Goal: Task Accomplishment & Management: Manage account settings

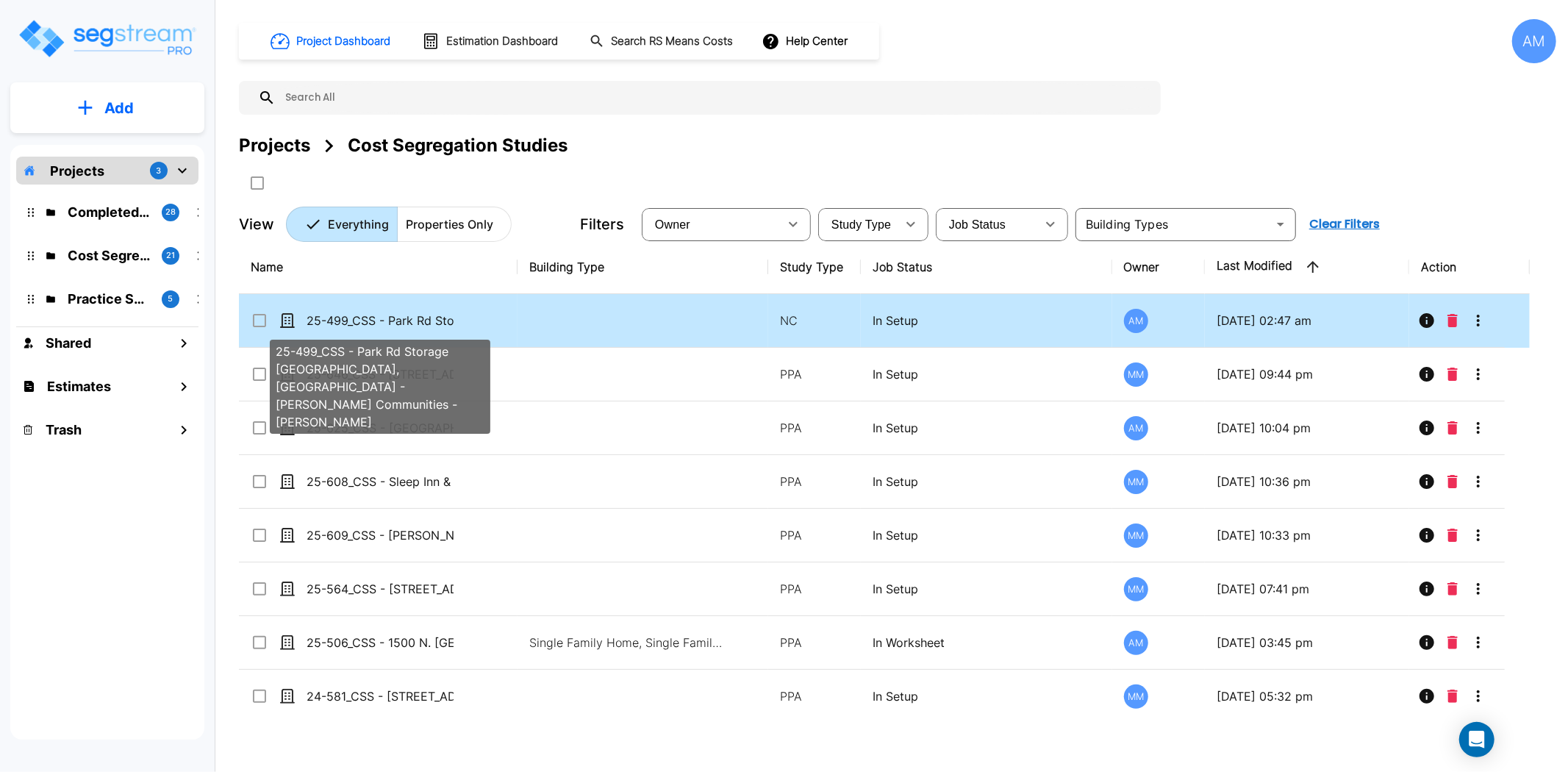
click at [395, 321] on p "25-499_CSS - Park Rd Storage Columbus, OH - Wilcox Communities - Scott Gonzalez" at bounding box center [380, 321] width 147 height 18
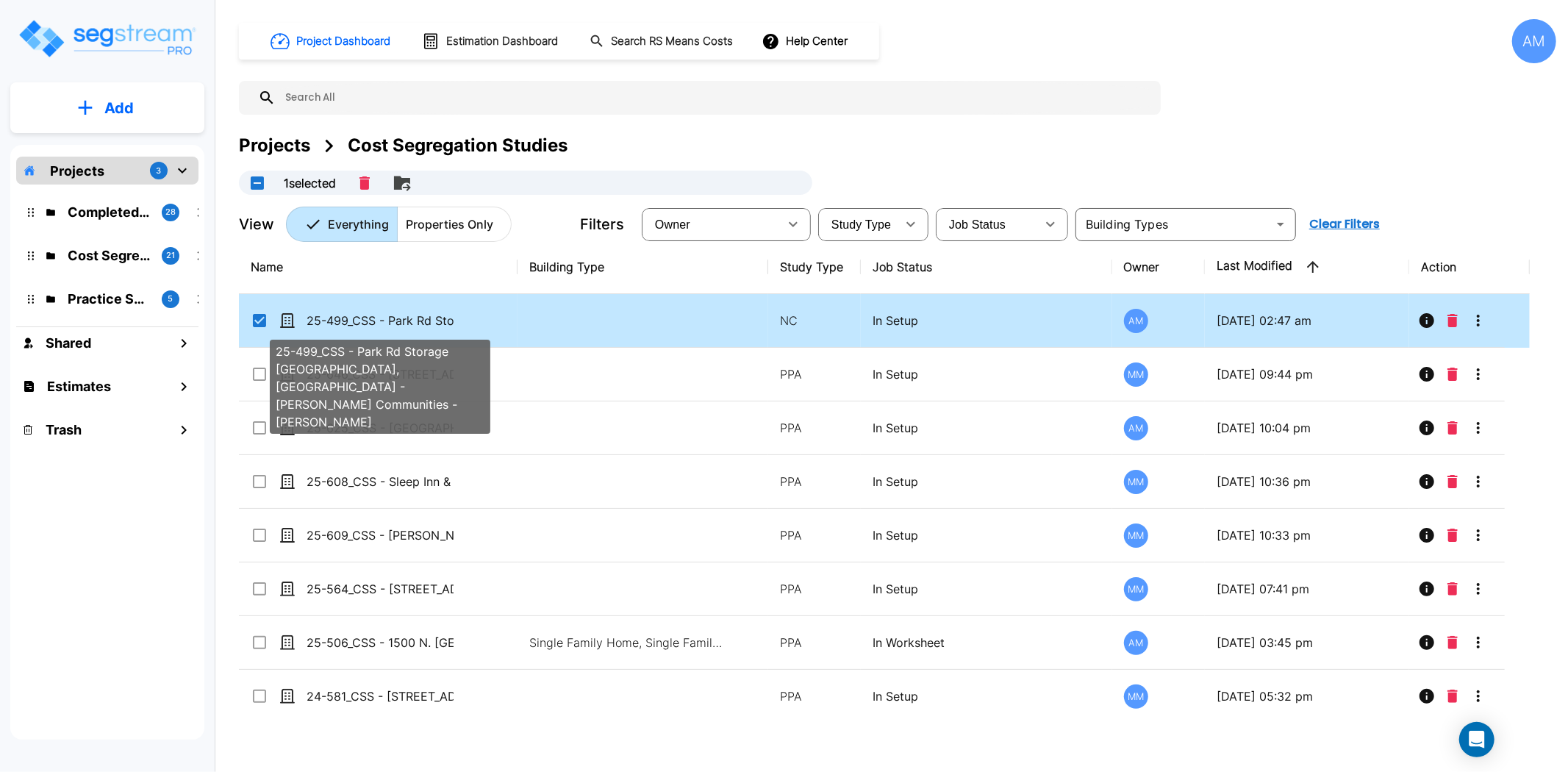
checkbox input "true"
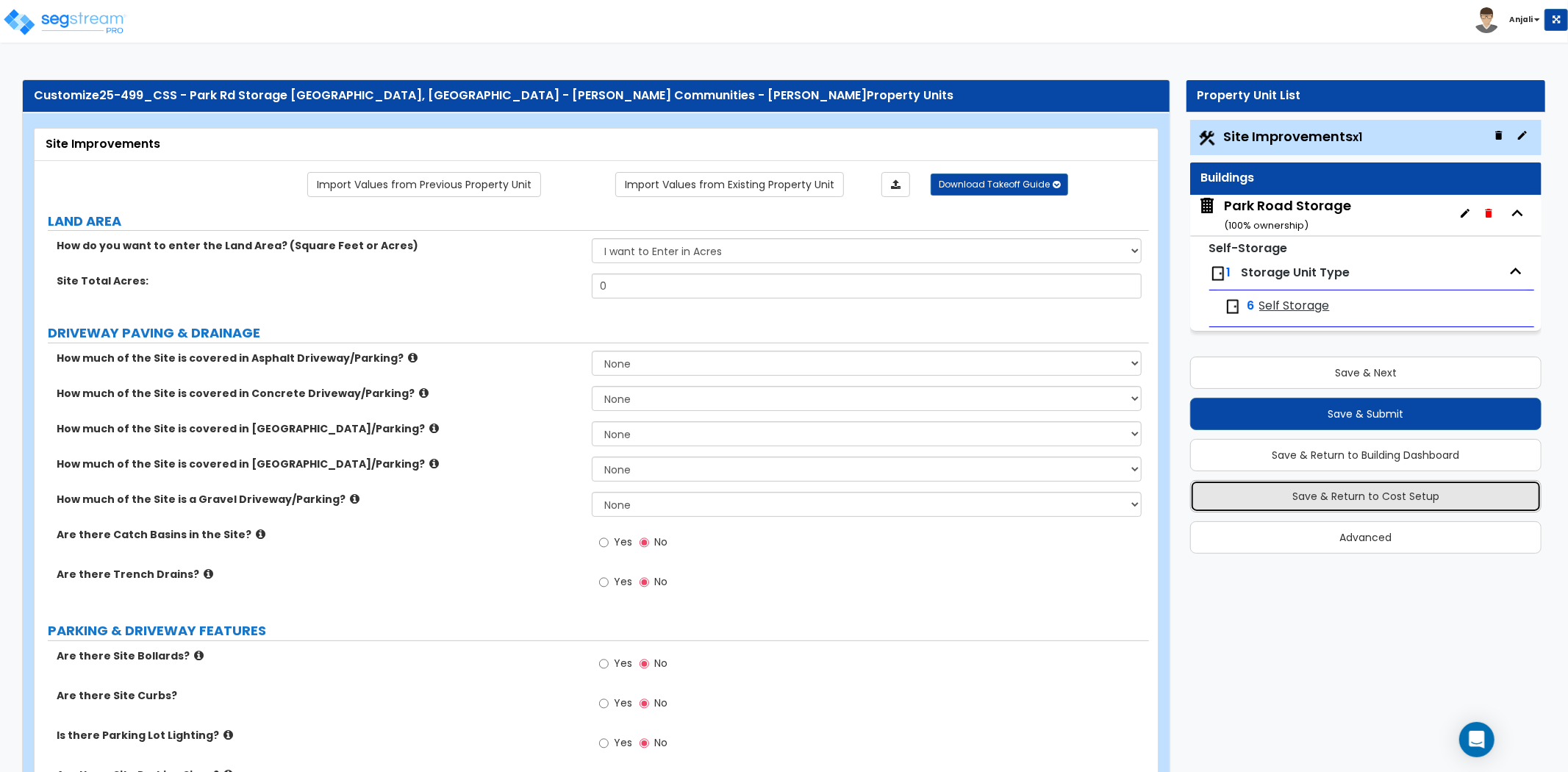
click at [1387, 502] on button "Save & Return to Cost Setup" at bounding box center [1366, 497] width 352 height 33
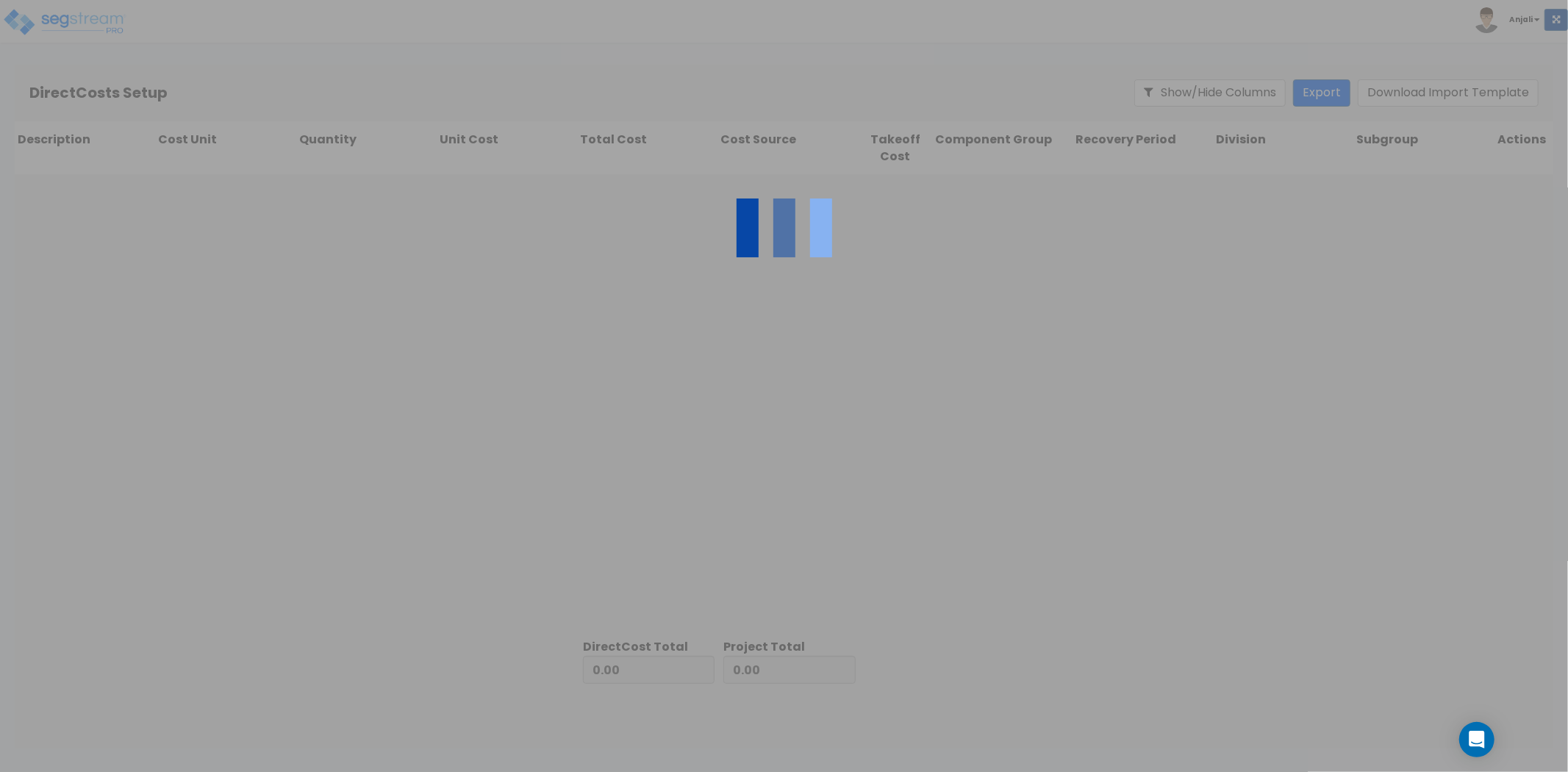
type input "269,745.17"
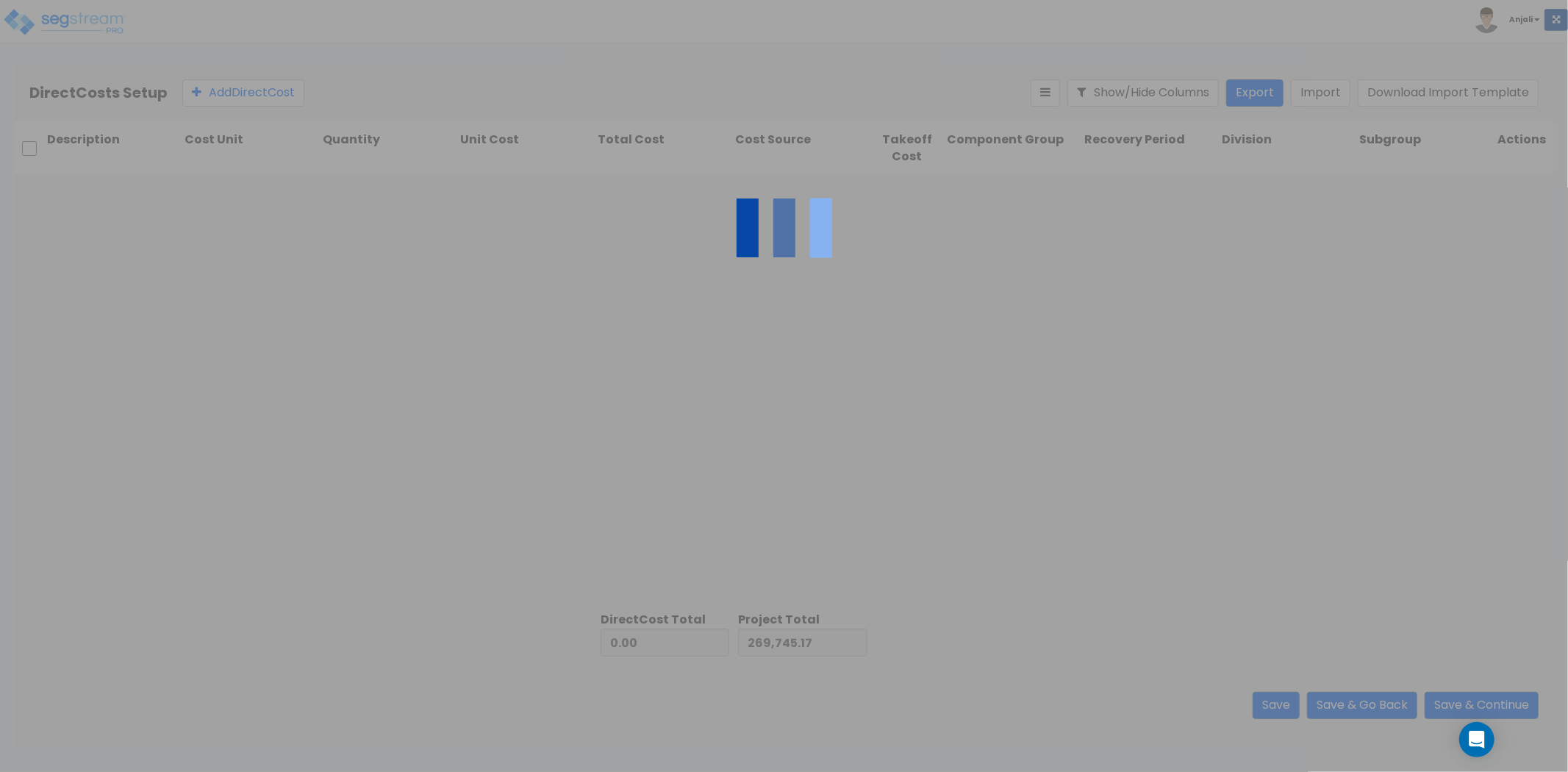
type input "7,413,649.56"
type input "7,683,394.73"
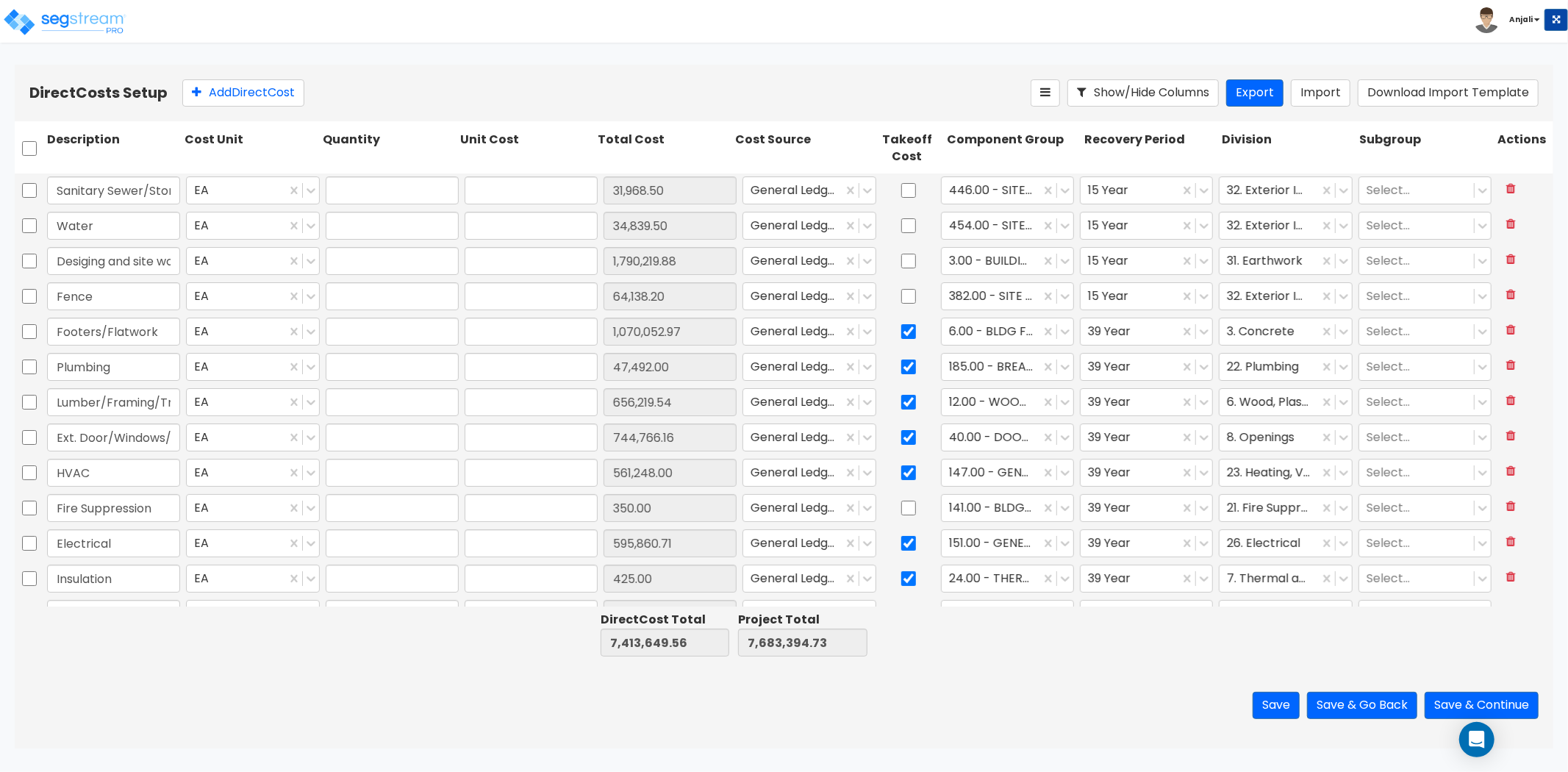
type input "1.00"
type input "31,968.50"
type input "1.00"
type input "34,839.50"
type input "1.00"
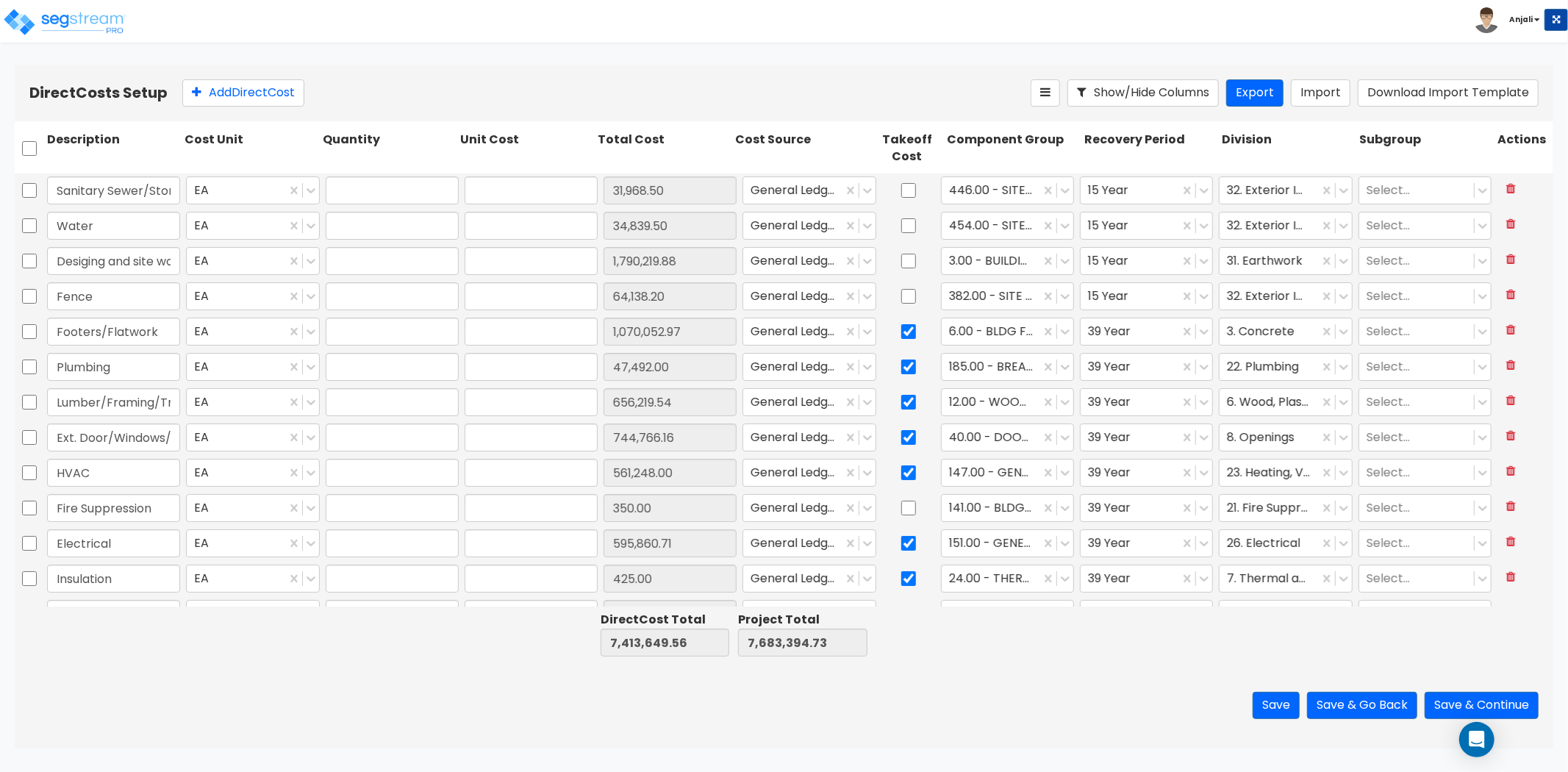
type input "1,790,219.88"
type input "1.00"
type input "64,138.20"
type input "1.00"
type input "1,070,052.97"
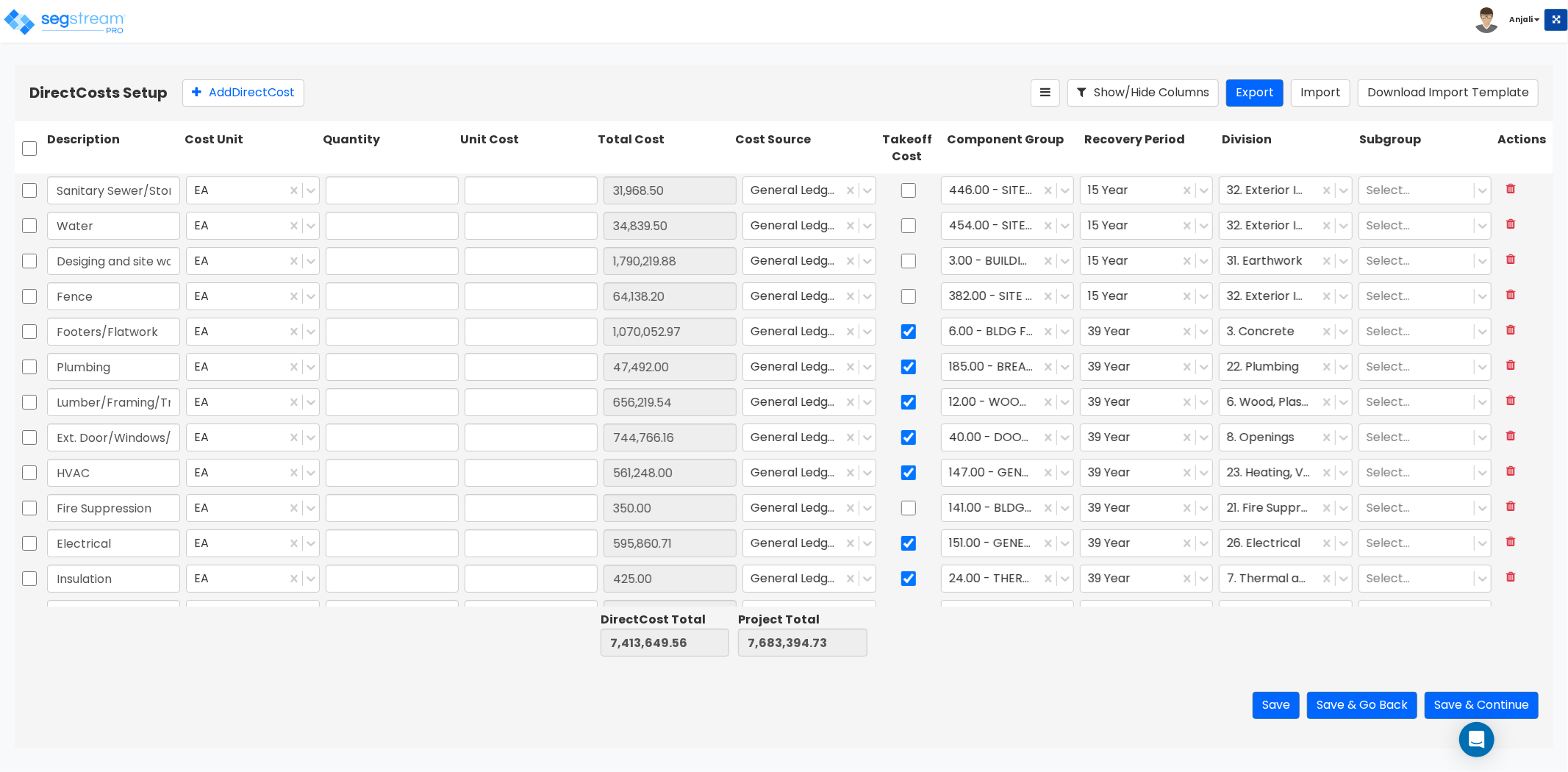
type input "1.00"
type input "47,492.00"
type input "1.00"
type input "656,219.54"
type input "1.00"
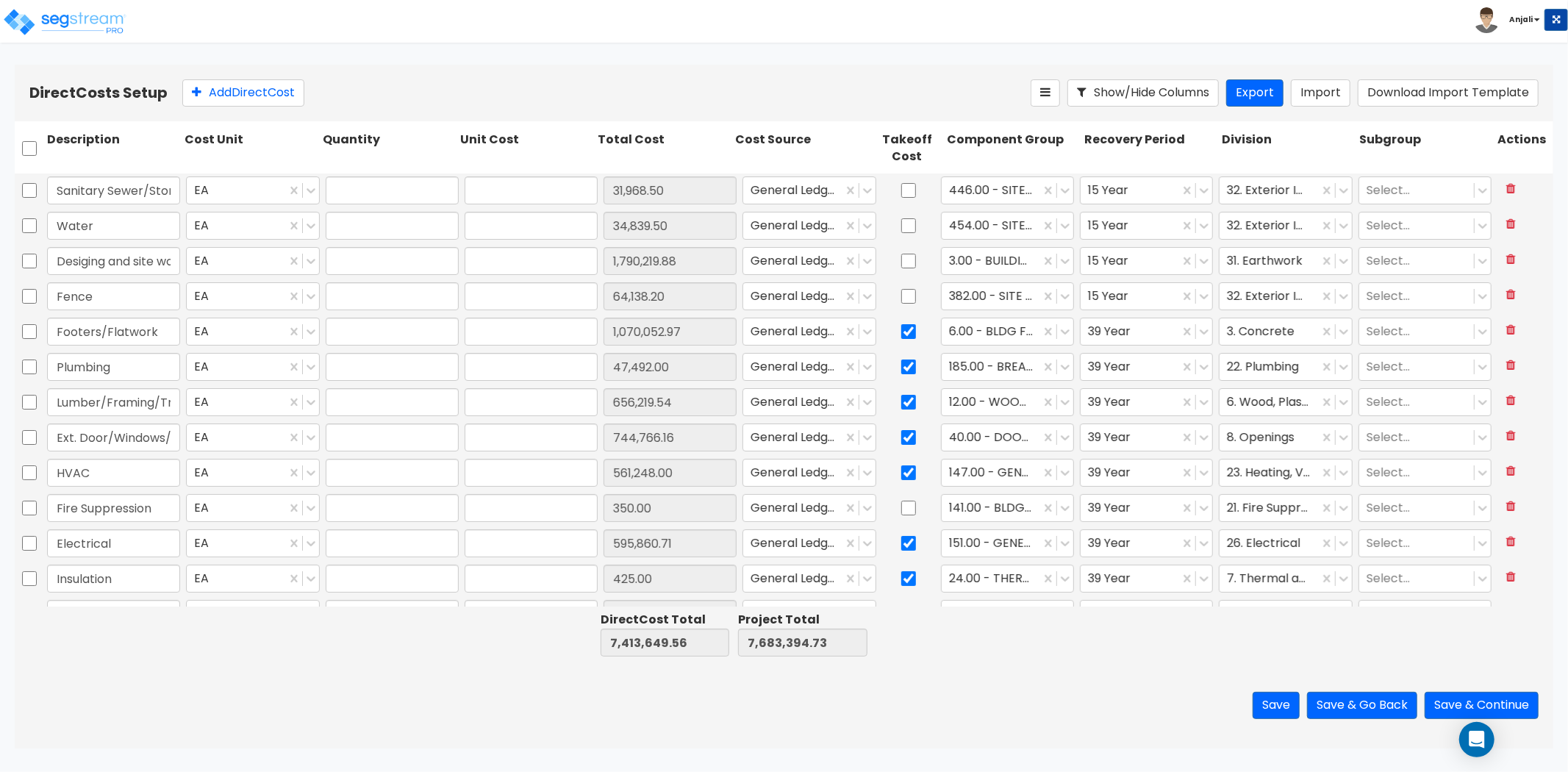
type input "744,766.16"
type input "1.00"
type input "561,248.00"
type input "1.00"
type input "350.00"
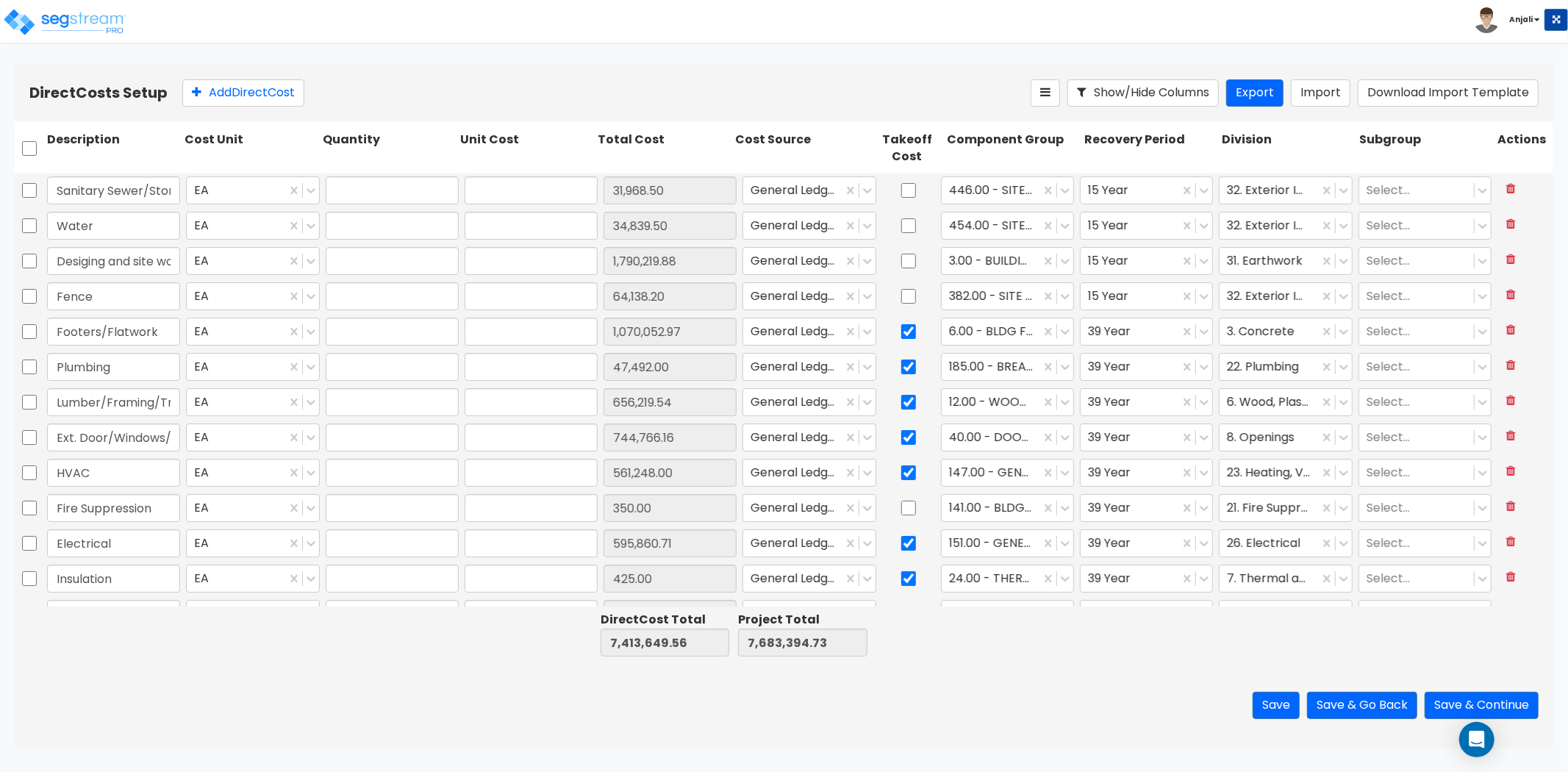
type input "1.00"
type input "595,860.71"
type input "1.00"
type input "425.00"
type input "1.00"
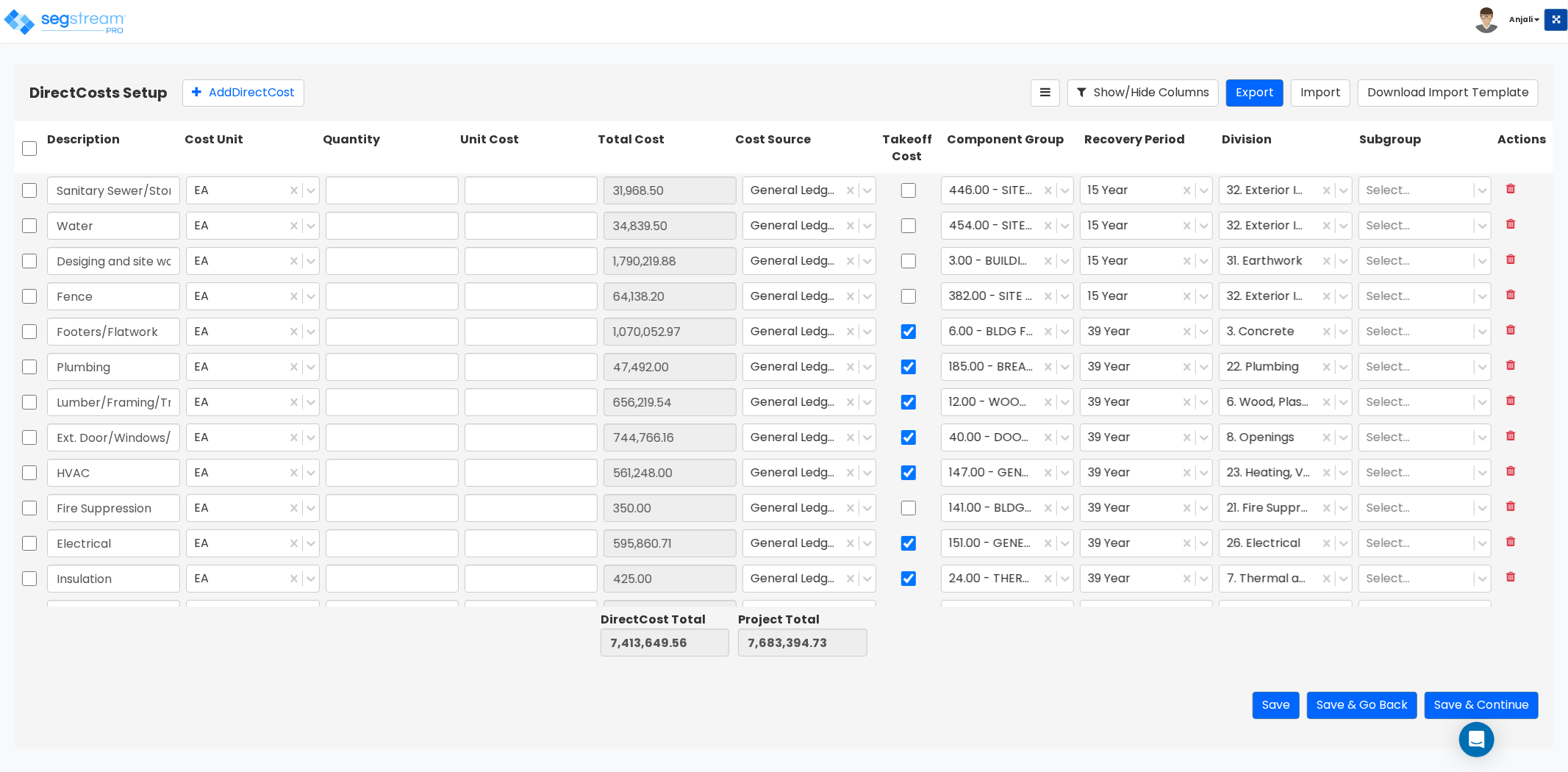
type input "103,375.00"
type input "1.00"
type input "7,950.00"
type input "1.00"
type input "84,228.50"
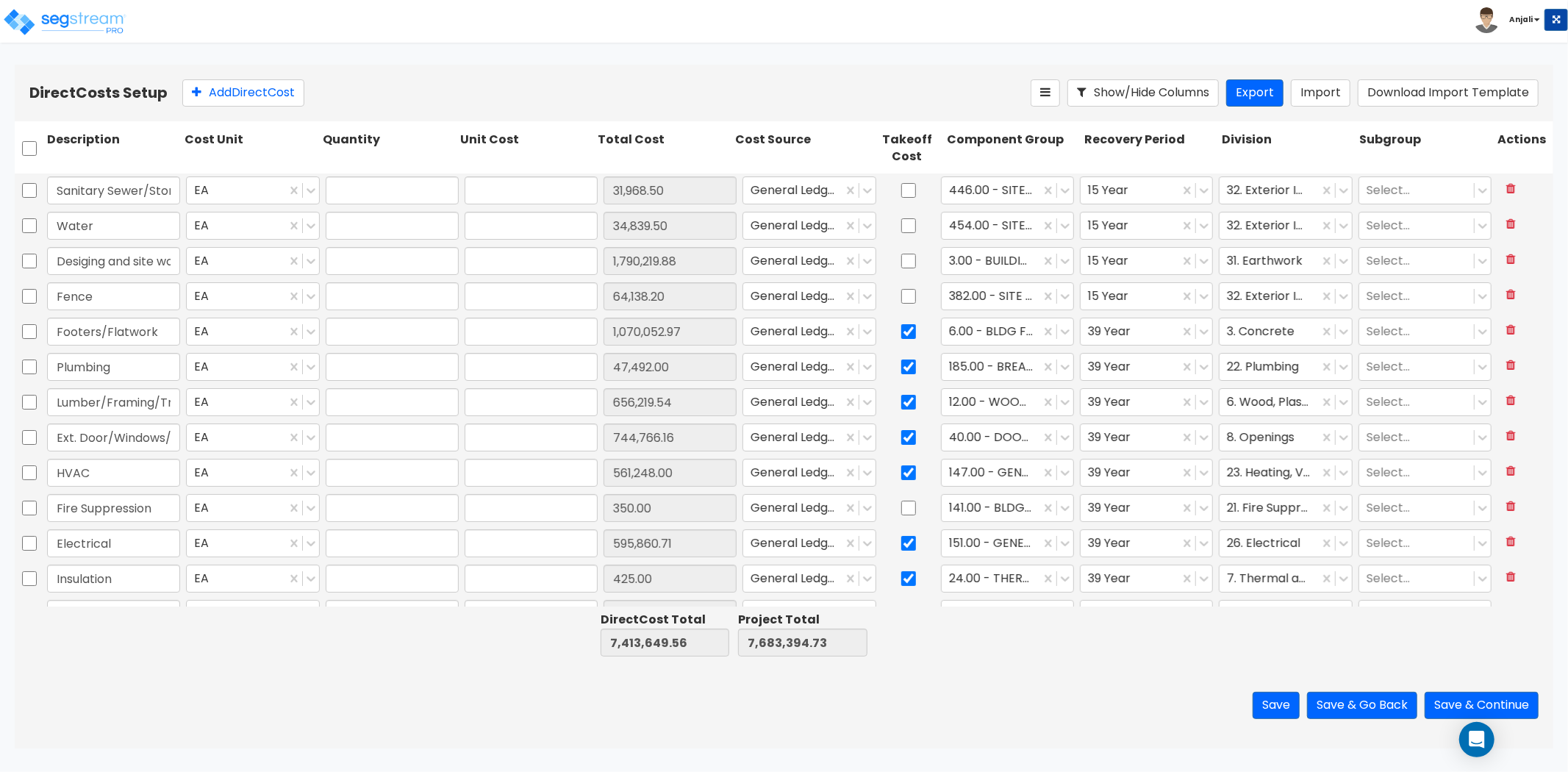
type input "1.00"
type input "58,106.00"
type input "1.00"
type input "350.00"
type input "1.00"
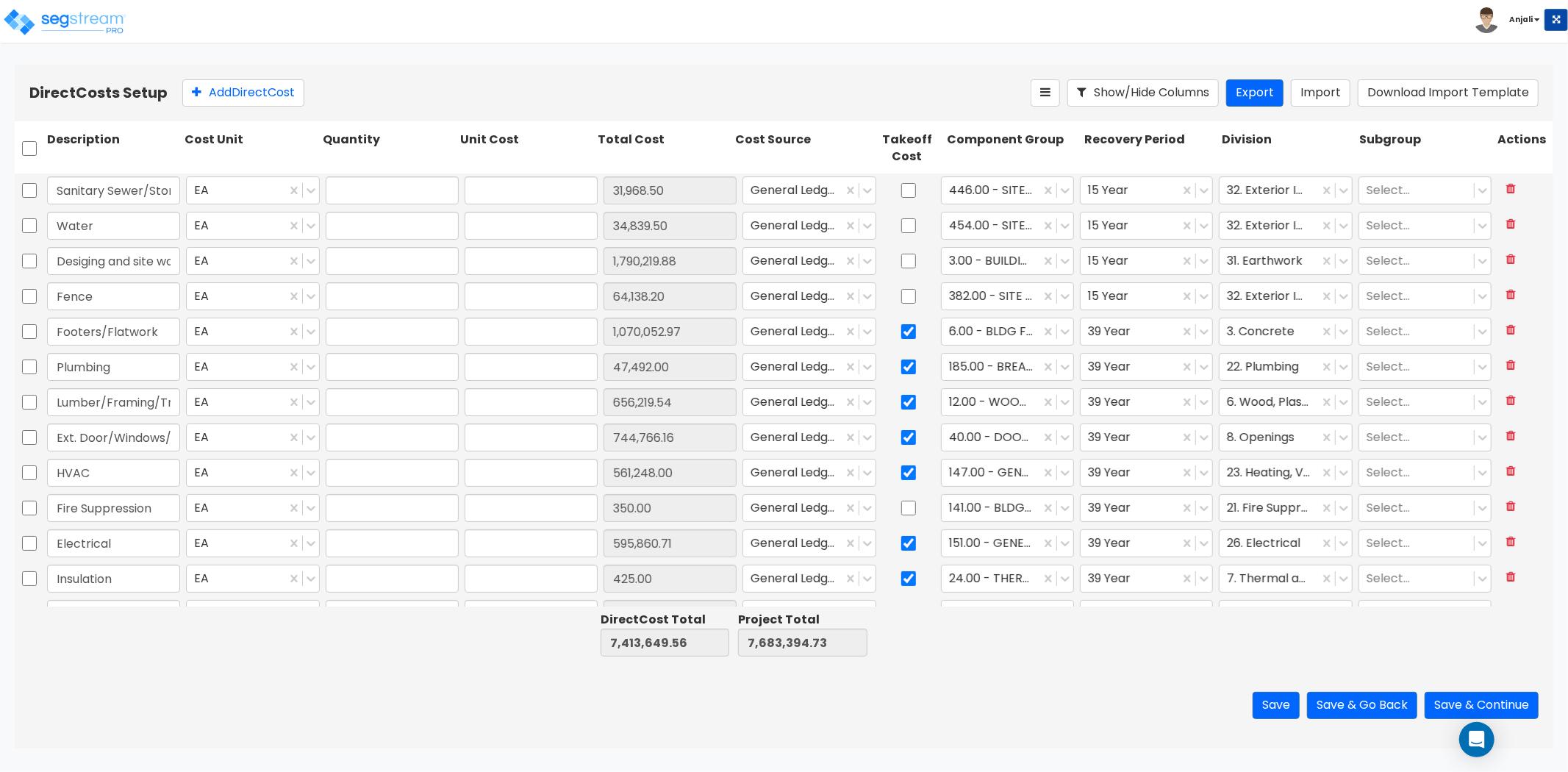
type input "7,021.80"
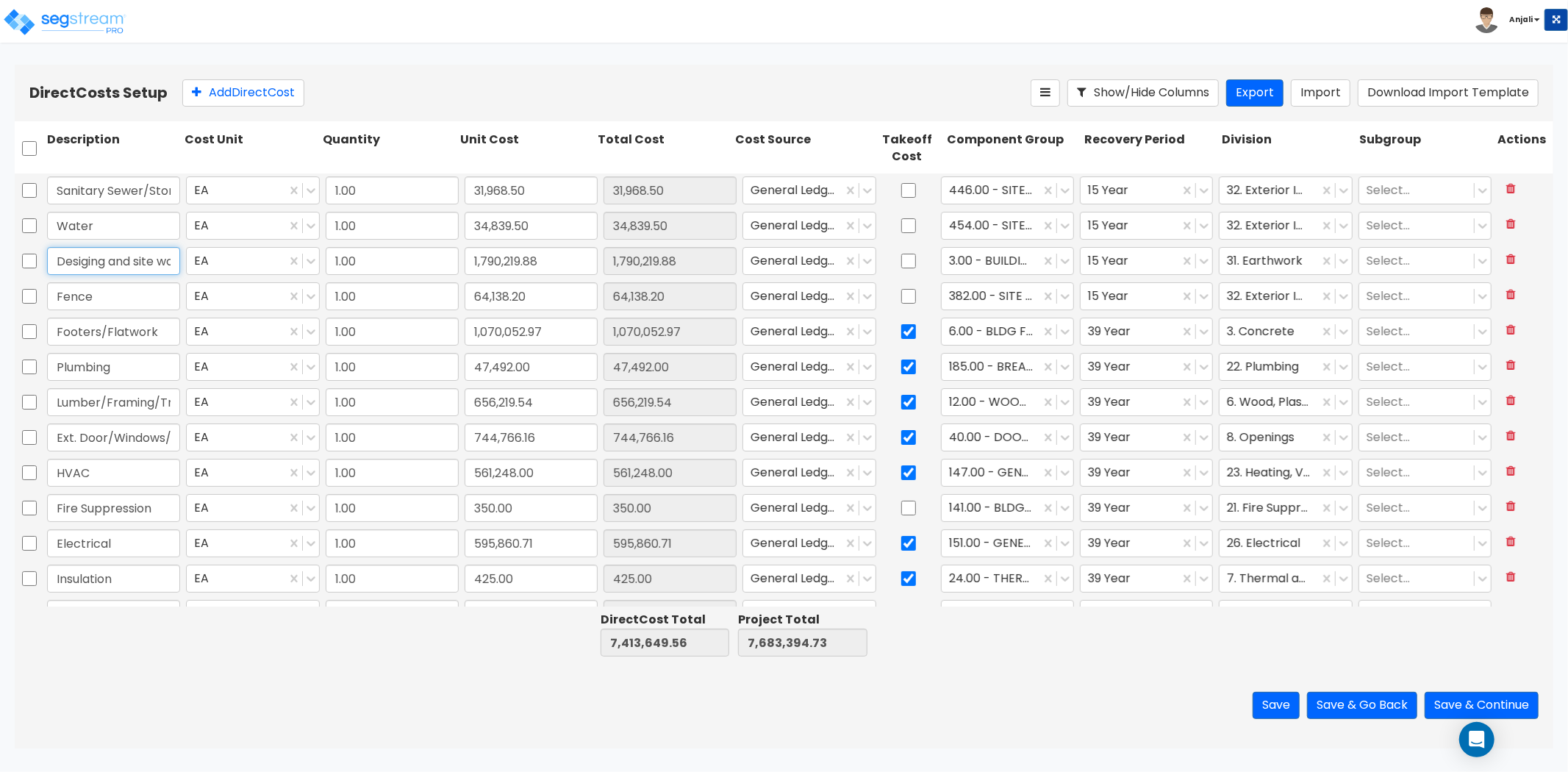
click at [133, 258] on input "Desiging and site work" at bounding box center [113, 261] width 133 height 28
click at [1347, 702] on button "Save & Go Back" at bounding box center [1362, 705] width 110 height 27
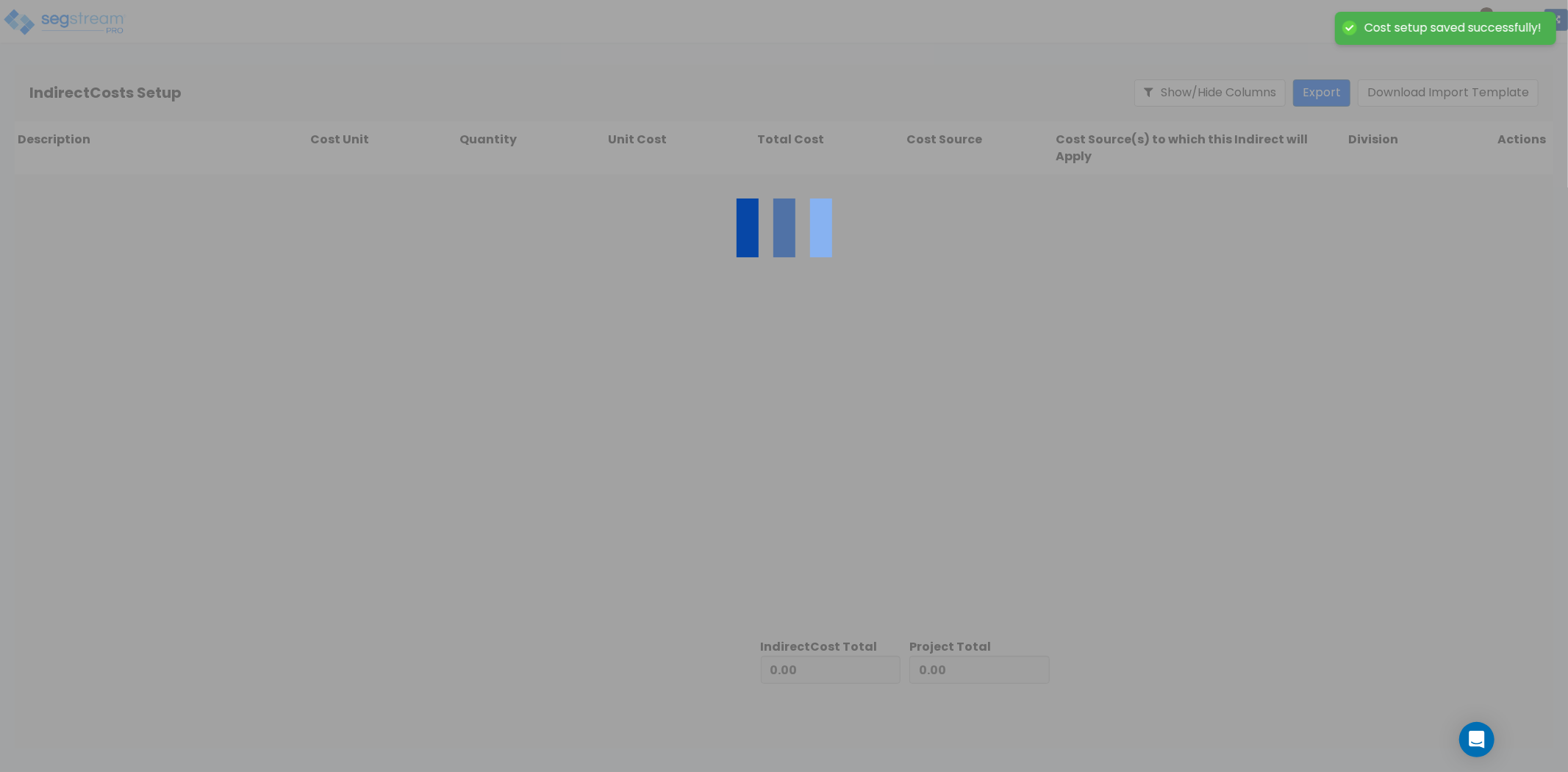
type input "7,413,649.56"
type input "269,745.17"
type input "7,683,394.73"
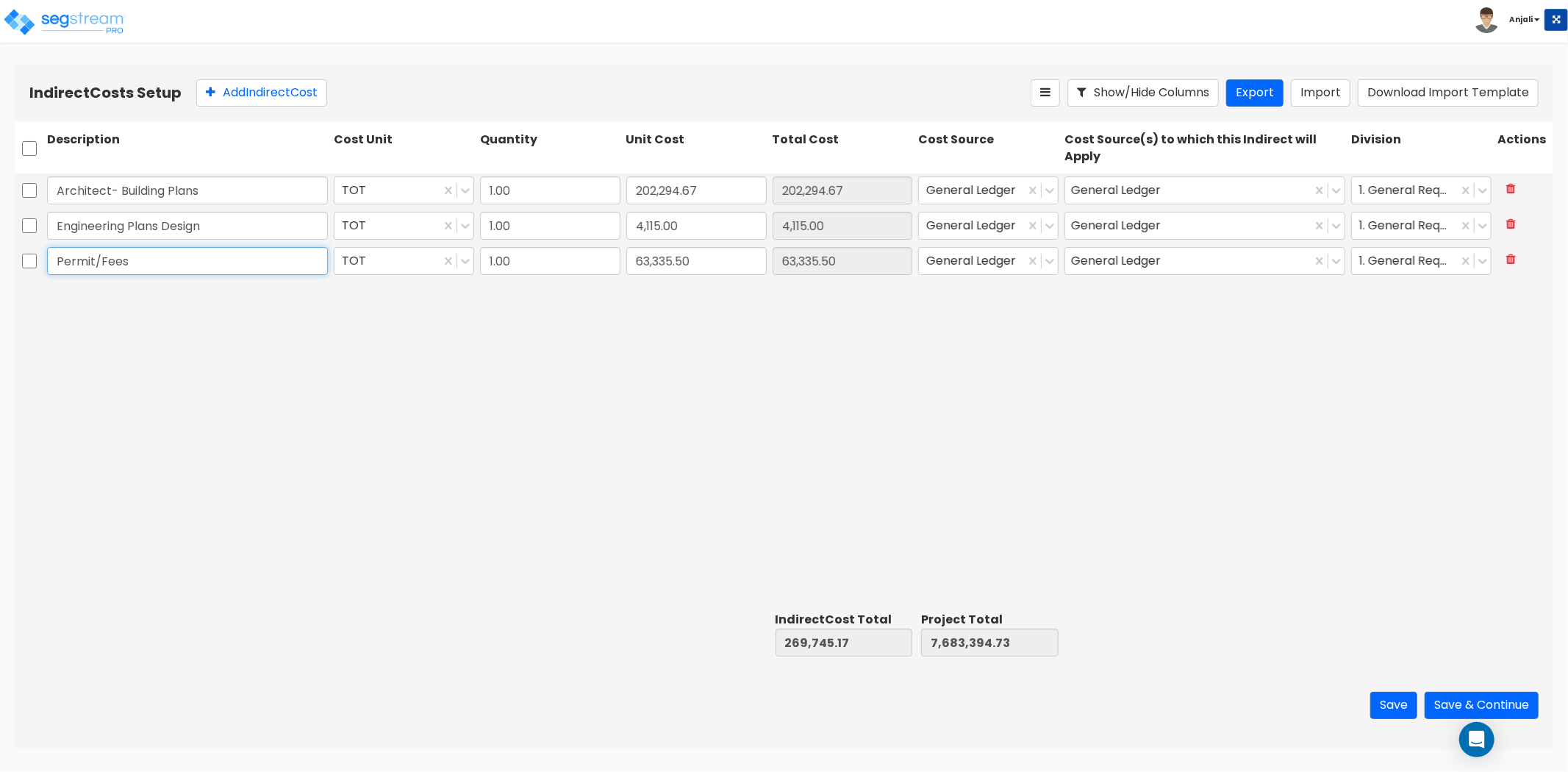
drag, startPoint x: 174, startPoint y: 259, endPoint x: 178, endPoint y: 250, distance: 9.8
click at [174, 257] on input "Permit/Fees" at bounding box center [187, 261] width 281 height 28
click at [215, 186] on input "Architect- Building Plans" at bounding box center [187, 191] width 281 height 28
drag, startPoint x: 218, startPoint y: 186, endPoint x: 42, endPoint y: 182, distance: 176.0
click at [42, 182] on div "Architect- Building Plans TOT 1.00 202,294.67 202,294.67 General Ledger General…" at bounding box center [784, 191] width 1539 height 34
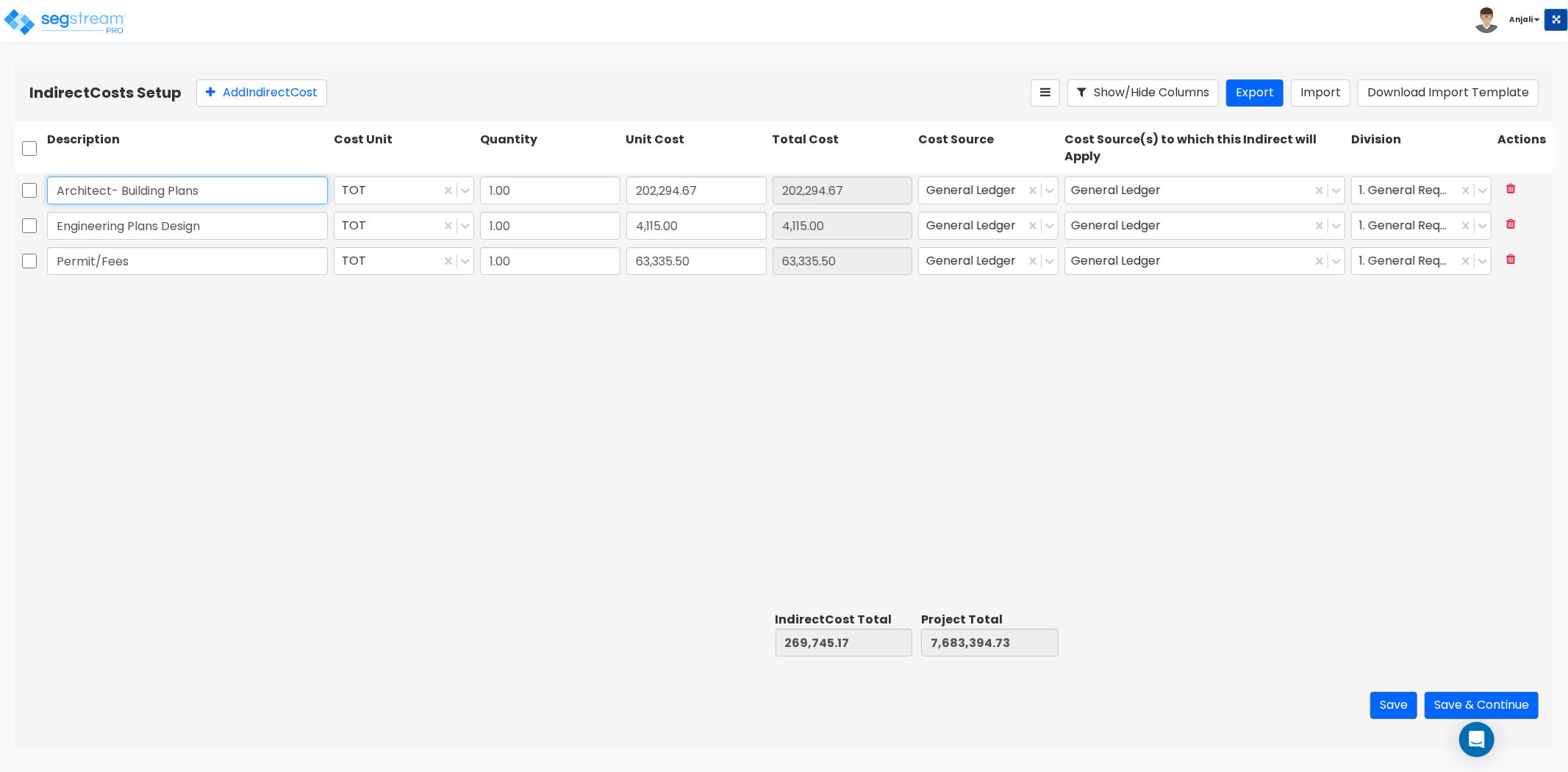
paste input "Plan Review Fee"
type input "Plan Review Fee"
click at [218, 361] on div "Plan Review Fee TOT 1.00 202,294.67 202,294.67 General Ledger General Ledger 1.…" at bounding box center [784, 390] width 1539 height 433
click at [736, 196] on input "202,294.67" at bounding box center [696, 191] width 140 height 28
paste input ",275.5"
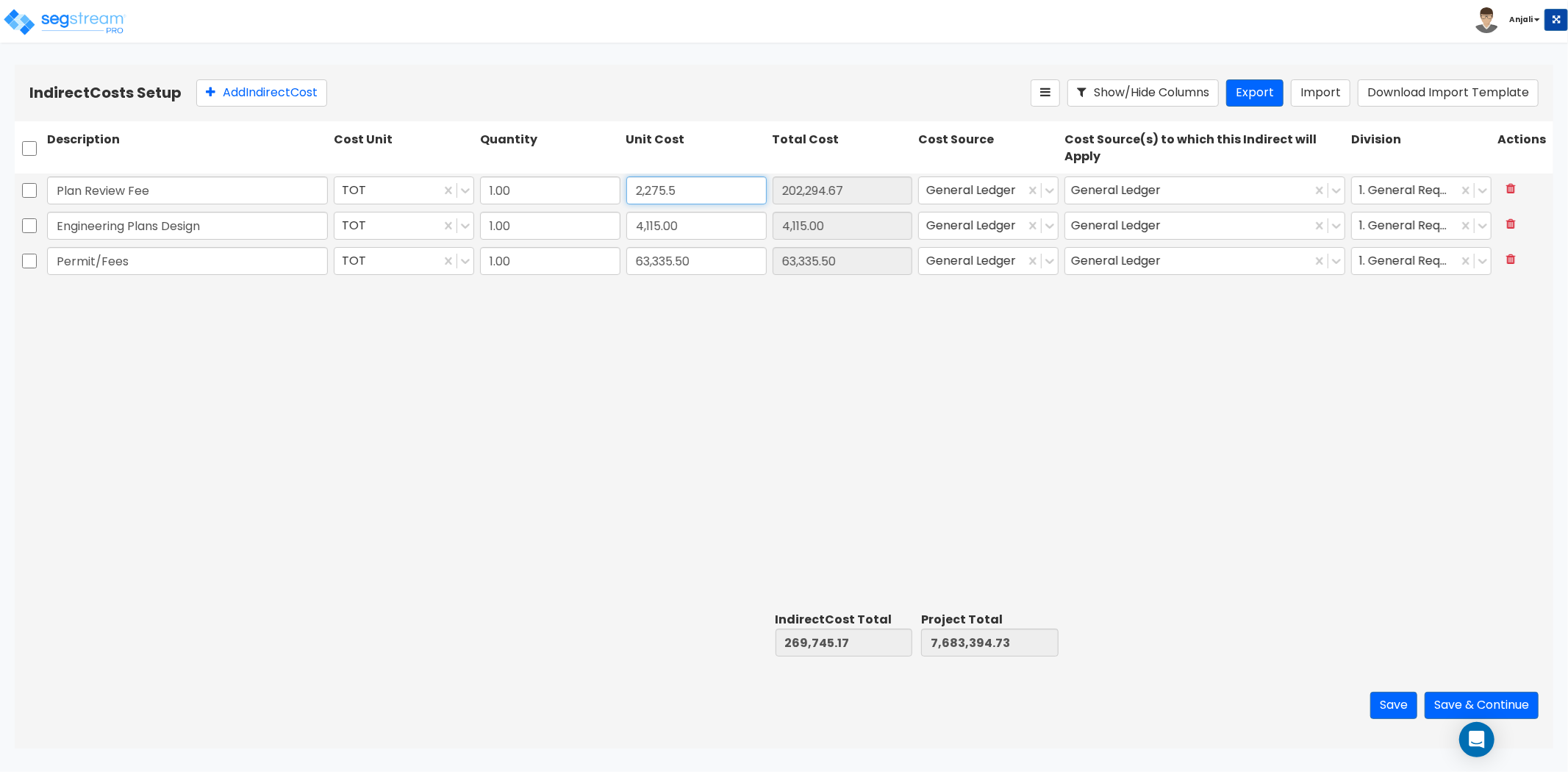
type input "2,275.5"
type input "69,726.00"
type input "7,483,375.56"
type input "2,275.50"
click at [138, 252] on input "Permit/Fees" at bounding box center [187, 261] width 281 height 28
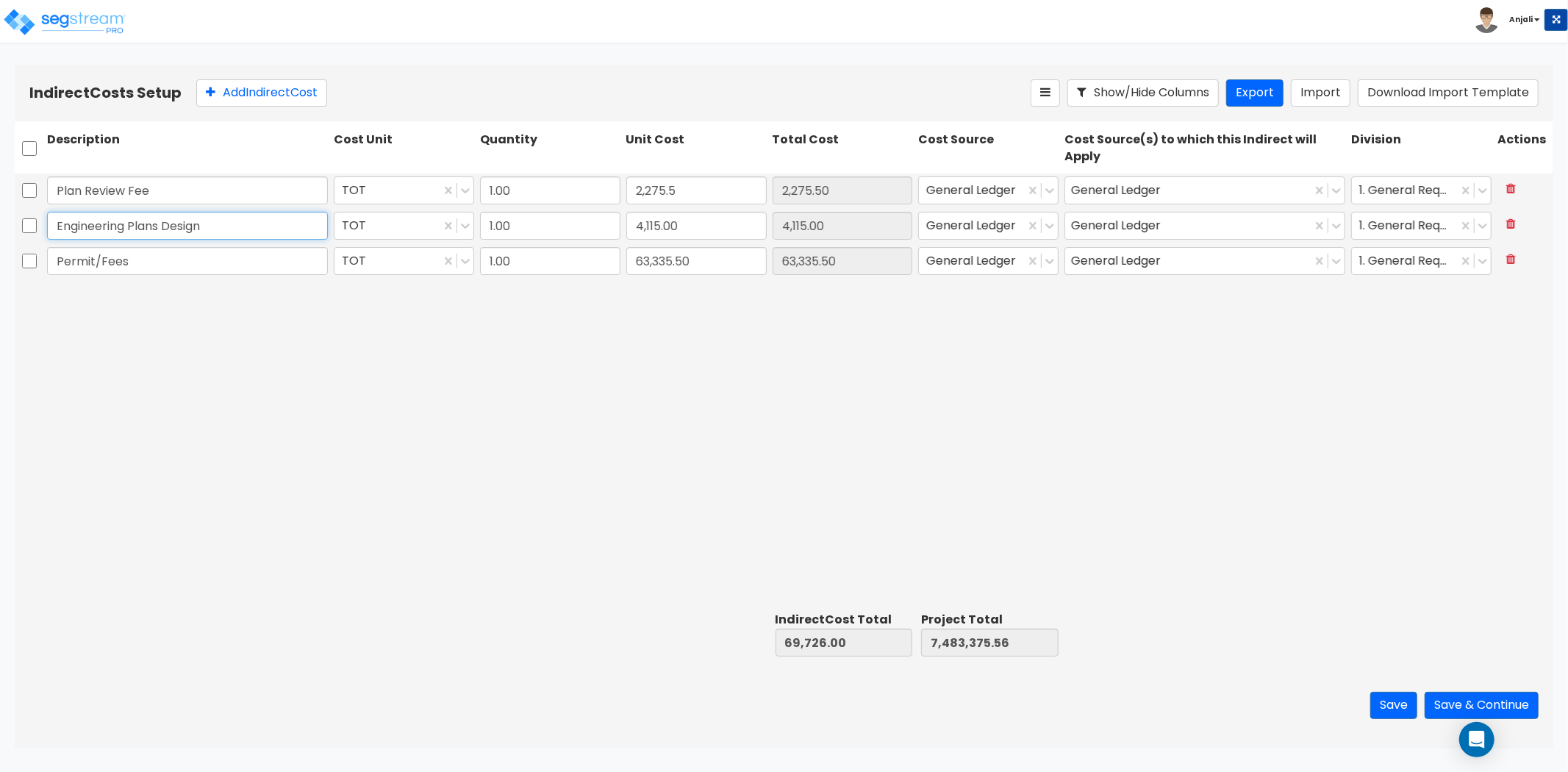
click at [218, 228] on input "Engineering Plans Design" at bounding box center [187, 226] width 281 height 28
click at [240, 94] on button "Add Indirect Cost" at bounding box center [261, 93] width 131 height 27
click at [156, 287] on input "text" at bounding box center [187, 296] width 281 height 28
type input "Add Hot Water to Concrete"
click at [685, 224] on input "4,115.00" at bounding box center [696, 226] width 140 height 28
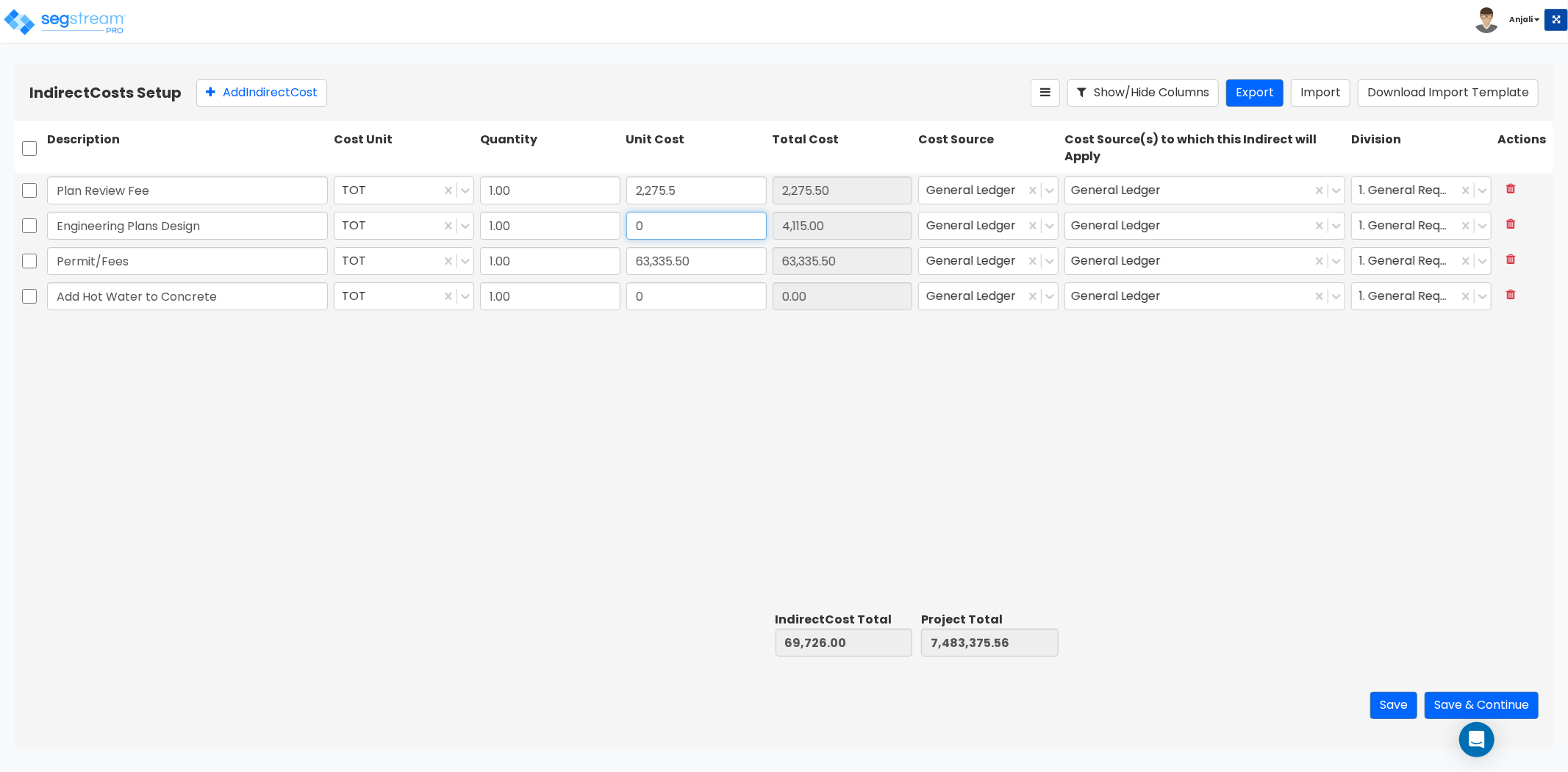
type input "0"
type input "65,611.00"
type input "7,479,260.56"
type input "0.00"
click at [711, 255] on input "63,335.50" at bounding box center [696, 261] width 140 height 28
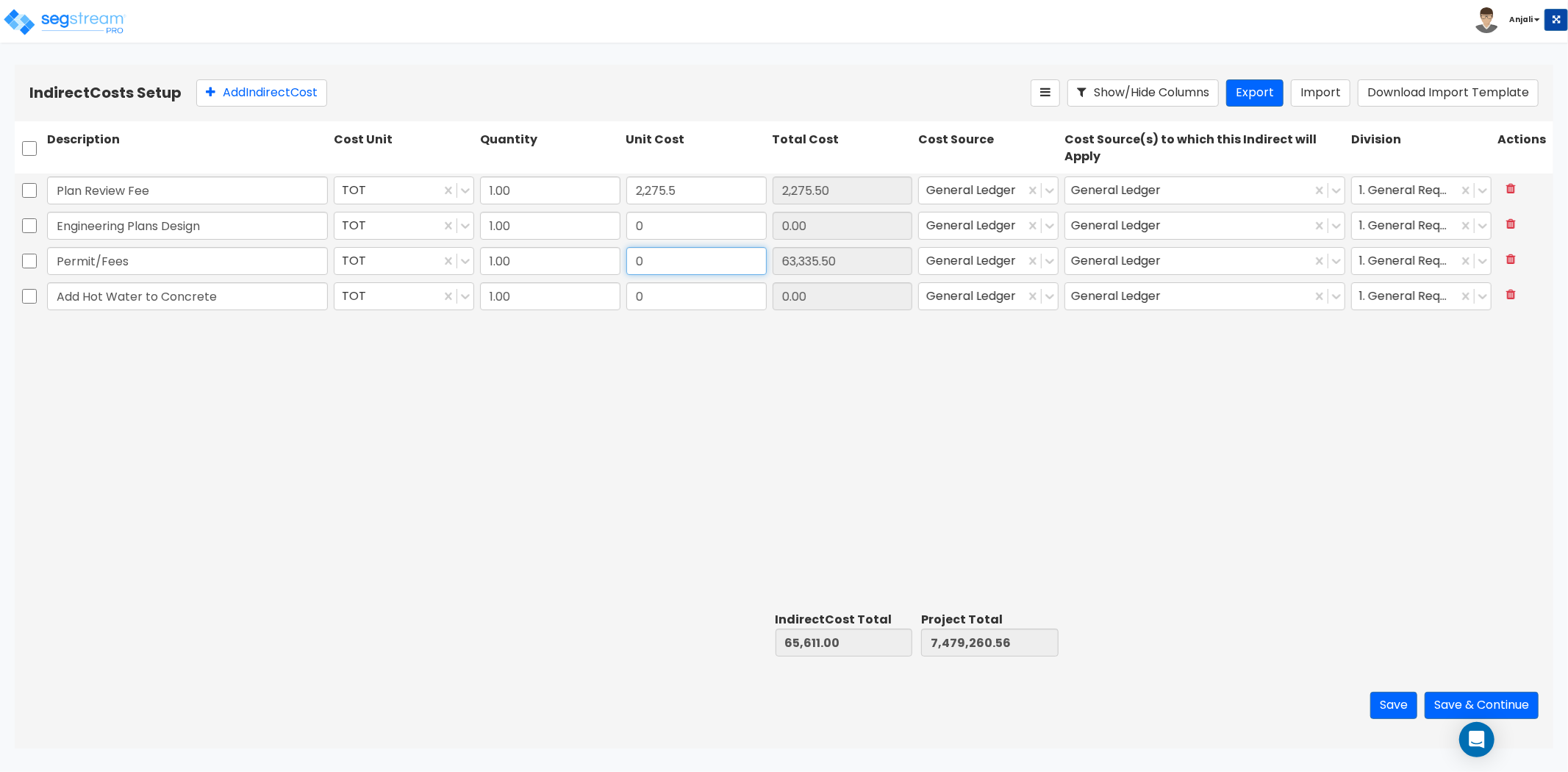
type input "0"
type input "2,275.50"
type input "7,415,925.06"
type input "0.00"
click at [685, 307] on input "0" at bounding box center [696, 296] width 140 height 28
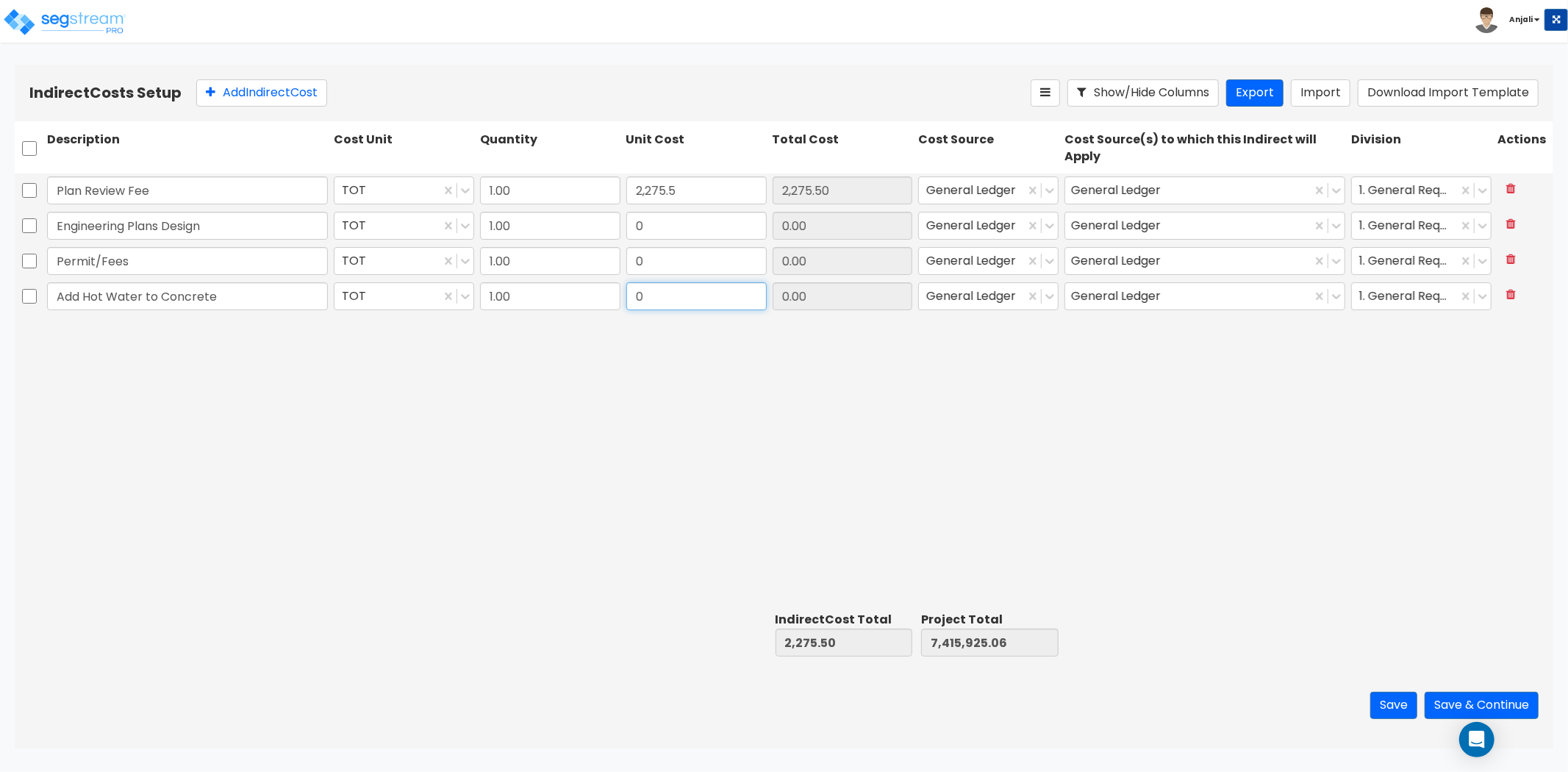
click at [724, 290] on input "0" at bounding box center [696, 296] width 140 height 28
paste input "24,99"
type input "24,990"
type input "27,265.50"
type input "7,440,915.06"
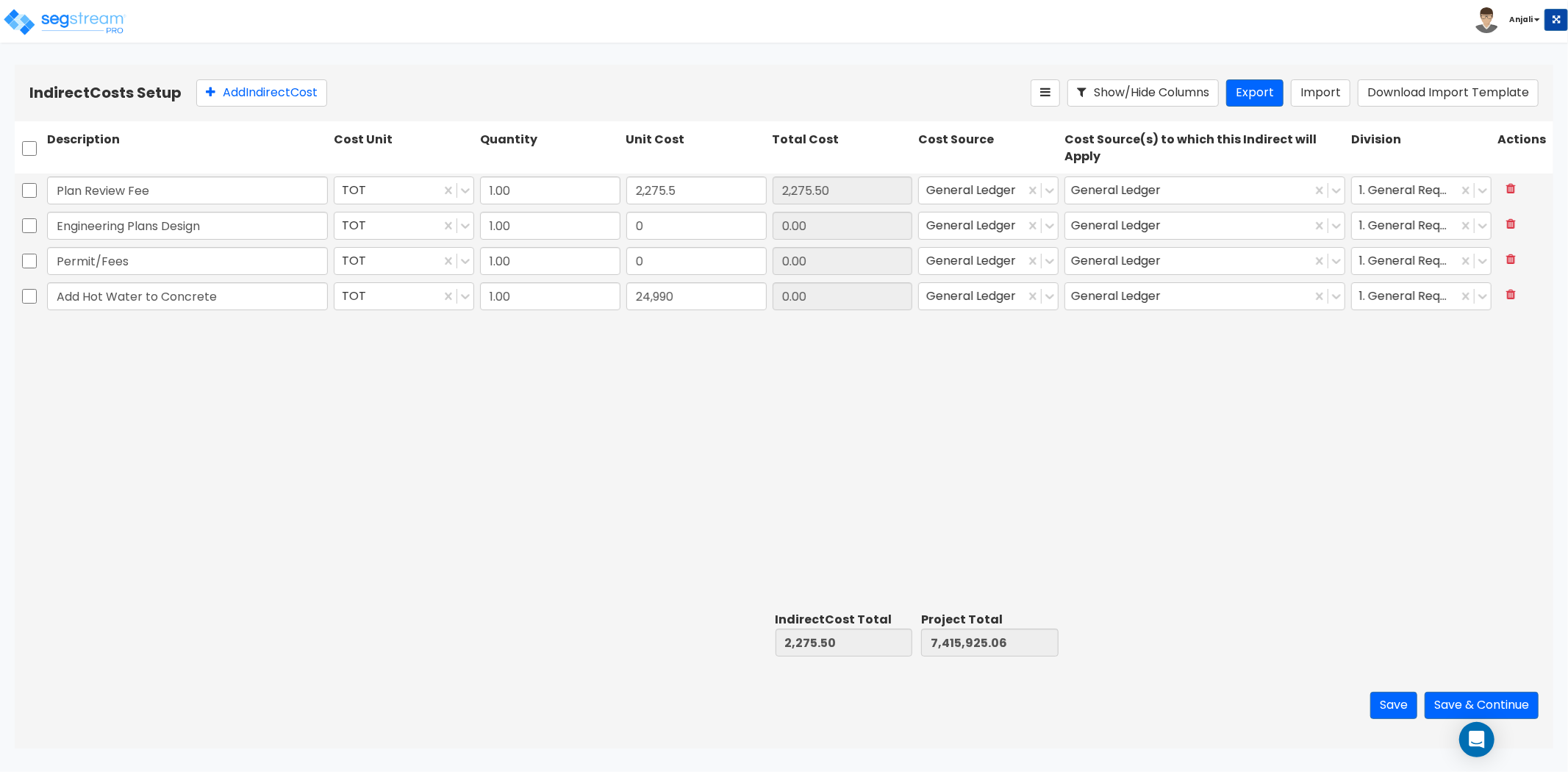
type input "24,990.00"
click at [684, 230] on input "0" at bounding box center [696, 226] width 140 height 28
click at [678, 252] on input "0" at bounding box center [696, 261] width 140 height 28
paste input "127,868"
type input "127,868"
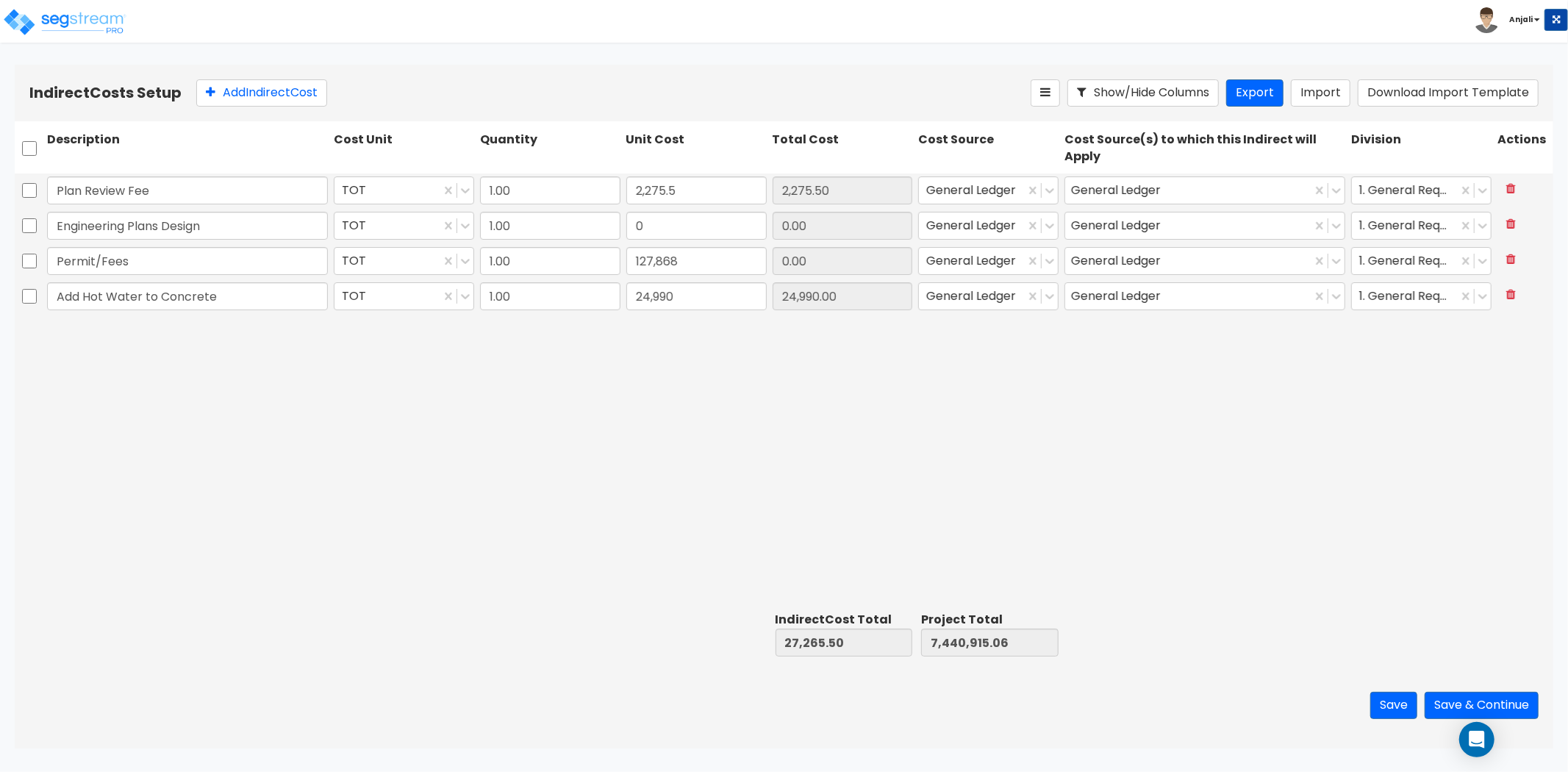
type input "155,133.50"
type input "7,568,783.06"
type input "127,868.00"
click at [196, 256] on input "Permit/Fees" at bounding box center [187, 261] width 281 height 28
click at [233, 228] on input "Engineering Plans Design" at bounding box center [187, 226] width 281 height 28
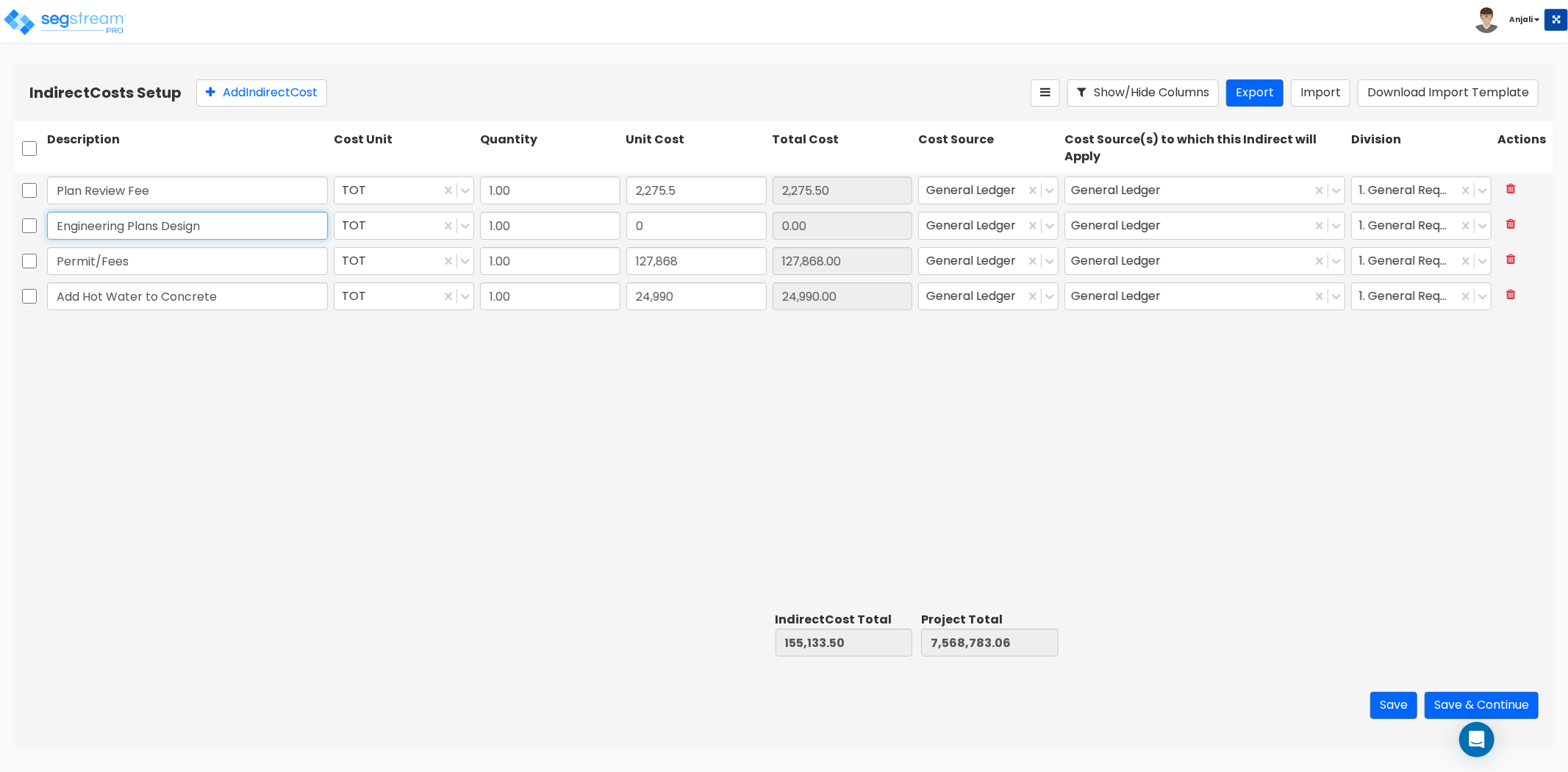
drag, startPoint x: 230, startPoint y: 222, endPoint x: 16, endPoint y: 225, distance: 214.0
click at [16, 225] on div "Engineering Plans Design TOT 1.00 0 0.00 General Ledger General Ledger 1. Gener…" at bounding box center [784, 226] width 1539 height 34
paste input "Architect Fees"
type input "Architect Fees"
click at [720, 233] on input "0" at bounding box center [696, 226] width 140 height 28
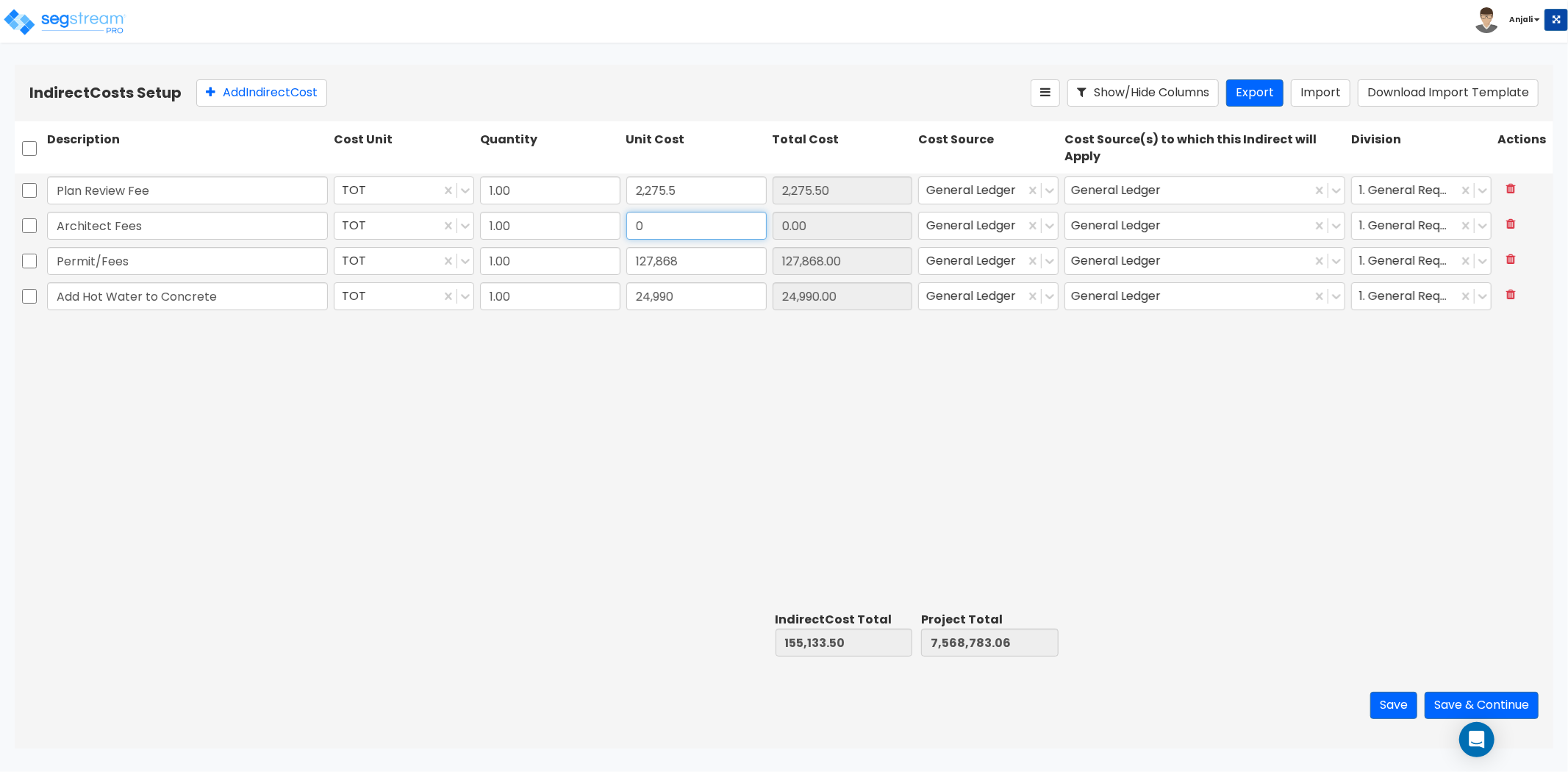
paste input "202,294.67"
type input "202,294.67"
type input "357,428.17"
type input "7,771,077.73"
type input "202,294.67"
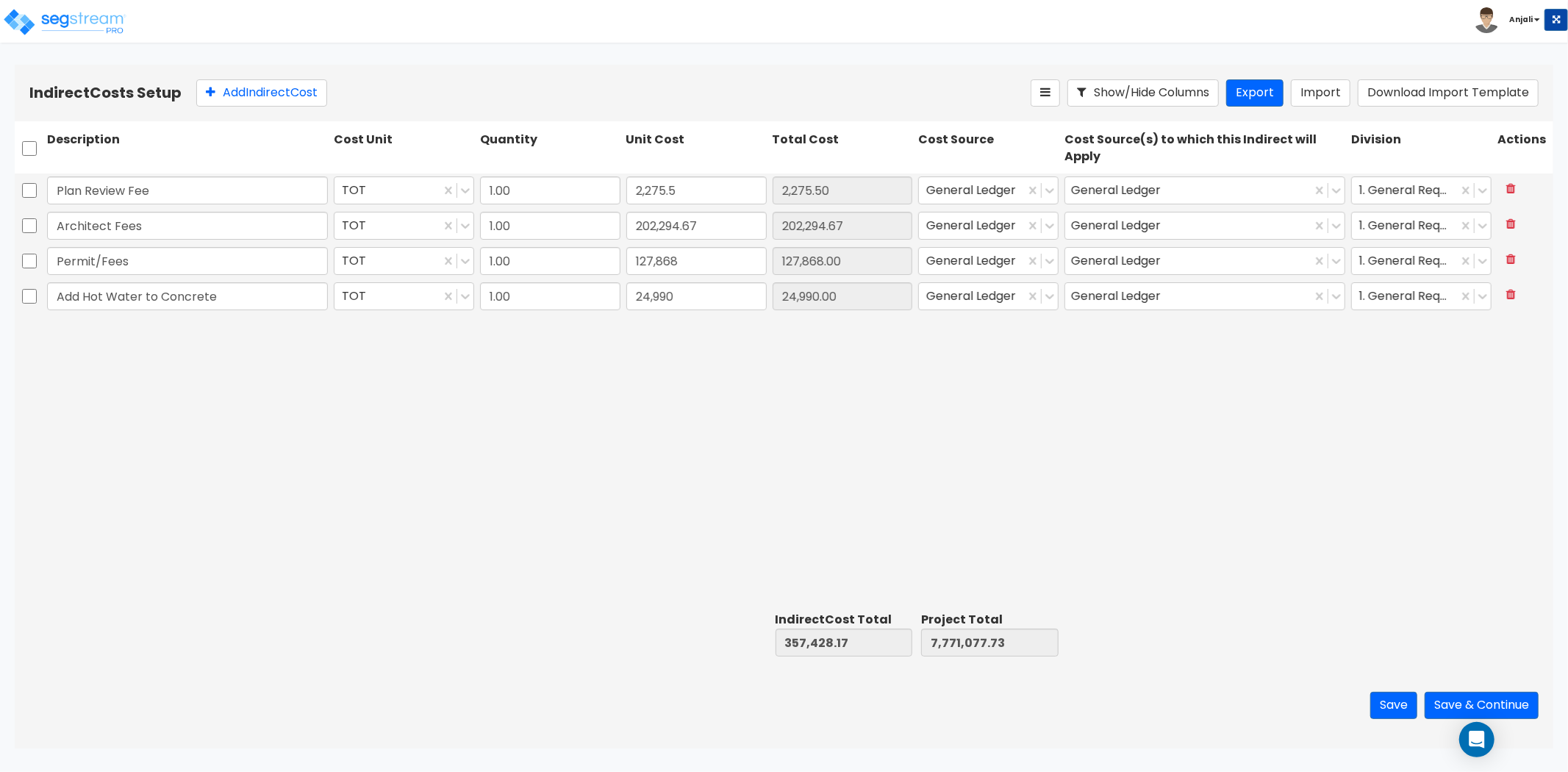
click at [709, 344] on div "Plan Review Fee TOT 1.00 2,275.5 2,275.50 General Ledger General Ledger 1. Gene…" at bounding box center [784, 390] width 1539 height 433
click at [284, 88] on button "Add Indirect Cost" at bounding box center [261, 93] width 131 height 27
click at [173, 322] on input "text" at bounding box center [187, 331] width 281 height 28
type input "Clean"
click at [151, 408] on div "Plan Review Fee TOT 1.00 2,275.5 2,275.50 General Ledger General Ledger 1. Gene…" at bounding box center [784, 390] width 1539 height 433
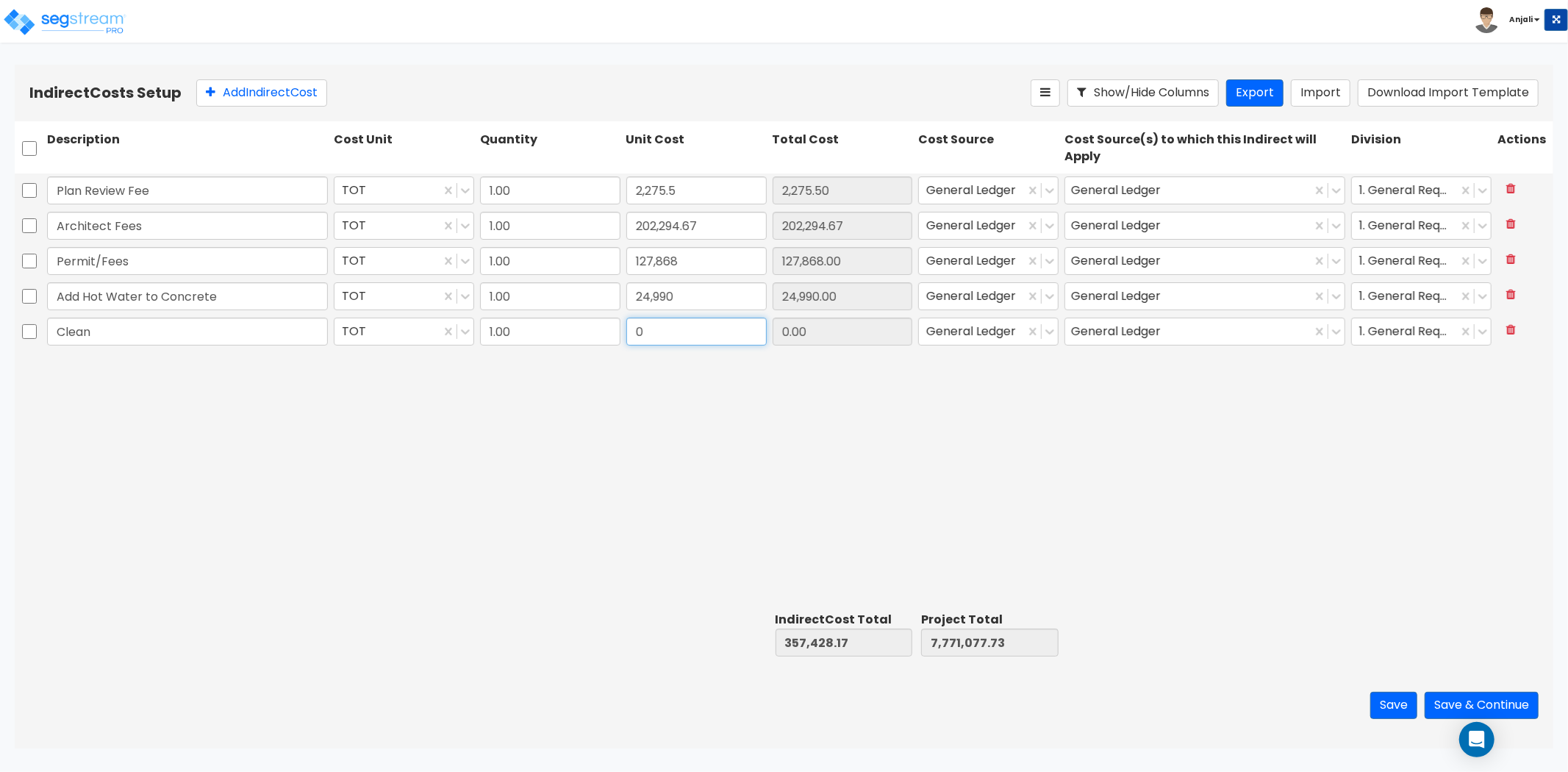
click at [643, 318] on input "0" at bounding box center [696, 331] width 140 height 28
paste input "15,202.5"
type input "15,202.5"
type input "372,630.67"
type input "7,786,280.23"
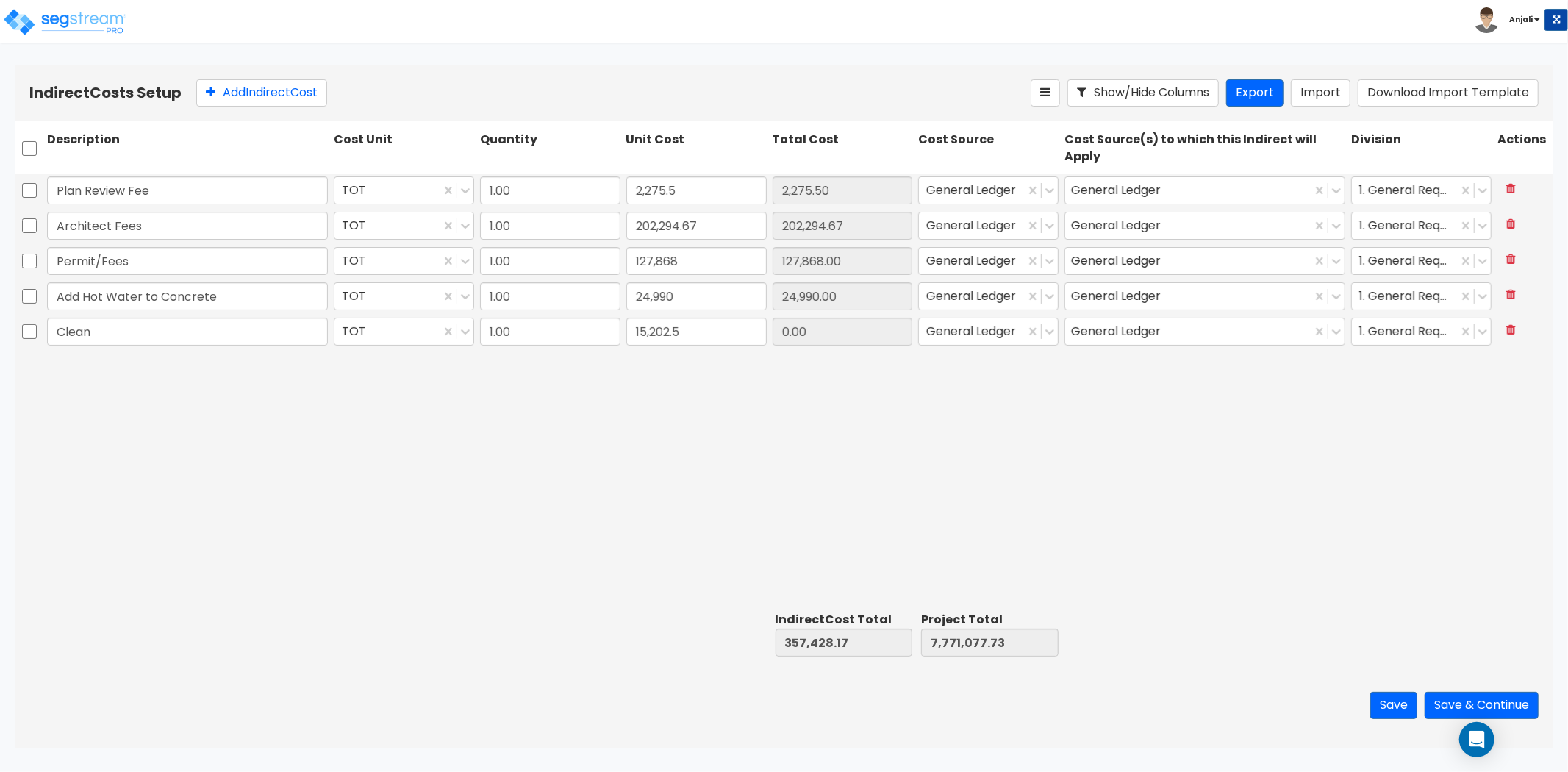
type input "15,202.50"
drag, startPoint x: 254, startPoint y: 86, endPoint x: 246, endPoint y: 112, distance: 27.2
click at [254, 86] on button "Add Indirect Cost" at bounding box center [261, 93] width 131 height 27
click at [144, 354] on input "text" at bounding box center [187, 366] width 281 height 28
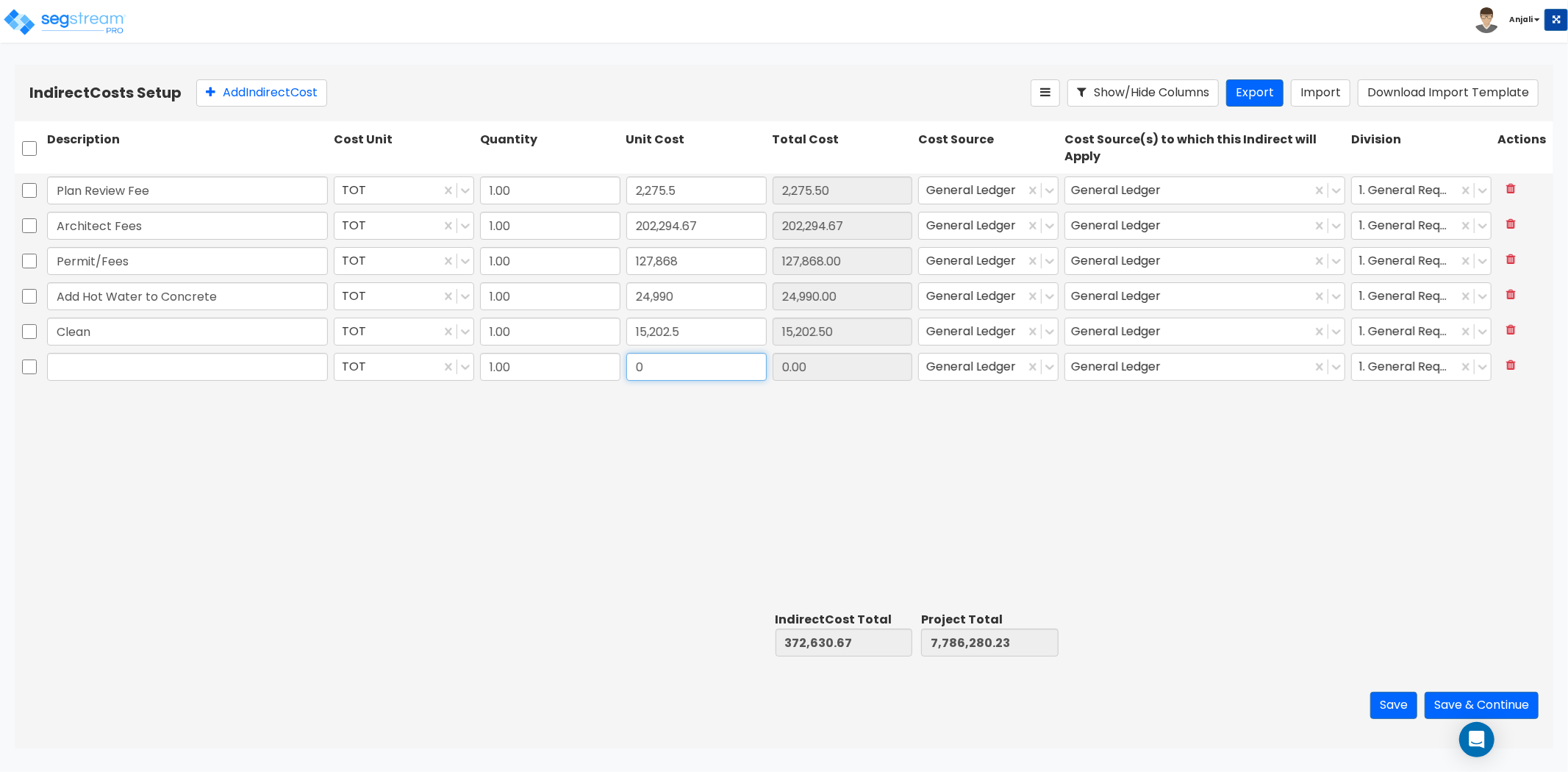
click at [650, 359] on input "0" at bounding box center [696, 366] width 140 height 28
paste input "59,564.26"
type input "59,564.26"
type input "432,194.93"
type input "7,845,844.49"
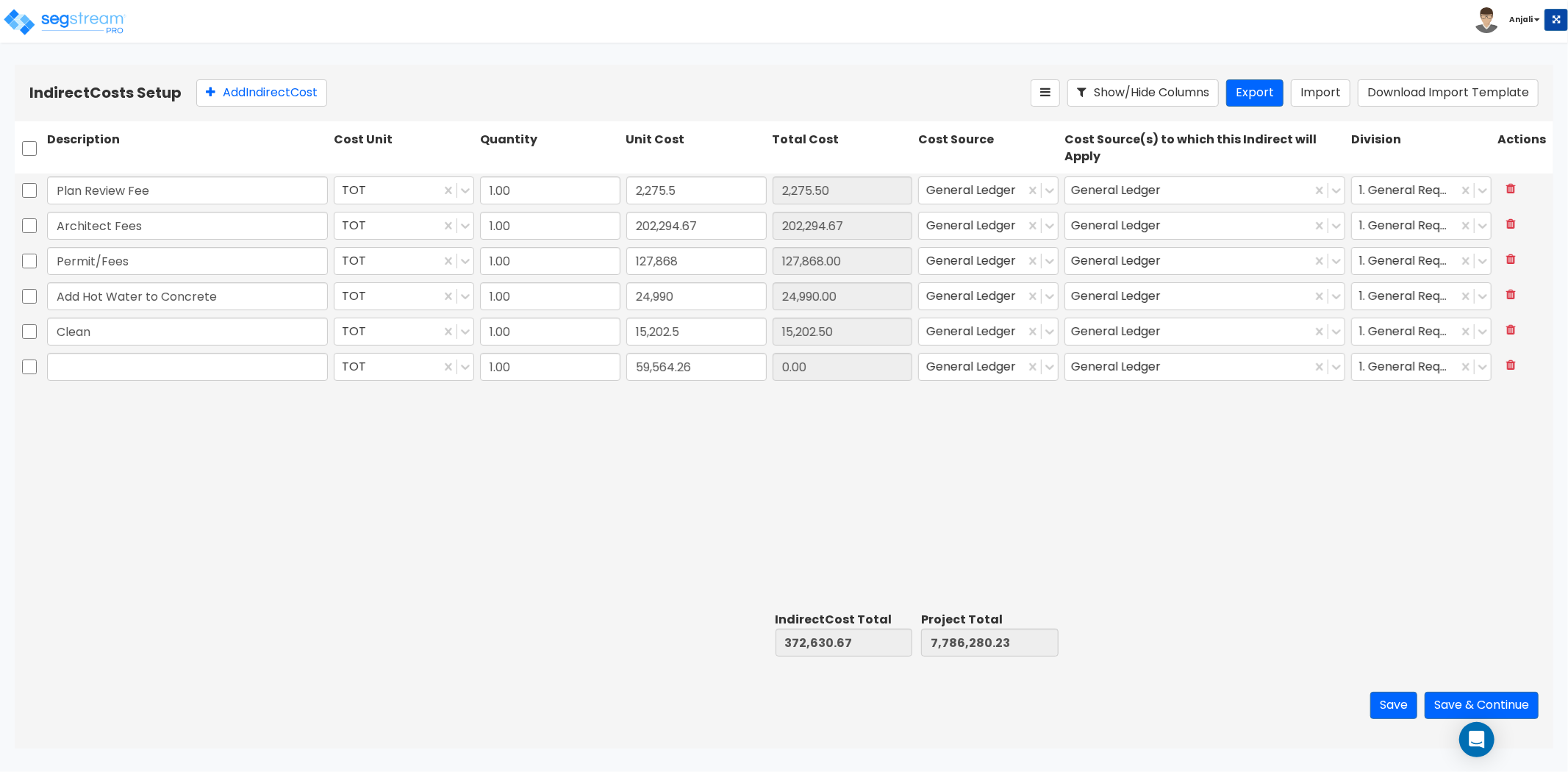
type input "59,564.26"
click at [155, 369] on input "text" at bounding box center [187, 366] width 281 height 28
paste input "Engineering Design"
type input "Engineering Design"
click at [295, 96] on button "Add Indirect Cost" at bounding box center [261, 93] width 131 height 27
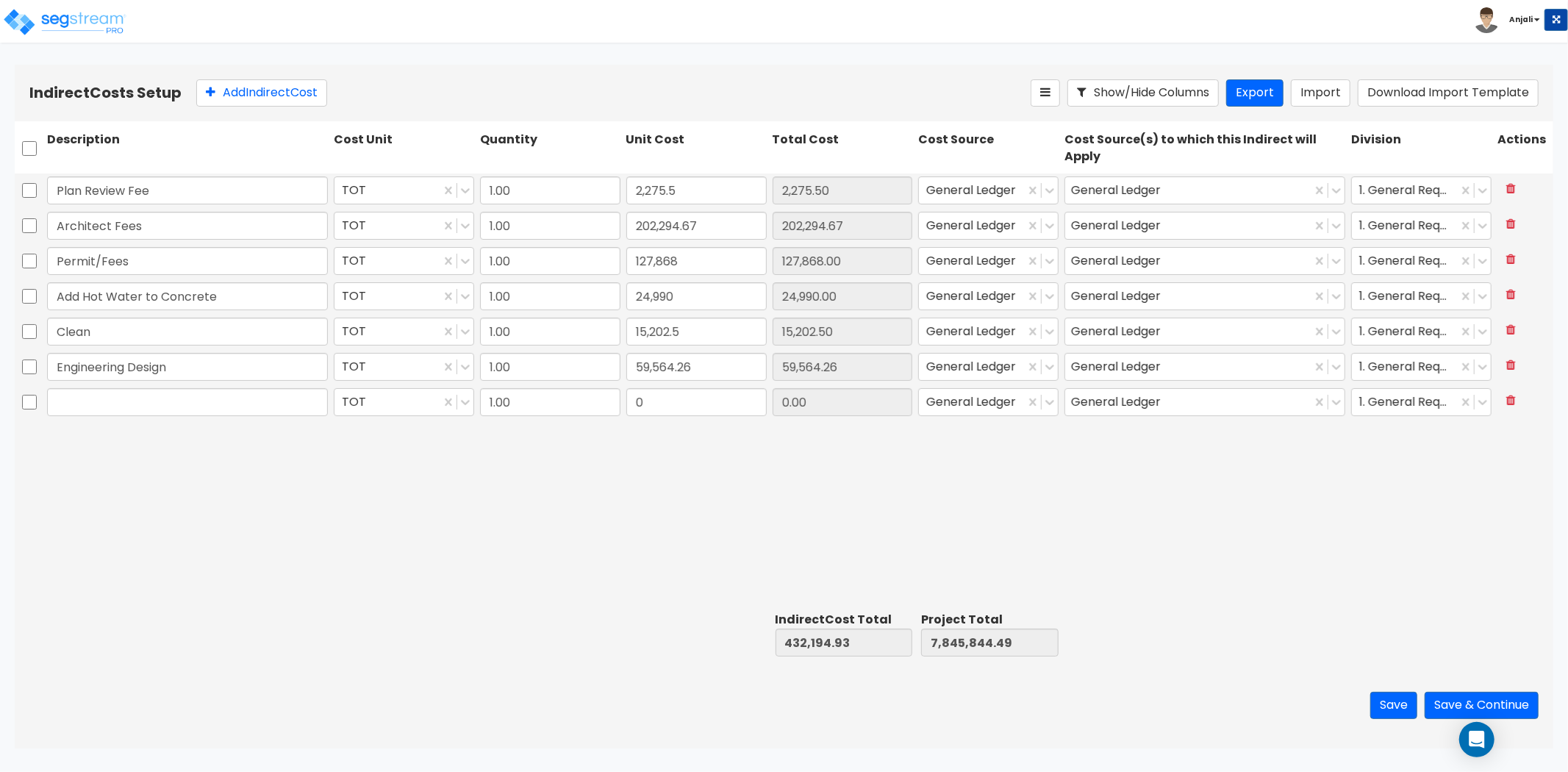
click at [134, 403] on input "text" at bounding box center [187, 402] width 281 height 28
click at [120, 398] on input "text" at bounding box center [187, 402] width 281 height 28
paste input "Tool Rental"
type input "Tool Rental"
click at [664, 405] on input "0" at bounding box center [696, 402] width 140 height 28
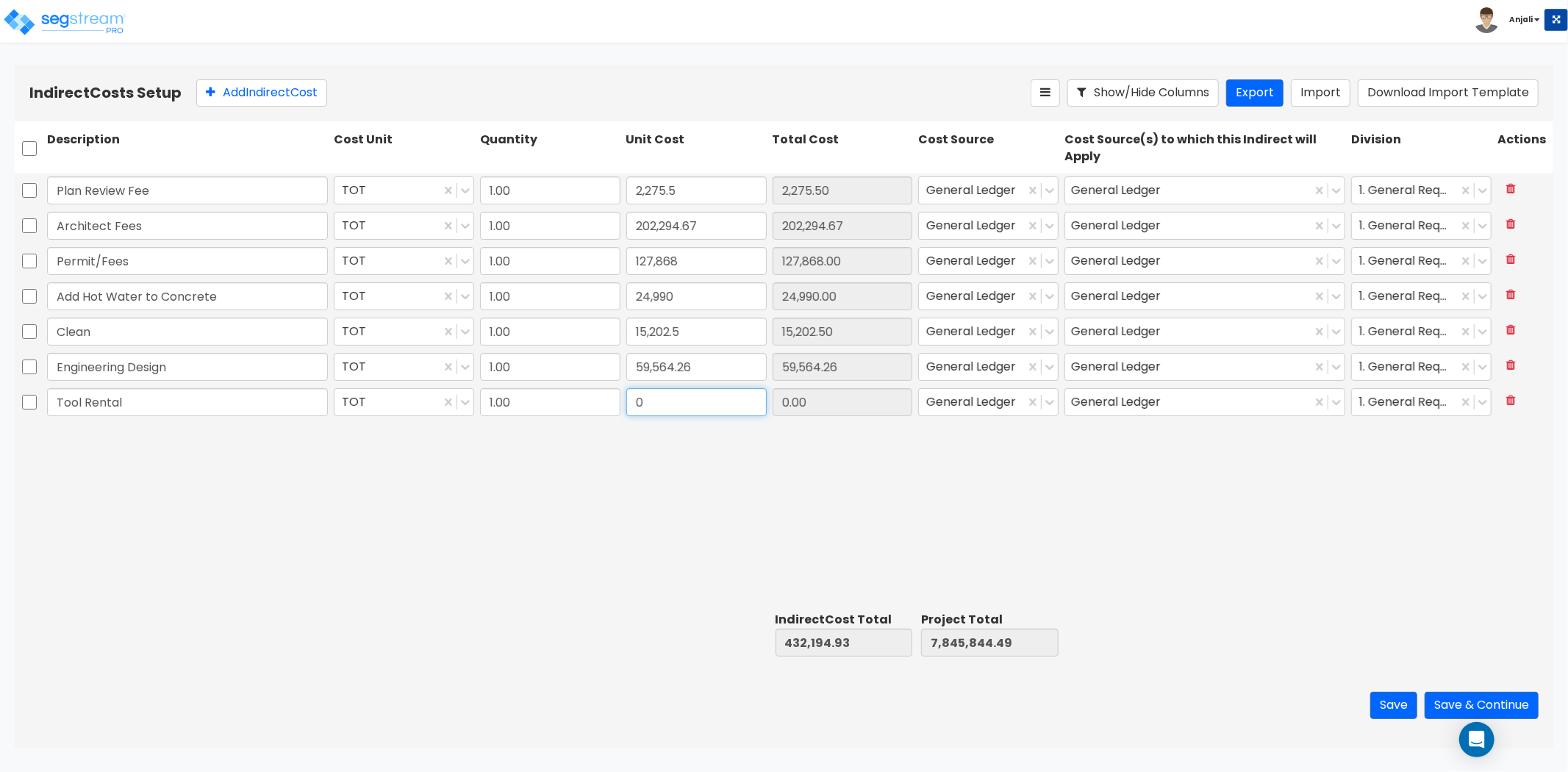
paste input "9,078.03"
type input "9,078.03"
type input "441,272.96"
type input "7,854,922.52"
type input "9,078.03"
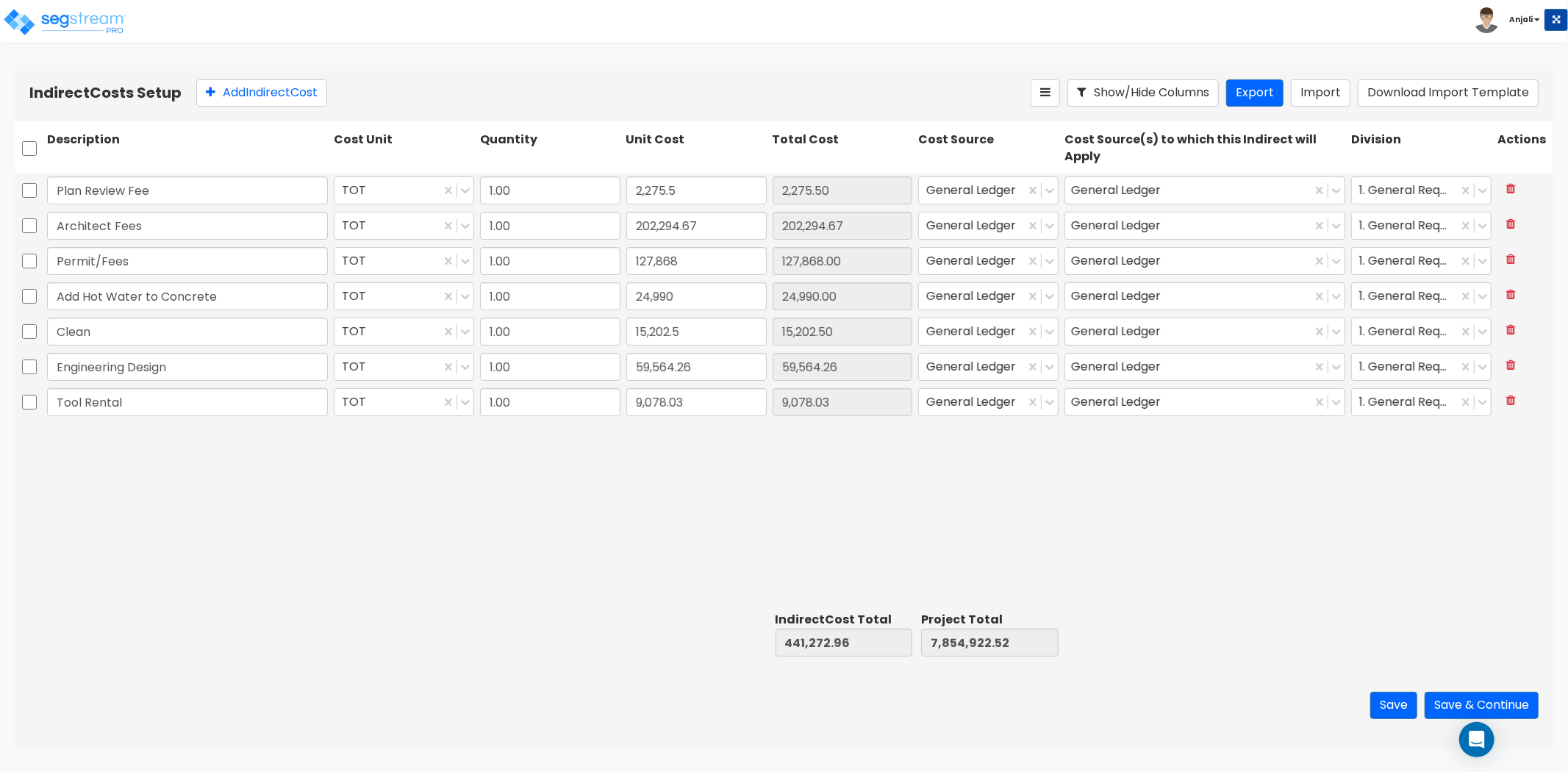
click at [565, 467] on div "Plan Review Fee TOT 1.00 2,275.5 2,275.50 General Ledger General Ledger 1. Gene…" at bounding box center [784, 390] width 1539 height 433
click at [693, 328] on input "15,202.5" at bounding box center [696, 331] width 140 height 28
paste input "7,121.38"
type input "17,121.38"
type input "443,191.84"
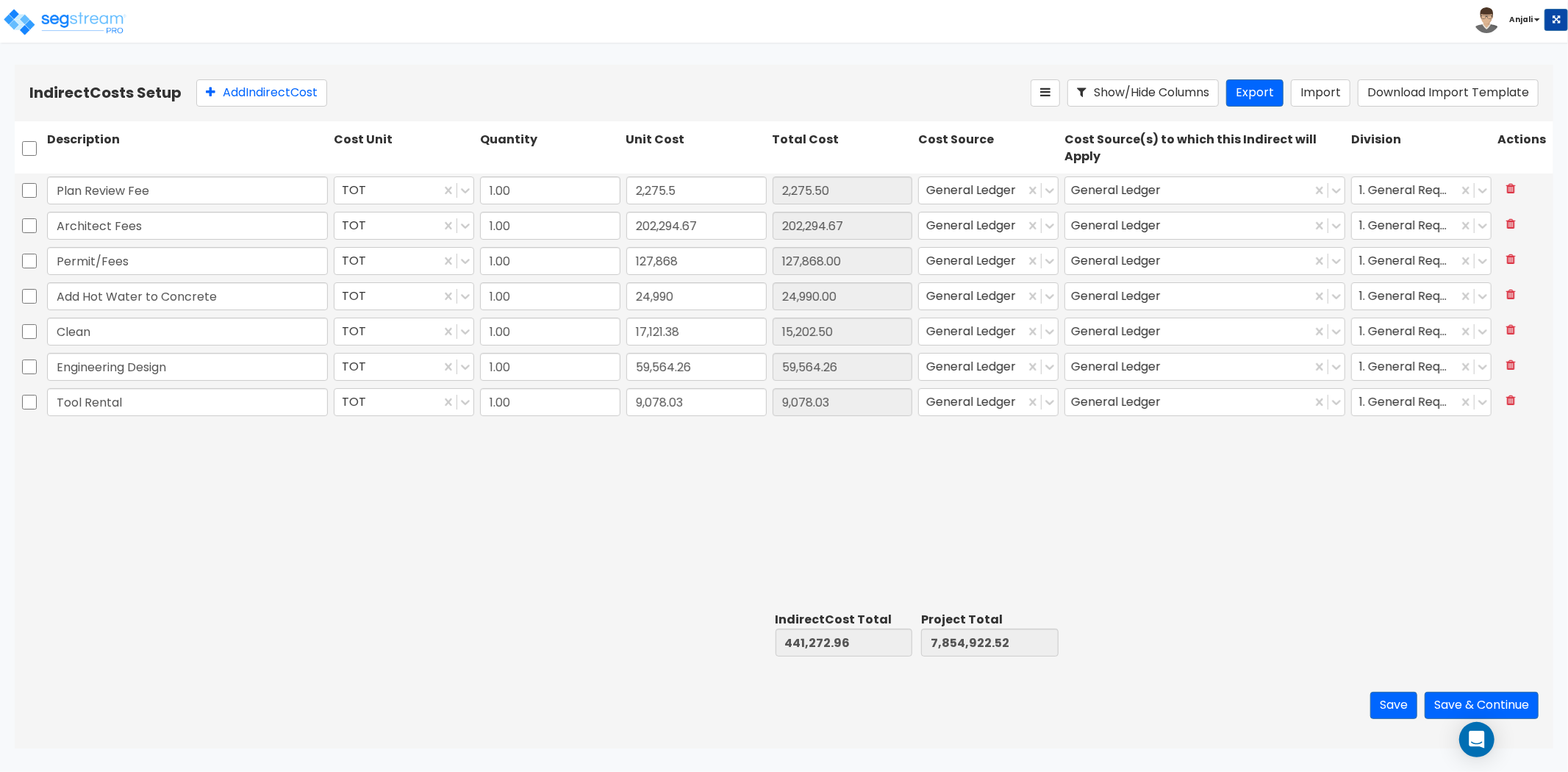
type input "7,856,841.40"
type input "17,121.38"
click at [571, 501] on div "Plan Review Fee TOT 1.00 2,275.5 2,275.50 General Ledger General Ledger 1. Gene…" at bounding box center [784, 390] width 1539 height 433
click at [1458, 707] on button "Save & Continue" at bounding box center [1482, 705] width 114 height 27
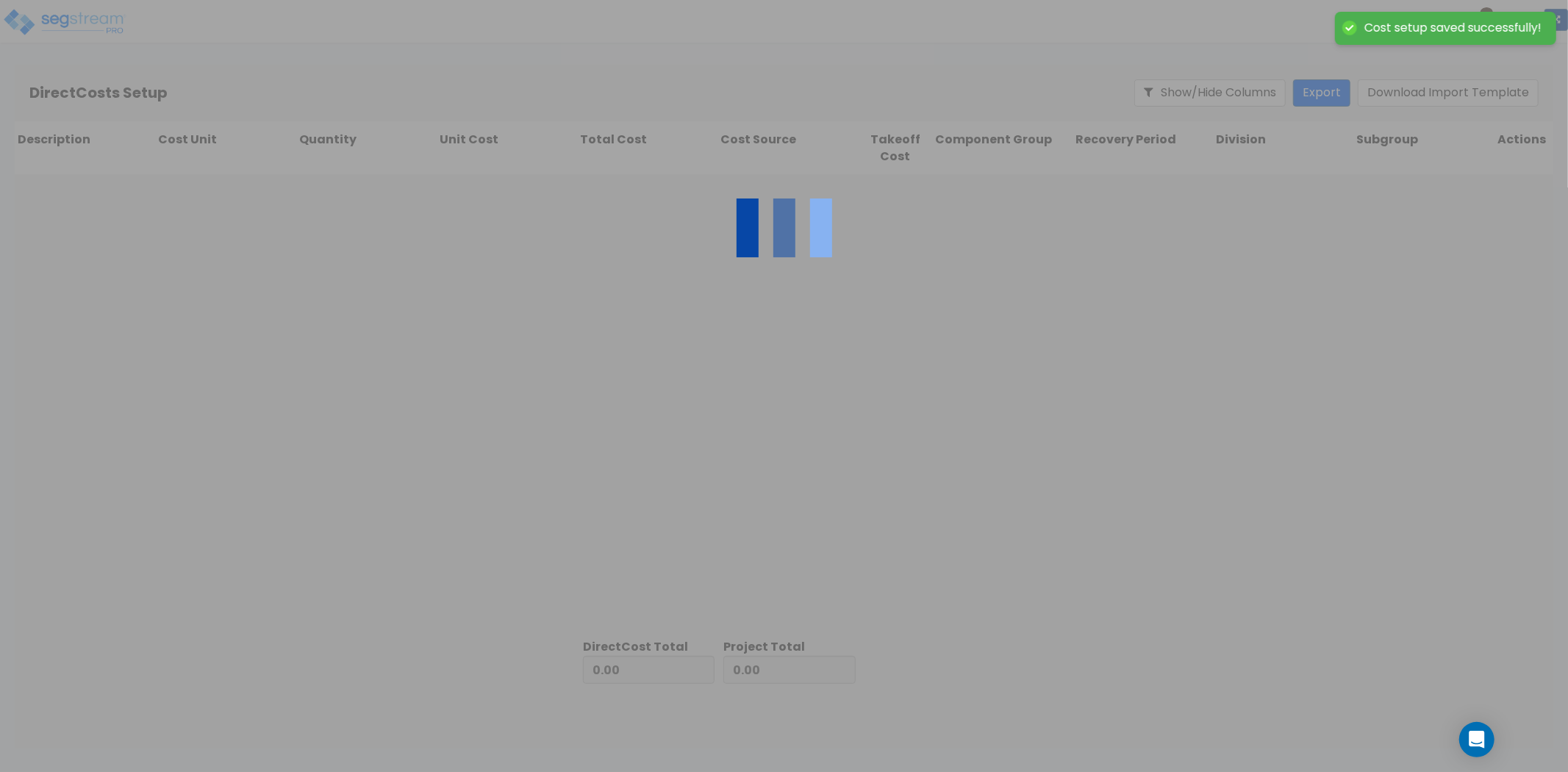
type input "443,191.84"
type input "7,413,649.56"
type input "7,856,841.40"
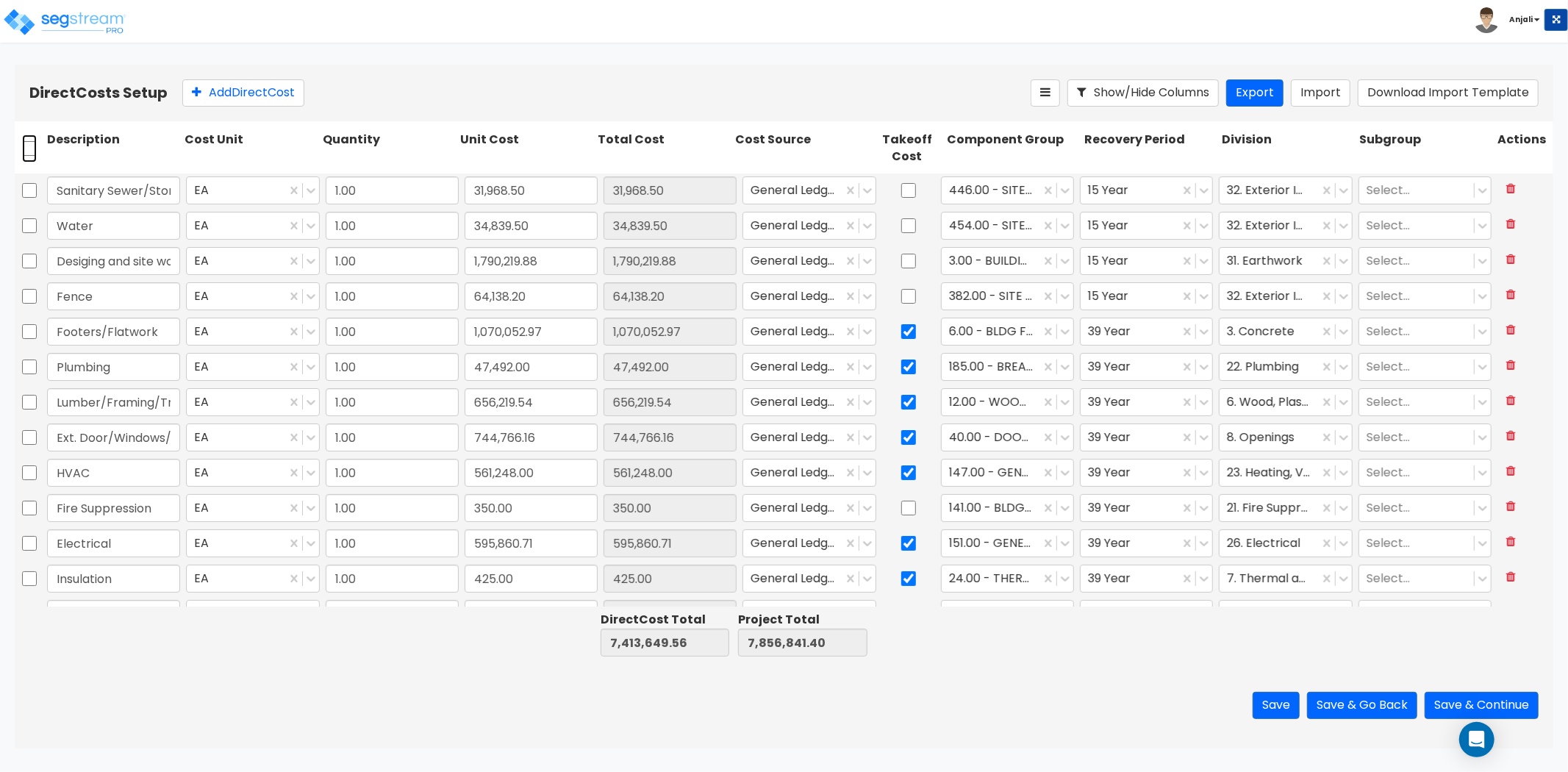
click at [32, 148] on input "checkbox" at bounding box center [29, 148] width 15 height 28
checkbox input "true"
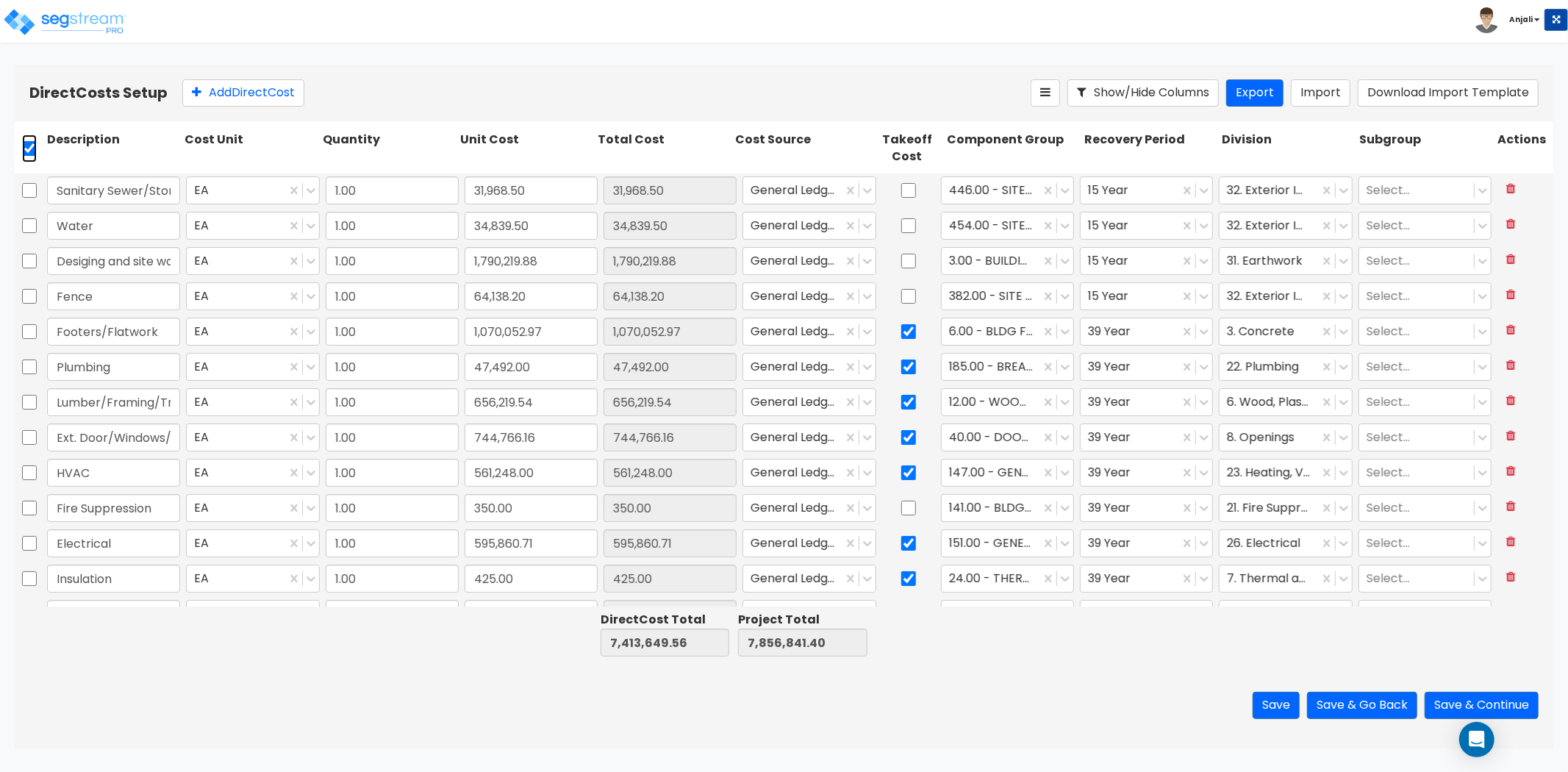
checkbox input "true"
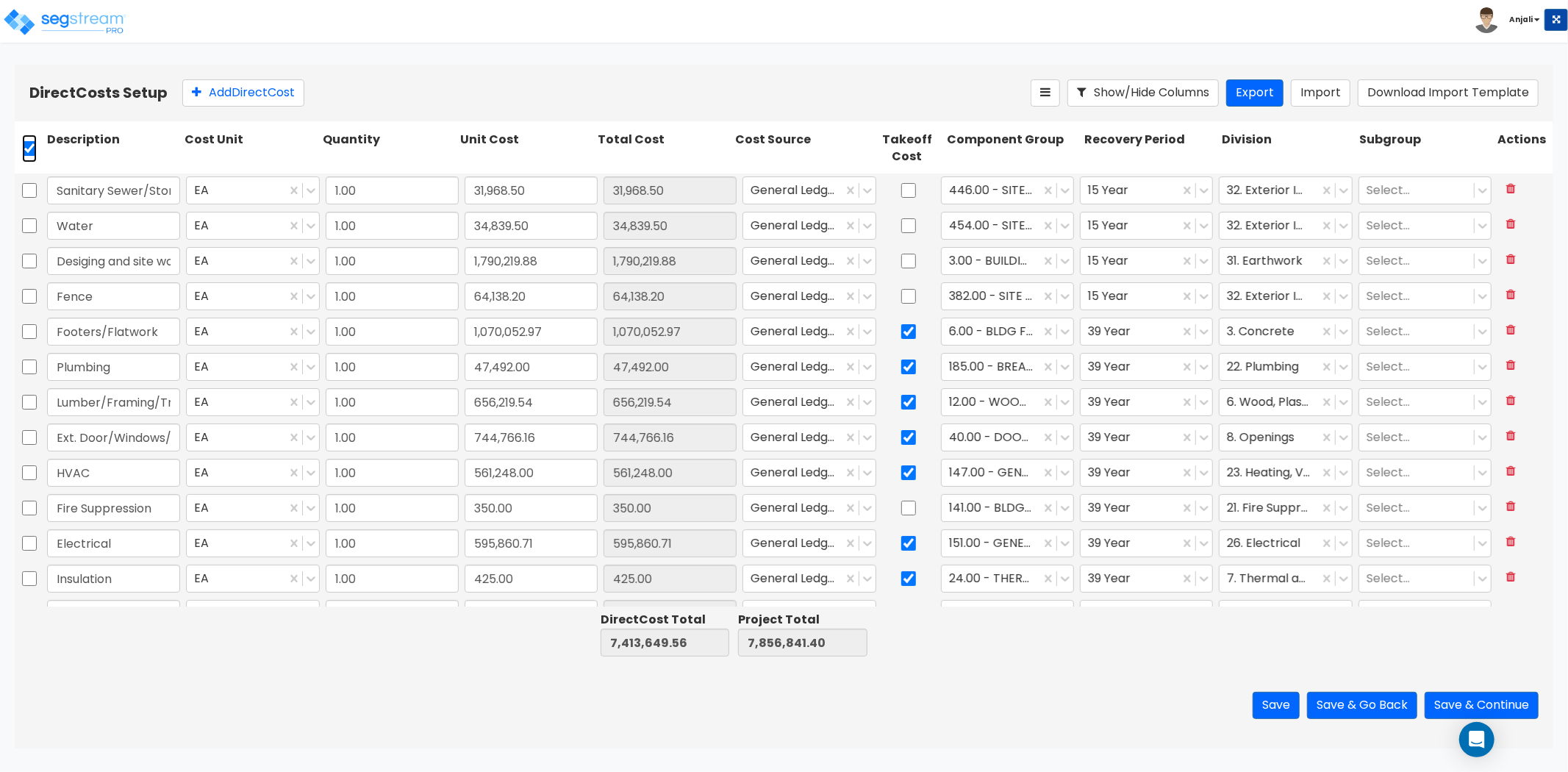
checkbox input "true"
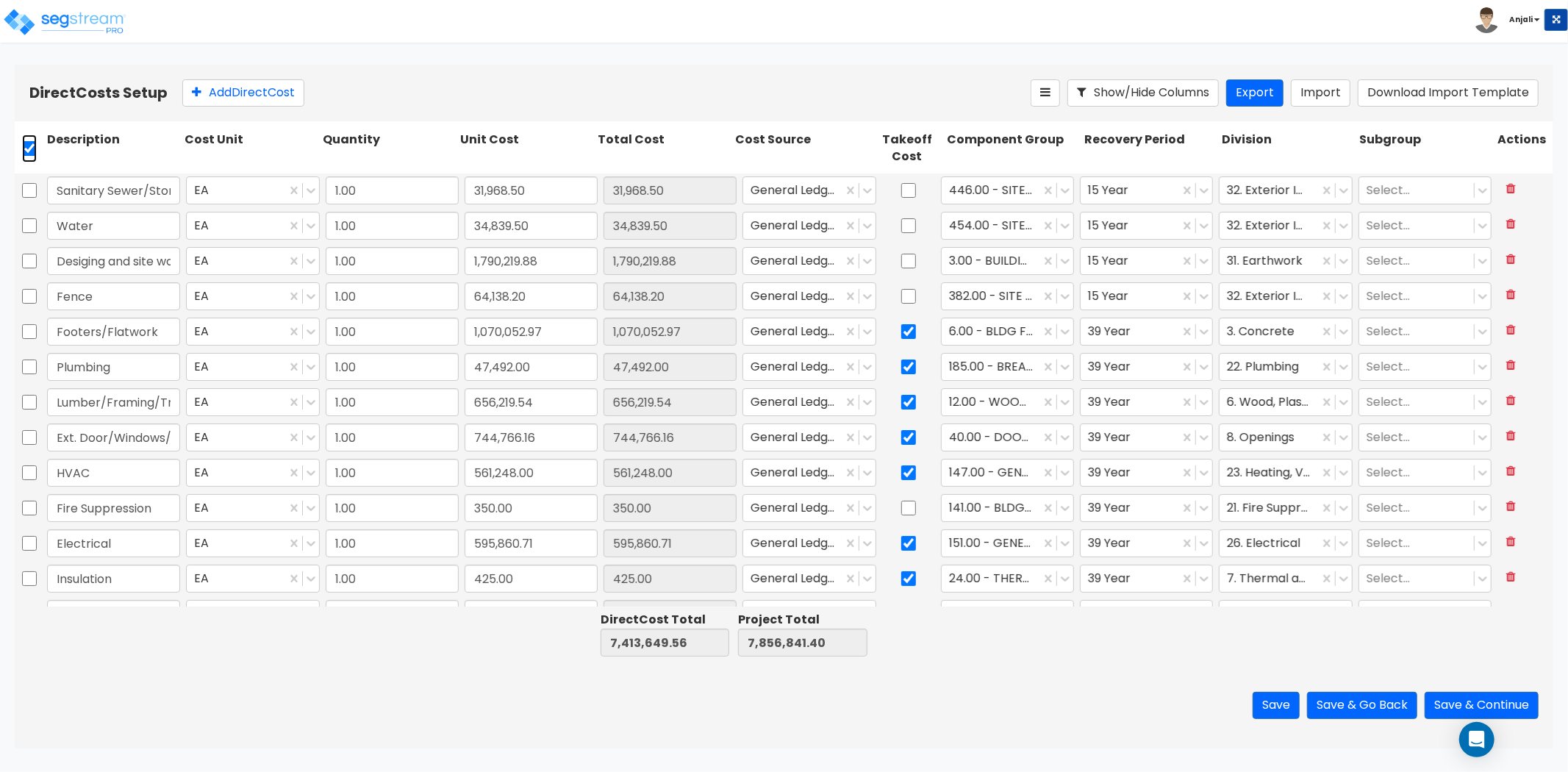
checkbox input "true"
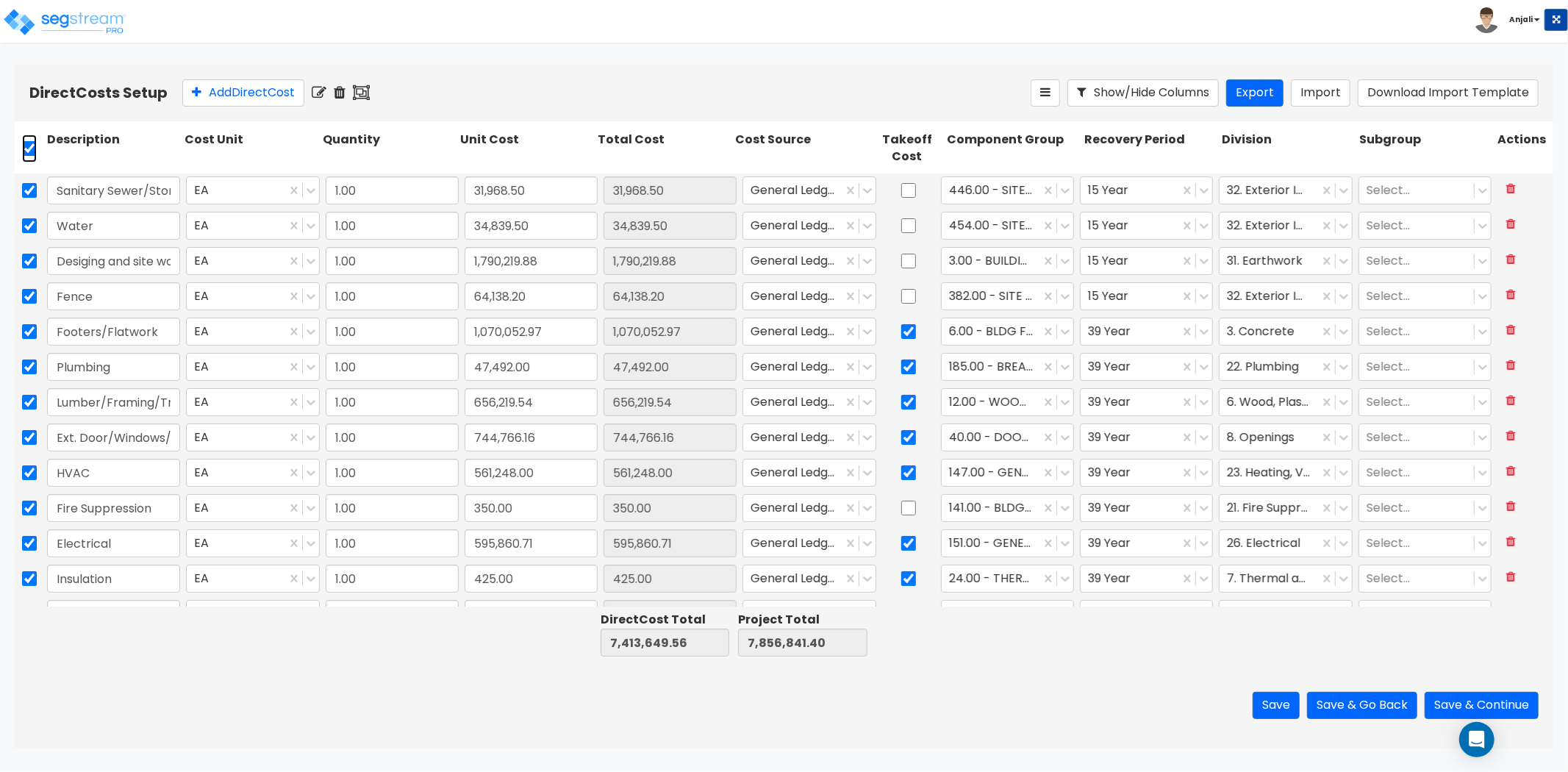
click at [32, 148] on input "checkbox" at bounding box center [29, 148] width 15 height 28
checkbox input "false"
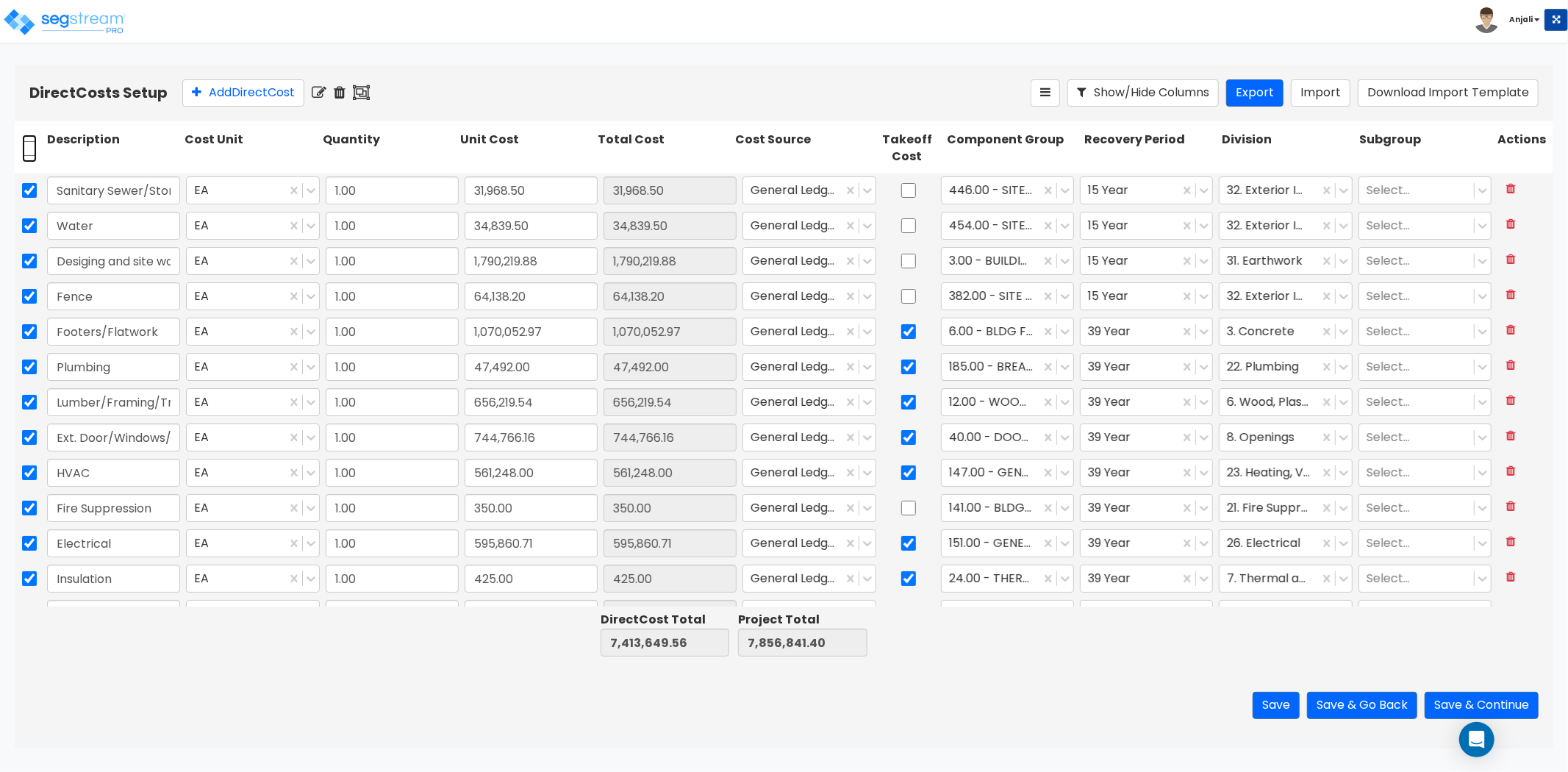
checkbox input "false"
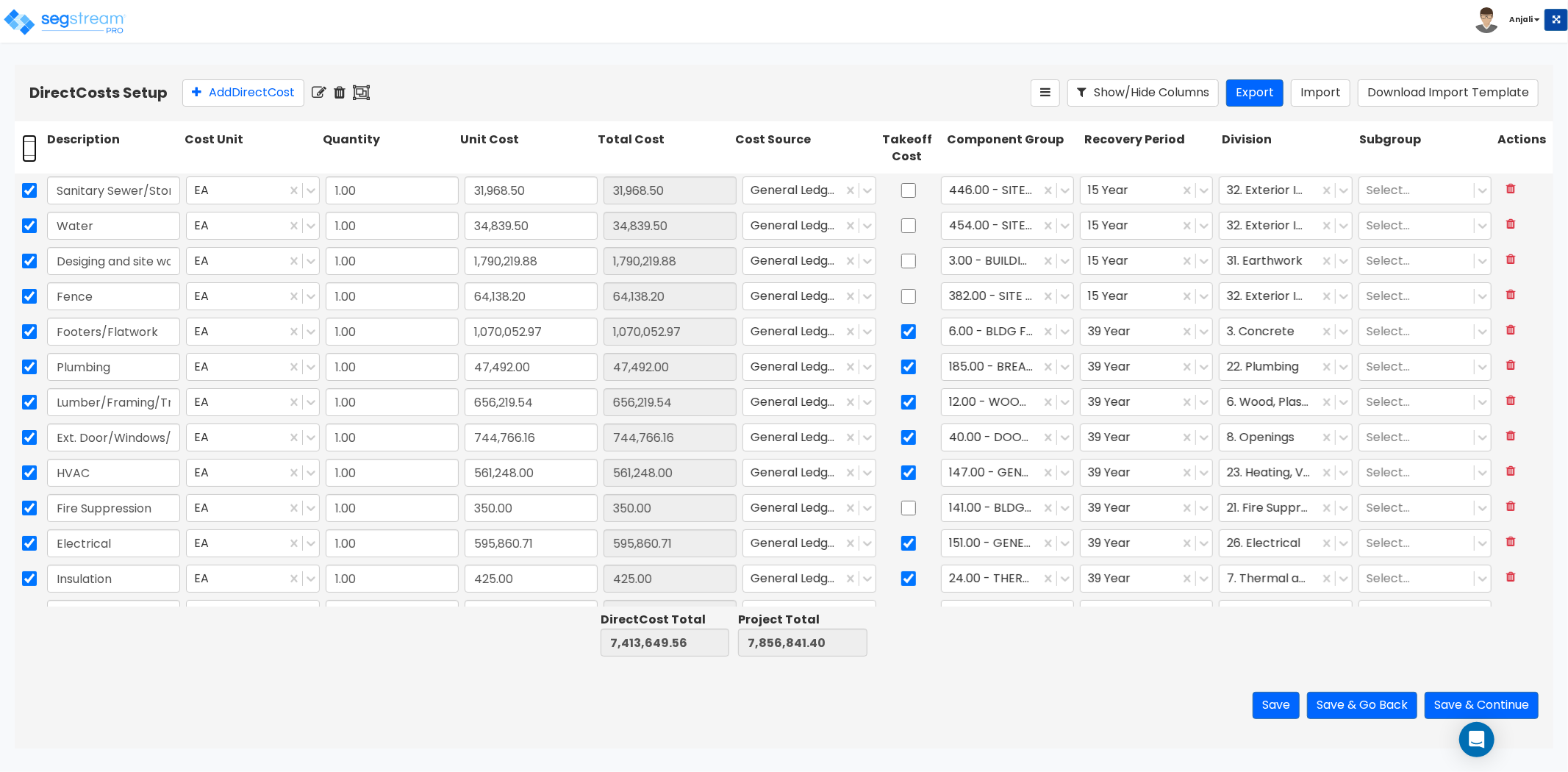
checkbox input "false"
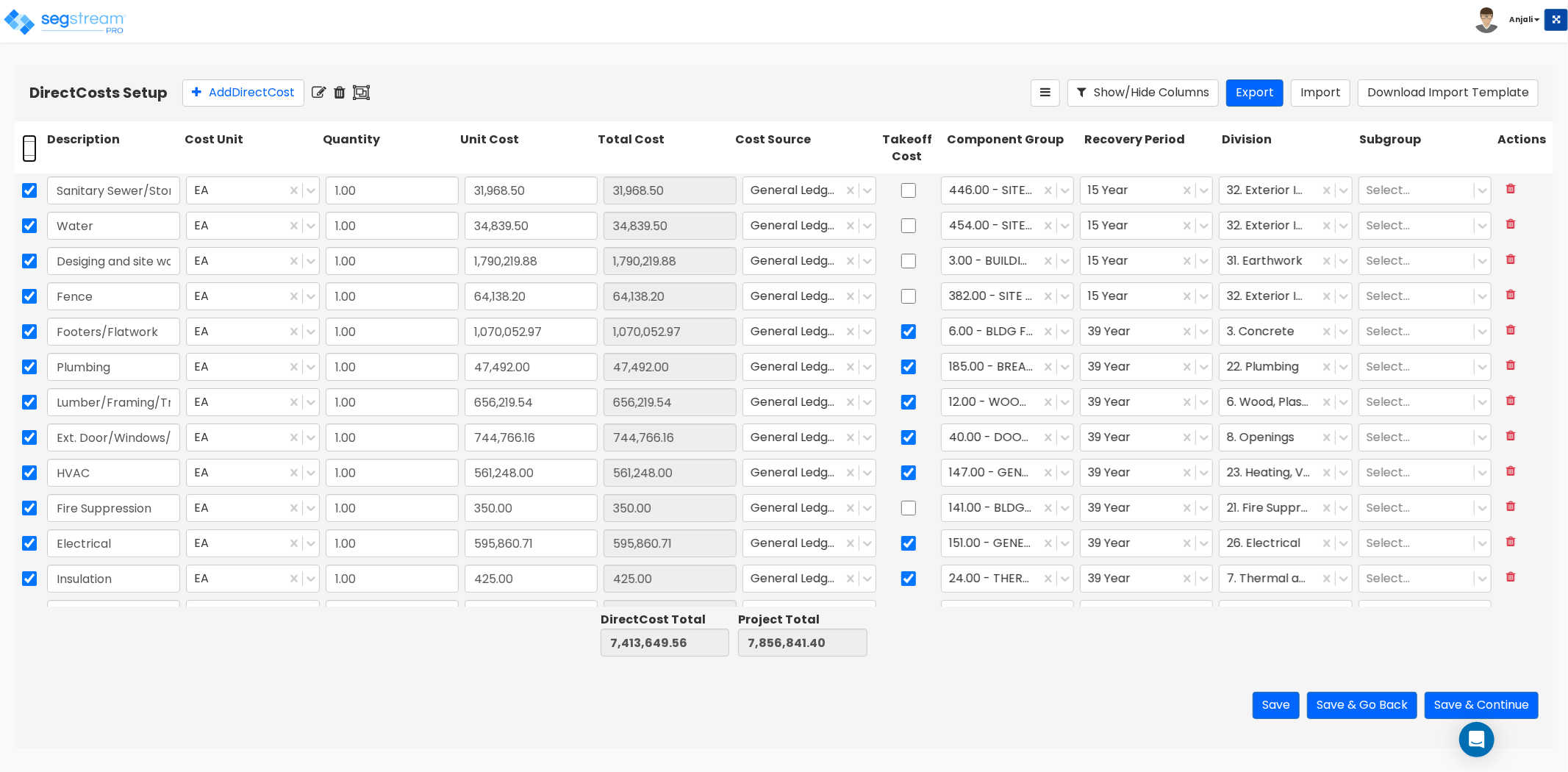
checkbox input "false"
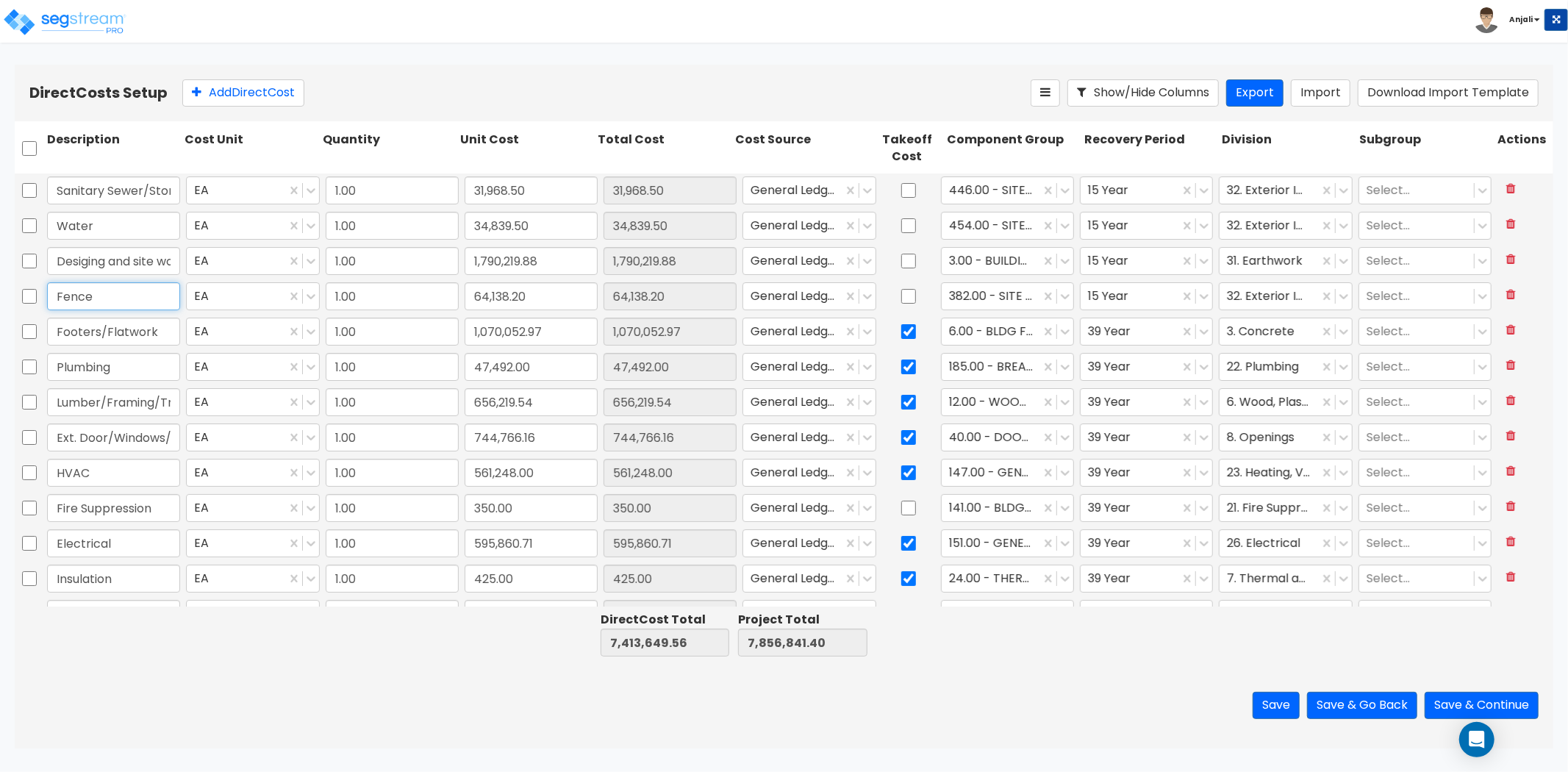
click at [134, 288] on input "Fence" at bounding box center [113, 296] width 133 height 28
click at [30, 193] on input "checkbox" at bounding box center [29, 191] width 15 height 28
checkbox input "true"
click at [27, 229] on input "checkbox" at bounding box center [29, 226] width 15 height 28
checkbox input "true"
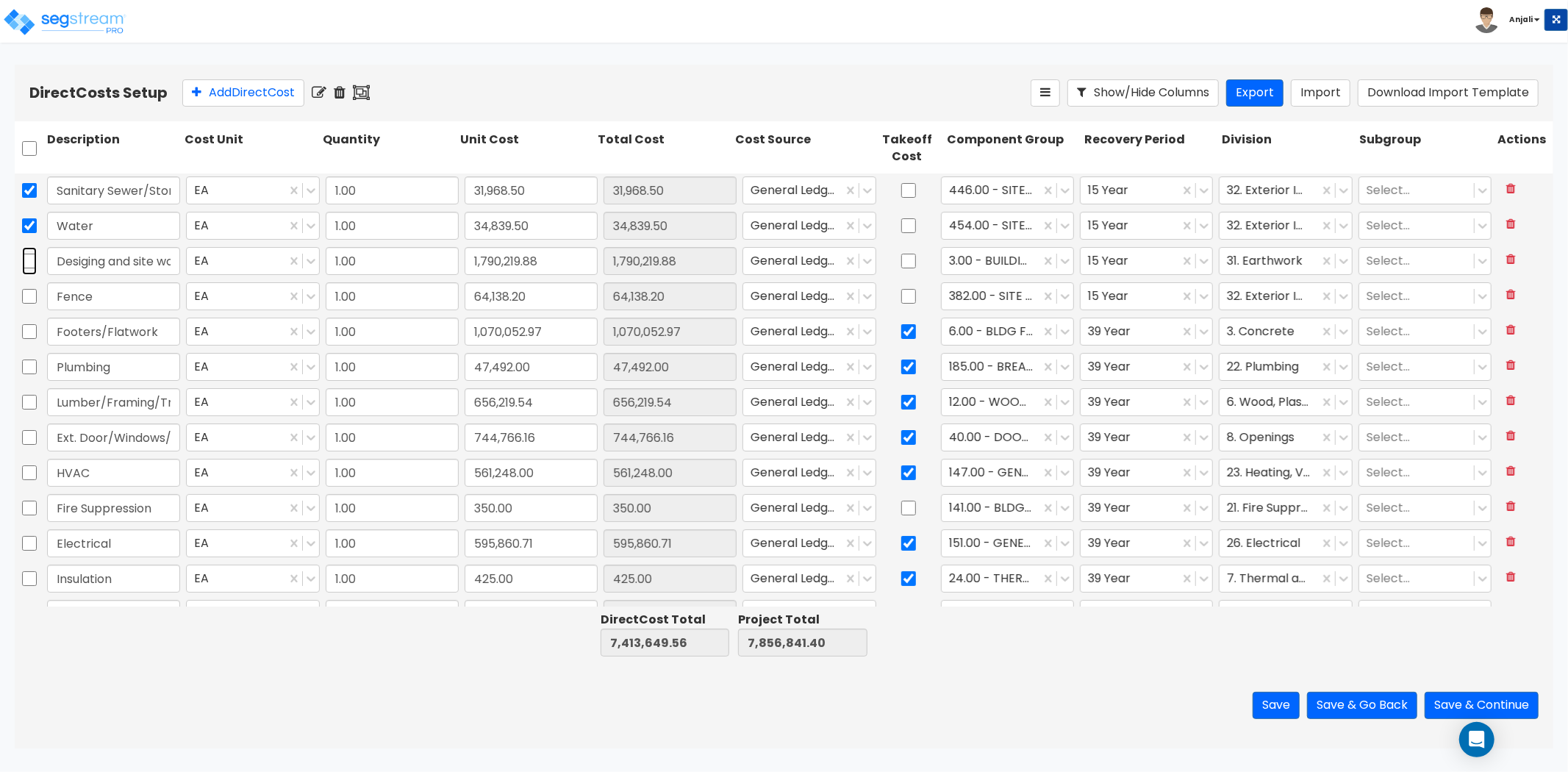
click at [26, 263] on input "checkbox" at bounding box center [29, 261] width 15 height 28
checkbox input "true"
click at [342, 91] on icon at bounding box center [339, 93] width 11 height 15
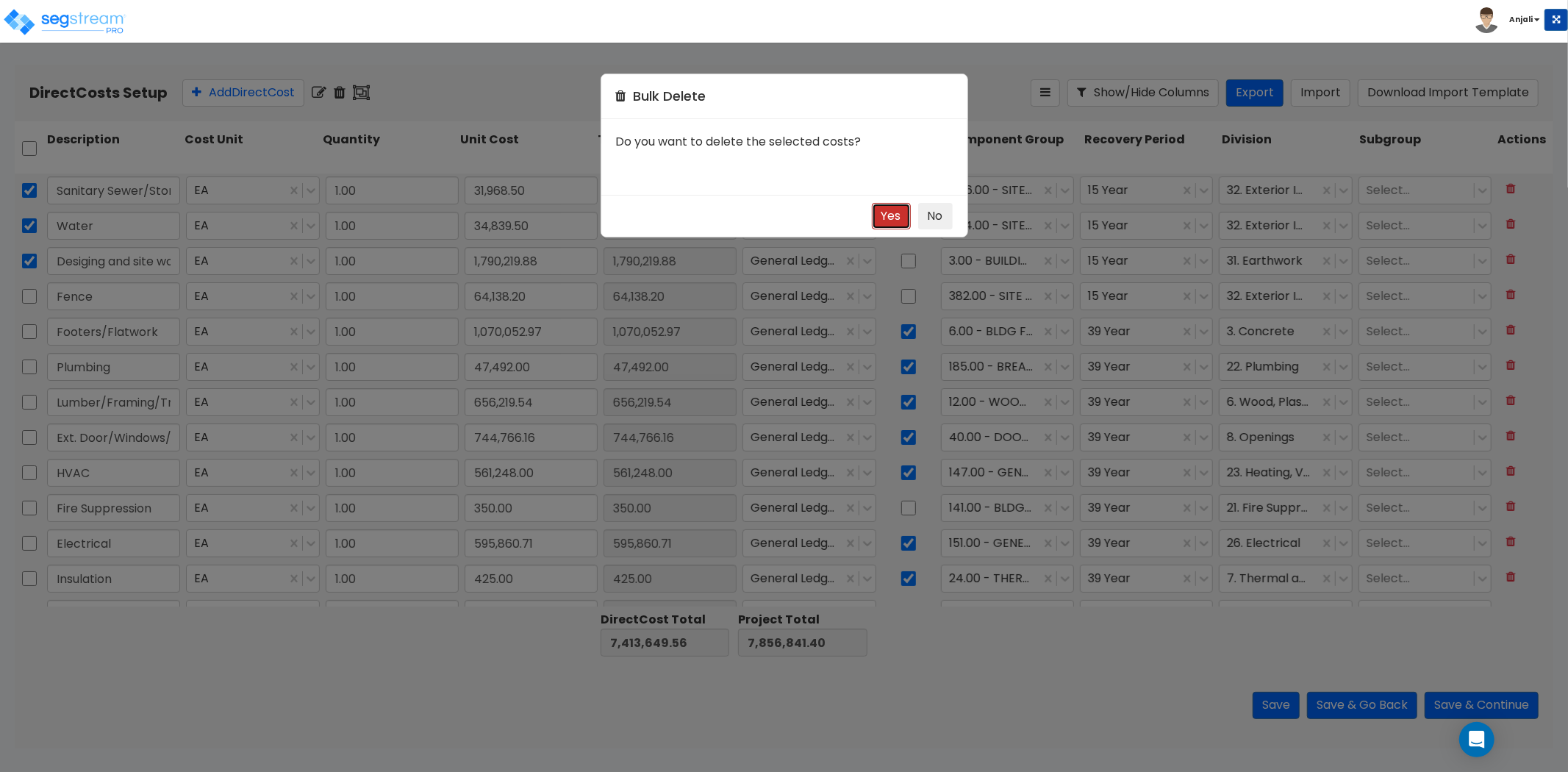
click at [890, 221] on button "Yes" at bounding box center [891, 216] width 39 height 27
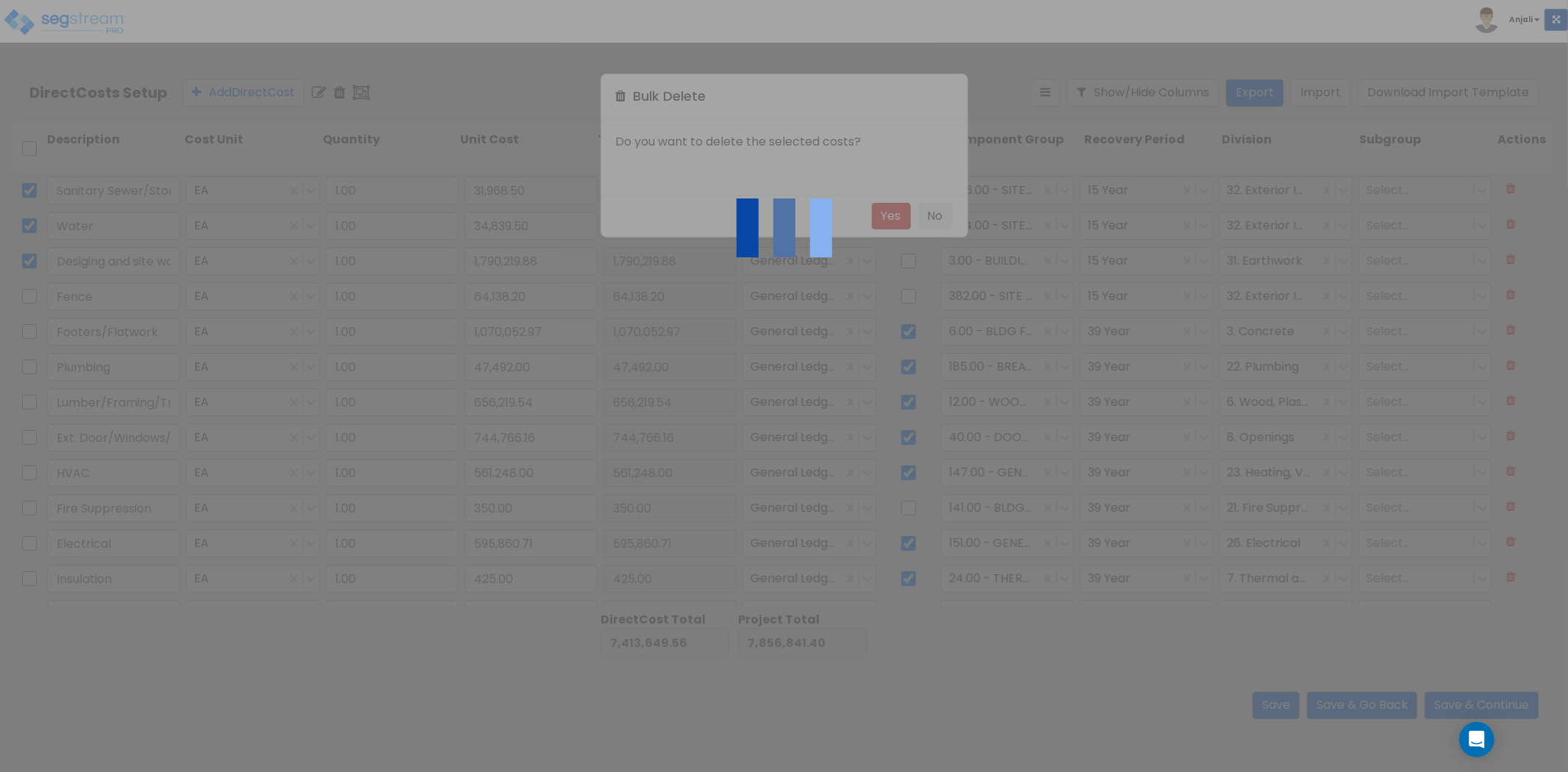
type input "5,556,621.68"
type input "5,999,813.52"
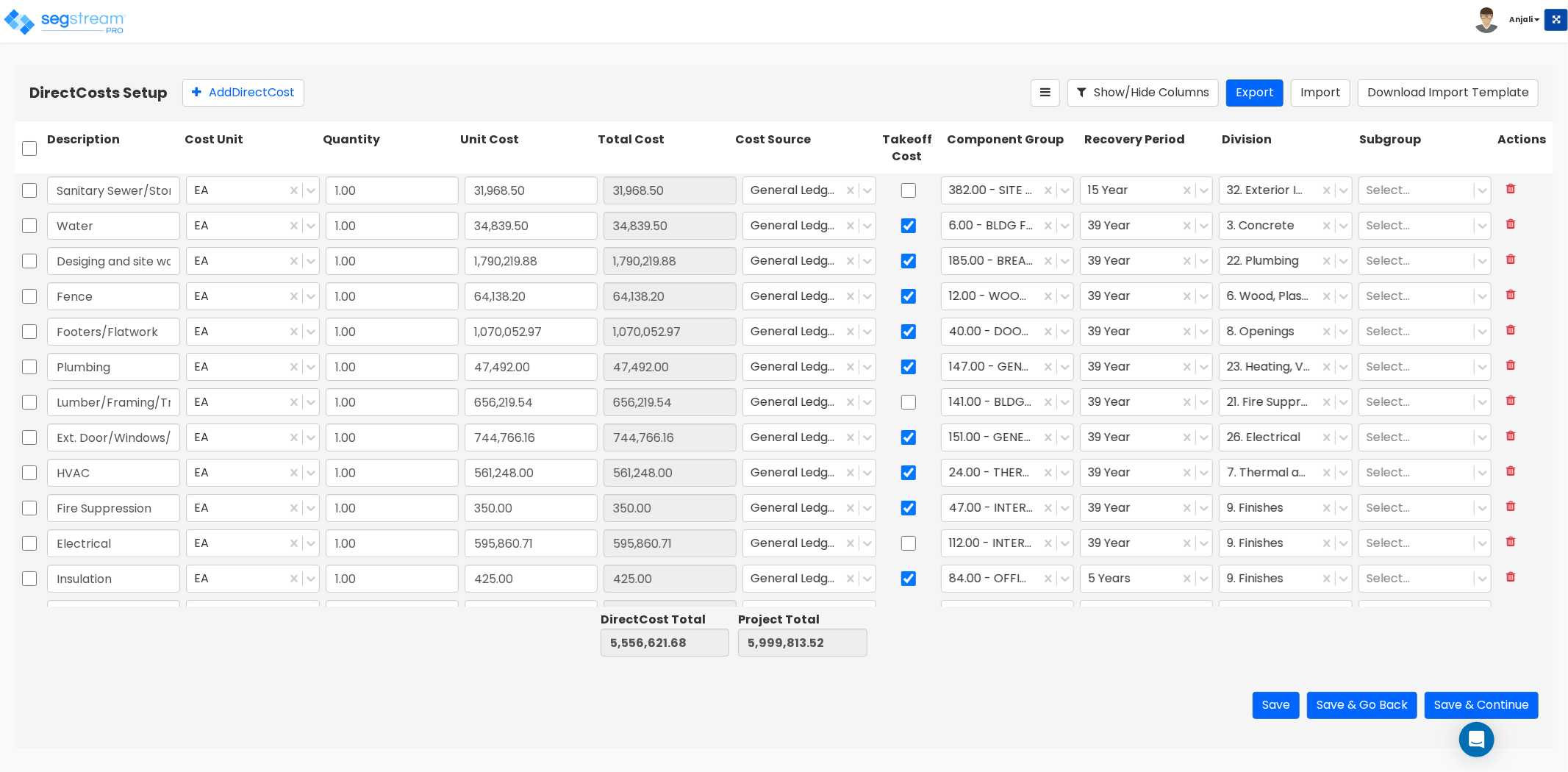
checkbox input "false"
type input "Fence"
type input "64,138.20"
checkbox input "false"
type input "Footers/Flatwork"
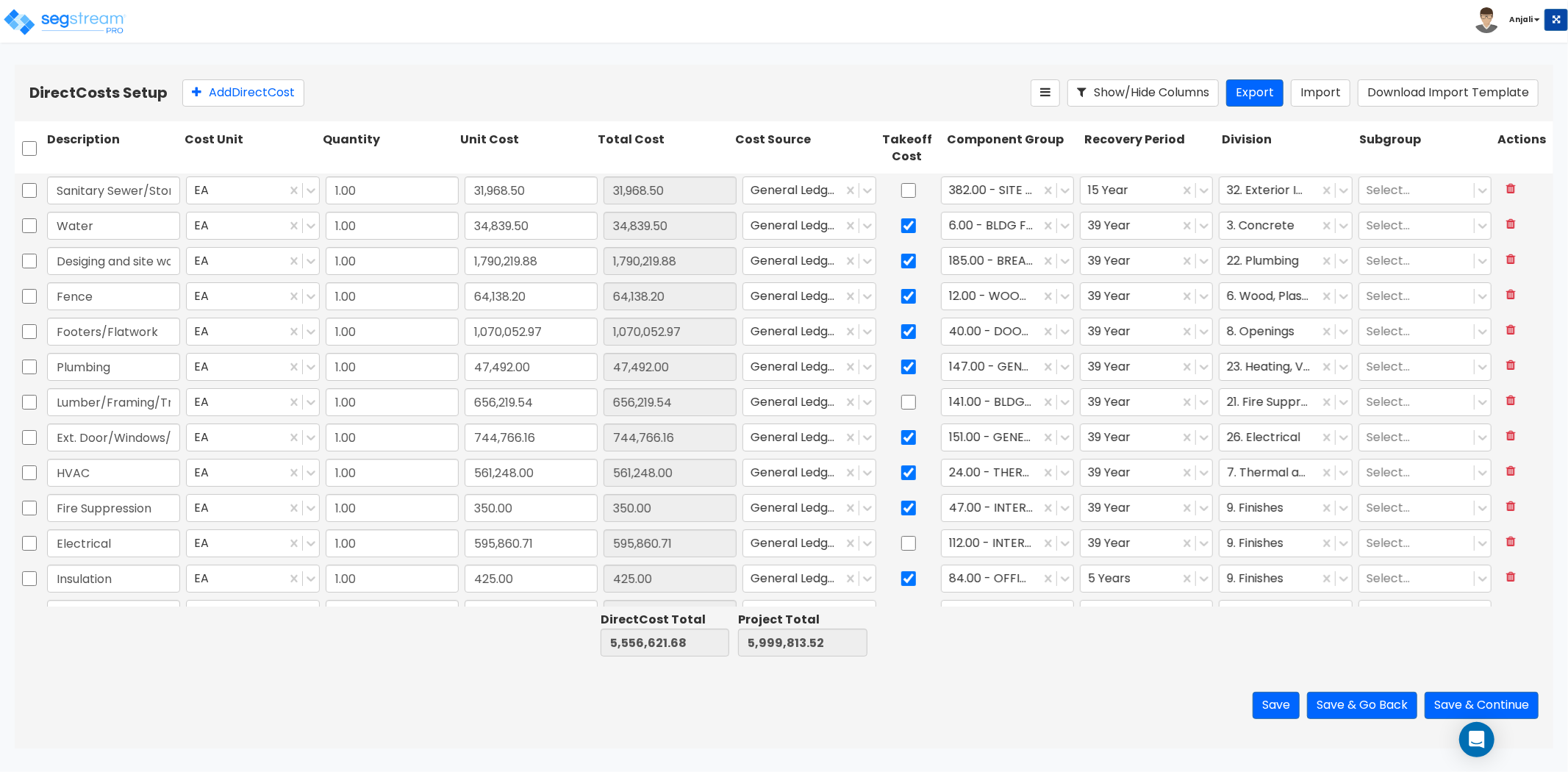
type input "1,070,052.97"
checkbox input "true"
checkbox input "false"
type input "Plumbing"
type input "47,492.00"
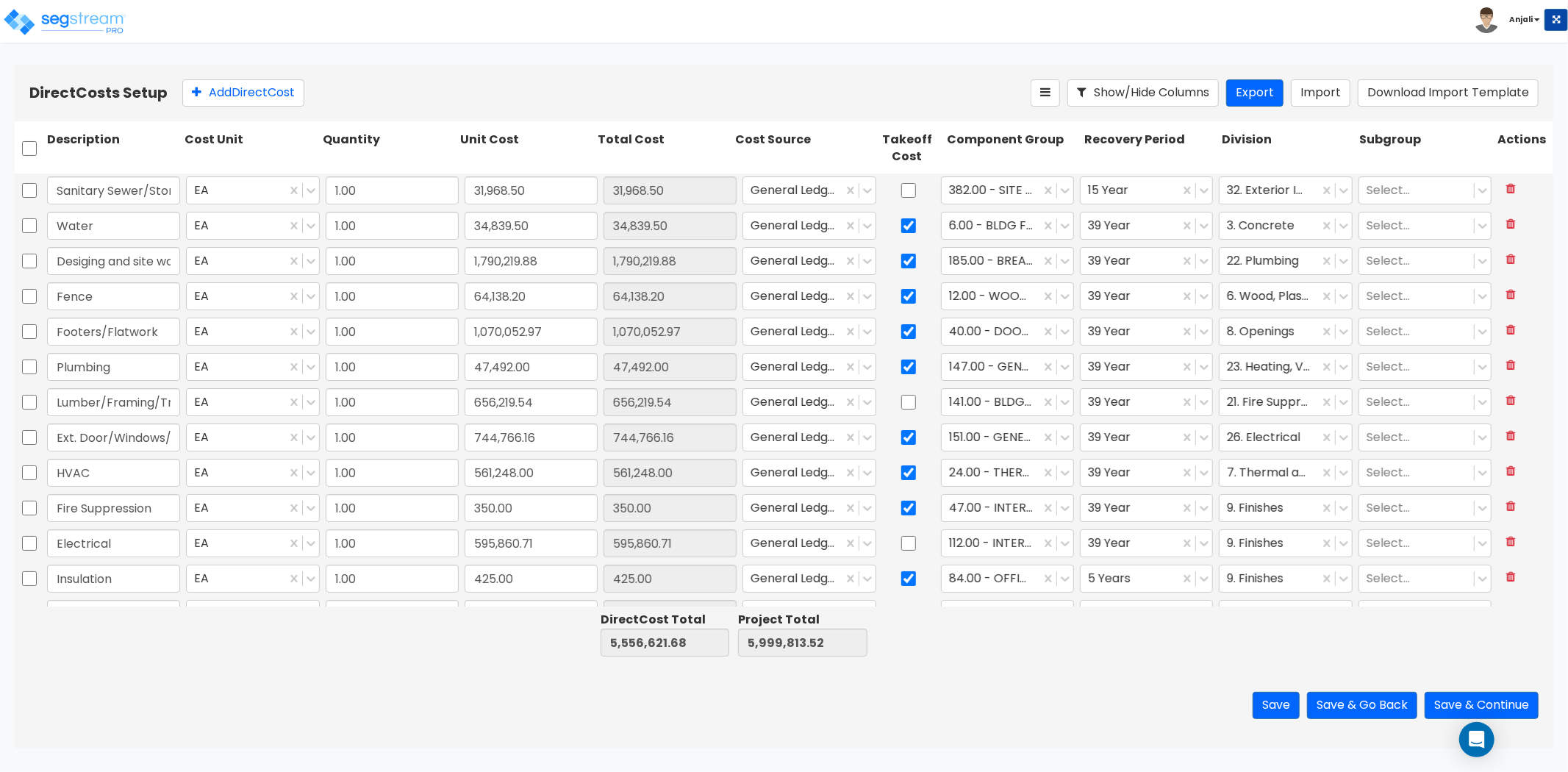
checkbox input "true"
type input "Lumber/Framing/Trim"
type input "656,219.54"
checkbox input "true"
type input "Ext. Door/Windows/Overhead door"
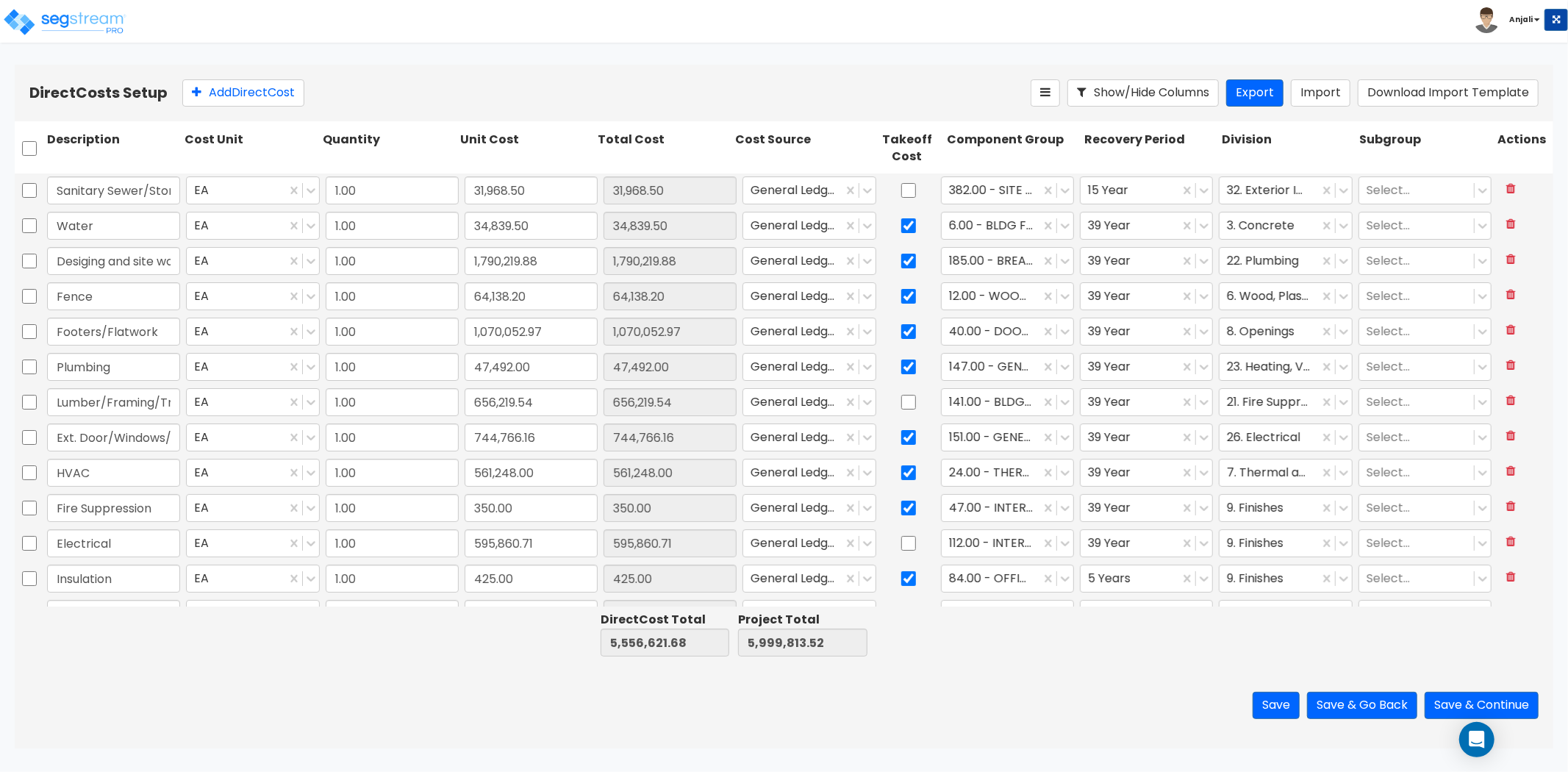
type input "744,766.16"
type input "HVAC"
type input "561,248.00"
type input "Fire Suppression"
type input "350.00"
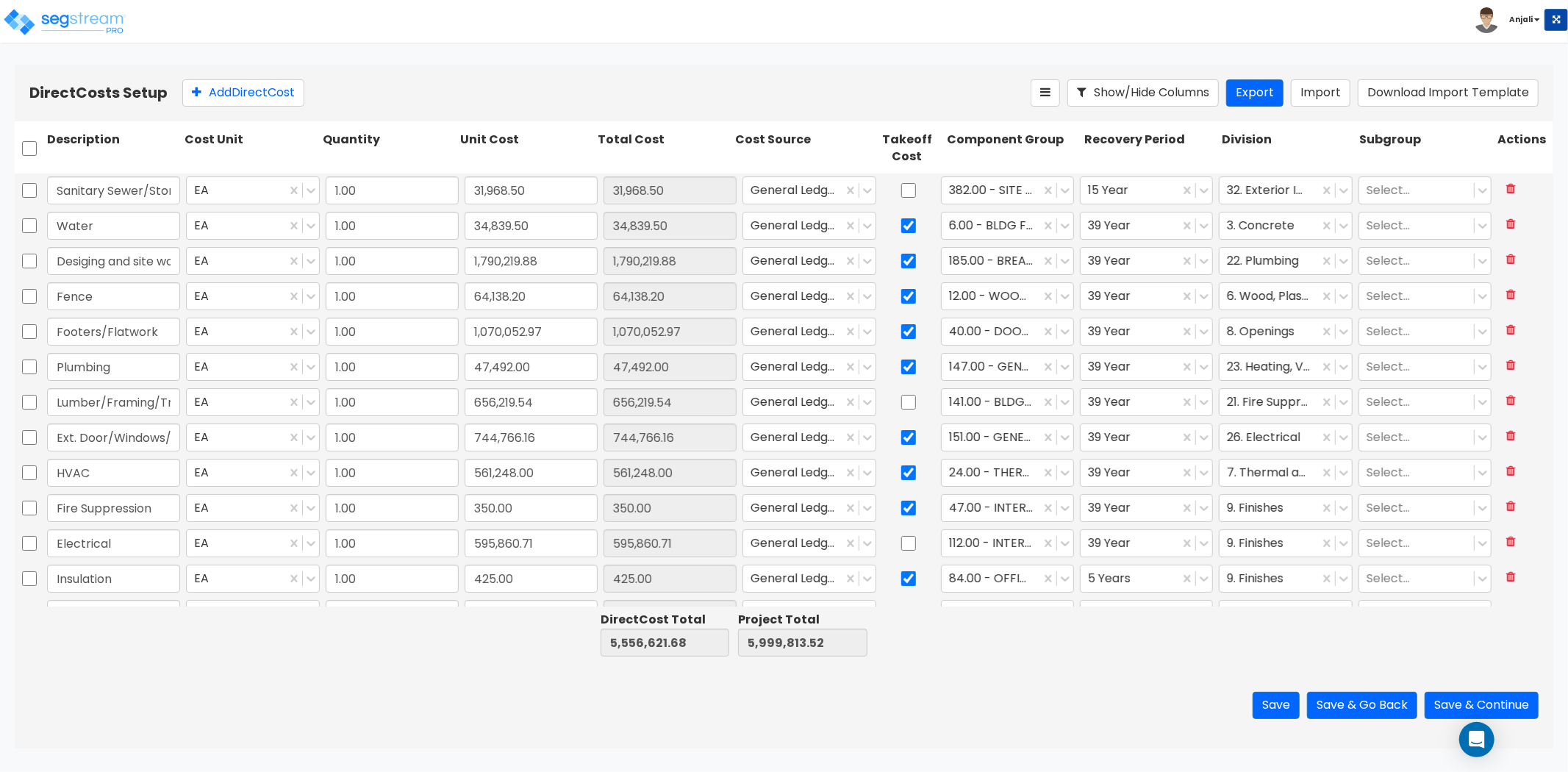
checkbox input "false"
type input "Electrical"
type input "595,860.71"
type input "Insulation"
type input "425.00"
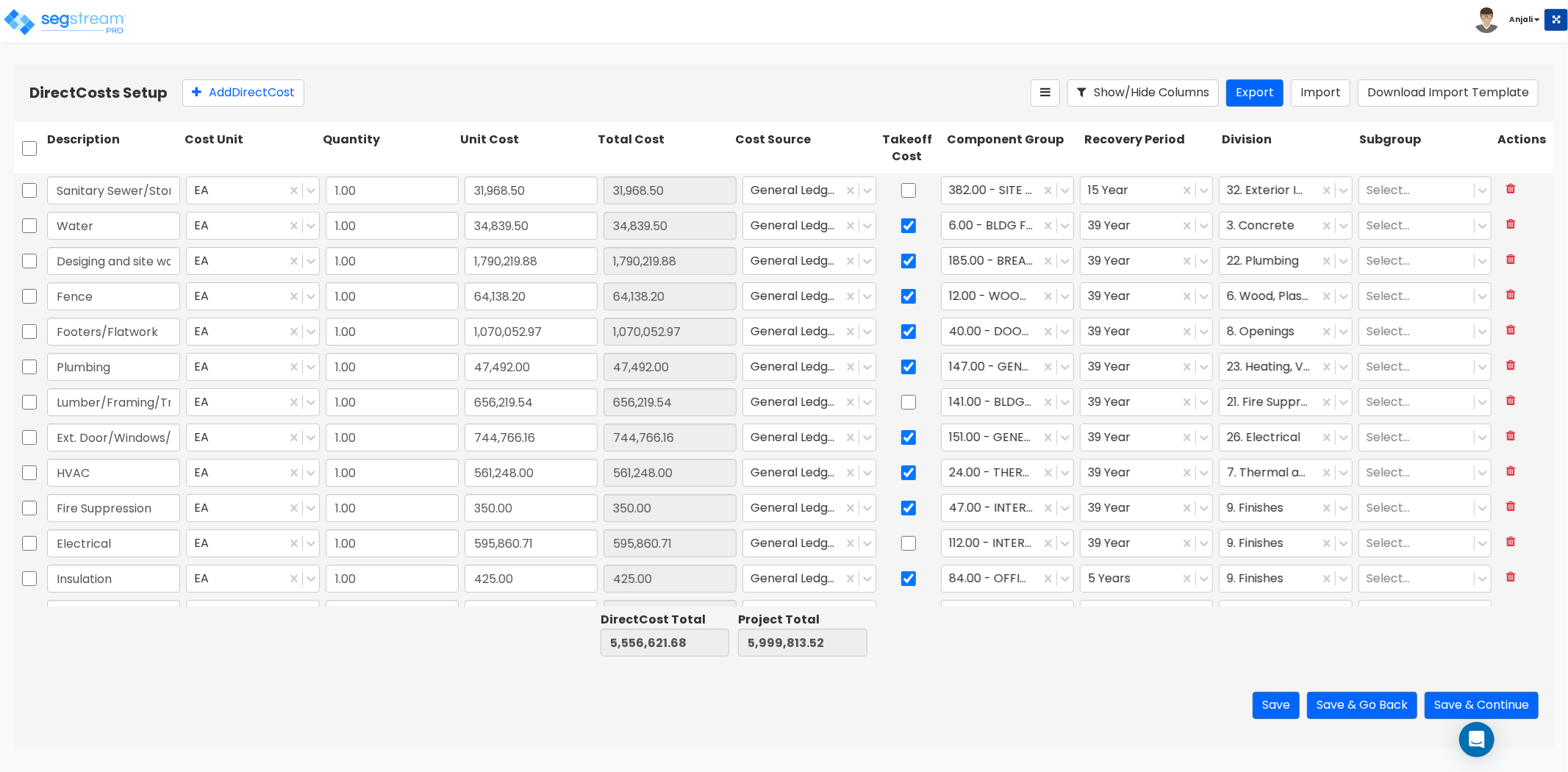
type input "Drywall"
type input "103,375.00"
checkbox input "true"
type input "Paint"
type input "7,950.00"
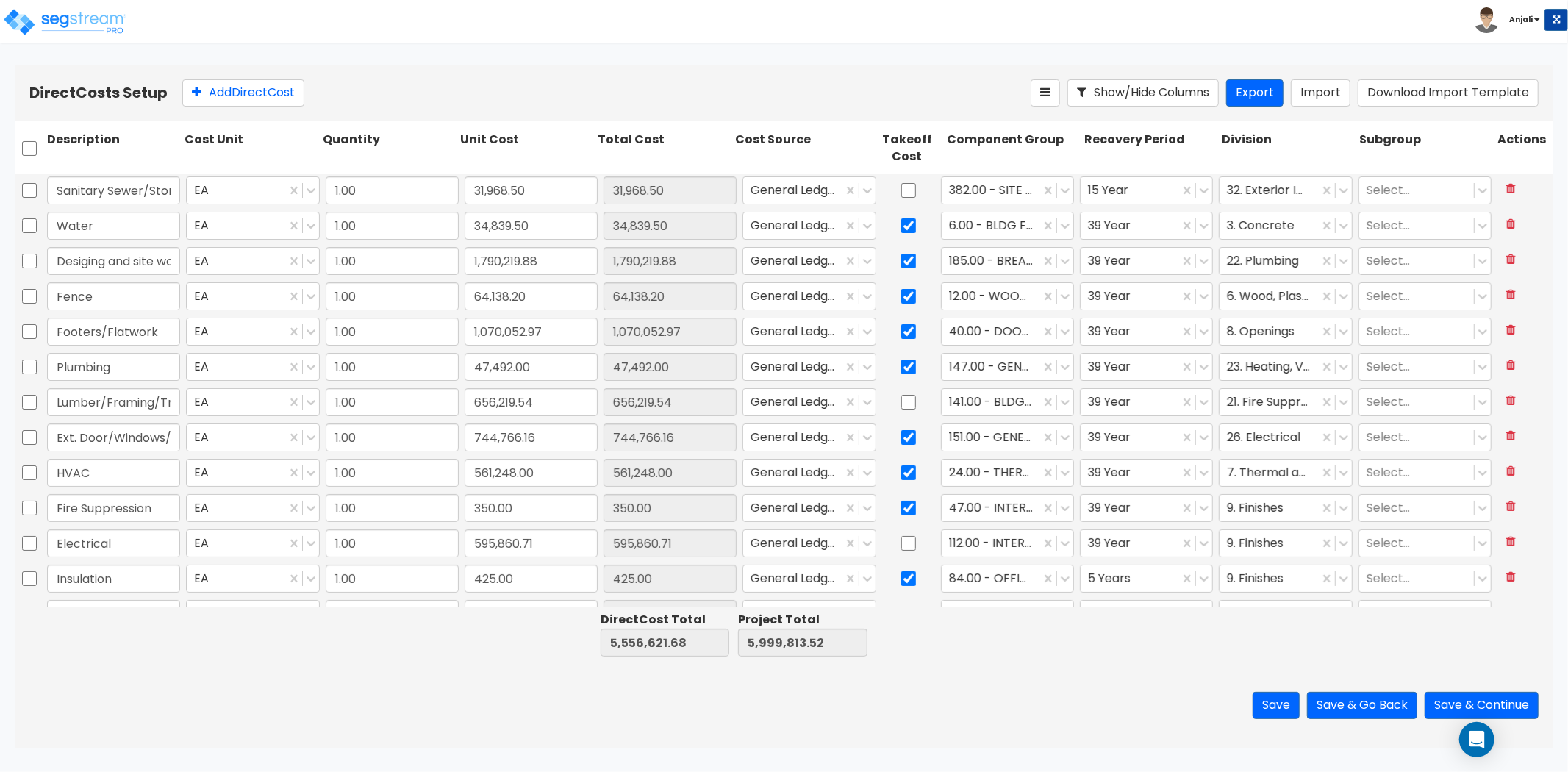
checkbox input "false"
type input "Cultured Stone Countertop/Cabinetes"
type input "84,228.50"
type input "Masonry"
type input "58,106.00"
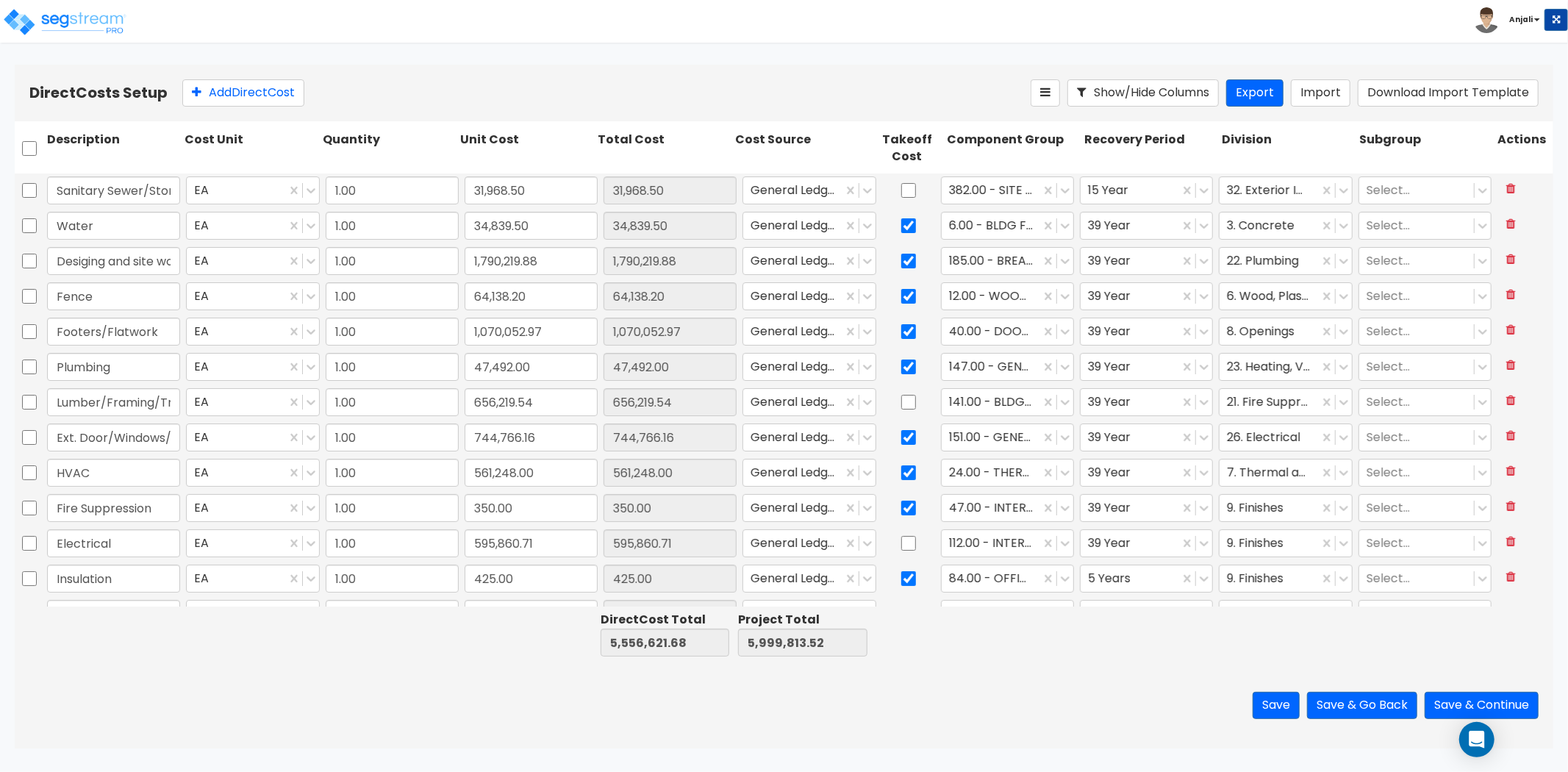
type input "Siding"
type input "350.00"
type input "Paving"
type input "7,021.80"
checkbox input "false"
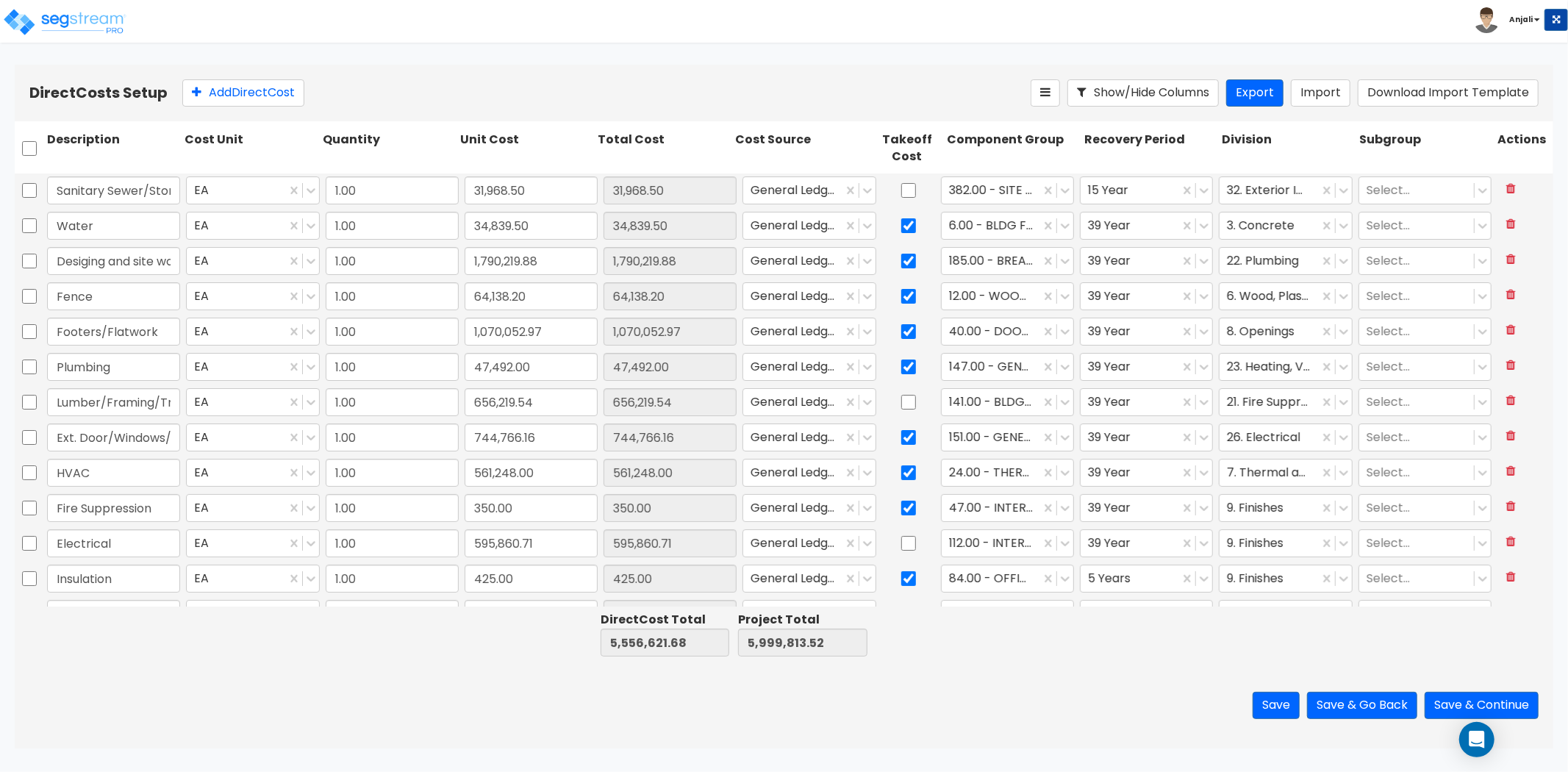
type input "Landscape"
type input "55,698.44"
checkbox input "false"
type input "Bath Accessories"
type input "1,690.00"
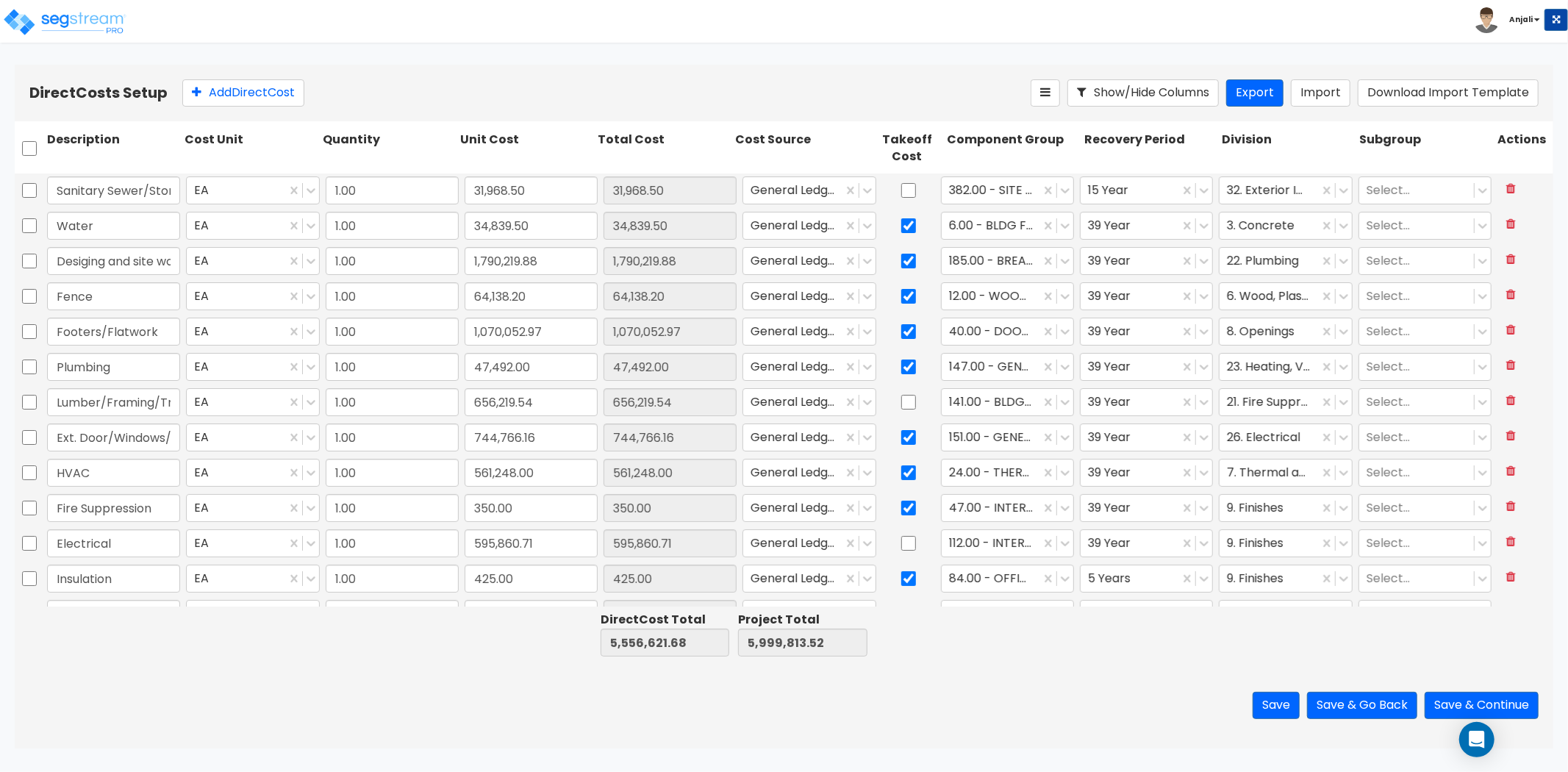
checkbox input "true"
type input "Address Plaque"
type input "10,826.90"
type input "64,138.20"
type input "1,070,052.97"
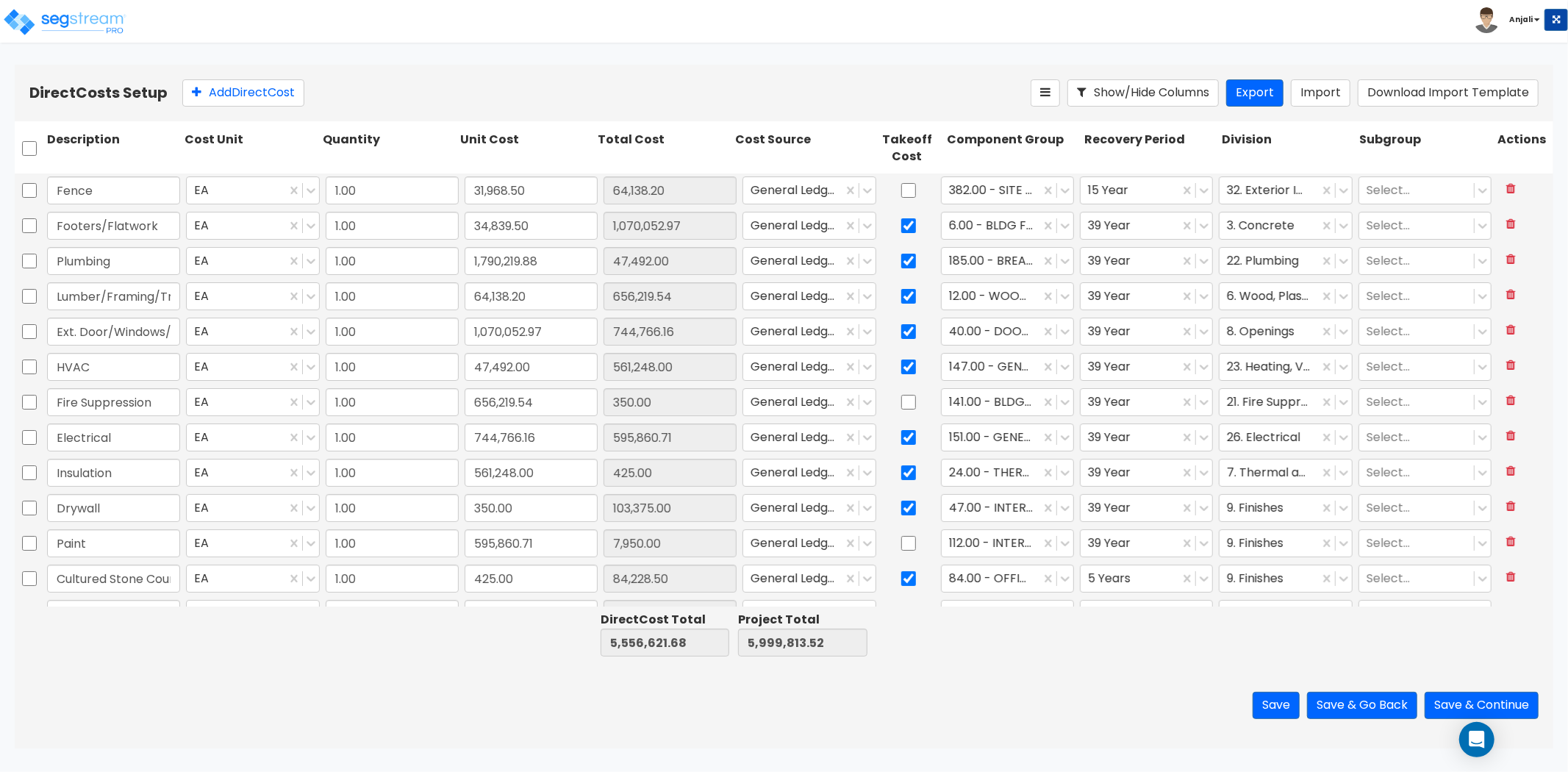
type input "47,492.00"
type input "656,219.54"
type input "744,766.16"
type input "561,248.00"
type input "350.00"
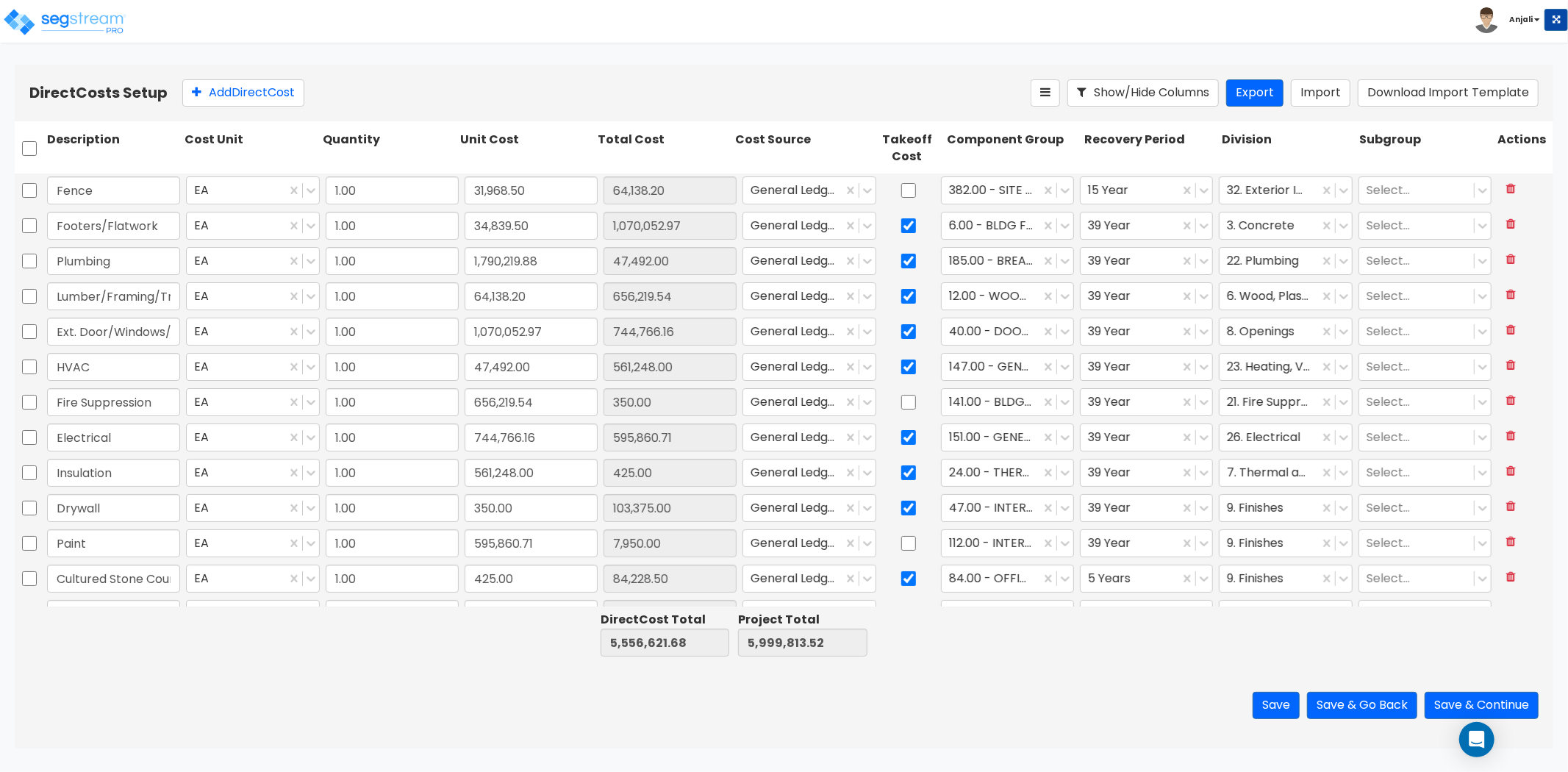
type input "595,860.71"
type input "425.00"
type input "103,375.00"
type input "7,950.00"
type input "84,228.50"
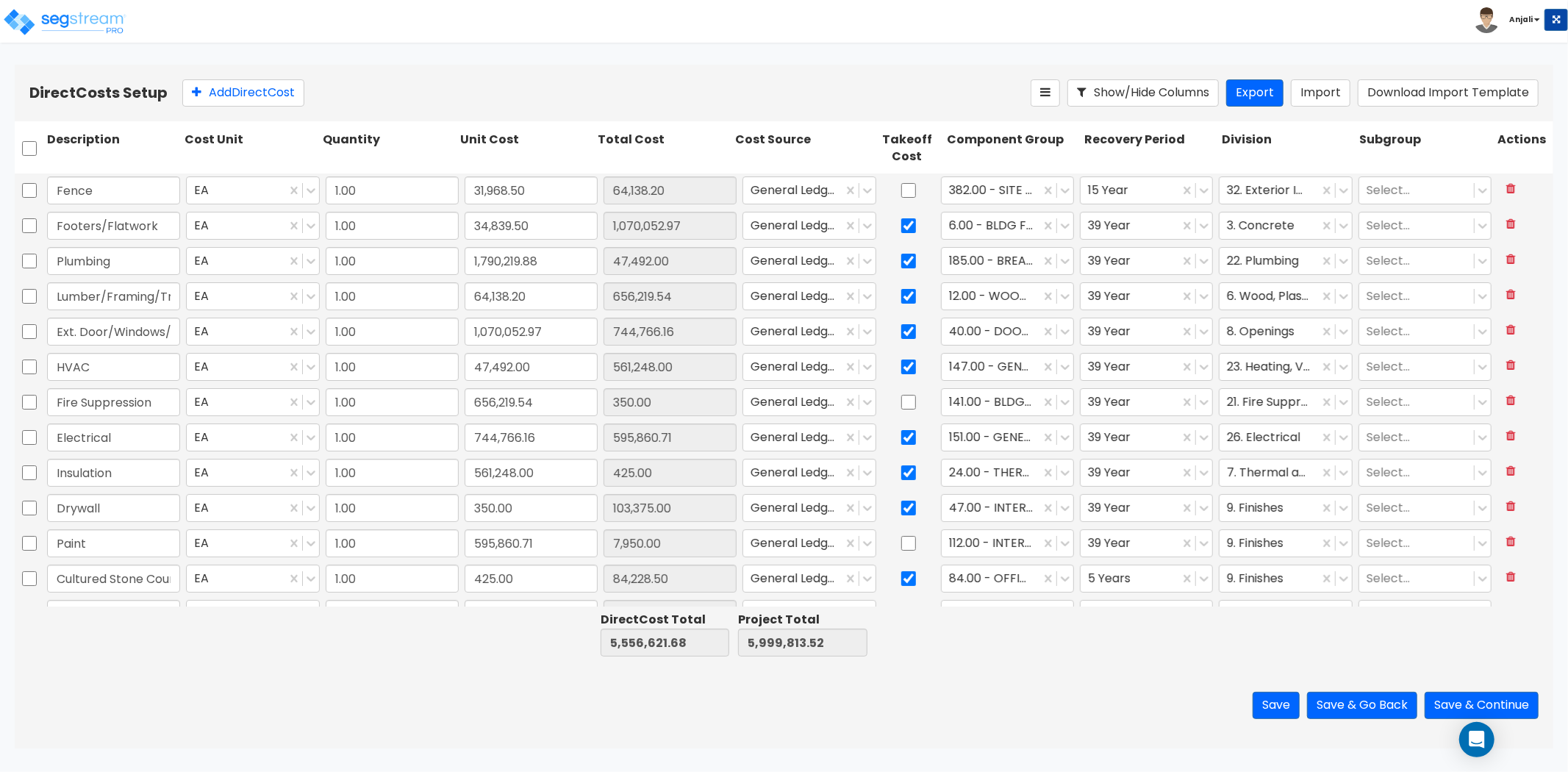
type input "58,106.00"
type input "350.00"
type input "7,021.80"
type input "55,698.44"
type input "1,690.00"
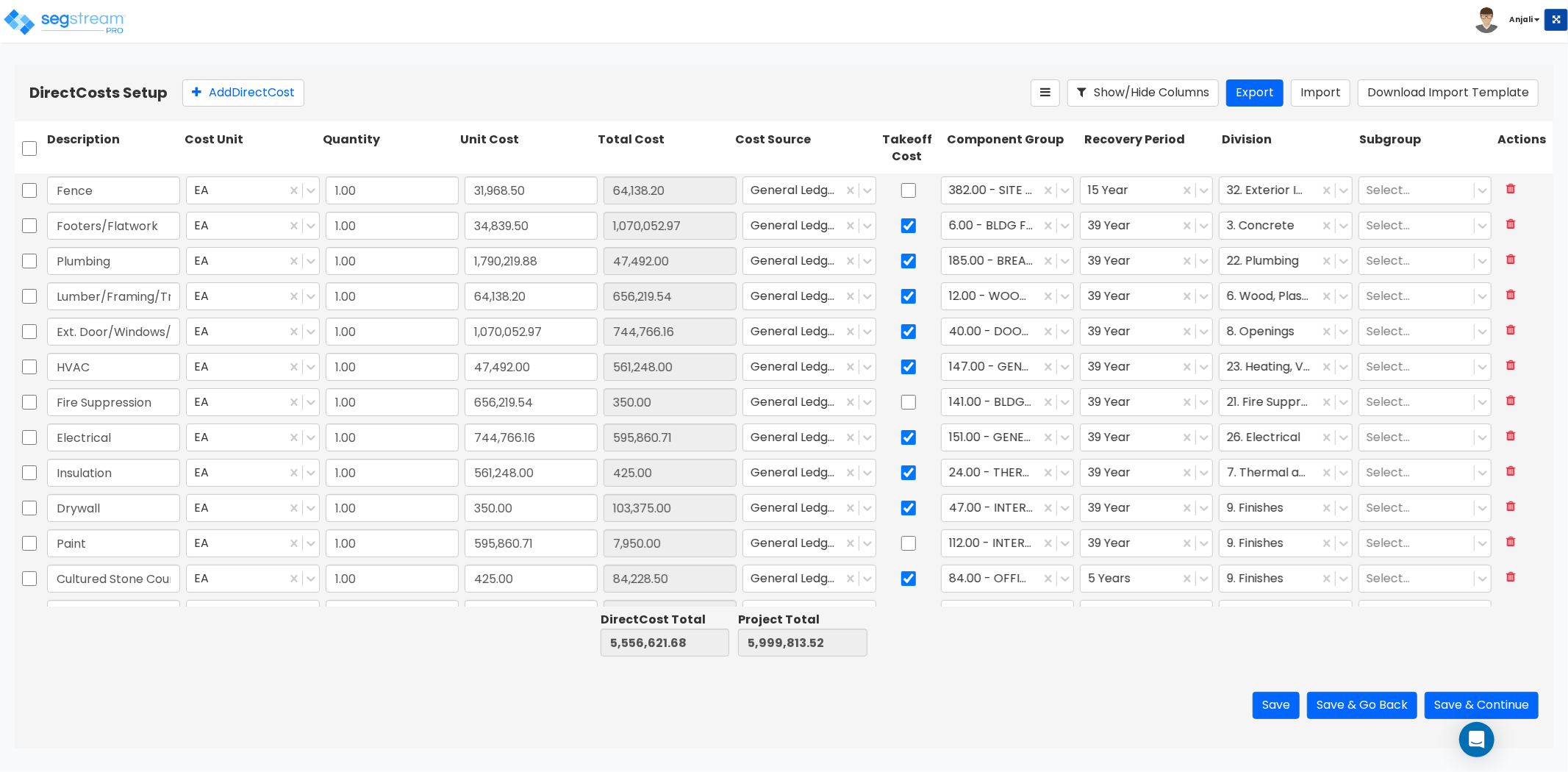
type input "10,826.90"
click at [103, 208] on div "Fence EA 1.00 64,138.20 64,138.20 General Ledger 382.00 - SITE FENCING & GATES …" at bounding box center [784, 191] width 1539 height 35
click at [27, 223] on input "checkbox" at bounding box center [29, 226] width 15 height 28
drag, startPoint x: 35, startPoint y: 261, endPoint x: 35, endPoint y: 290, distance: 29.0
click at [35, 261] on input "checkbox" at bounding box center [29, 261] width 15 height 28
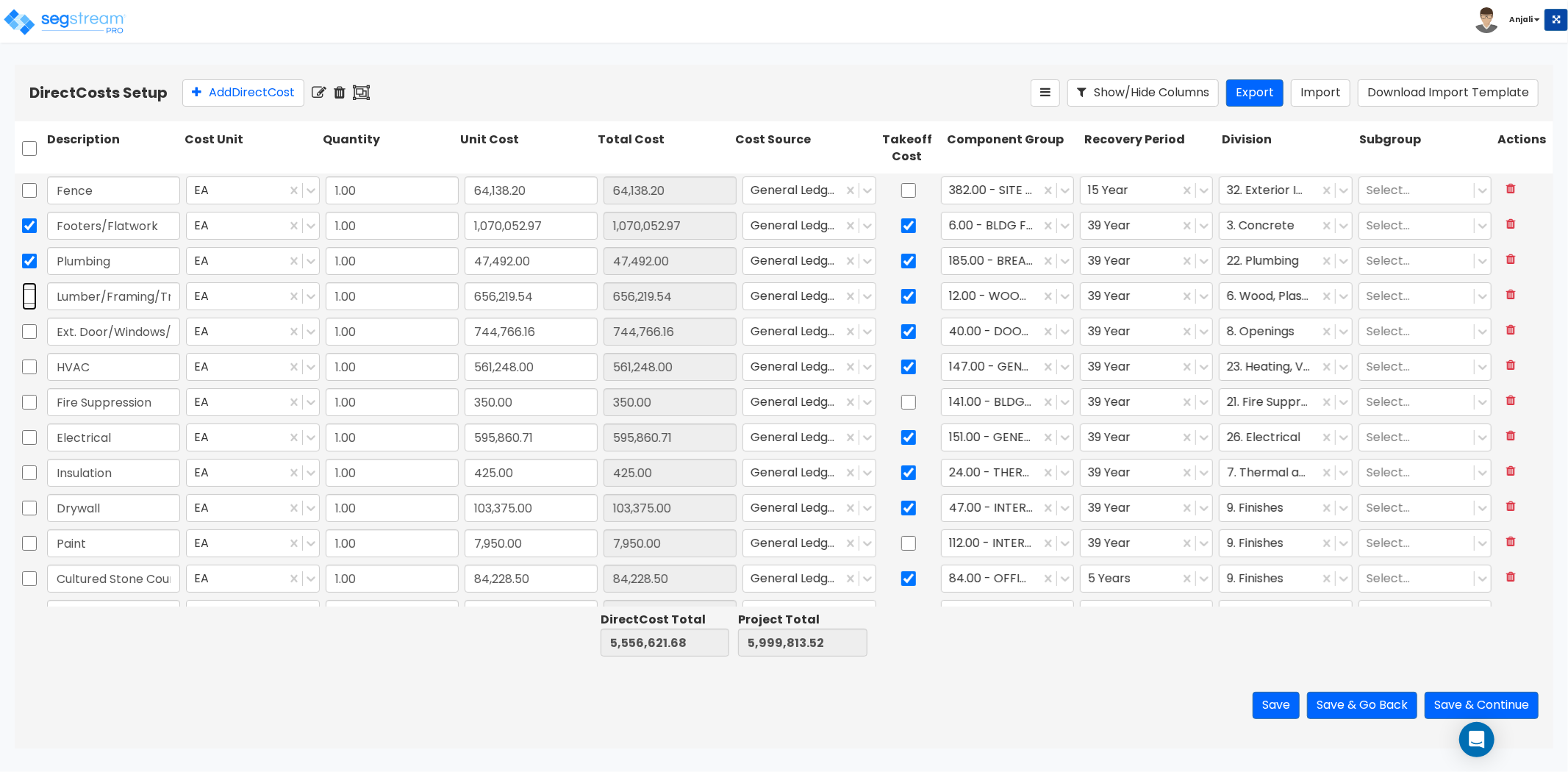
click at [34, 298] on input "checkbox" at bounding box center [29, 296] width 15 height 28
click at [32, 331] on input "checkbox" at bounding box center [29, 331] width 15 height 28
click at [31, 370] on input "checkbox" at bounding box center [29, 366] width 15 height 28
click at [30, 397] on input "checkbox" at bounding box center [29, 402] width 15 height 28
click at [31, 432] on input "checkbox" at bounding box center [29, 437] width 15 height 28
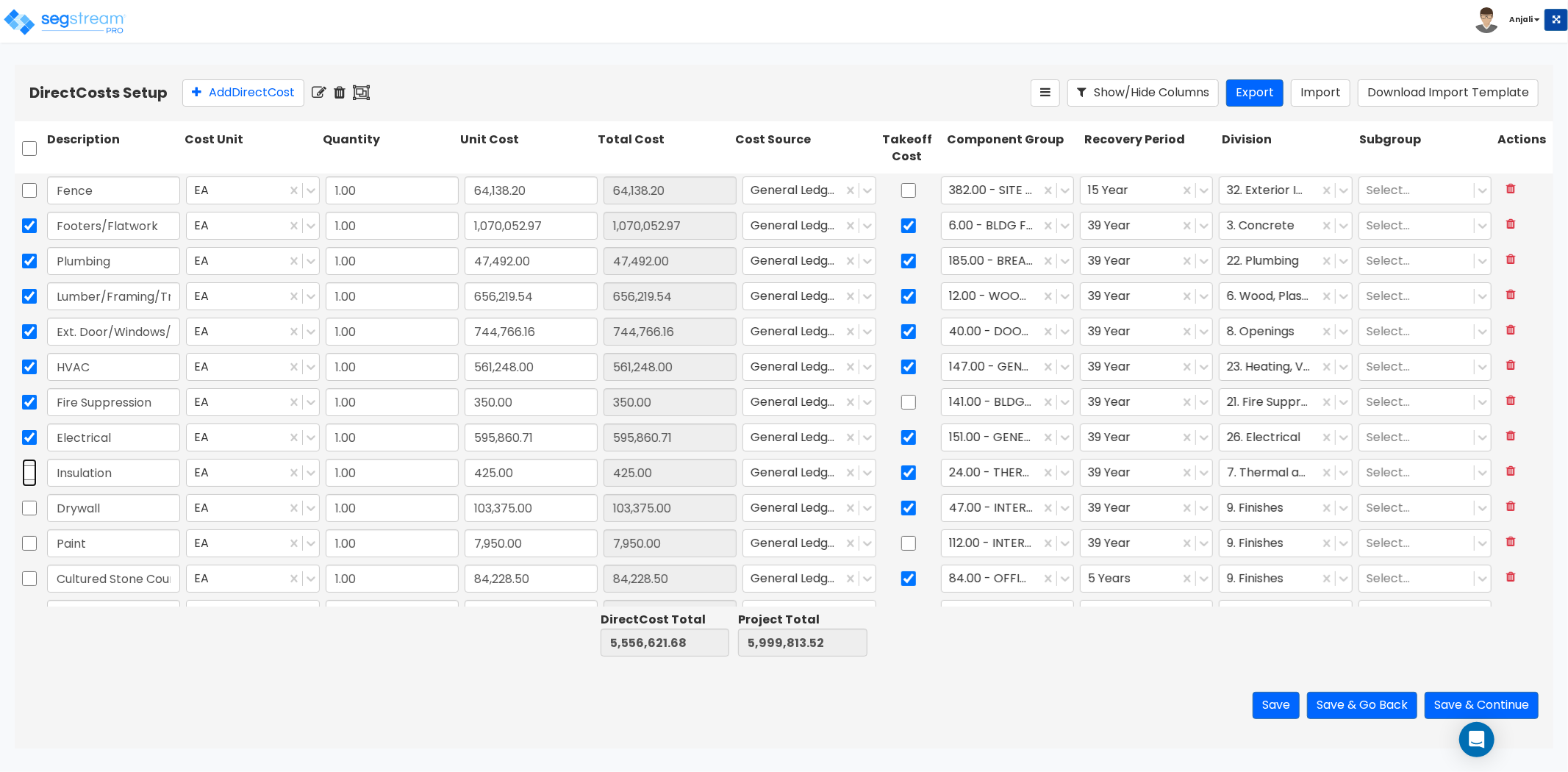
click at [27, 464] on input "checkbox" at bounding box center [29, 473] width 15 height 28
click at [27, 507] on input "checkbox" at bounding box center [29, 508] width 15 height 28
click at [25, 535] on input "checkbox" at bounding box center [29, 543] width 15 height 28
click at [24, 581] on input "checkbox" at bounding box center [29, 579] width 15 height 28
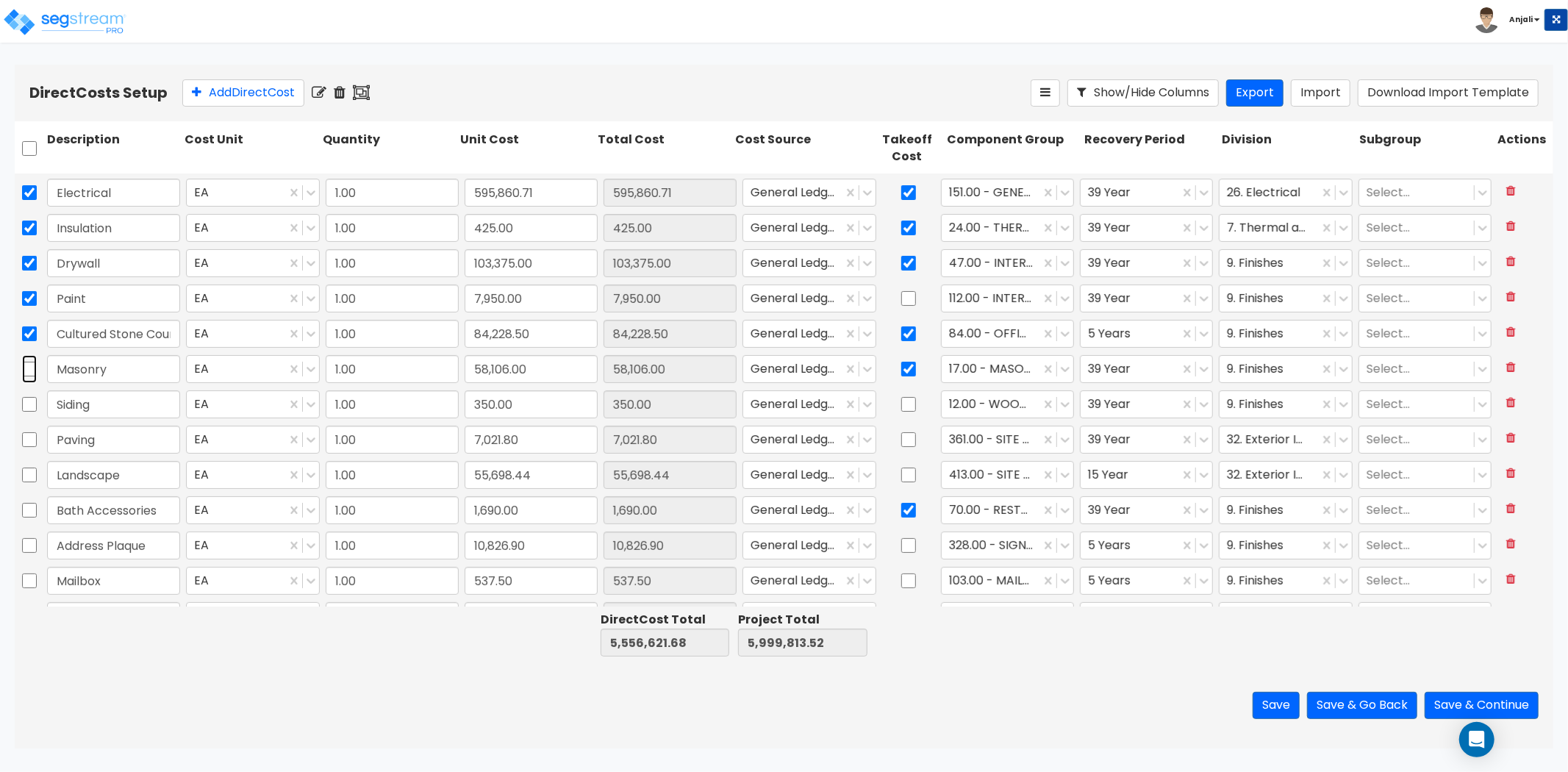
click at [29, 370] on input "checkbox" at bounding box center [29, 369] width 15 height 28
click at [27, 403] on input "checkbox" at bounding box center [29, 405] width 15 height 28
drag, startPoint x: 30, startPoint y: 434, endPoint x: 25, endPoint y: 494, distance: 60.2
click at [30, 435] on input "checkbox" at bounding box center [29, 440] width 15 height 28
click at [26, 478] on input "checkbox" at bounding box center [29, 475] width 15 height 28
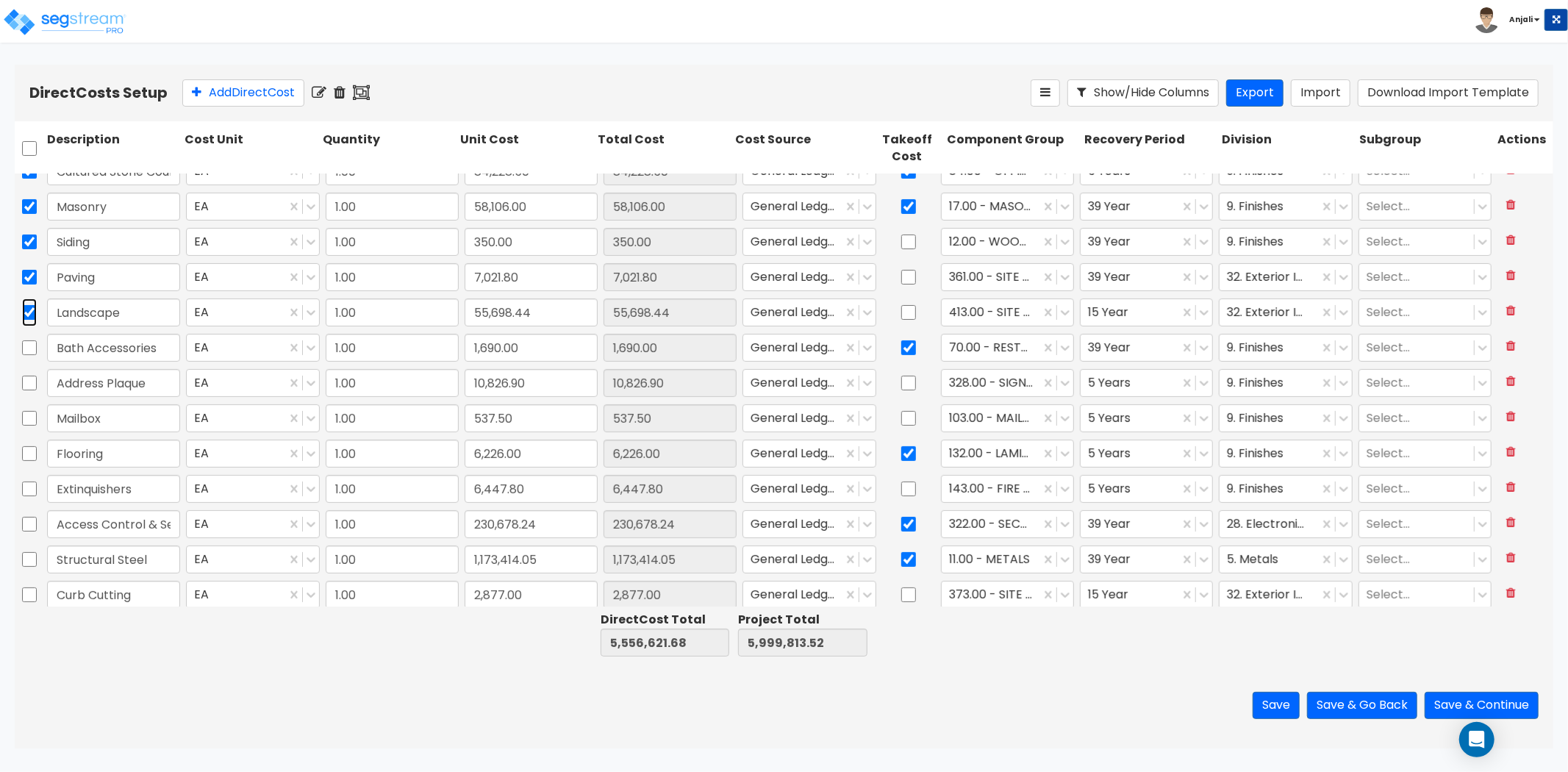
scroll to position [408, 0]
click at [28, 347] on input "checkbox" at bounding box center [29, 347] width 15 height 28
click at [31, 377] on input "checkbox" at bounding box center [29, 382] width 15 height 28
drag, startPoint x: 24, startPoint y: 406, endPoint x: 40, endPoint y: 415, distance: 18.4
click at [40, 414] on div at bounding box center [29, 418] width 29 height 34
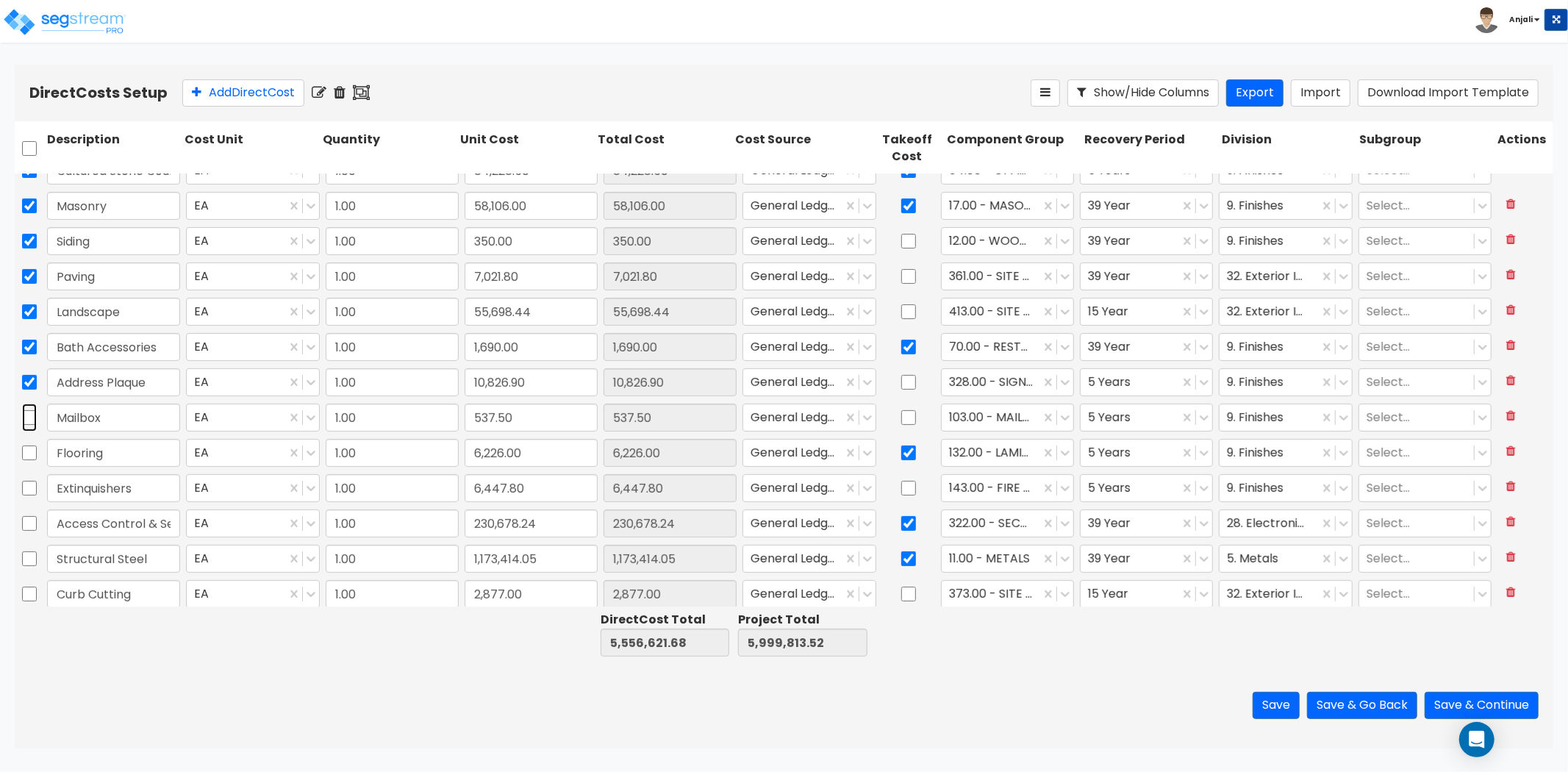
click at [29, 419] on input "checkbox" at bounding box center [29, 418] width 15 height 28
click at [30, 458] on input "checkbox" at bounding box center [29, 453] width 15 height 28
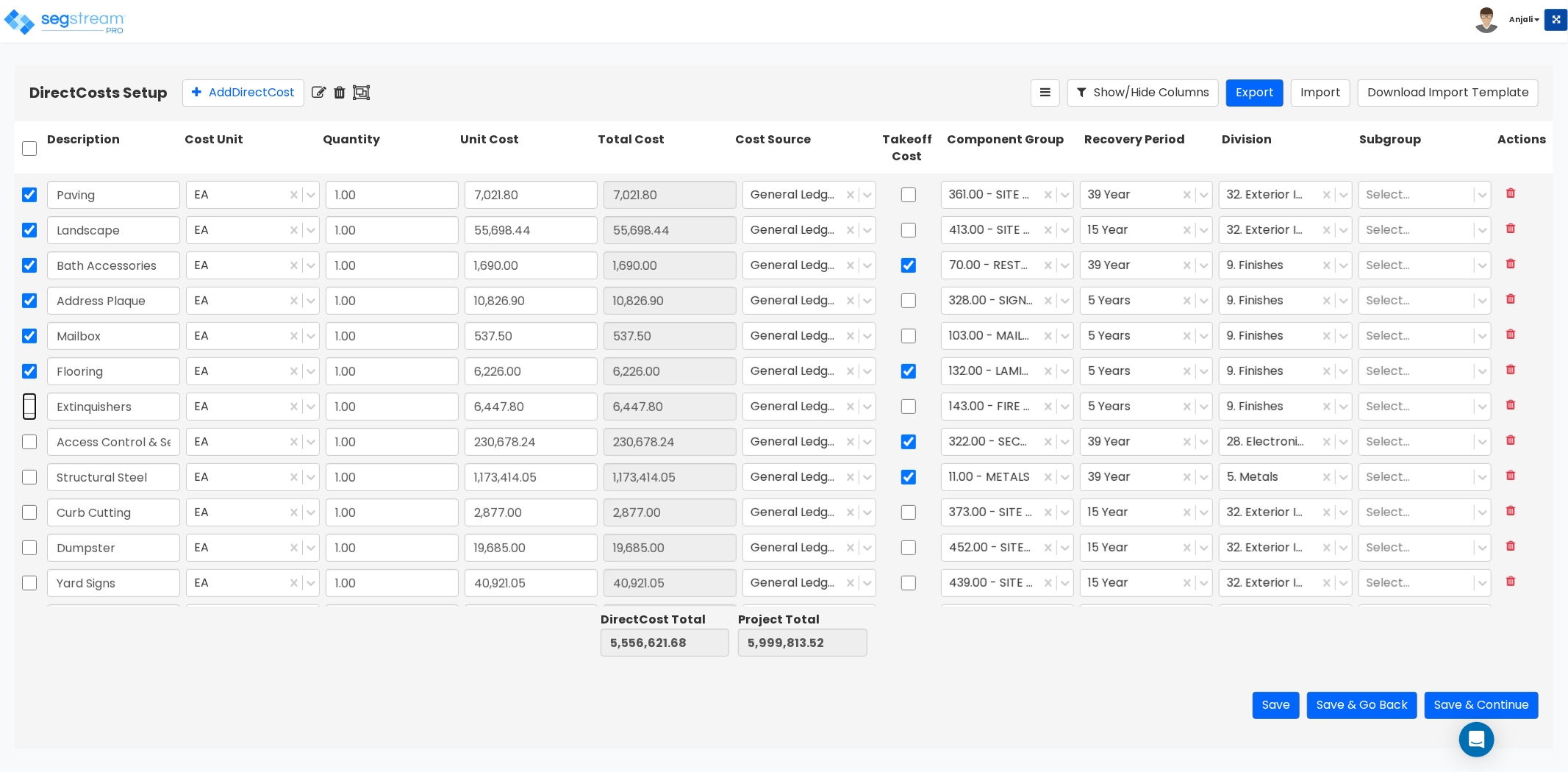
click at [29, 406] on input "checkbox" at bounding box center [29, 406] width 15 height 28
click at [29, 449] on input "checkbox" at bounding box center [29, 442] width 15 height 28
click at [29, 479] on input "checkbox" at bounding box center [29, 477] width 15 height 28
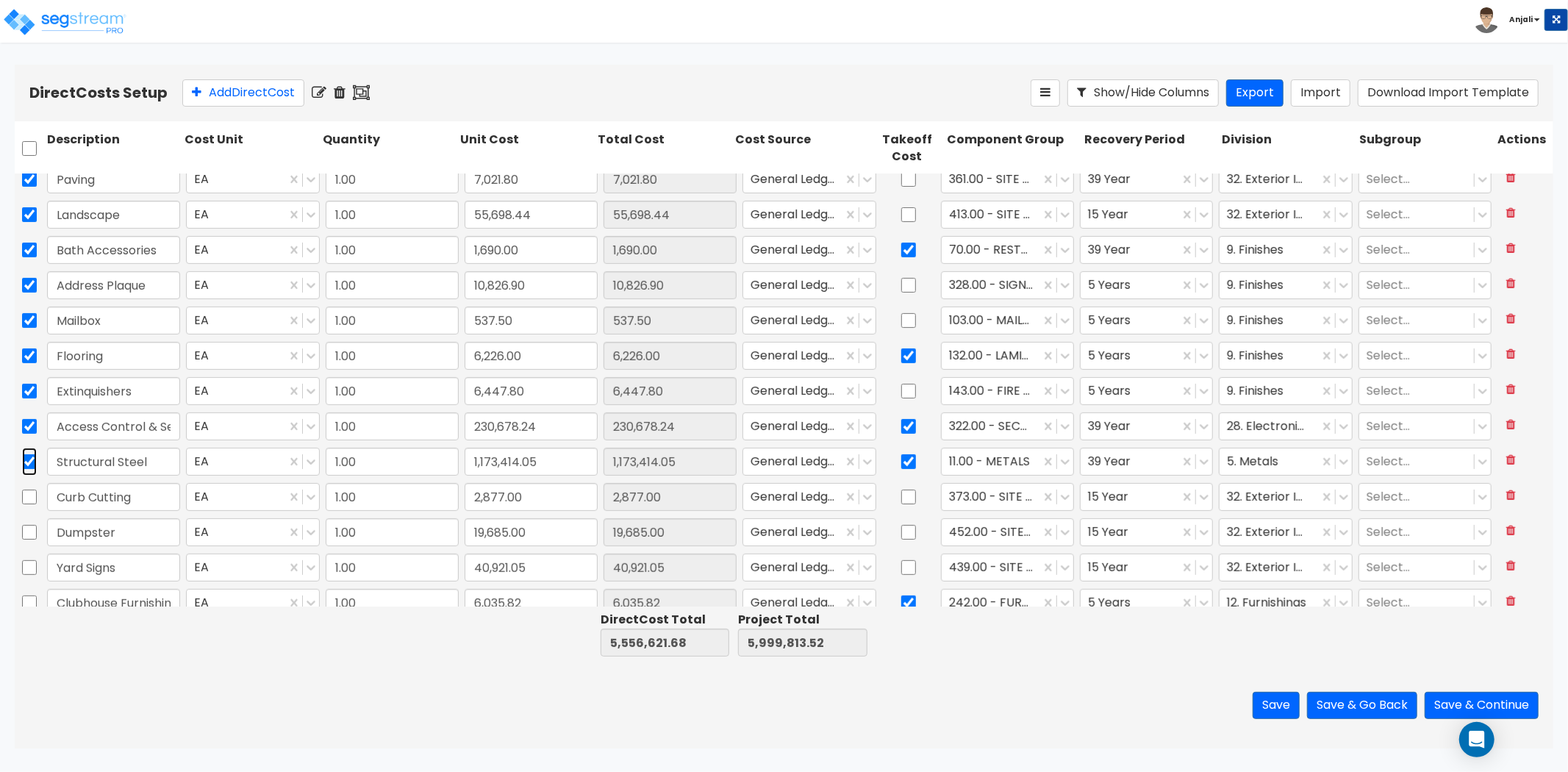
scroll to position [520, 0]
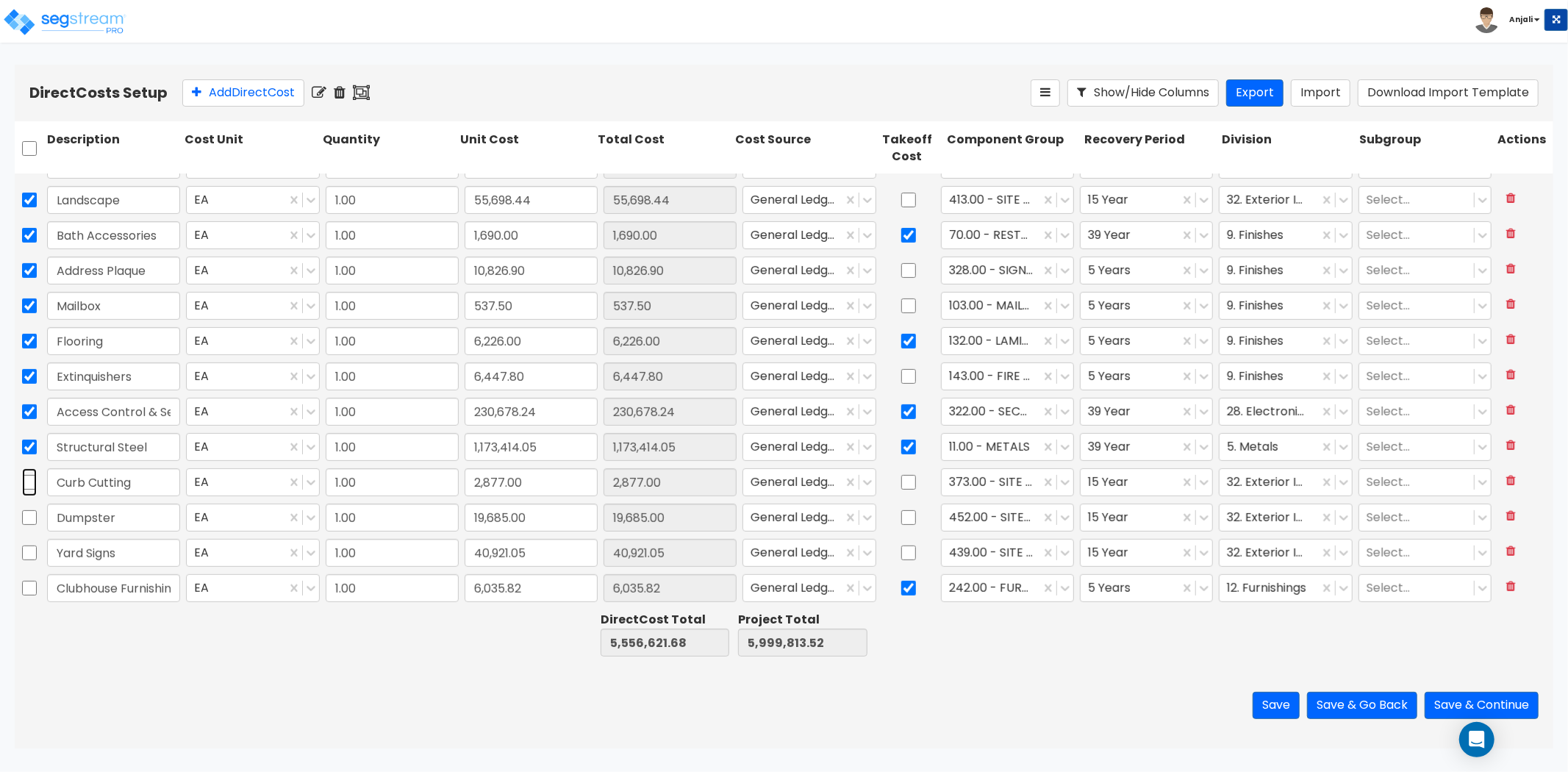
click at [27, 476] on input "checkbox" at bounding box center [29, 482] width 15 height 28
click at [30, 511] on input "checkbox" at bounding box center [29, 518] width 15 height 28
click at [30, 551] on input "checkbox" at bounding box center [29, 553] width 15 height 28
click at [32, 584] on input "checkbox" at bounding box center [29, 588] width 15 height 28
click at [345, 90] on icon at bounding box center [339, 93] width 11 height 15
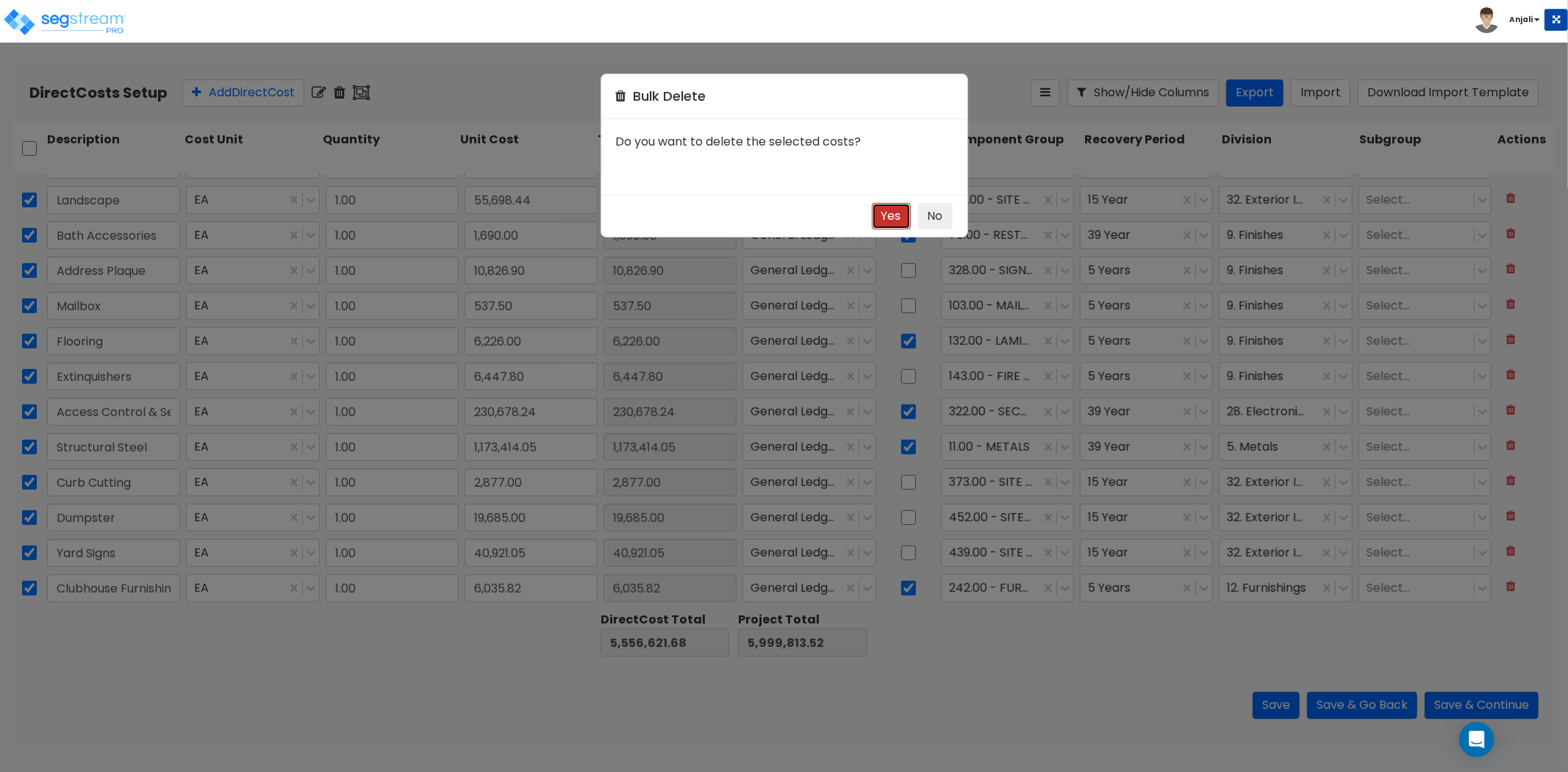
click at [897, 224] on button "Yes" at bounding box center [891, 216] width 39 height 27
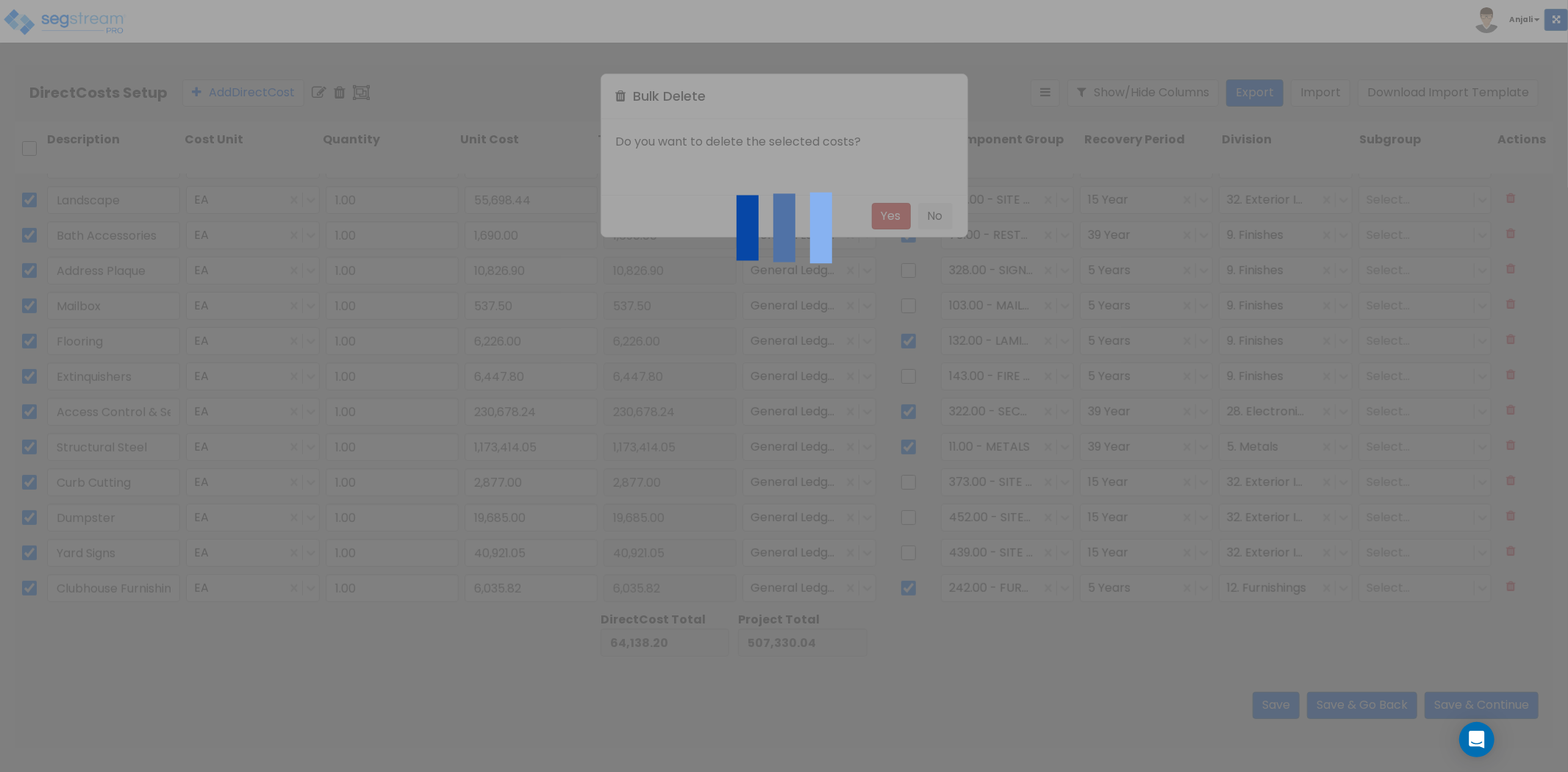
scroll to position [0, 0]
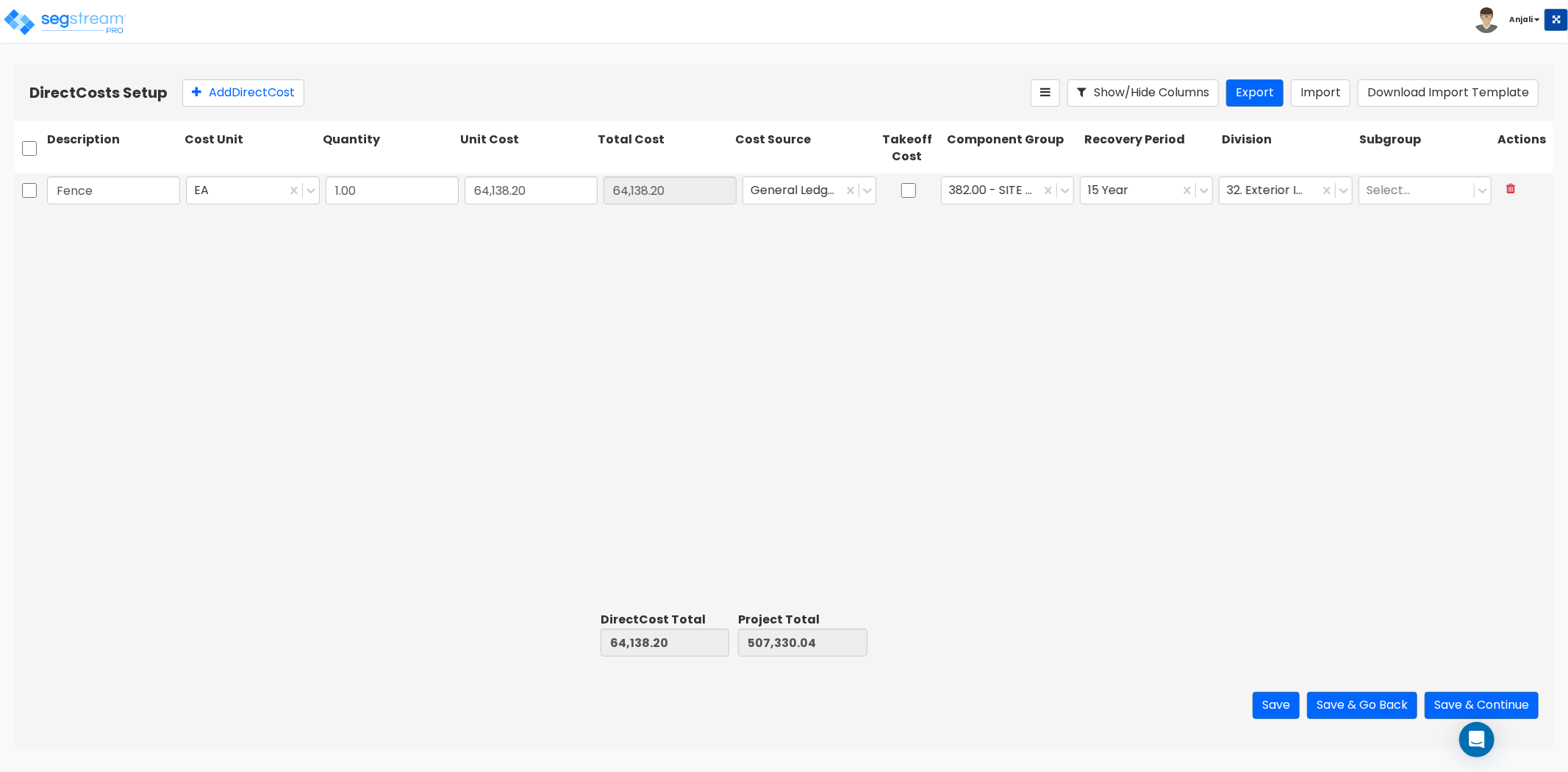
click at [232, 109] on div "Direct Costs Setup Add Direct Cost Show/Hide Columns Export Import Download Imp…" at bounding box center [784, 93] width 1539 height 57
click at [237, 89] on button "Add Direct Cost" at bounding box center [243, 93] width 122 height 27
click at [80, 217] on input "text" at bounding box center [113, 226] width 133 height 28
click at [115, 287] on div "Fence EA 1.00 64,138.20 64,138.20 General Ledger 382.00 - SITE FENCING & GATES …" at bounding box center [784, 390] width 1539 height 433
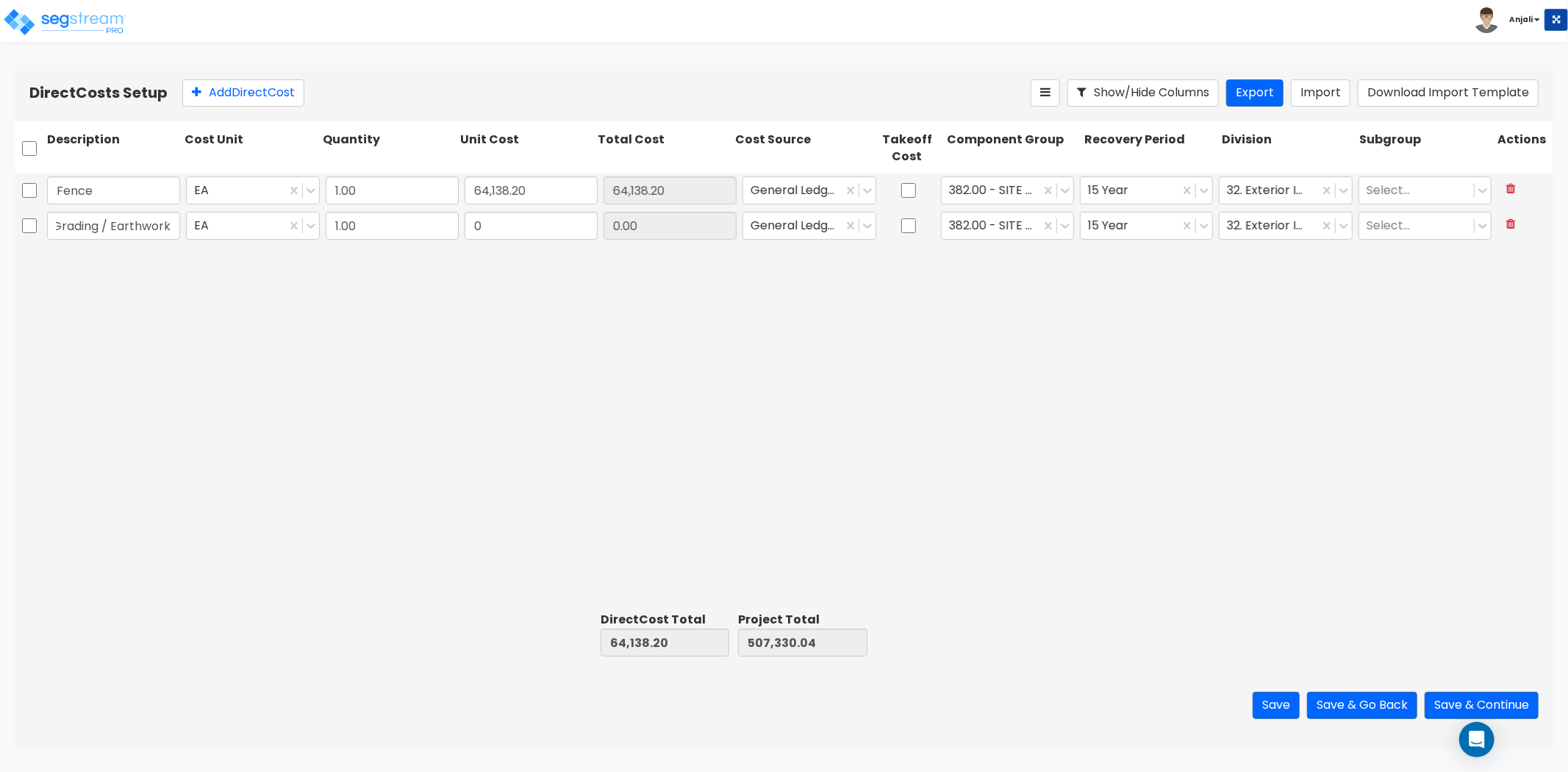
scroll to position [0, 0]
click at [500, 224] on input "0" at bounding box center [531, 226] width 133 height 28
paste input "510,741.81"
click at [469, 302] on div "Fence EA 1.00 64,138.20 64,138.20 General Ledger 382.00 - SITE FENCING & GATES …" at bounding box center [784, 390] width 1539 height 433
click at [292, 101] on button "Add Direct Cost" at bounding box center [243, 93] width 122 height 27
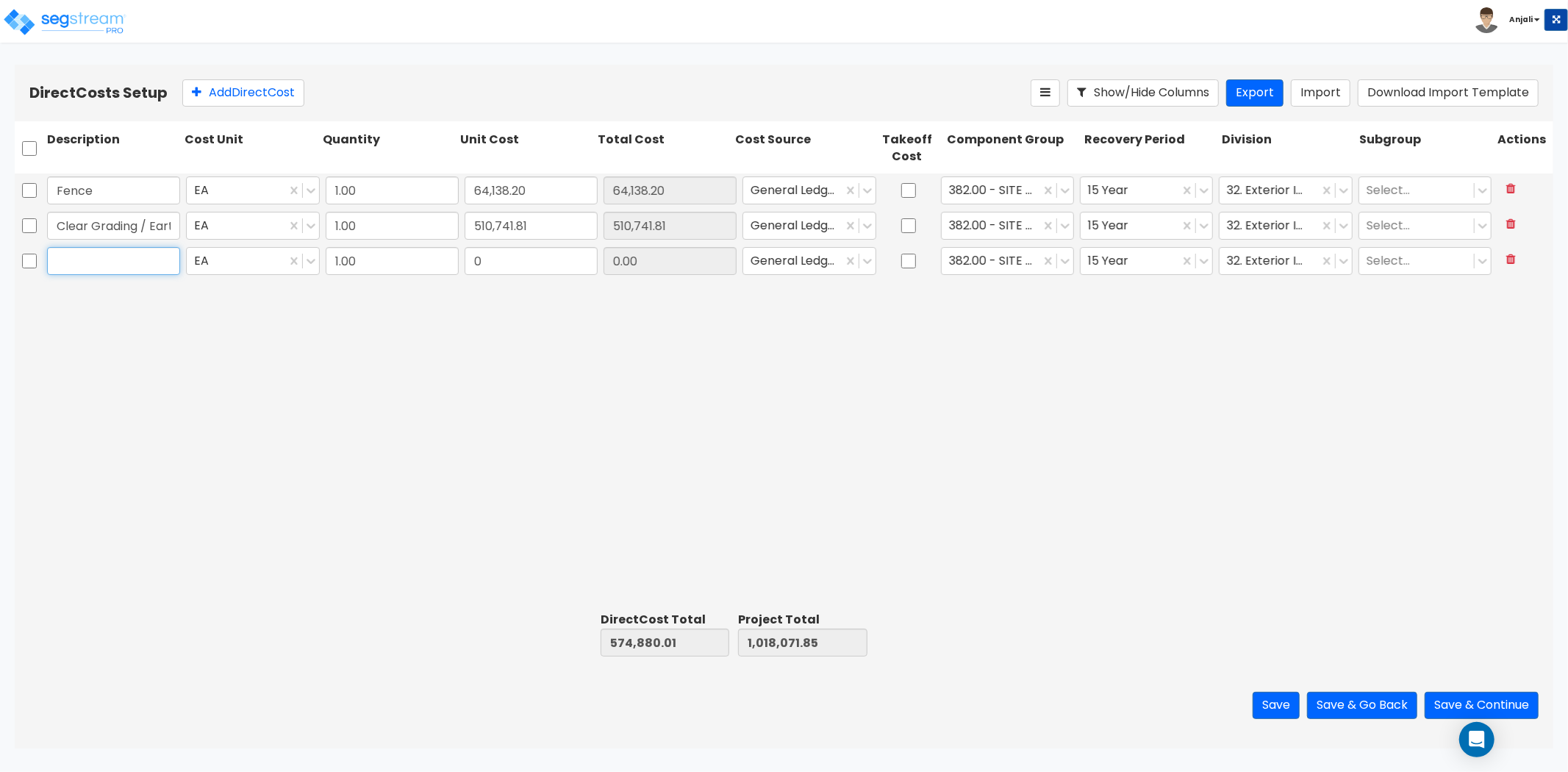
click at [135, 261] on input "text" at bounding box center [113, 261] width 133 height 28
paste input "Underground Electric"
drag, startPoint x: 547, startPoint y: 243, endPoint x: 542, endPoint y: 254, distance: 12.1
click at [547, 243] on div "Clear Grading / Earthwork EA 1.00 510,741.81 510,741.81 General Ledger 382.00 -…" at bounding box center [784, 226] width 1539 height 35
click at [534, 259] on input "0" at bounding box center [531, 261] width 133 height 28
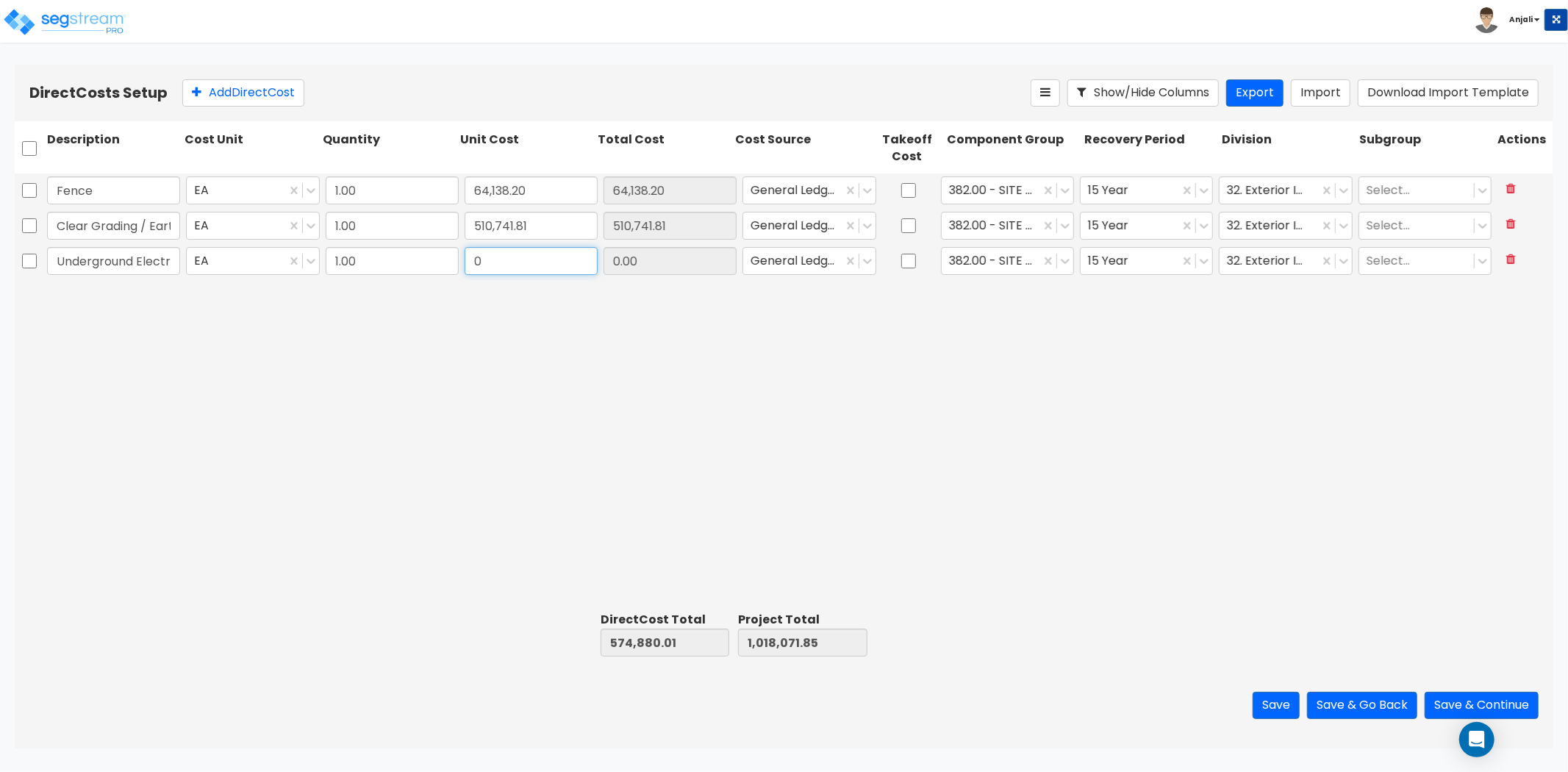
paste input "17,264"
click at [278, 98] on button "Add Direct Cost" at bounding box center [243, 93] width 122 height 27
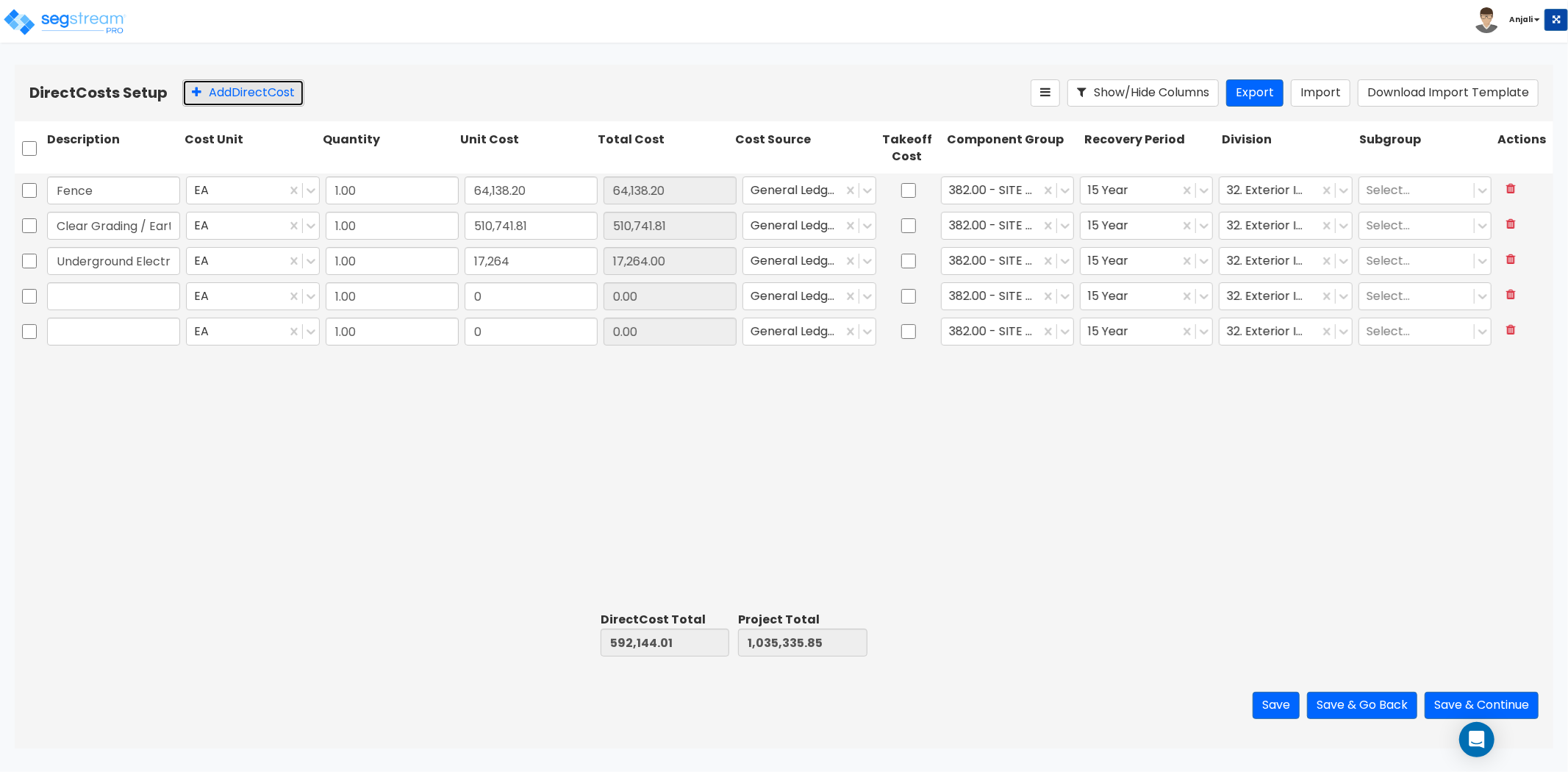
click at [278, 98] on button "Add Direct Cost" at bounding box center [243, 93] width 122 height 27
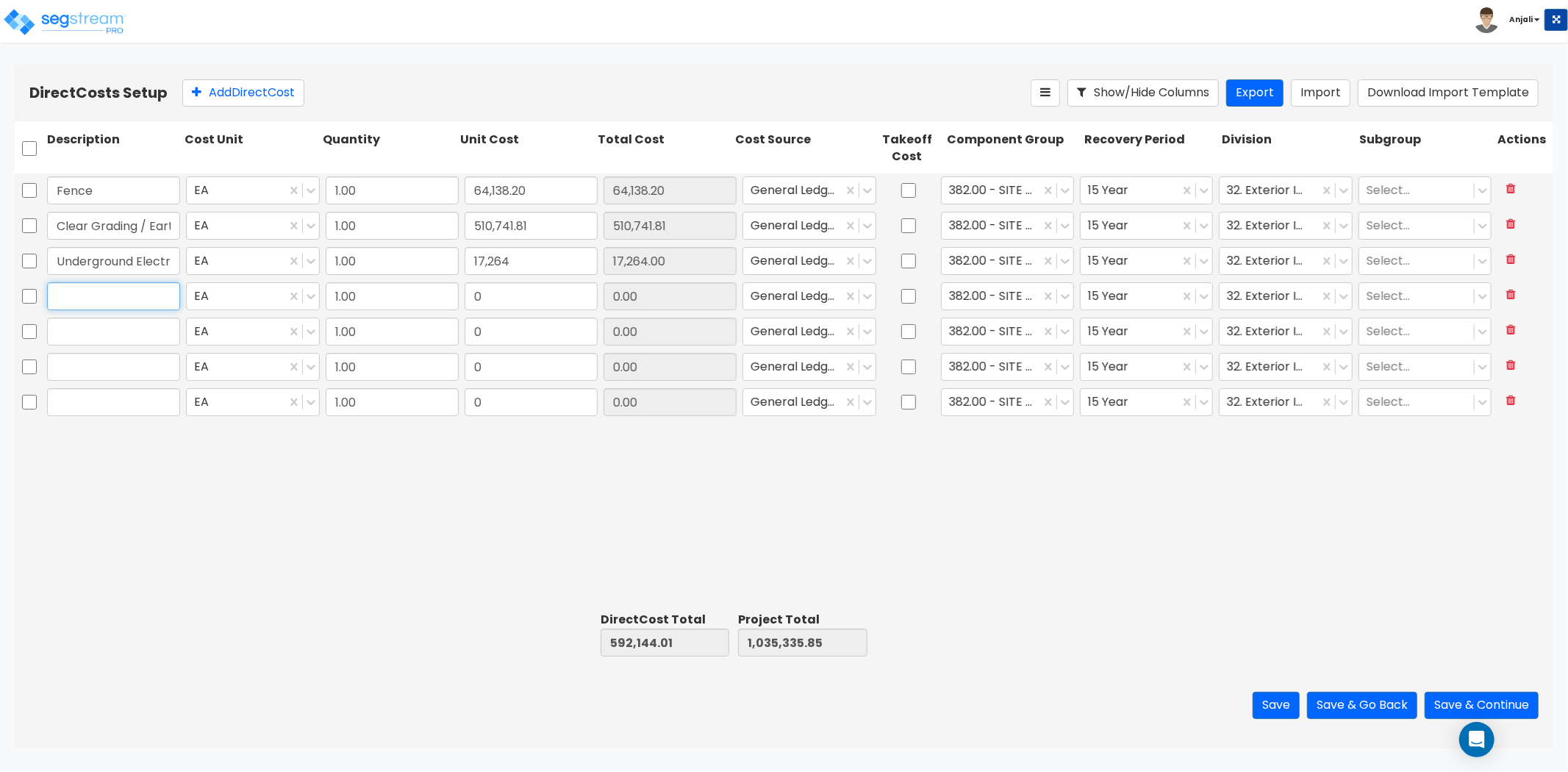
click at [155, 299] on input "text" at bounding box center [113, 296] width 133 height 28
paste input "Footer Material & Labor"
click at [532, 303] on input "0" at bounding box center [531, 296] width 133 height 28
paste input "116,60"
click at [86, 344] on input "text" at bounding box center [113, 331] width 133 height 28
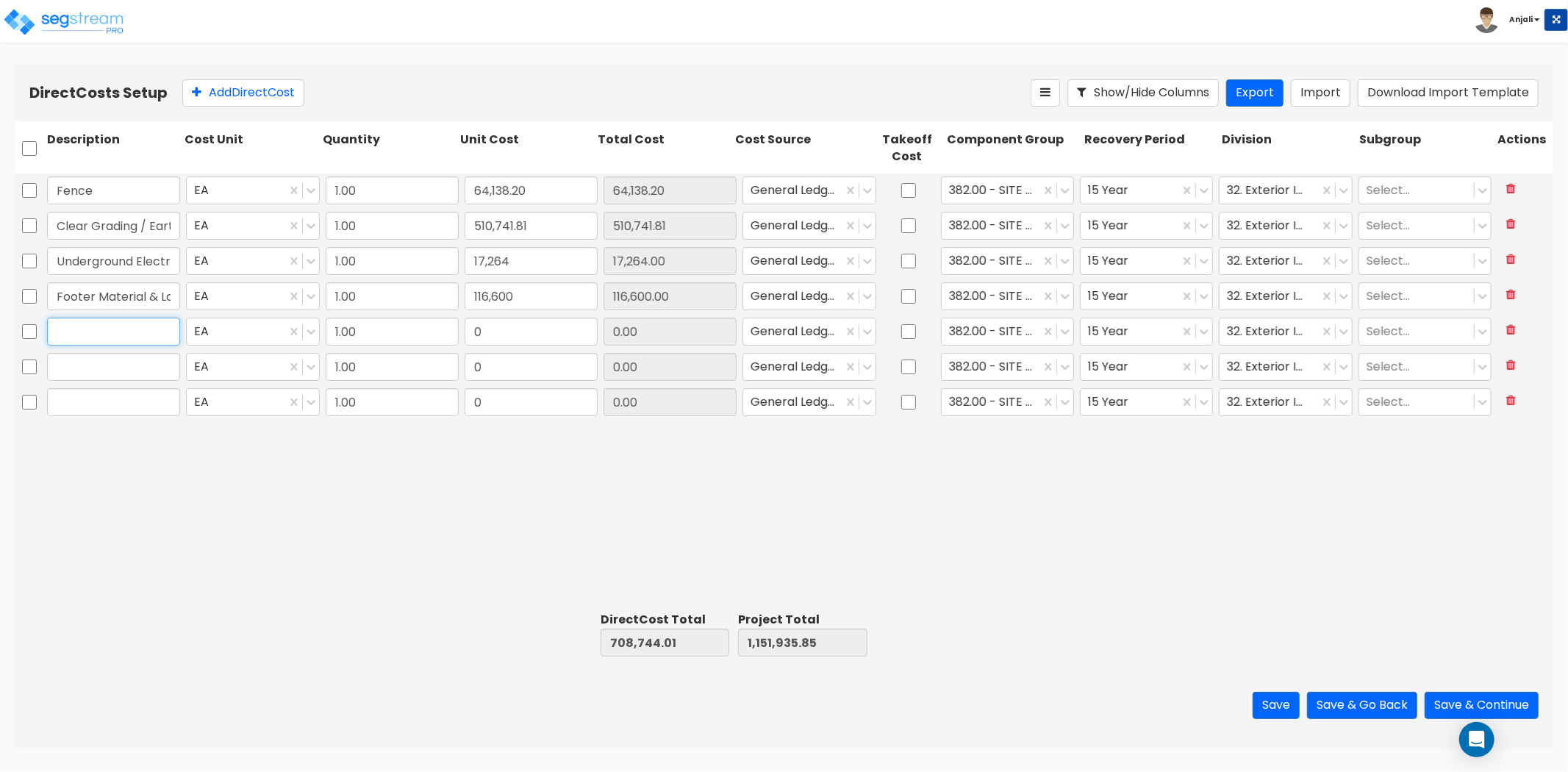
paste input "Underground Plumbing"
click at [510, 335] on input "0" at bounding box center [531, 331] width 133 height 28
paste input "10,996.8"
click at [140, 372] on input "text" at bounding box center [113, 366] width 133 height 28
paste input "Gas Rough In"
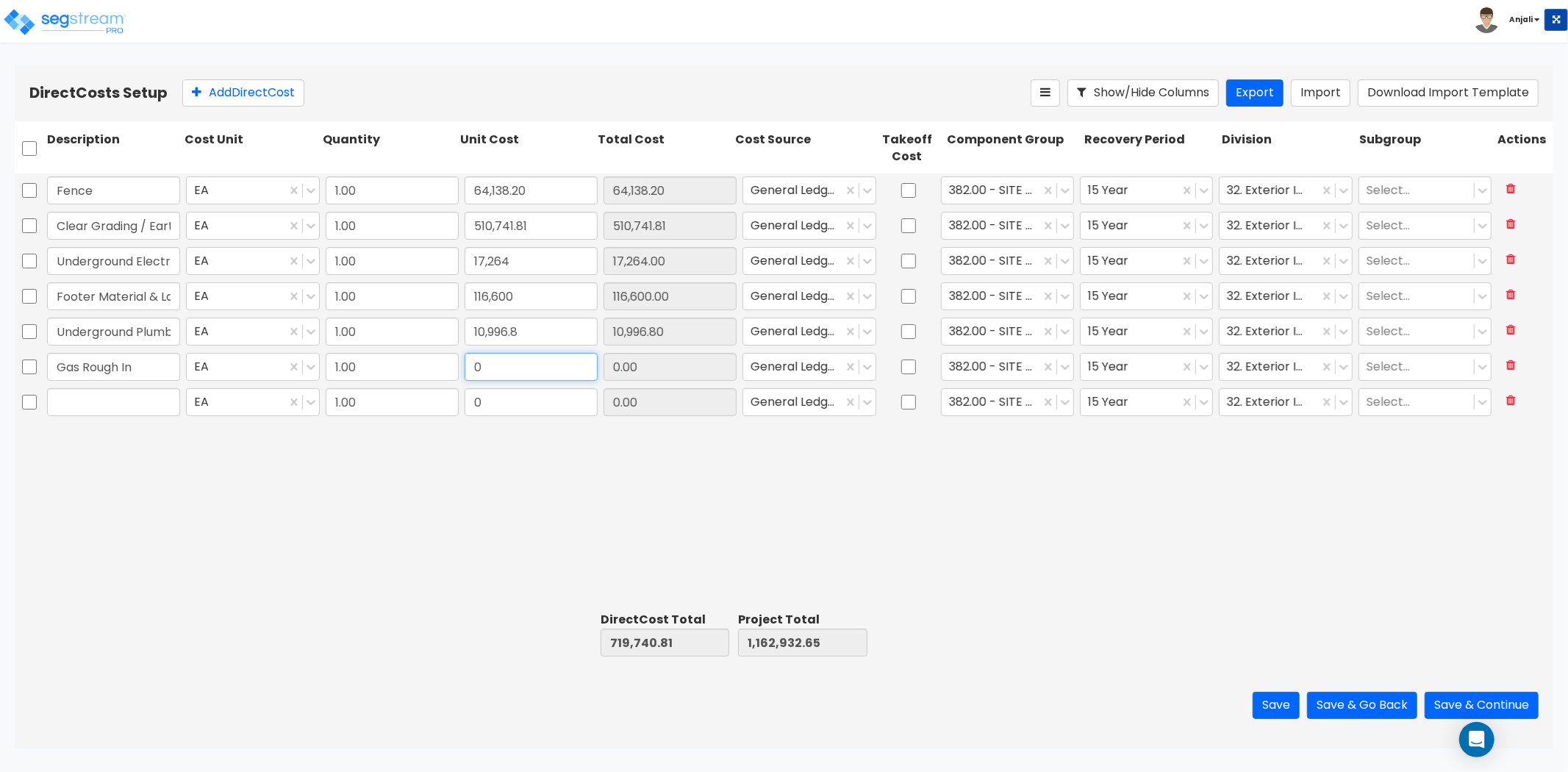
click at [519, 368] on input "0" at bounding box center [531, 366] width 133 height 28
paste input "20,00"
click at [112, 410] on input "text" at bounding box center [113, 402] width 133 height 28
click at [538, 417] on div "0" at bounding box center [531, 402] width 139 height 34
click at [532, 407] on input "0" at bounding box center [531, 402] width 133 height 28
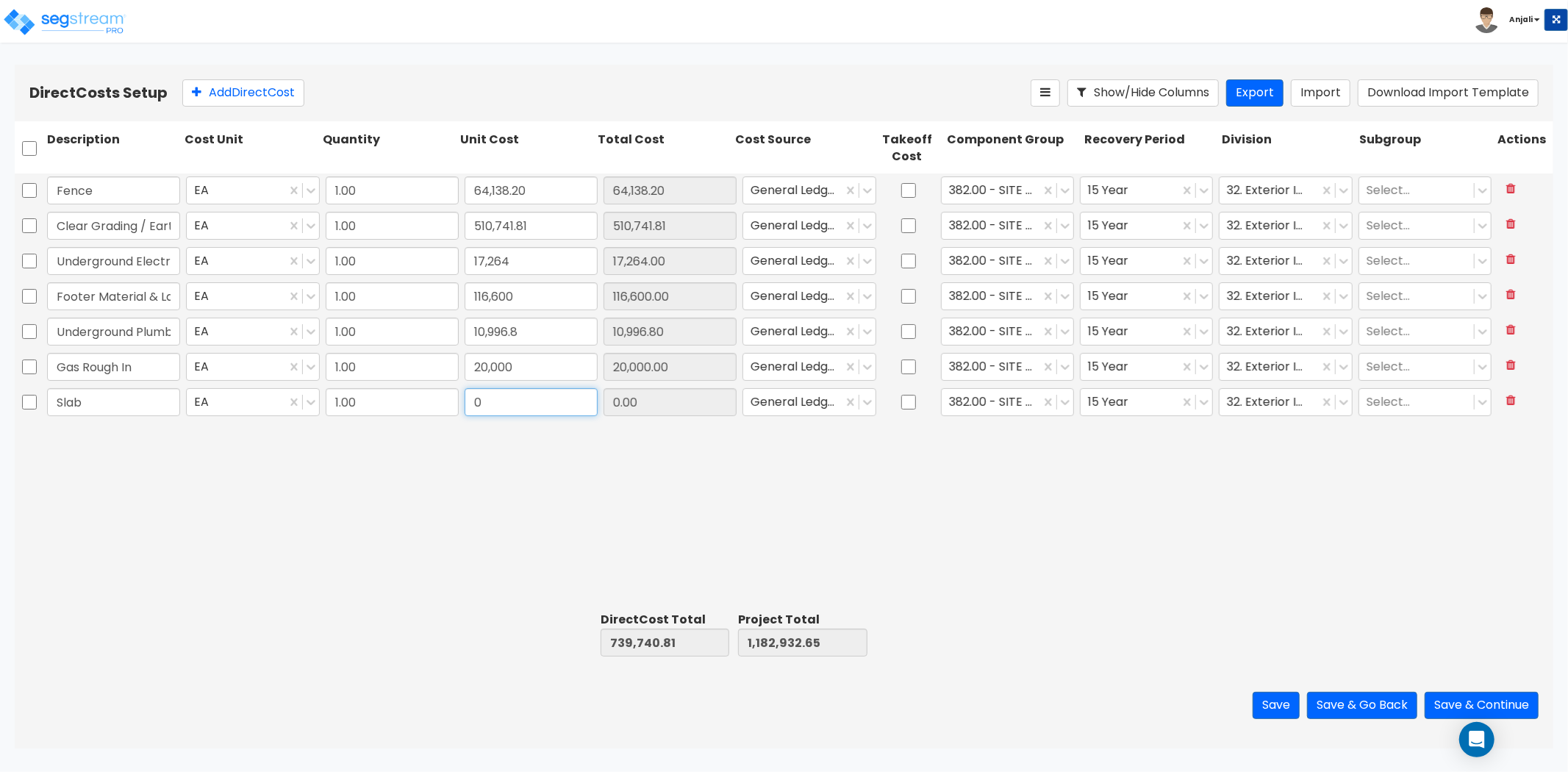
paste input "823,300."
click at [284, 94] on button "Add Direct Cost" at bounding box center [243, 93] width 122 height 27
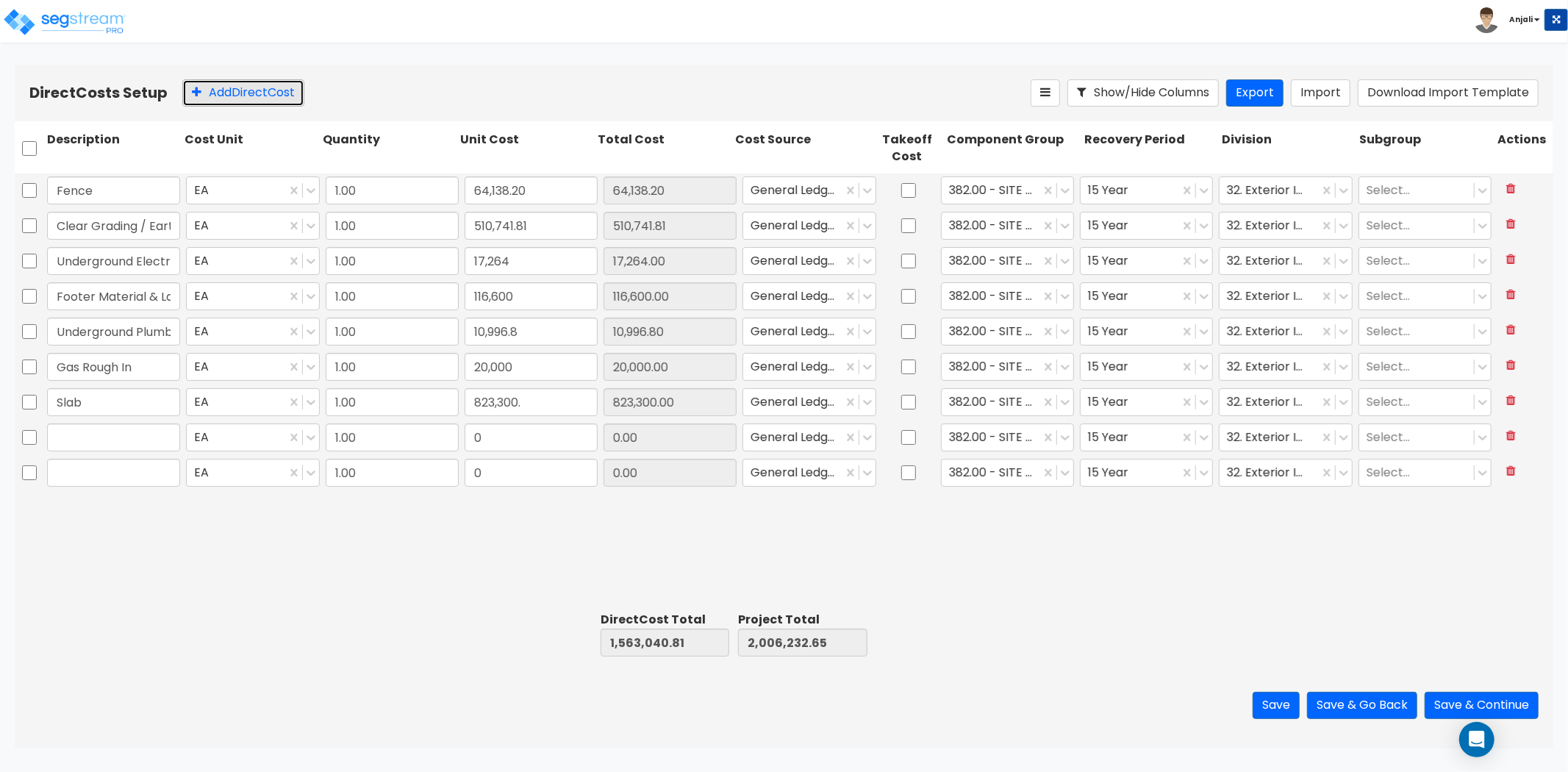
click at [284, 94] on button "Add Direct Cost" at bounding box center [243, 93] width 122 height 27
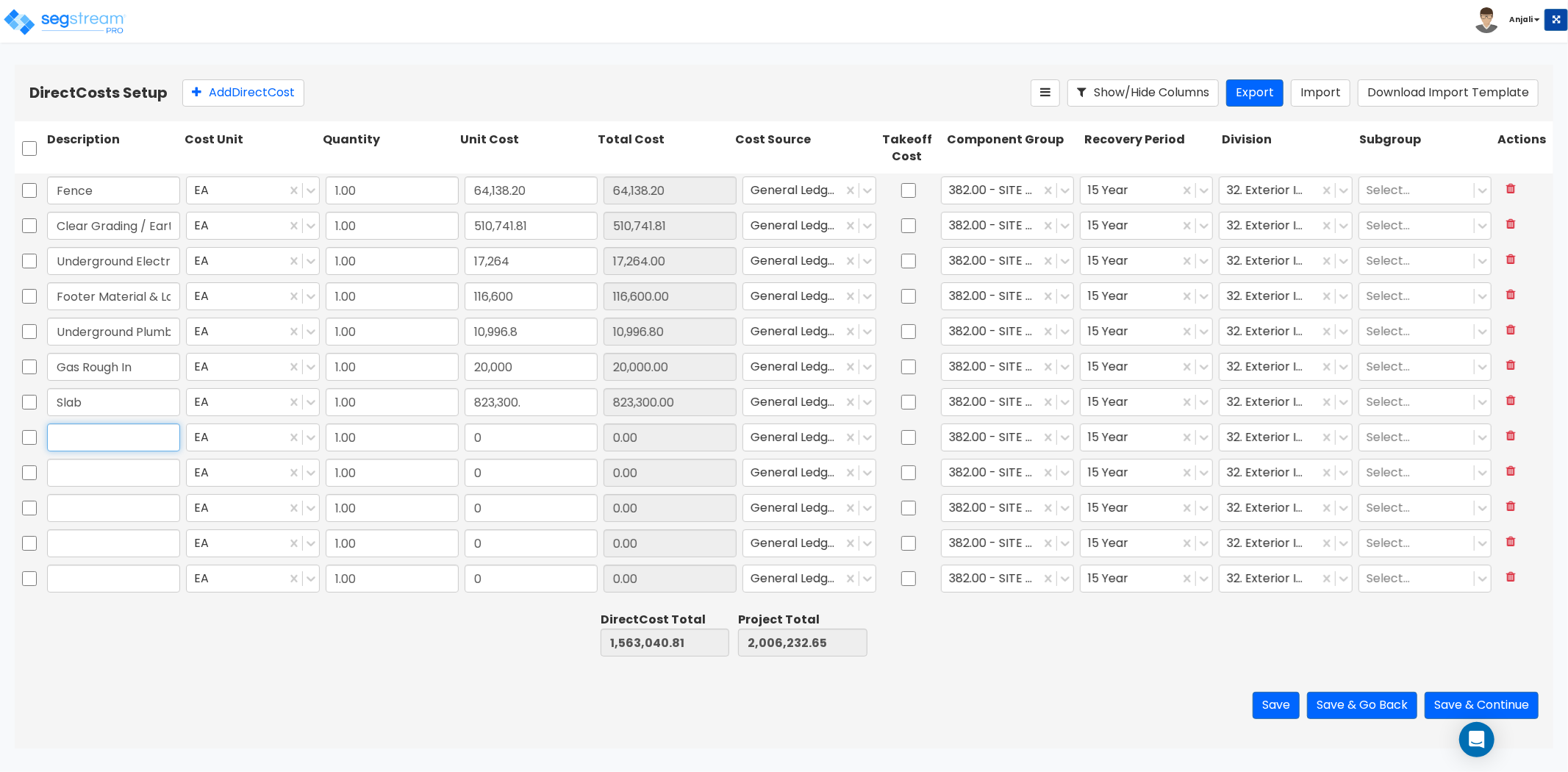
click at [77, 441] on input "text" at bounding box center [113, 437] width 133 height 28
paste input "Concrete Service Walk"
click at [537, 450] on input "0" at bounding box center [531, 437] width 133 height 28
paste input "6,294.97"
click at [120, 467] on input "text" at bounding box center [113, 473] width 133 height 28
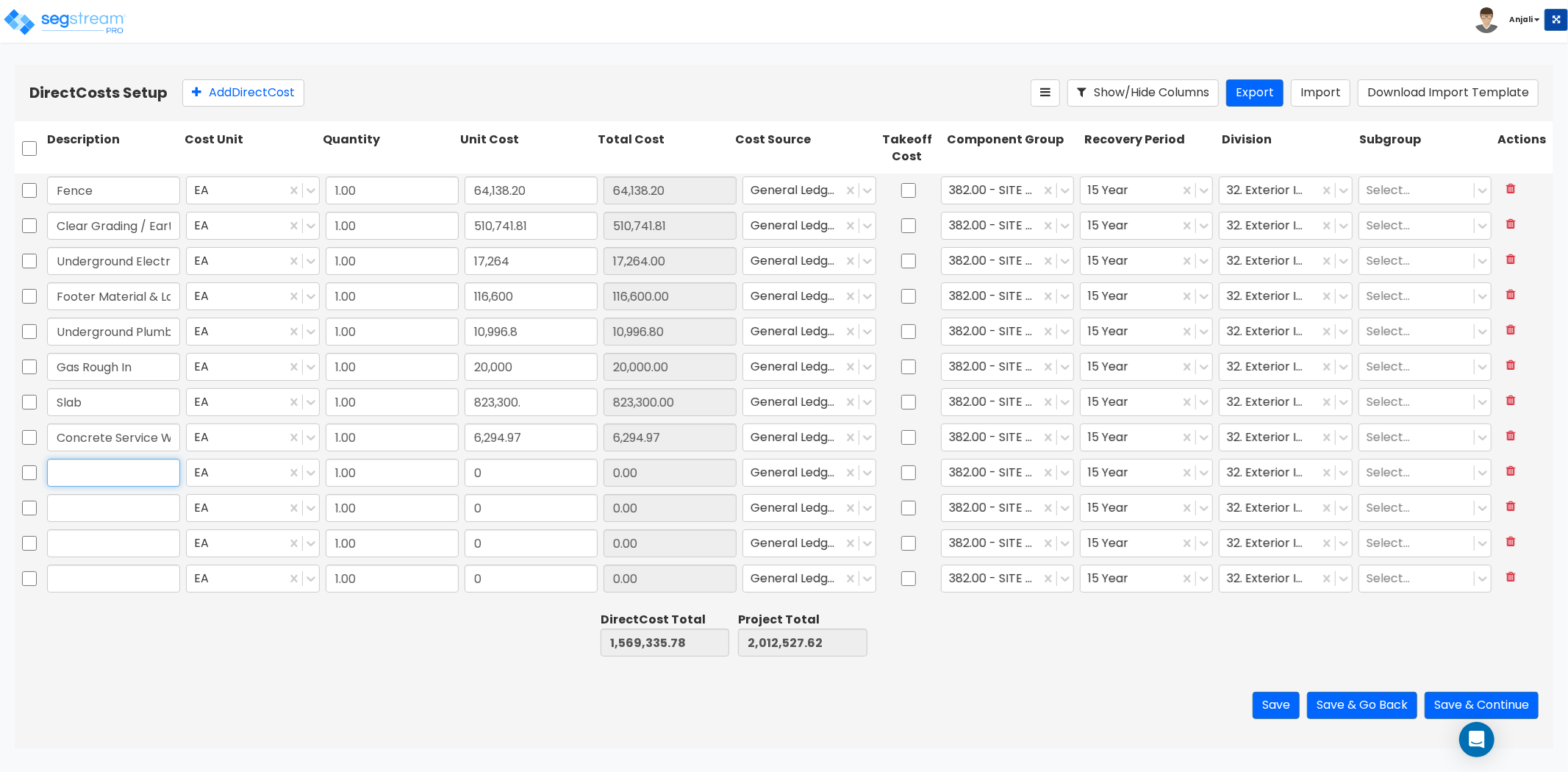
paste input "Firewall Material"
click at [497, 481] on input "0" at bounding box center [531, 473] width 133 height 28
paste input "50,881.95"
click at [87, 505] on input "text" at bounding box center [113, 508] width 133 height 28
paste input "Ext. Door Material"
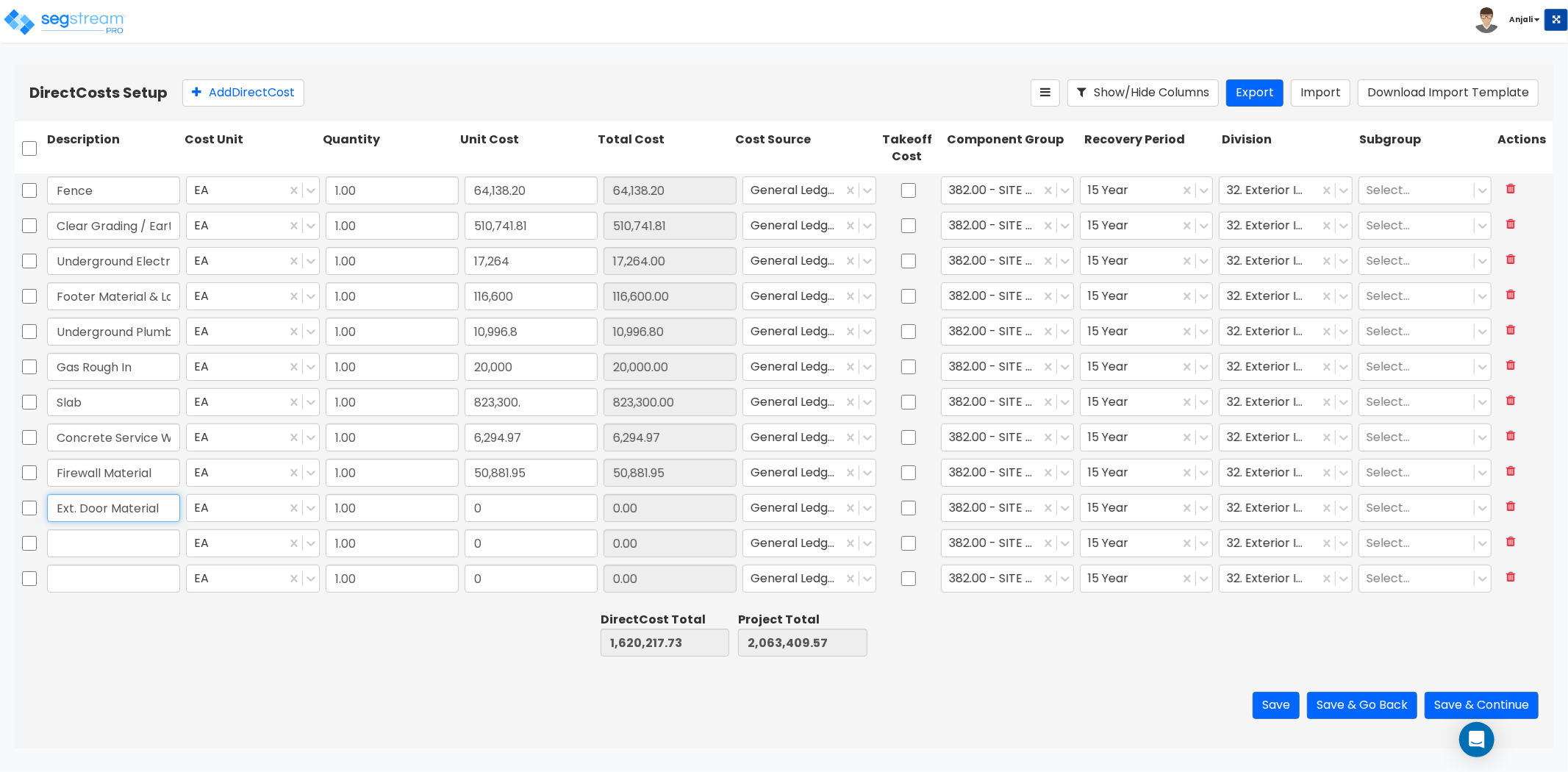
drag, startPoint x: 157, startPoint y: 512, endPoint x: 110, endPoint y: 515, distance: 47.1
click at [110, 515] on input "Ext. Door Material" at bounding box center [113, 508] width 133 height 28
click at [482, 504] on input "0" at bounding box center [531, 508] width 133 height 28
paste input "99,333"
click at [119, 541] on input "text" at bounding box center [113, 543] width 133 height 28
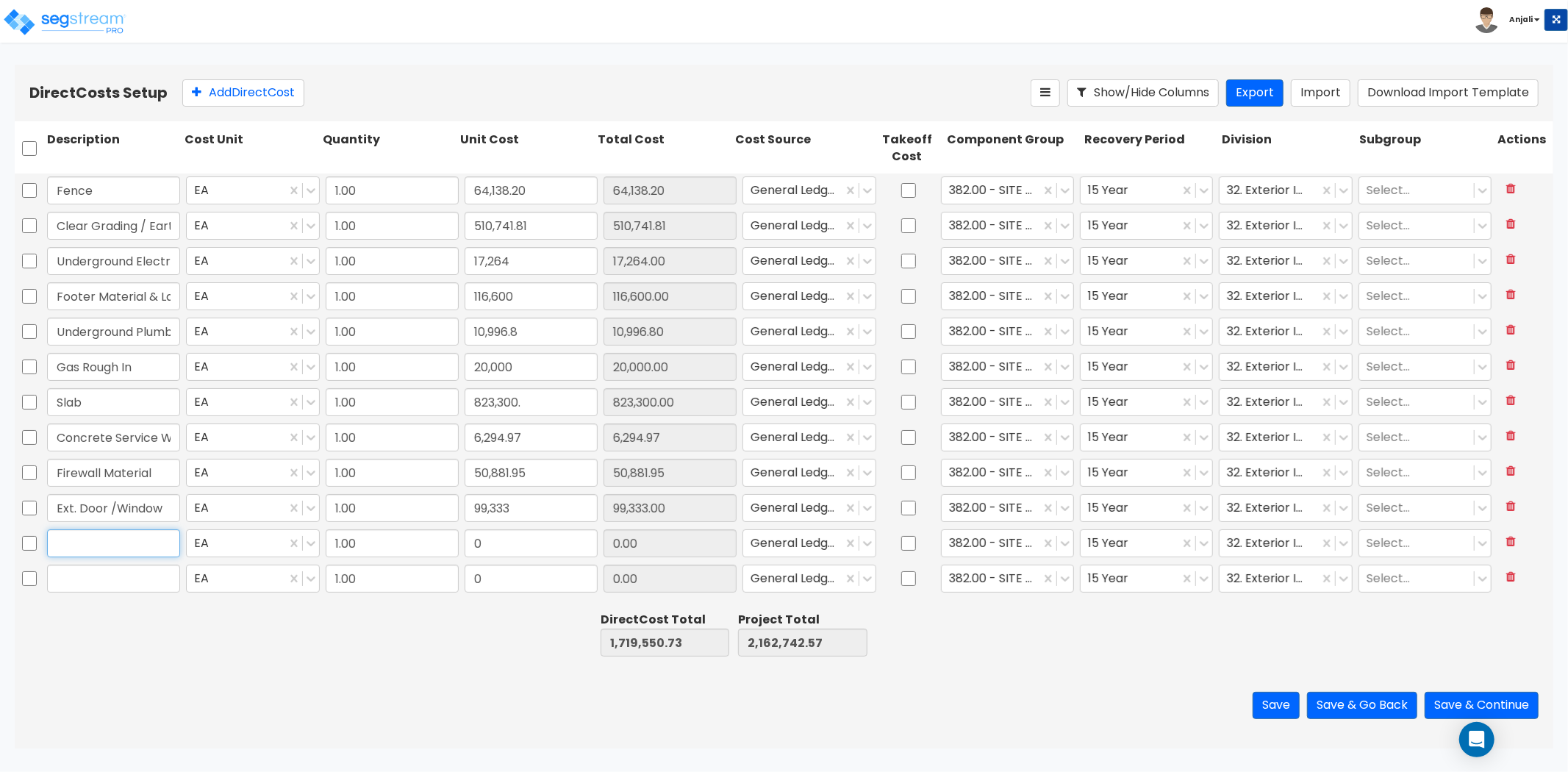
paste input "Framing M&L"
click at [524, 547] on input "0" at bounding box center [531, 543] width 133 height 28
paste input "574,816.84"
click at [431, 613] on div at bounding box center [388, 634] width 138 height 50
click at [268, 97] on button "Add Direct Cost" at bounding box center [243, 93] width 122 height 27
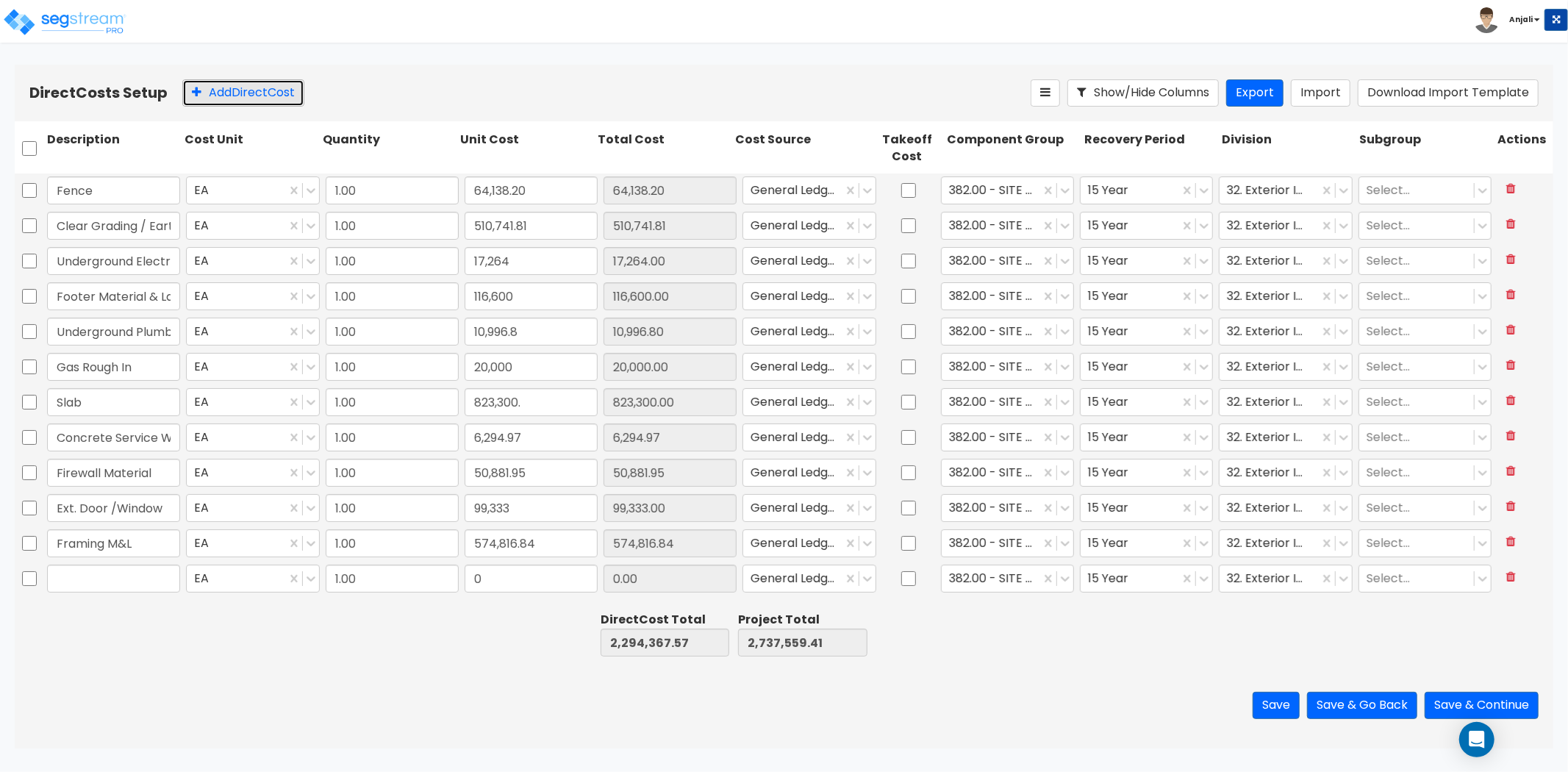
click at [268, 97] on button "Add Direct Cost" at bounding box center [243, 93] width 122 height 27
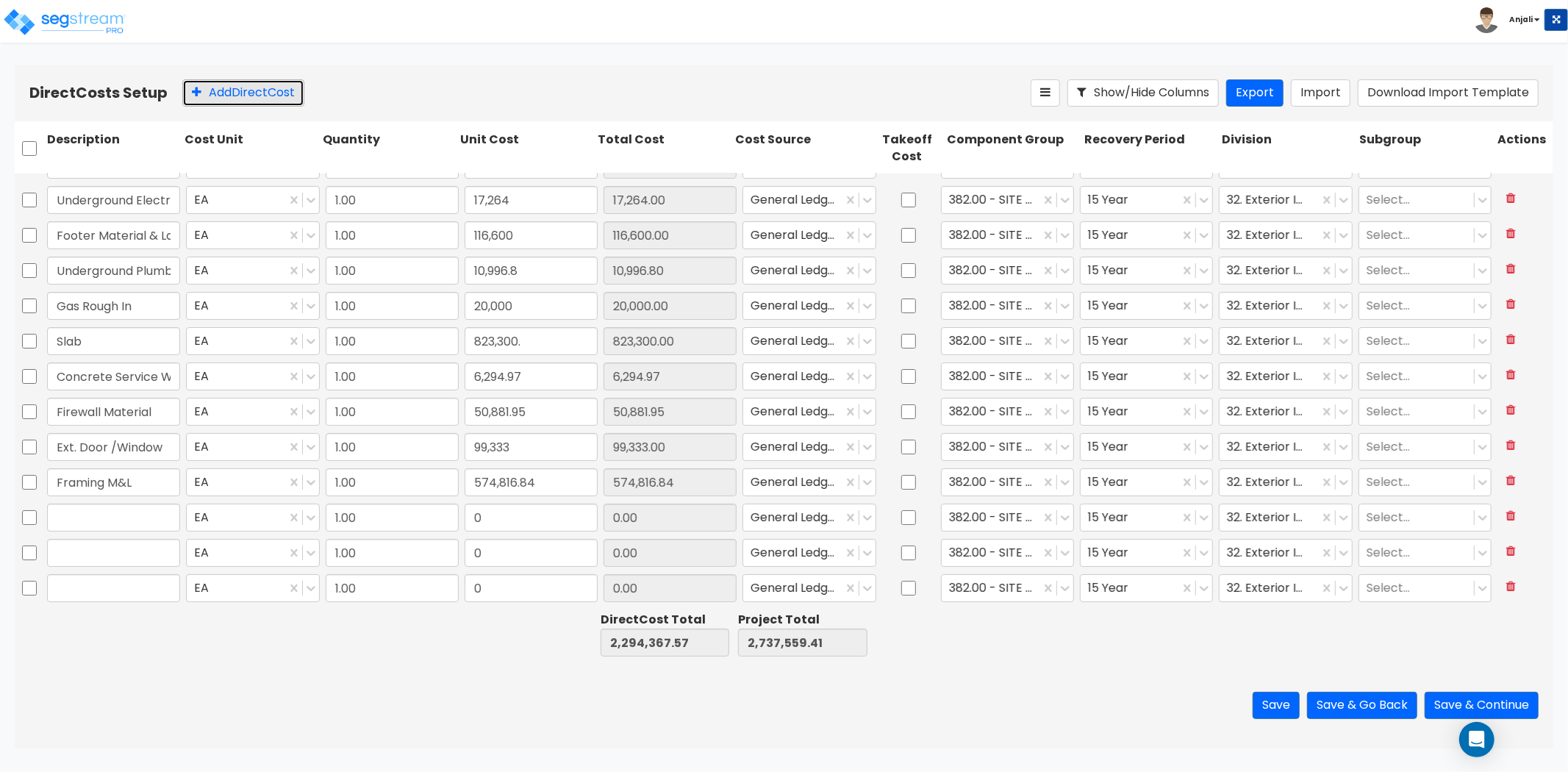
click at [268, 97] on button "Add Direct Cost" at bounding box center [243, 93] width 122 height 27
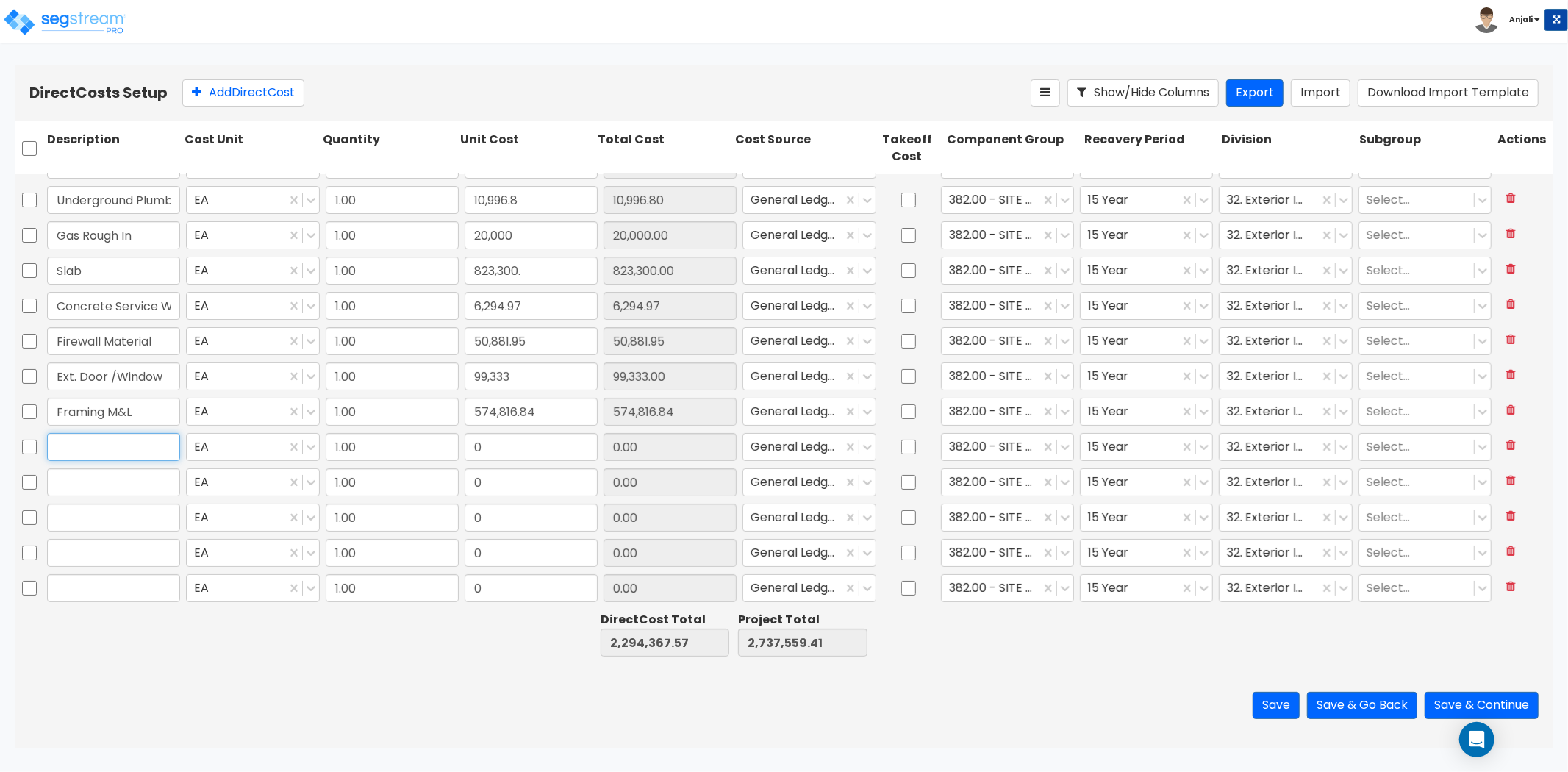
click at [91, 451] on input "text" at bounding box center [113, 447] width 133 height 28
paste input "Curb Cutting"
click at [534, 458] on input "0" at bounding box center [531, 447] width 133 height 28
paste input "2,877"
click at [163, 482] on input "text" at bounding box center [113, 482] width 133 height 28
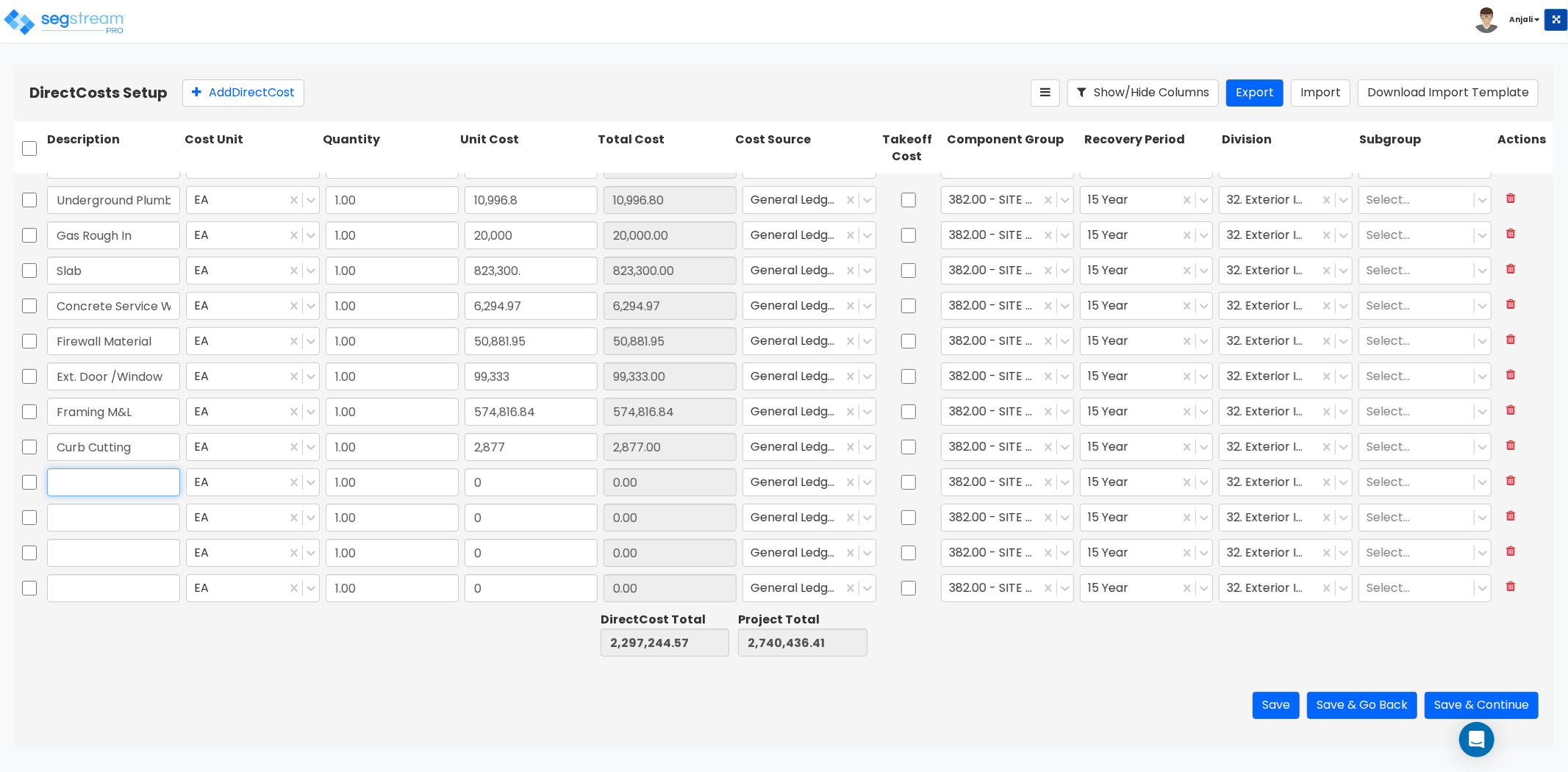
paste input "HVAC Rough"
click at [488, 476] on input "0" at bounding box center [531, 482] width 133 height 28
paste input "187,424.4"
click at [111, 523] on input "text" at bounding box center [113, 518] width 133 height 28
paste input "Fire Suppression"
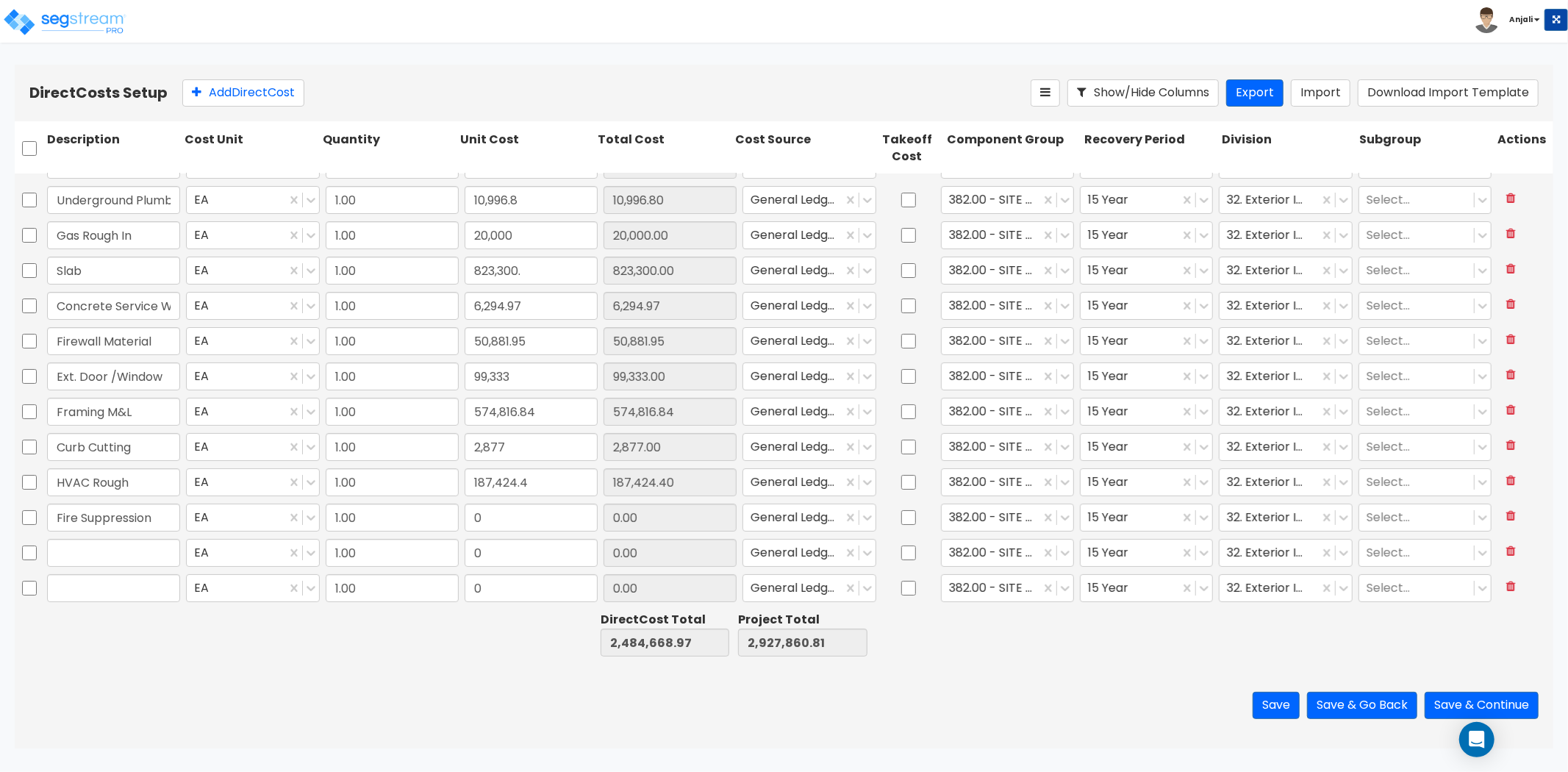
click at [512, 531] on div "0" at bounding box center [531, 518] width 139 height 34
click at [510, 524] on input "0" at bounding box center [531, 518] width 133 height 28
paste input "35"
click at [106, 556] on input "text" at bounding box center [113, 553] width 133 height 28
paste input "Plumbing Rough"
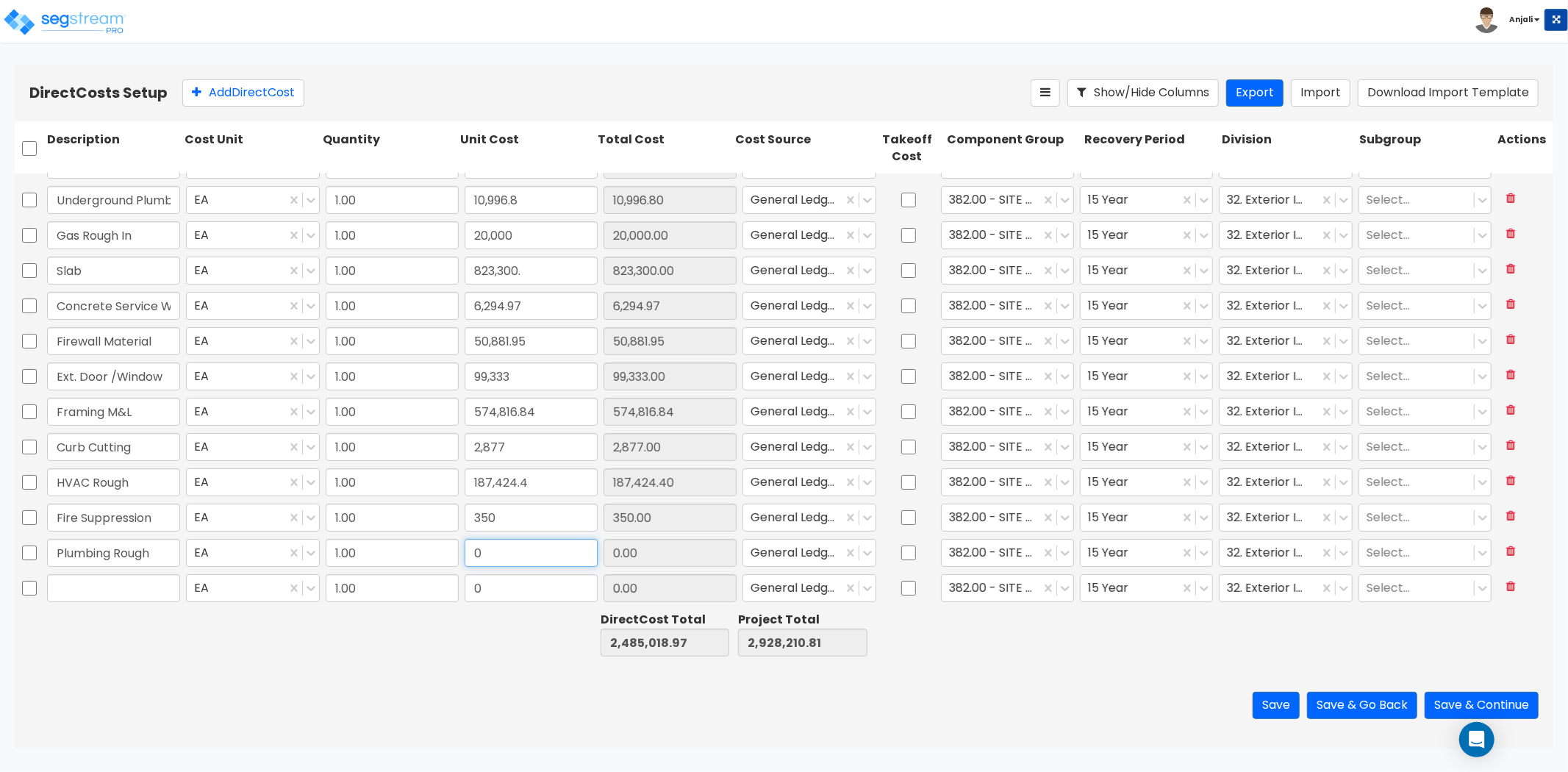
click at [488, 556] on input "0" at bounding box center [531, 553] width 133 height 28
paste input "10,996.8"
click at [278, 94] on button "Add Direct Cost" at bounding box center [243, 93] width 122 height 27
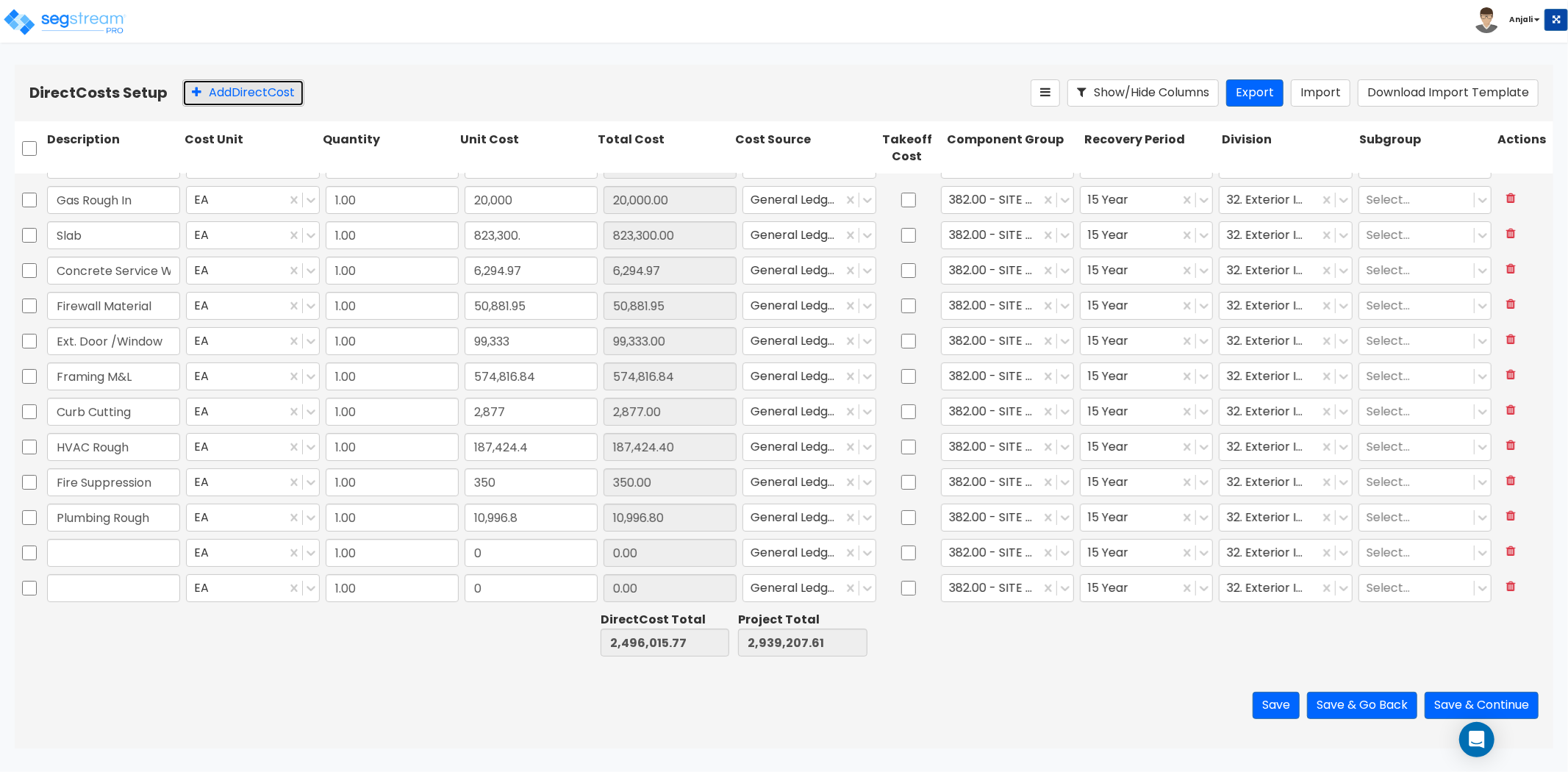
click at [278, 94] on button "Add Direct Cost" at bounding box center [243, 93] width 122 height 27
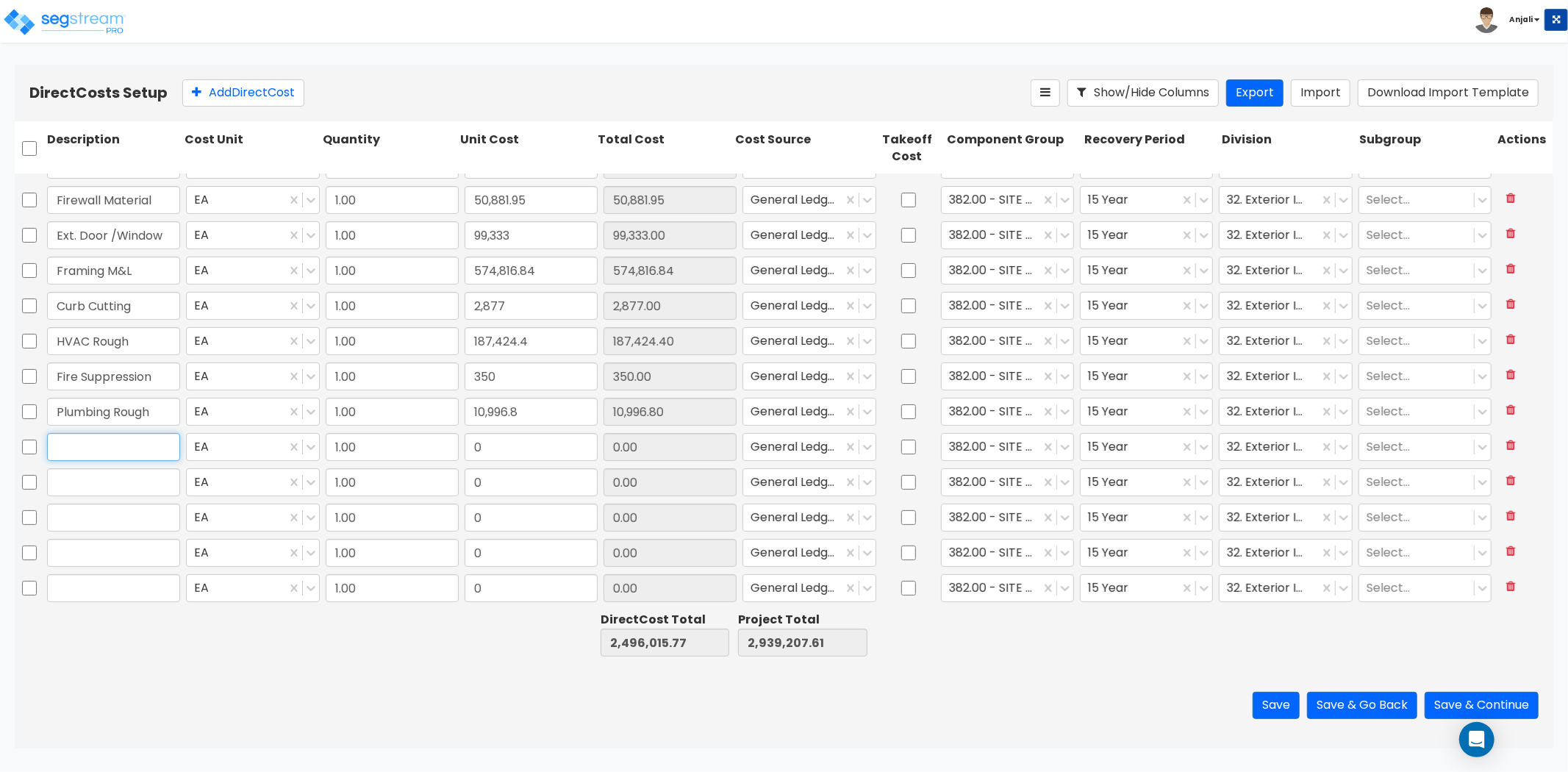
click at [151, 451] on input "text" at bounding box center [113, 447] width 133 height 28
paste input "Electric Rough"
click at [520, 451] on input "0" at bounding box center [531, 447] width 133 height 28
paste input "160,822.11"
click at [530, 237] on input "99,333" at bounding box center [531, 235] width 133 height 28
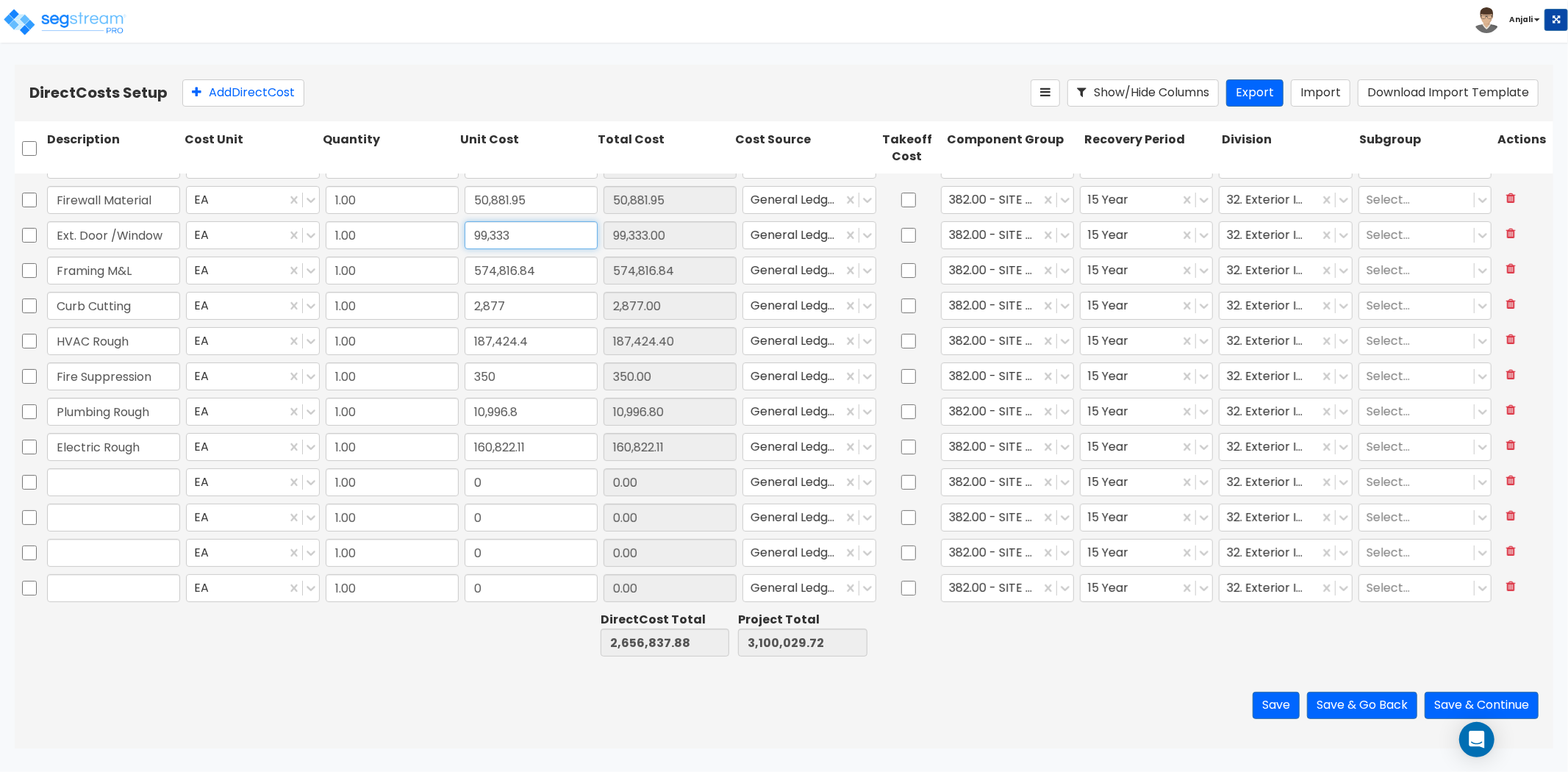
paste input "469,107.24"
click at [127, 475] on input "text" at bounding box center [113, 482] width 133 height 28
click at [134, 485] on input "text" at bounding box center [113, 482] width 133 height 28
paste input "Insulation"
click at [509, 476] on input "0" at bounding box center [531, 482] width 133 height 28
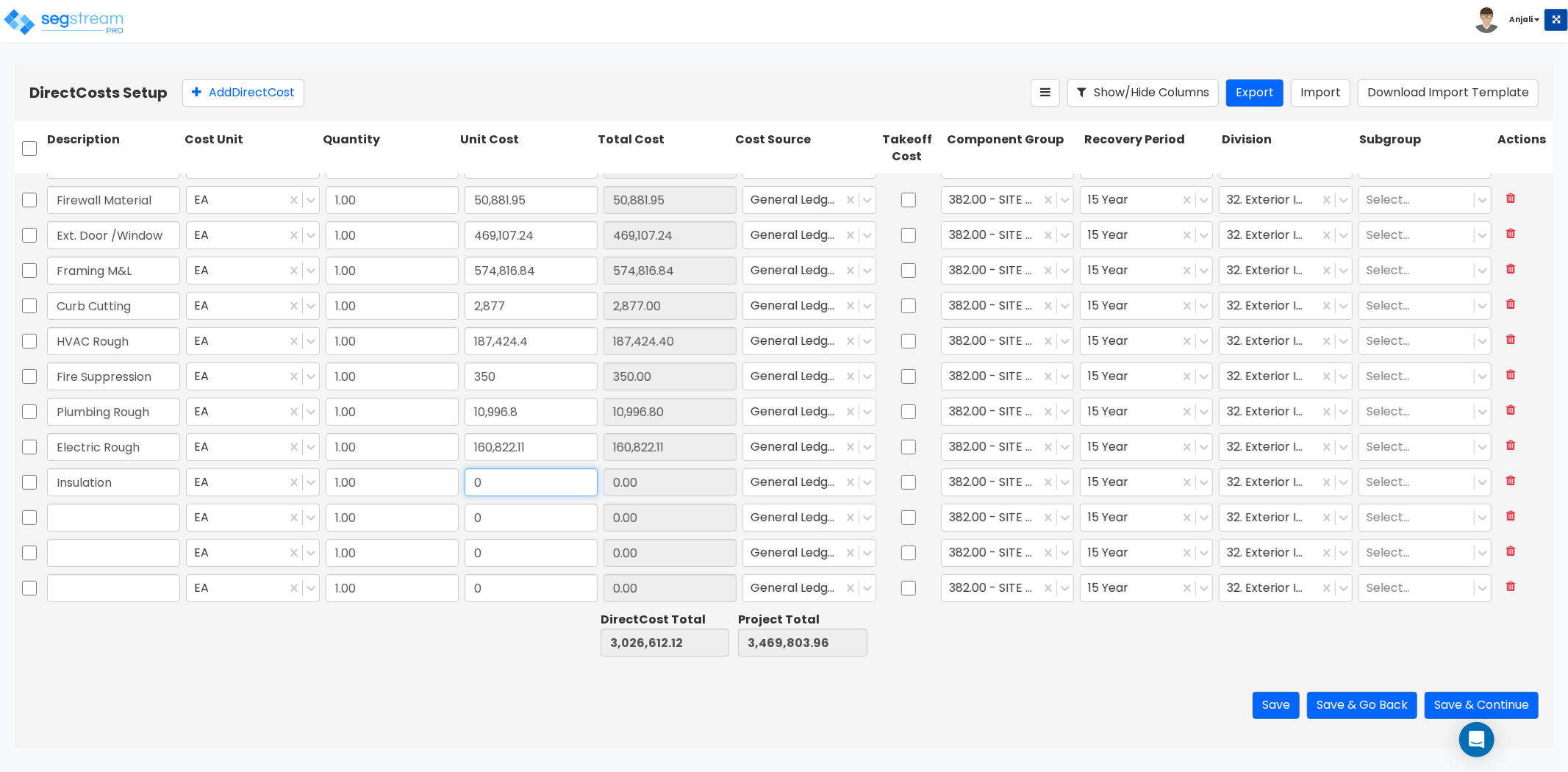
paste input "425"
click at [137, 519] on input "text" at bounding box center [113, 518] width 133 height 28
paste input "Interior Paint Spray"
click at [511, 516] on input "0" at bounding box center [531, 518] width 133 height 28
paste input "7,50"
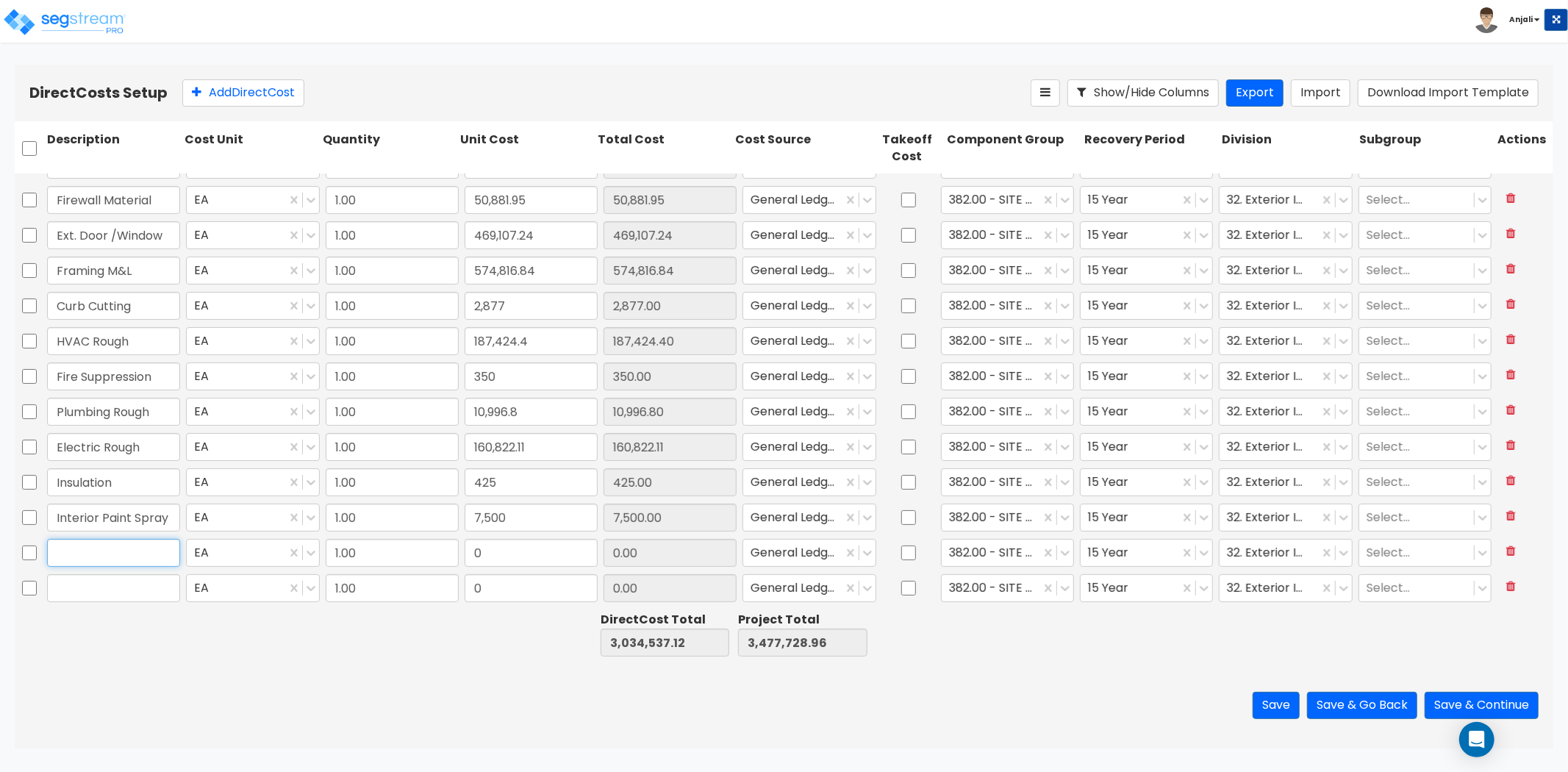
click at [122, 545] on input "text" at bounding box center [113, 553] width 133 height 28
paste input "Drywall"
click at [513, 555] on input "0" at bounding box center [531, 553] width 133 height 28
paste input "103,375"
click at [263, 93] on button "Add Direct Cost" at bounding box center [243, 93] width 122 height 27
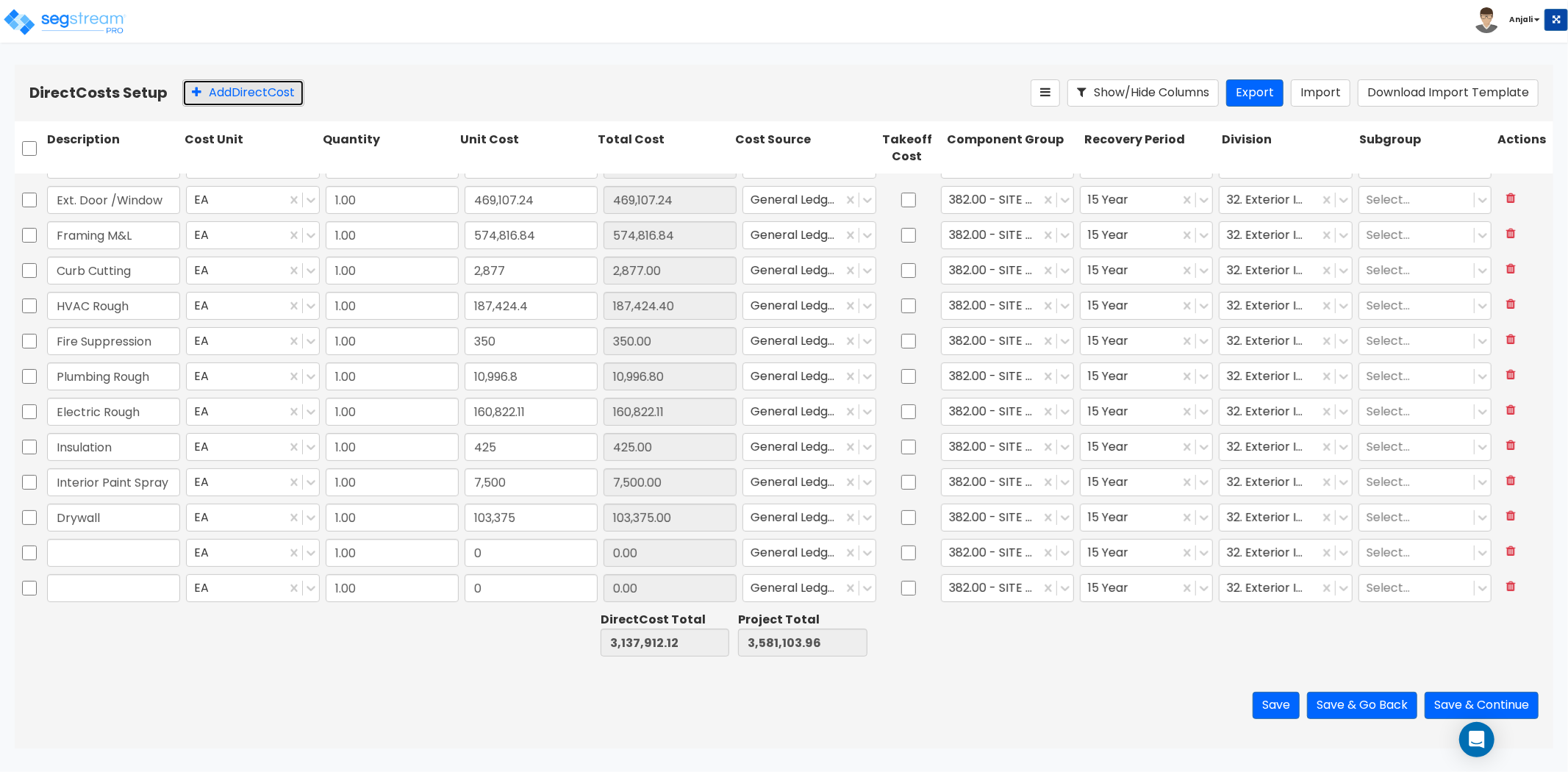
click at [263, 93] on button "Add Direct Cost" at bounding box center [243, 93] width 122 height 27
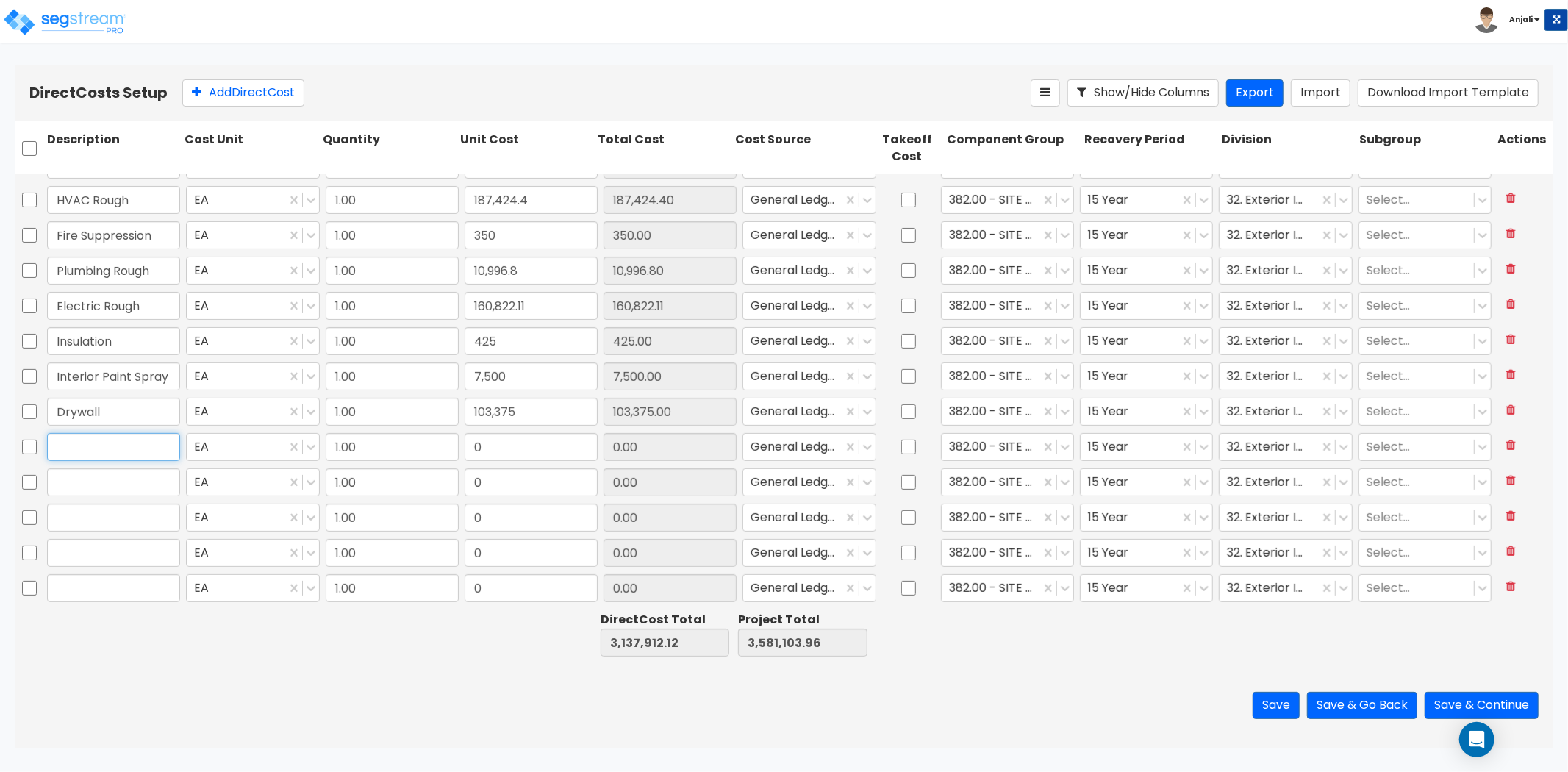
click at [160, 445] on input "text" at bounding box center [113, 447] width 133 height 28
paste input "Stucco Material & Labor"
click at [488, 450] on input "0" at bounding box center [531, 447] width 133 height 28
paste input "58,106"
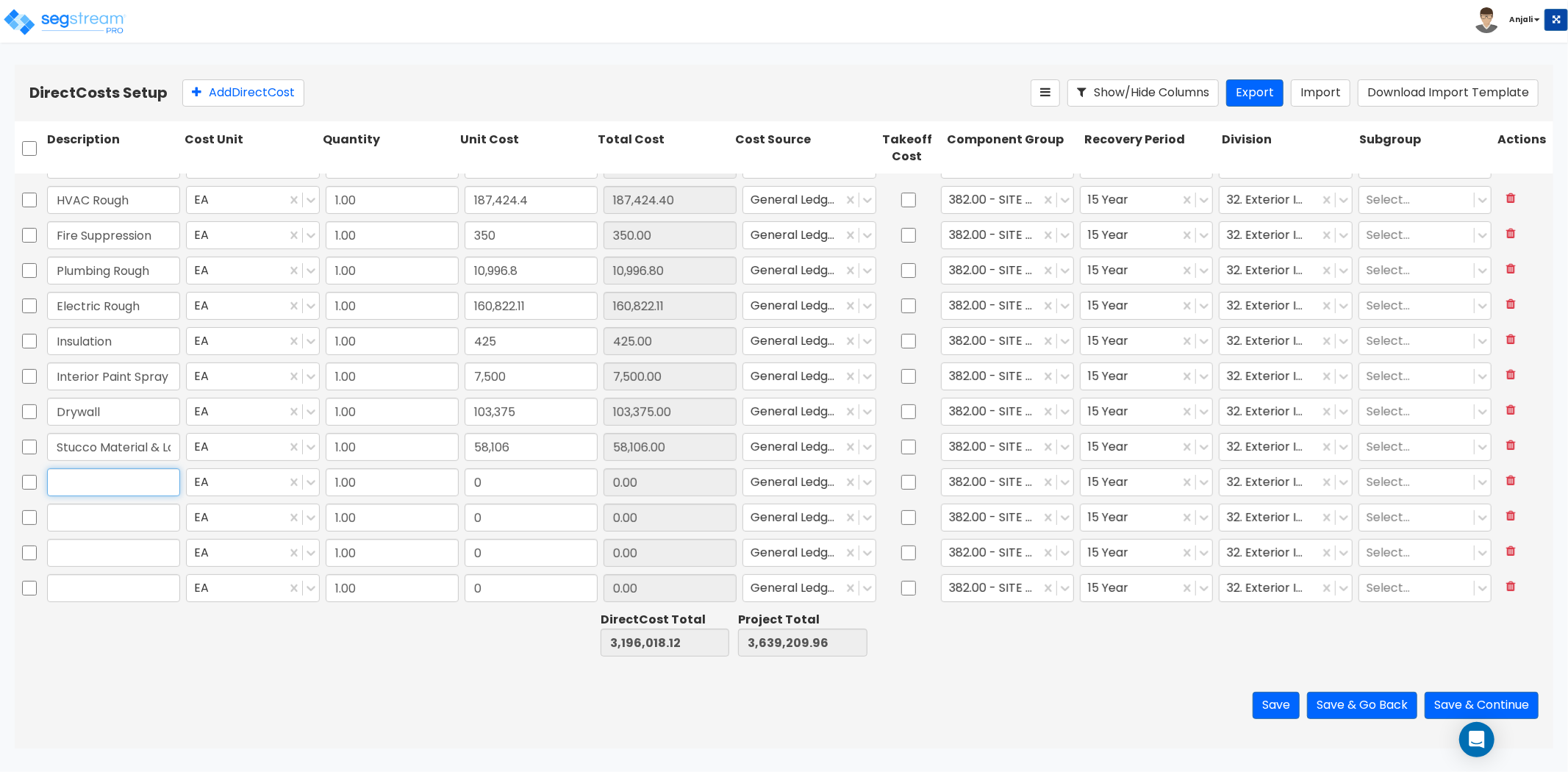
click at [159, 471] on input "text" at bounding box center [113, 482] width 133 height 28
paste input "Cultured Stone Mat & Lbr"
click at [505, 485] on input "0" at bounding box center [531, 482] width 133 height 28
paste input "46,028.5"
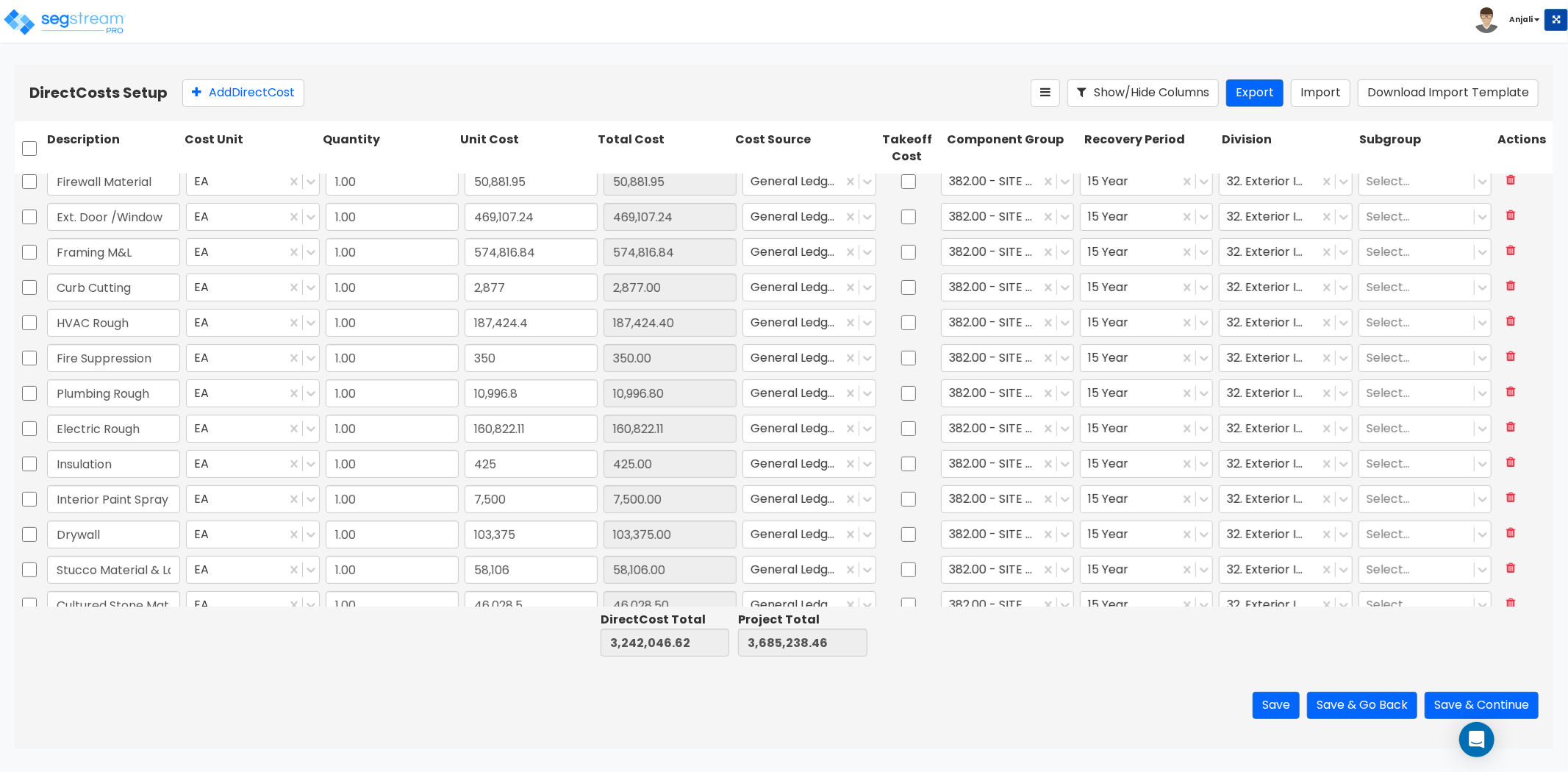
scroll to position [252, 0]
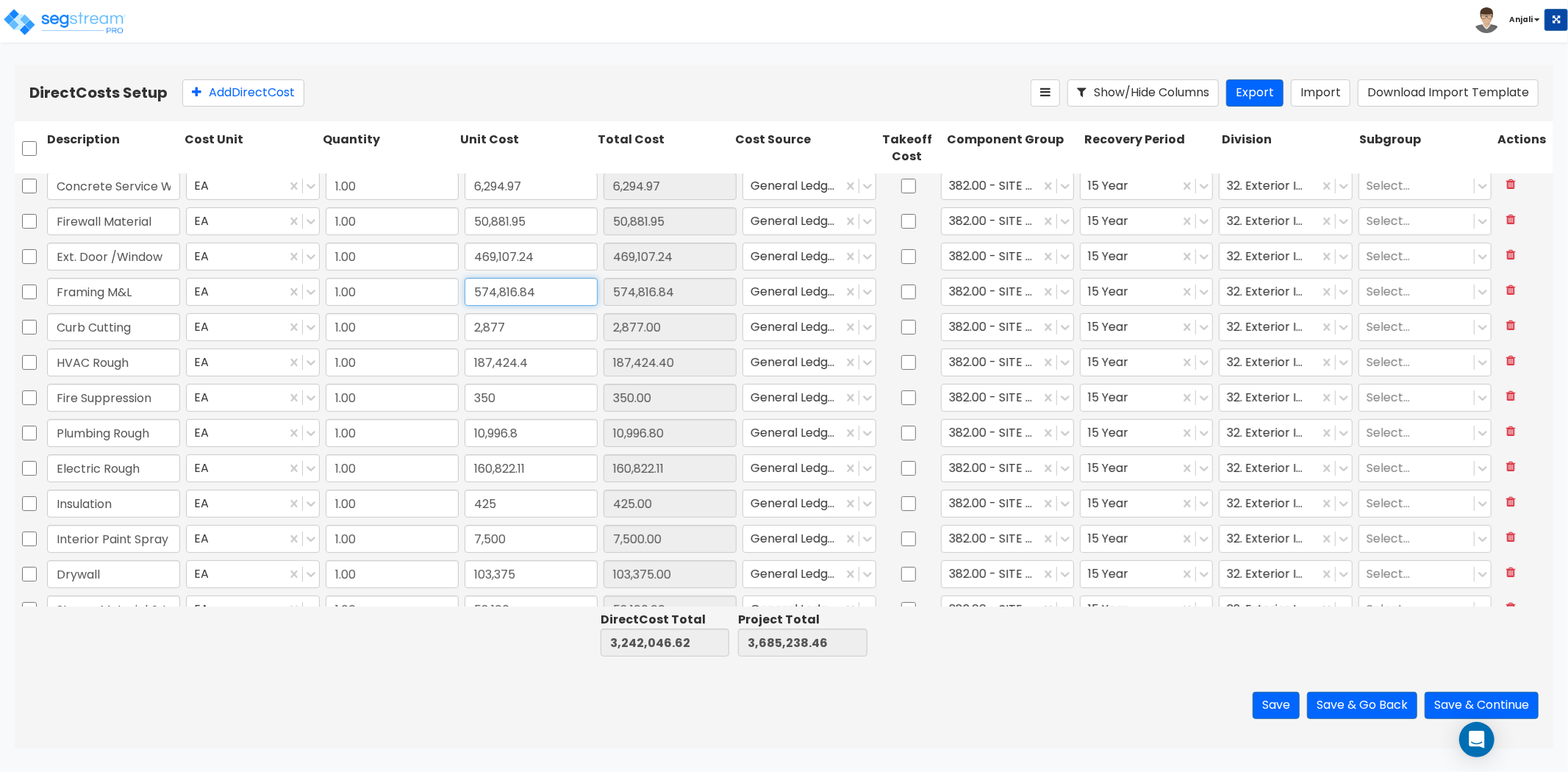
click at [554, 300] on input "574,816.84" at bounding box center [531, 292] width 133 height 28
paste input "5,16"
click at [383, 522] on div "1.00" at bounding box center [392, 539] width 139 height 34
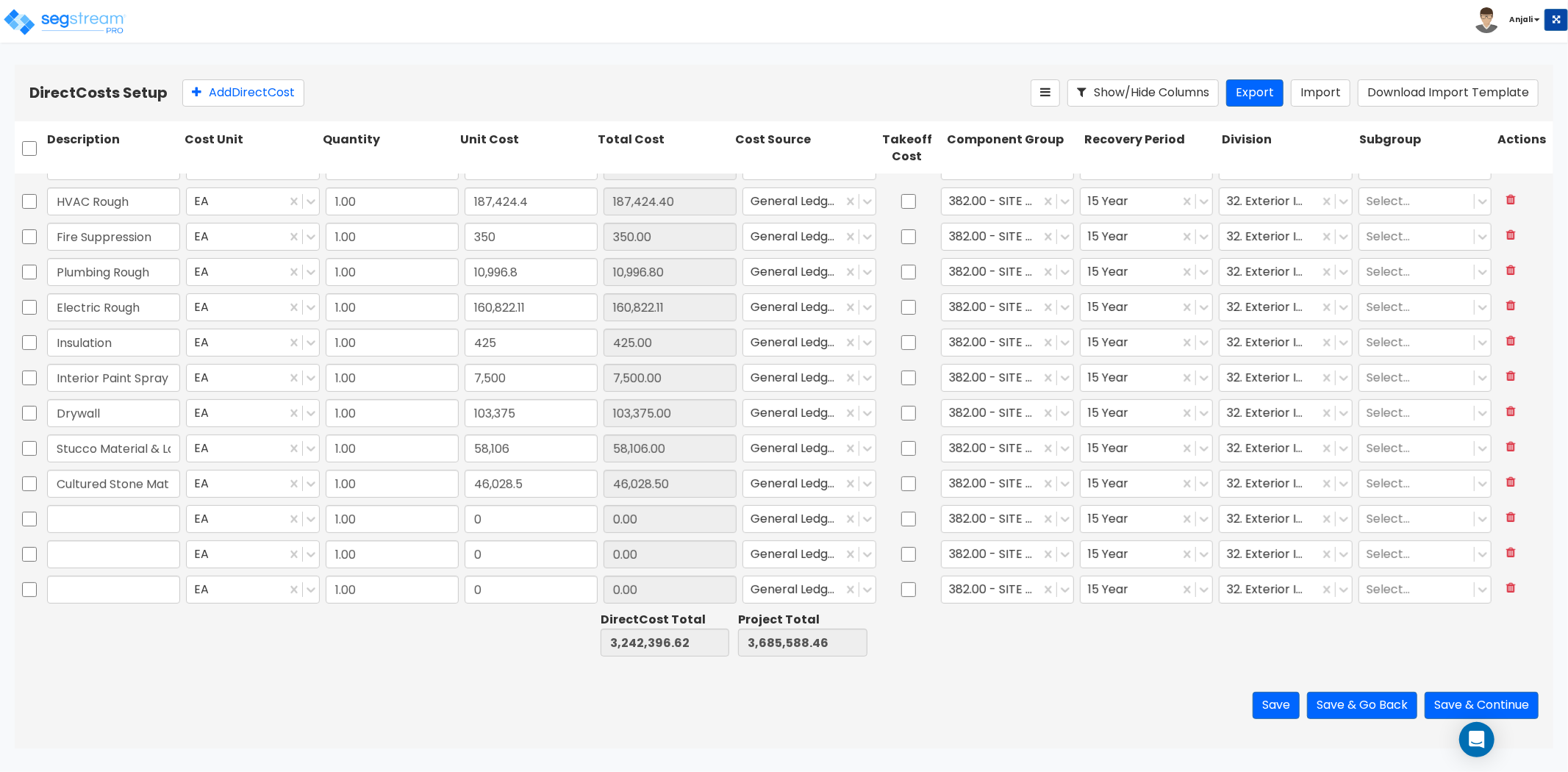
scroll to position [415, 0]
click at [75, 520] on input "text" at bounding box center [113, 518] width 133 height 28
paste input "Exterior Paint Trim/Siding"
click at [545, 528] on input "0" at bounding box center [531, 518] width 133 height 28
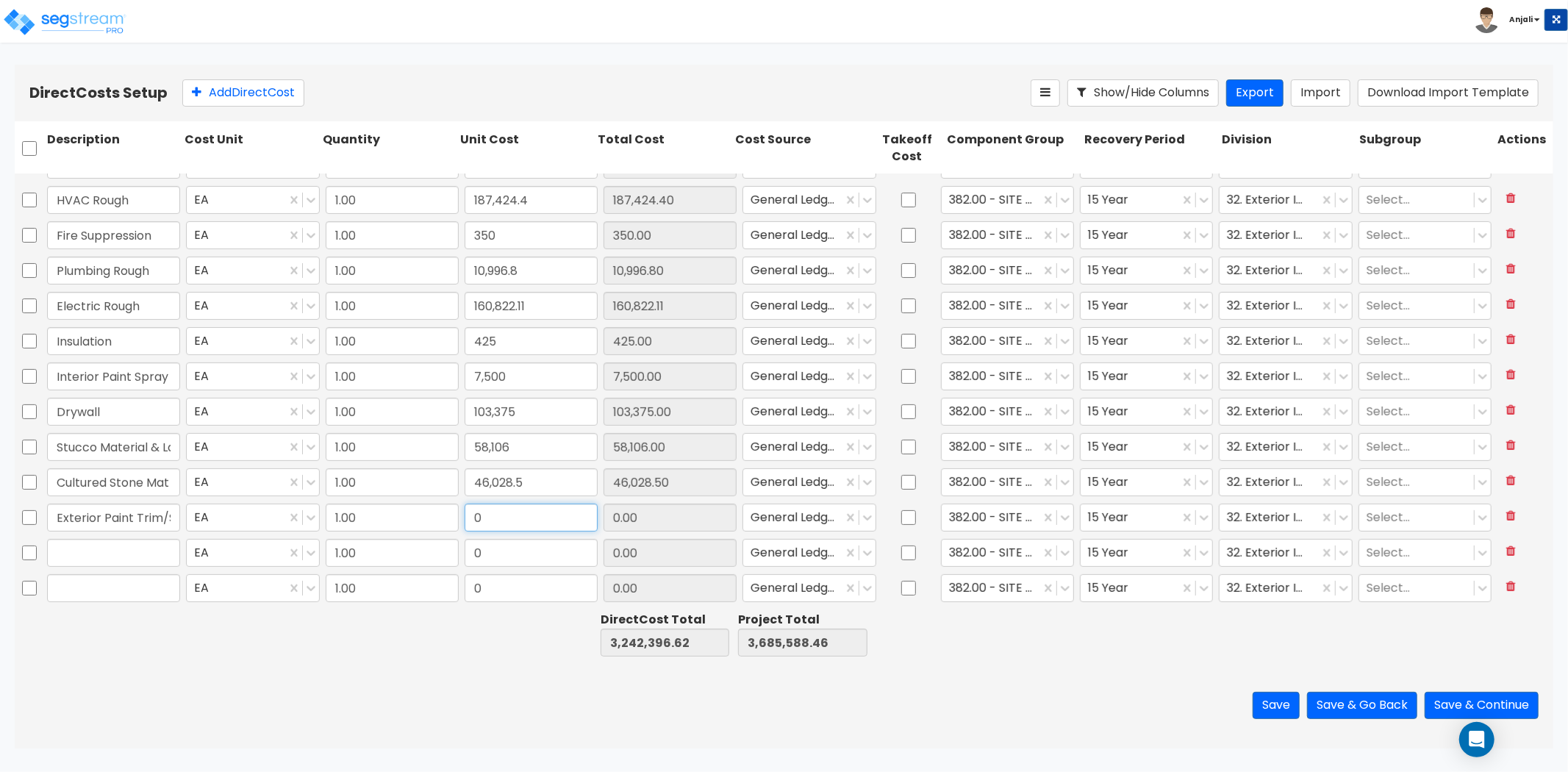
paste input "45"
click at [120, 550] on input "text" at bounding box center [113, 553] width 133 height 28
paste input "Install Driveway-Base"
click at [519, 555] on input "0" at bounding box center [531, 553] width 133 height 28
paste input "7,021.8"
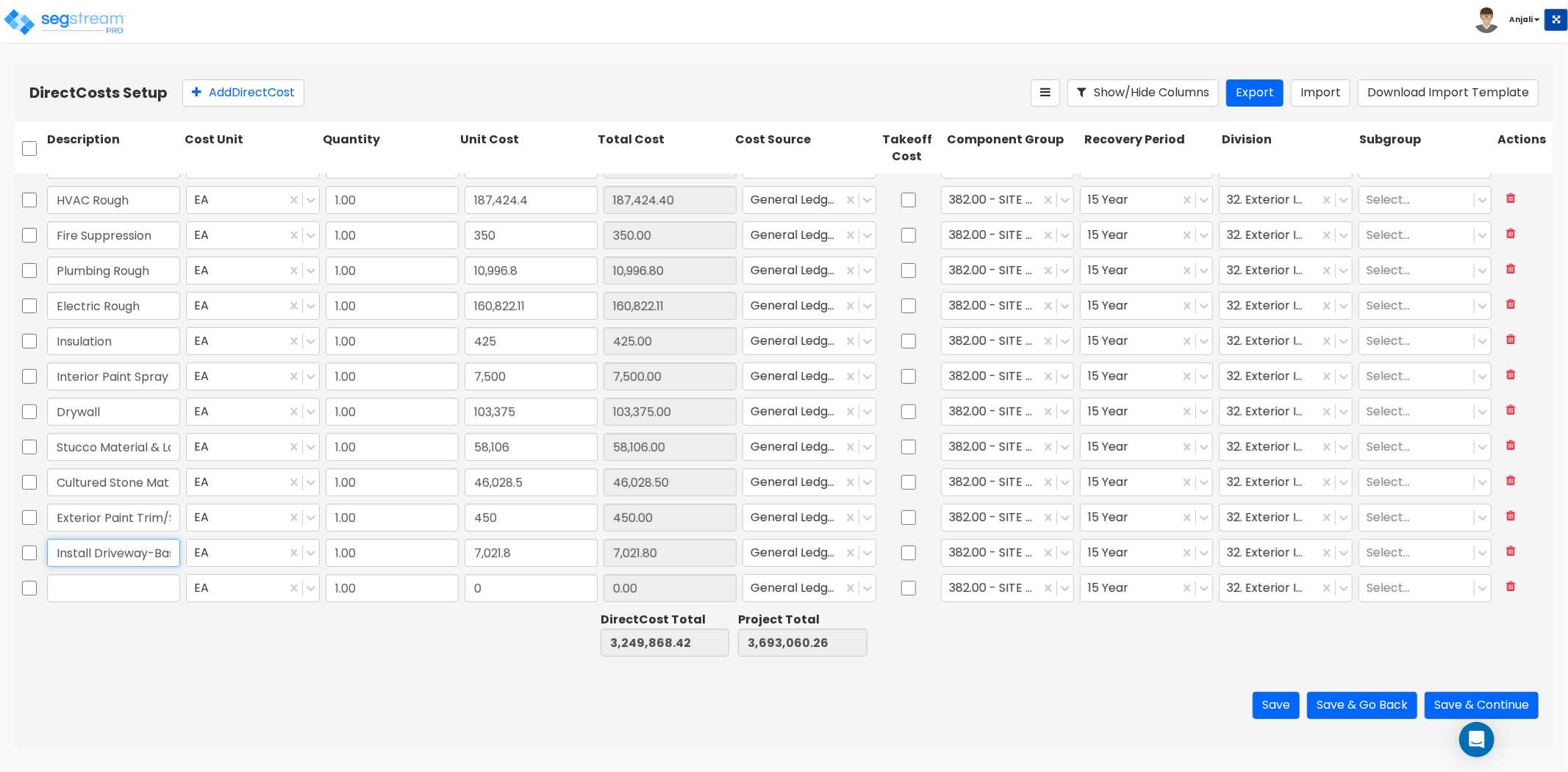
drag, startPoint x: 95, startPoint y: 553, endPoint x: -40, endPoint y: 550, distance: 135.0
click at [0, 550] on html "Toggle navigation To Worksheet Indirect Costs Setup Direct Costs Setup Anjali x" at bounding box center [784, 374] width 1568 height 748
click at [85, 588] on input "text" at bounding box center [113, 588] width 133 height 28
paste input "Landscaping & Sod"
click at [489, 583] on input "0" at bounding box center [531, 588] width 133 height 28
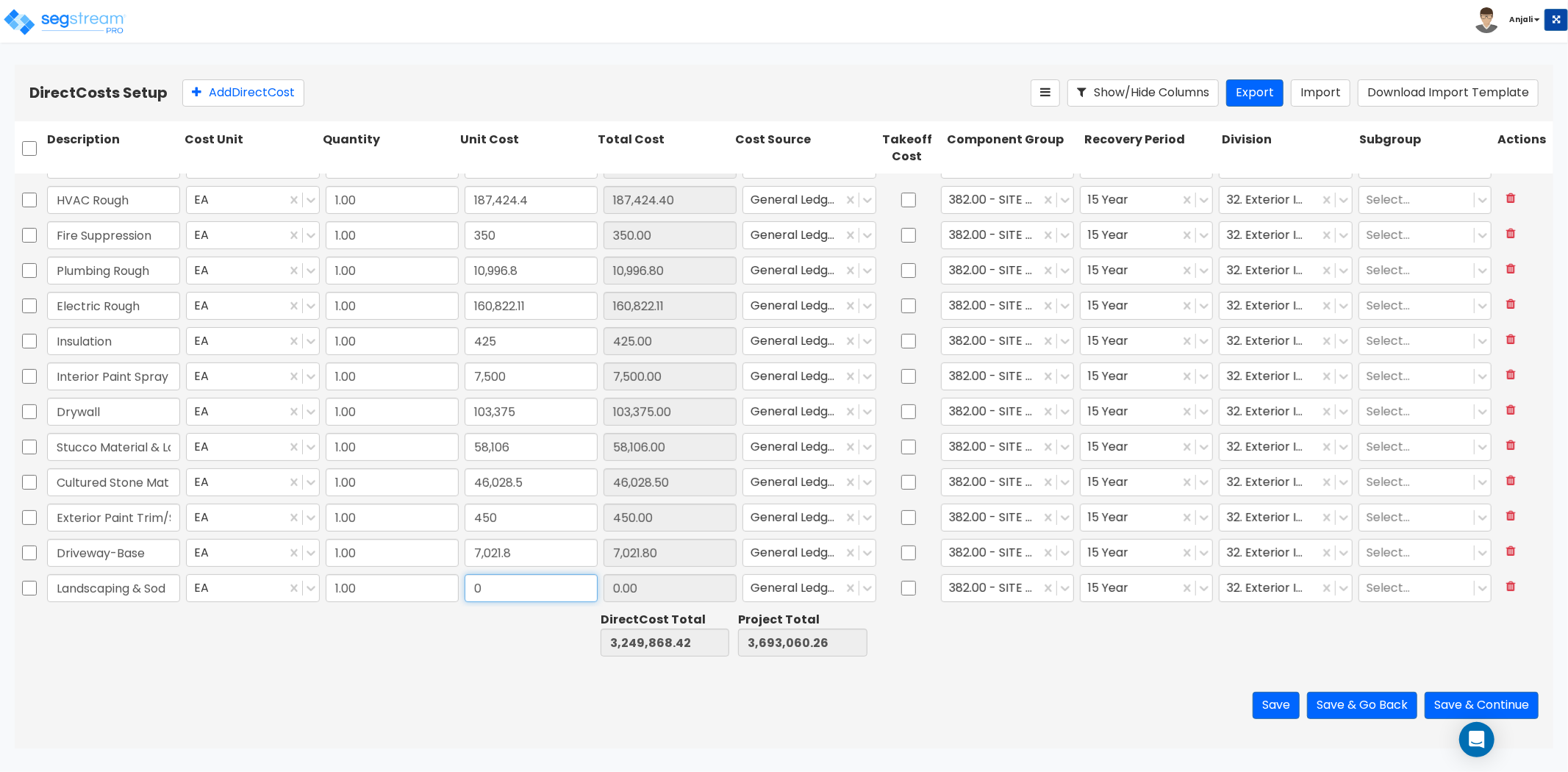
paste input "69,697.32"
click at [219, 96] on button "Add Direct Cost" at bounding box center [243, 93] width 122 height 27
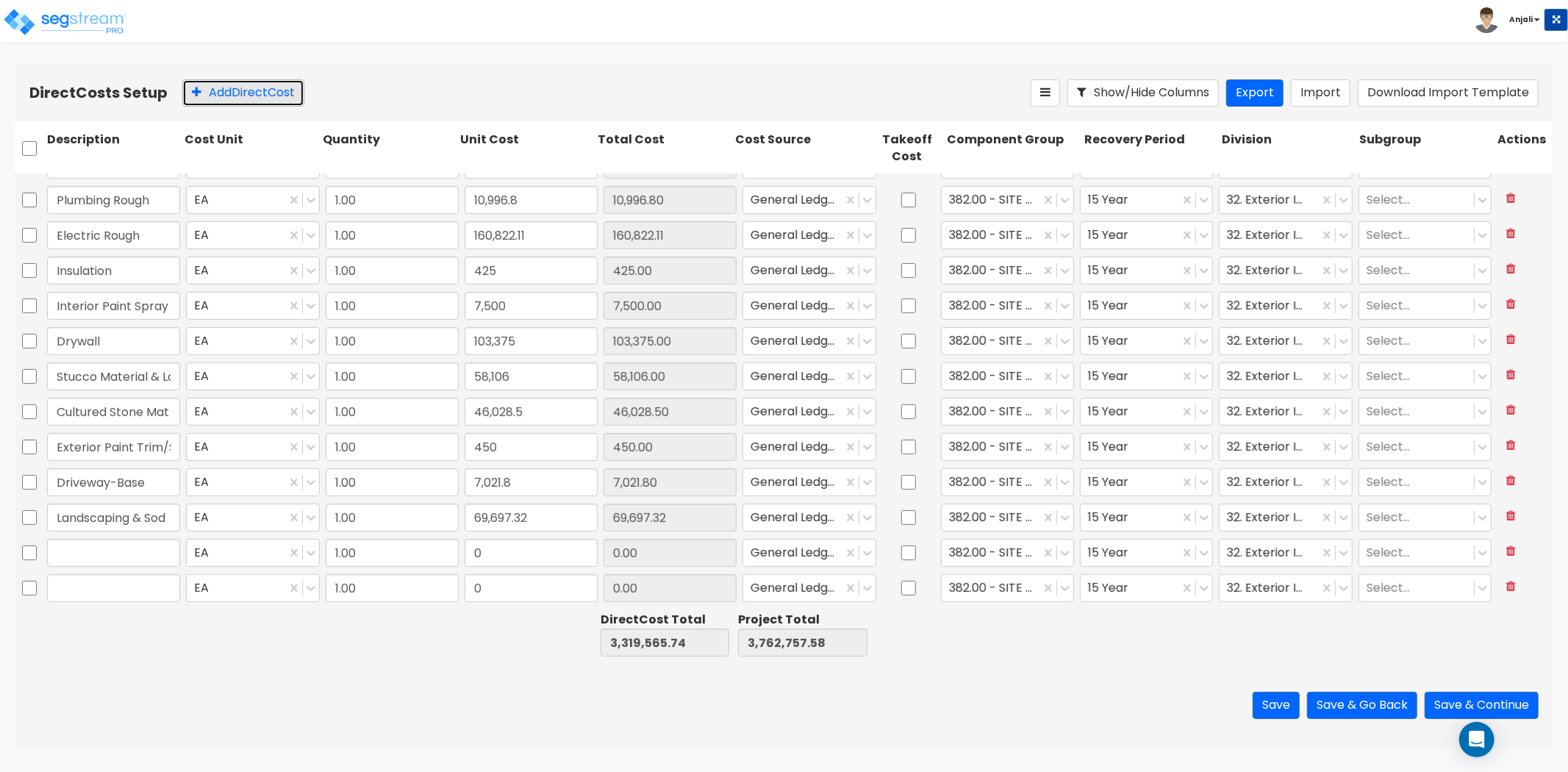
click at [219, 96] on button "Add Direct Cost" at bounding box center [243, 93] width 122 height 27
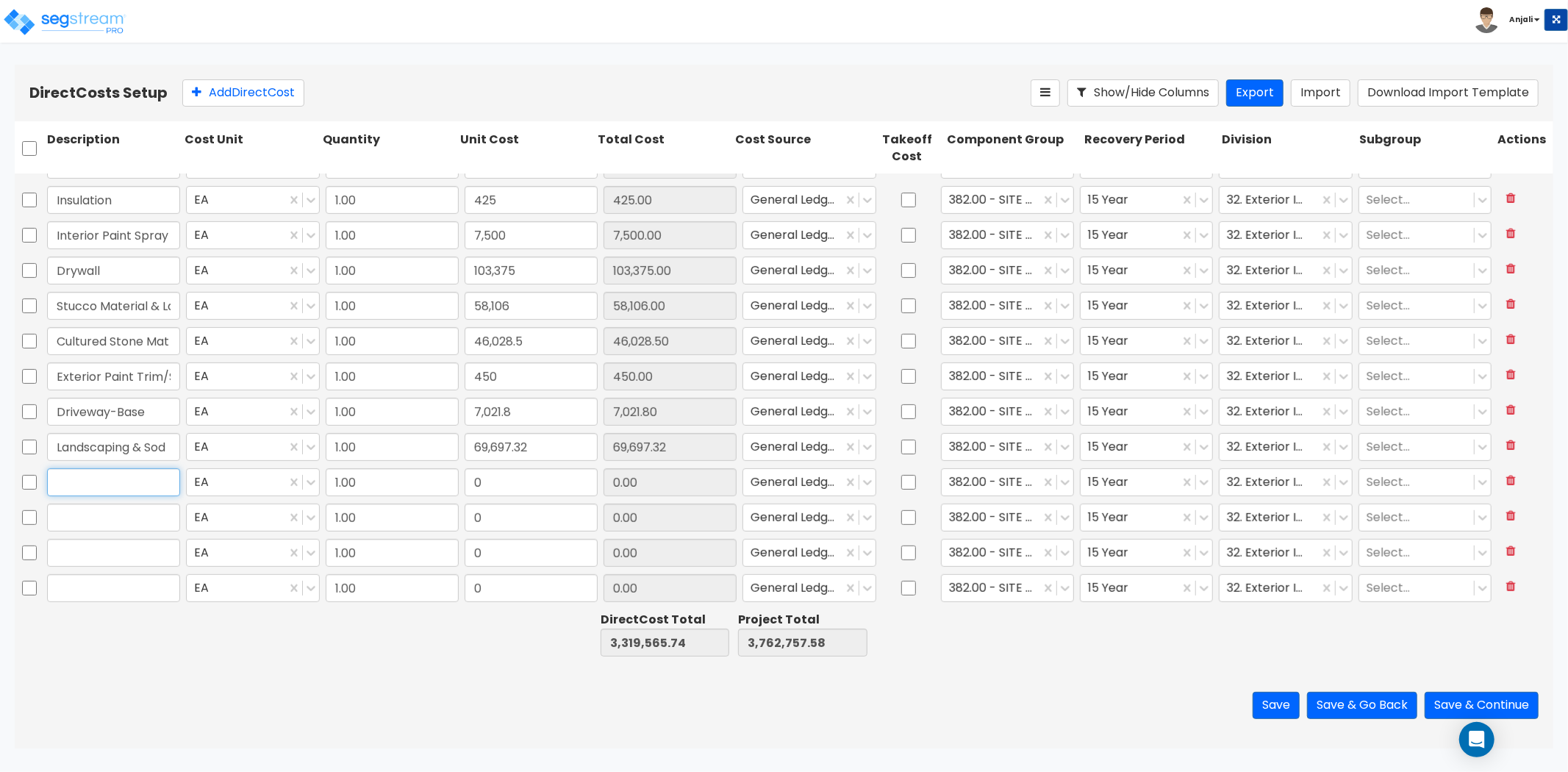
click at [99, 484] on input "text" at bounding box center [113, 482] width 133 height 28
paste input "Kitchen Cabinets"
click at [527, 482] on input "0" at bounding box center [531, 482] width 133 height 28
paste input "38,20"
click at [82, 506] on input "text" at bounding box center [113, 518] width 133 height 28
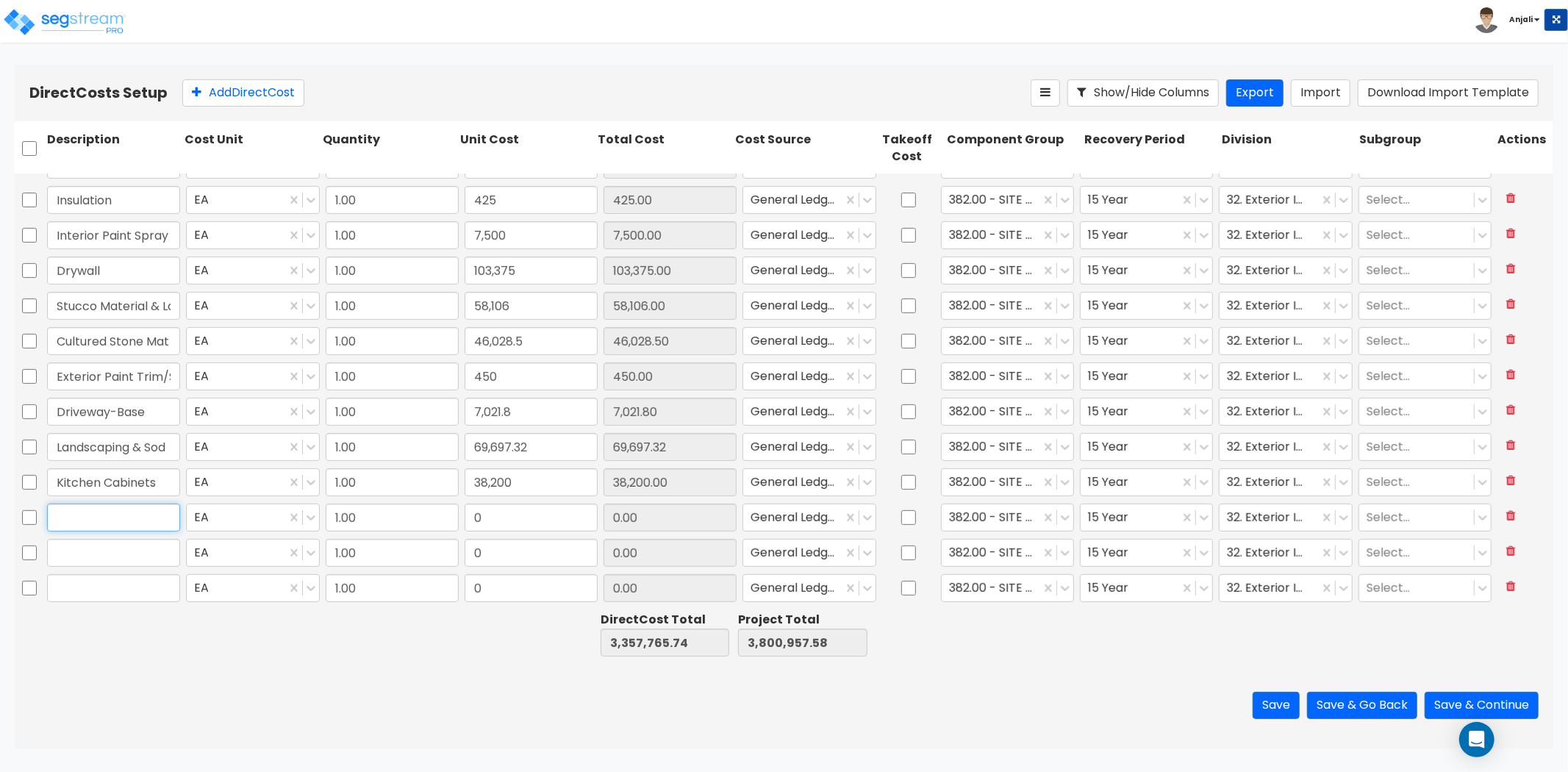
paste input "Ceramic Floor"
click at [468, 515] on input "0" at bounding box center [531, 518] width 133 height 28
paste input "6,076"
click at [121, 551] on input "text" at bounding box center [113, 553] width 133 height 28
paste input "Resilient Flooring"
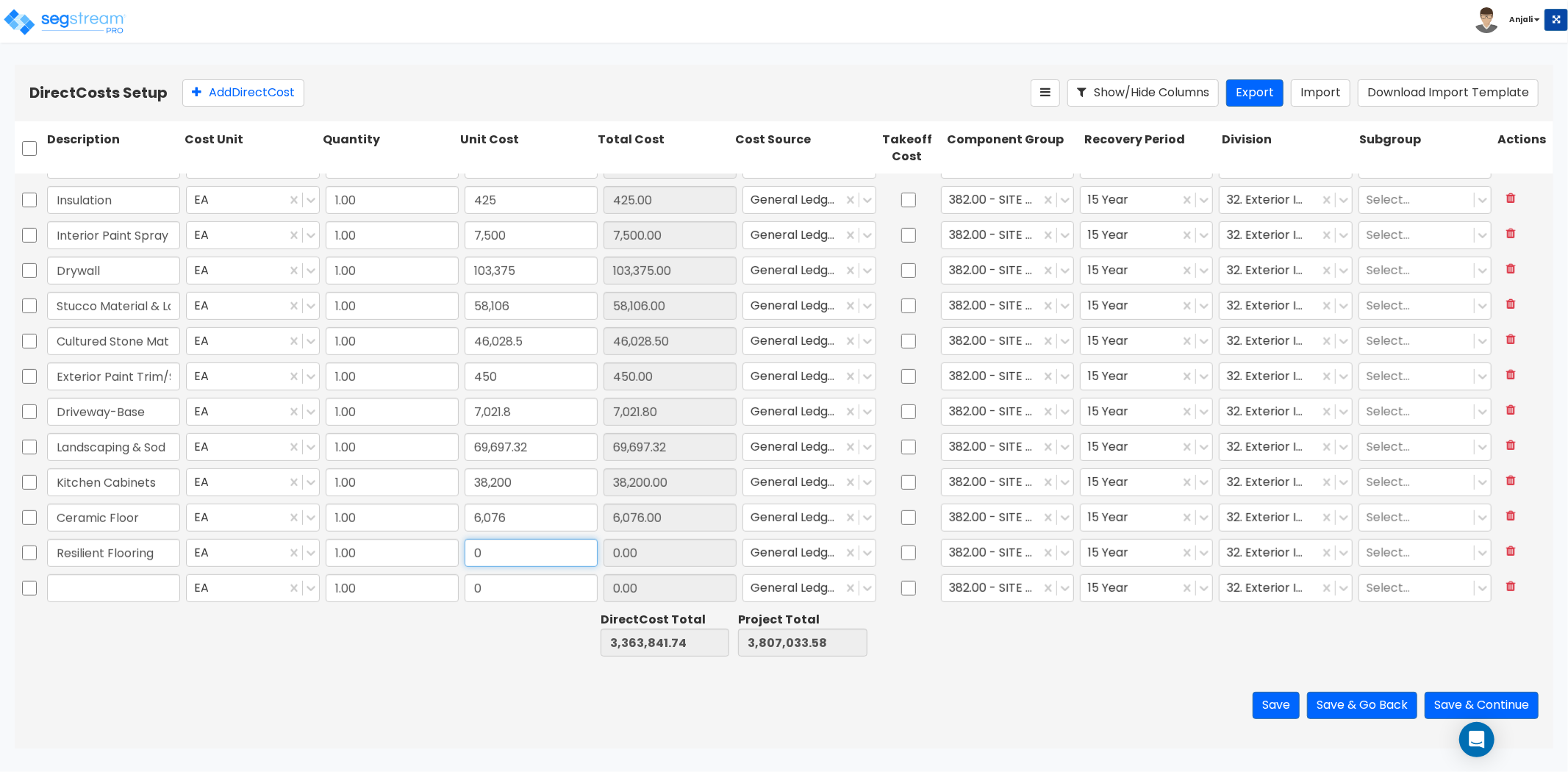
click at [566, 560] on input "0" at bounding box center [531, 553] width 133 height 28
paste input "15"
click at [278, 96] on button "Add Direct Cost" at bounding box center [243, 93] width 122 height 27
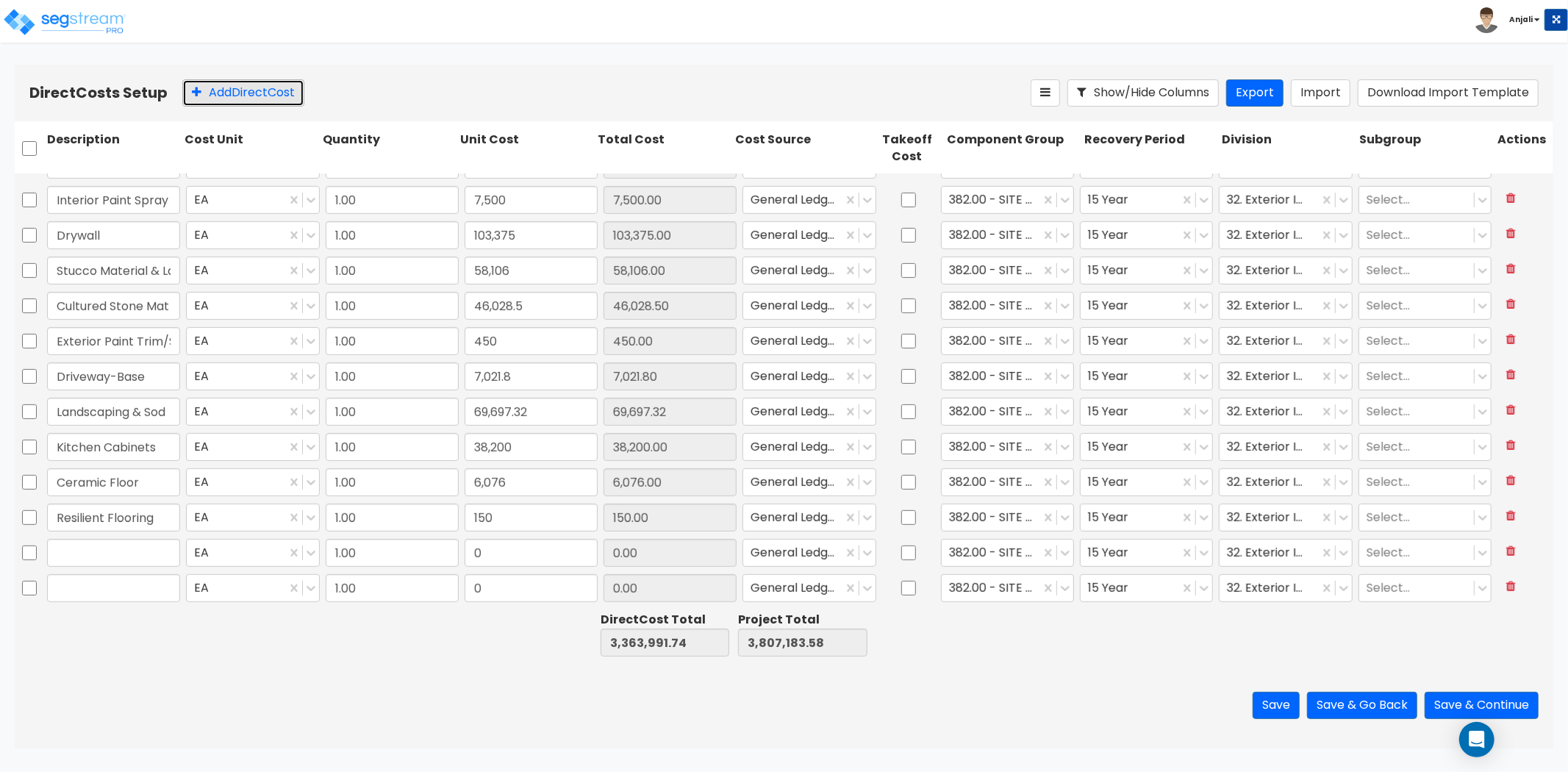
click at [278, 96] on button "Add Direct Cost" at bounding box center [243, 93] width 122 height 27
click at [93, 478] on input "text" at bounding box center [113, 482] width 133 height 28
paste input "Int Trim Material"
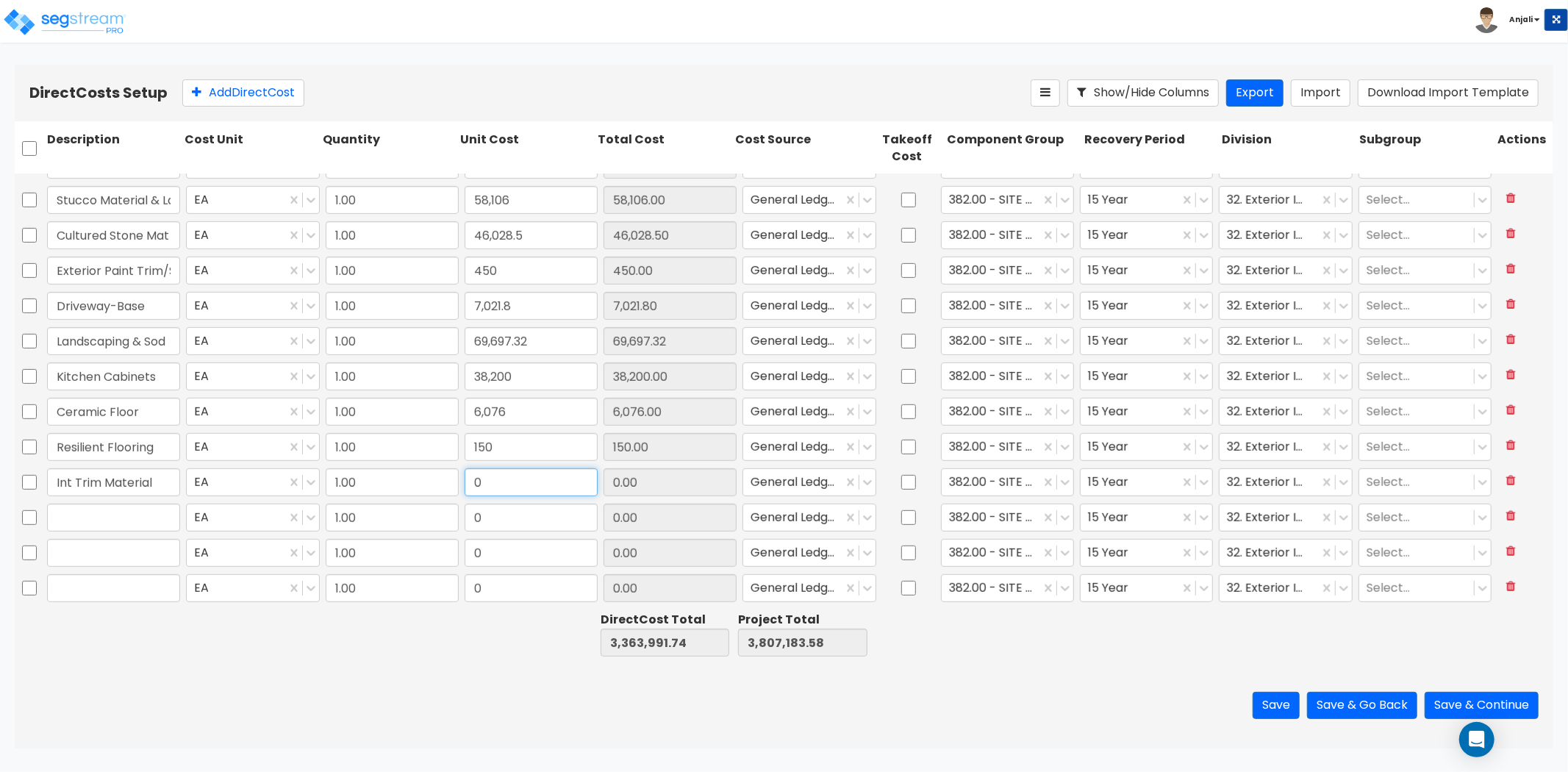
click at [520, 482] on input "0" at bounding box center [531, 482] width 133 height 28
paste input "30,520.75"
click at [530, 483] on input "30,520.75" at bounding box center [531, 482] width 133 height 28
paste input "text"
drag, startPoint x: 530, startPoint y: 483, endPoint x: 463, endPoint y: 483, distance: 67.0
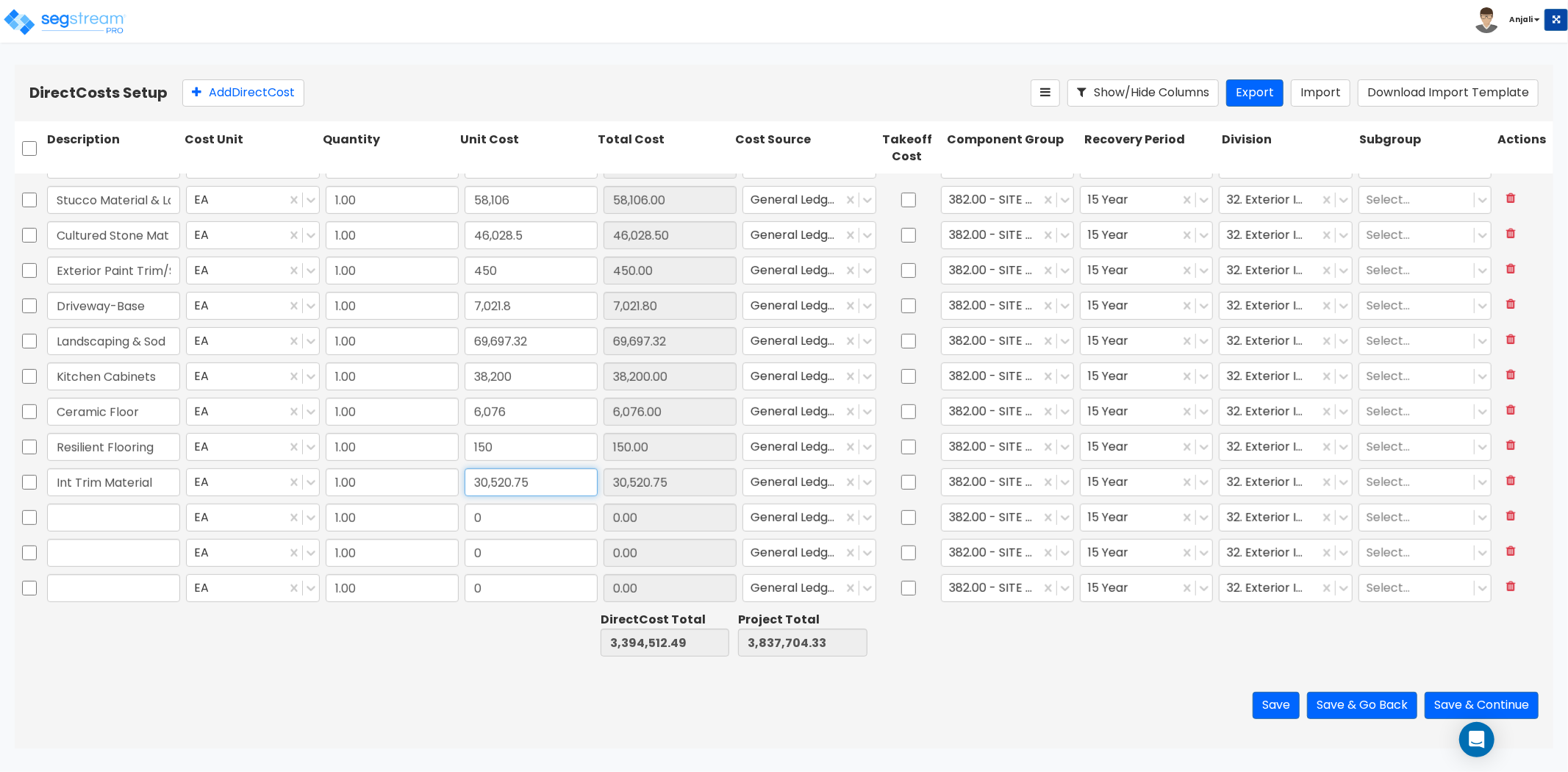
click at [465, 483] on input "30,520.75" at bounding box center [531, 482] width 133 height 28
paste input "50,043.36"
click at [501, 520] on input "0" at bounding box center [531, 518] width 133 height 28
click at [72, 517] on input "text" at bounding box center [113, 518] width 133 height 28
paste input "Bath Accessories"
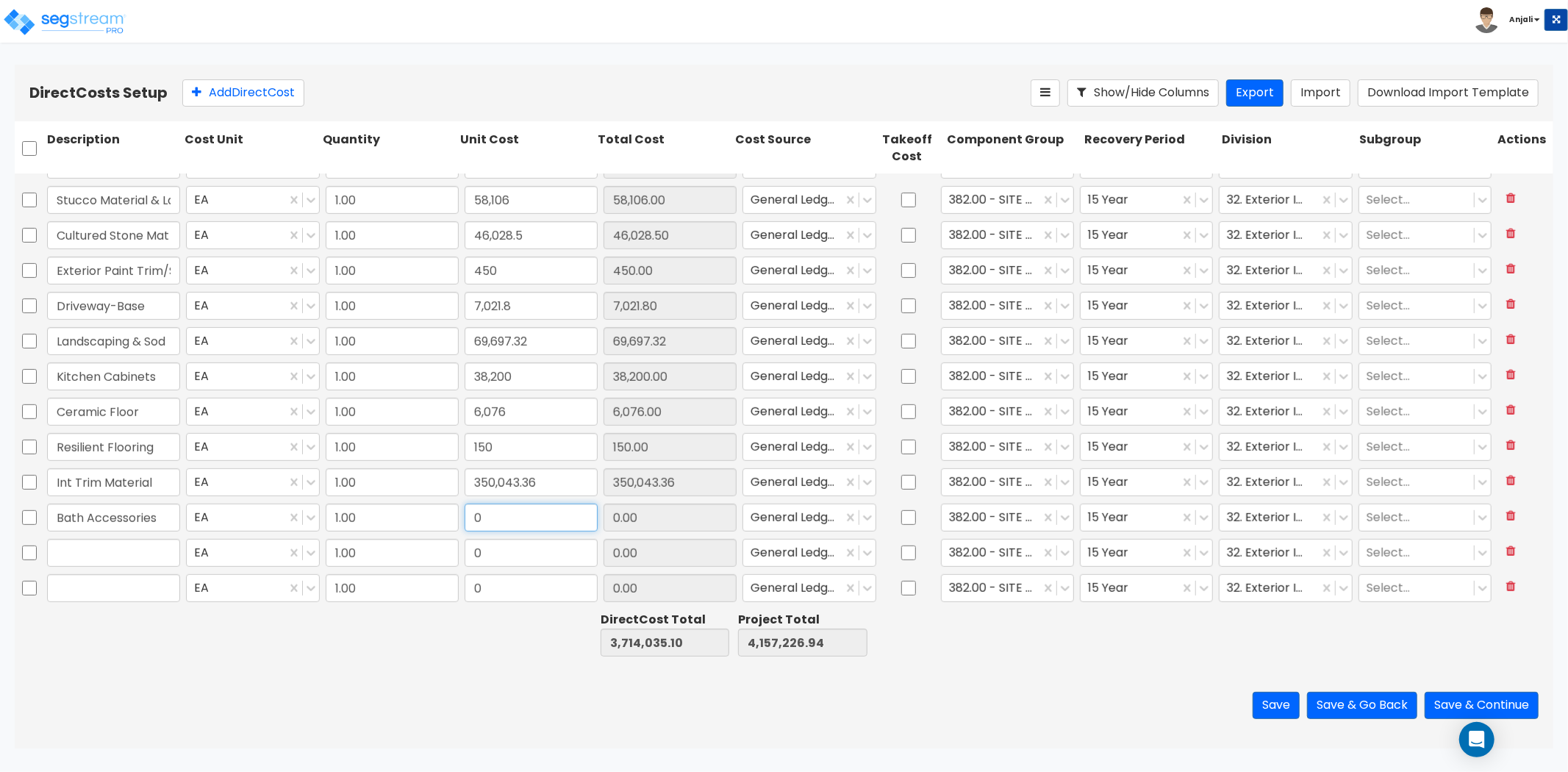
click at [489, 520] on input "0" at bounding box center [531, 518] width 133 height 28
paste input "1,69"
click at [247, 87] on button "Add Direct Cost" at bounding box center [243, 93] width 122 height 27
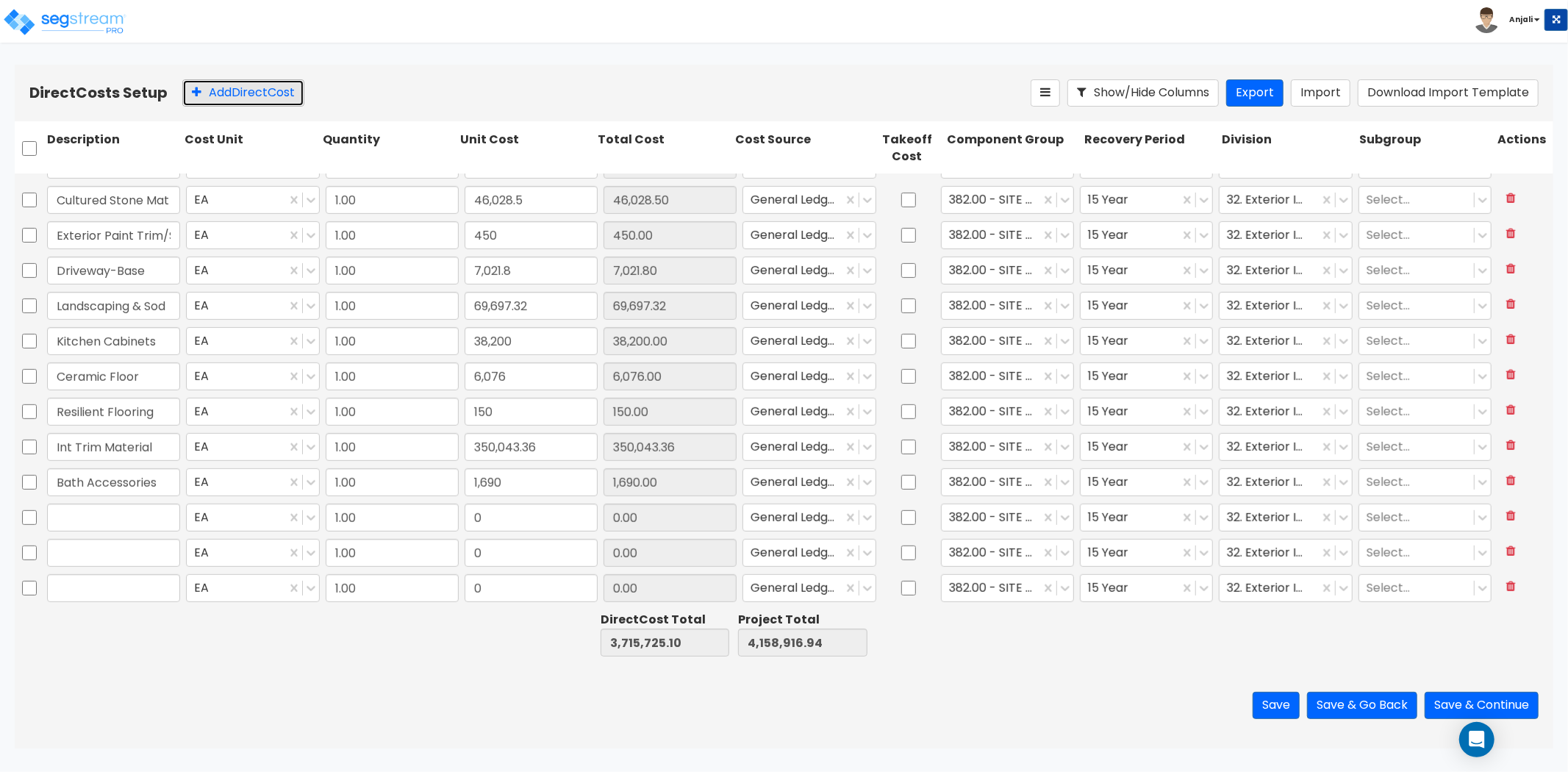
click at [247, 87] on button "Add Direct Cost" at bounding box center [243, 93] width 122 height 27
click at [165, 489] on input "text" at bounding box center [113, 482] width 133 height 28
paste input "Dumpster #1"
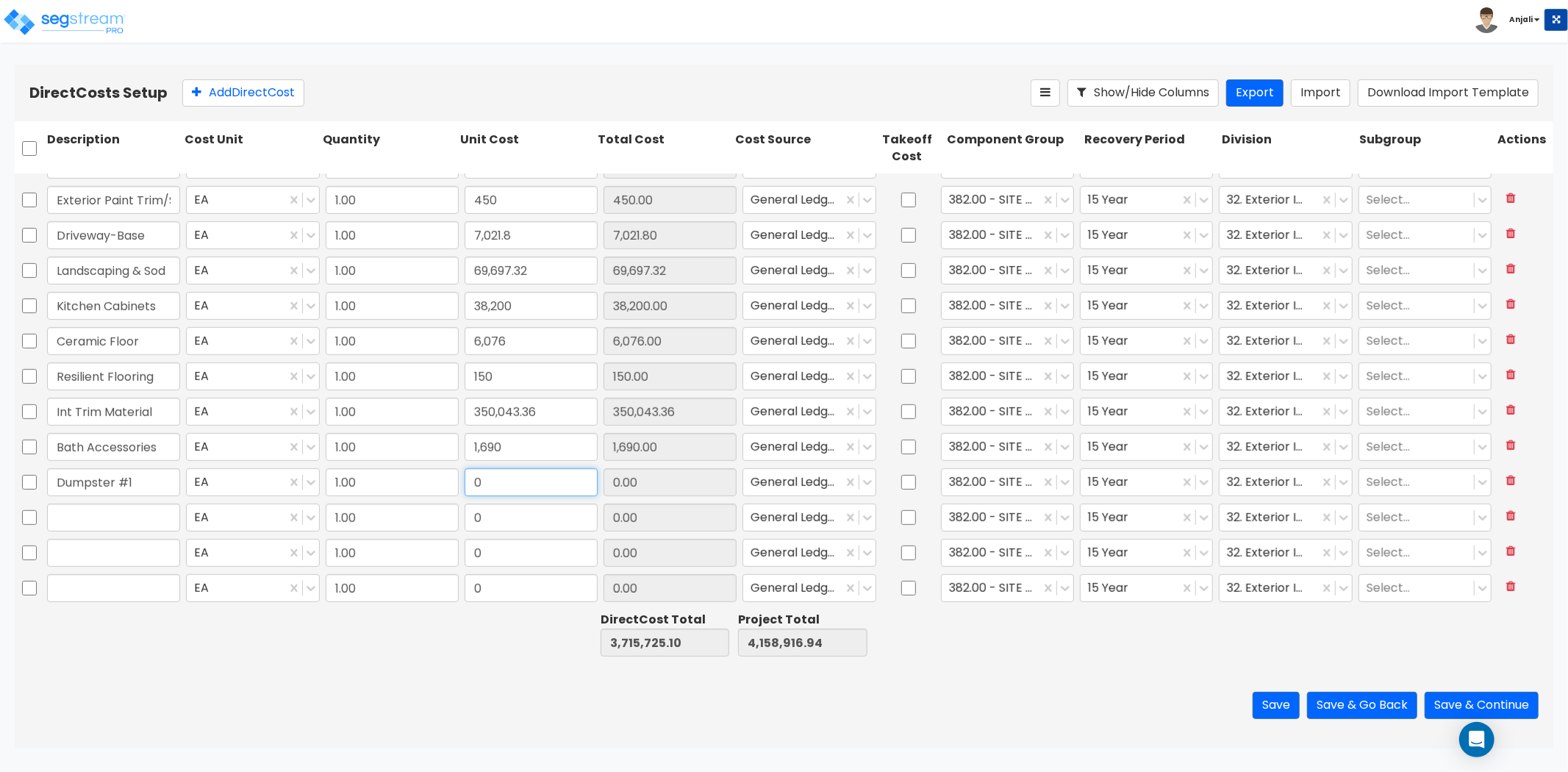
click at [497, 491] on input "0" at bounding box center [531, 482] width 133 height 28
paste input "19,685"
click at [85, 519] on input "text" at bounding box center [113, 518] width 133 height 28
paste input "Yard Signs"
click at [519, 523] on input "0" at bounding box center [531, 518] width 133 height 28
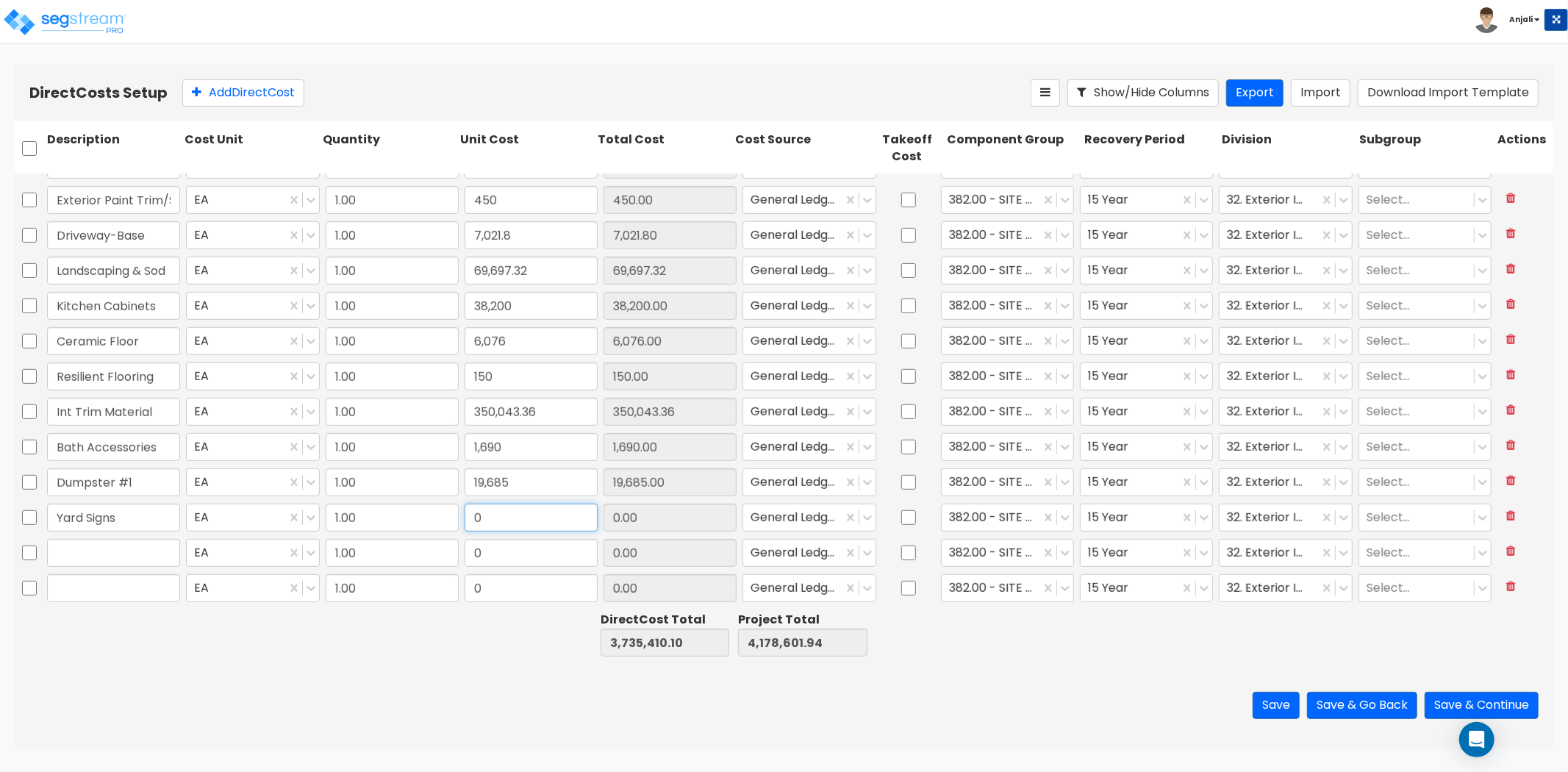
paste input "51,747.95"
click at [74, 557] on input "text" at bounding box center [113, 553] width 133 height 28
paste input "Access Control"
click at [535, 557] on input "0" at bounding box center [531, 553] width 133 height 28
paste input "80,674.08"
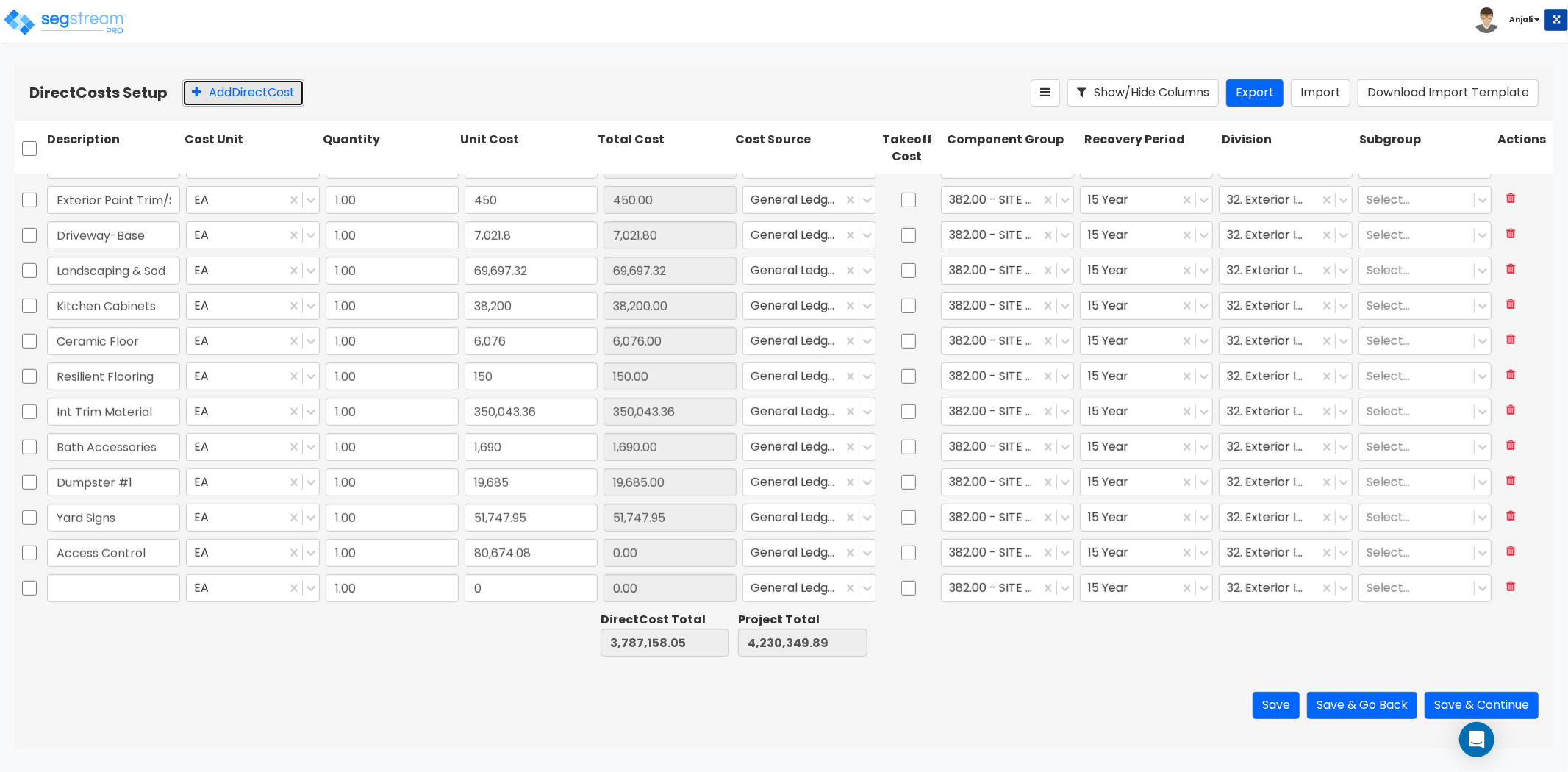
click at [279, 101] on button "Add Direct Cost" at bounding box center [243, 93] width 122 height 27
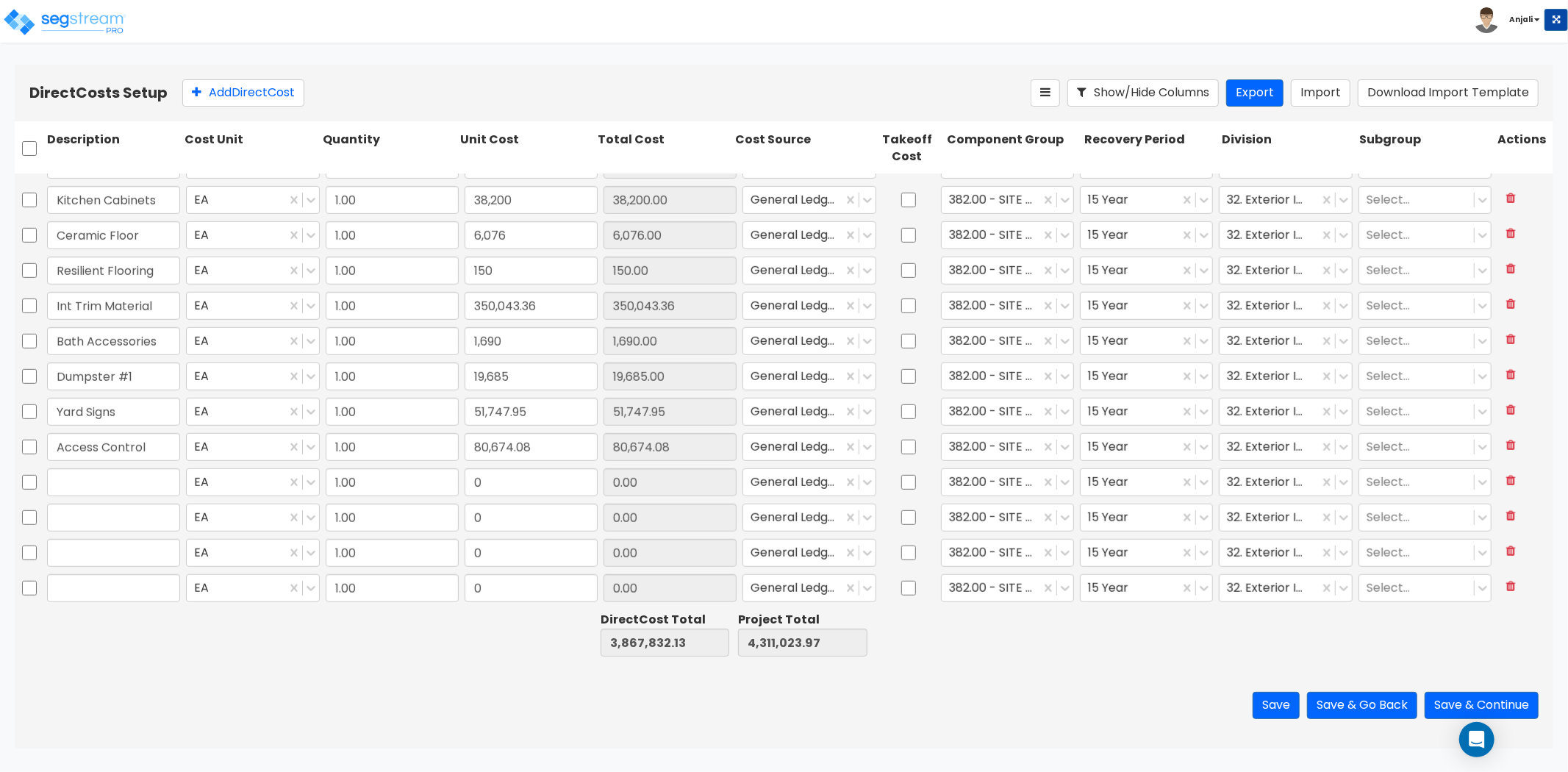
drag, startPoint x: 145, startPoint y: 461, endPoint x: 130, endPoint y: 474, distance: 19.8
click at [144, 462] on div "Access Control" at bounding box center [113, 447] width 139 height 34
click at [130, 474] on input "text" at bounding box center [113, 482] width 133 height 28
paste input "Security Cameras"
click at [475, 480] on input "0" at bounding box center [531, 482] width 133 height 28
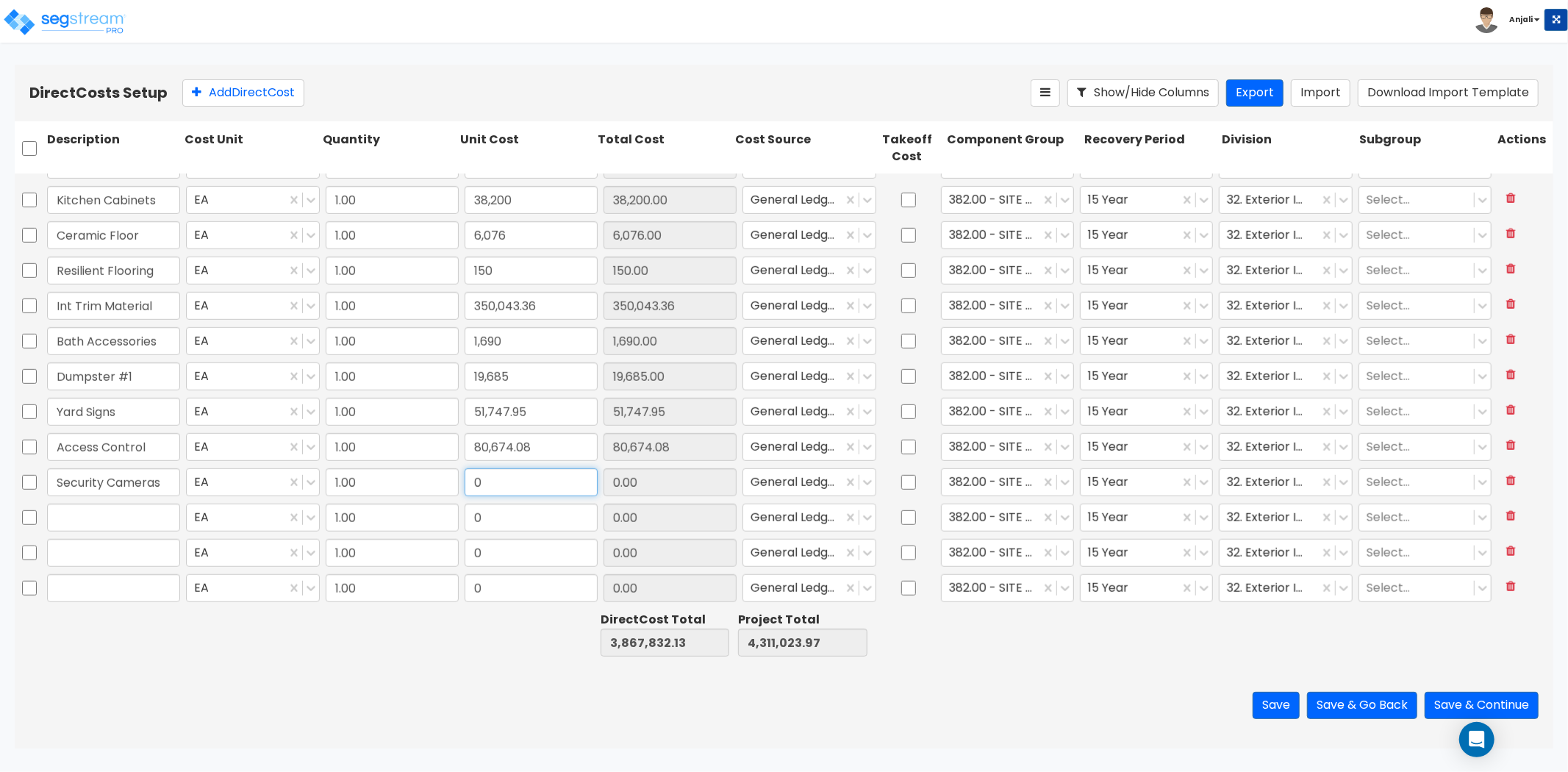
paste input "35,158.34"
click at [123, 508] on input "text" at bounding box center [113, 518] width 133 height 28
paste input "Mailbox -"
click at [515, 523] on input "0" at bounding box center [531, 518] width 133 height 28
paste input "537.5"
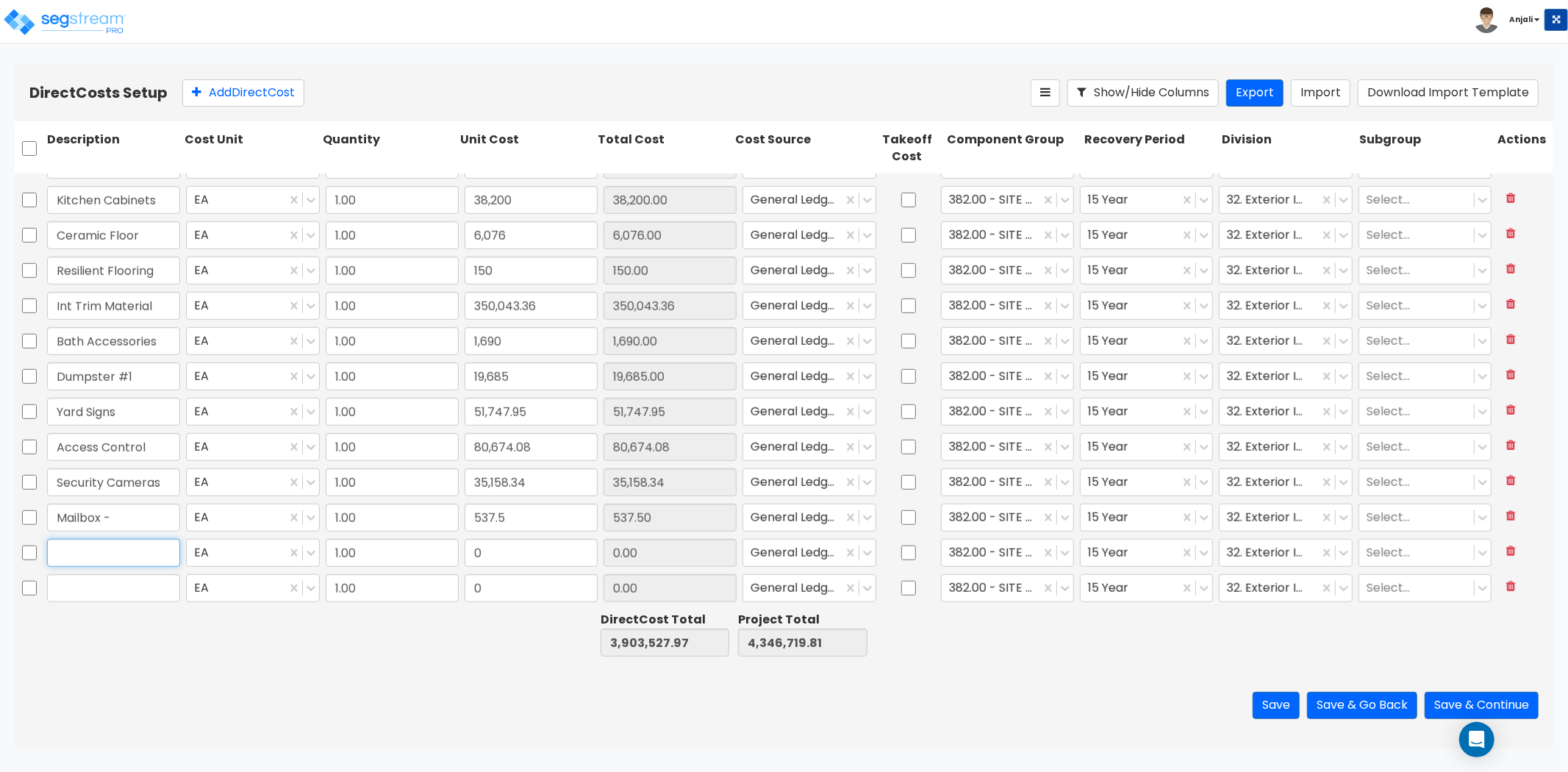
click at [177, 550] on input "text" at bounding box center [113, 553] width 133 height 28
paste input "Utility - Water Line Service"
click at [275, 98] on button "Add Direct Cost" at bounding box center [243, 93] width 122 height 27
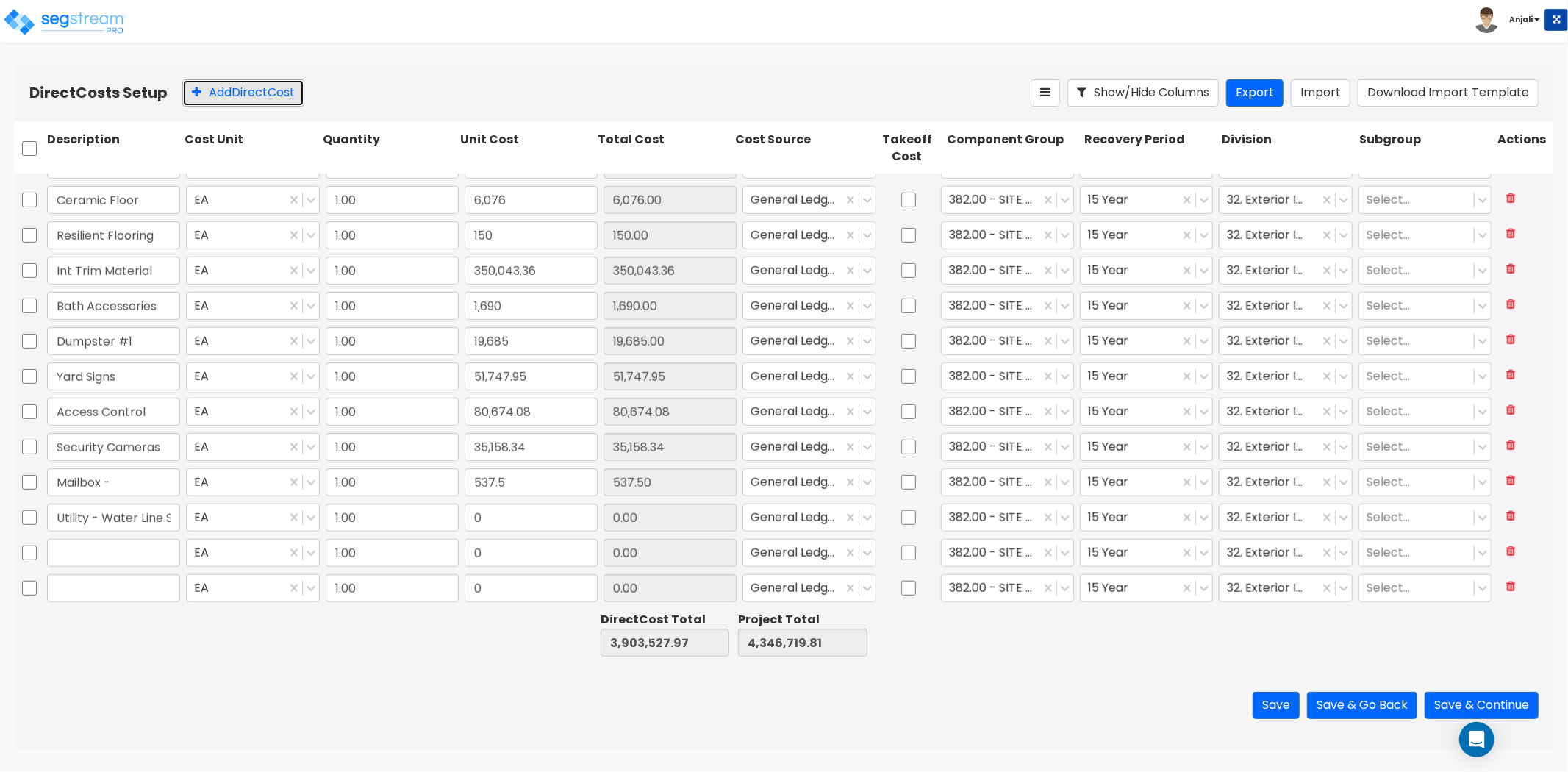
click at [275, 98] on button "Add Direct Cost" at bounding box center [243, 93] width 122 height 27
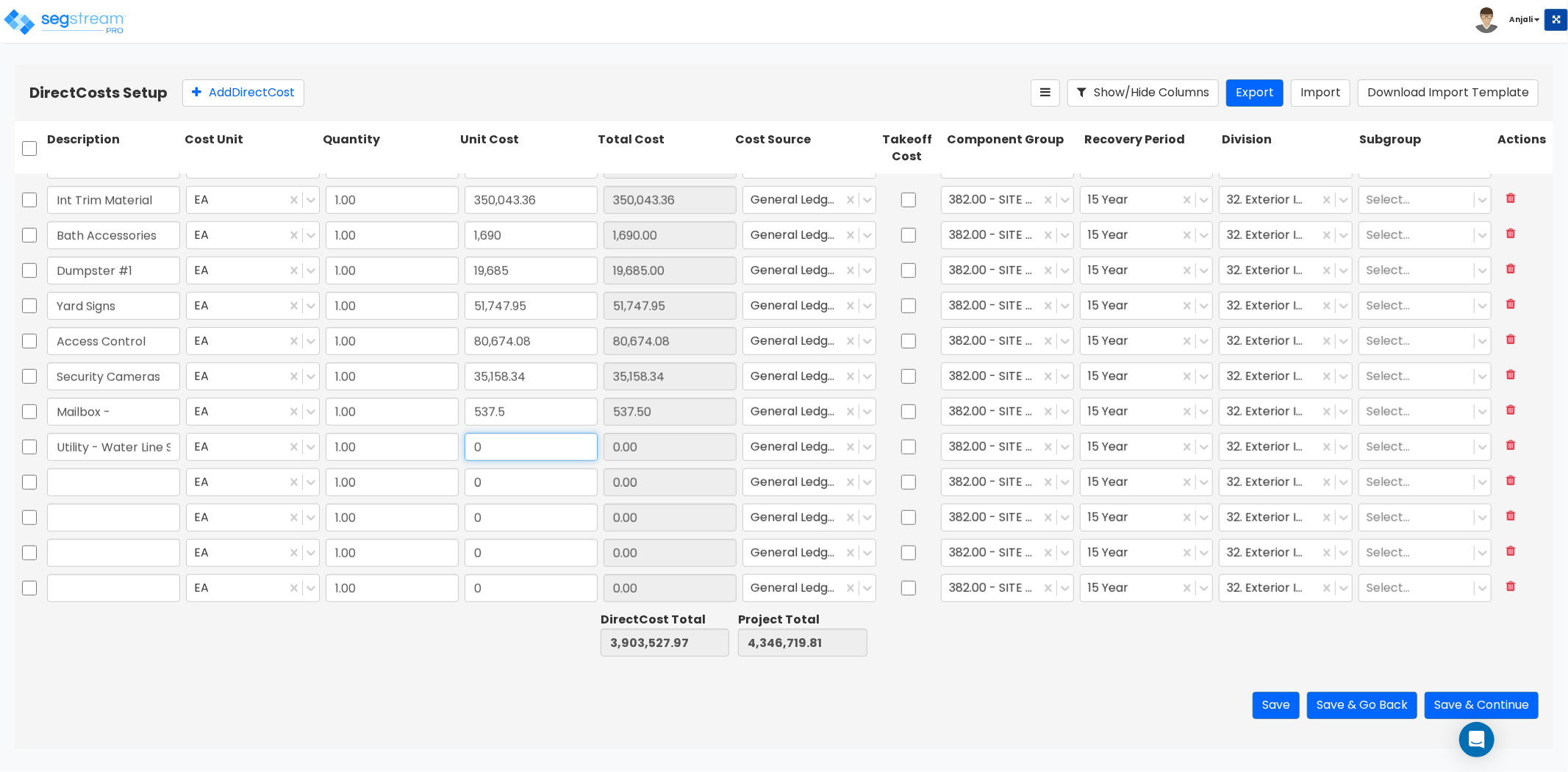
click at [533, 436] on input "0" at bounding box center [531, 447] width 133 height 28
paste input "2,973"
click at [138, 493] on input "text" at bounding box center [113, 482] width 133 height 28
paste input "Utility - Sanitary Sewer"
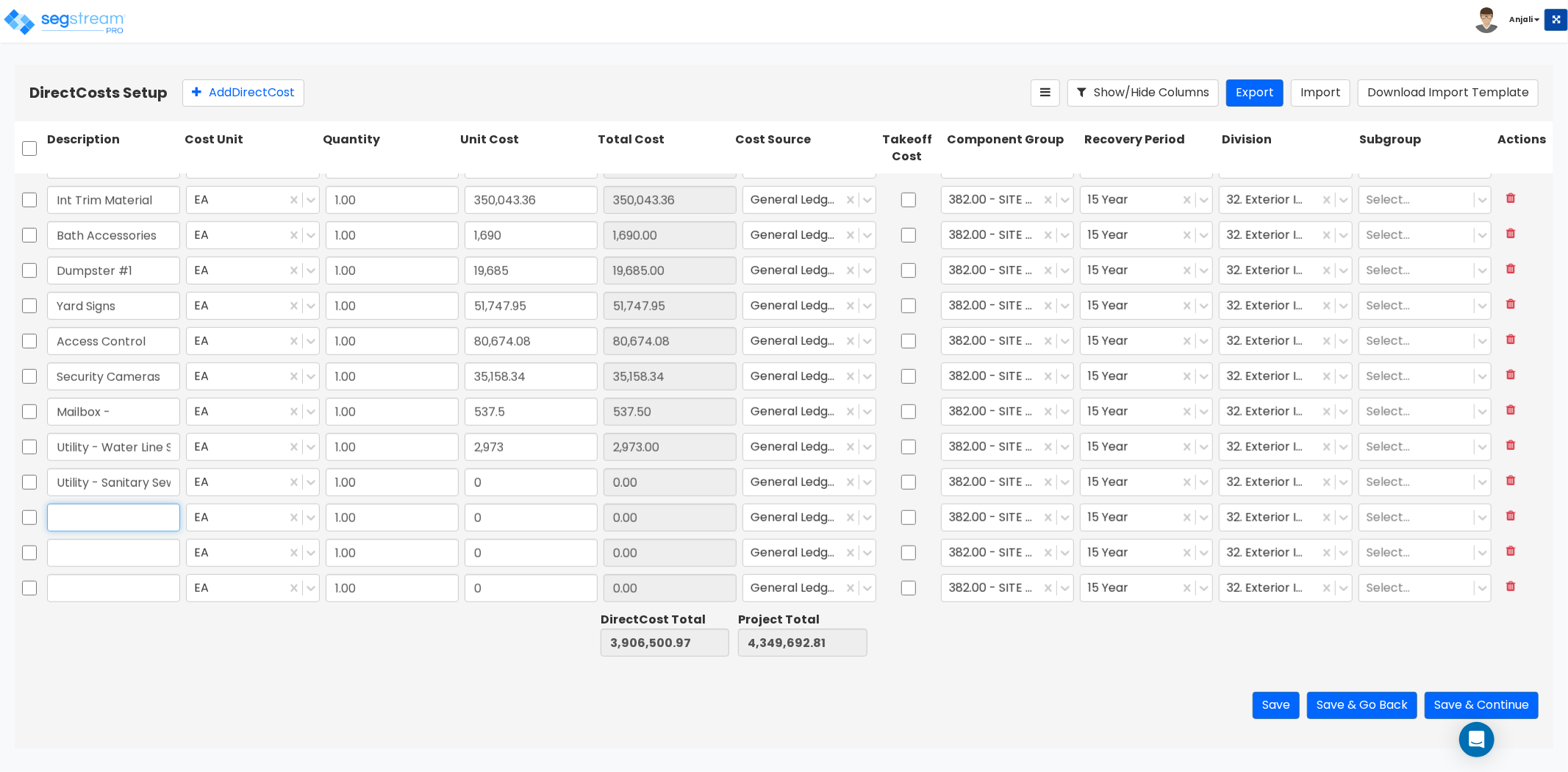
click at [151, 520] on input "text" at bounding box center [113, 518] width 133 height 28
paste input "Utility - Storm Sewer"
click at [501, 481] on input "0" at bounding box center [531, 482] width 133 height 28
paste input "2,973"
click at [515, 524] on input "0" at bounding box center [531, 518] width 133 height 28
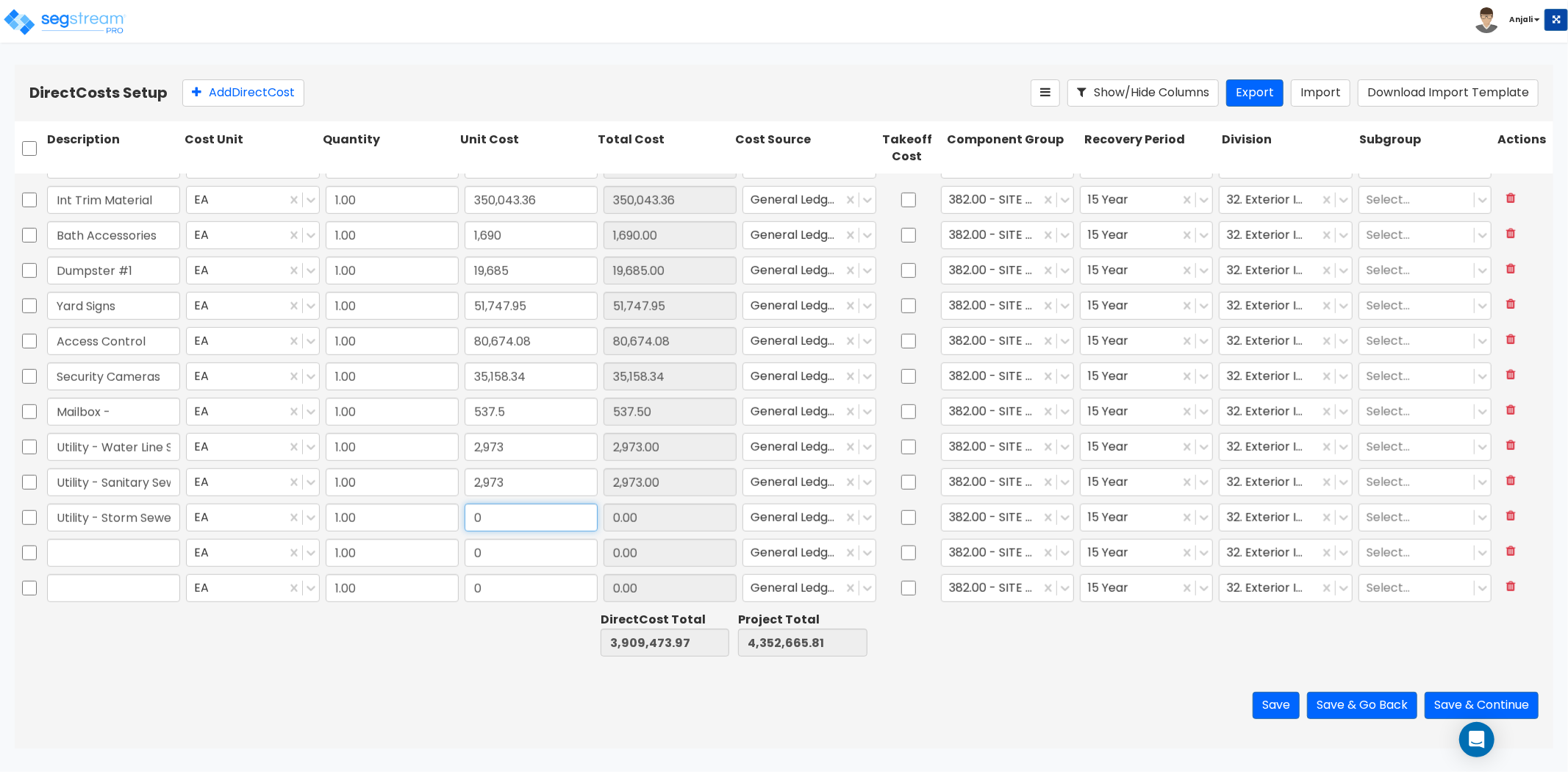
paste input "2,165.98"
drag, startPoint x: 527, startPoint y: 511, endPoint x: 456, endPoint y: 515, distance: 71.1
click at [456, 515] on div "Utility - Storm Sewer EA 1.00 2,165.98 0.00 General Ledger 382.00 - SITE FENCIN…" at bounding box center [784, 518] width 1539 height 34
click at [565, 474] on input "2,973" at bounding box center [531, 482] width 133 height 28
paste input "165.98"
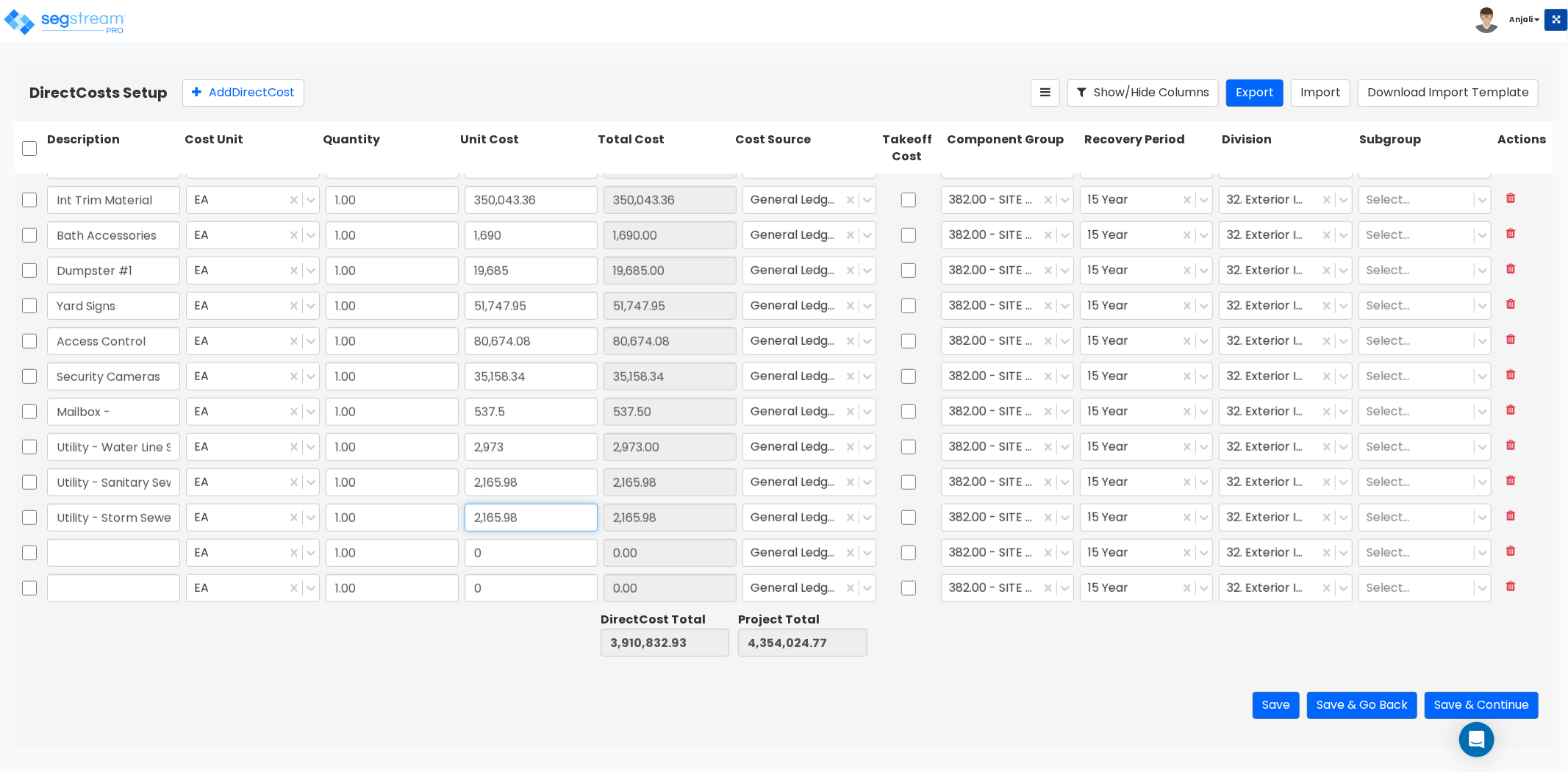
click at [526, 520] on input "2,165.98" at bounding box center [531, 518] width 133 height 28
paste input "464,005.6"
click at [96, 550] on input "text" at bounding box center [113, 553] width 133 height 28
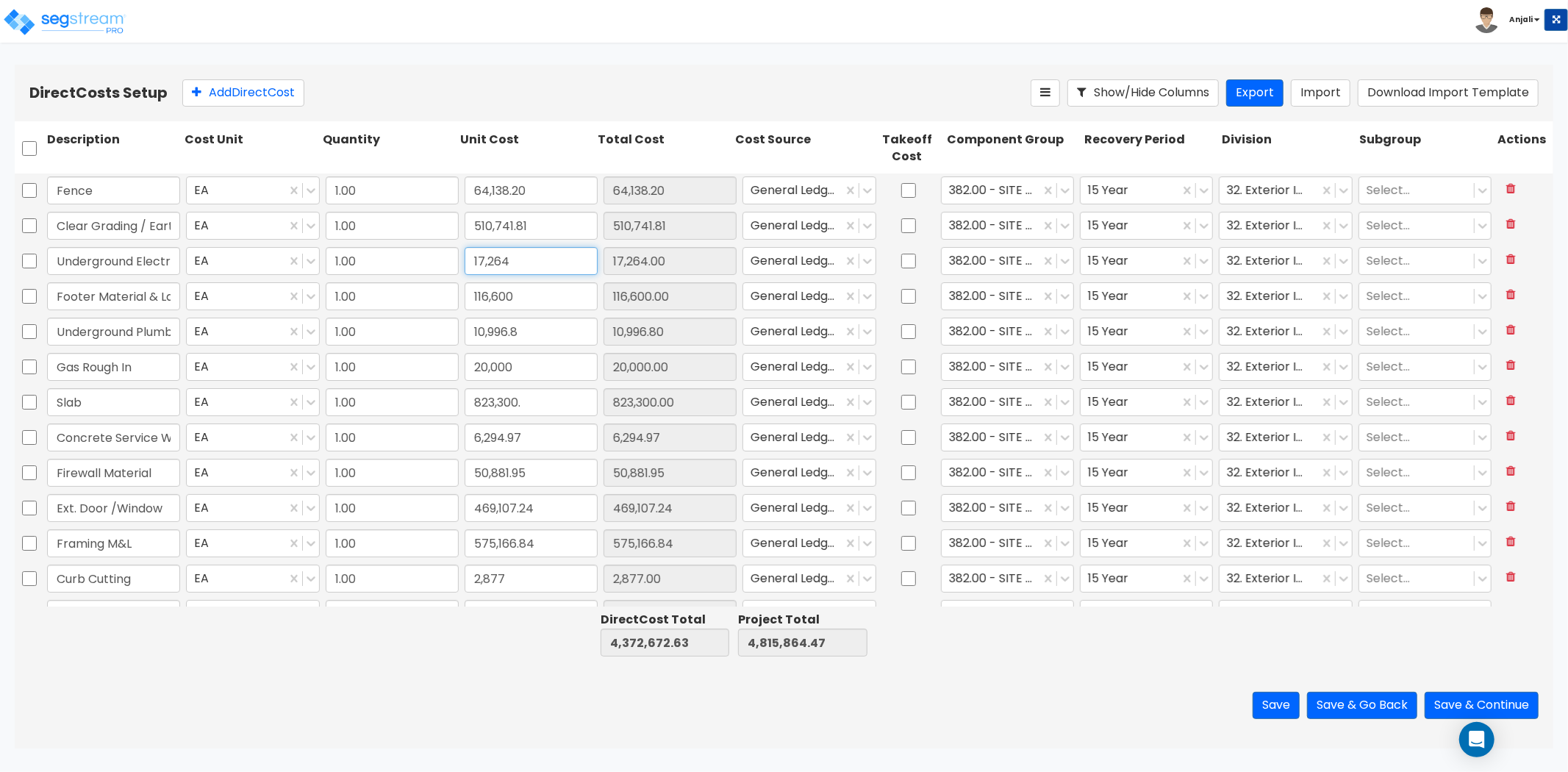
click at [517, 259] on input "17,264" at bounding box center [531, 261] width 133 height 28
paste input "27,824.56"
click at [408, 582] on input "1.00" at bounding box center [392, 579] width 133 height 28
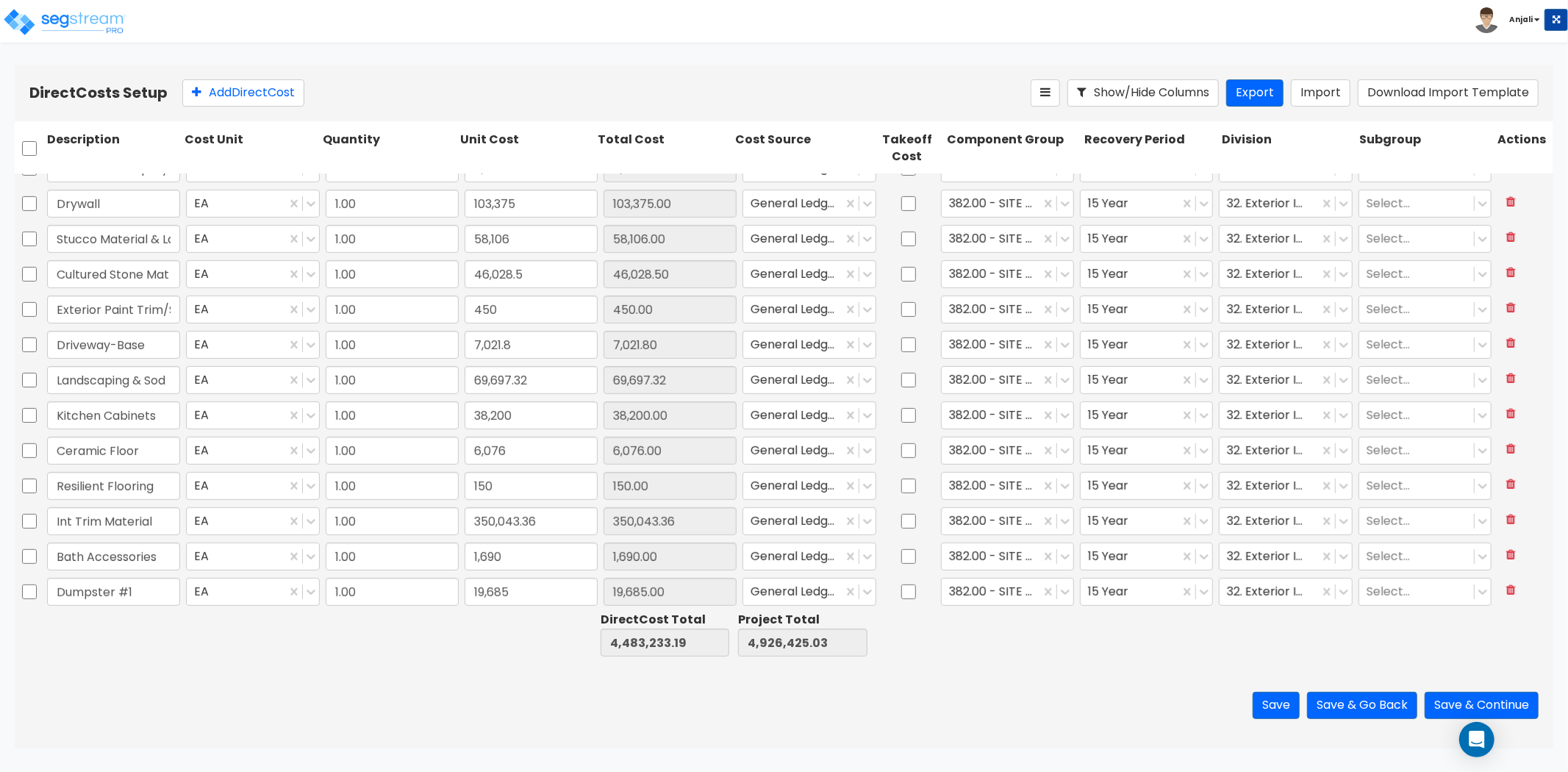
scroll to position [618, 0]
click at [516, 347] on input "7,021.8" at bounding box center [531, 349] width 133 height 28
paste input "334,070.4"
click at [535, 695] on div "Save Save & Go Back Save & Continue" at bounding box center [784, 706] width 1539 height 86
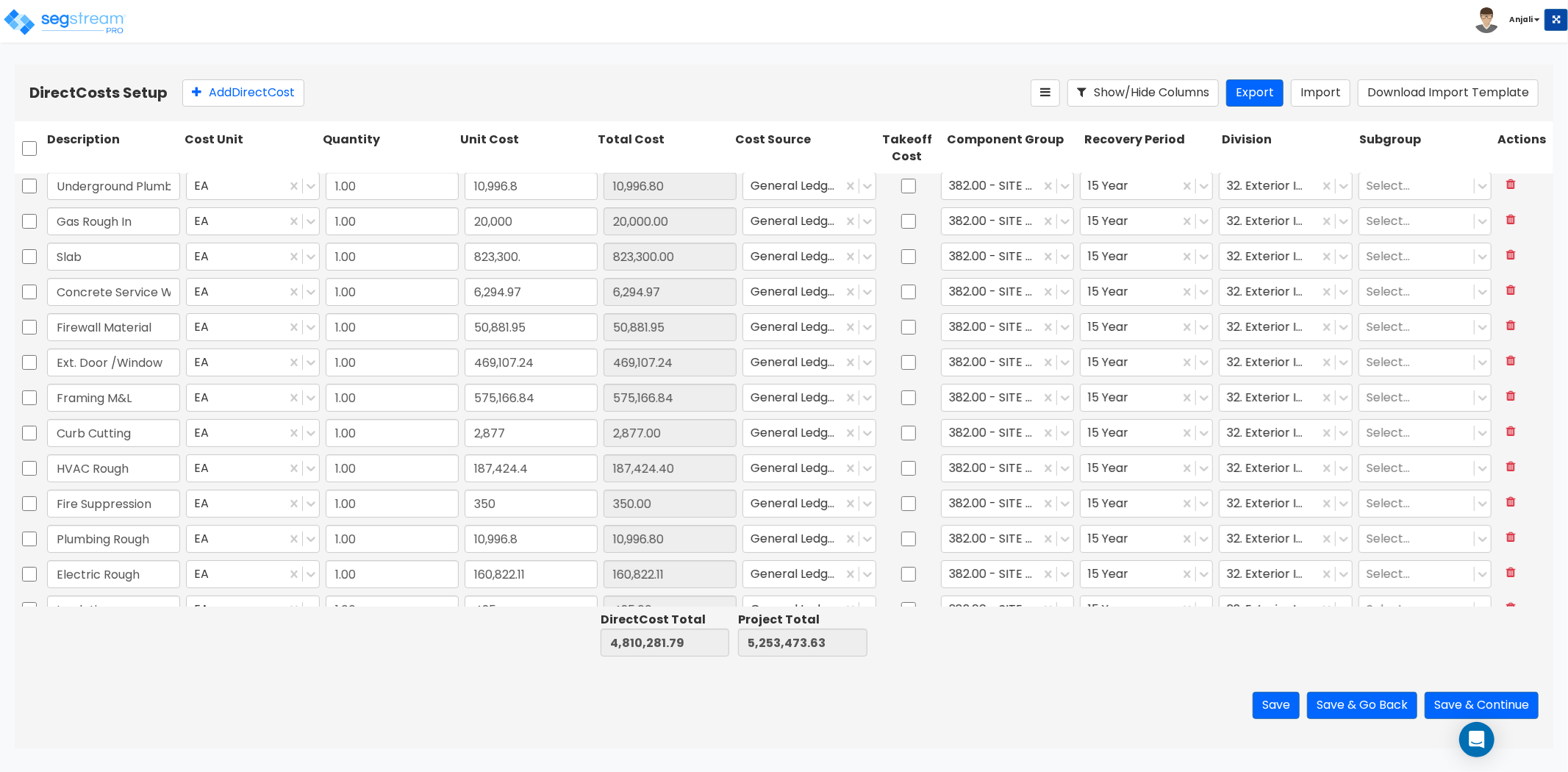
scroll to position [127, 0]
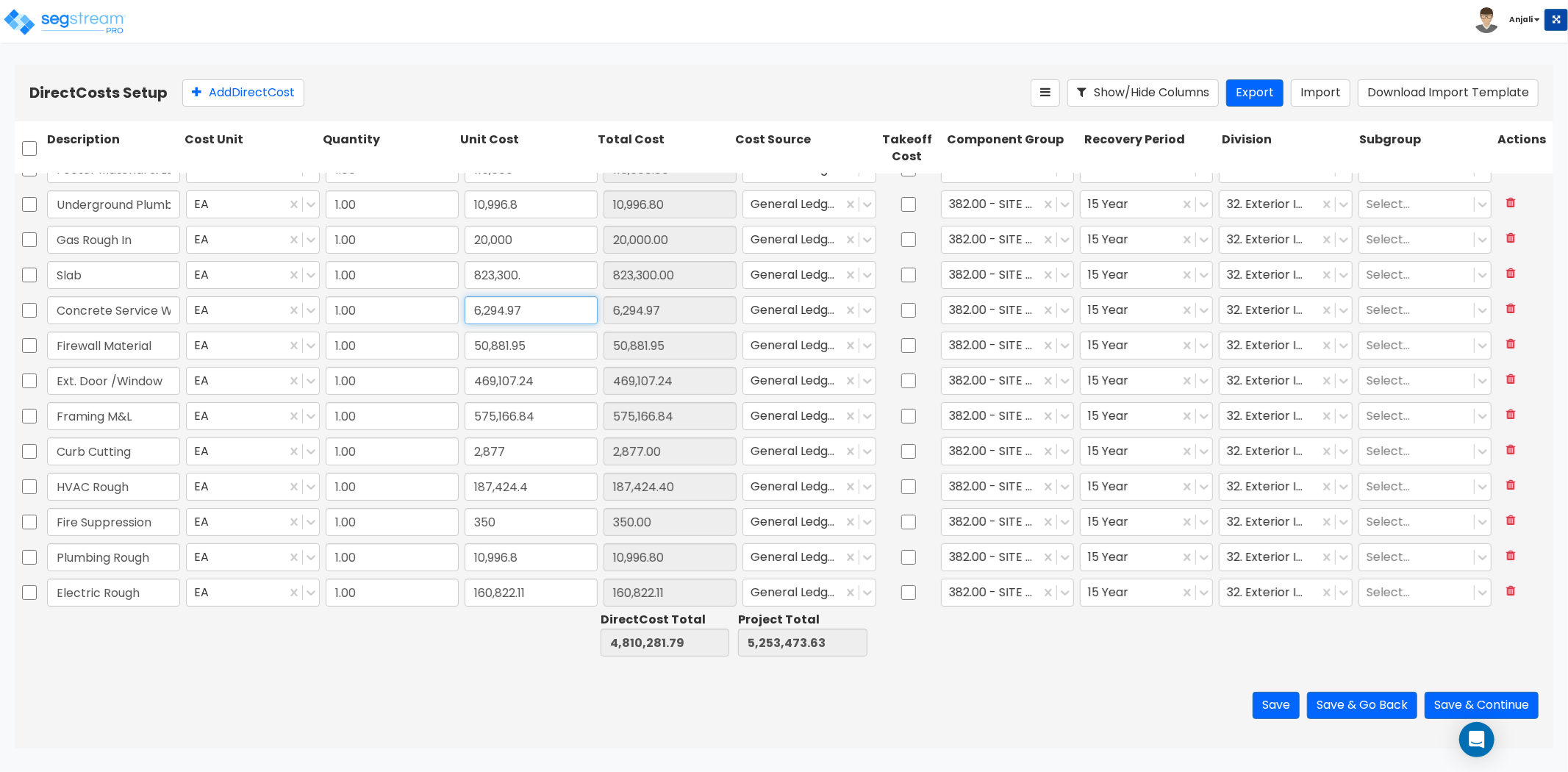
click at [533, 311] on input "6,294.97" at bounding box center [531, 310] width 133 height 28
paste input "33,860.6"
click at [439, 636] on div at bounding box center [388, 634] width 138 height 50
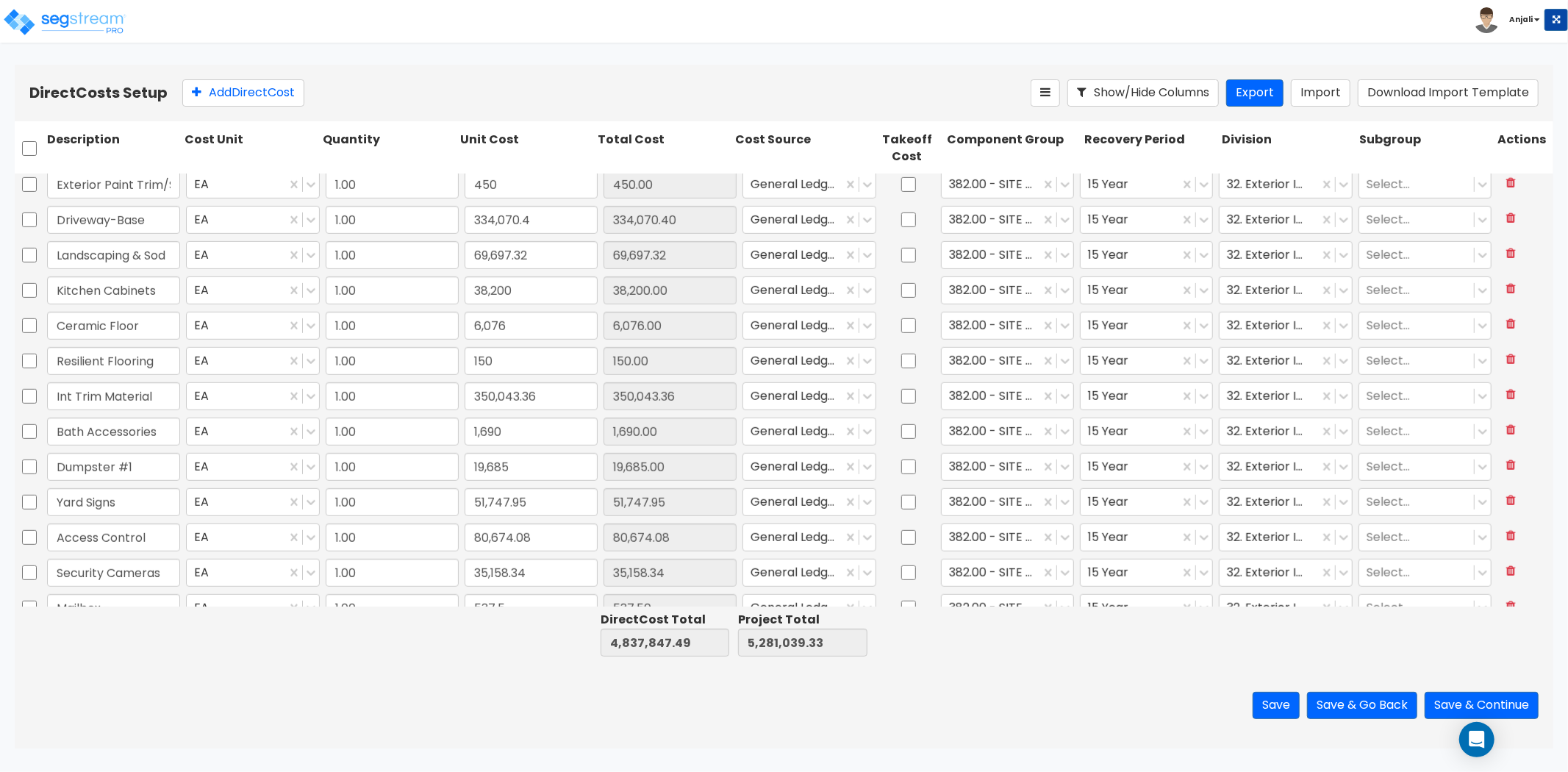
scroll to position [945, 0]
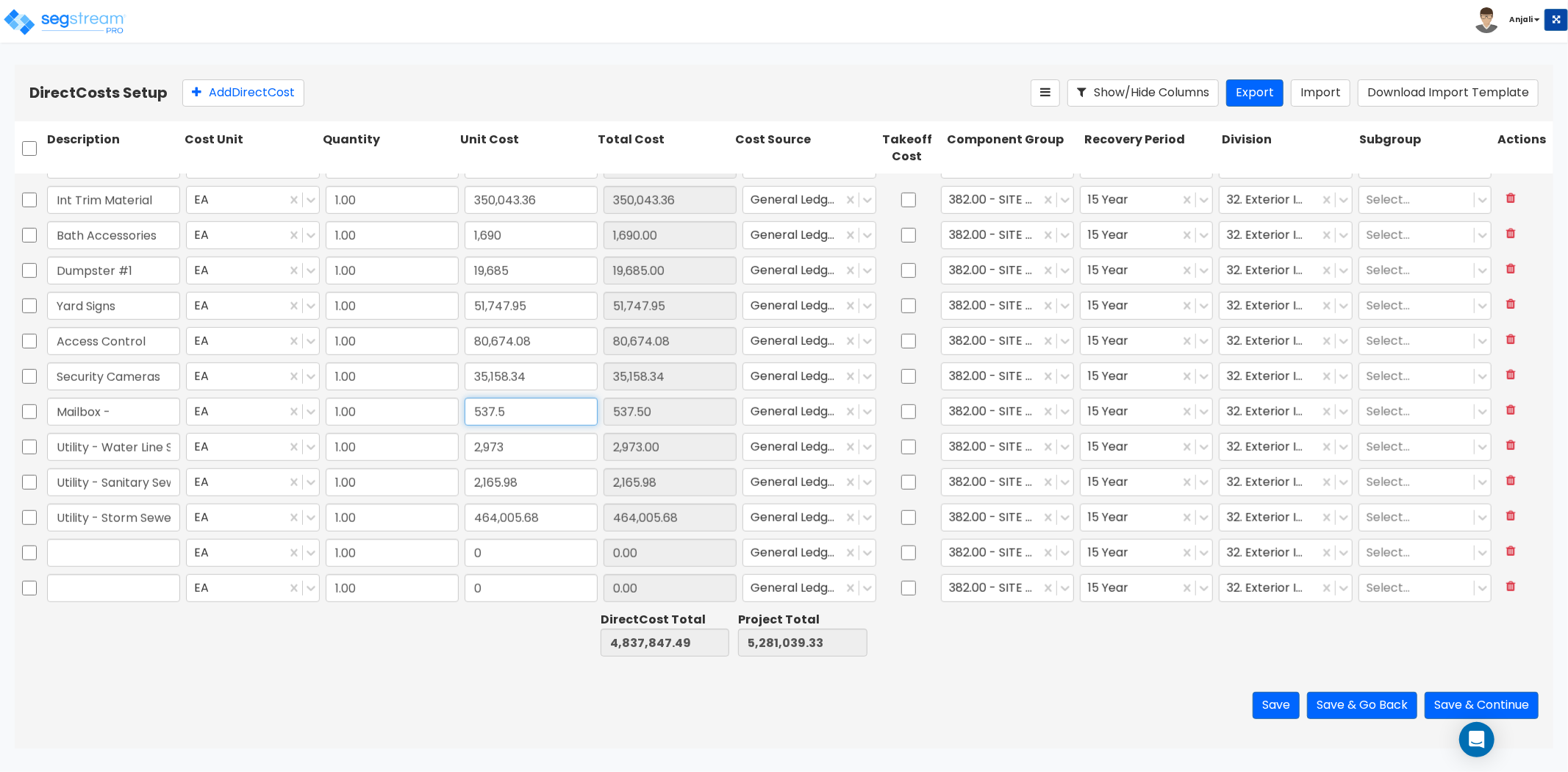
click at [518, 407] on input "537.5" at bounding box center [531, 412] width 133 height 28
paste input "1,07"
click at [150, 412] on input "Mailbox -" at bounding box center [113, 412] width 133 height 28
click at [422, 600] on input "1.00" at bounding box center [392, 588] width 133 height 28
click at [572, 574] on input "0" at bounding box center [531, 588] width 133 height 28
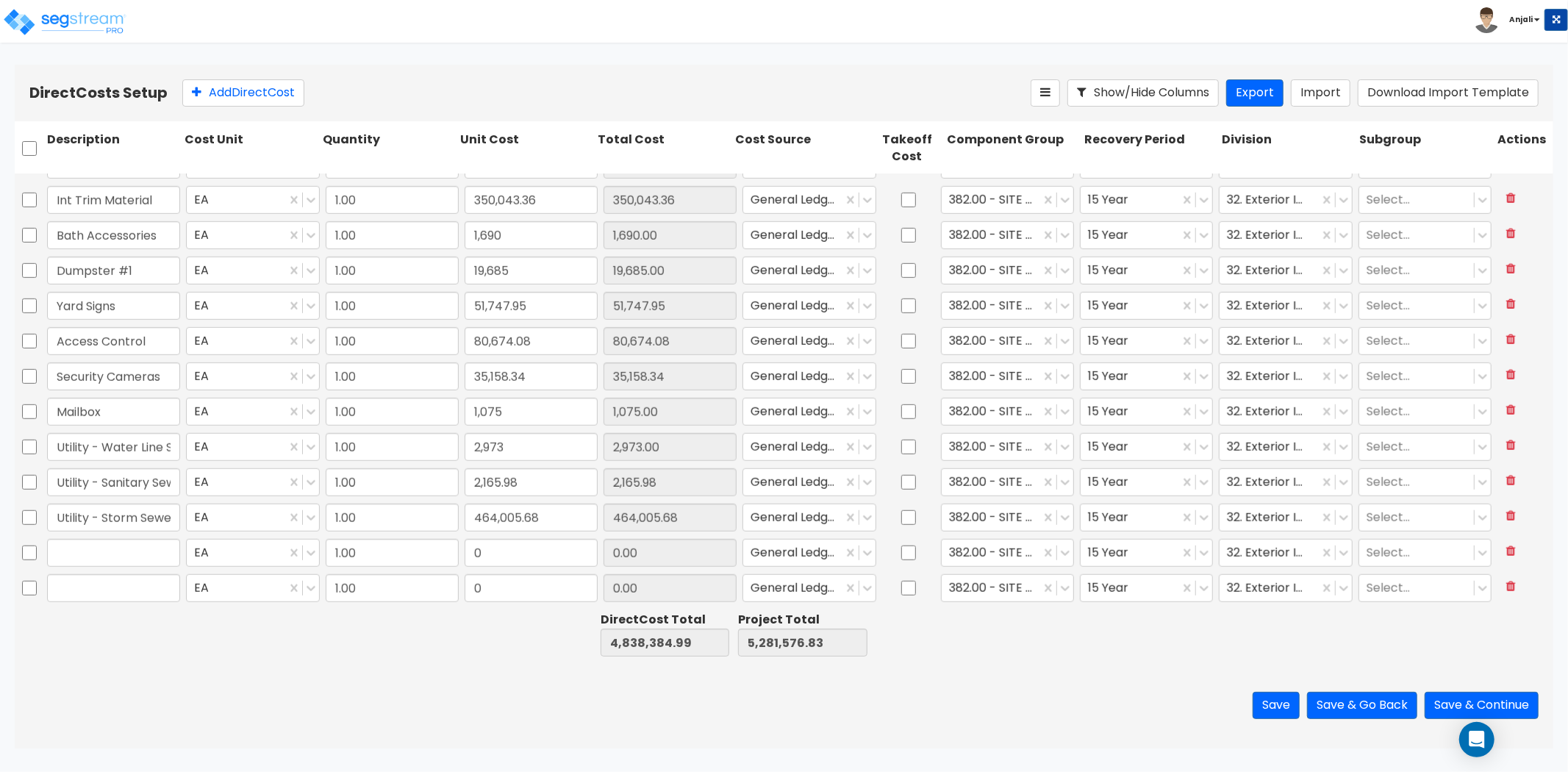
click at [473, 672] on div "Save Save & Go Back Save & Continue" at bounding box center [784, 706] width 1539 height 86
click at [148, 554] on input "text" at bounding box center [113, 553] width 133 height 28
paste input "Structural Steel"
click at [505, 549] on input "0" at bounding box center [531, 553] width 133 height 28
paste input "973,279.05"
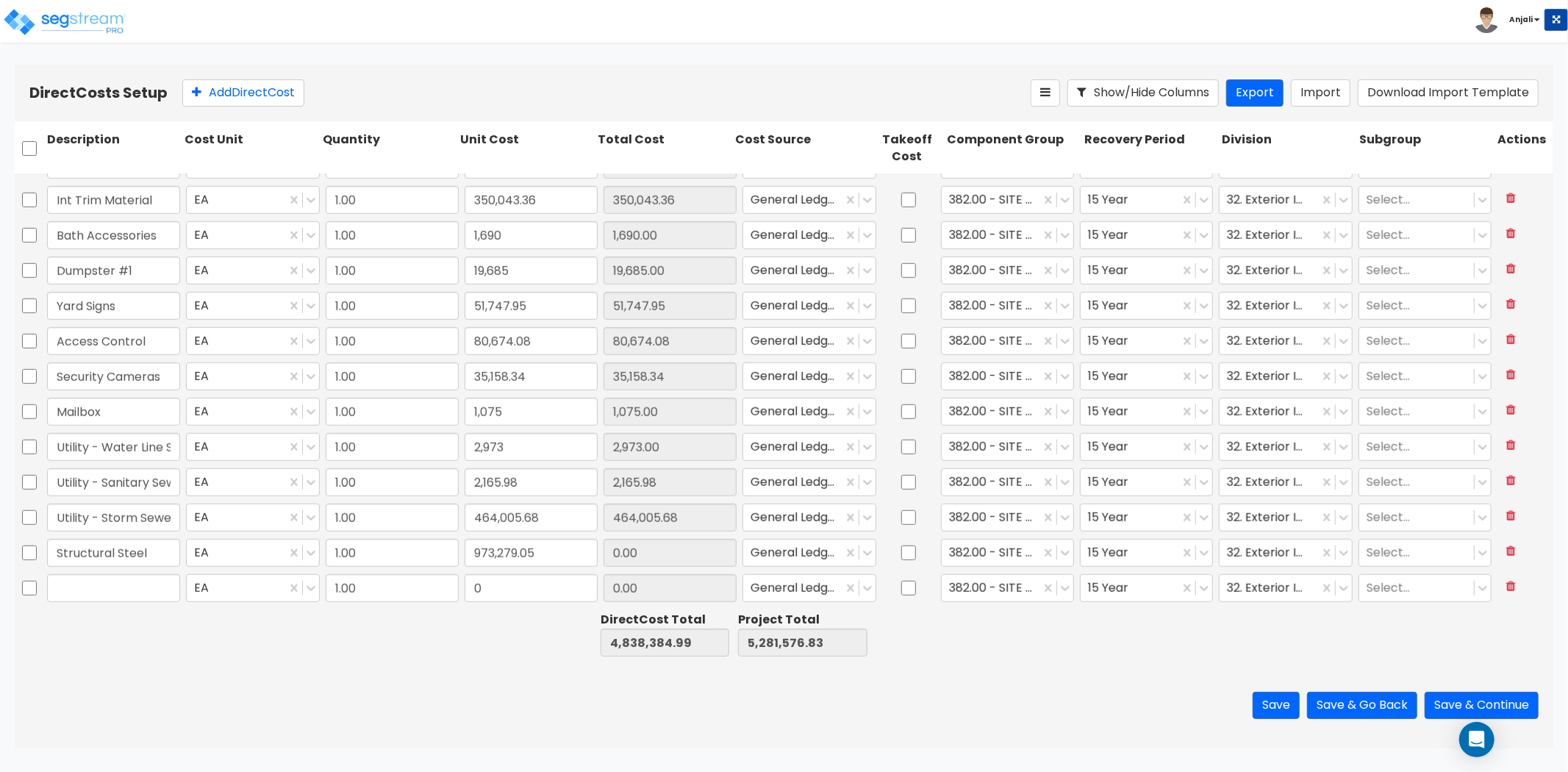
click at [454, 619] on div at bounding box center [388, 634] width 138 height 50
click at [125, 580] on input "text" at bounding box center [113, 588] width 133 height 28
paste input "Fire Suppression"
click at [538, 597] on input "0" at bounding box center [531, 588] width 133 height 28
paste input "6,447.8"
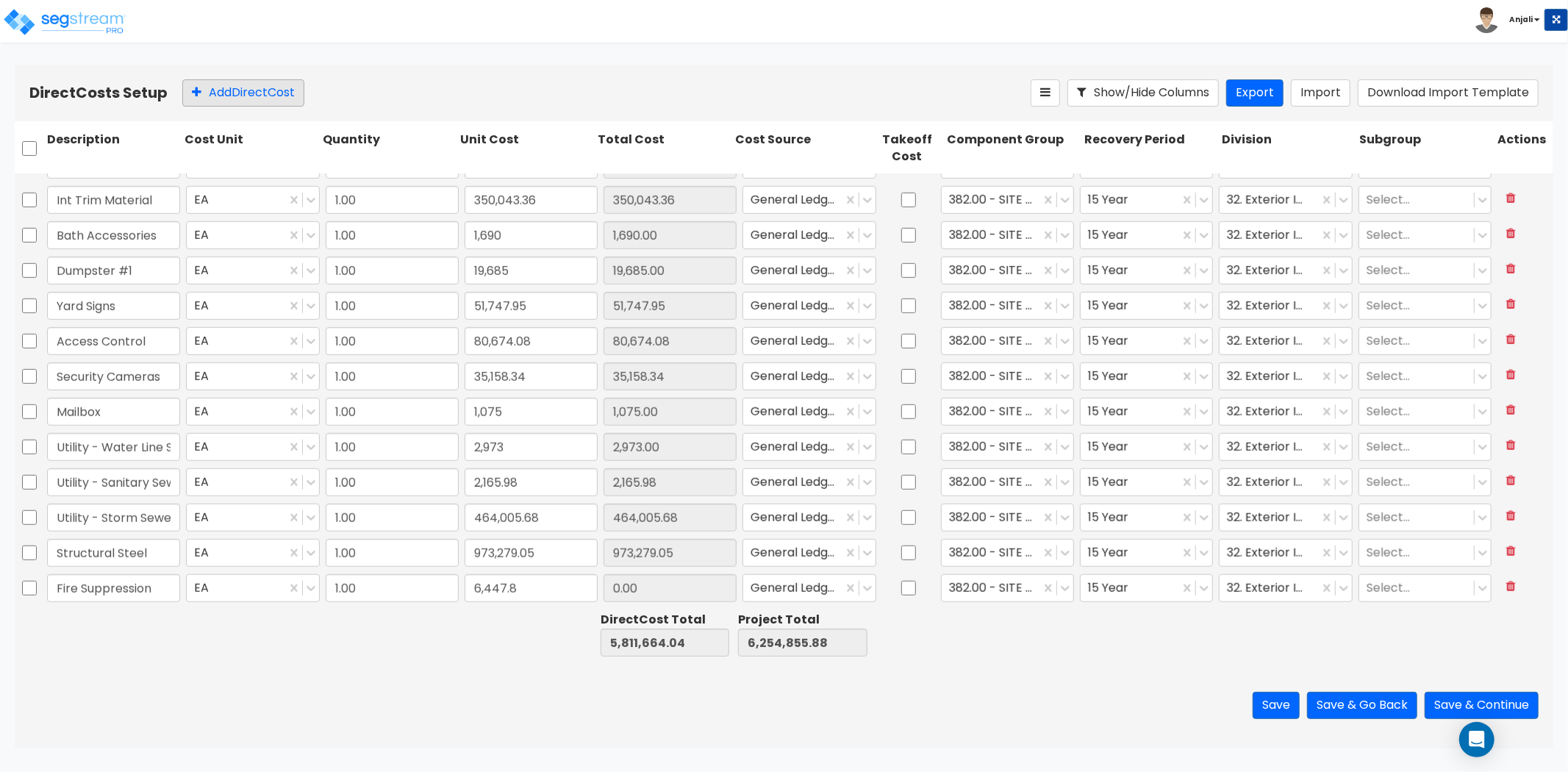
click at [244, 96] on button "Add Direct Cost" at bounding box center [243, 93] width 122 height 27
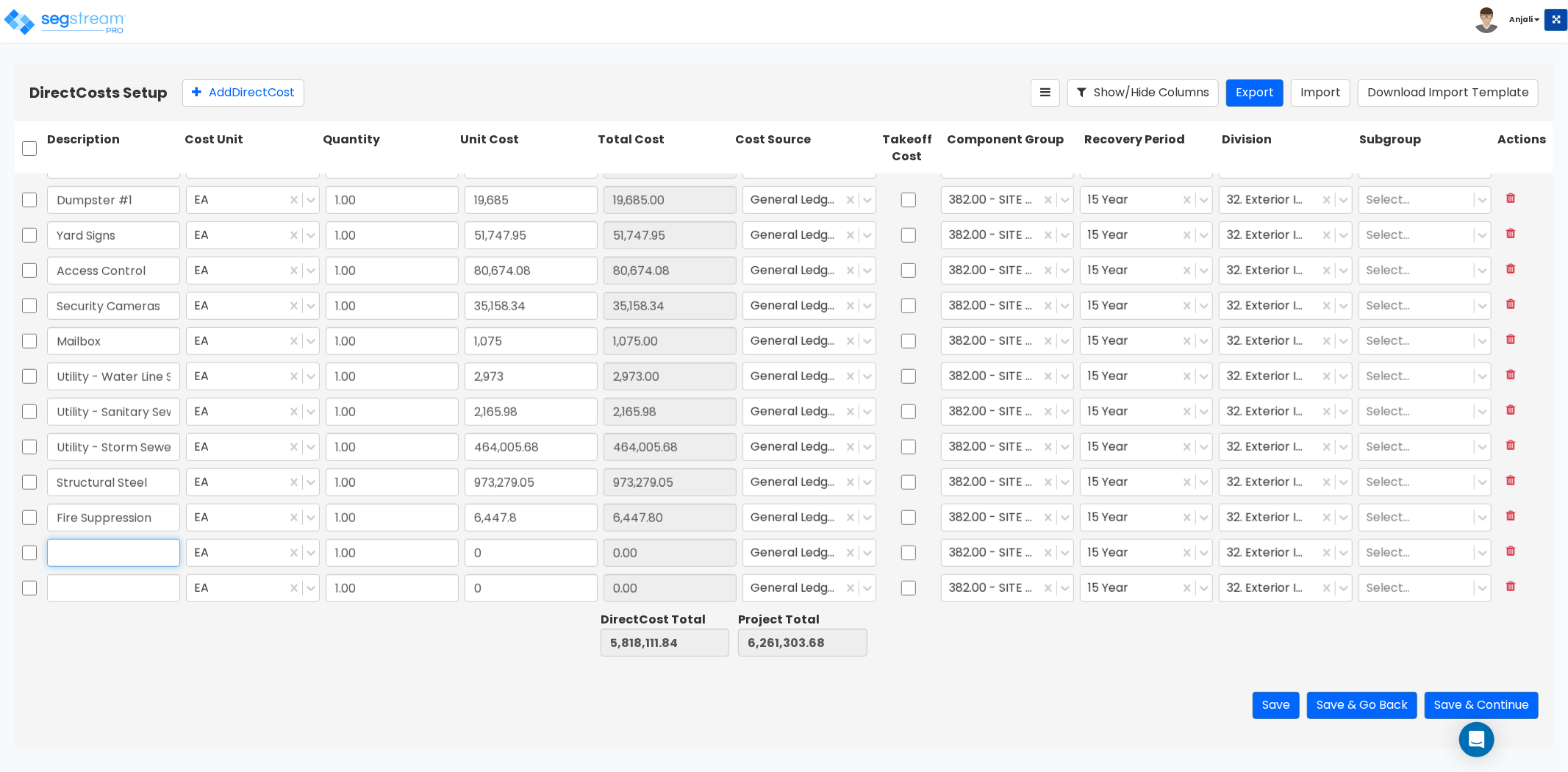
click at [122, 546] on input "text" at bounding box center [113, 553] width 133 height 28
paste input "Clubhouse Furnishings"
click at [129, 587] on input "text" at bounding box center [113, 588] width 133 height 28
paste input "Clubhouse Electronics- TVs"
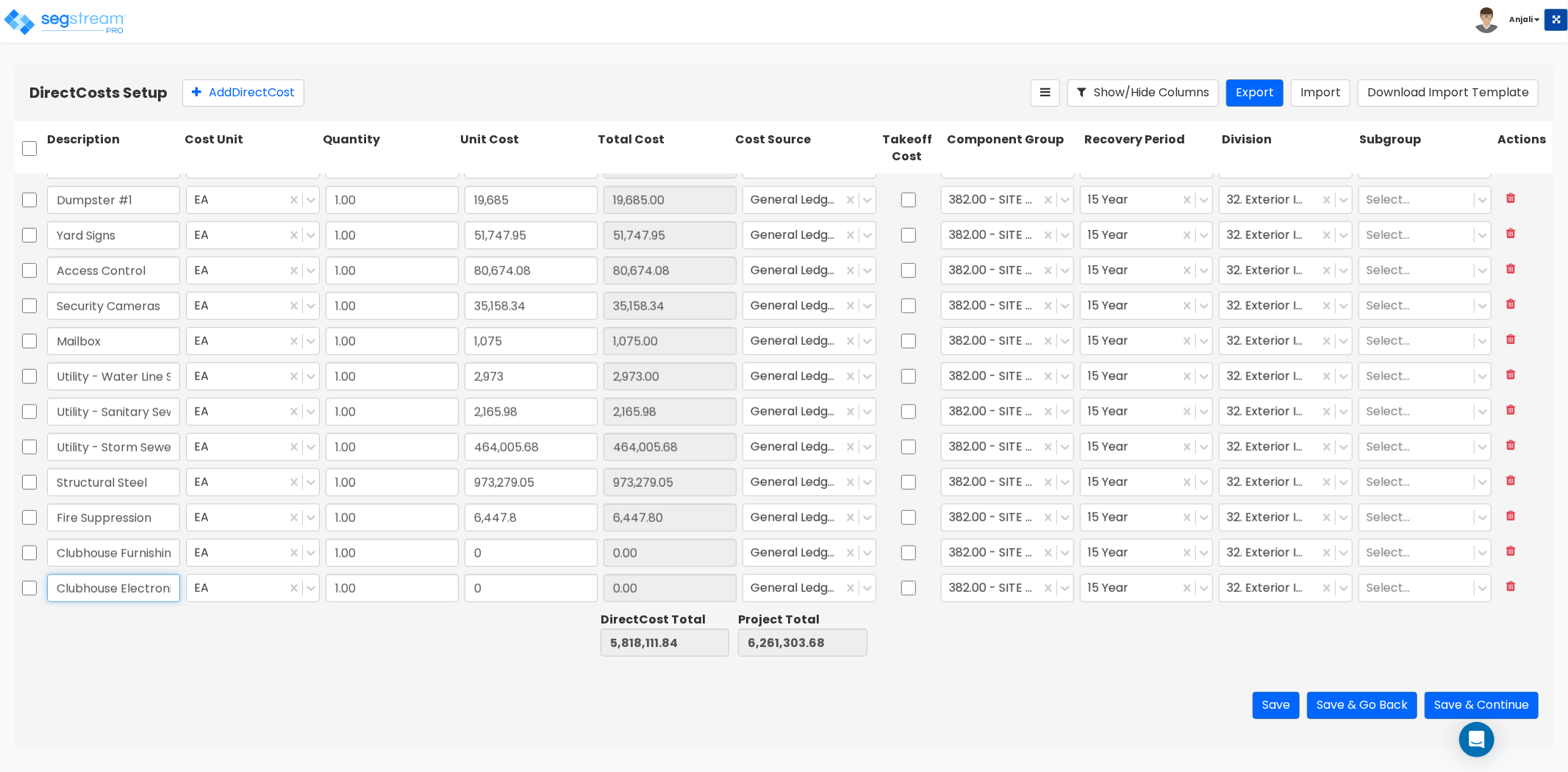
scroll to position [0, 46]
click at [23, 590] on input "checkbox" at bounding box center [29, 588] width 15 height 28
click at [345, 94] on icon at bounding box center [339, 93] width 11 height 15
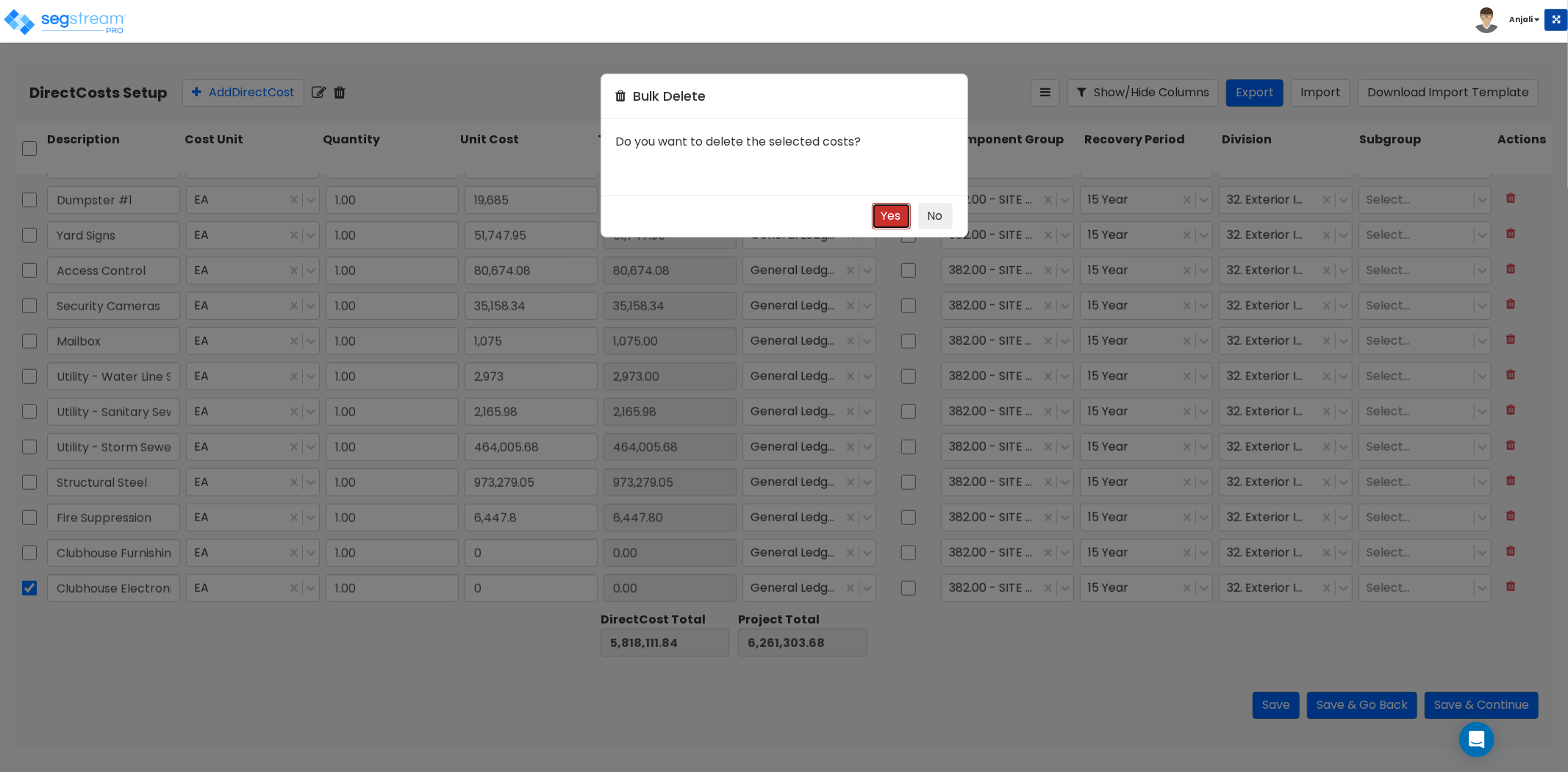
click at [888, 226] on button "Yes" at bounding box center [891, 216] width 39 height 27
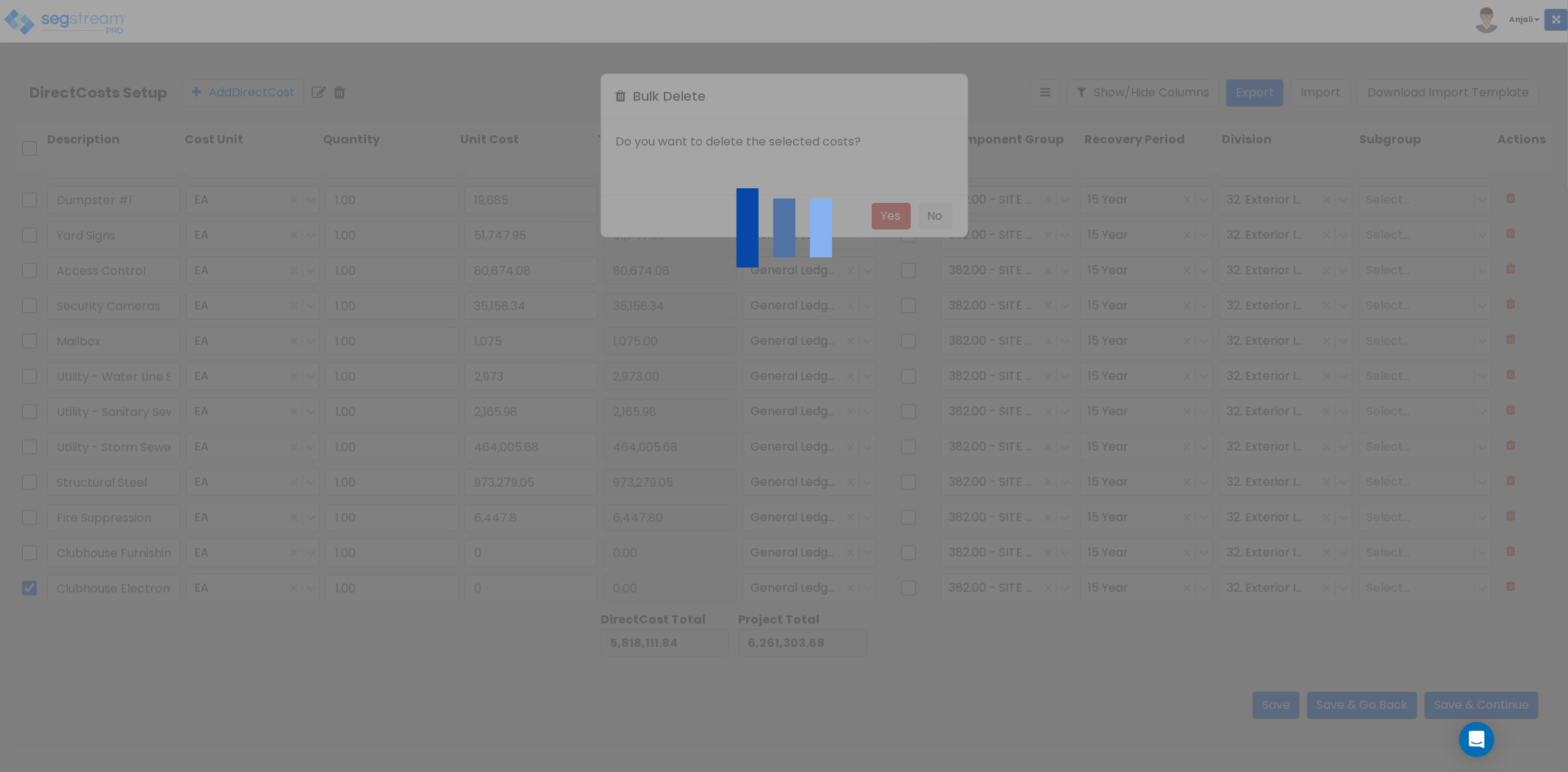
scroll to position [980, 0]
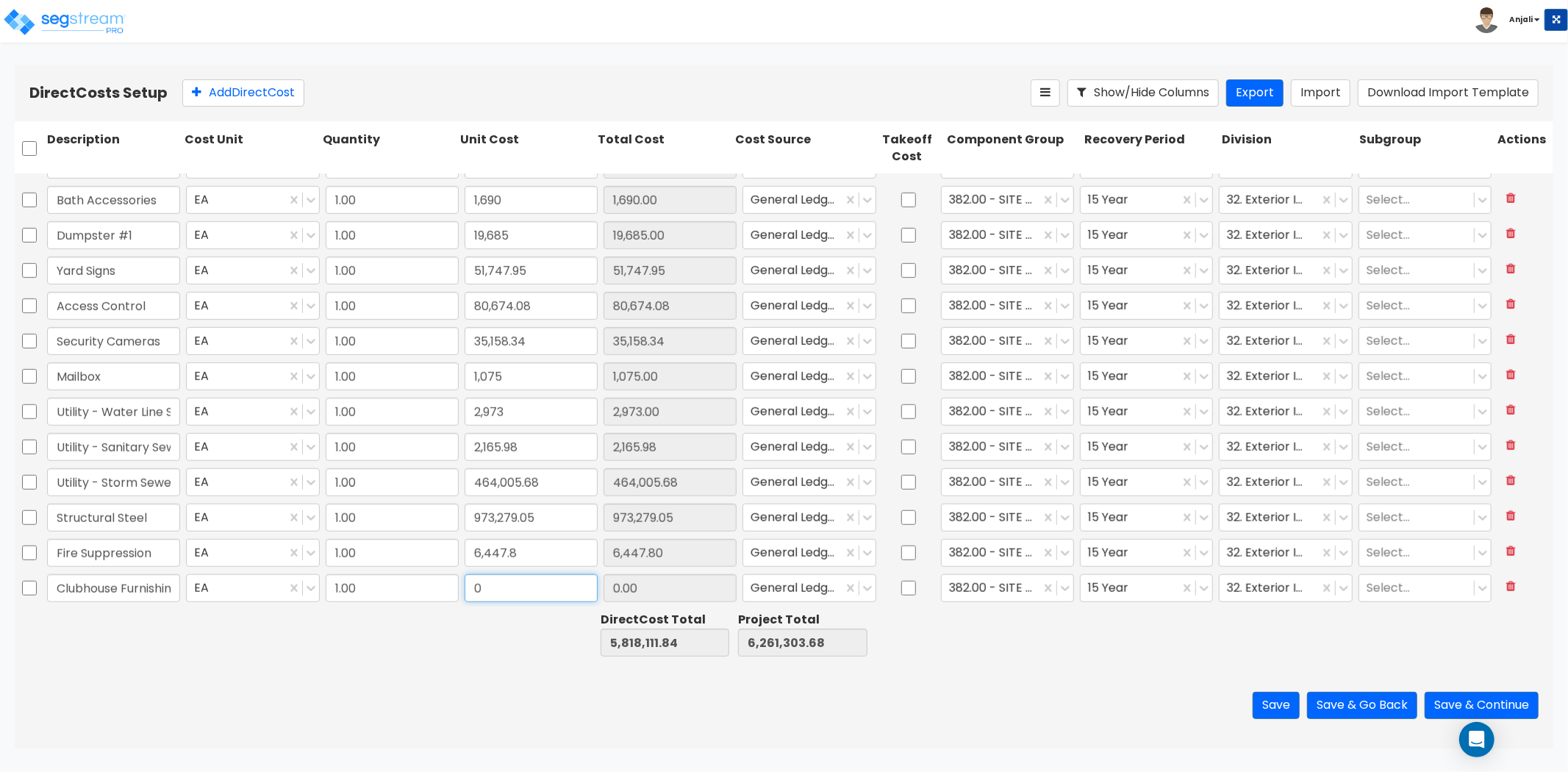
click at [493, 586] on input "0" at bounding box center [531, 588] width 133 height 28
paste input "5,872.13"
click at [475, 665] on div "Save Save & Go Back Save & Continue" at bounding box center [784, 706] width 1539 height 86
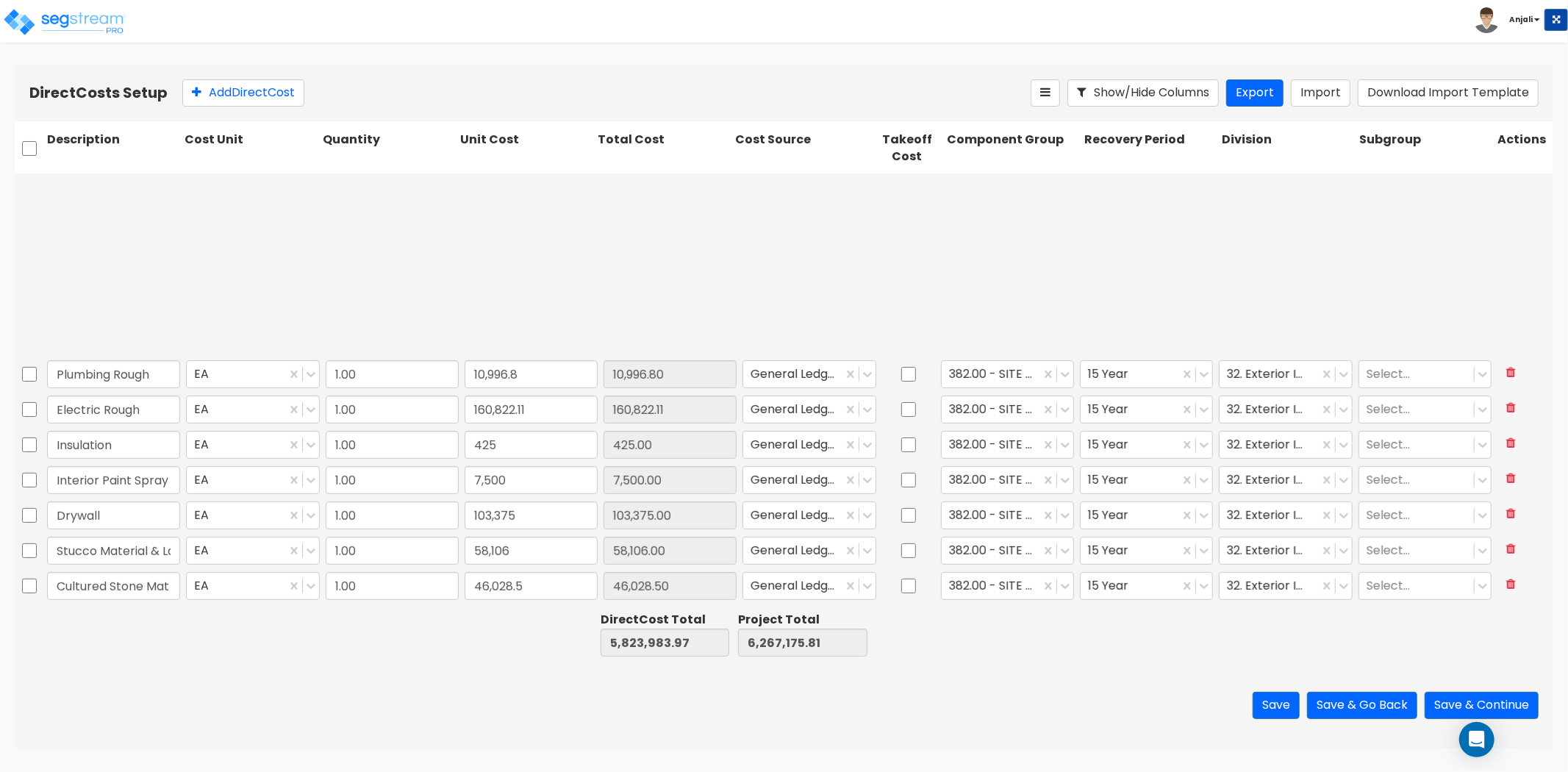
scroll to position [0, 0]
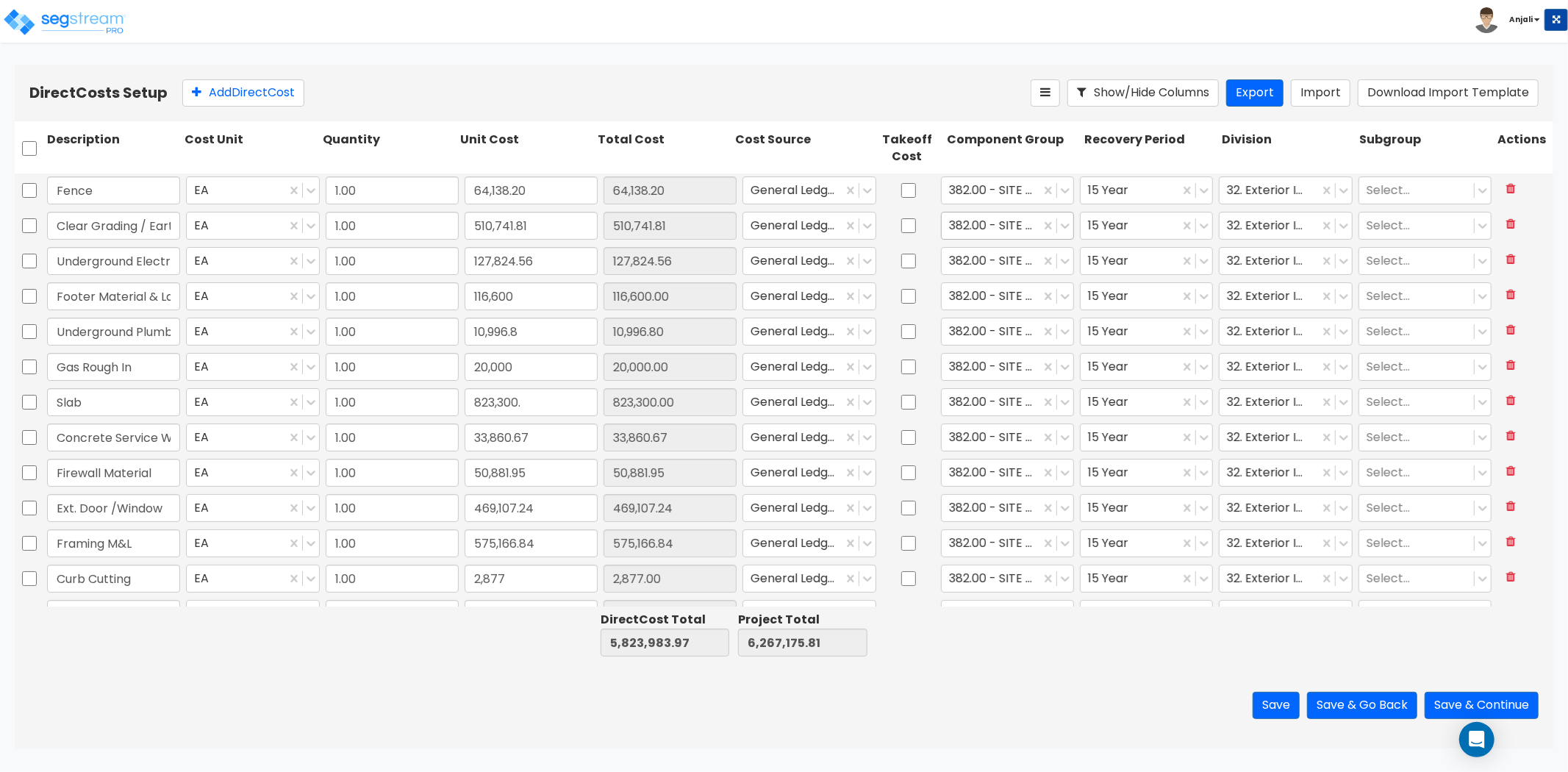
click at [1024, 230] on div at bounding box center [991, 226] width 84 height 20
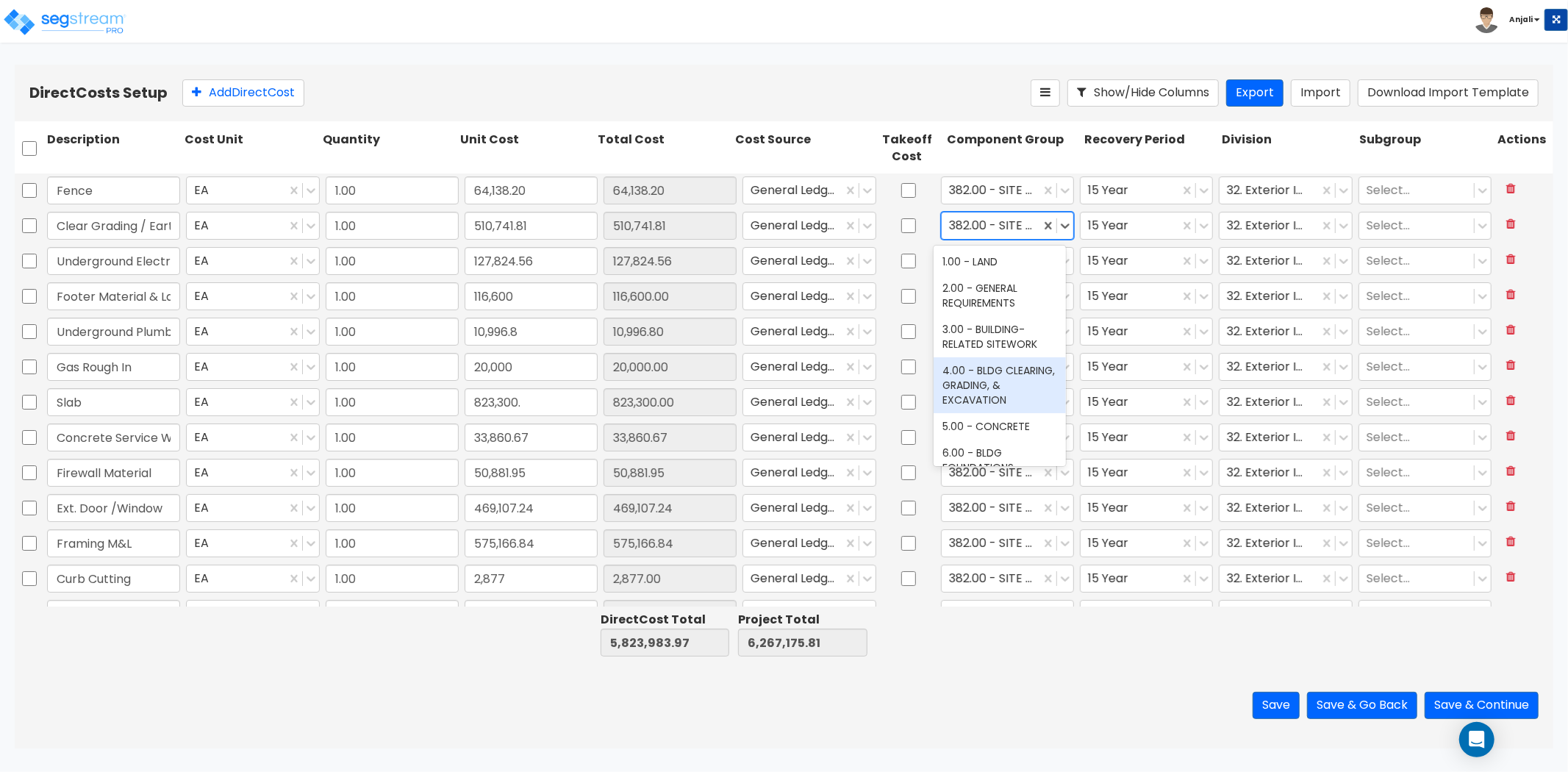
click at [1005, 388] on div "4.00 - BLDG CLEARING, GRADING, & EXCAVATION" at bounding box center [1000, 385] width 133 height 56
click at [1119, 230] on div at bounding box center [1130, 226] width 84 height 20
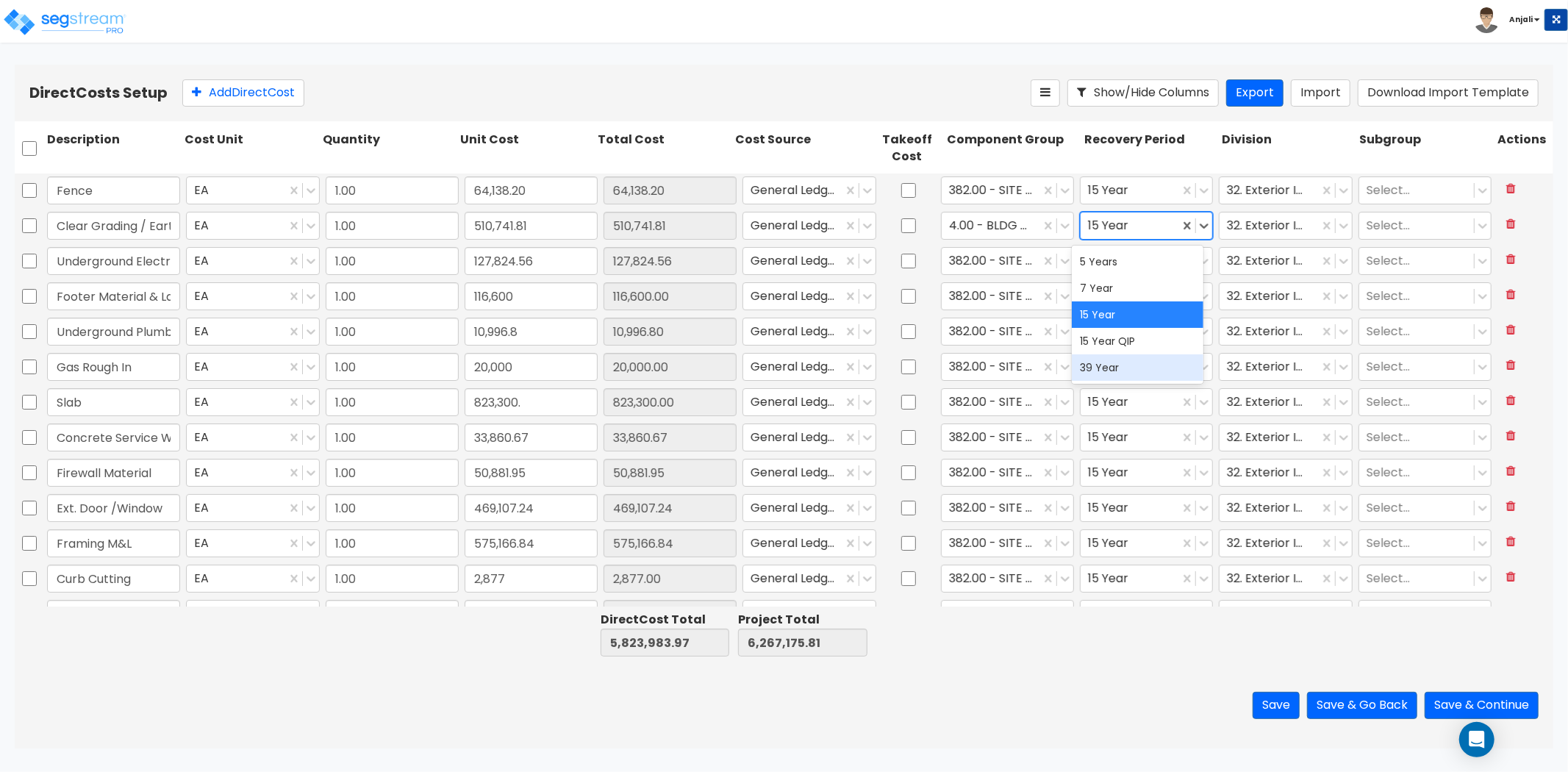
click at [1115, 365] on div "39 Year" at bounding box center [1138, 367] width 133 height 27
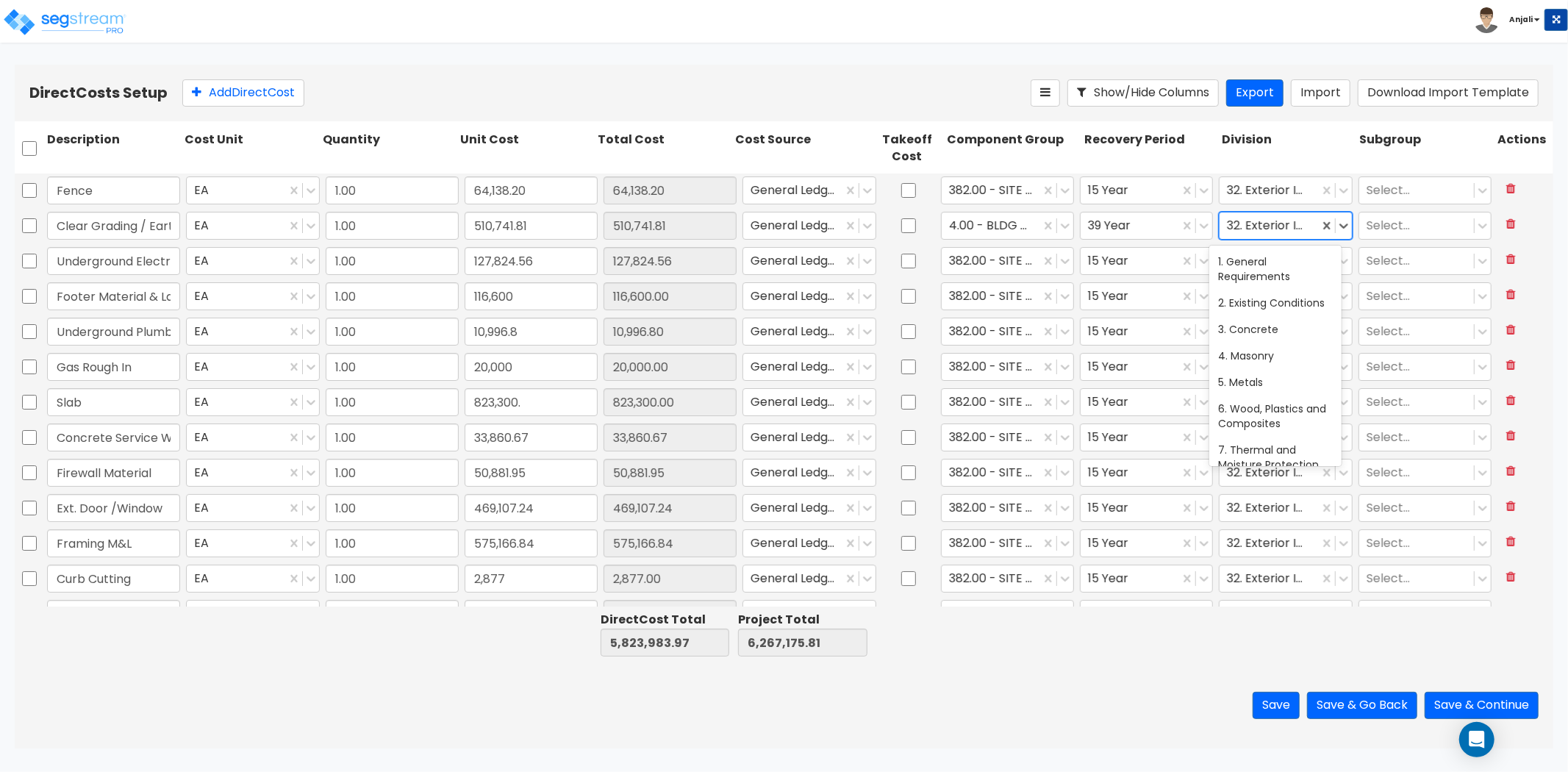
click at [1262, 224] on div at bounding box center [1268, 226] width 84 height 20
click at [987, 256] on div at bounding box center [991, 261] width 84 height 20
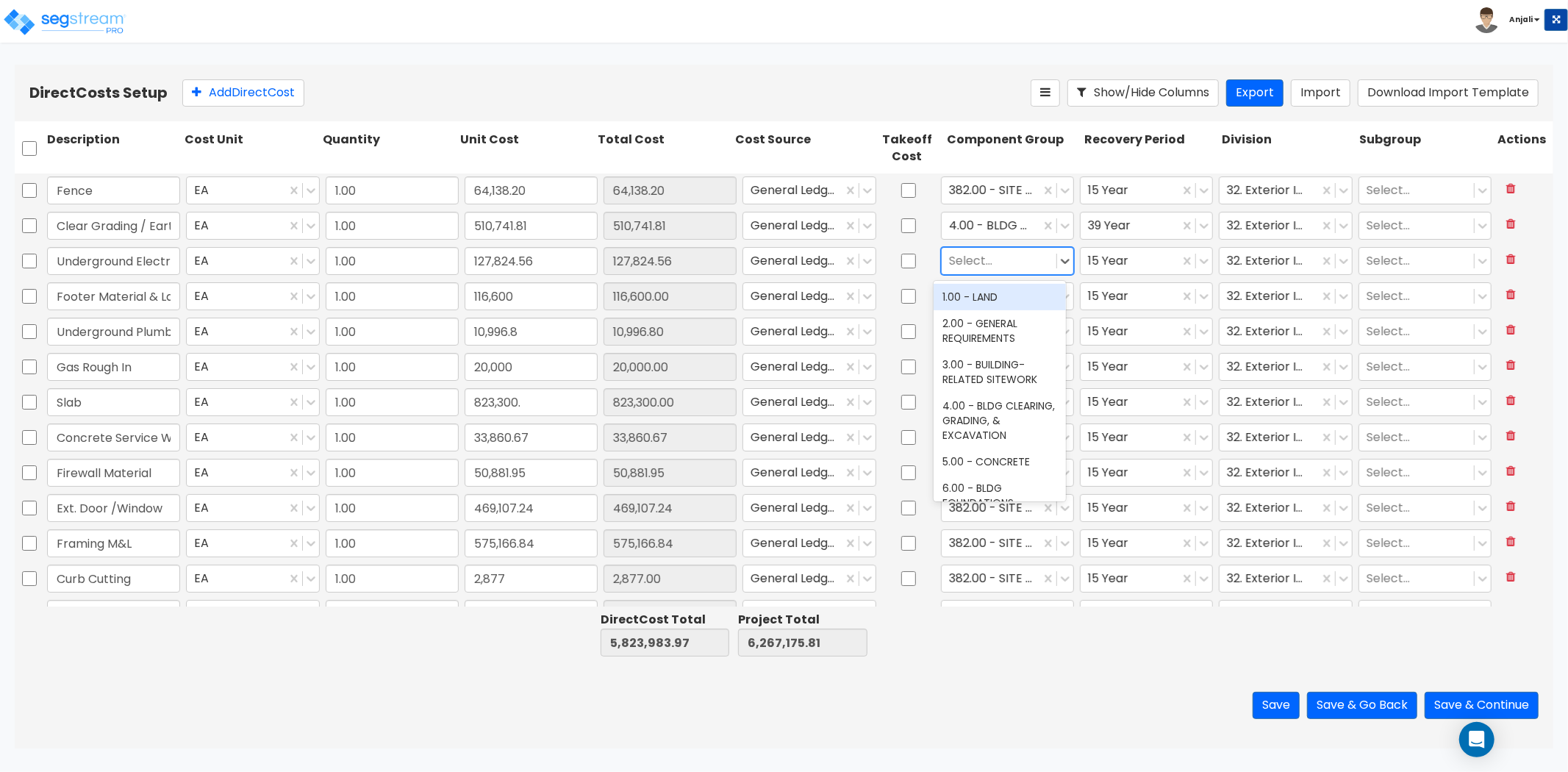
click at [1005, 261] on div at bounding box center [999, 261] width 100 height 20
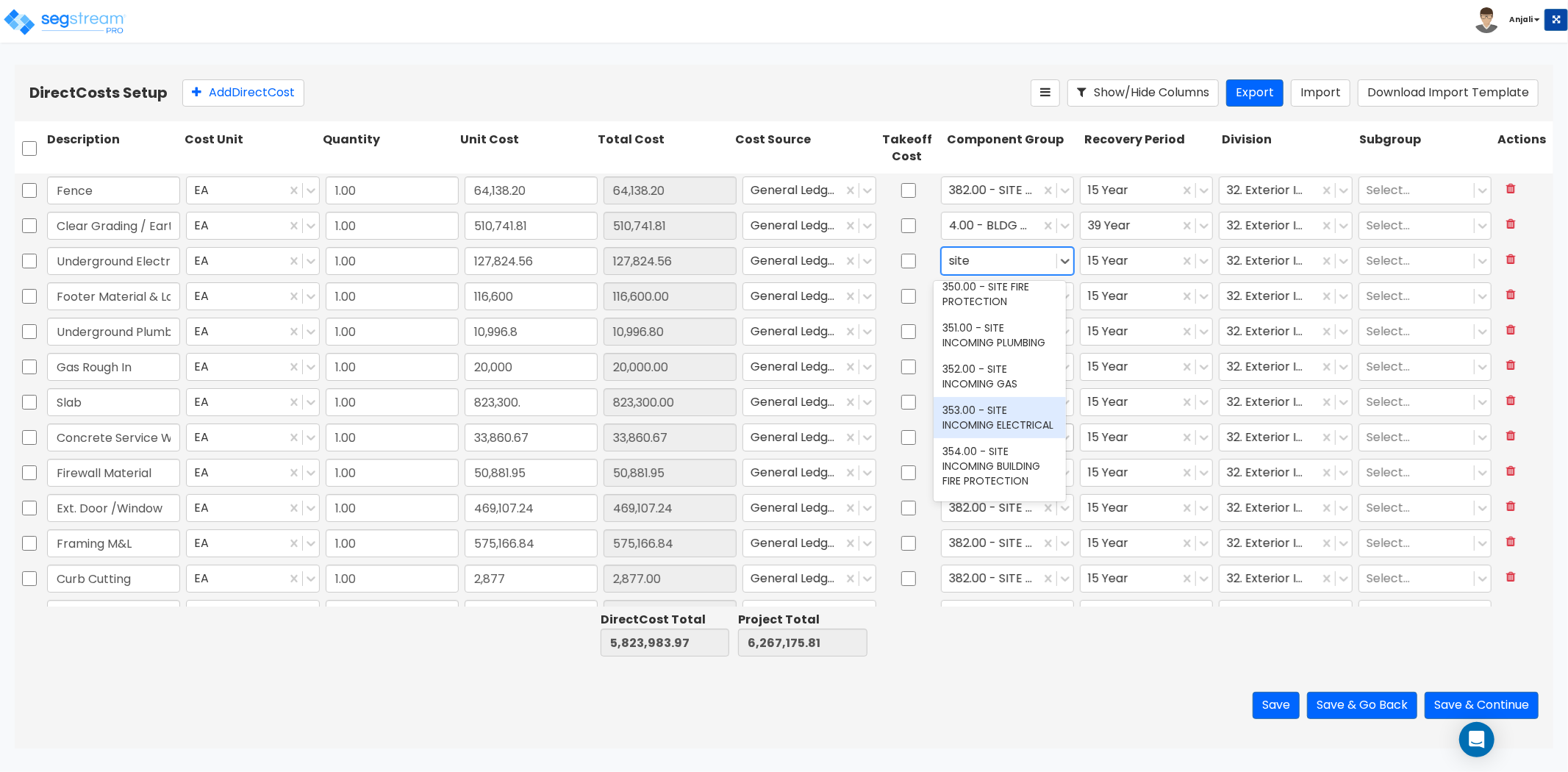
click at [997, 438] on div "353.00 - SITE INCOMING ELECTRICAL" at bounding box center [1000, 418] width 133 height 42
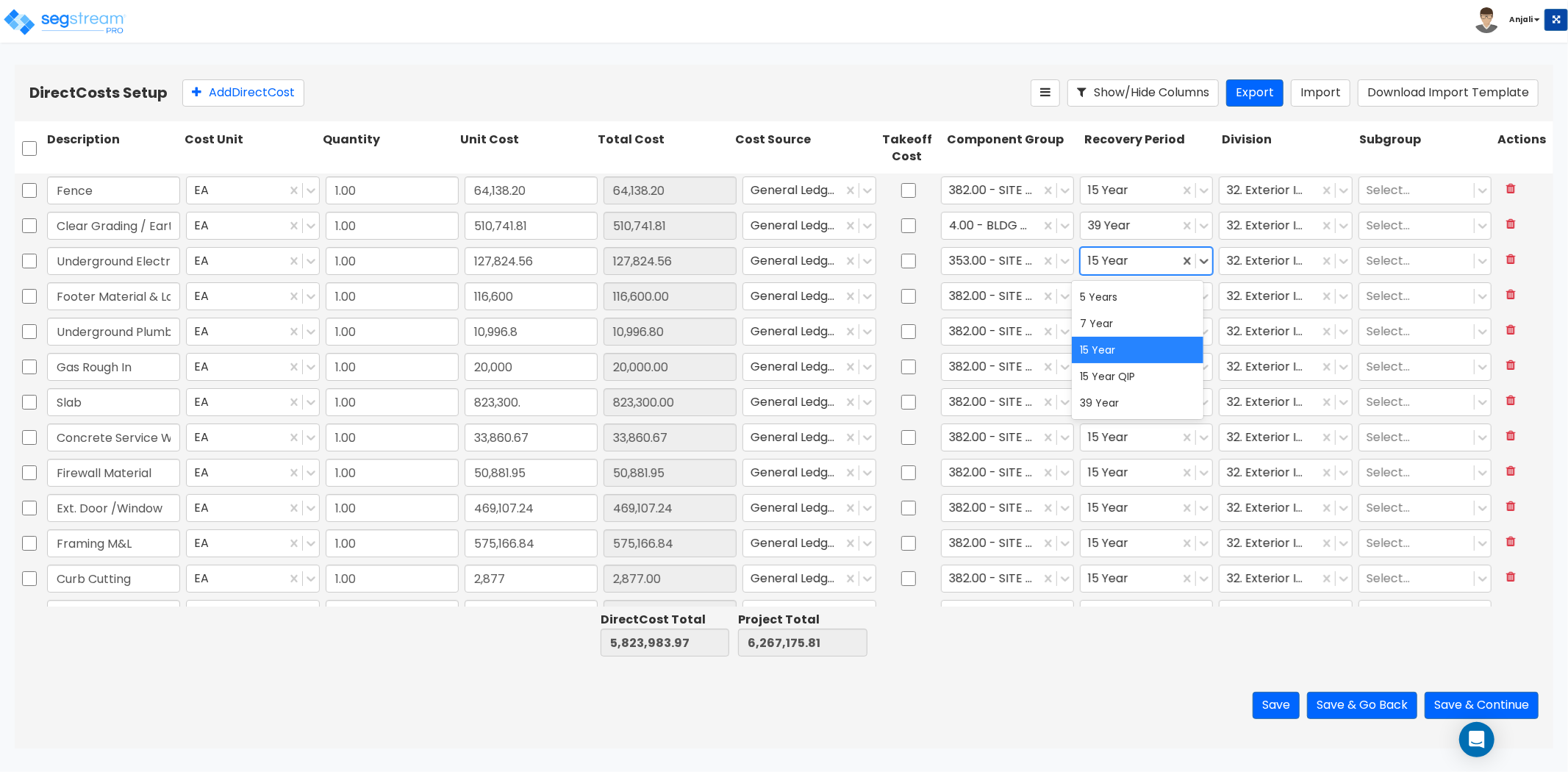
click at [1145, 261] on div at bounding box center [1130, 261] width 84 height 20
click at [1106, 402] on div "39 Year" at bounding box center [1138, 403] width 133 height 27
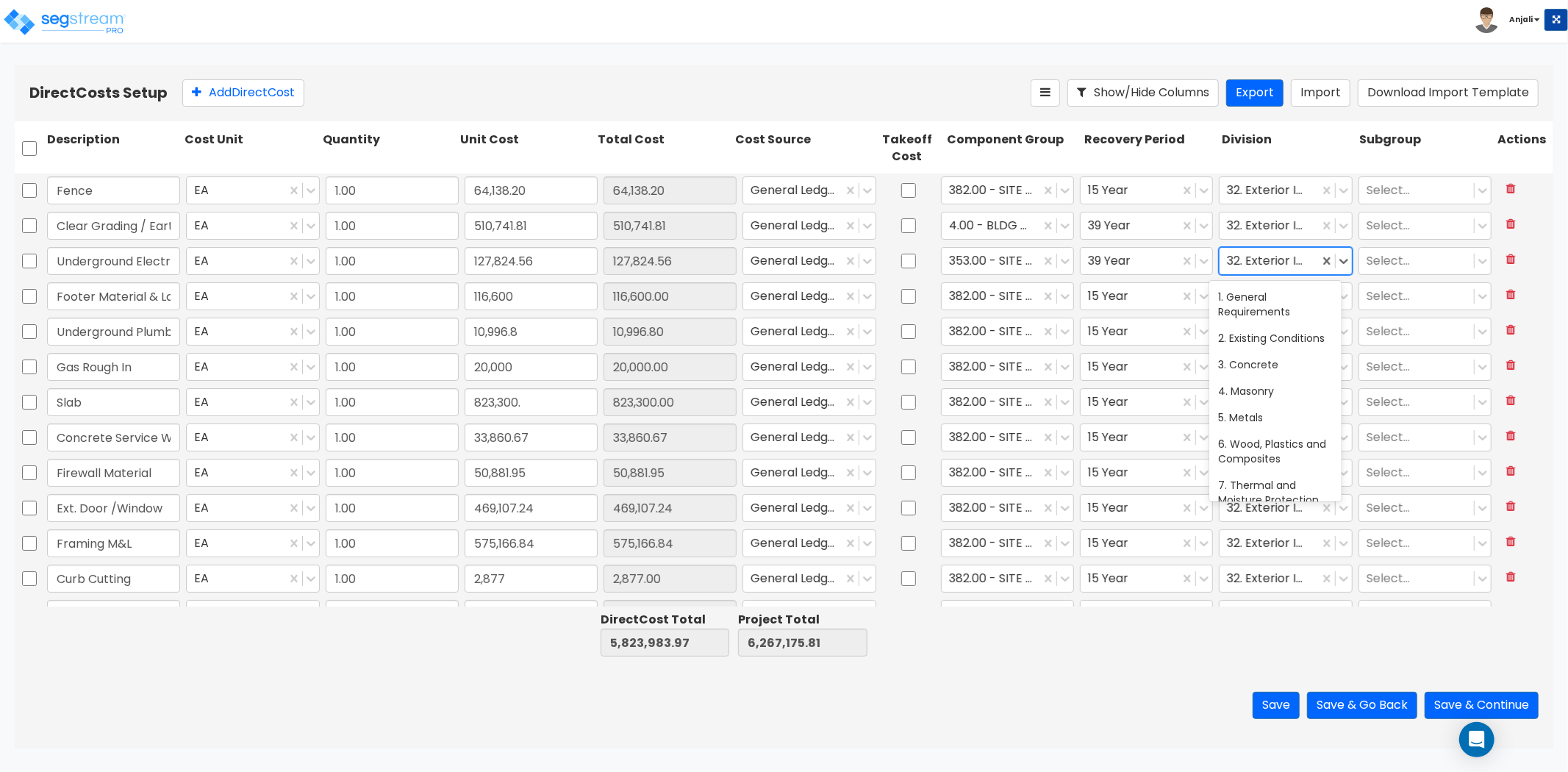
click at [1284, 269] on div at bounding box center [1268, 261] width 84 height 20
click at [1246, 258] on div at bounding box center [1277, 261] width 100 height 20
click at [1259, 333] on div "33. Utilities" at bounding box center [1276, 338] width 133 height 27
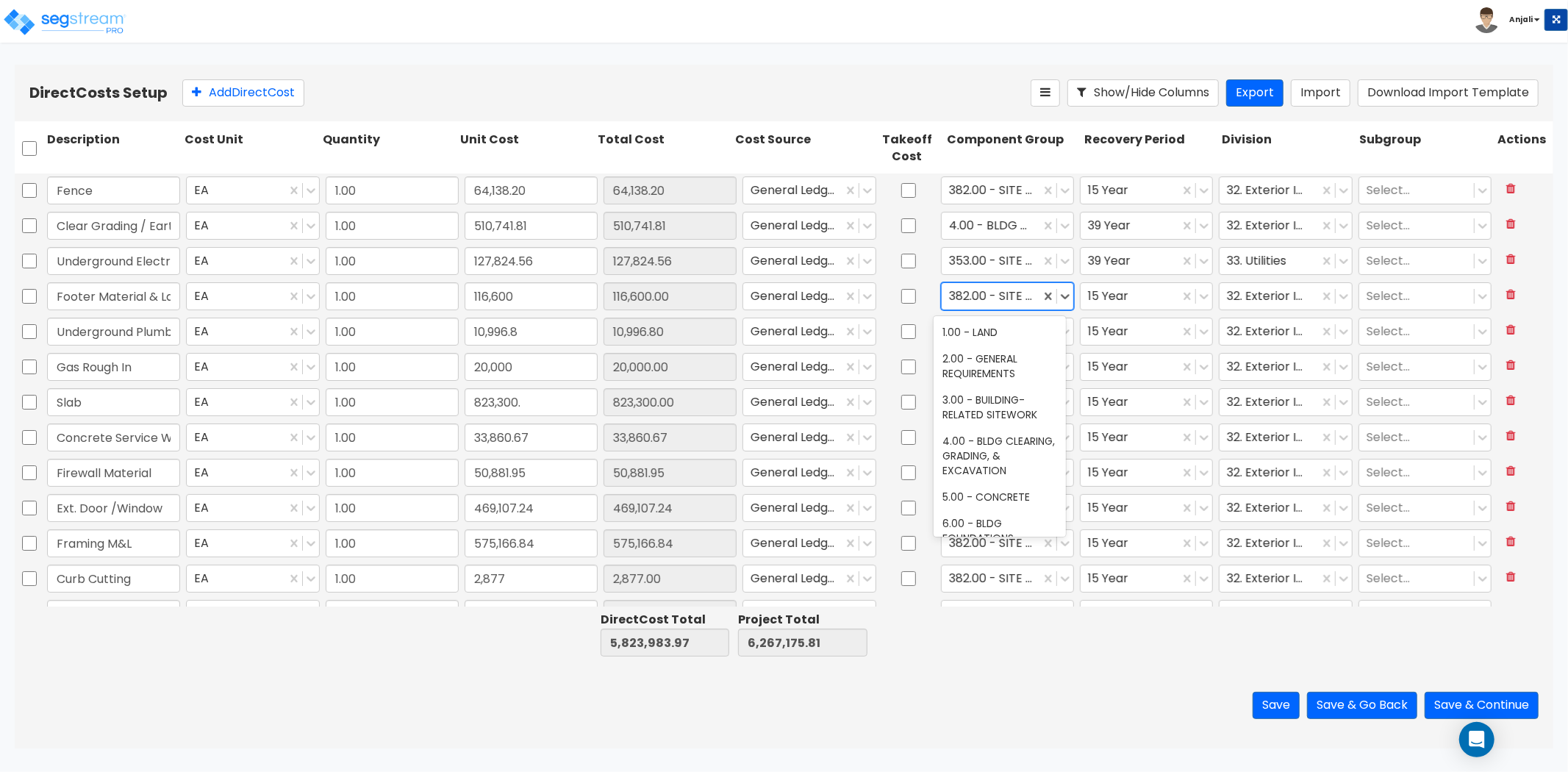
click at [1009, 292] on div at bounding box center [991, 296] width 84 height 20
click at [1010, 294] on div at bounding box center [999, 296] width 100 height 20
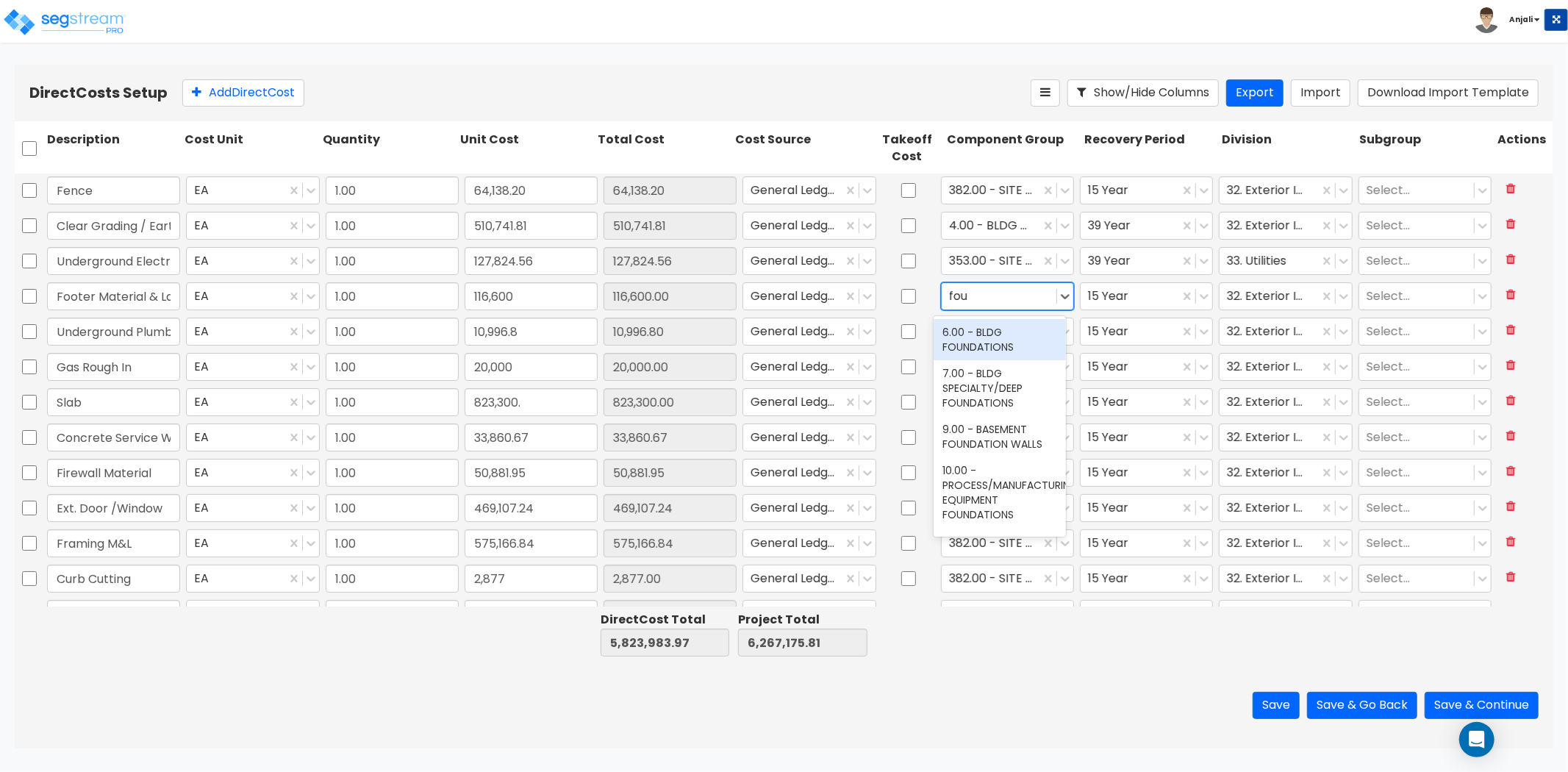
click at [968, 332] on div "6.00 - BLDG FOUNDATIONS" at bounding box center [1000, 340] width 133 height 42
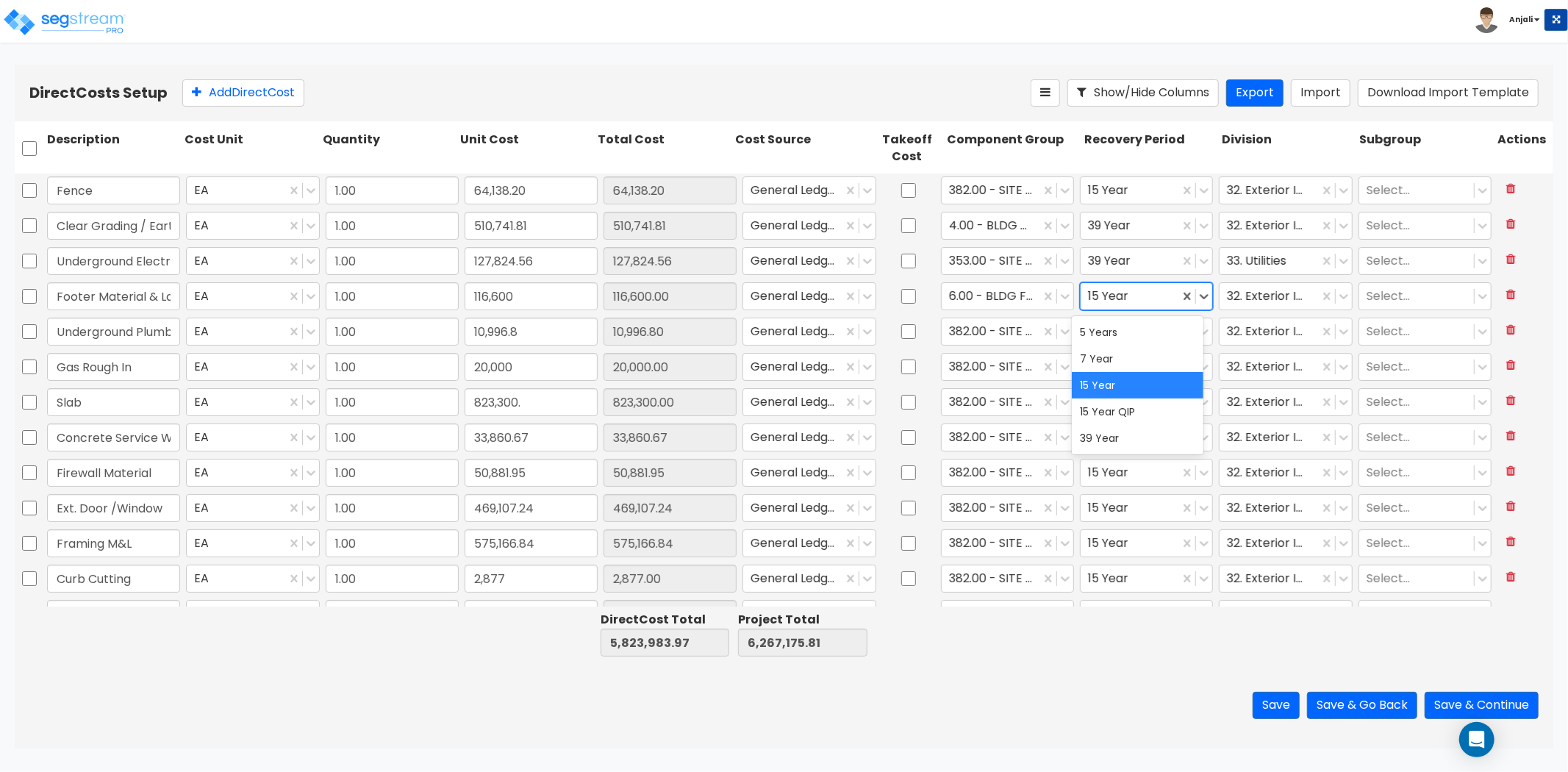
click at [1123, 287] on div at bounding box center [1130, 296] width 84 height 20
click at [1102, 434] on div "39 Year" at bounding box center [1138, 438] width 133 height 27
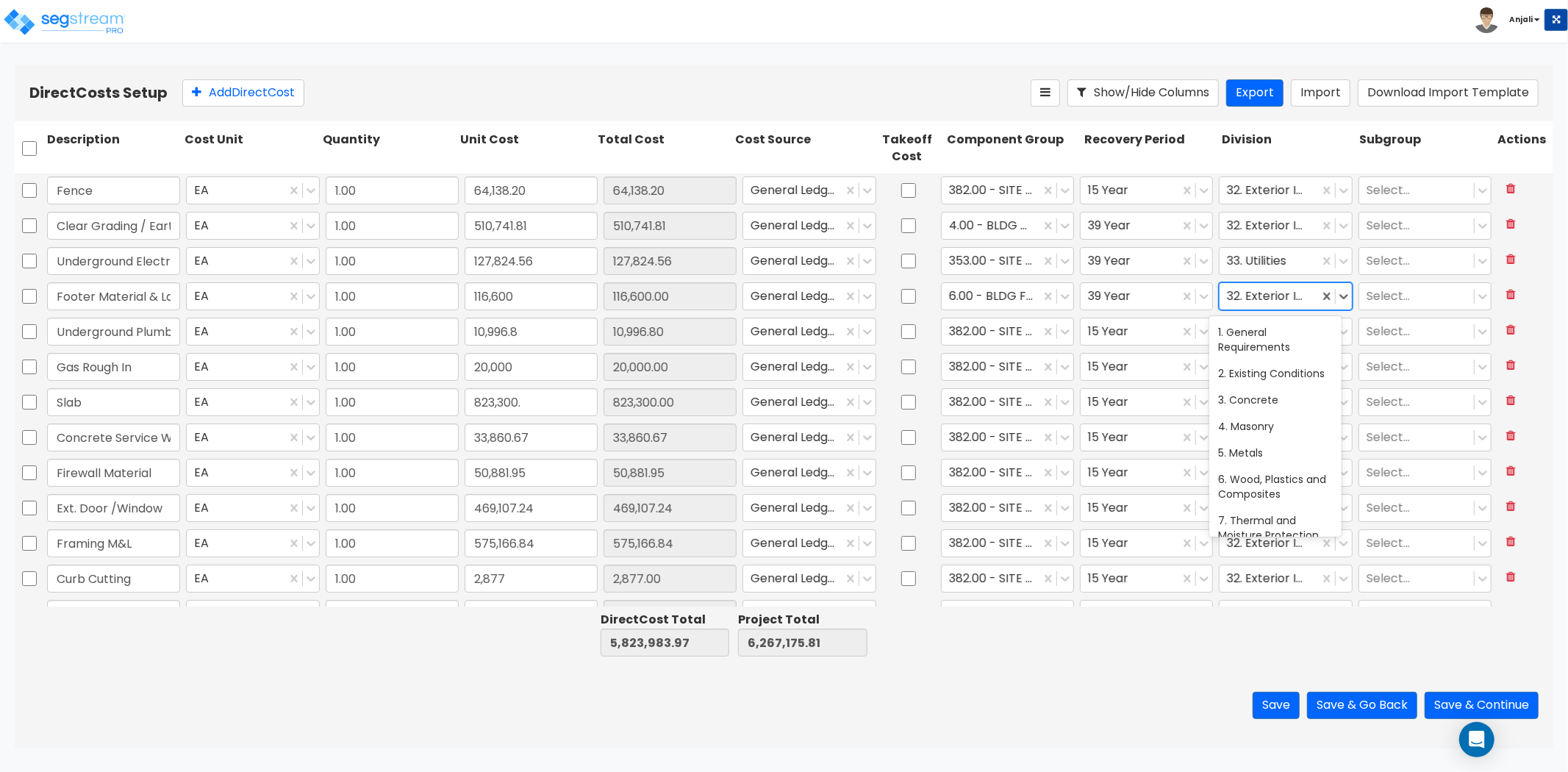
click at [1264, 296] on div at bounding box center [1268, 296] width 84 height 20
click at [1263, 296] on div at bounding box center [1277, 296] width 100 height 20
click at [1267, 372] on div "3. Concrete" at bounding box center [1276, 358] width 133 height 27
click at [1001, 331] on div at bounding box center [991, 331] width 84 height 20
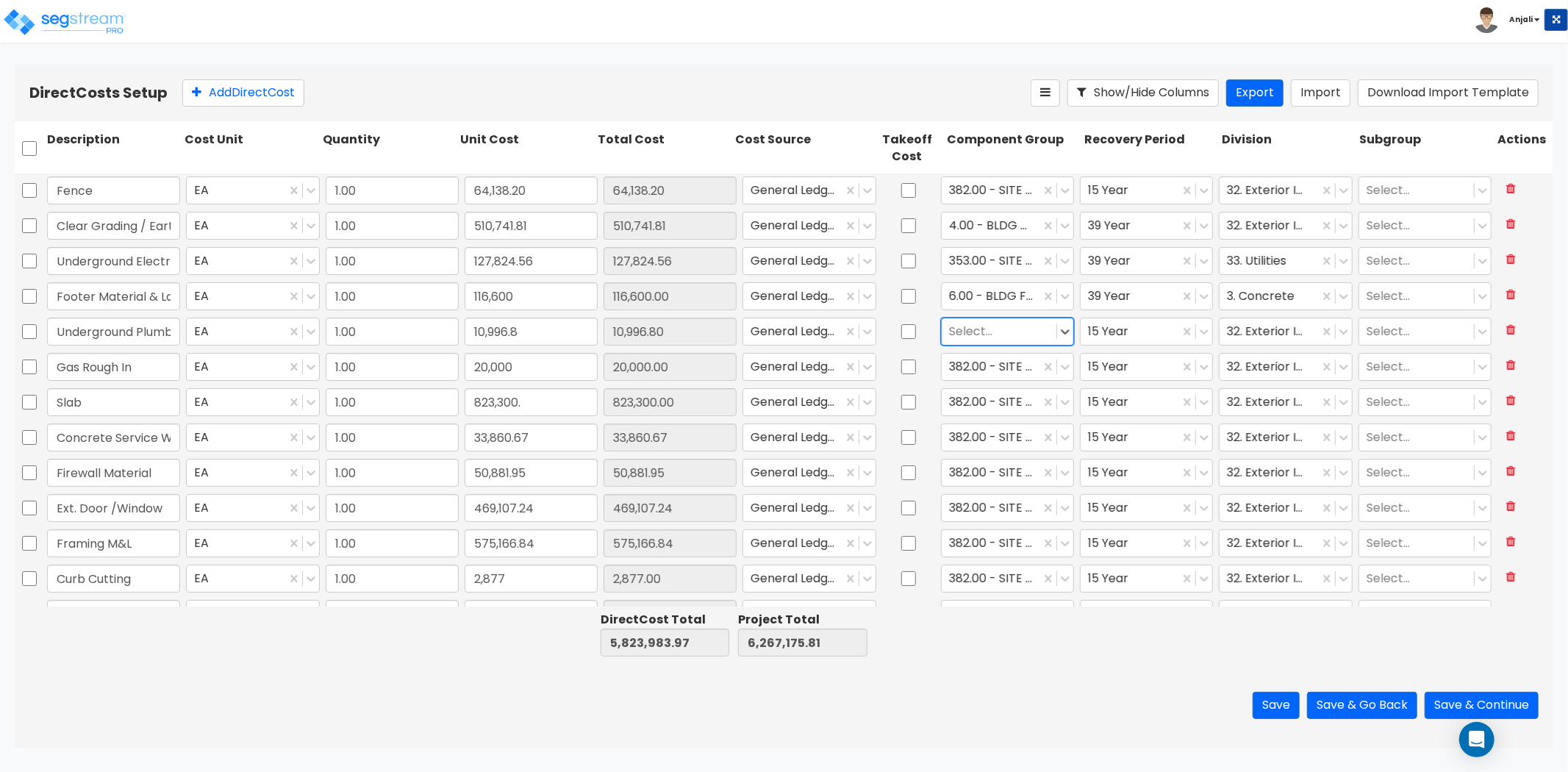
click at [1005, 326] on div at bounding box center [999, 331] width 100 height 20
click at [1010, 384] on div "351.00 - SITE INCOMING PLUMBING" at bounding box center [1000, 375] width 133 height 42
click at [1134, 329] on div at bounding box center [1130, 331] width 84 height 20
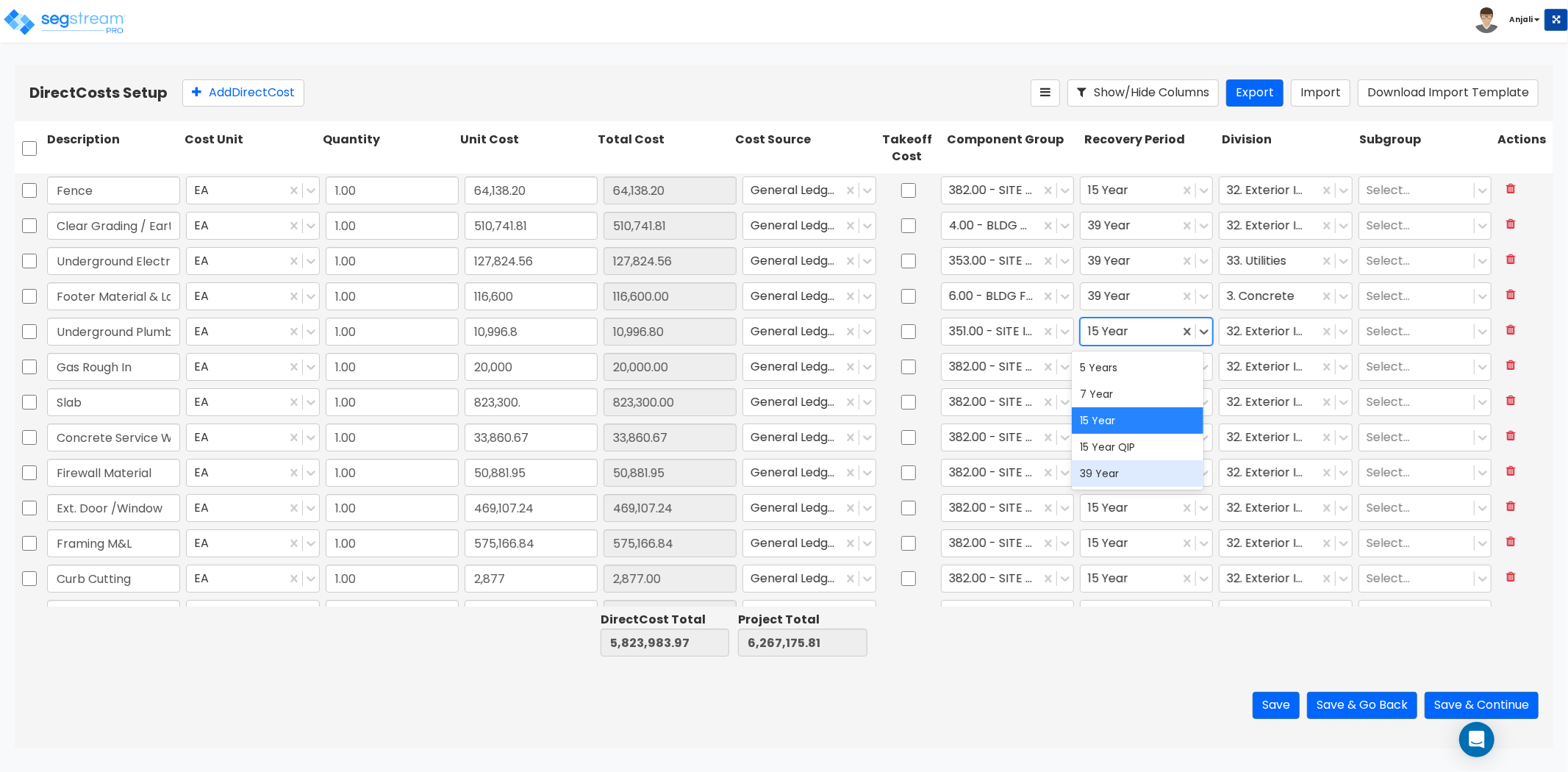
click at [1119, 467] on div "39 Year" at bounding box center [1138, 473] width 133 height 27
click at [1267, 327] on div at bounding box center [1268, 331] width 84 height 20
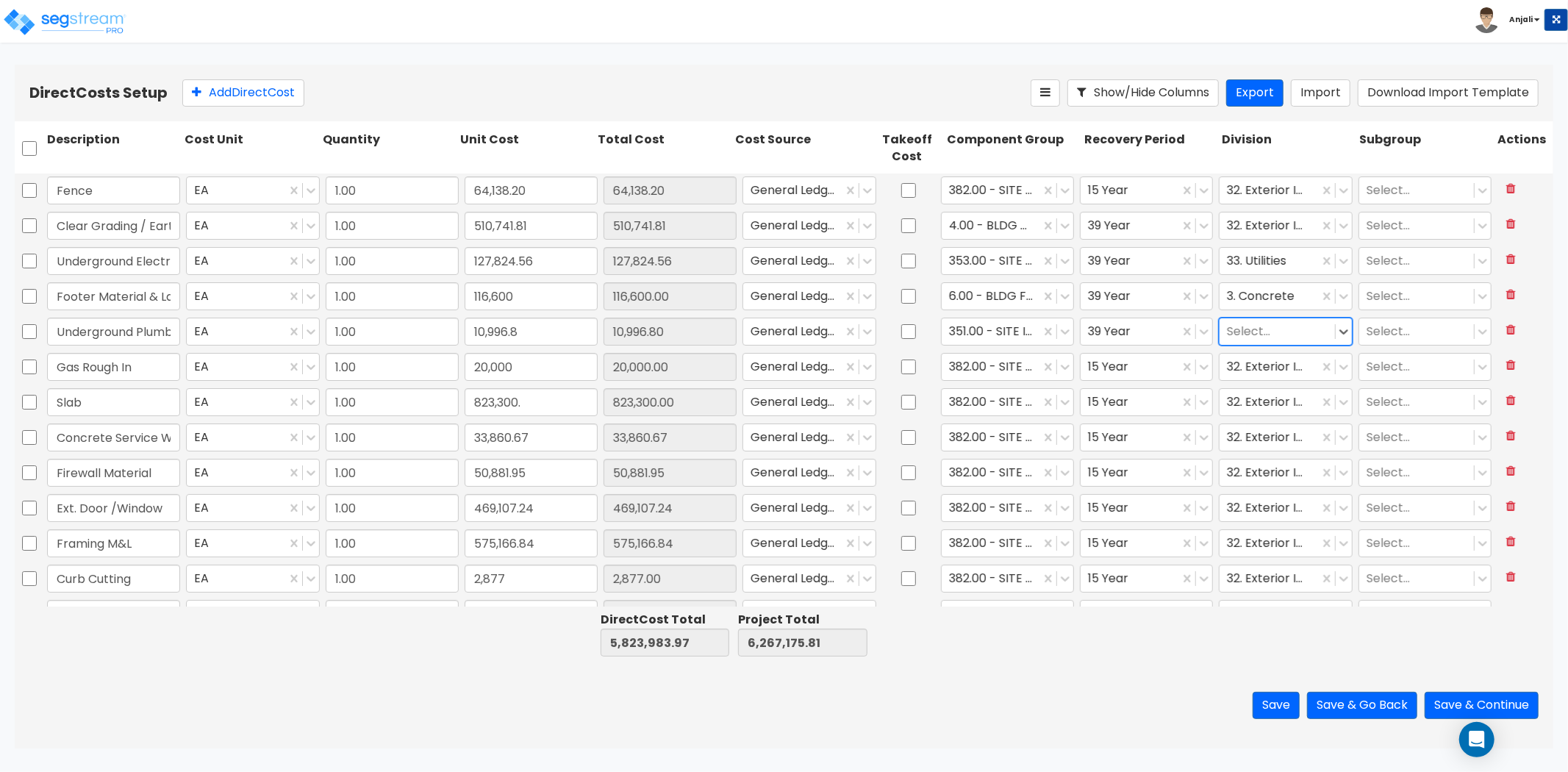
click at [1270, 335] on div at bounding box center [1277, 331] width 100 height 20
click at [1272, 400] on div "33. Utilities" at bounding box center [1276, 409] width 133 height 27
click at [988, 363] on div at bounding box center [991, 366] width 84 height 20
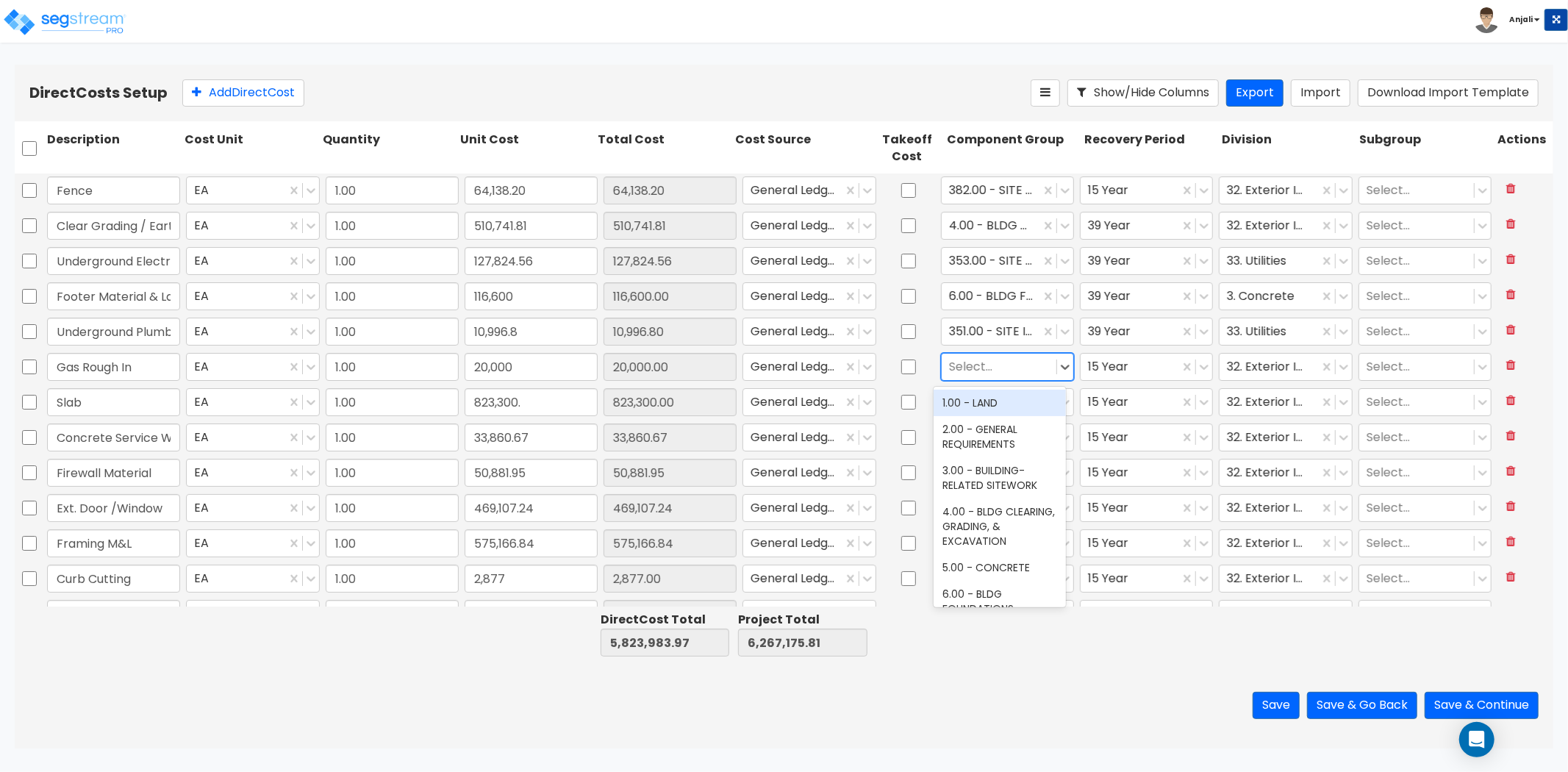
click at [1010, 364] on div at bounding box center [999, 366] width 100 height 20
click at [1001, 387] on div "352.00 - SITE INCOMING GAS" at bounding box center [1000, 366] width 133 height 42
click at [1115, 370] on div at bounding box center [1130, 366] width 84 height 20
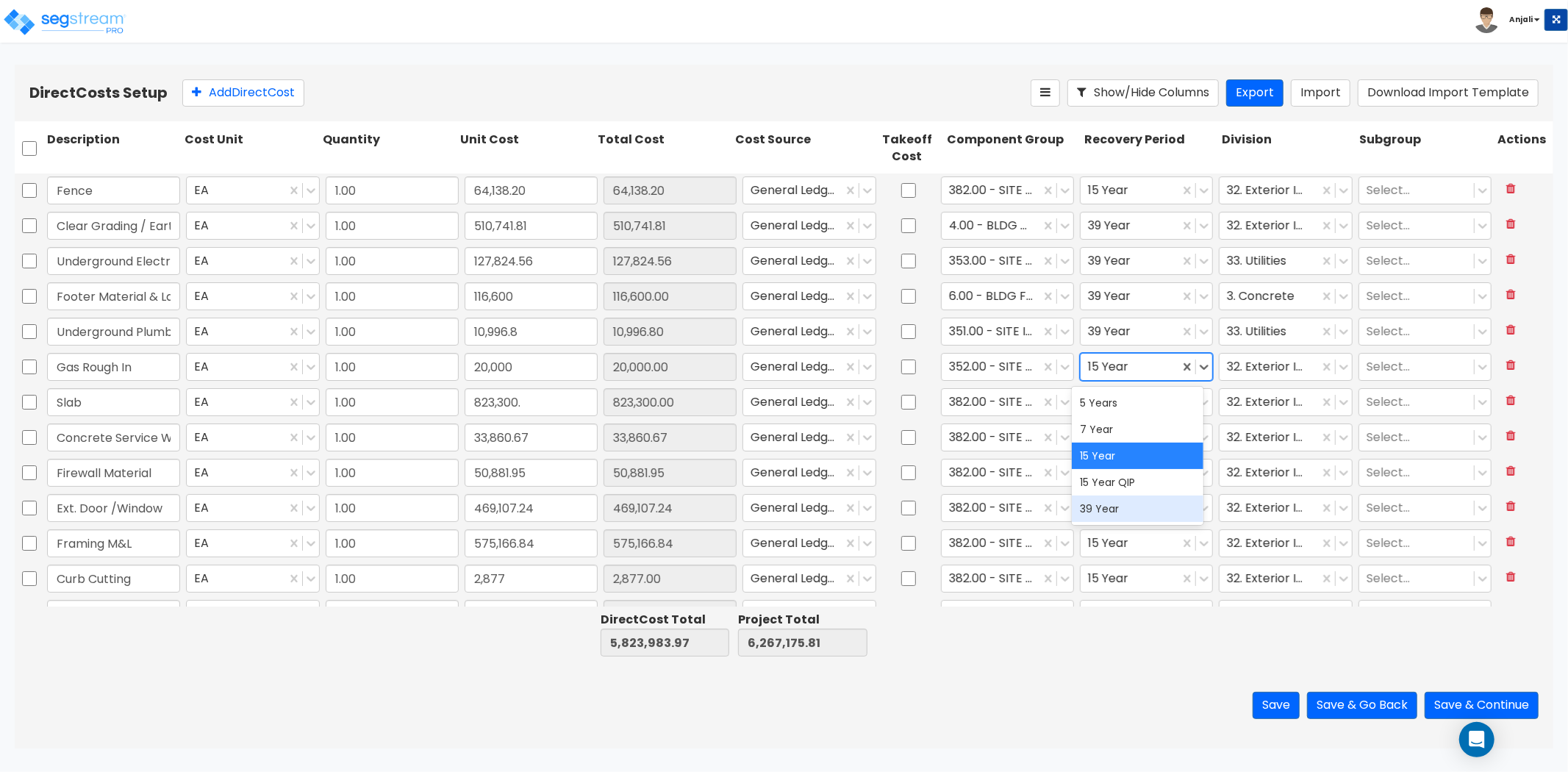
click at [1110, 503] on div "39 Year" at bounding box center [1138, 509] width 133 height 27
click at [1241, 368] on div at bounding box center [1268, 366] width 84 height 20
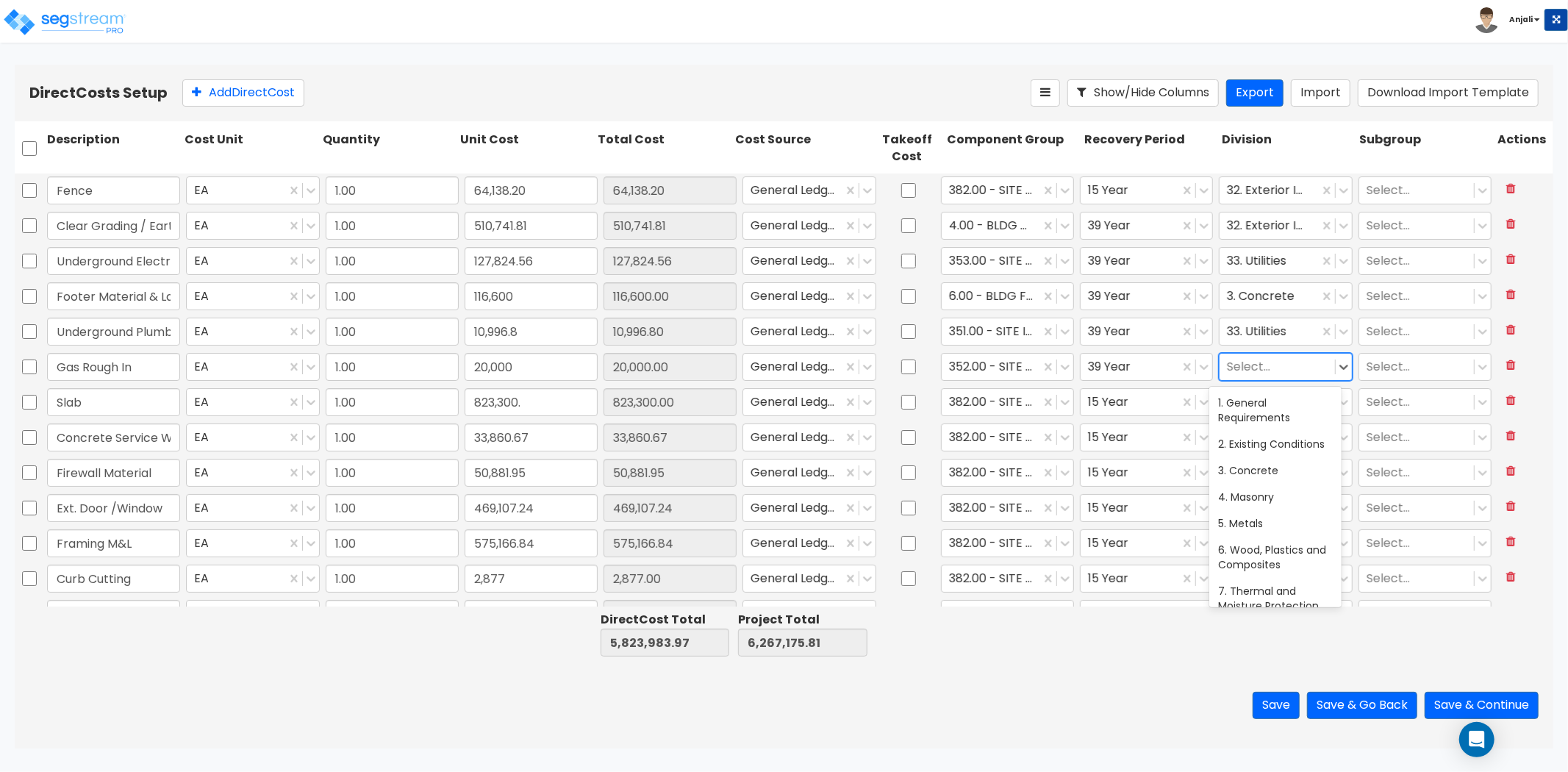
scroll to position [595, 0]
click at [1269, 362] on div at bounding box center [1277, 366] width 100 height 20
click at [1266, 443] on div "33. Utilities" at bounding box center [1276, 444] width 133 height 27
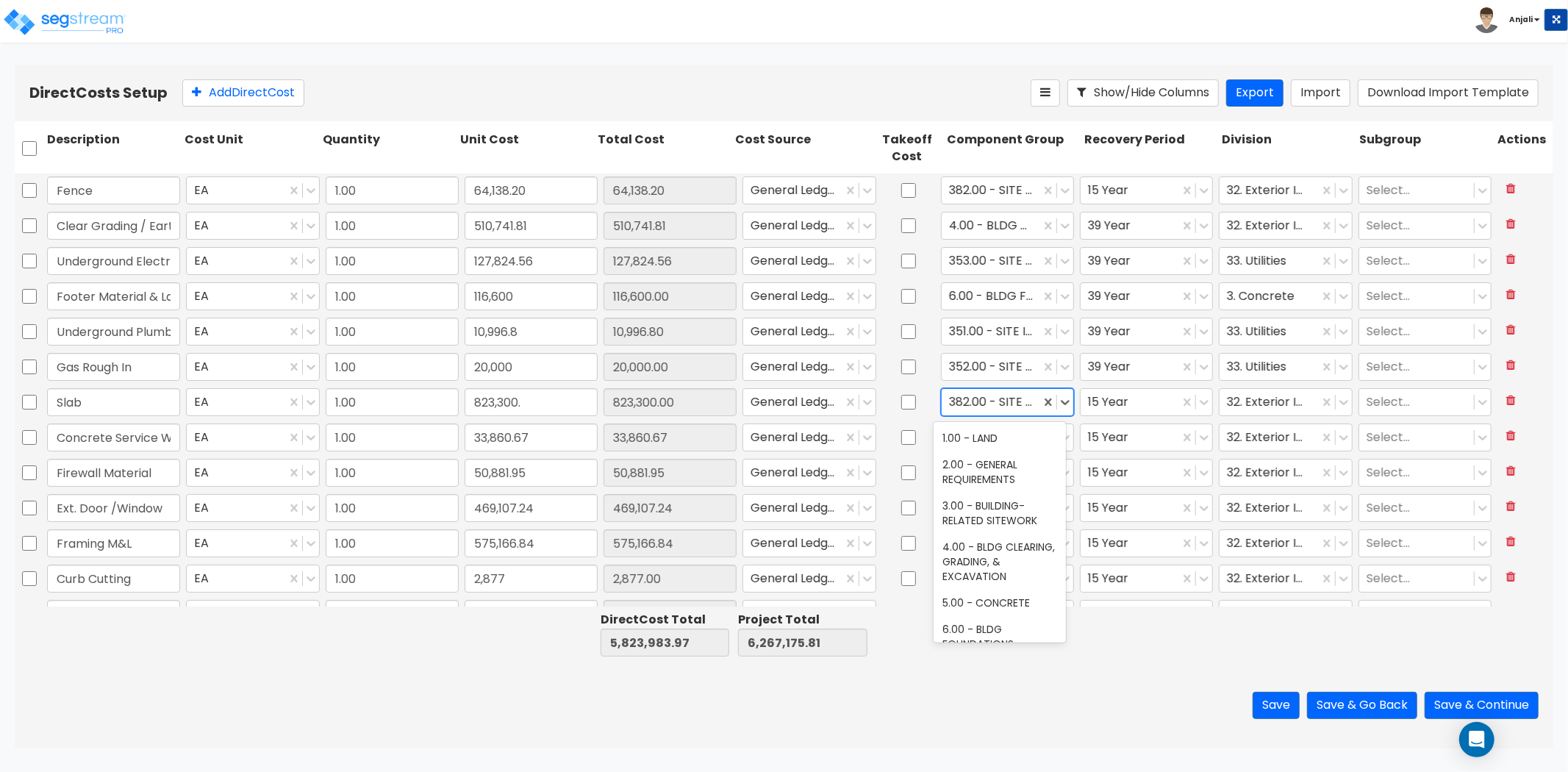
click at [1007, 403] on div at bounding box center [991, 401] width 84 height 20
click at [1031, 398] on div "382.00 - SITE FENCING & GATES" at bounding box center [991, 402] width 99 height 26
click at [998, 401] on div at bounding box center [991, 401] width 84 height 20
click at [1014, 399] on div at bounding box center [999, 401] width 100 height 20
click at [1017, 467] on div "8.00 - BLDG CONCRETE SLAB ON GRADE" at bounding box center [1000, 453] width 133 height 56
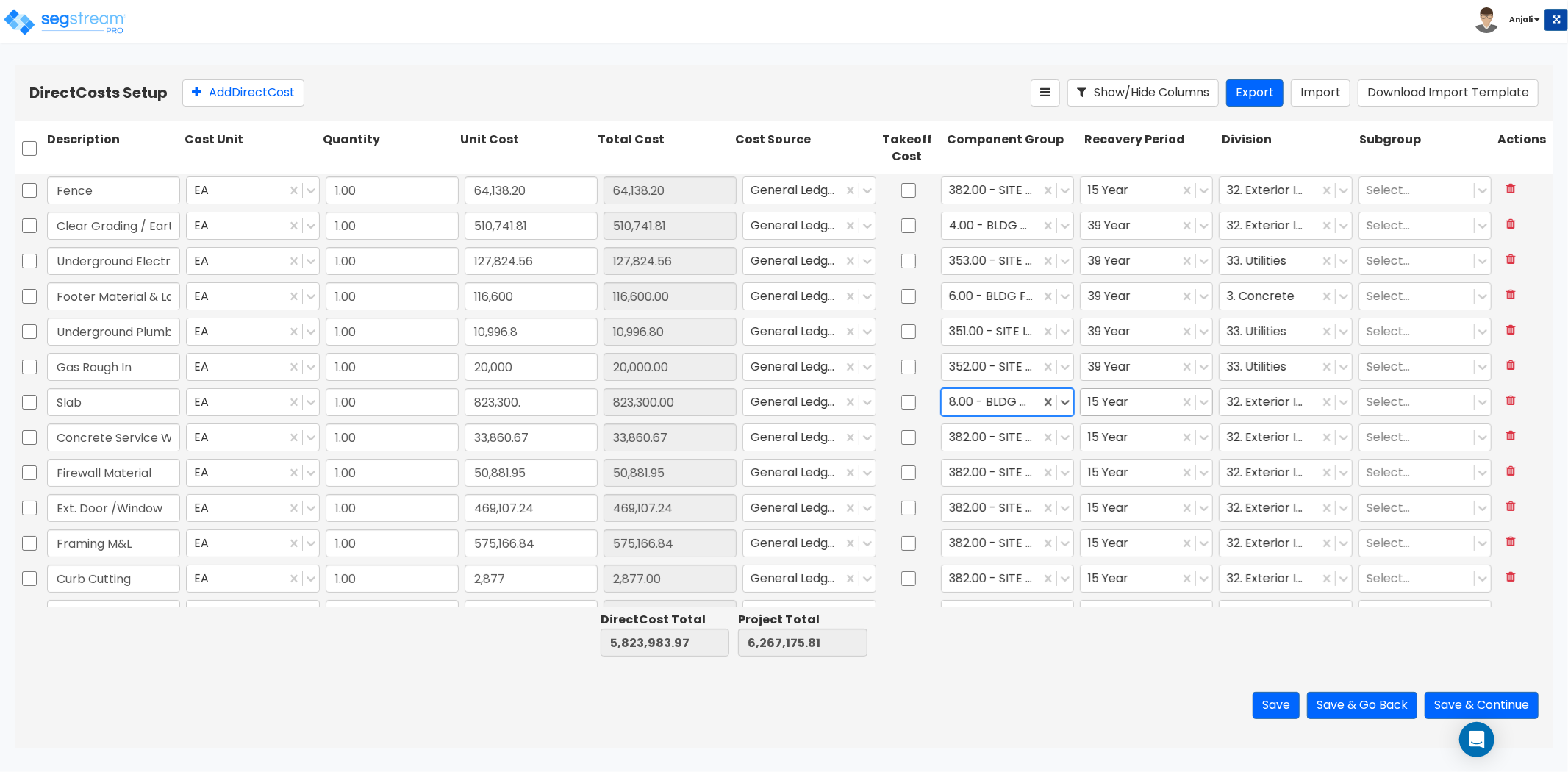
click at [1112, 406] on div at bounding box center [1130, 401] width 84 height 20
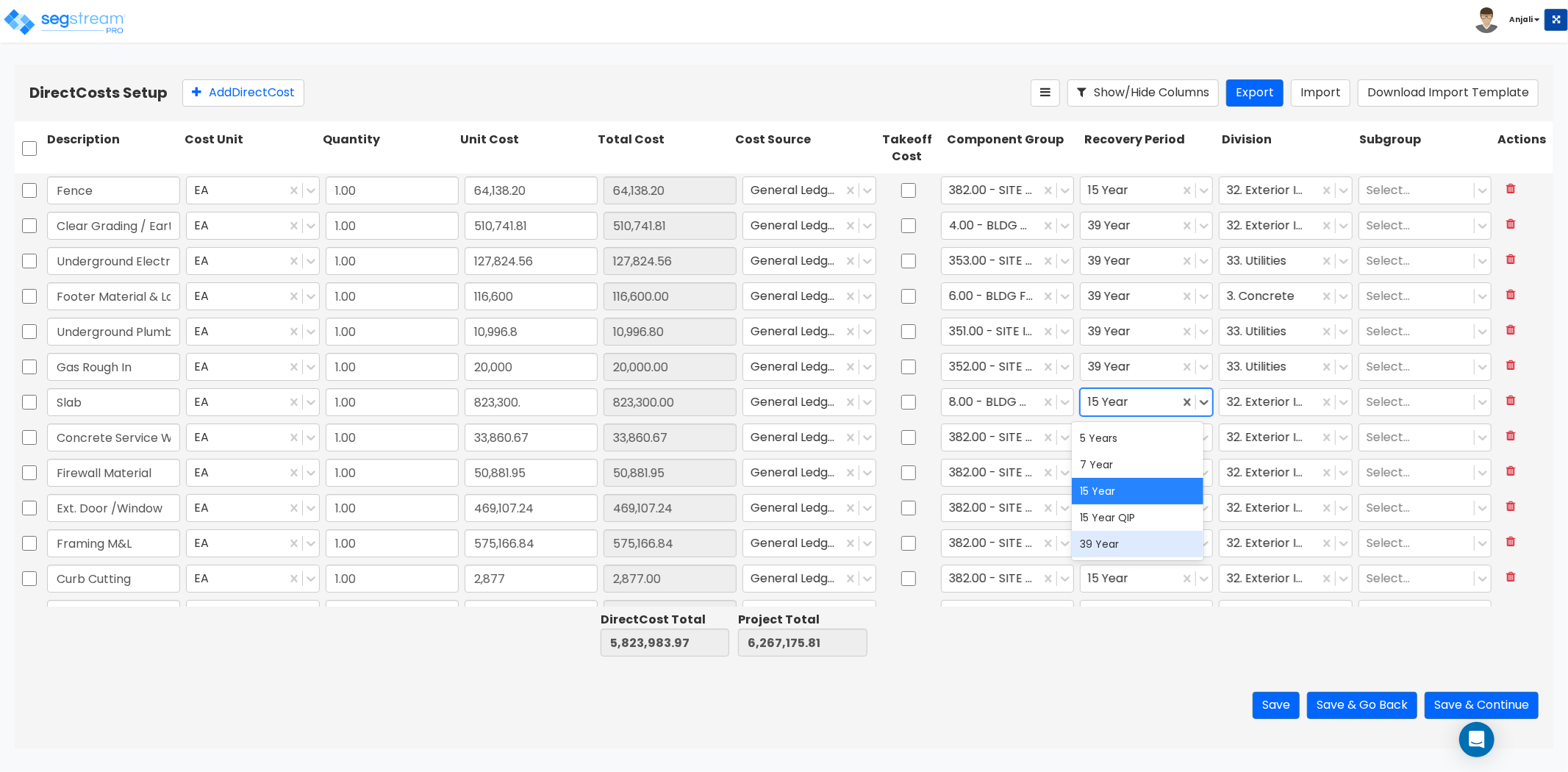
click at [1106, 540] on div "39 Year" at bounding box center [1138, 544] width 133 height 27
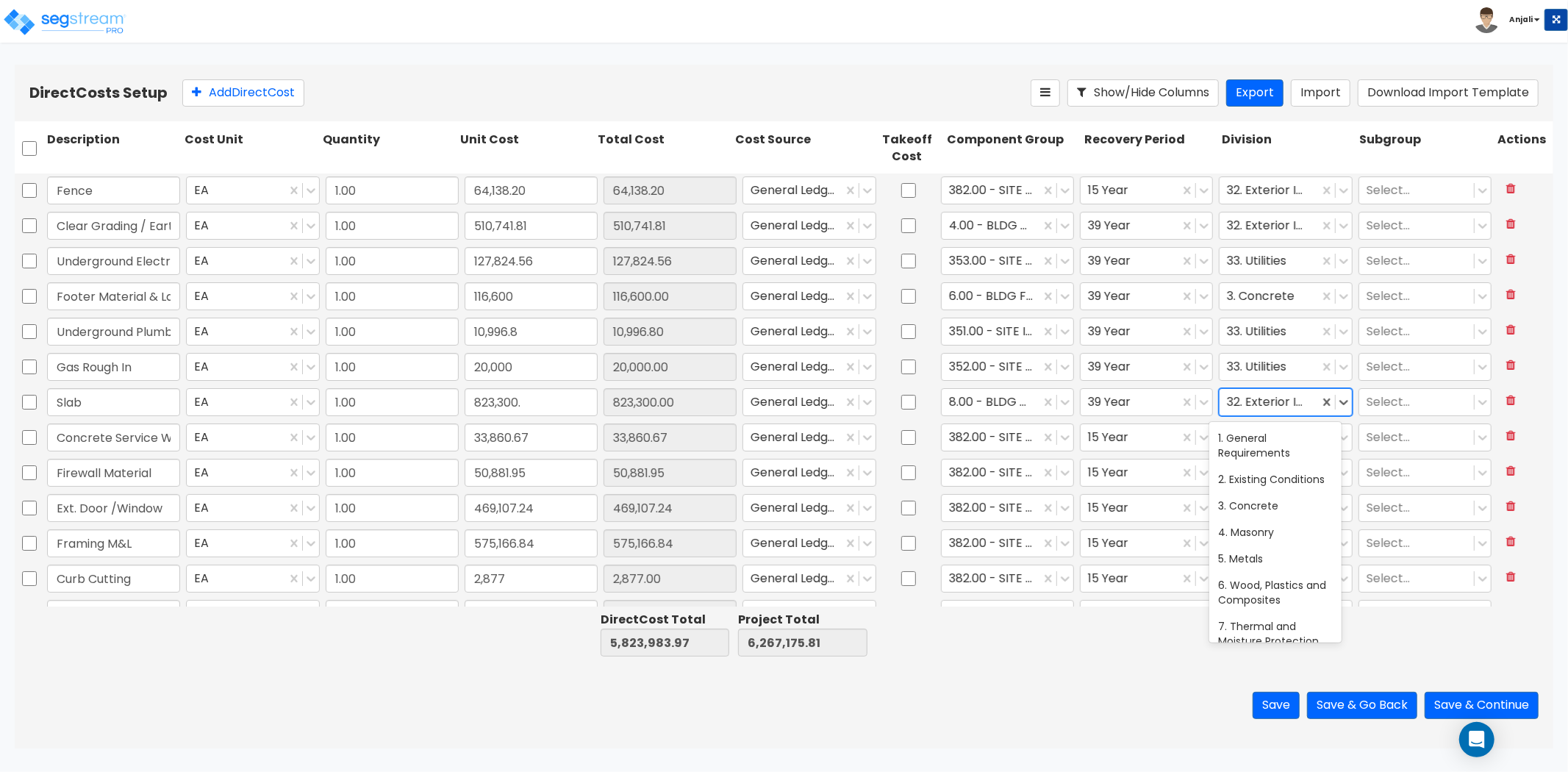
click at [1254, 401] on div at bounding box center [1268, 401] width 84 height 20
click at [1270, 401] on div at bounding box center [1277, 401] width 100 height 20
click at [1267, 475] on div "3. Concrete" at bounding box center [1276, 464] width 133 height 27
click at [997, 444] on div at bounding box center [991, 437] width 84 height 20
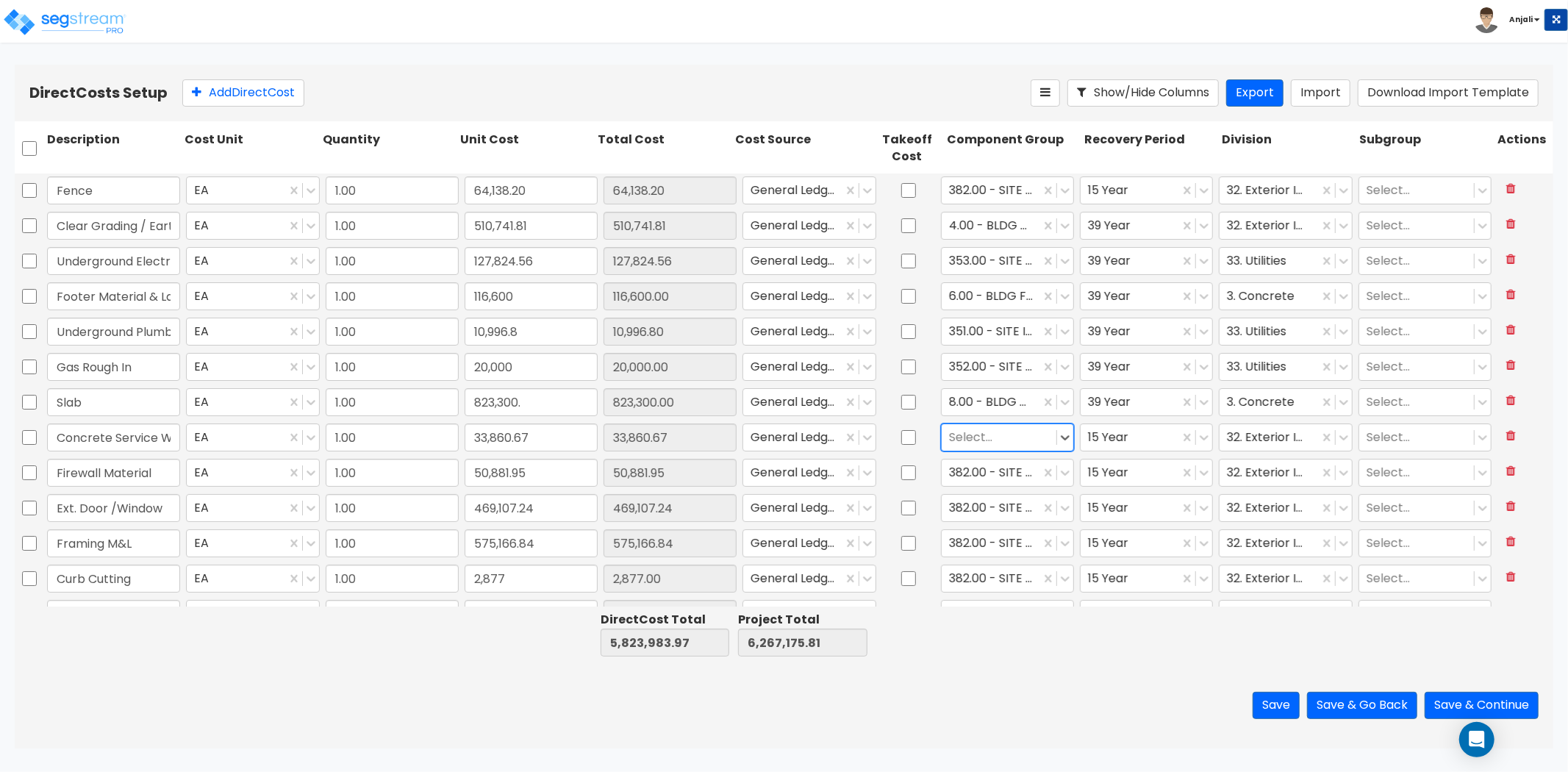
click at [994, 432] on div at bounding box center [999, 437] width 100 height 20
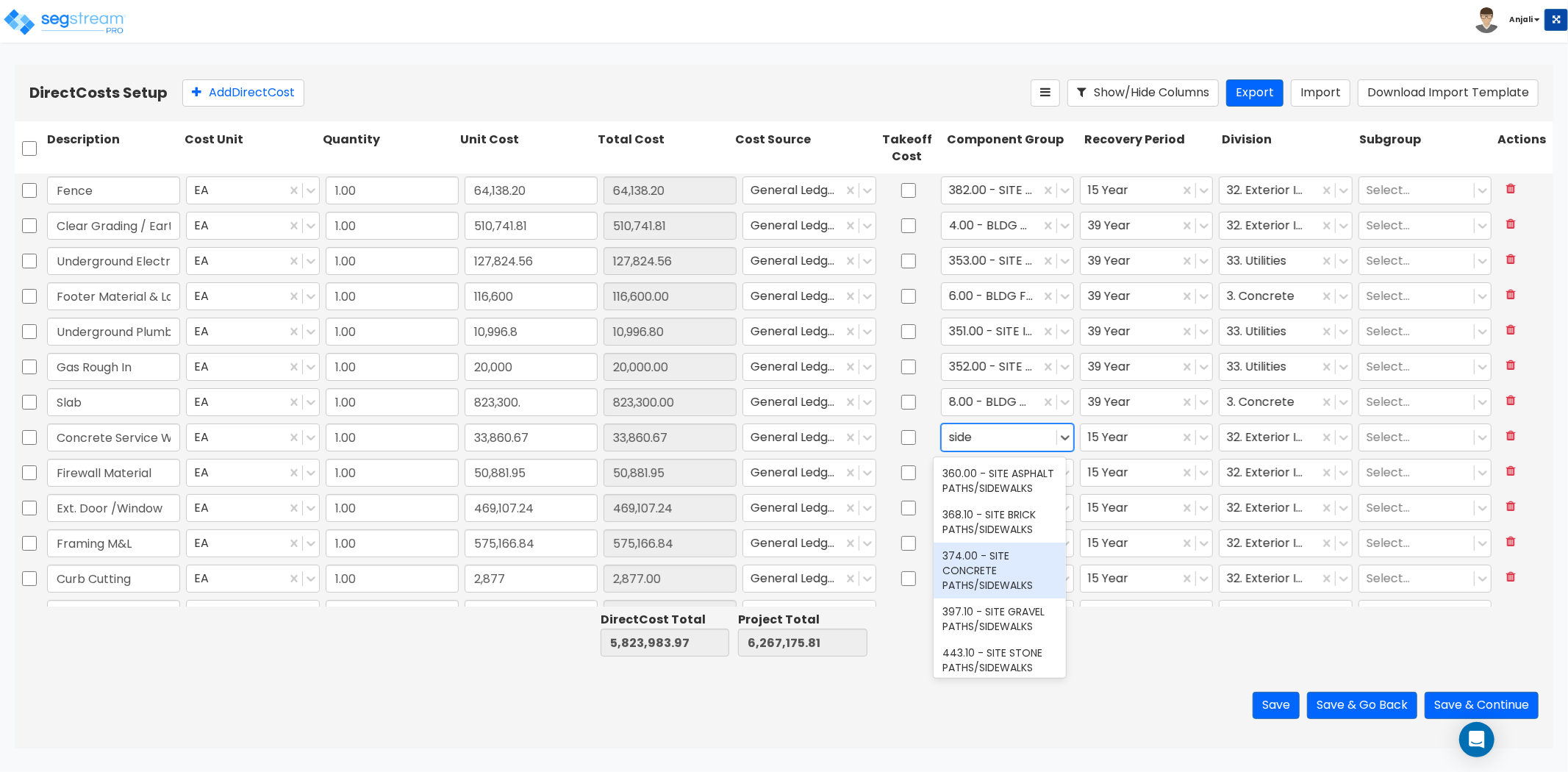
click at [996, 585] on div "374.00 - SITE CONCRETE PATHS/SIDEWALKS" at bounding box center [1000, 570] width 133 height 56
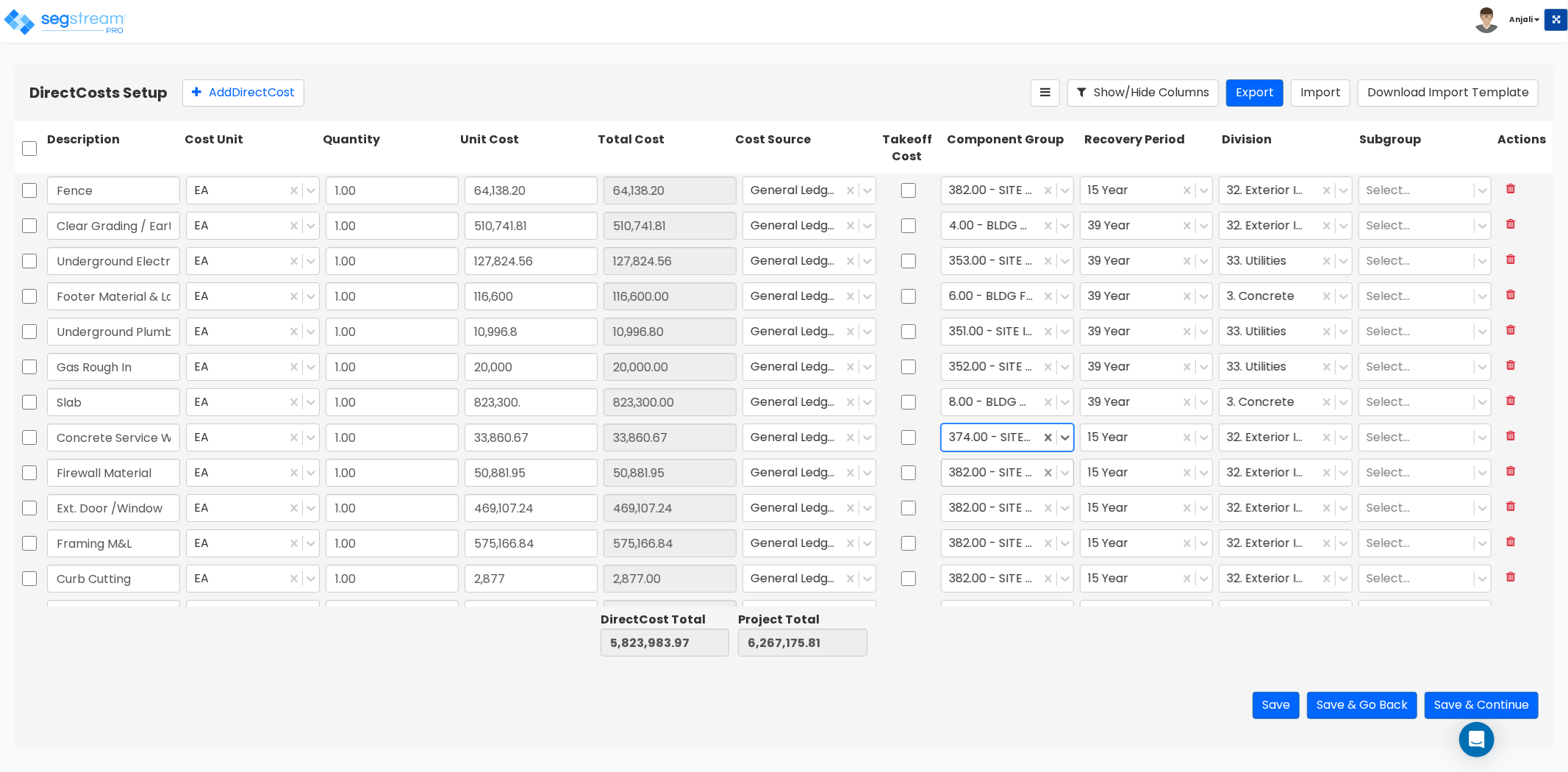
drag, startPoint x: 974, startPoint y: 467, endPoint x: 1036, endPoint y: 473, distance: 62.3
click at [974, 467] on div at bounding box center [991, 472] width 84 height 20
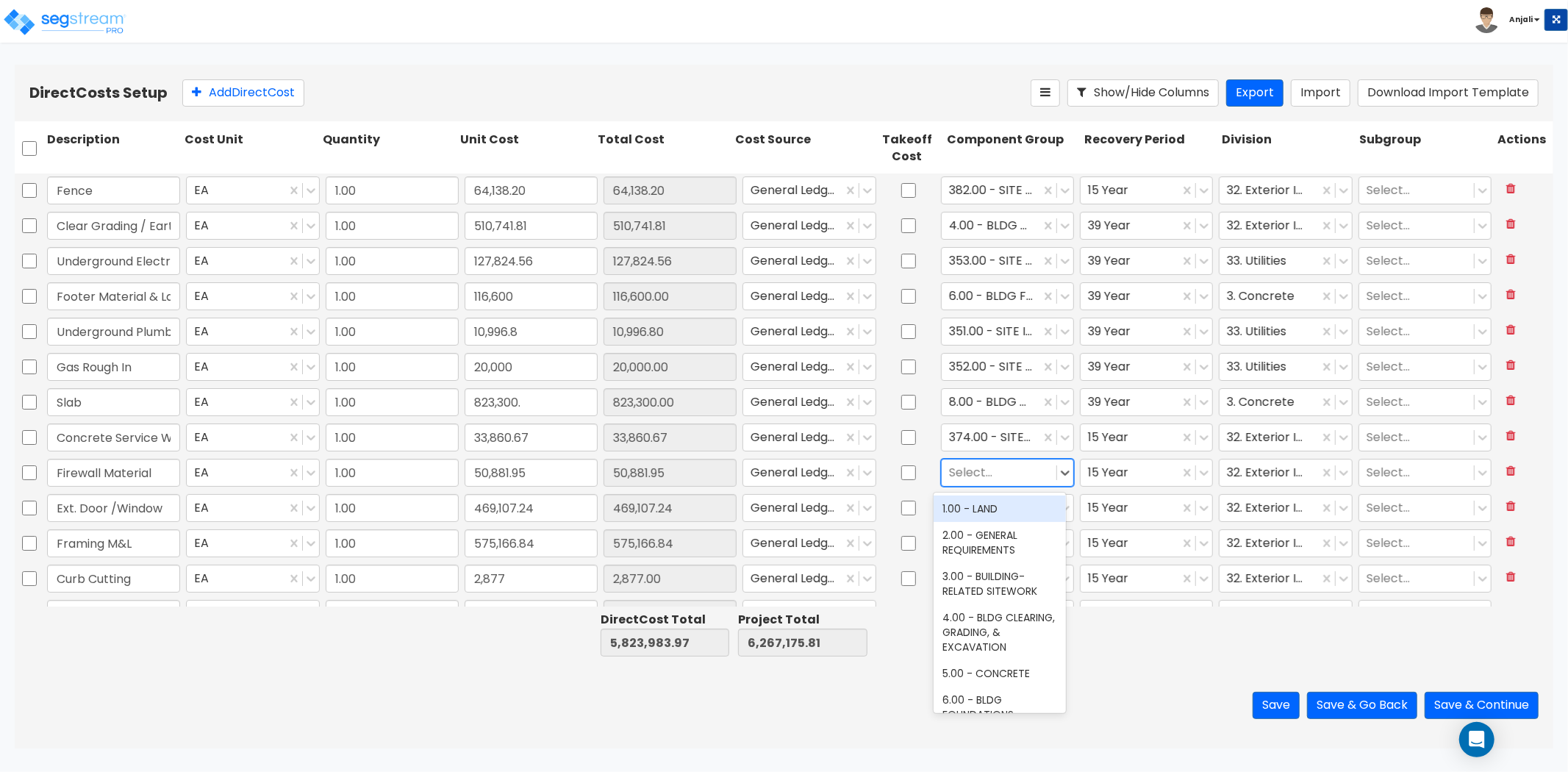
click at [988, 473] on div at bounding box center [999, 472] width 100 height 20
click at [996, 539] on div "141.00 - BLDG FIRE PROTECTION" at bounding box center [1000, 542] width 133 height 42
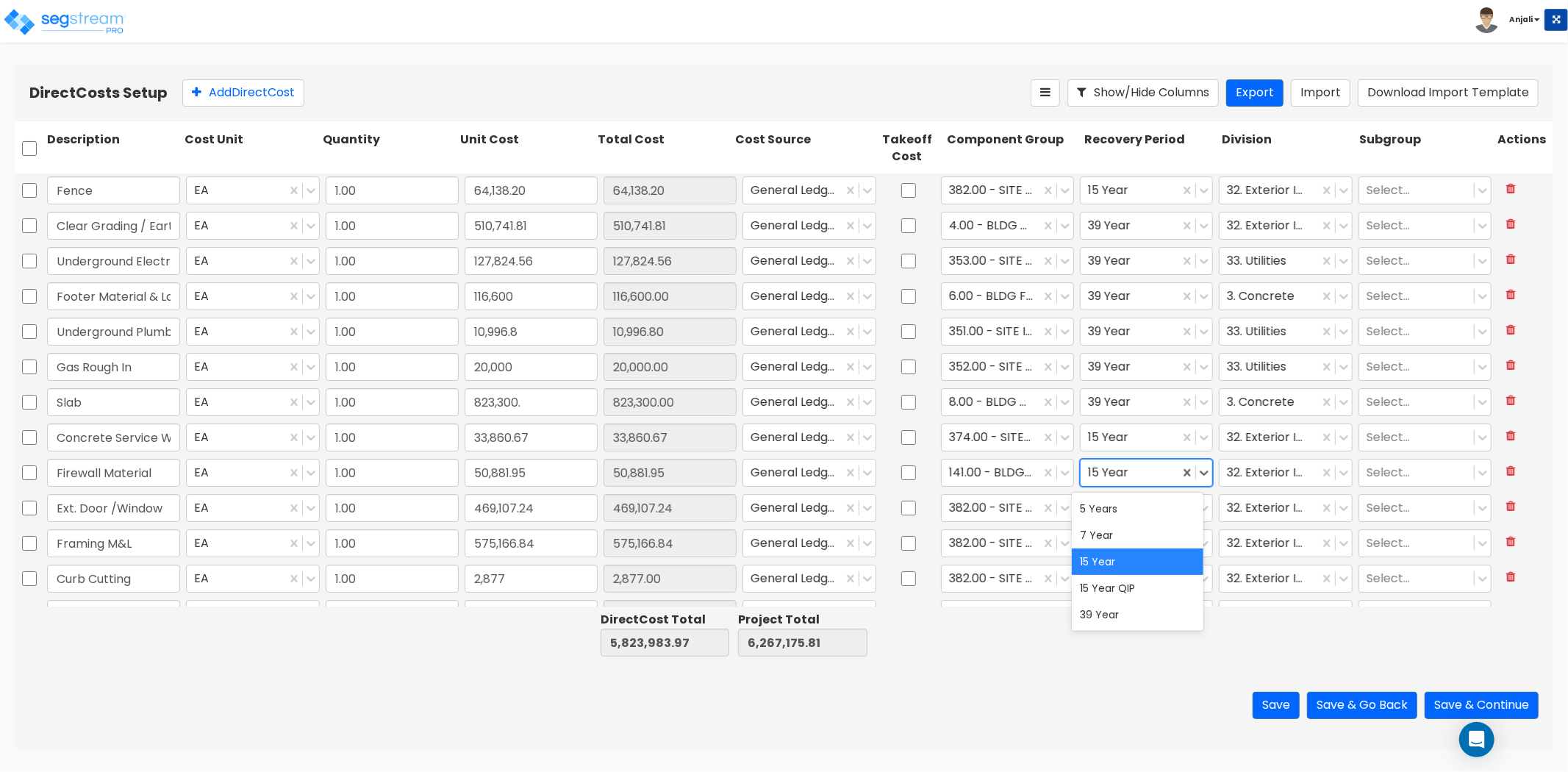
click at [1106, 463] on div at bounding box center [1130, 472] width 84 height 20
click at [1108, 613] on div "39 Year" at bounding box center [1138, 615] width 133 height 27
click at [1268, 471] on div at bounding box center [1268, 472] width 84 height 20
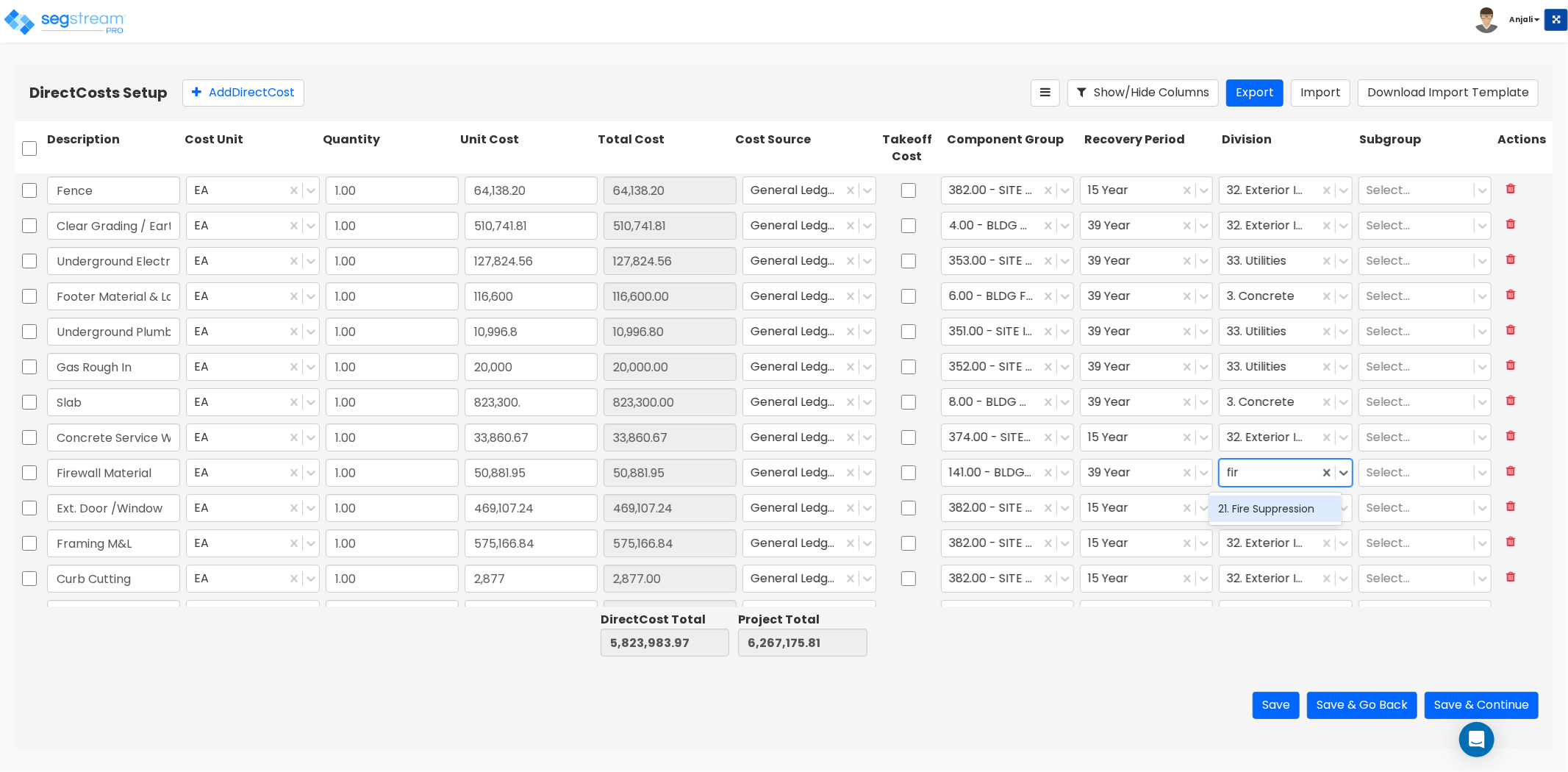
click at [1288, 503] on div "21. Fire Suppression" at bounding box center [1276, 509] width 133 height 27
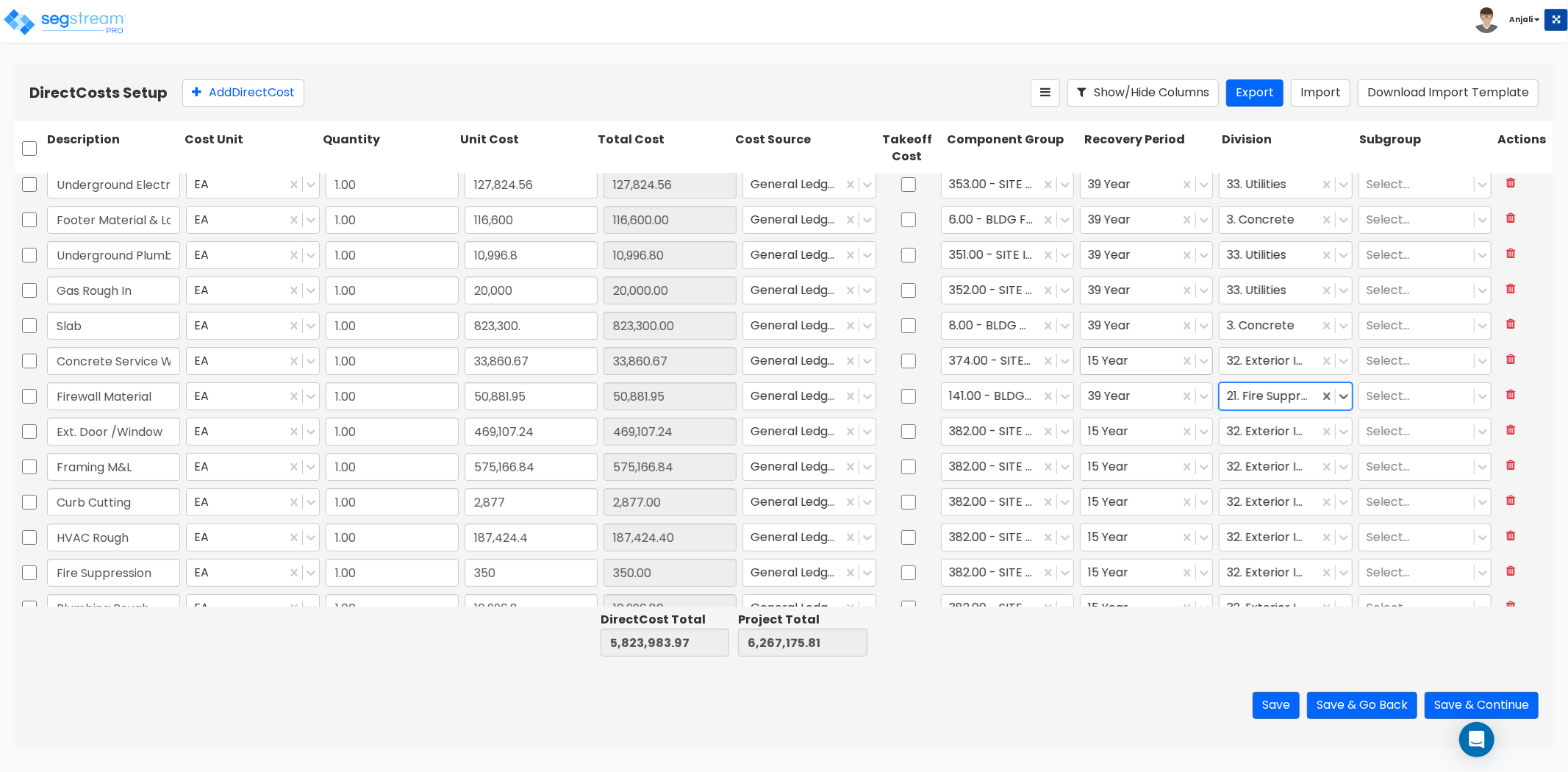
scroll to position [81, 0]
click at [1241, 387] on div at bounding box center [1268, 391] width 84 height 20
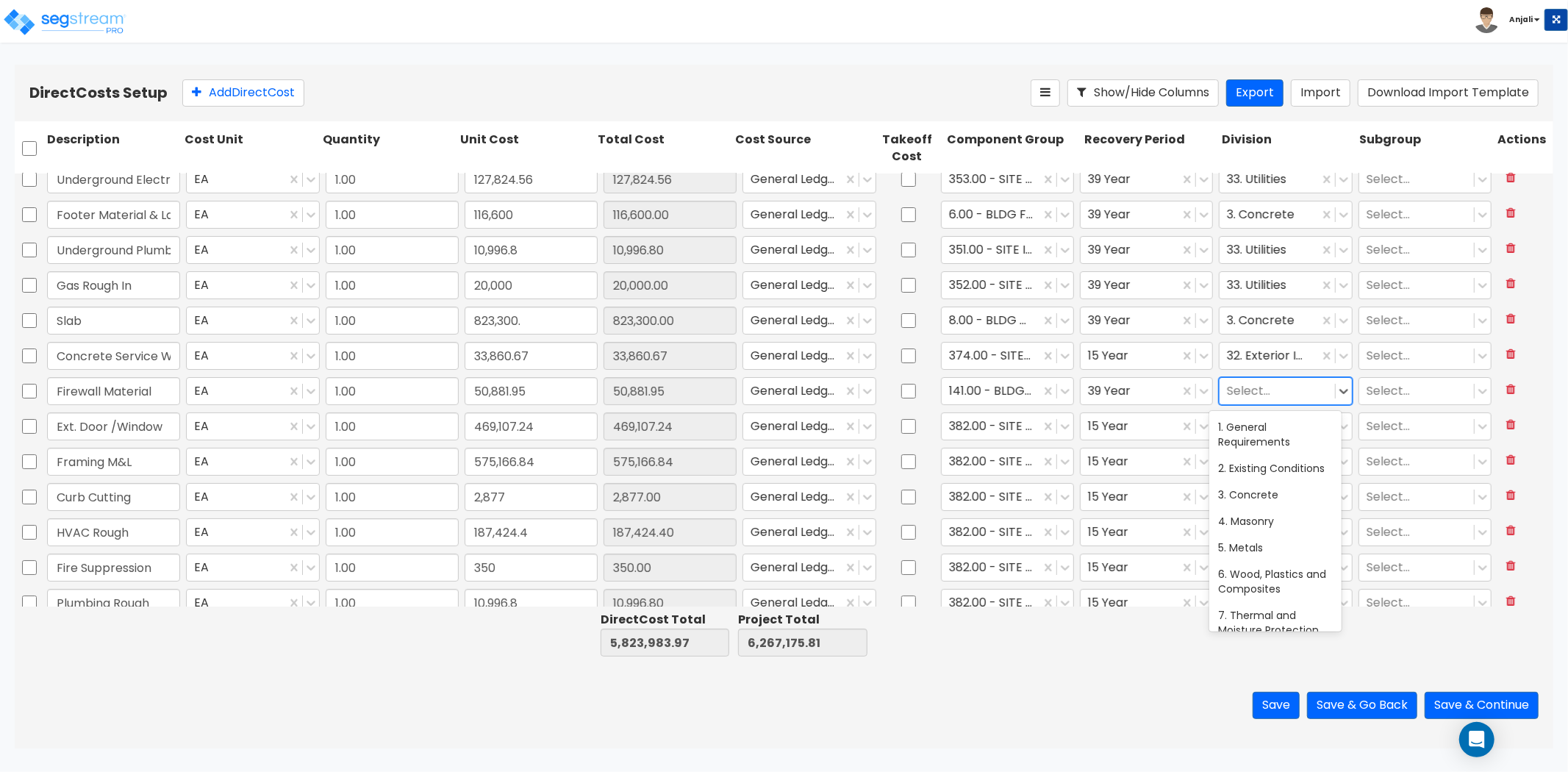
scroll to position [276, 0]
click at [1271, 392] on div at bounding box center [1277, 391] width 100 height 20
click at [1276, 432] on div "21. Fire Suppression" at bounding box center [1276, 427] width 133 height 27
click at [1024, 428] on div at bounding box center [991, 426] width 84 height 20
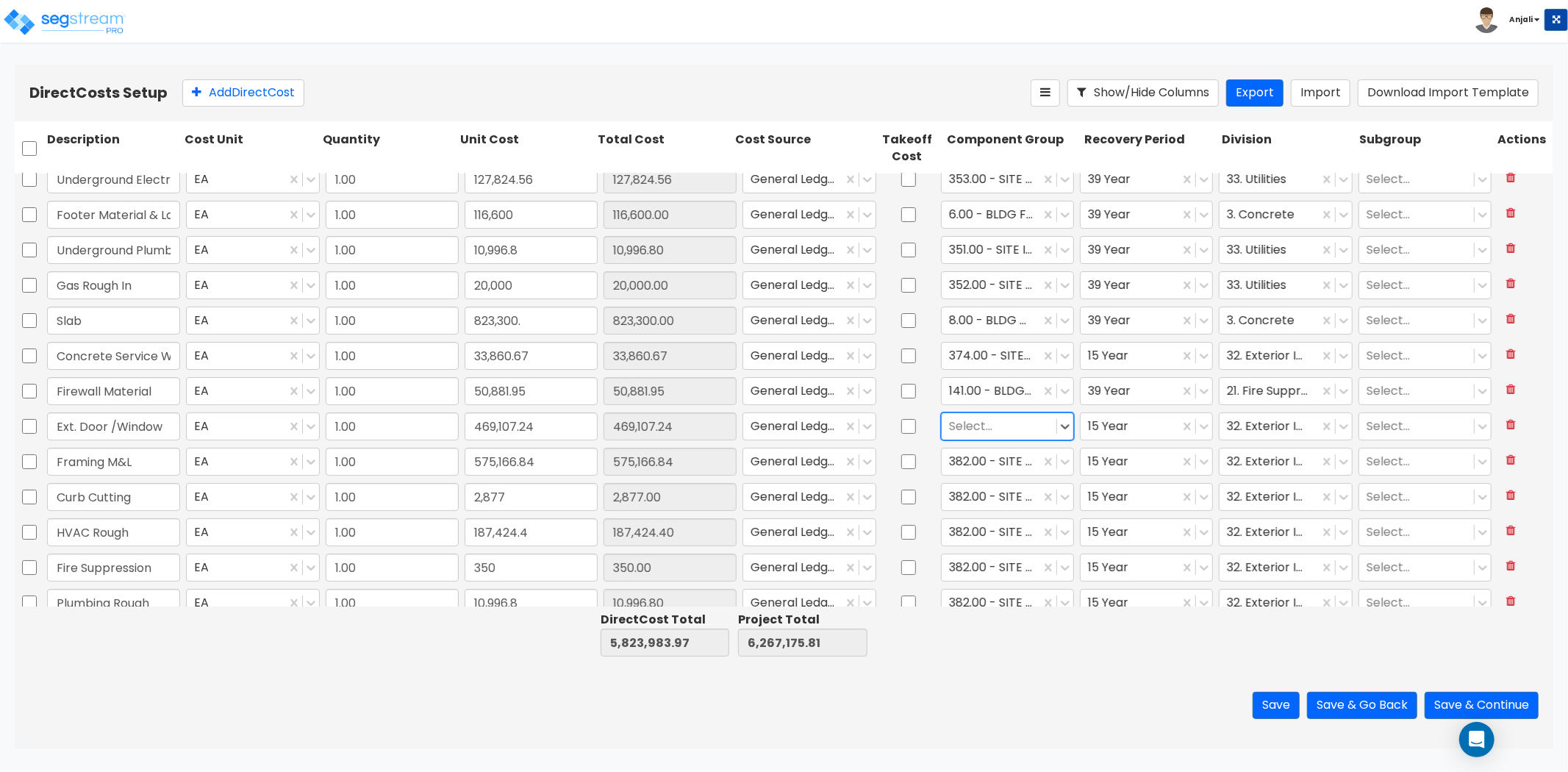
click at [996, 422] on div at bounding box center [999, 426] width 100 height 20
click at [975, 465] on div "40.00 - DOORS & WINDOWS" at bounding box center [1000, 470] width 133 height 42
click at [1120, 429] on div at bounding box center [1130, 426] width 84 height 20
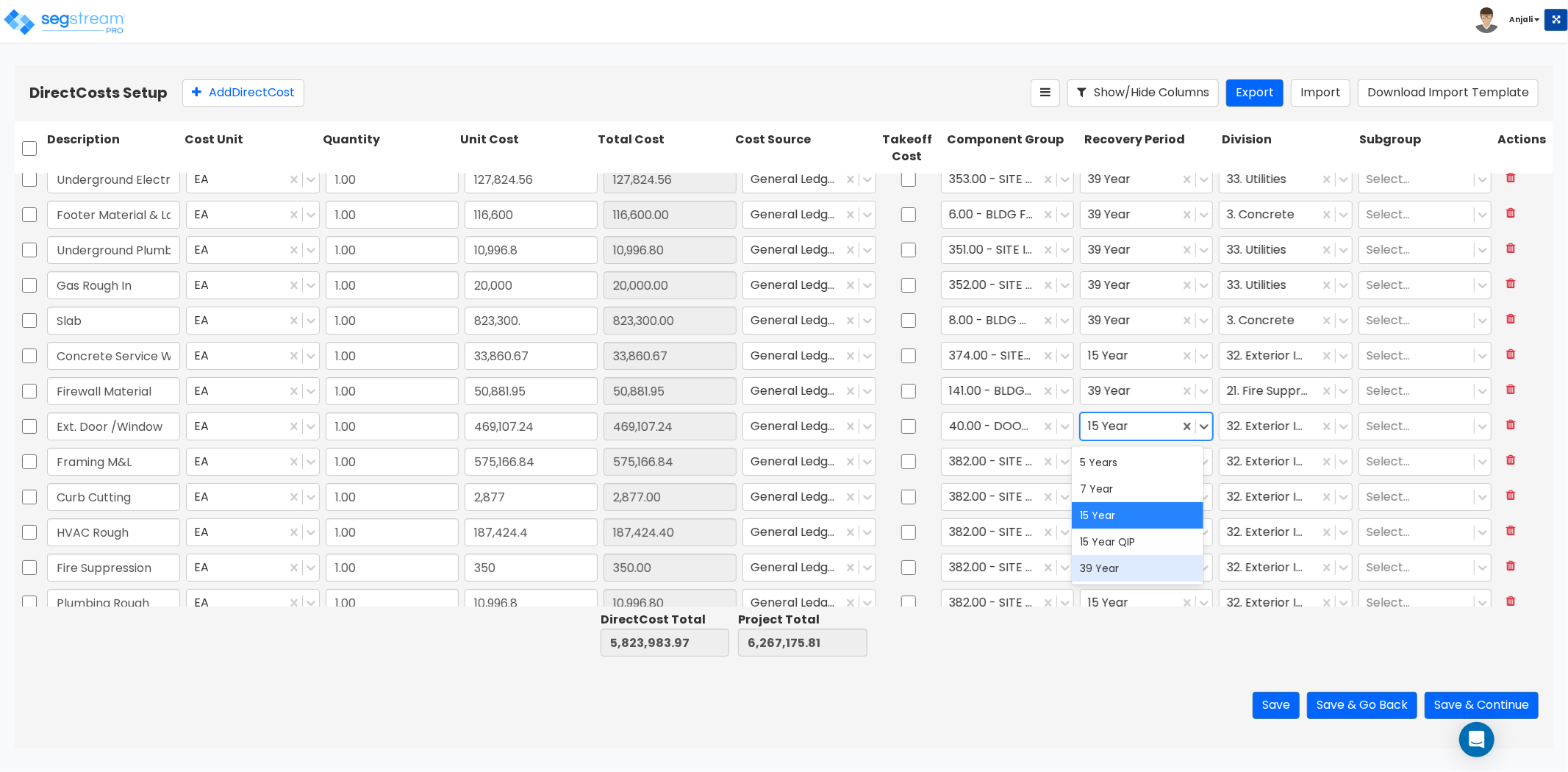
click at [1125, 562] on div "39 Year" at bounding box center [1138, 568] width 133 height 27
drag, startPoint x: 1276, startPoint y: 432, endPoint x: 1294, endPoint y: 432, distance: 18.0
click at [1286, 432] on div at bounding box center [1268, 426] width 84 height 20
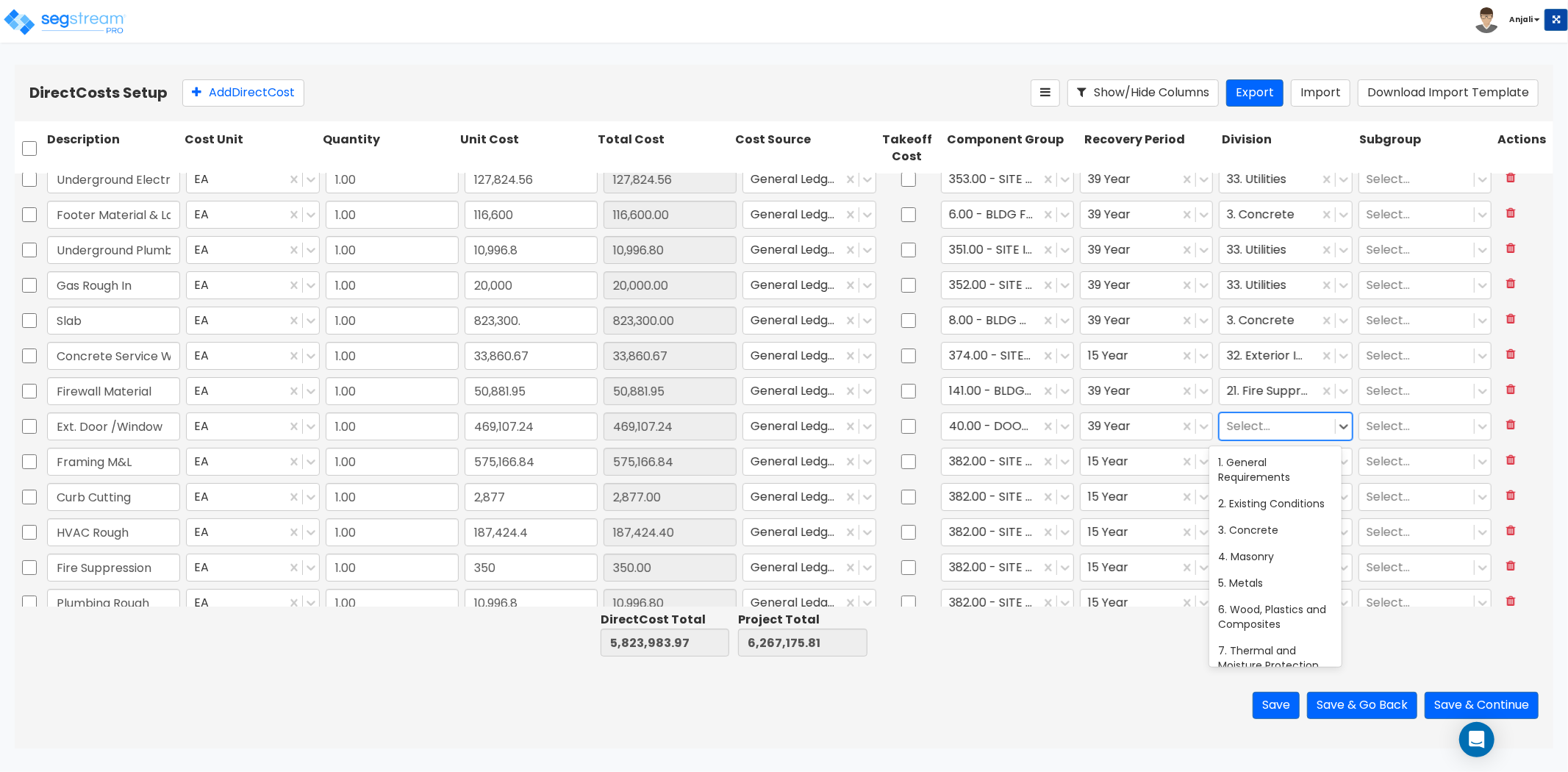
scroll to position [595, 0]
click at [1255, 424] on div at bounding box center [1277, 426] width 100 height 20
click at [1252, 456] on div "8. Openings" at bounding box center [1276, 463] width 133 height 27
click at [1022, 468] on div at bounding box center [991, 461] width 84 height 20
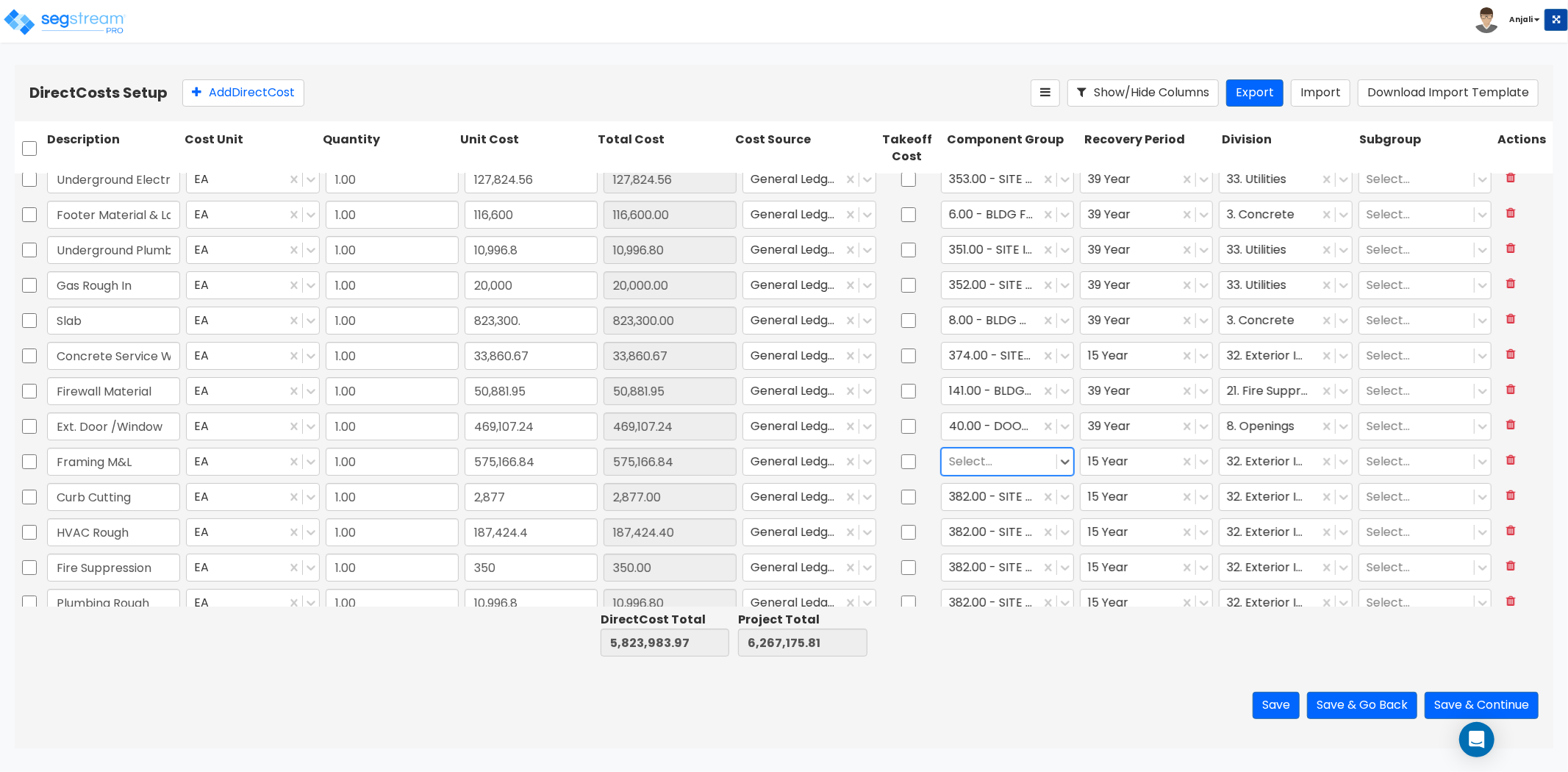
click at [1001, 463] on div at bounding box center [999, 461] width 100 height 20
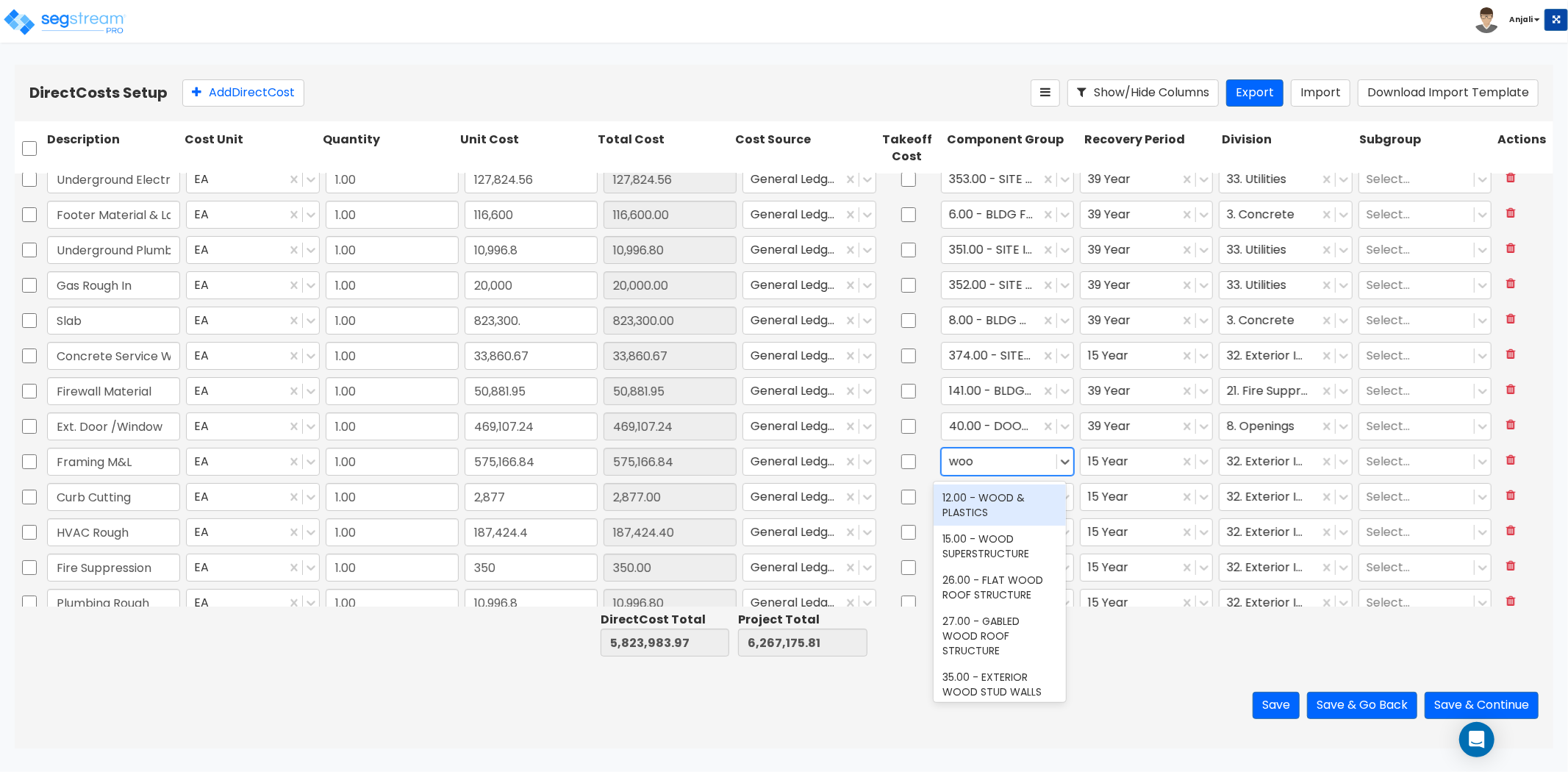
click at [990, 497] on div "12.00 - WOOD & PLASTICS" at bounding box center [1000, 505] width 133 height 42
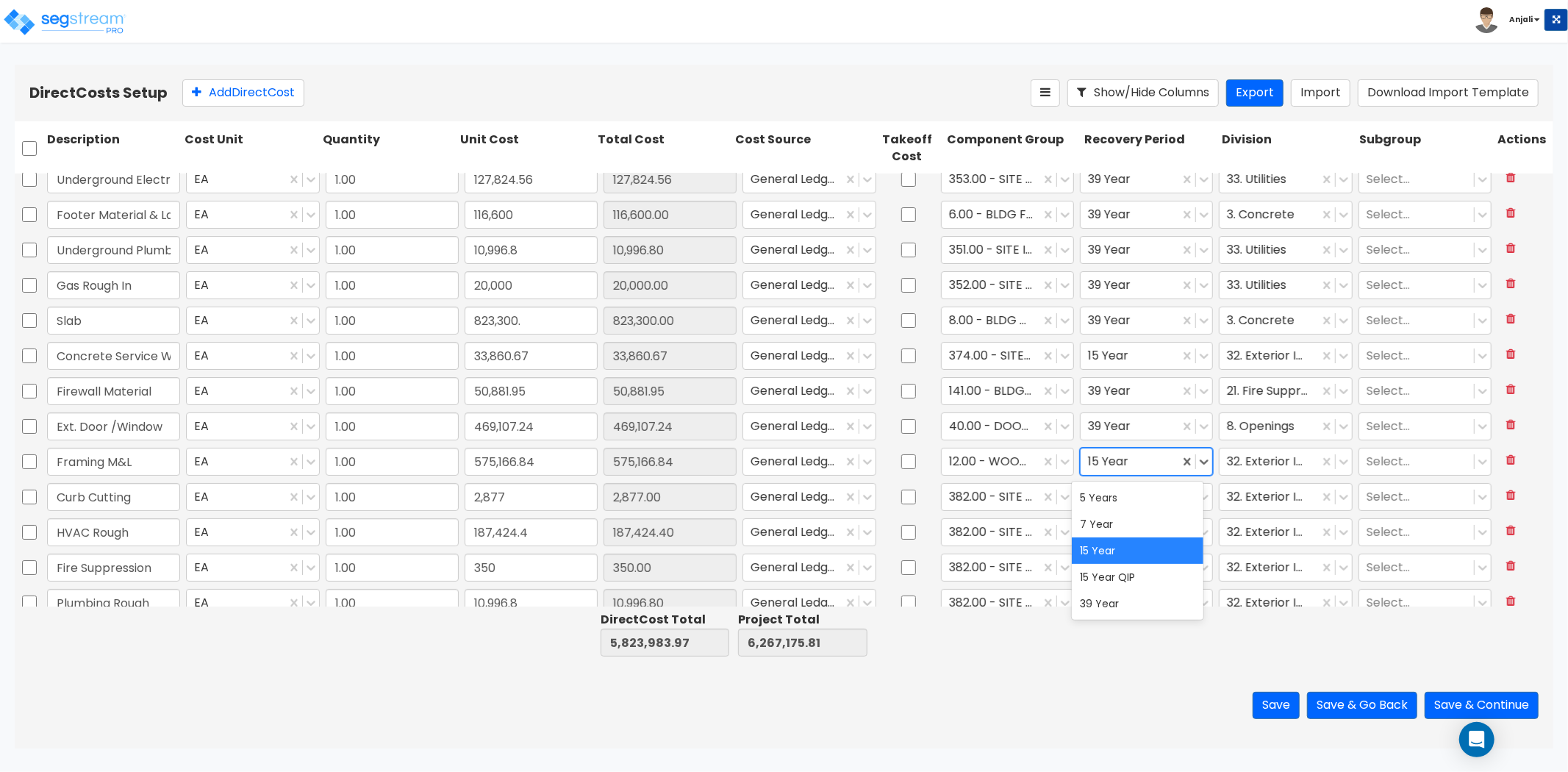
click at [1148, 454] on div at bounding box center [1130, 461] width 84 height 20
click at [1120, 602] on div "39 Year" at bounding box center [1138, 603] width 133 height 27
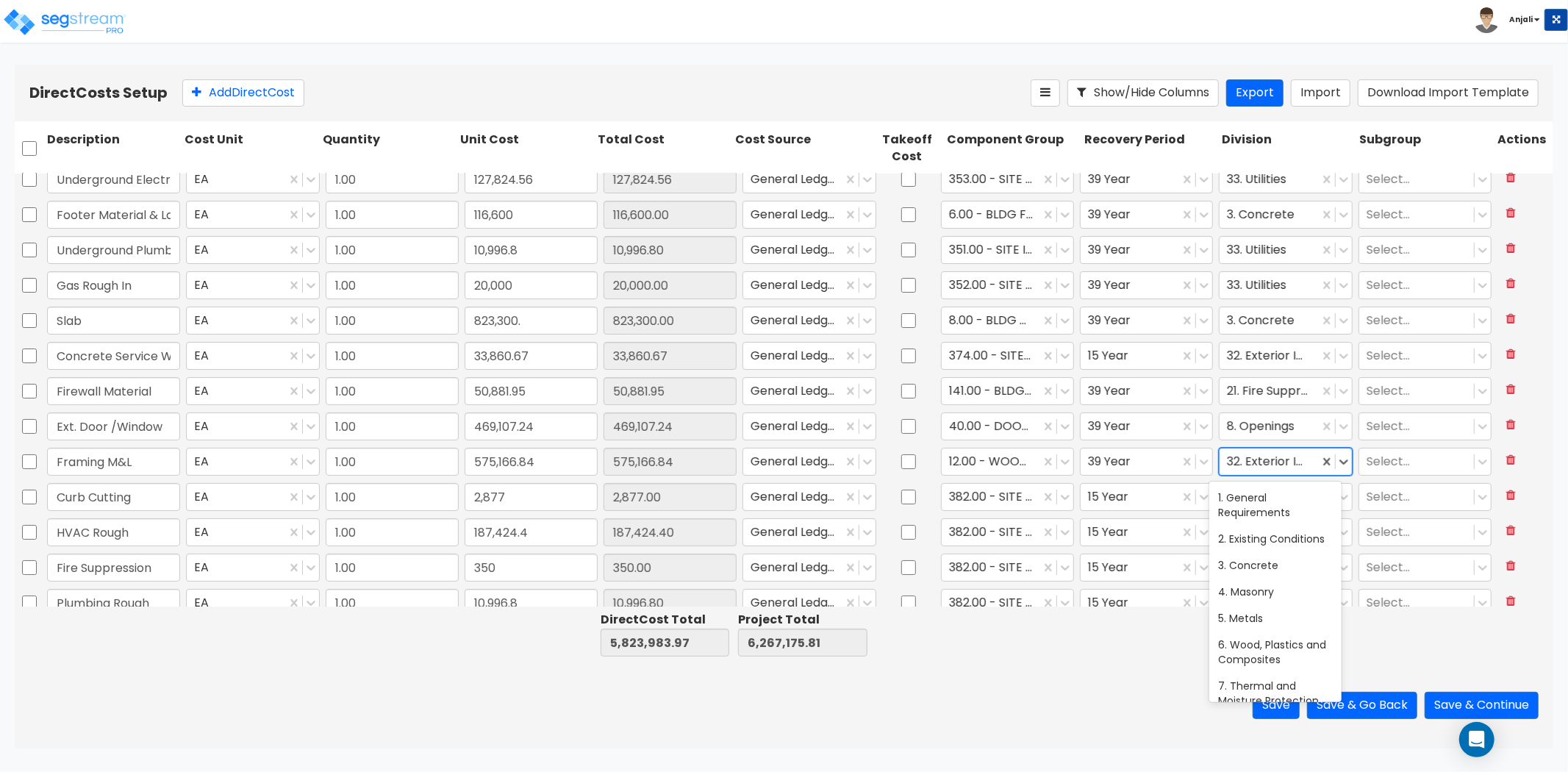
click at [1274, 459] on div at bounding box center [1268, 461] width 84 height 20
click at [1272, 464] on div at bounding box center [1277, 461] width 100 height 20
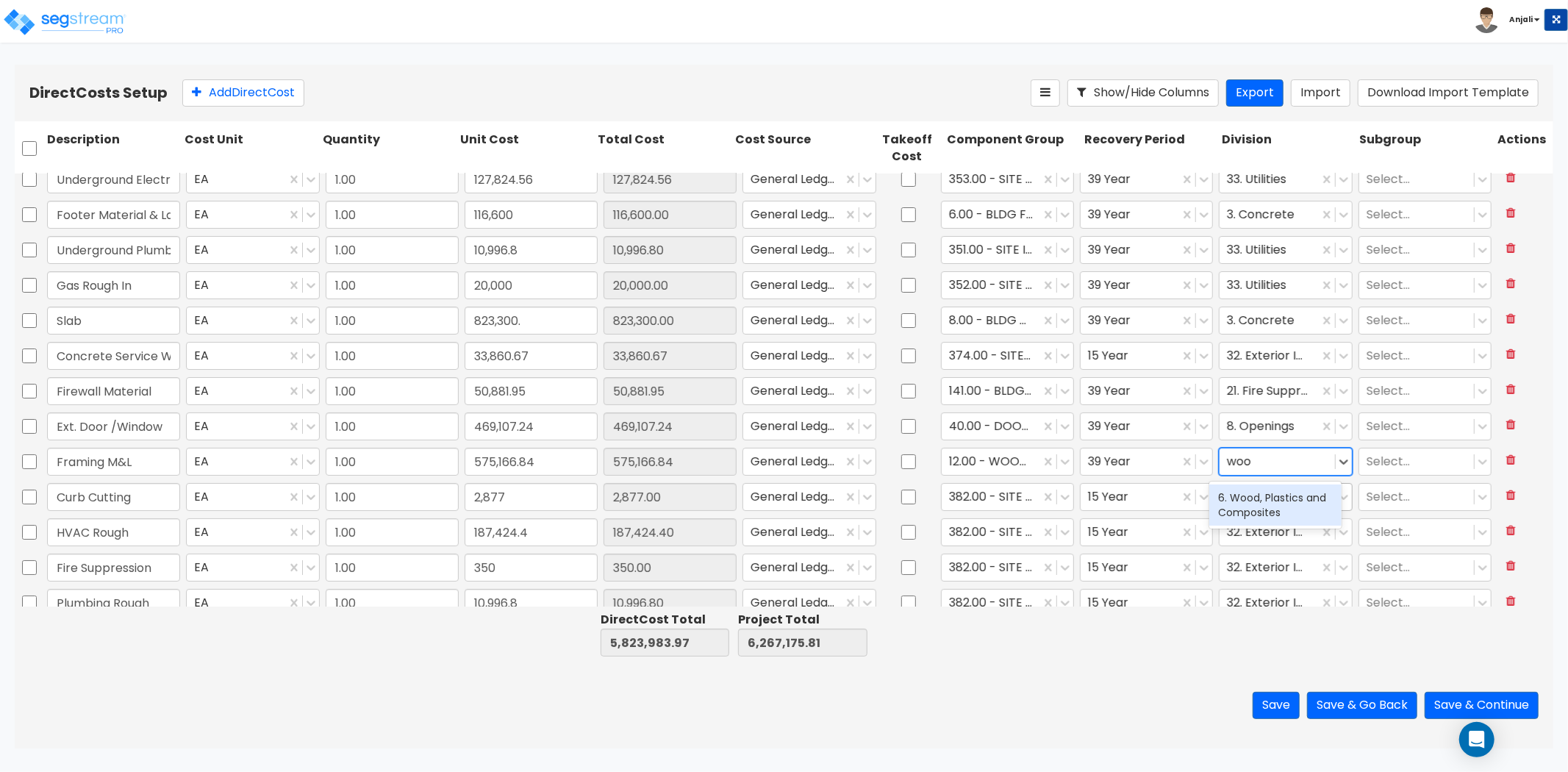
drag, startPoint x: 1290, startPoint y: 505, endPoint x: 1271, endPoint y: 485, distance: 27.6
click at [1290, 505] on div "6. Wood, Plastics and Composites" at bounding box center [1276, 505] width 133 height 42
click at [1010, 505] on div at bounding box center [991, 497] width 84 height 20
click at [987, 498] on div at bounding box center [999, 497] width 100 height 20
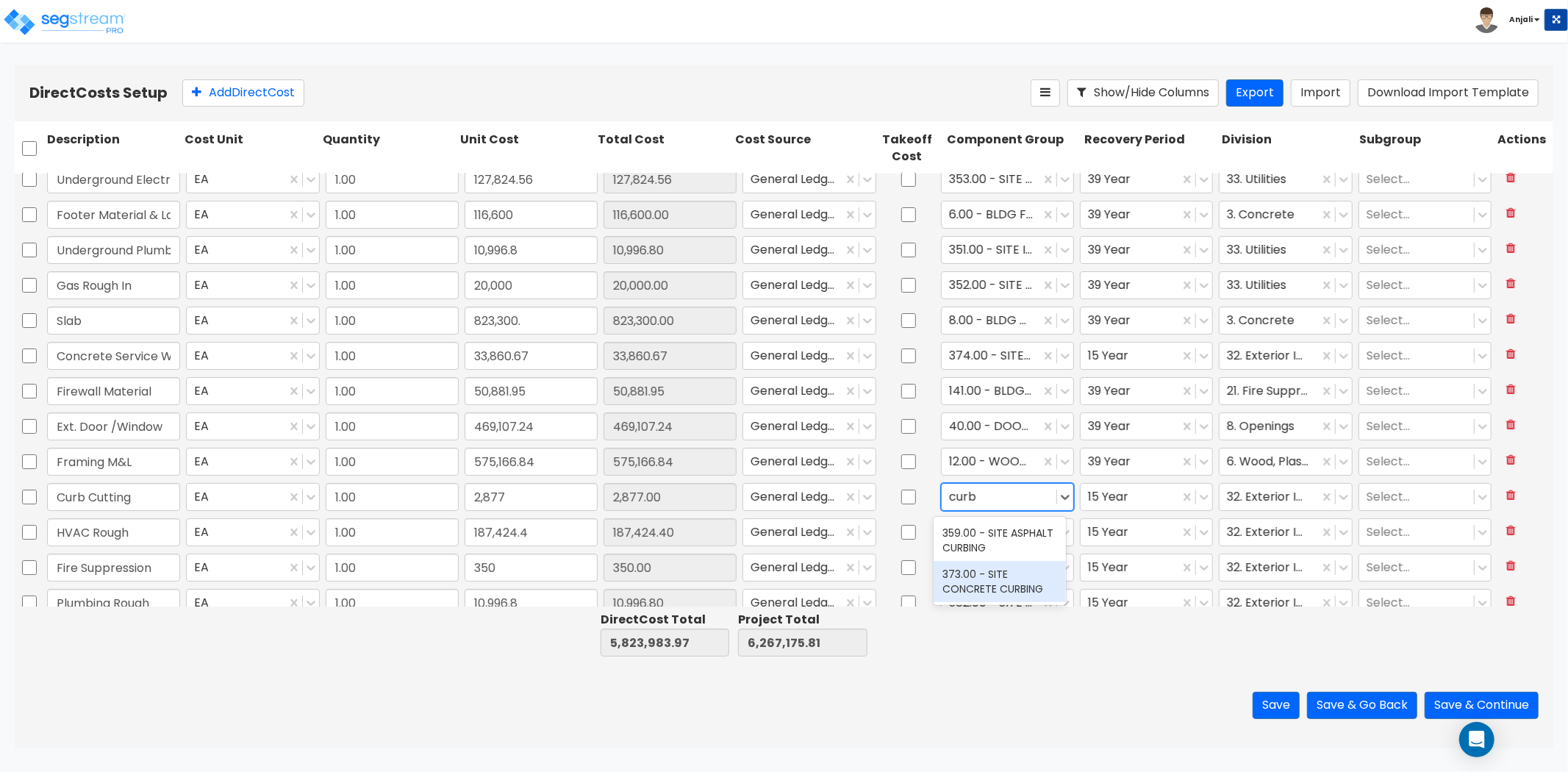
click at [1005, 576] on div "373.00 - SITE CONCRETE CURBING" at bounding box center [1000, 581] width 133 height 42
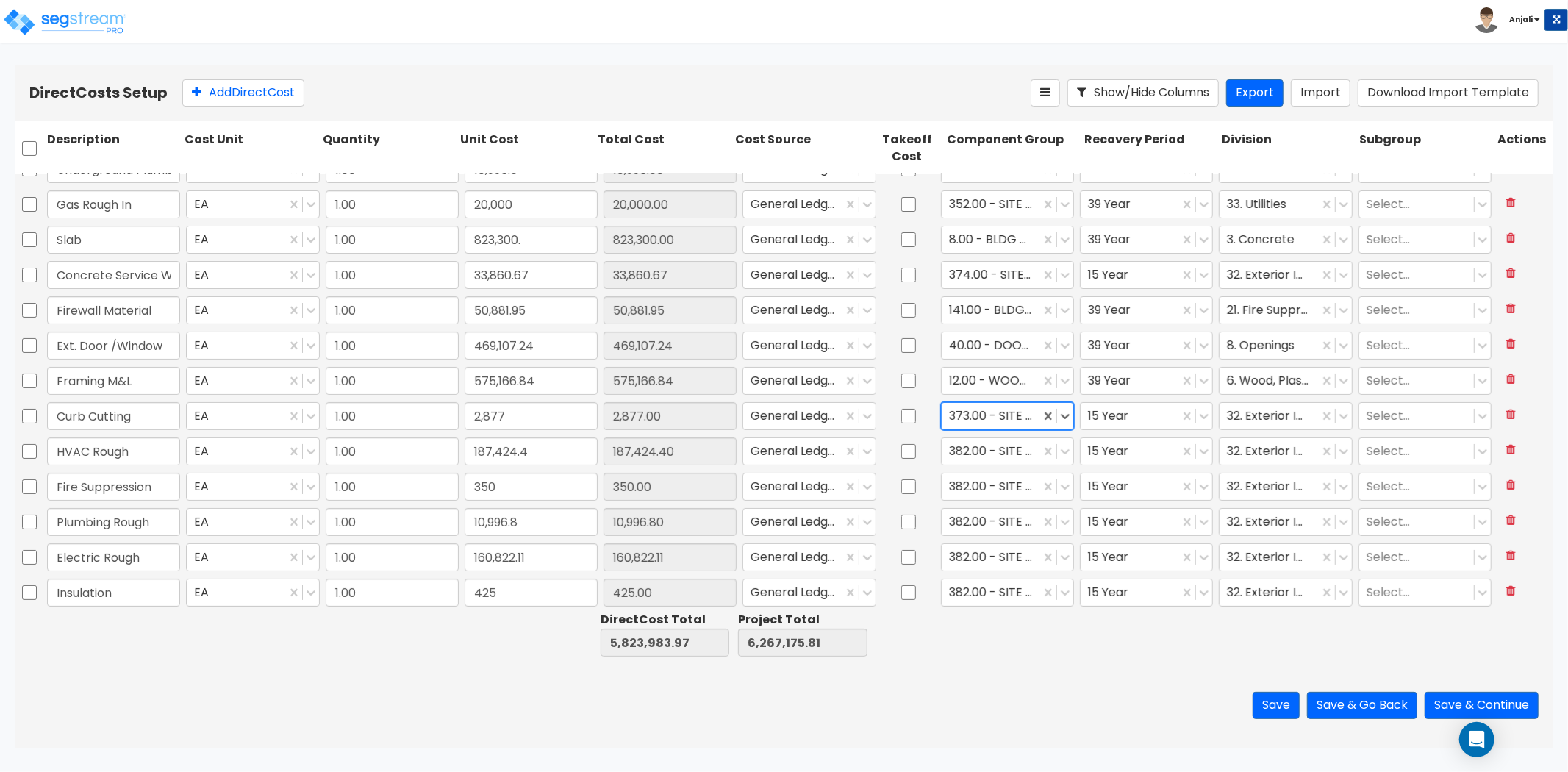
scroll to position [163, 0]
click at [988, 451] on div at bounding box center [999, 450] width 100 height 20
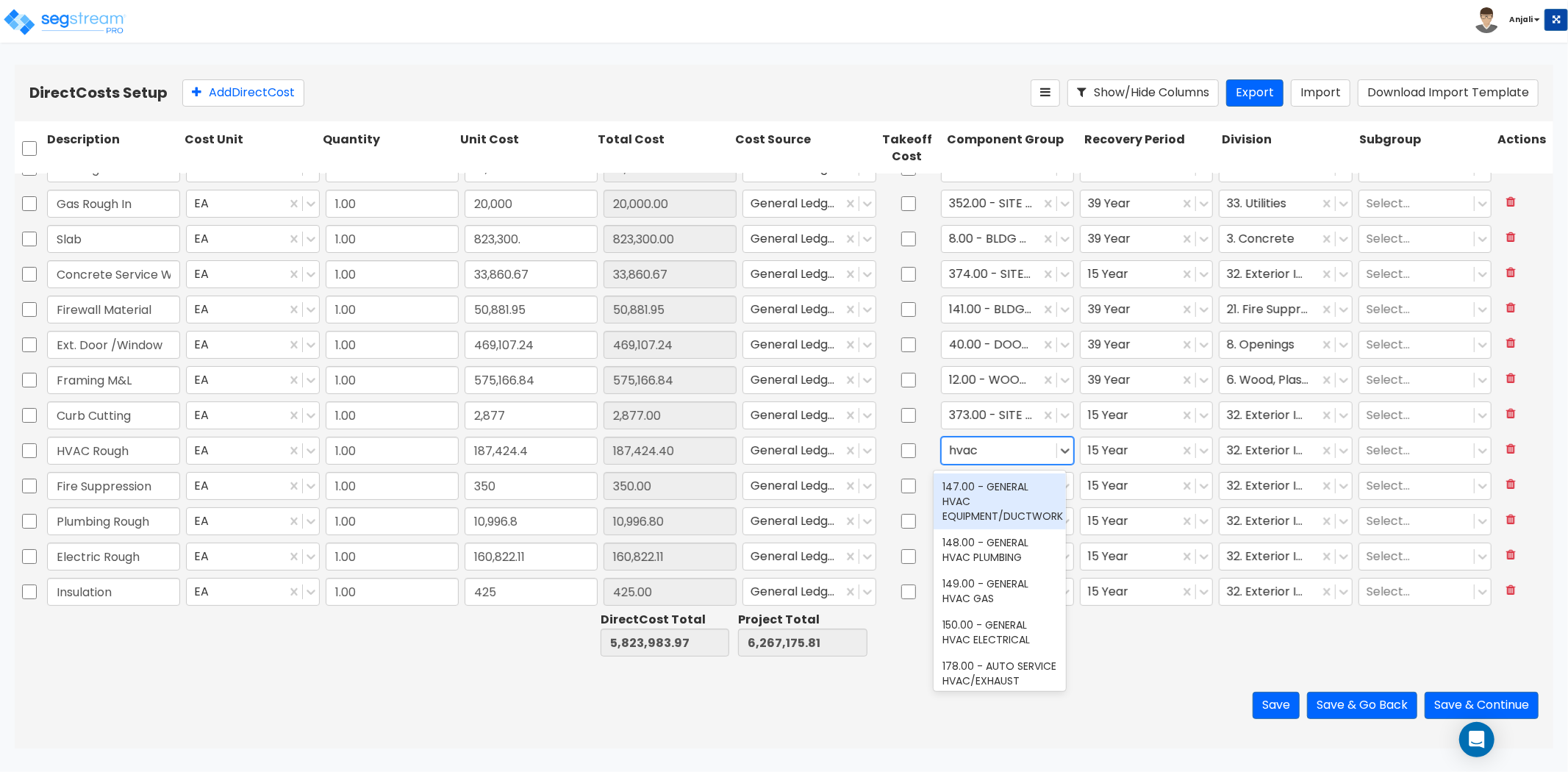
click at [1015, 506] on div "147.00 - GENERAL HVAC EQUIPMENT/DUCTWORK" at bounding box center [1000, 502] width 133 height 56
click at [1138, 451] on div at bounding box center [1130, 450] width 84 height 20
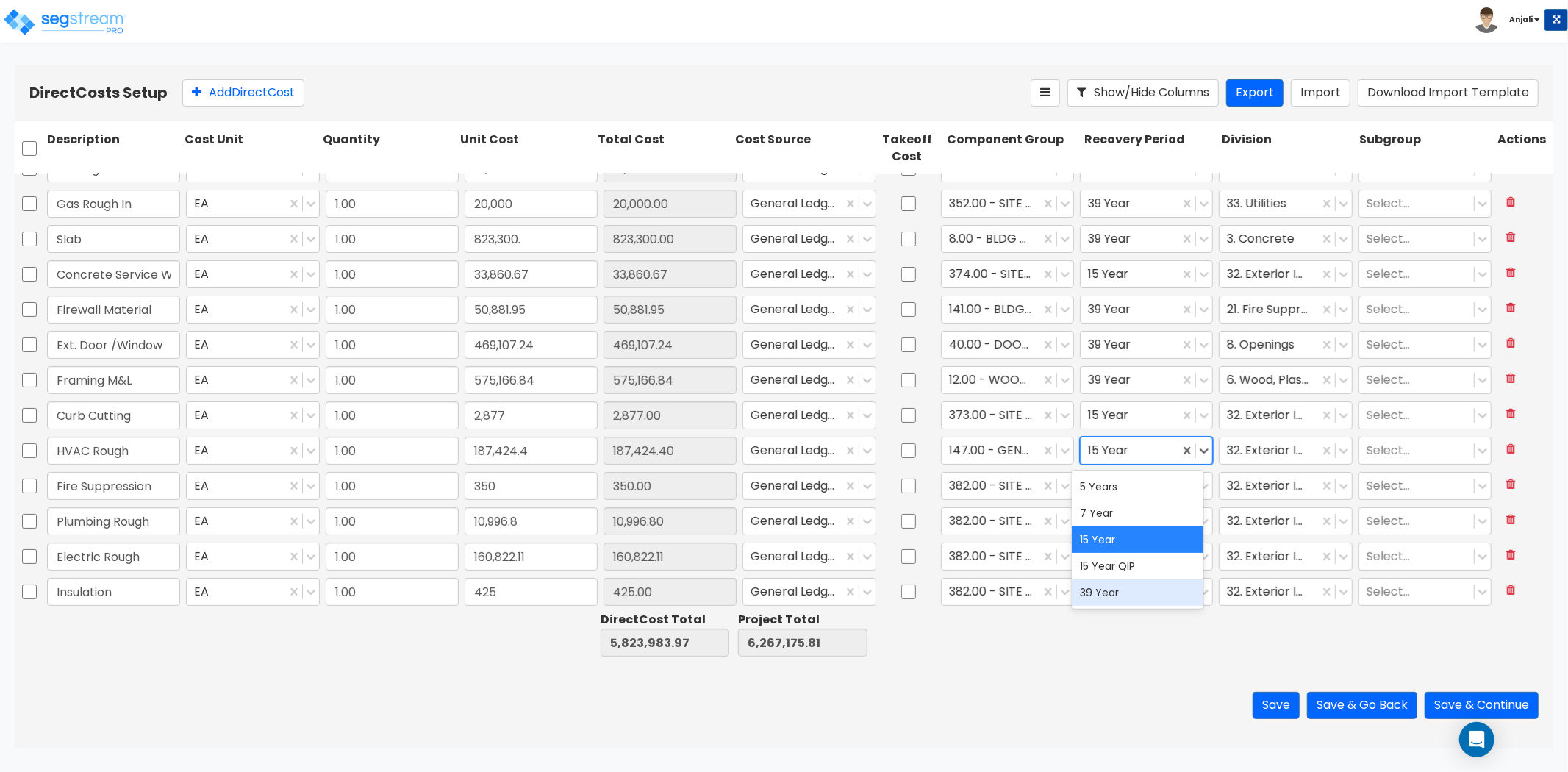
click at [1132, 582] on div "39 Year" at bounding box center [1138, 593] width 133 height 27
click at [1270, 449] on div at bounding box center [1268, 450] width 84 height 20
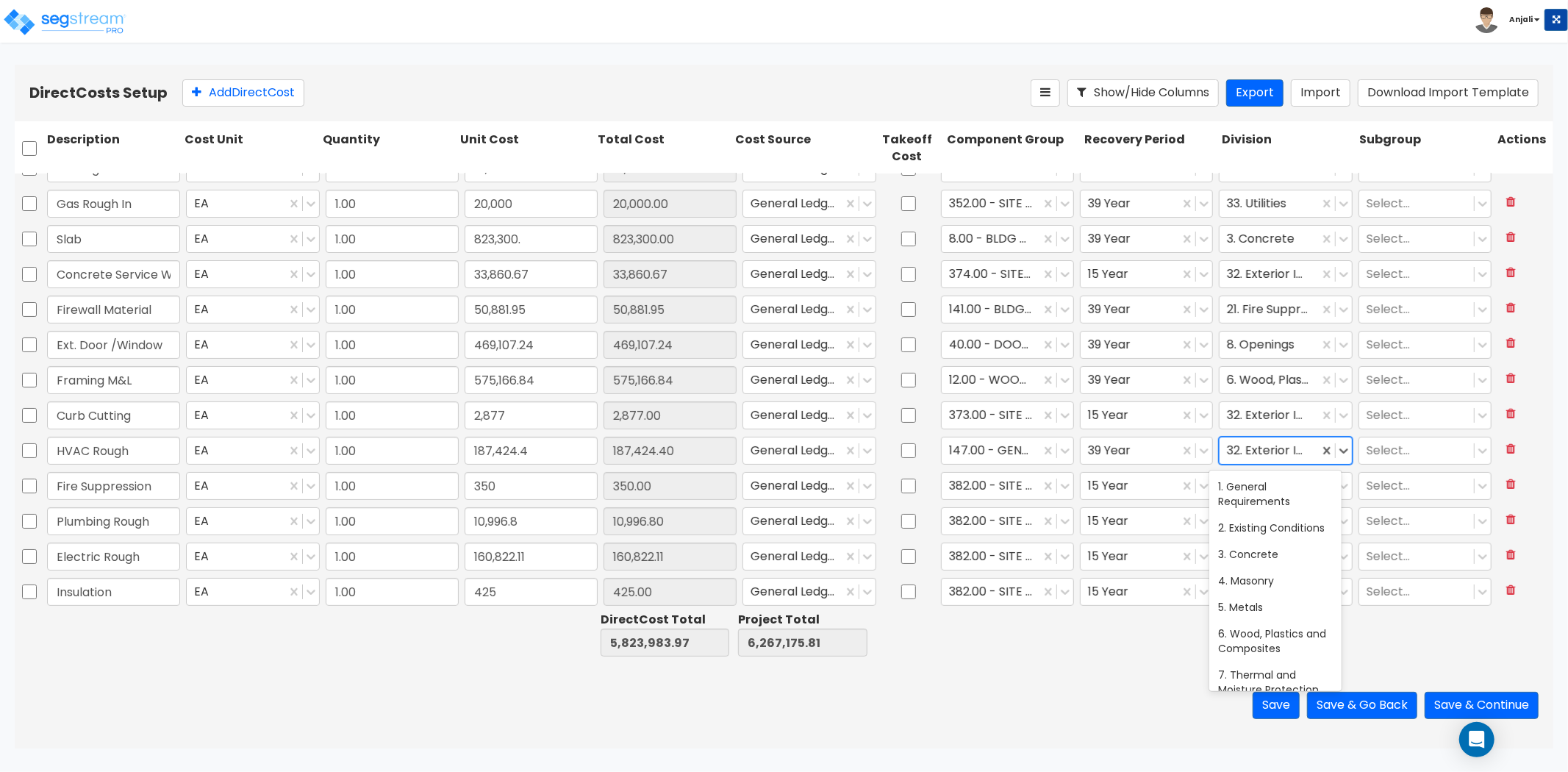
scroll to position [595, 0]
click at [1263, 446] on div at bounding box center [1277, 450] width 100 height 20
click at [1270, 491] on div "23. Heating, Ventilating, and Air Conditioning (HVAC)" at bounding box center [1276, 502] width 133 height 56
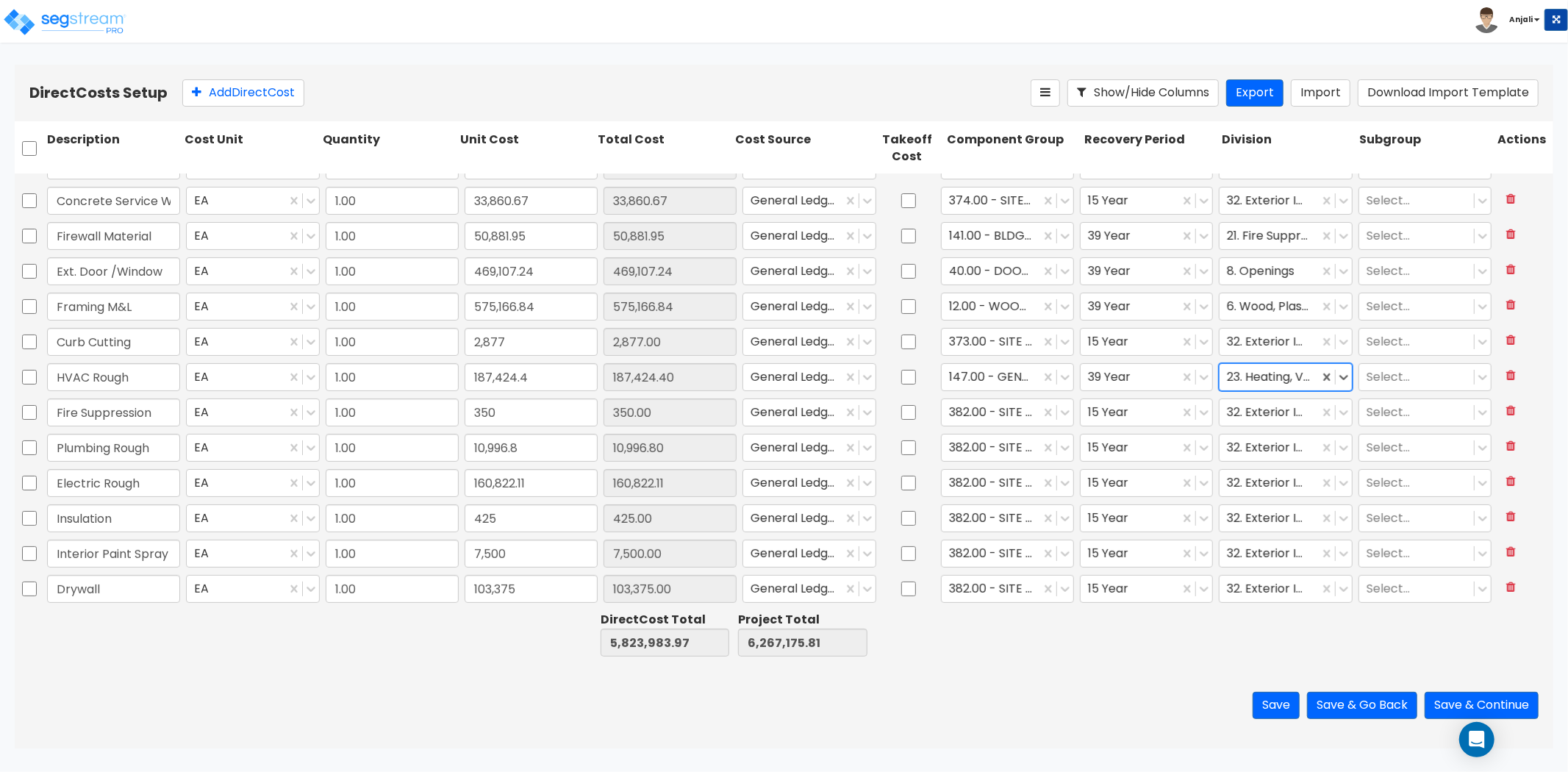
scroll to position [245, 0]
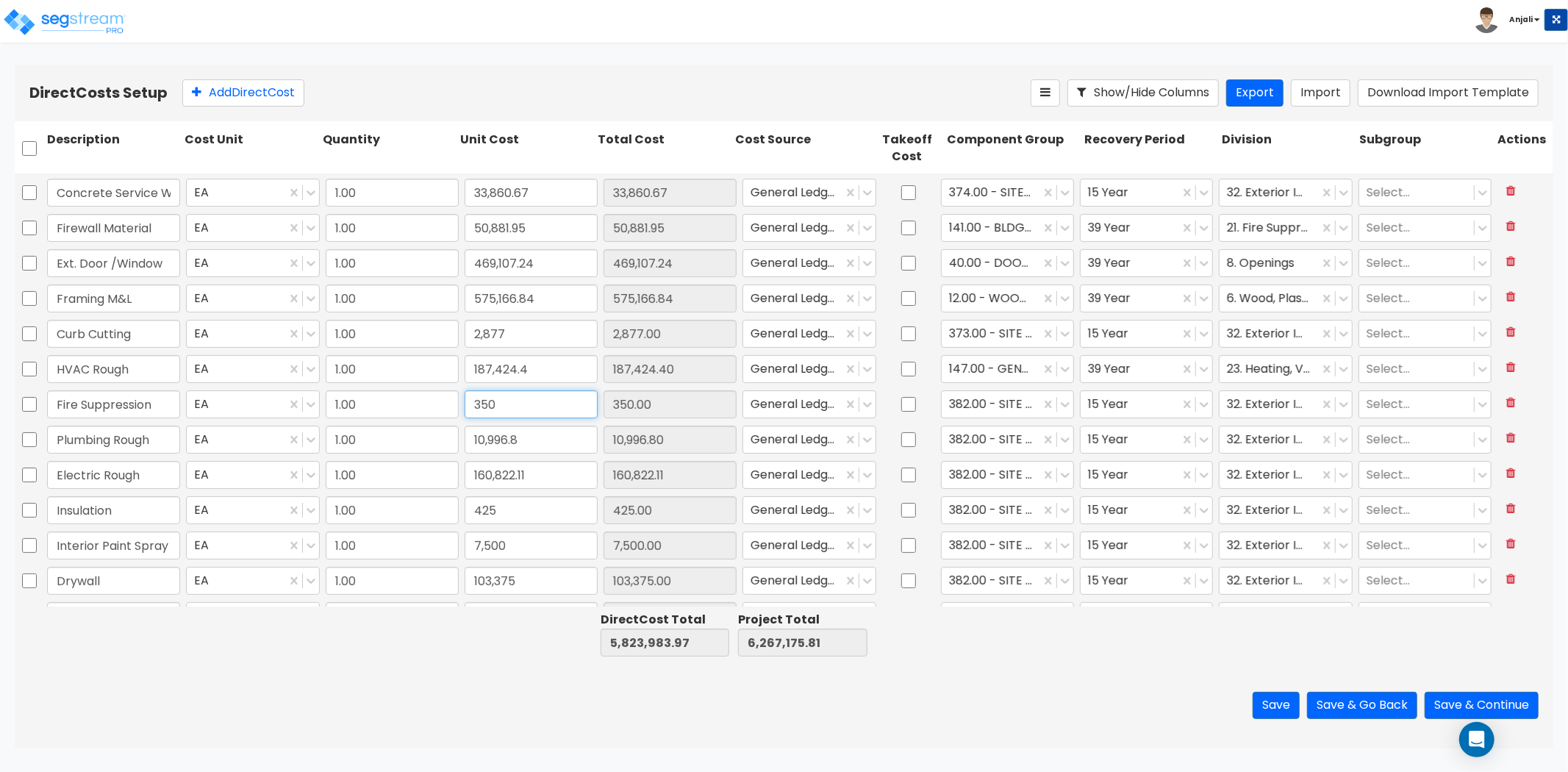
click at [531, 398] on input "350" at bounding box center [531, 405] width 133 height 28
paste input "6,797.8"
click at [966, 401] on div at bounding box center [991, 404] width 84 height 20
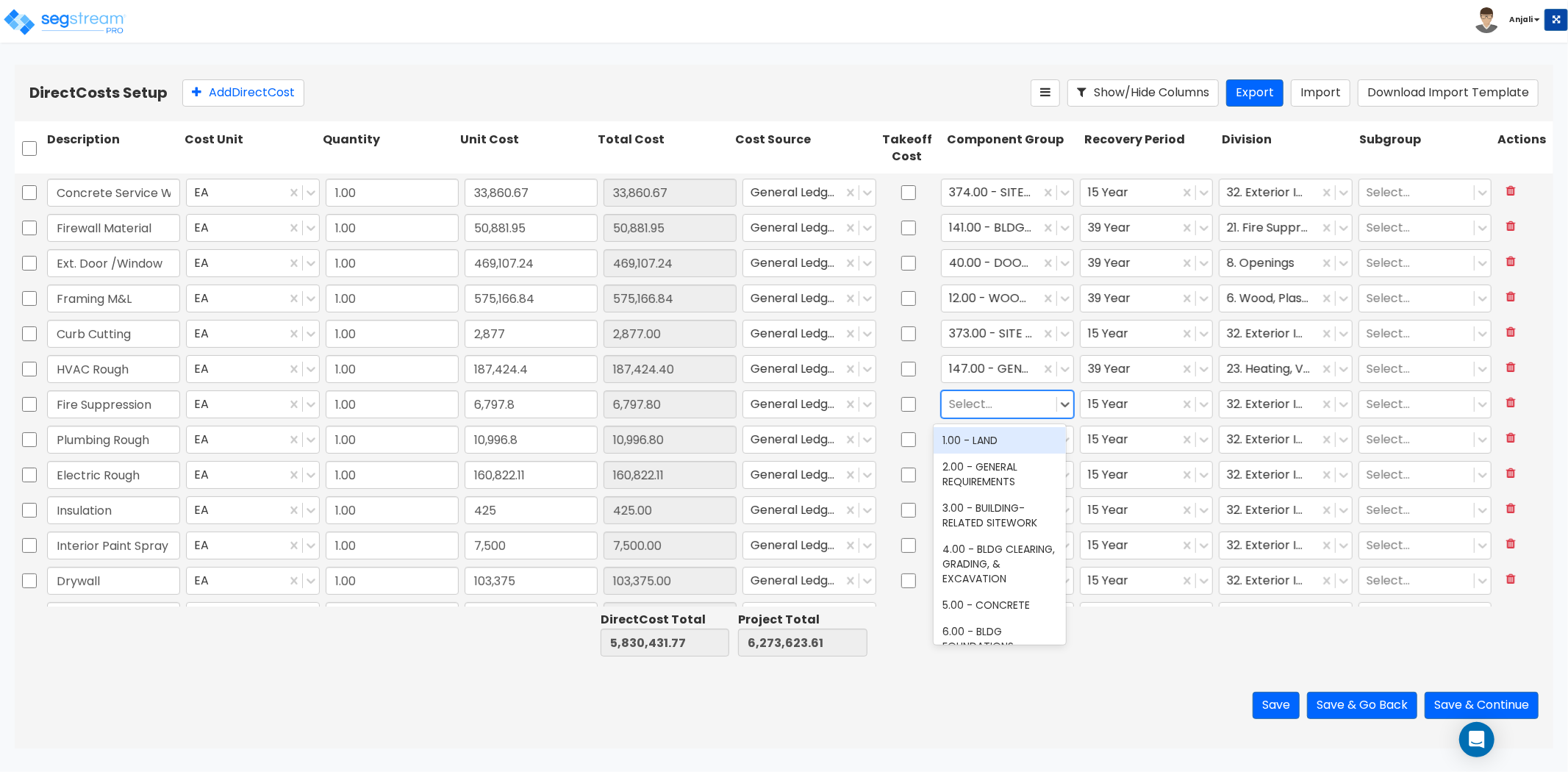
click at [996, 401] on div at bounding box center [999, 404] width 100 height 20
click at [1002, 475] on div "141.00 - BLDG FIRE PROTECTION" at bounding box center [1000, 474] width 133 height 42
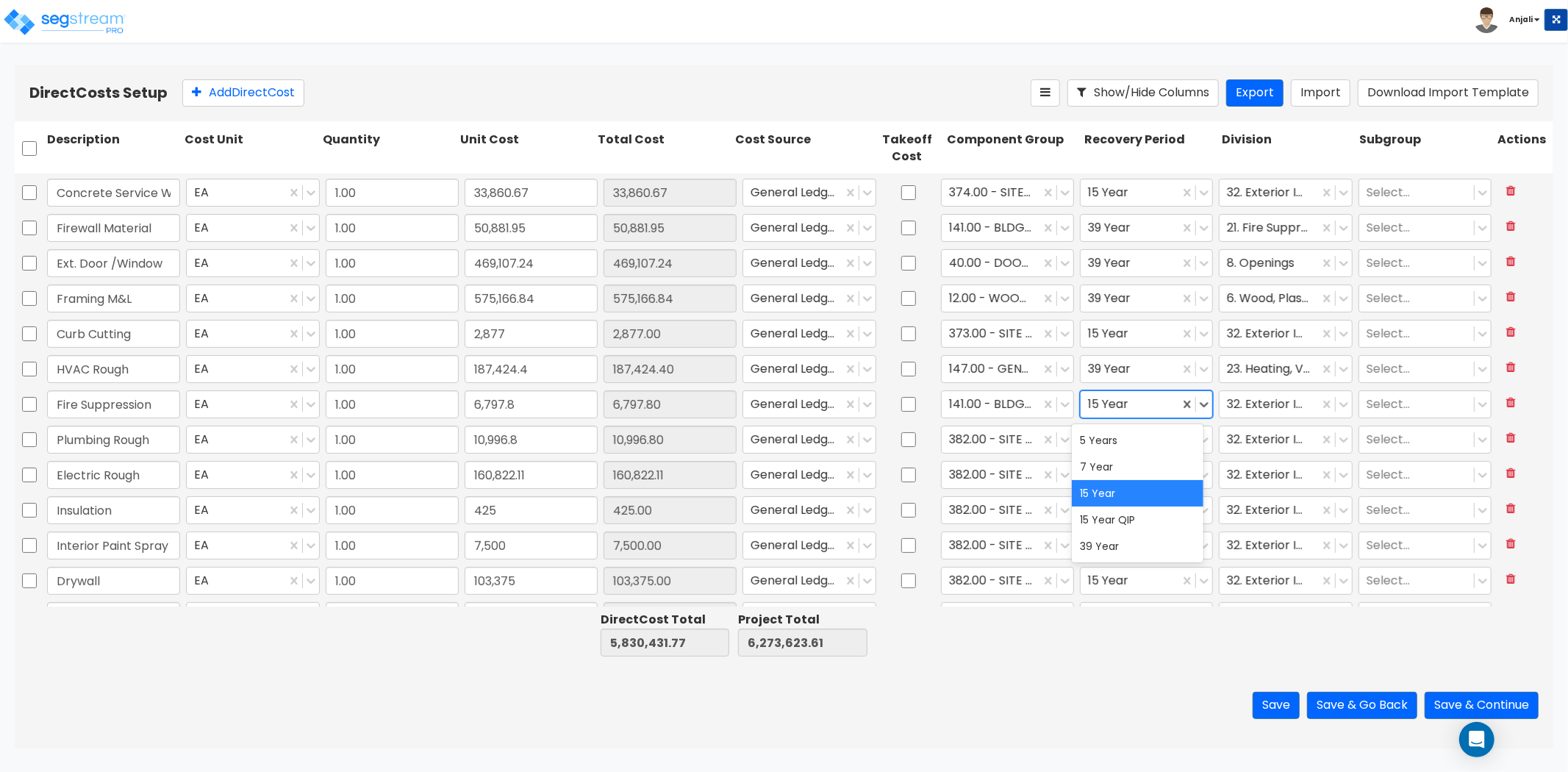
click at [1127, 401] on div at bounding box center [1130, 404] width 84 height 20
click at [1097, 537] on div "39 Year" at bounding box center [1138, 546] width 133 height 27
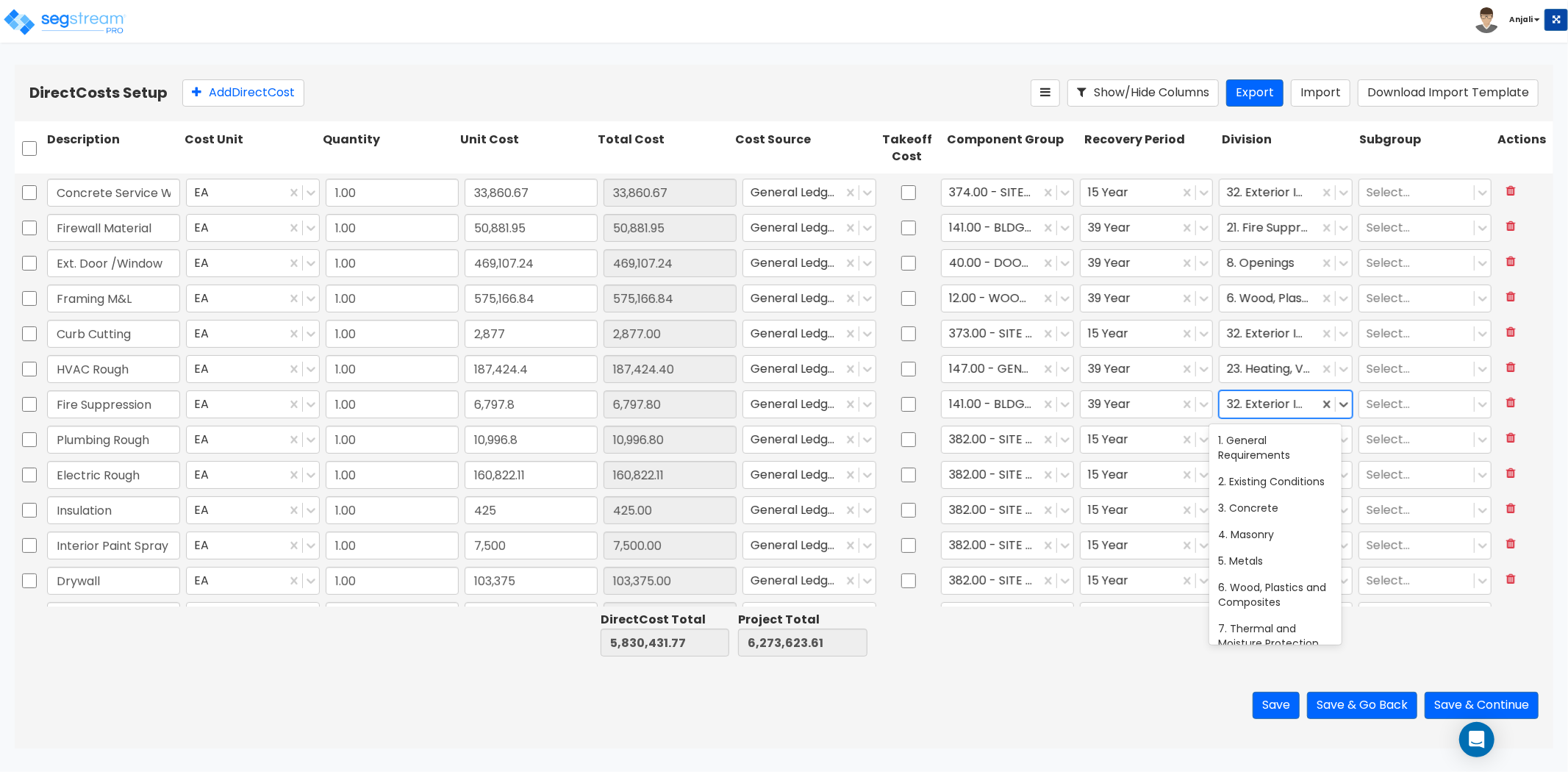
click at [1248, 405] on div at bounding box center [1268, 404] width 84 height 20
click at [1279, 403] on div at bounding box center [1277, 404] width 100 height 20
click at [1279, 434] on div "21. Fire Suppression" at bounding box center [1276, 441] width 133 height 27
click at [1020, 435] on div at bounding box center [991, 439] width 84 height 20
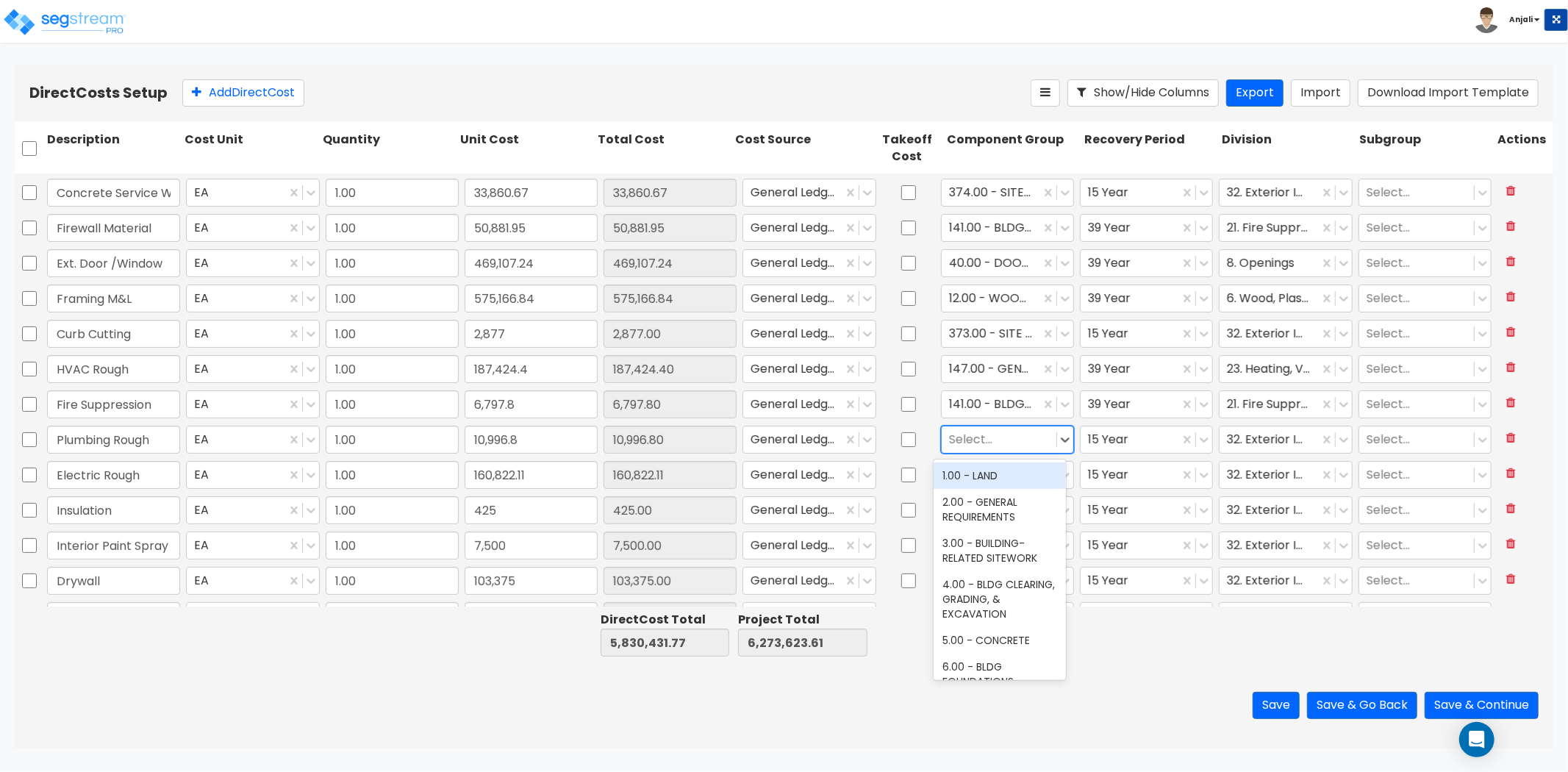
click at [1011, 439] on div at bounding box center [999, 439] width 100 height 20
click at [997, 486] on div "144.00 - GENERAL PLUMBING" at bounding box center [1000, 483] width 133 height 42
click at [949, 434] on input "text" at bounding box center [951, 439] width 3 height 17
click at [967, 546] on div "264.00 - KITCHEN PLUMBING" at bounding box center [1000, 565] width 133 height 42
click at [1137, 439] on div at bounding box center [1130, 439] width 84 height 20
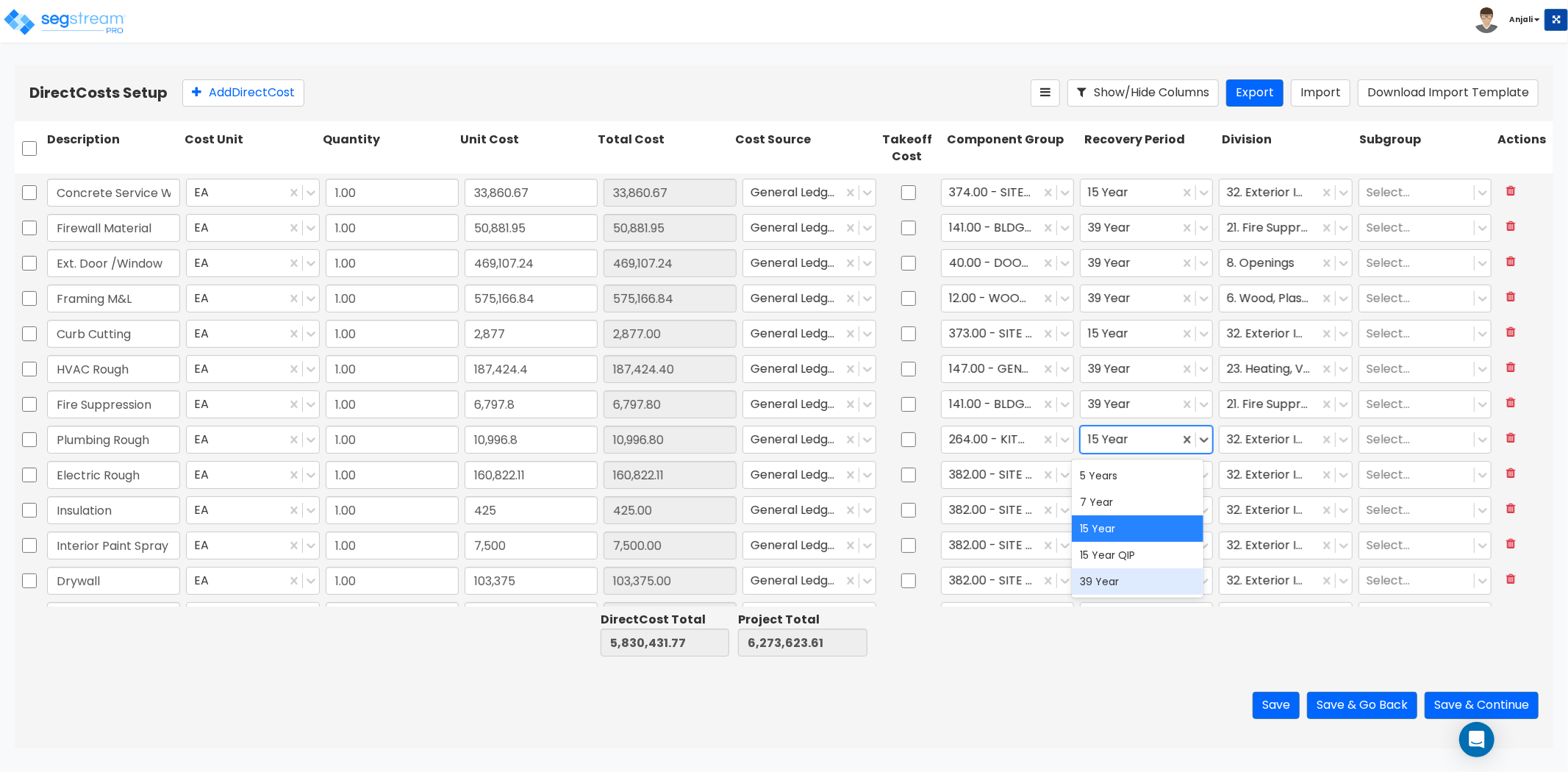
click at [1104, 586] on div "39 Year" at bounding box center [1138, 581] width 133 height 27
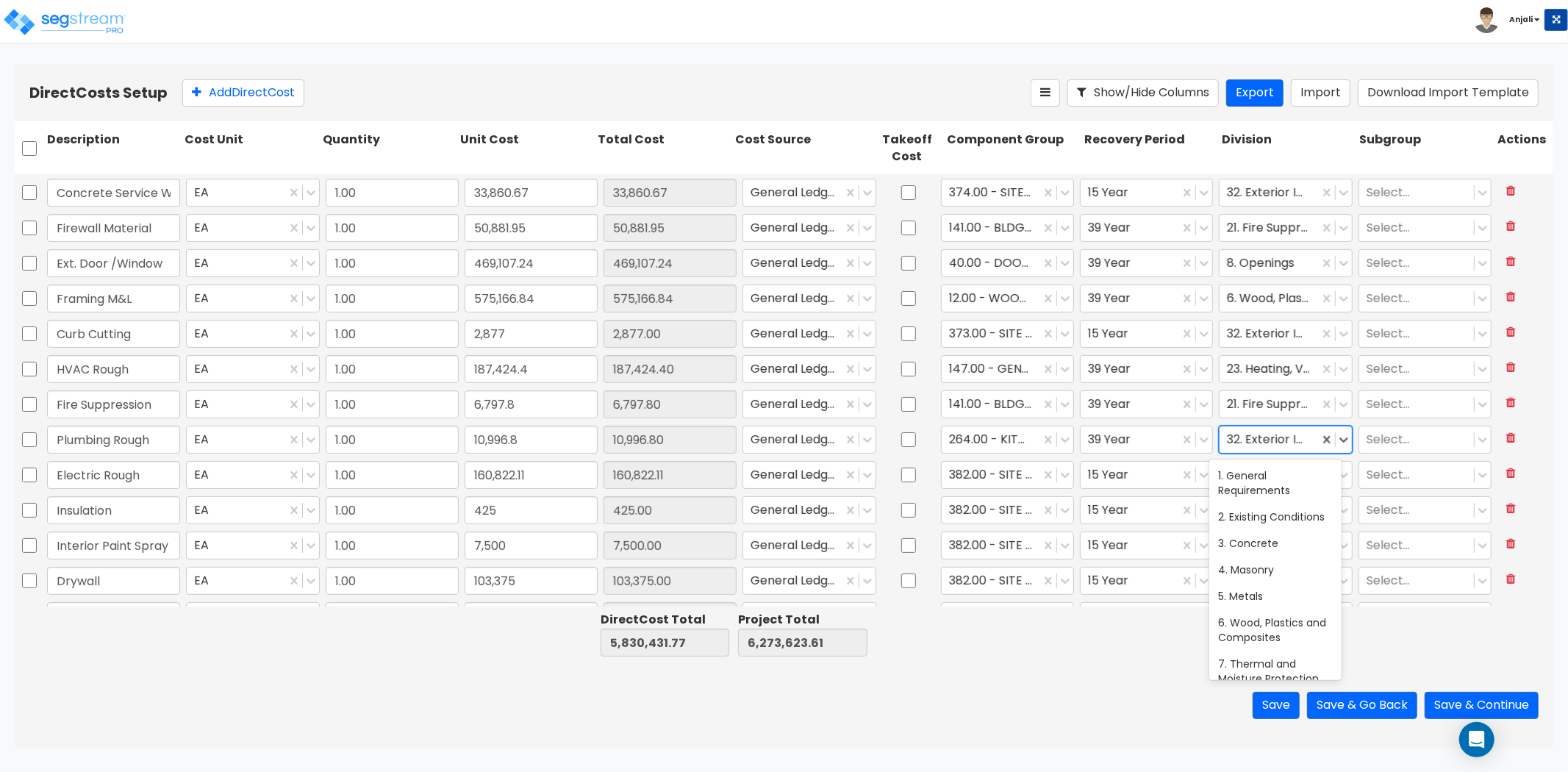
click at [1272, 439] on div at bounding box center [1268, 439] width 84 height 20
click at [1290, 435] on div at bounding box center [1277, 439] width 100 height 20
click at [1294, 473] on div "22. Plumbing" at bounding box center [1276, 476] width 133 height 27
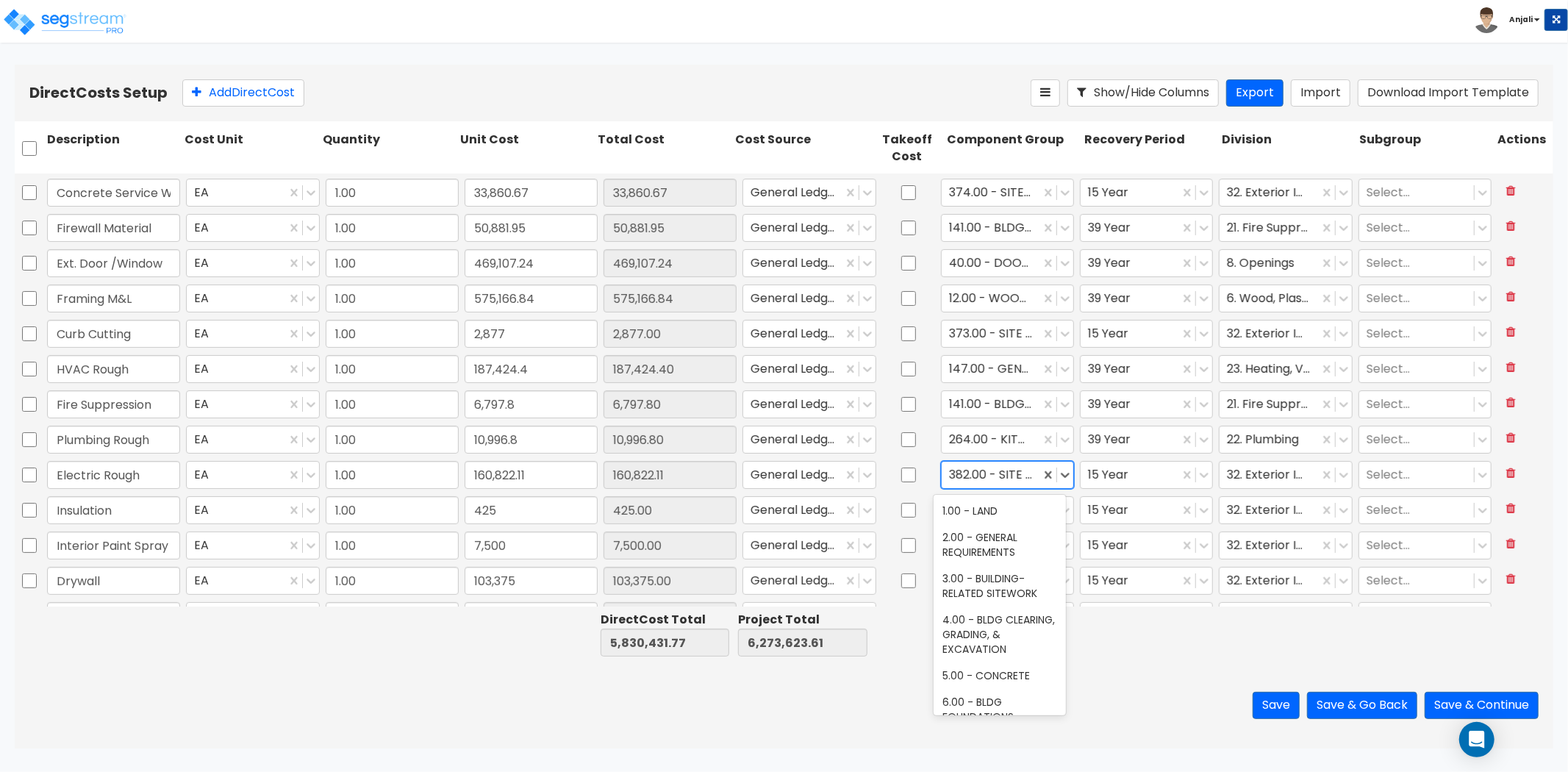
click at [1001, 484] on div "382.00 - SITE FENCING & GATES" at bounding box center [991, 475] width 99 height 26
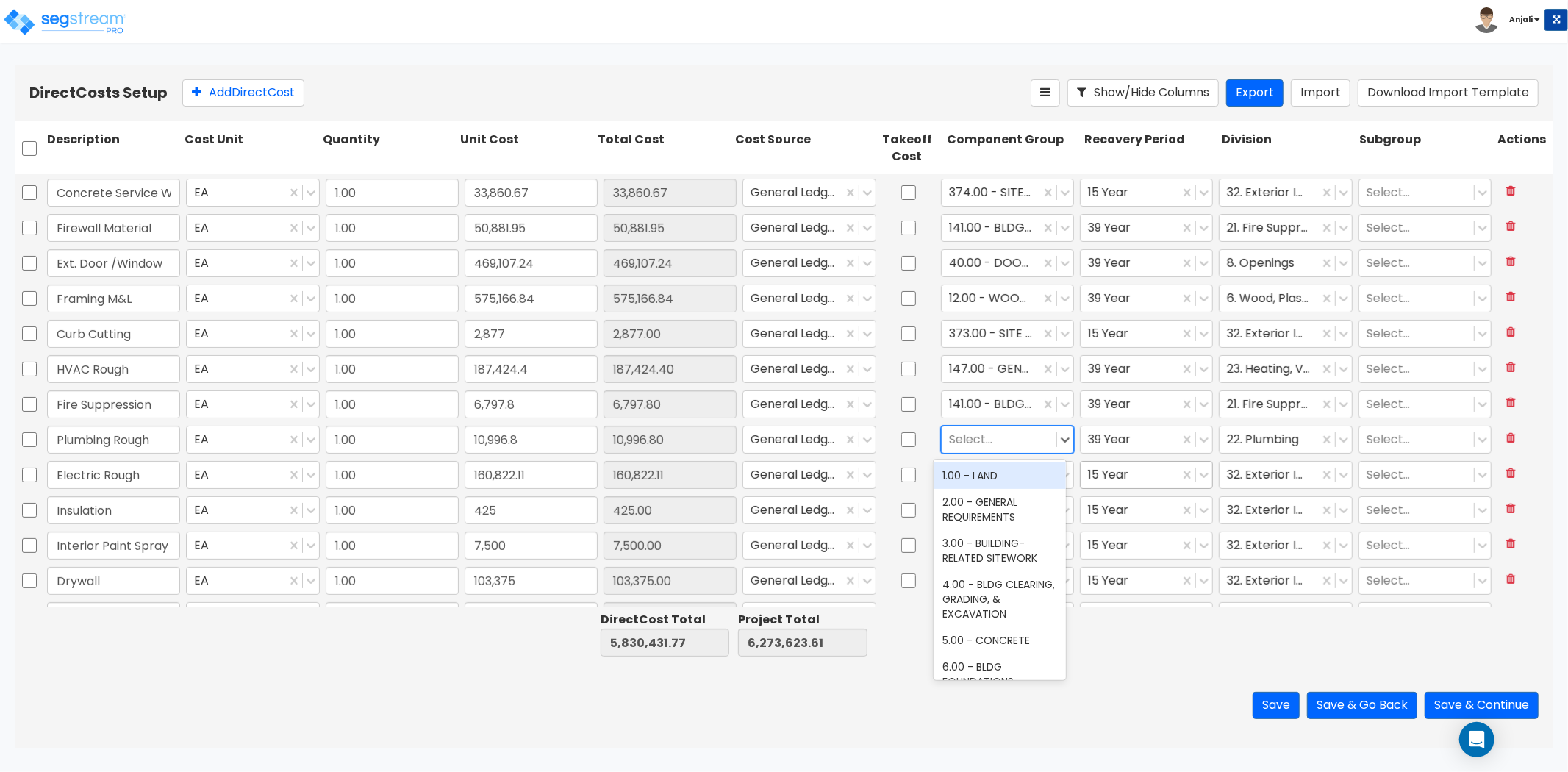
click at [1135, 472] on div at bounding box center [1130, 475] width 84 height 20
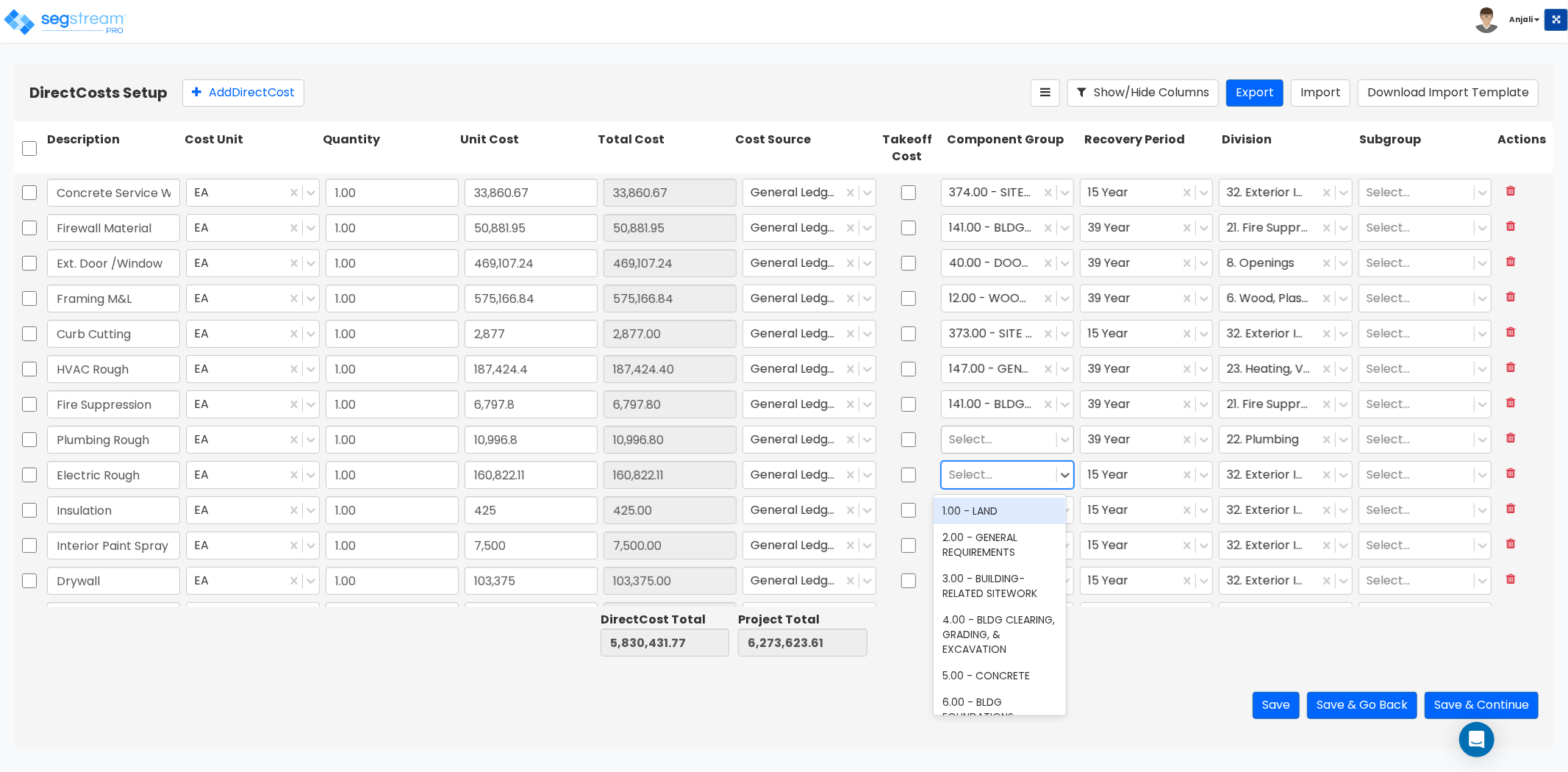
click at [1026, 473] on div at bounding box center [999, 475] width 100 height 20
click at [1001, 541] on div "145.00 - GENERAL ELECTRICAL" at bounding box center [1000, 524] width 133 height 42
click at [1130, 475] on div at bounding box center [1130, 475] width 84 height 20
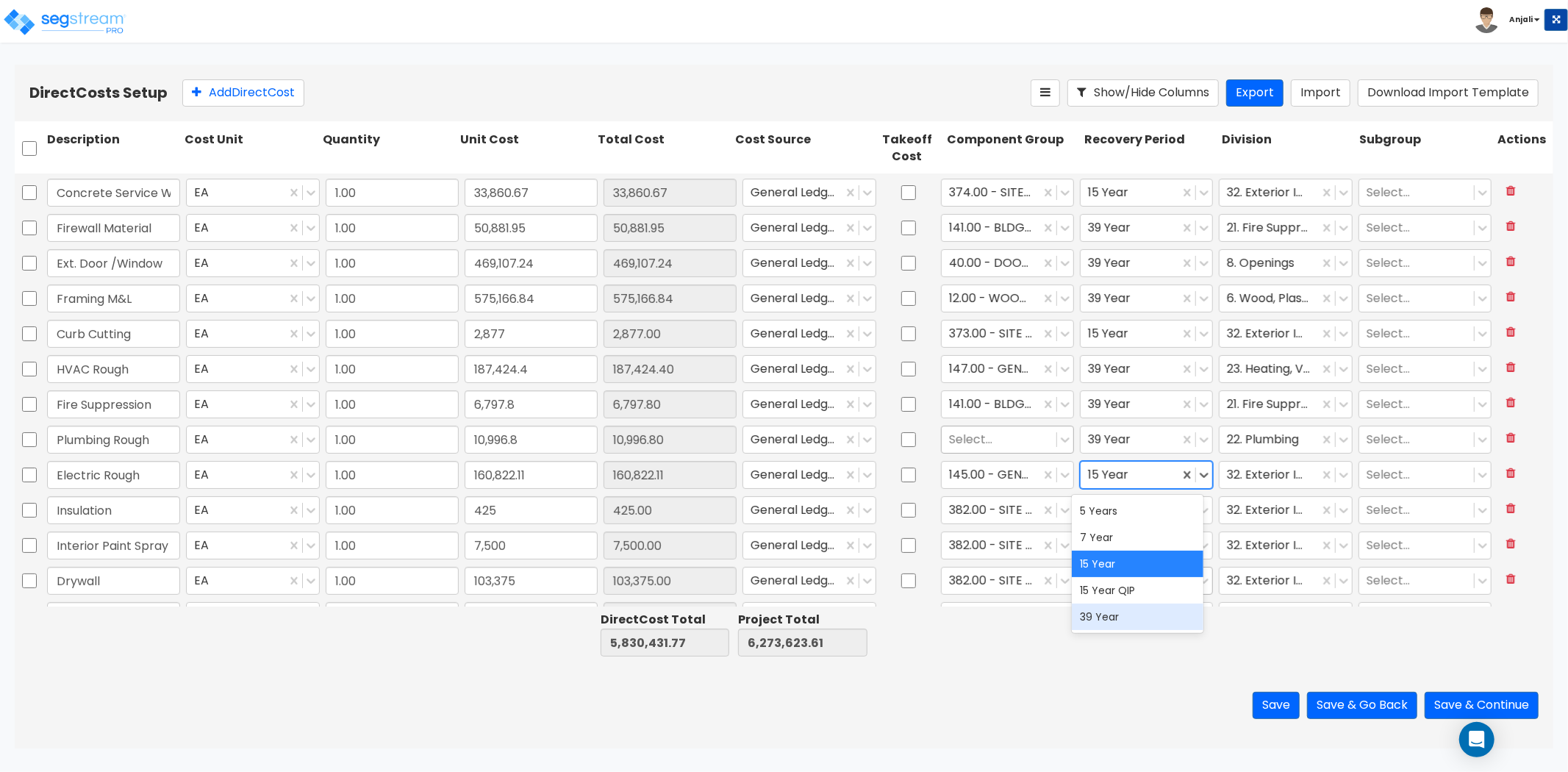
drag, startPoint x: 1123, startPoint y: 616, endPoint x: 1178, endPoint y: 581, distance: 65.2
click at [1123, 616] on div "39 Year" at bounding box center [1138, 616] width 133 height 27
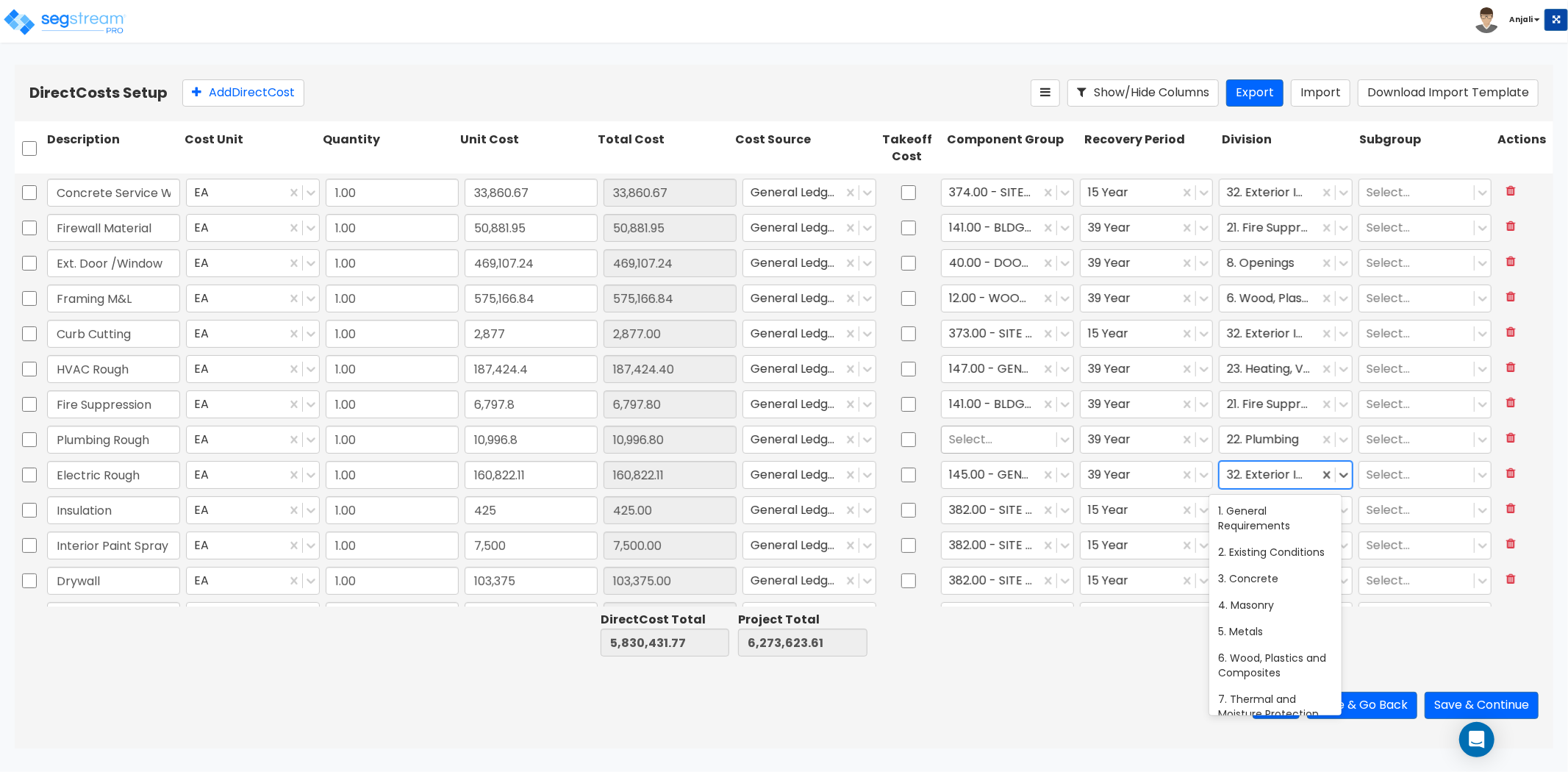
click at [1302, 483] on div "32. Exterior Improvements" at bounding box center [1268, 475] width 99 height 26
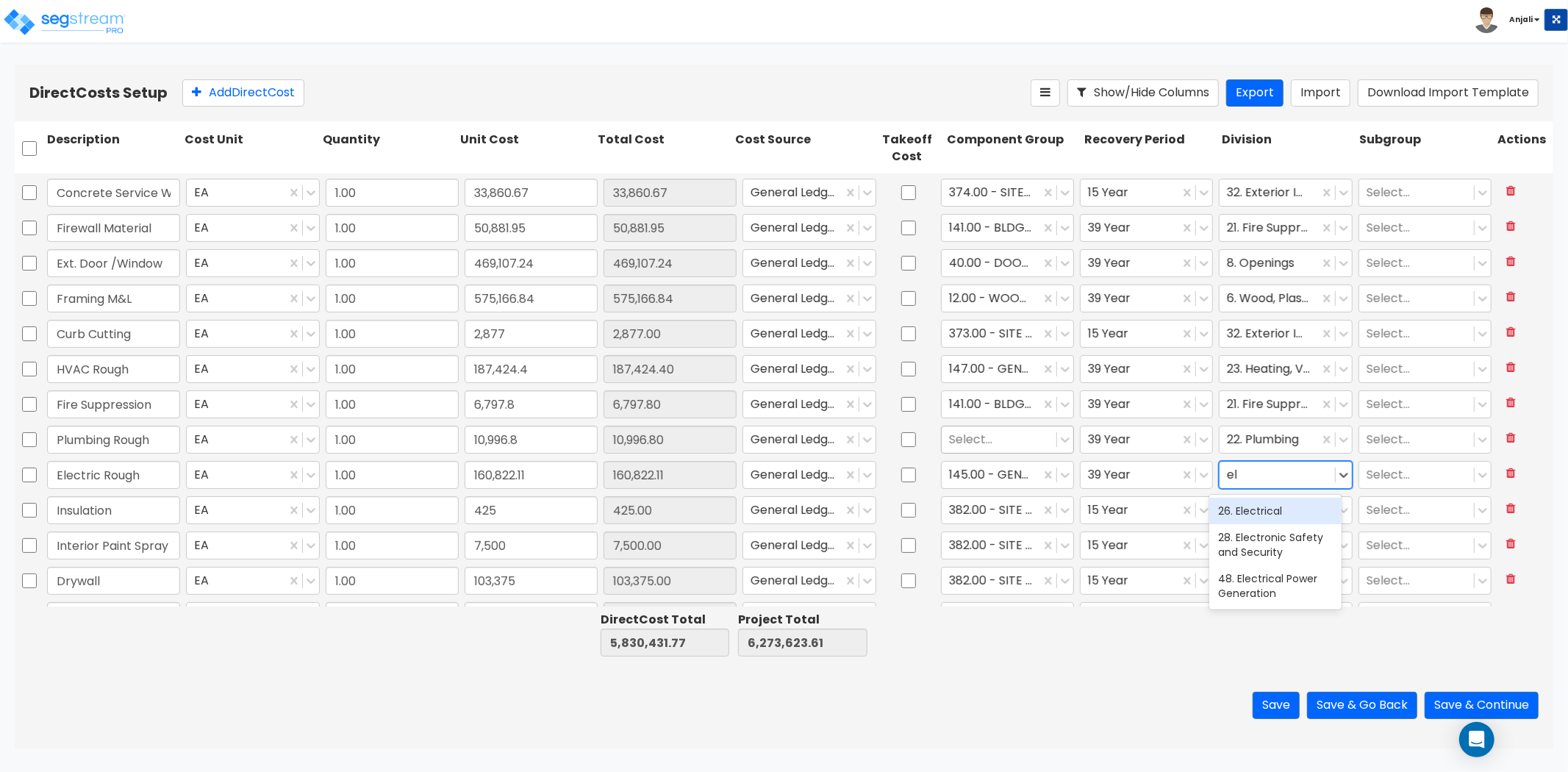
scroll to position [0, 0]
click at [1277, 512] on div "26. Electrical" at bounding box center [1276, 511] width 133 height 27
click at [990, 442] on div at bounding box center [999, 439] width 100 height 20
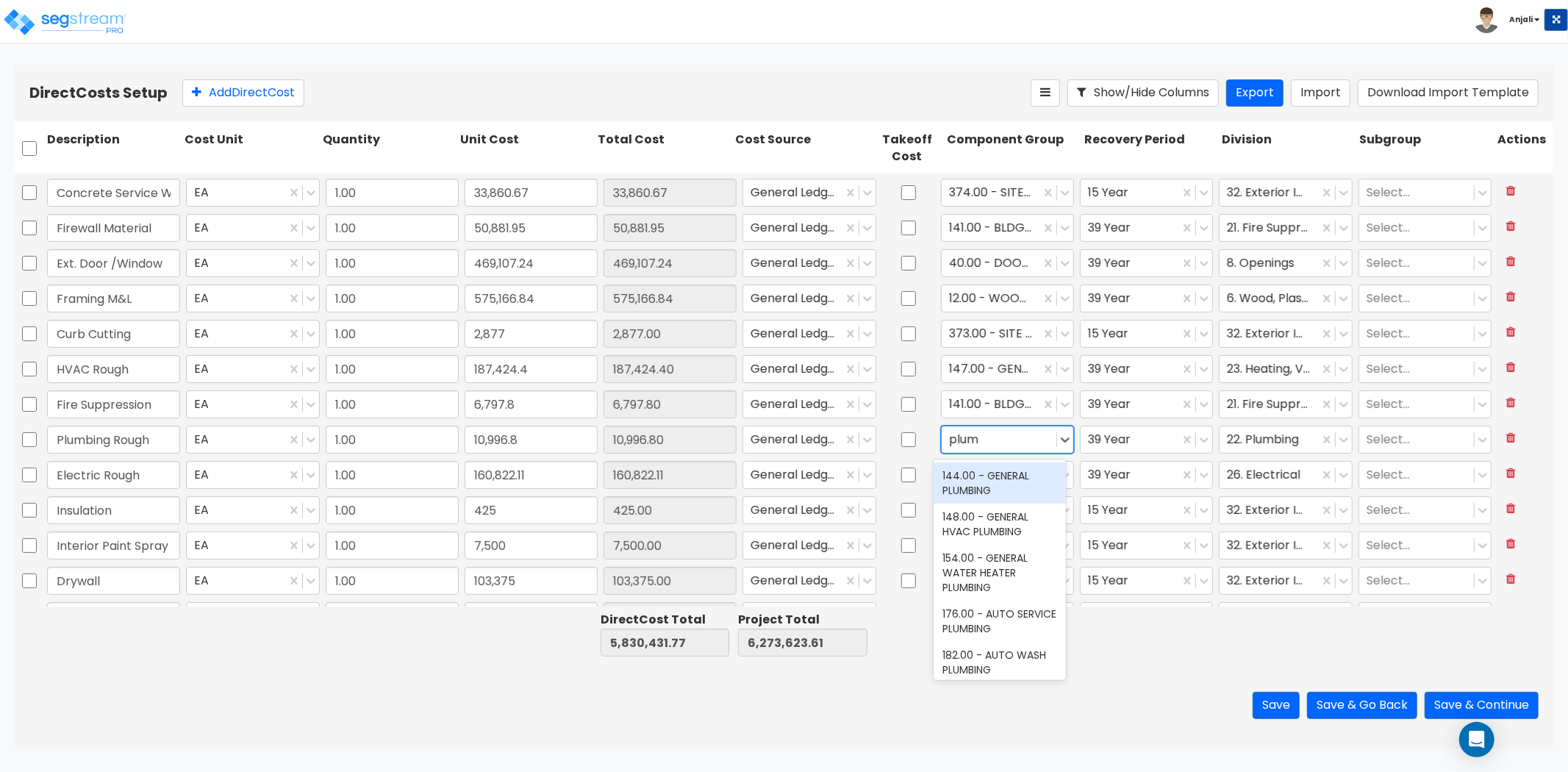
click at [1013, 484] on div "144.00 - GENERAL PLUMBING" at bounding box center [1000, 483] width 133 height 42
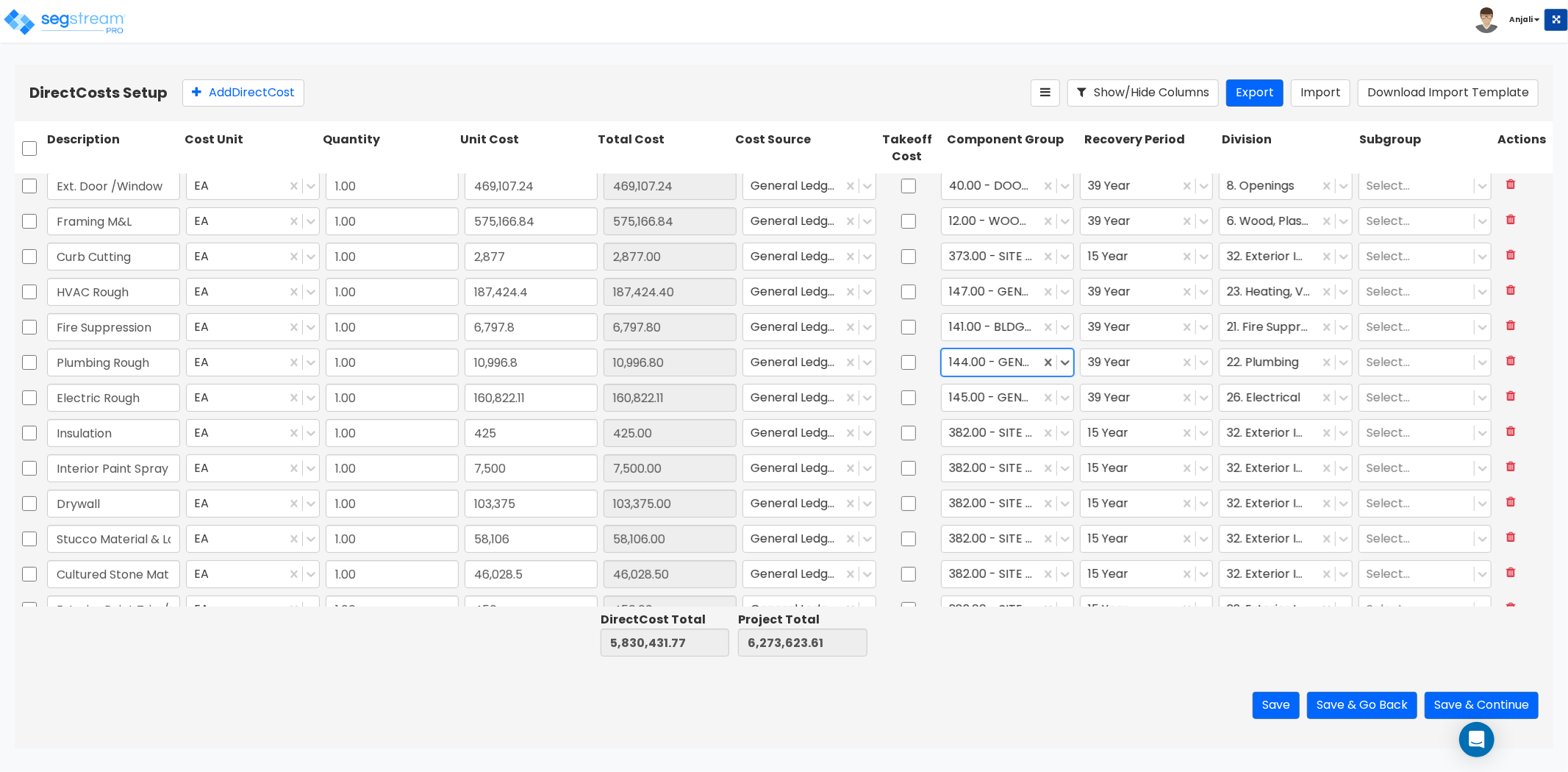
scroll to position [327, 0]
click at [990, 427] on div at bounding box center [991, 428] width 84 height 20
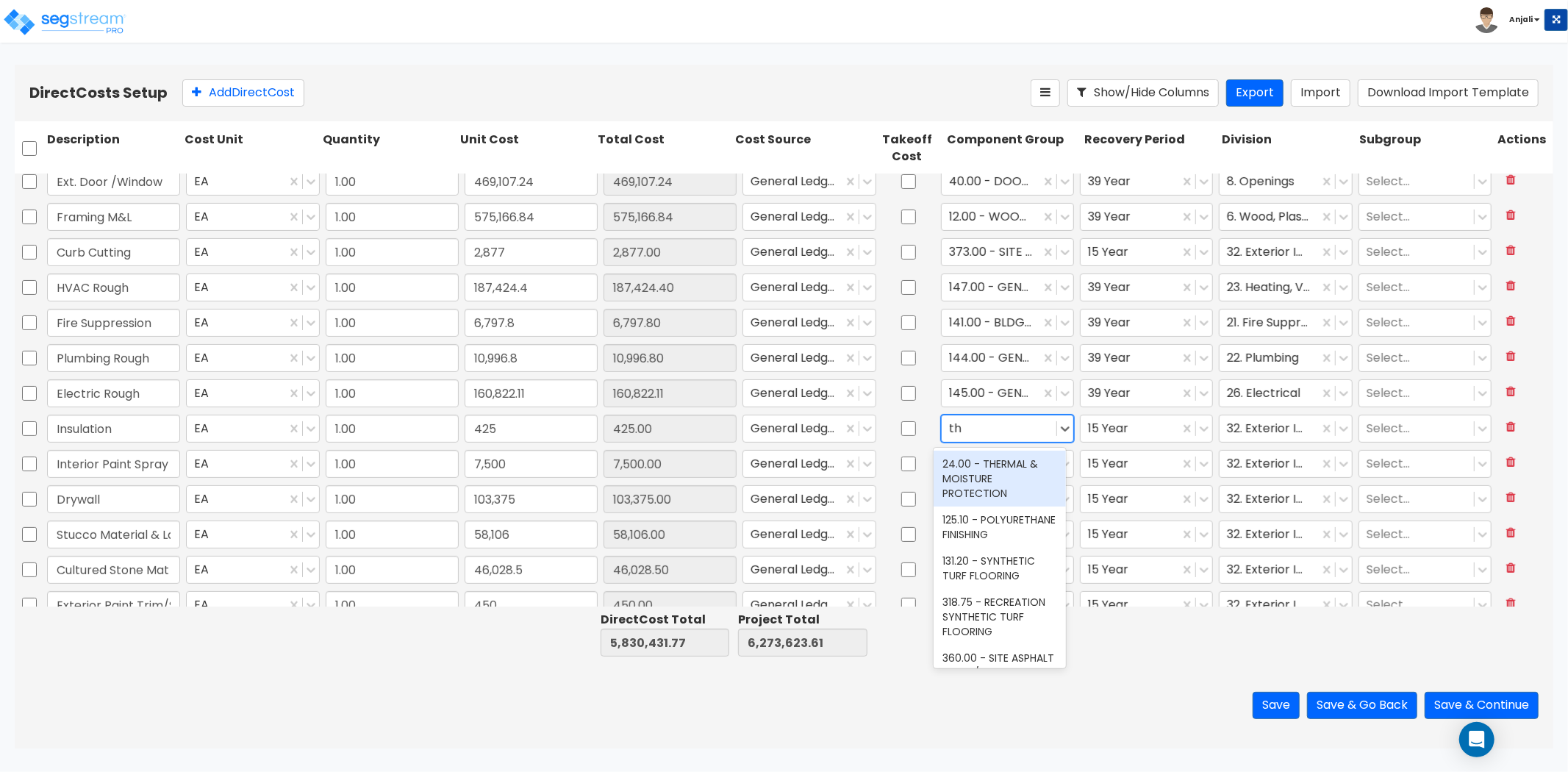
click at [1003, 473] on div "24.00 - THERMAL & MOISTURE PROTECTION" at bounding box center [1000, 479] width 133 height 56
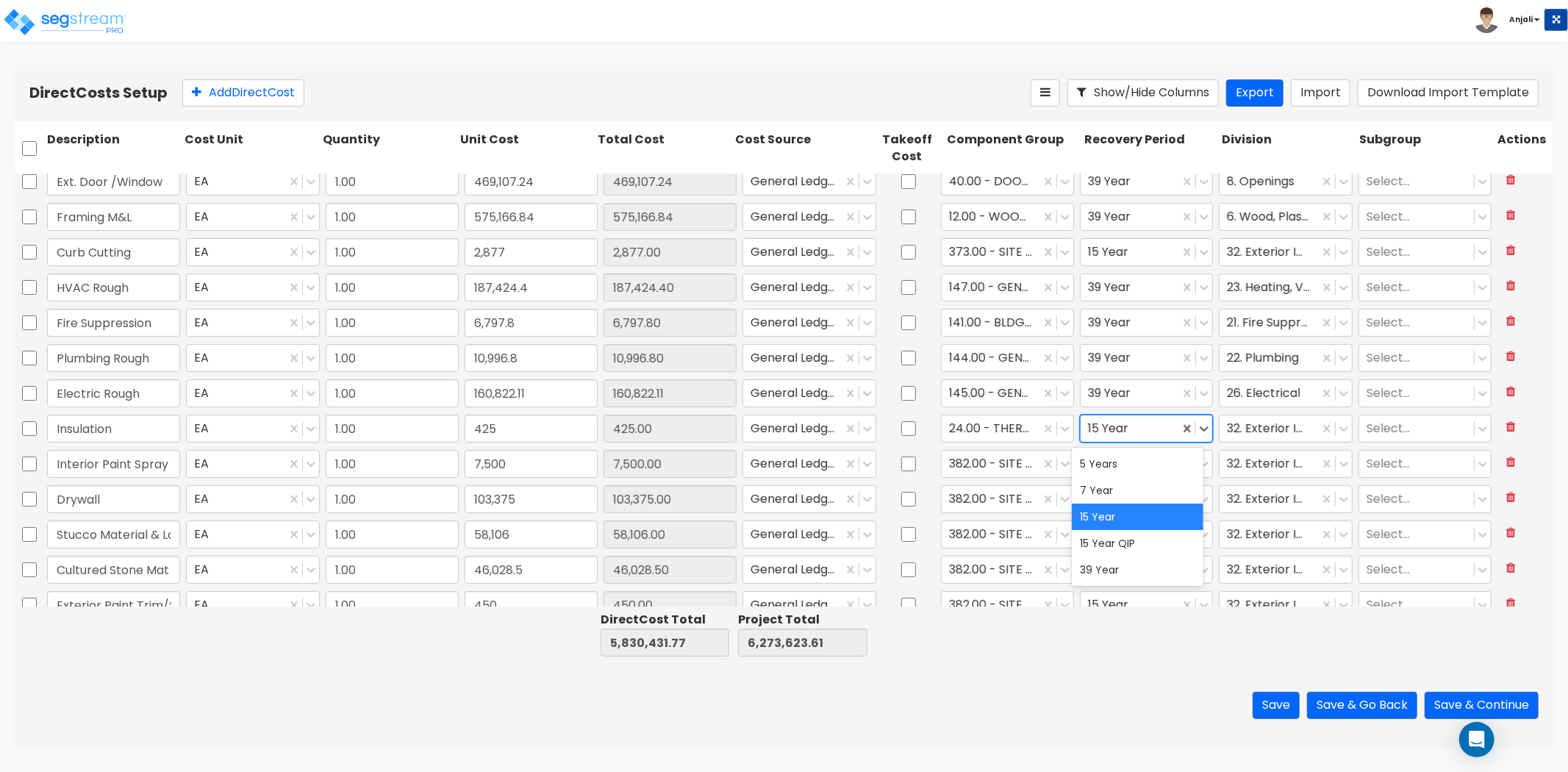
click at [1133, 431] on div at bounding box center [1130, 428] width 84 height 20
click at [1135, 572] on div "39 Year" at bounding box center [1138, 570] width 133 height 27
click at [1263, 423] on div at bounding box center [1268, 428] width 84 height 20
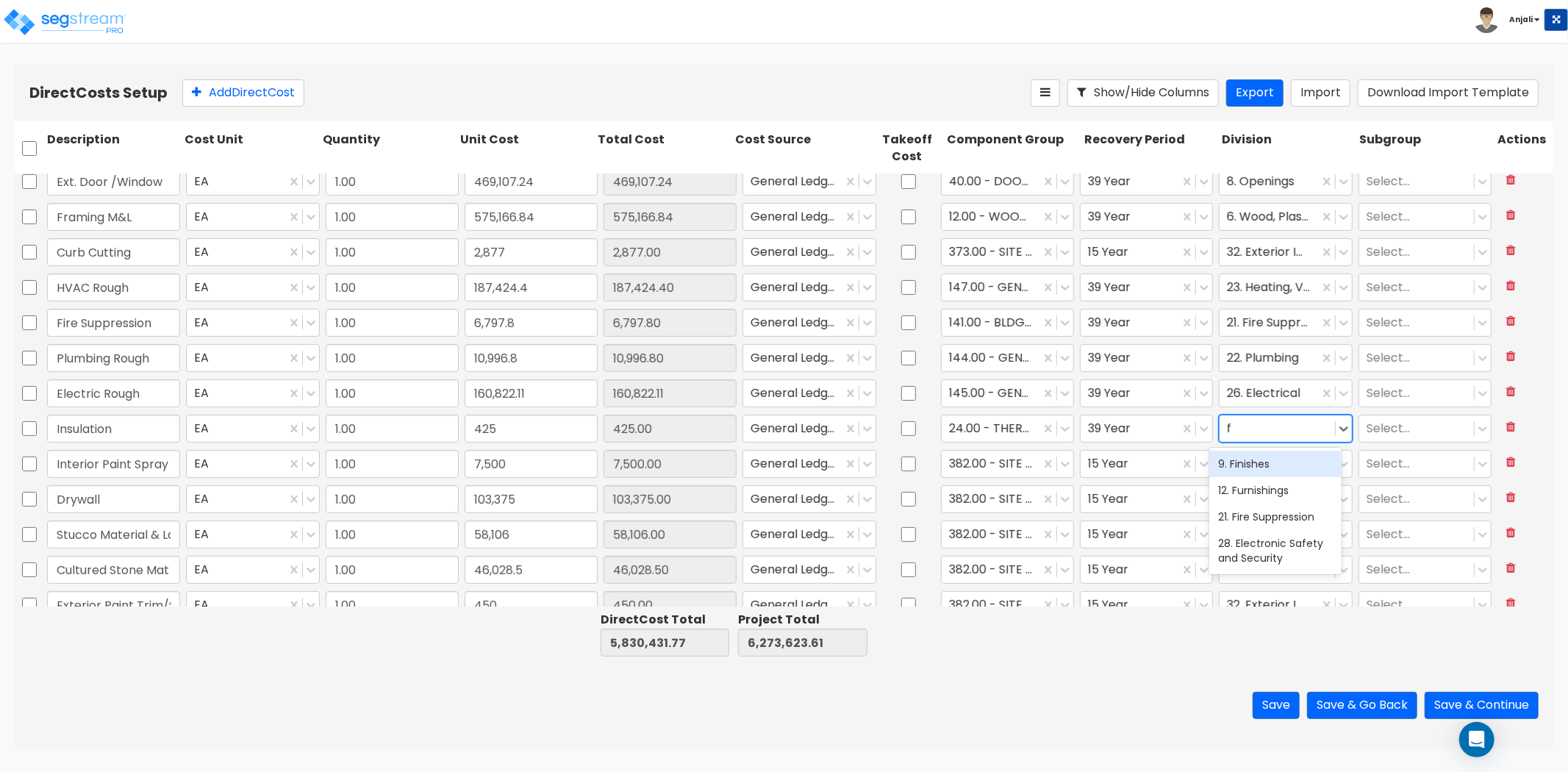
scroll to position [0, 0]
click at [1272, 467] on div "9. Finishes" at bounding box center [1276, 464] width 133 height 27
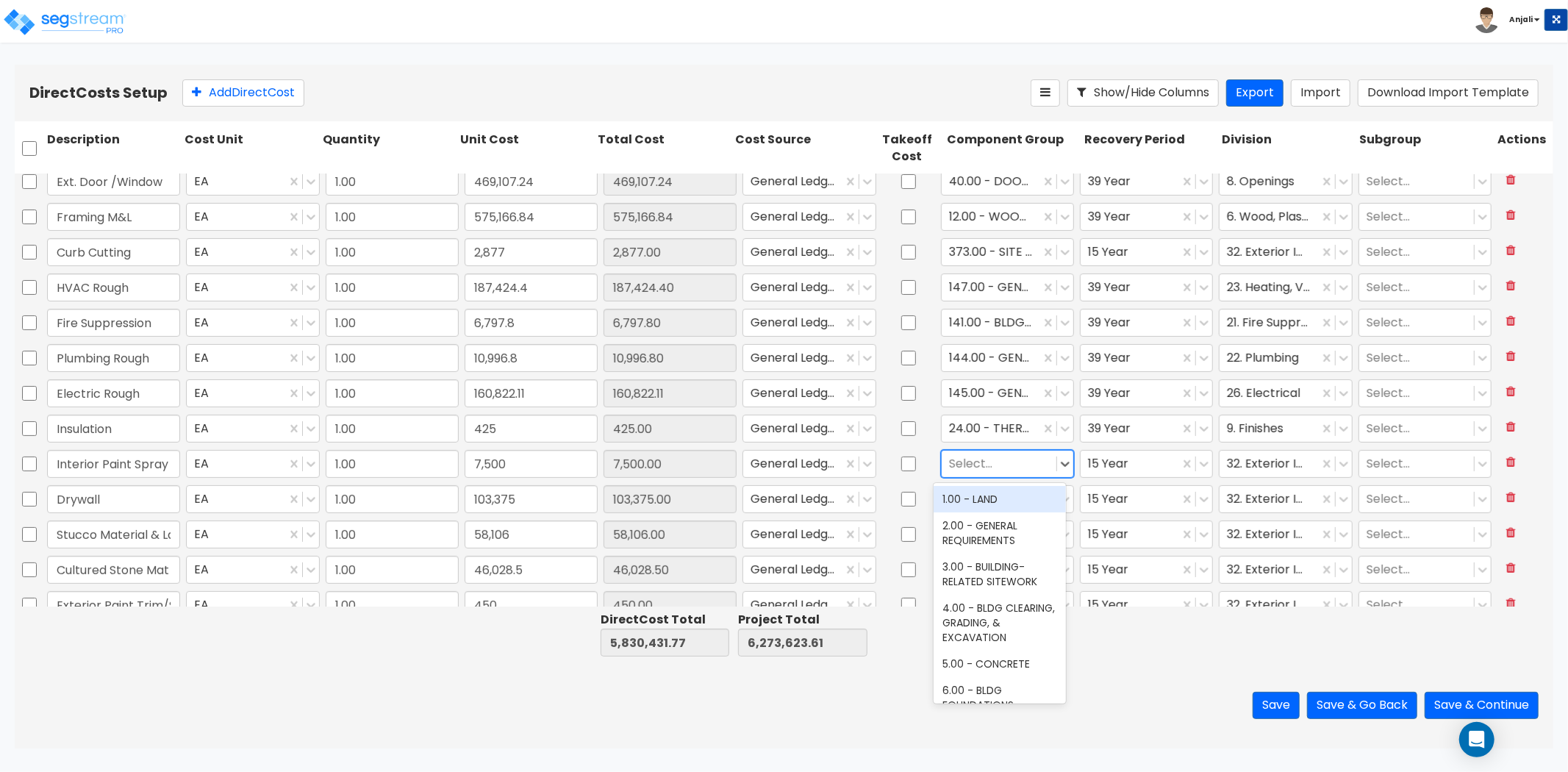
click at [1003, 462] on div at bounding box center [999, 463] width 100 height 20
click at [1018, 502] on div "112.00 - INTERIOR PAINT" at bounding box center [1000, 499] width 133 height 27
click at [1127, 450] on div "15 Year" at bounding box center [1146, 464] width 133 height 28
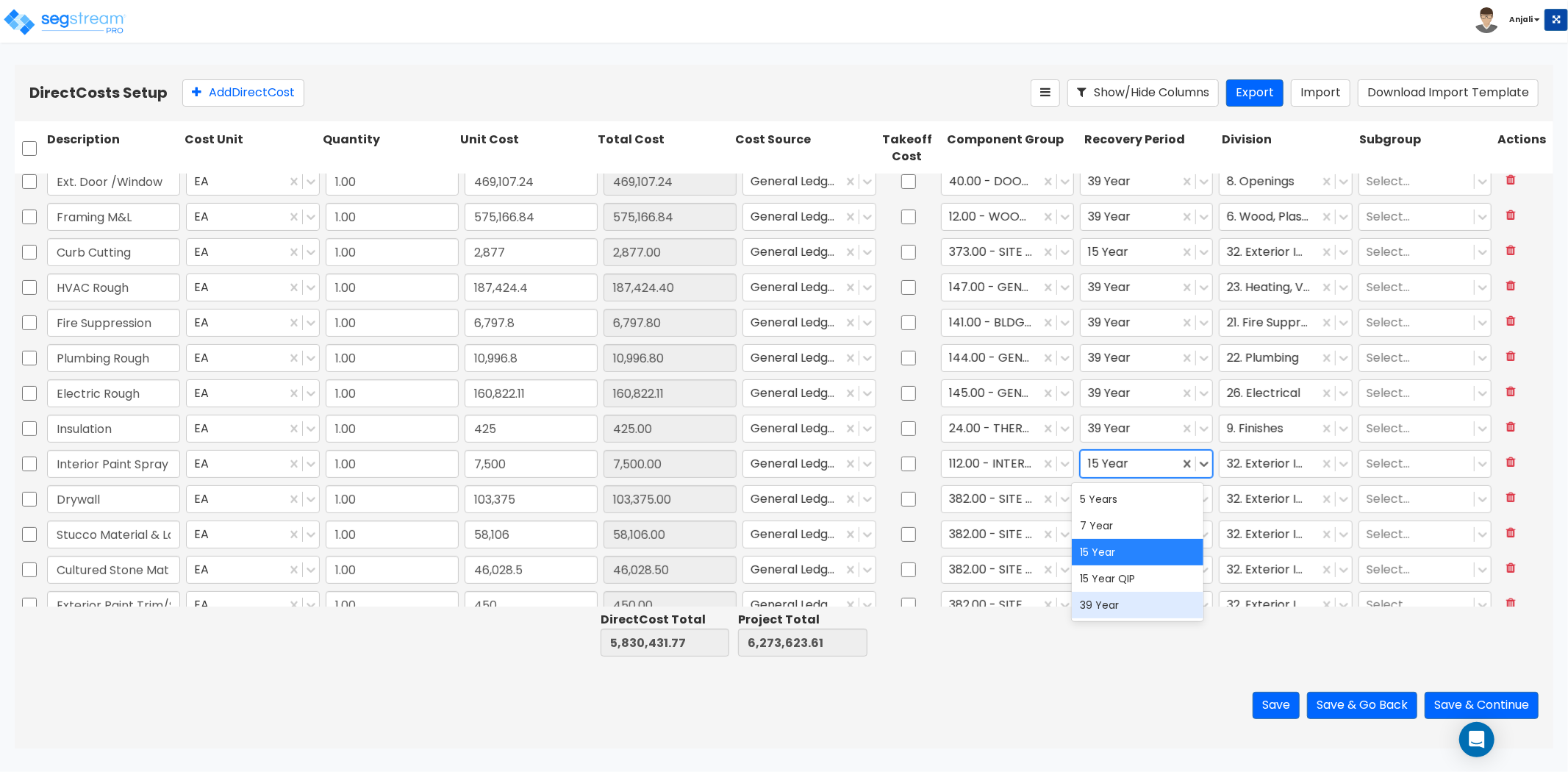
click at [1108, 602] on div "39 Year" at bounding box center [1138, 605] width 133 height 27
click at [1250, 461] on div at bounding box center [1268, 463] width 84 height 20
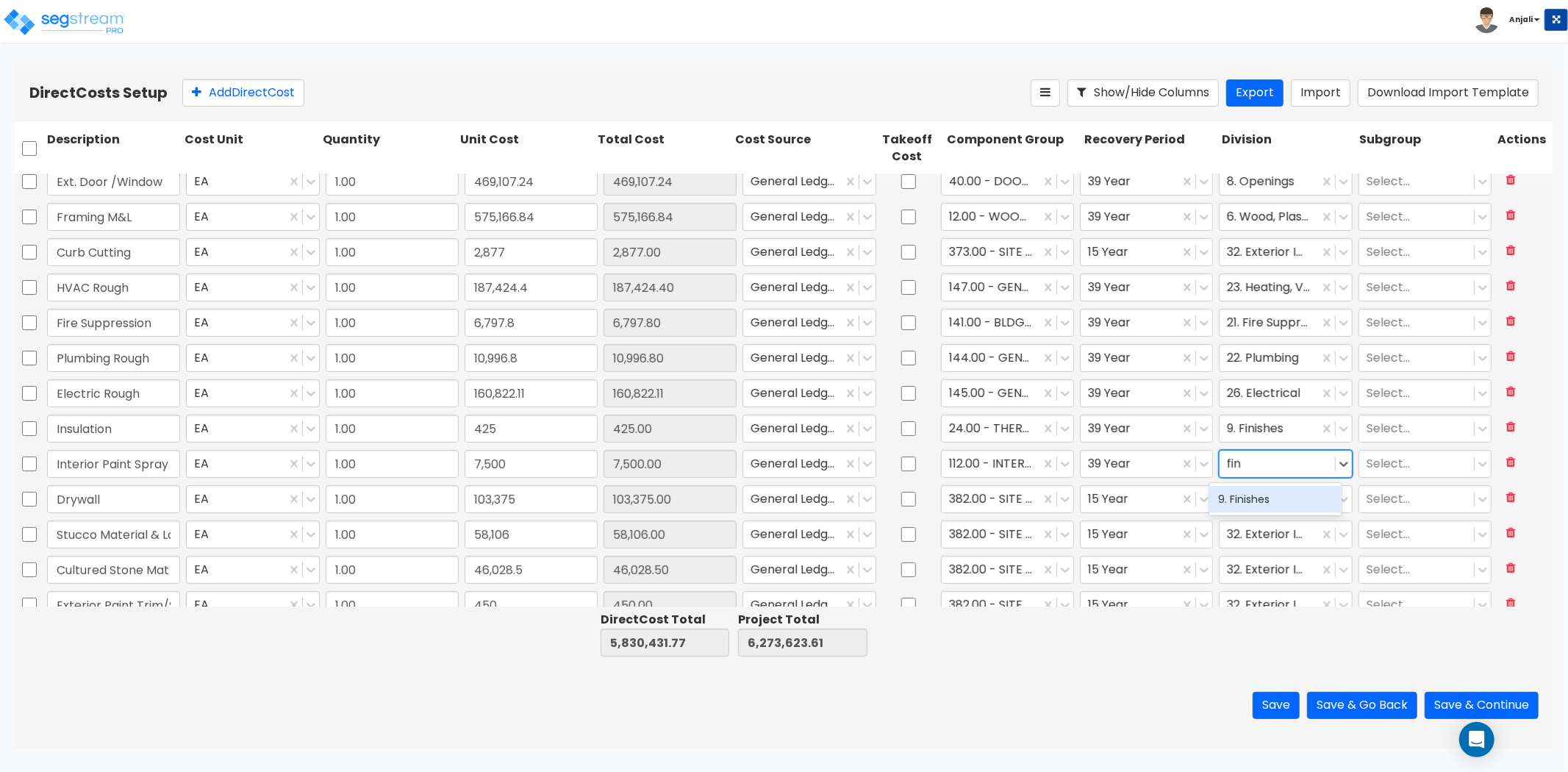
click at [1261, 493] on div "9. Finishes" at bounding box center [1276, 499] width 133 height 27
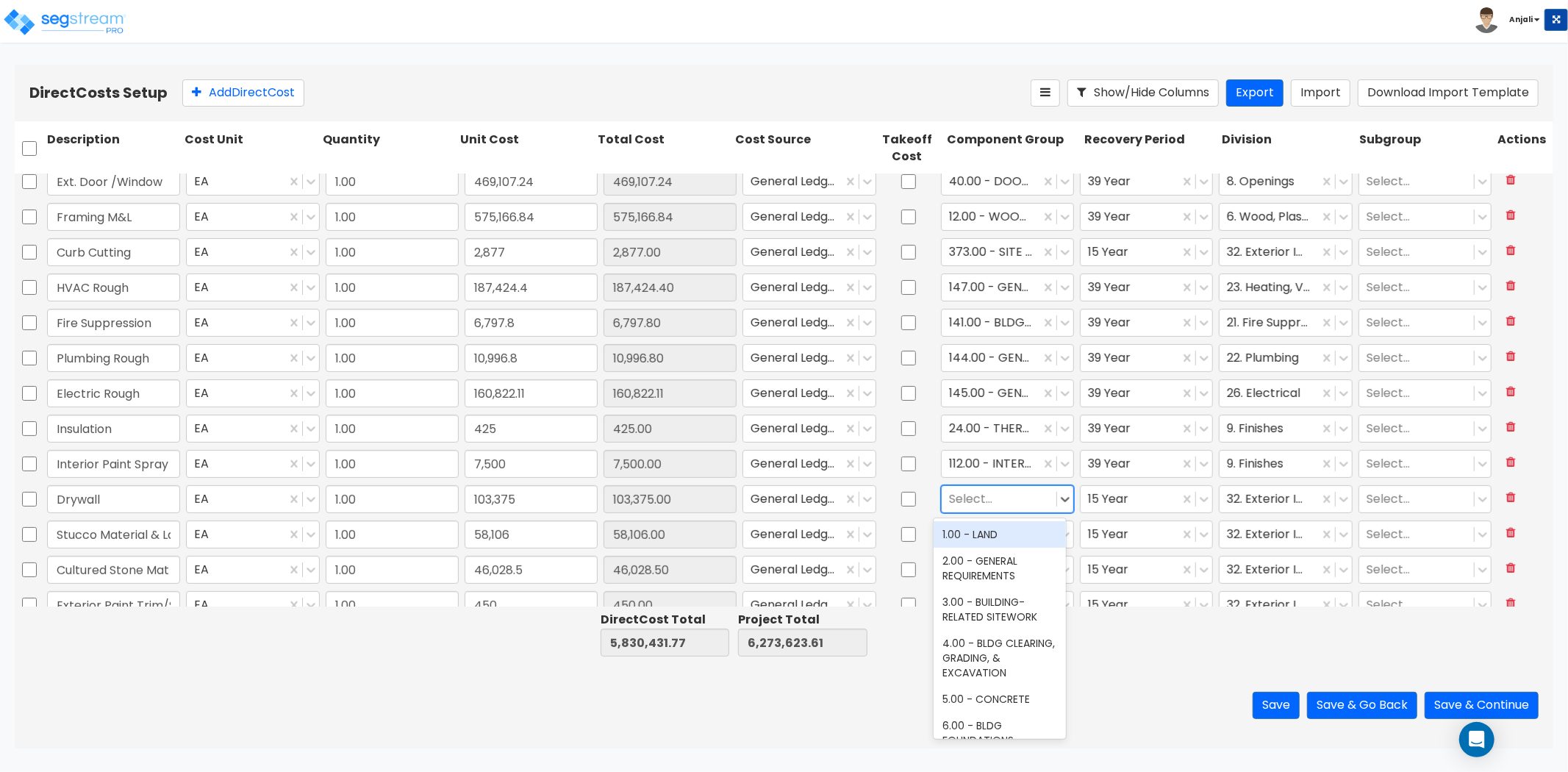
click at [1014, 501] on div at bounding box center [999, 499] width 100 height 20
click at [995, 541] on div "47.00 - INTERIOR DRYWALL PARTITIONS" at bounding box center [1000, 542] width 133 height 42
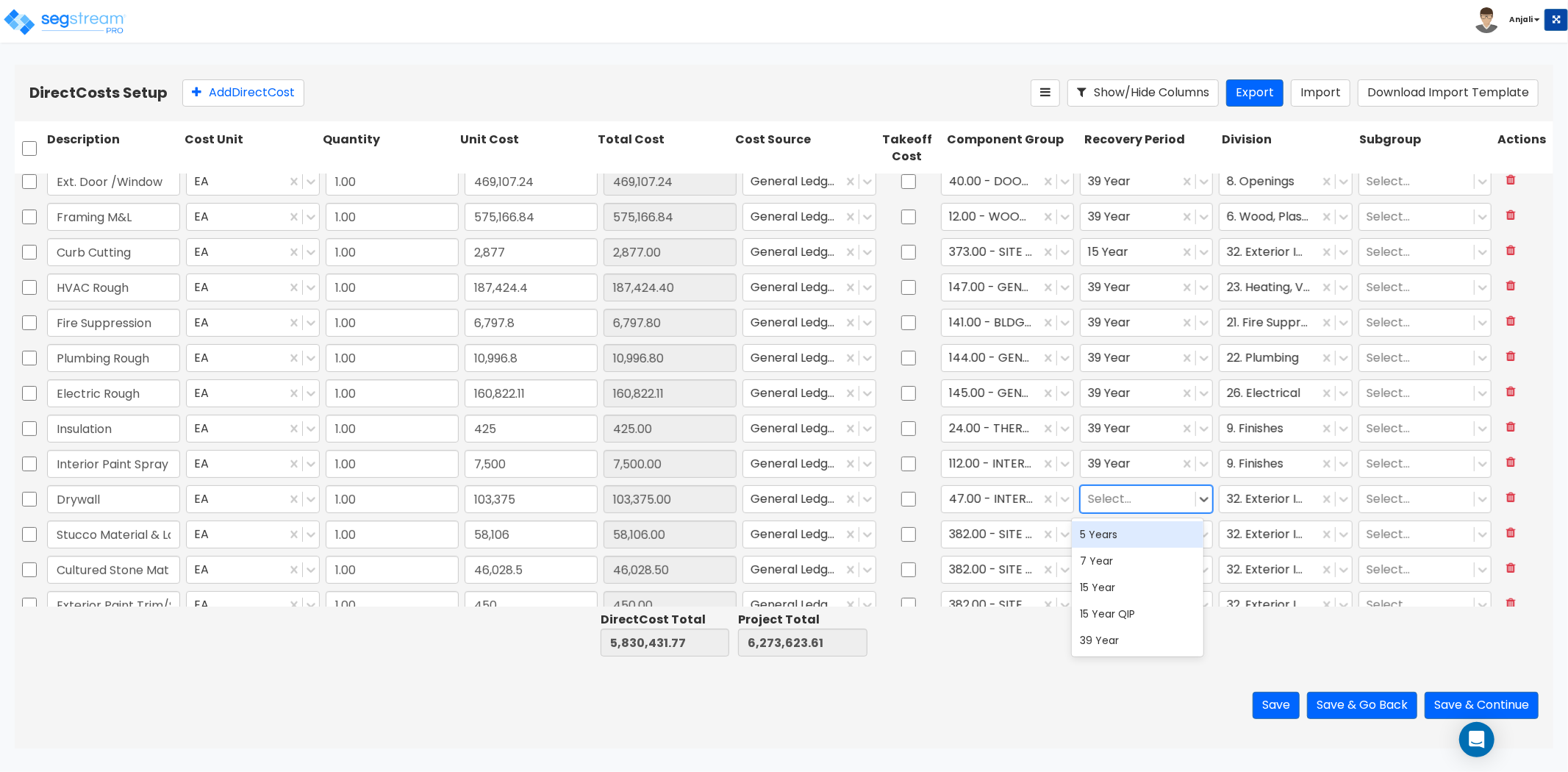
click at [1164, 501] on div at bounding box center [1138, 499] width 100 height 20
click at [1134, 656] on div at bounding box center [1150, 634] width 138 height 50
click at [1141, 498] on div at bounding box center [1138, 499] width 100 height 20
click at [1125, 644] on div "39 Year" at bounding box center [1138, 640] width 133 height 27
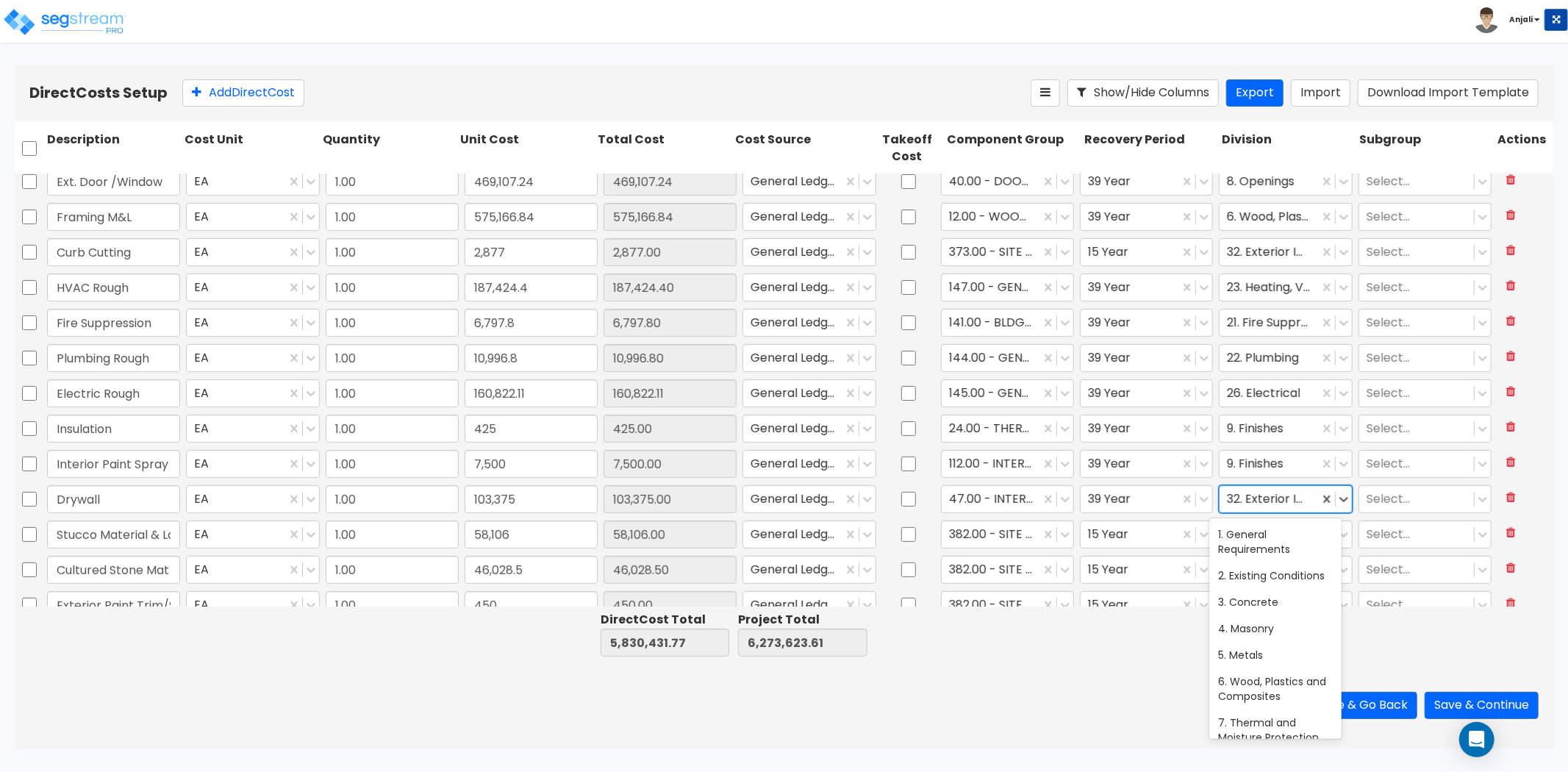
click at [1255, 502] on div at bounding box center [1268, 499] width 84 height 20
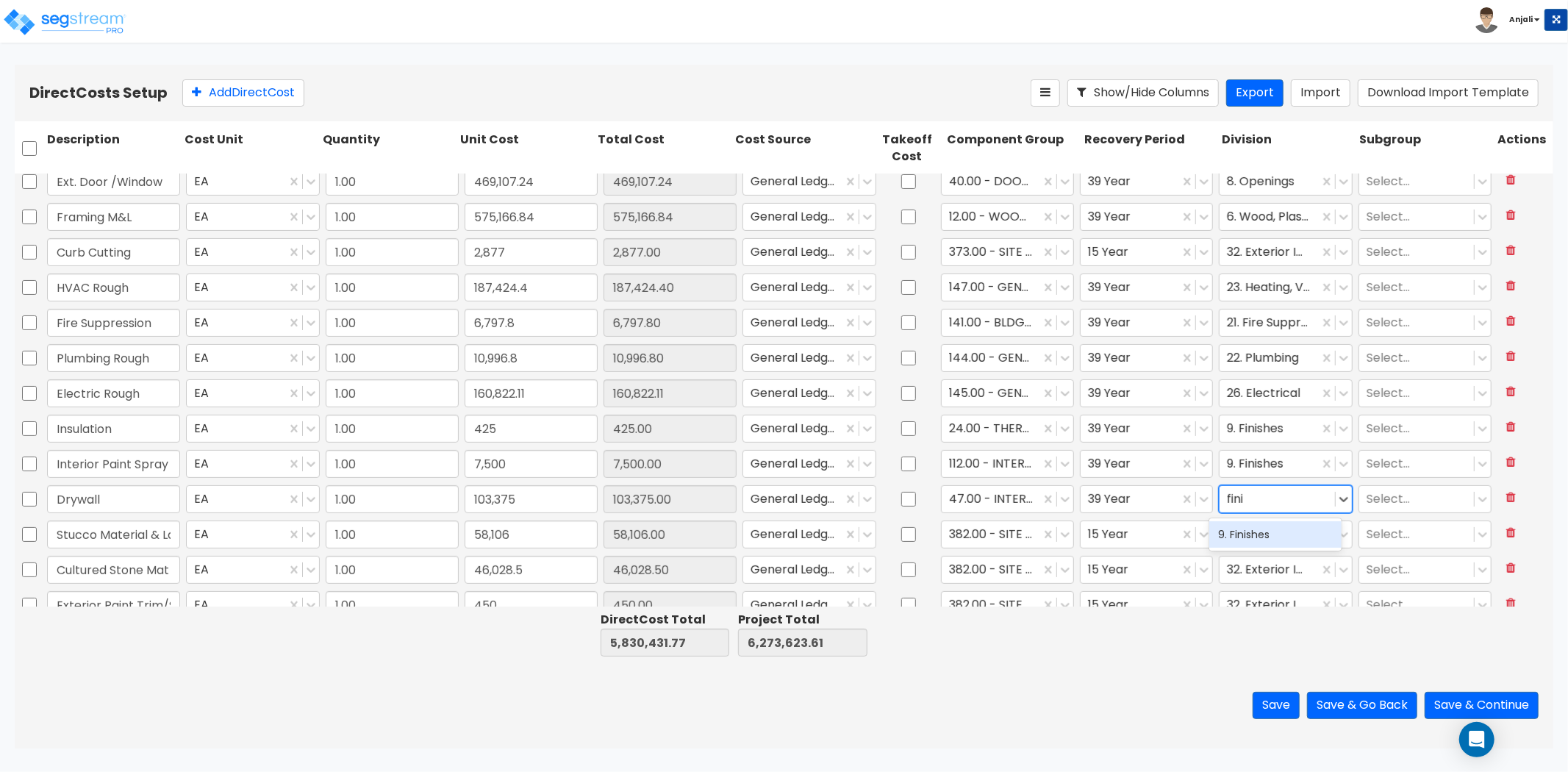
click at [1277, 542] on div "9. Finishes" at bounding box center [1276, 534] width 133 height 27
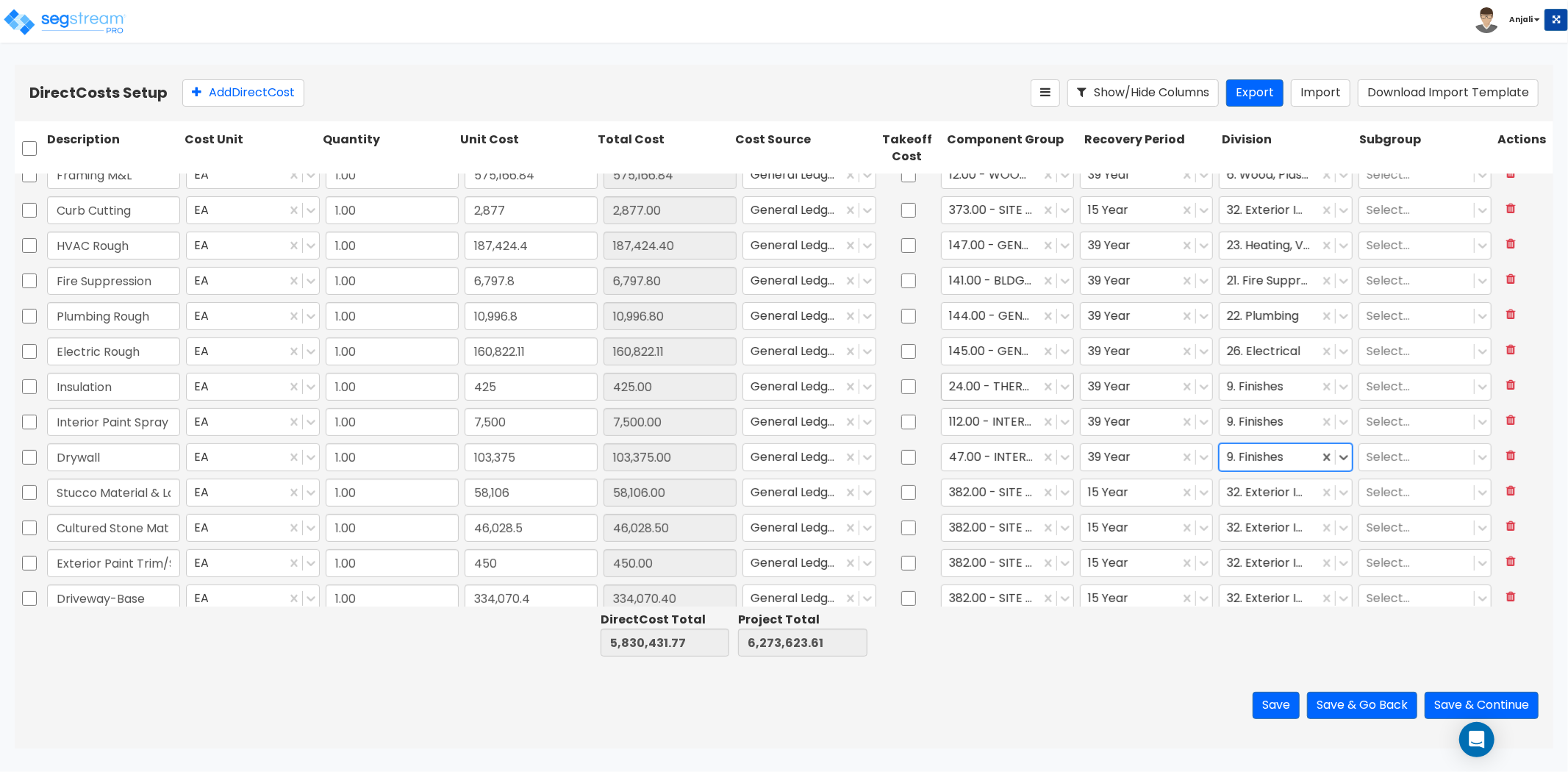
scroll to position [408, 0]
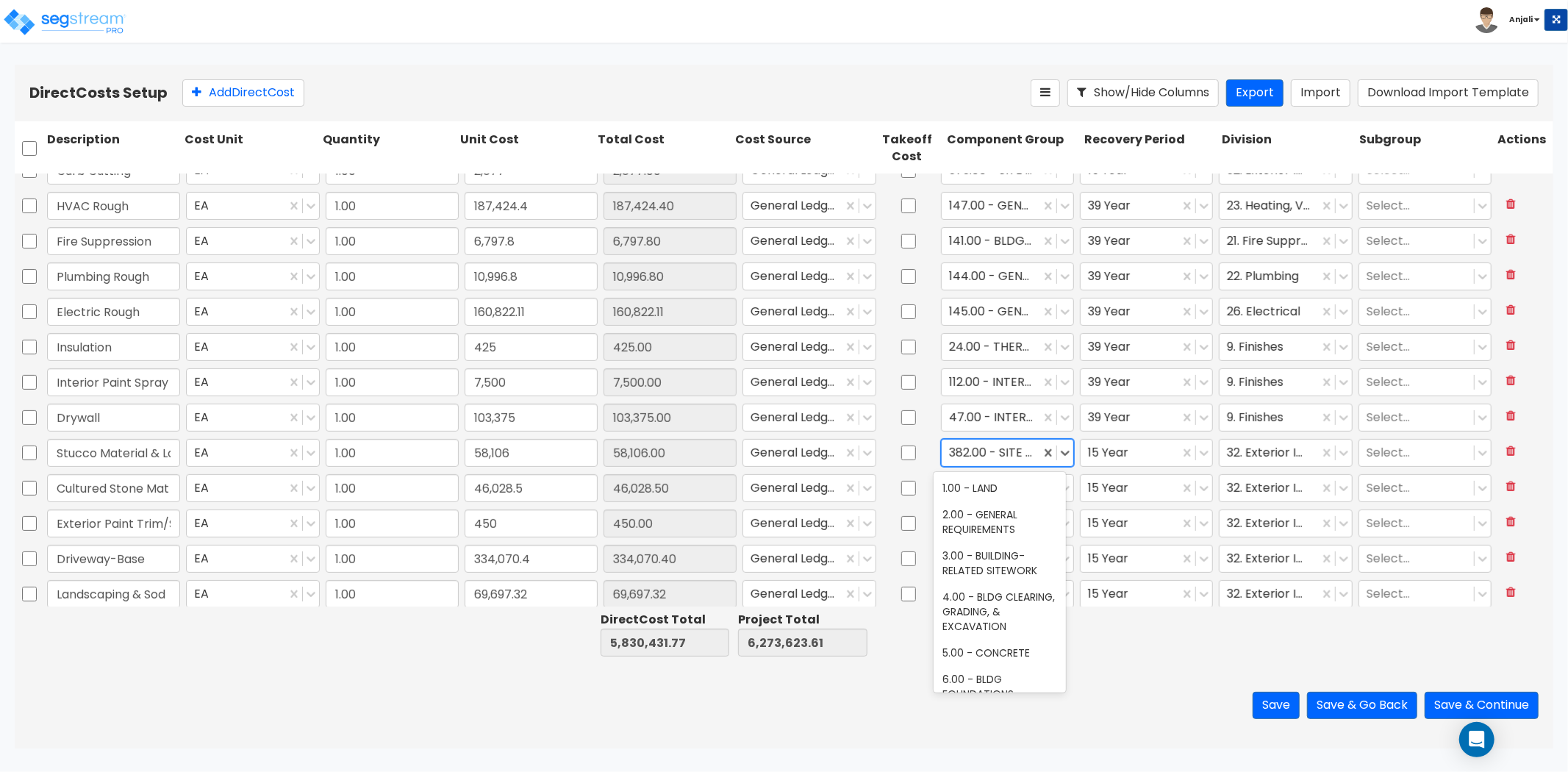
click at [1016, 445] on div at bounding box center [991, 453] width 84 height 20
click at [1031, 511] on div "34.00 - EXTERIOR TILT-UP CONCRETE WALLS" at bounding box center [1000, 504] width 133 height 56
click at [1106, 467] on div "15 Year" at bounding box center [1146, 454] width 139 height 34
click at [1115, 450] on div at bounding box center [1130, 453] width 84 height 20
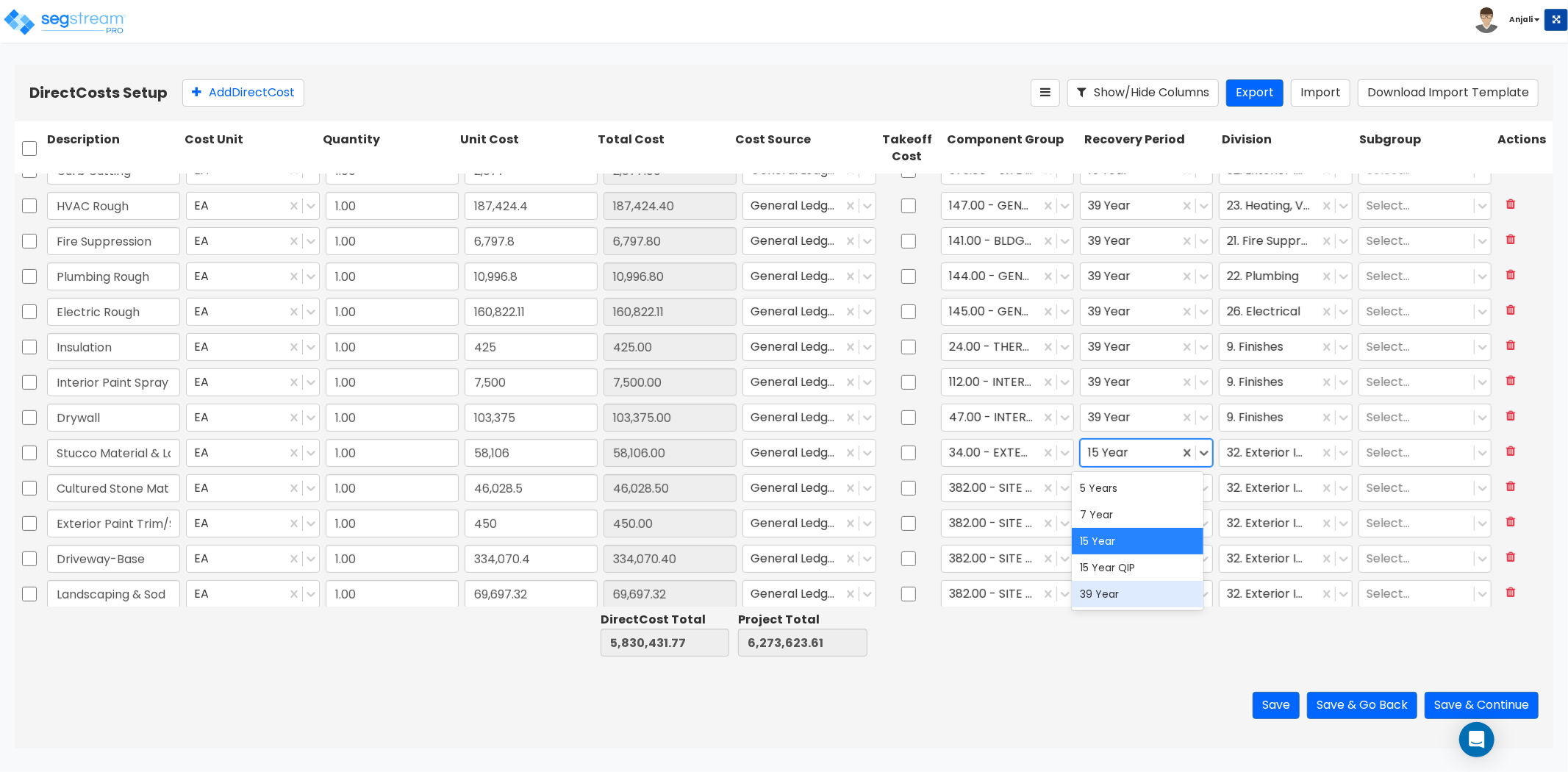
click at [1113, 599] on div "39 Year" at bounding box center [1138, 594] width 133 height 27
click at [1265, 444] on div at bounding box center [1268, 453] width 84 height 20
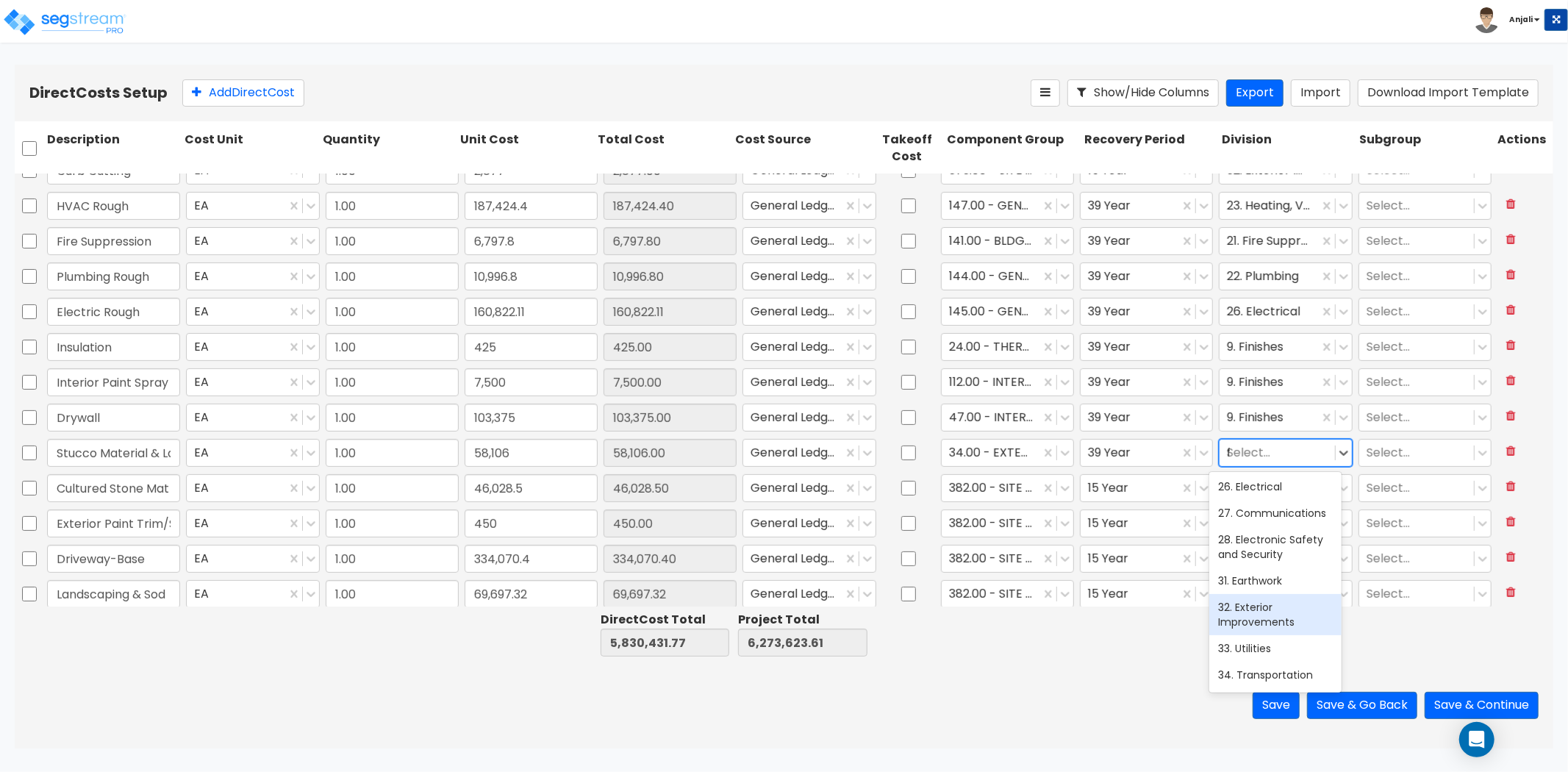
scroll to position [0, 0]
click at [1277, 487] on div "9. Finishes" at bounding box center [1276, 488] width 133 height 27
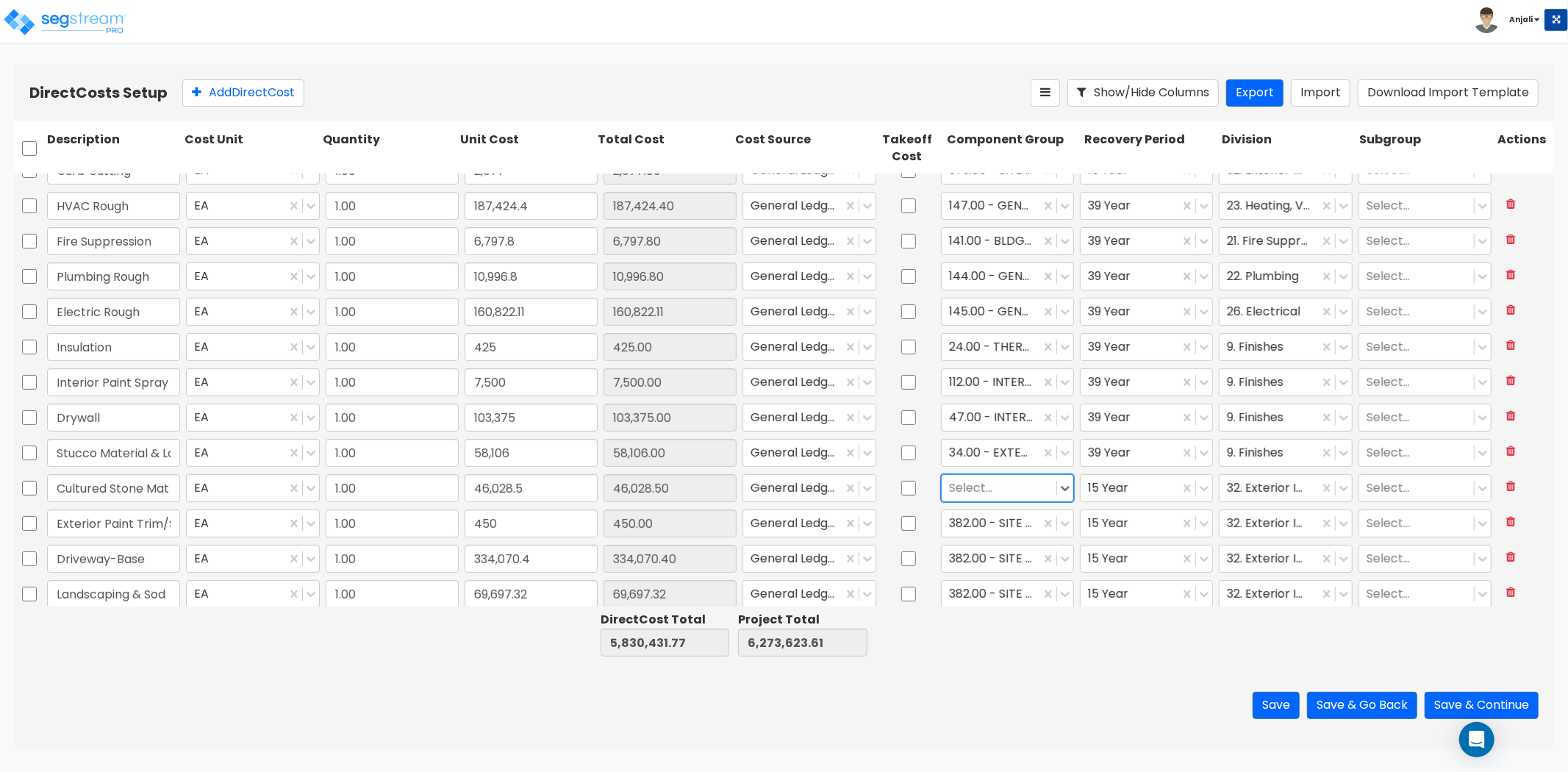
click at [1011, 488] on div at bounding box center [999, 488] width 100 height 20
click at [998, 538] on div "71.00 - RESTROOM CABINETRY/COUNTERS" at bounding box center [1000, 531] width 133 height 42
click at [1147, 484] on div at bounding box center [1130, 488] width 84 height 20
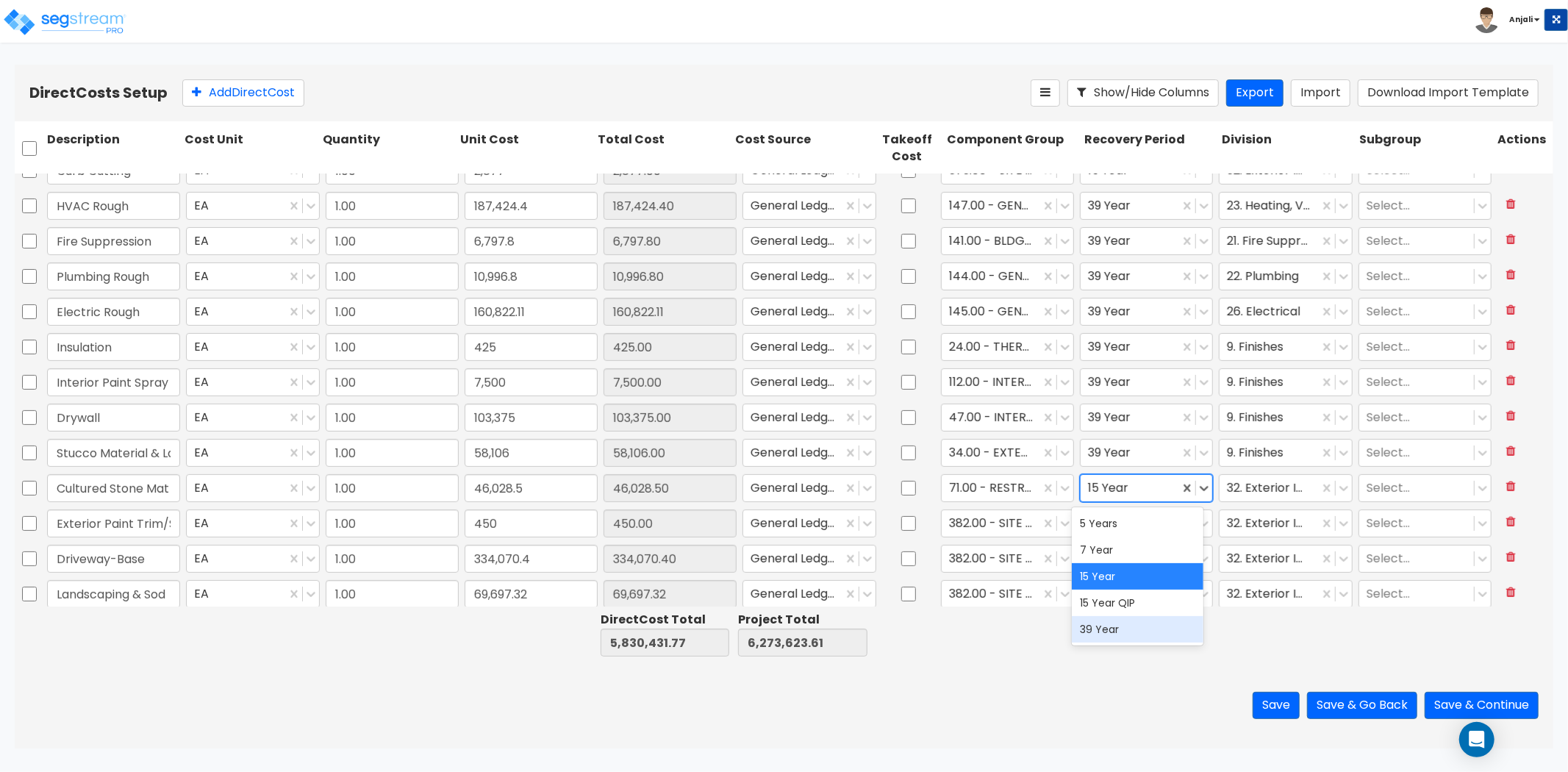
click at [1115, 621] on div "39 Year" at bounding box center [1138, 629] width 133 height 27
click at [1246, 494] on div at bounding box center [1268, 488] width 84 height 20
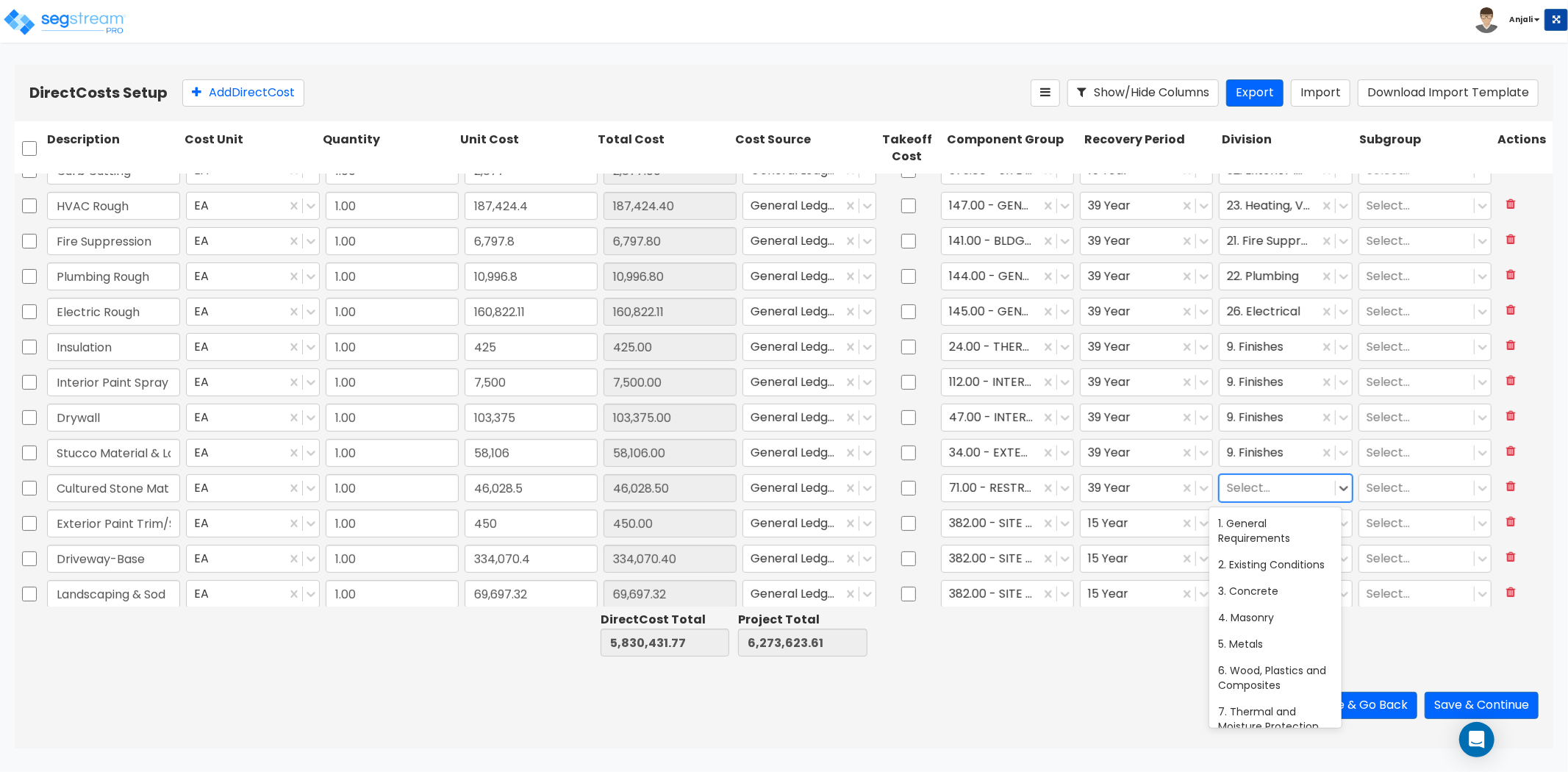
scroll to position [595, 0]
click at [1275, 482] on div at bounding box center [1277, 488] width 100 height 20
click at [1287, 524] on div "9. Finishes" at bounding box center [1276, 524] width 133 height 27
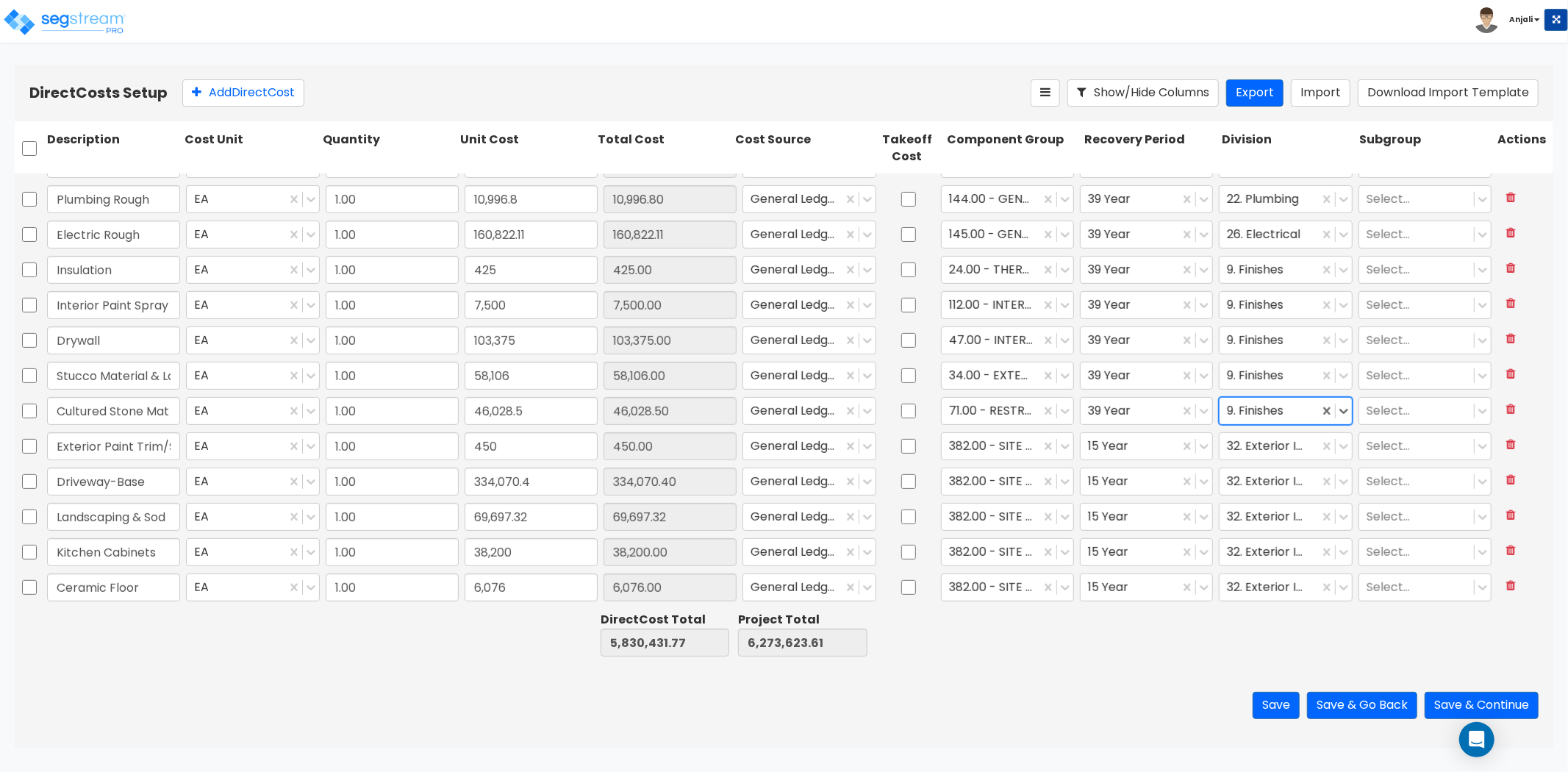
scroll to position [489, 0]
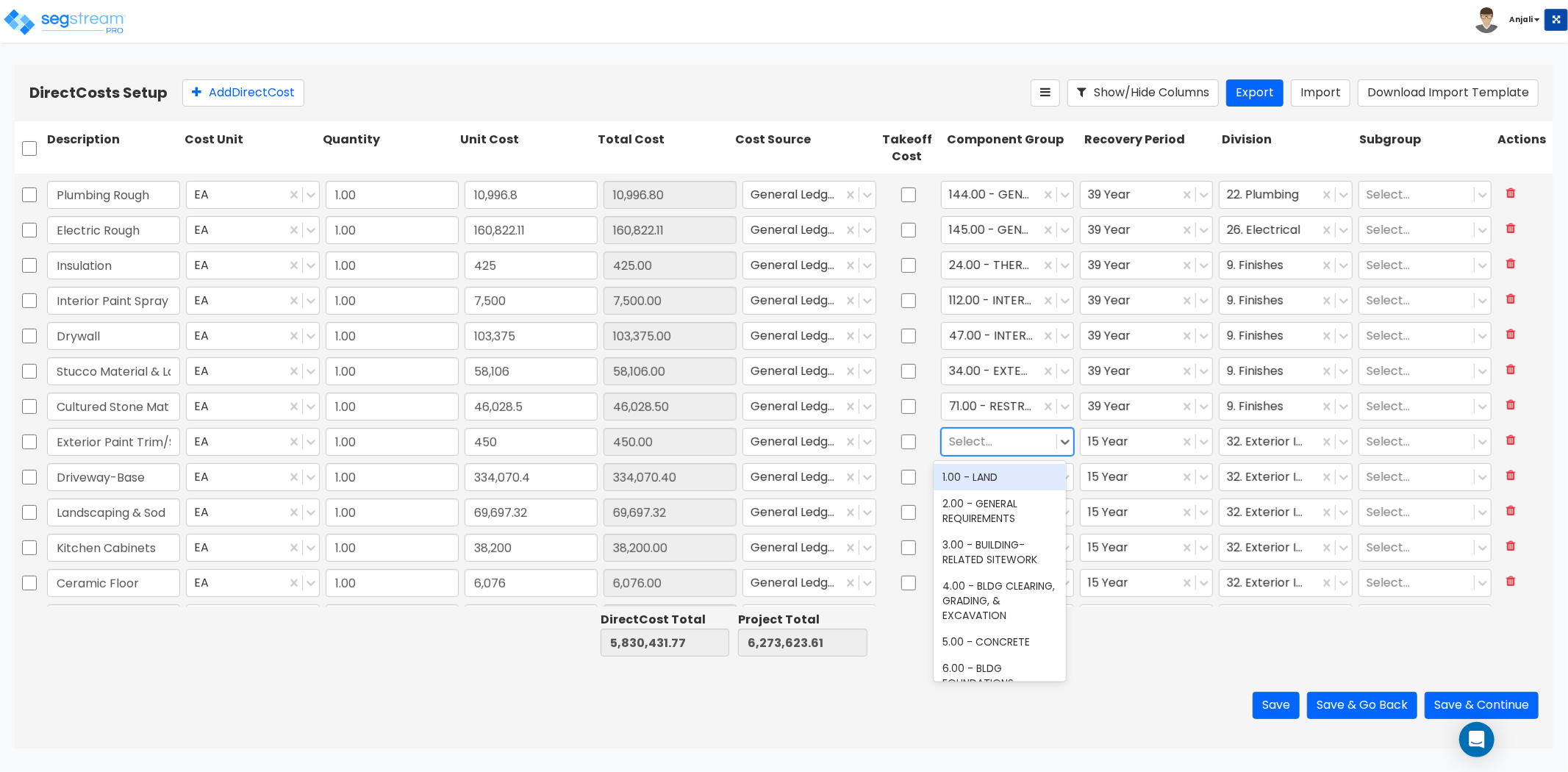
click at [981, 443] on div at bounding box center [999, 441] width 100 height 20
click at [993, 473] on div "111.00 - EXTERIOR PAINT" at bounding box center [1000, 477] width 133 height 27
click at [1104, 432] on div at bounding box center [1130, 441] width 84 height 20
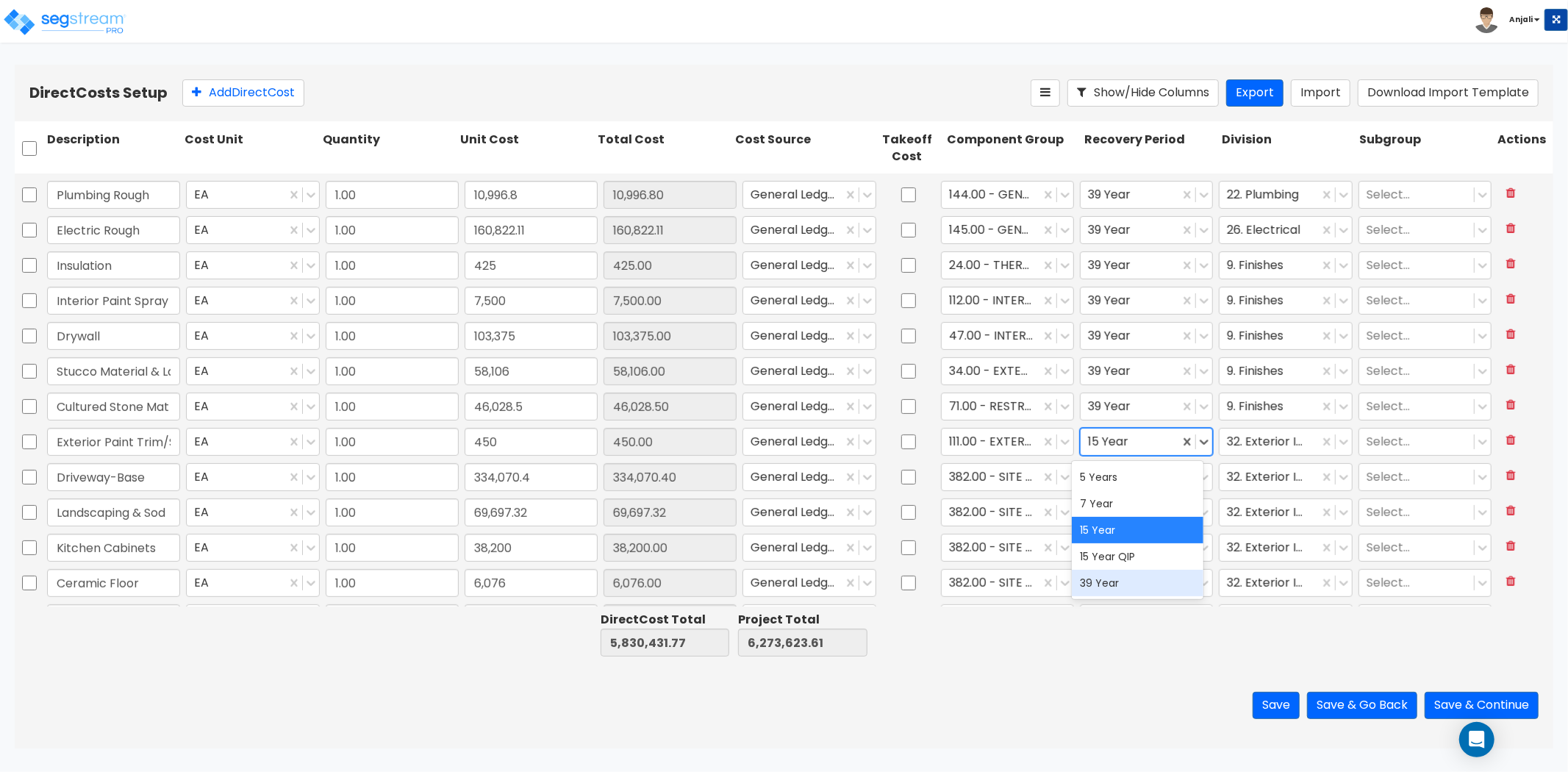
click at [1099, 585] on div "39 Year" at bounding box center [1138, 583] width 133 height 27
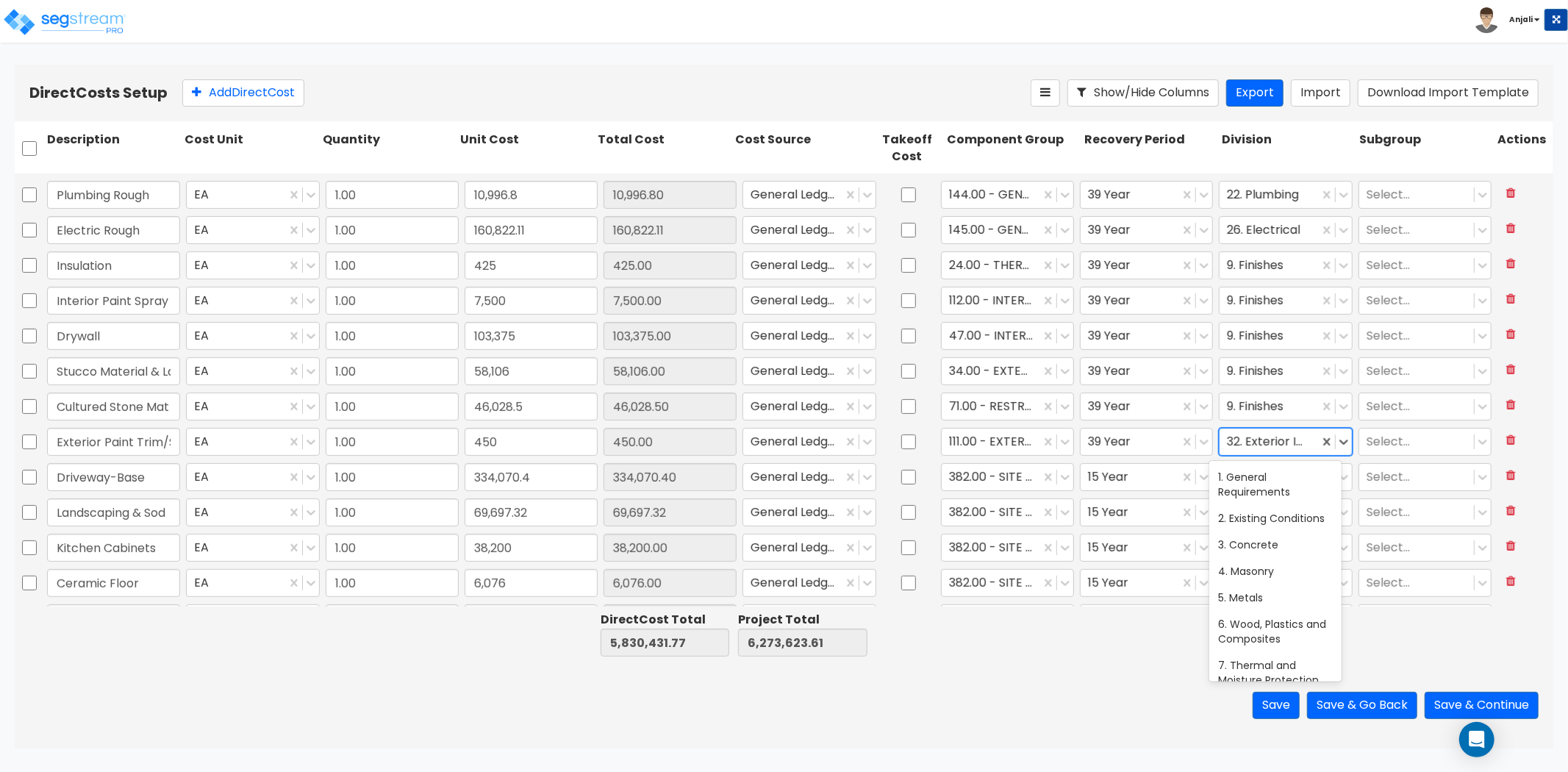
click at [1284, 437] on div at bounding box center [1268, 441] width 84 height 20
click at [1243, 444] on div at bounding box center [1277, 441] width 100 height 20
click at [1250, 475] on div "9. Finishes" at bounding box center [1276, 477] width 133 height 27
click at [987, 476] on div at bounding box center [991, 476] width 84 height 20
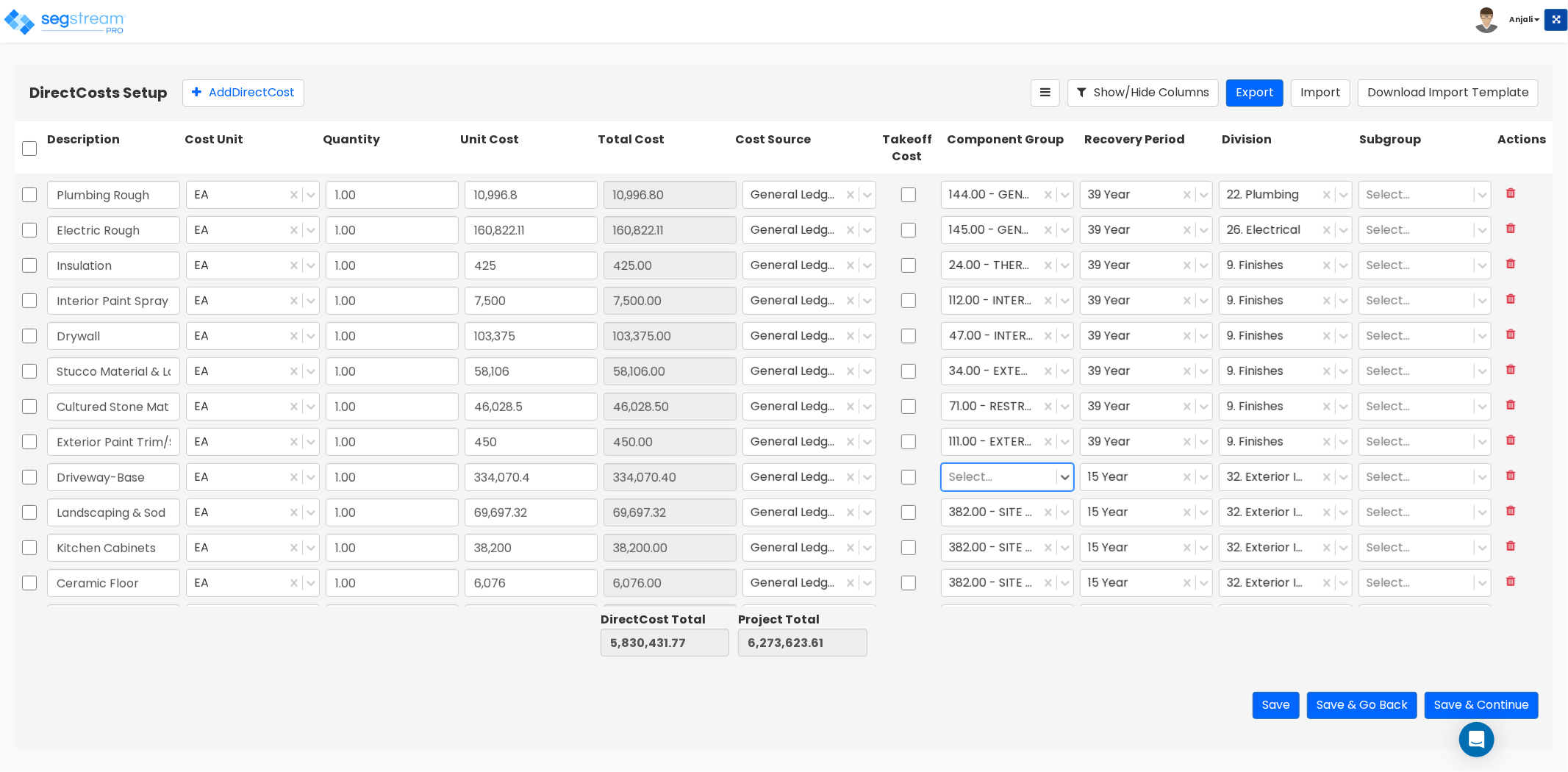
click at [995, 480] on div at bounding box center [999, 476] width 100 height 20
click at [1005, 588] on div "361.00 - SITE ASPHALT PAVING" at bounding box center [1000, 602] width 133 height 42
click at [1134, 468] on div at bounding box center [1130, 476] width 84 height 20
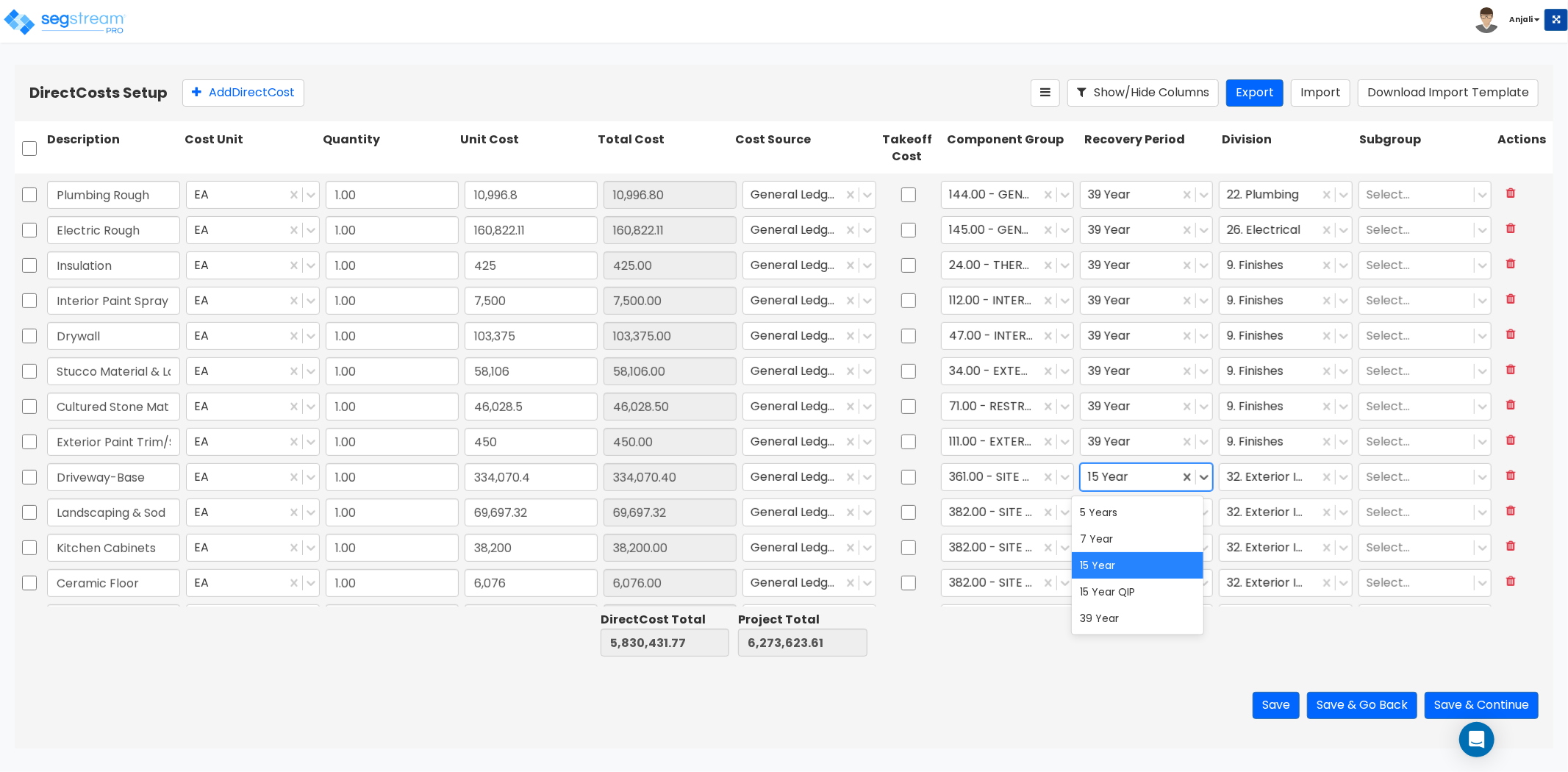
click at [1134, 468] on div at bounding box center [1130, 476] width 84 height 20
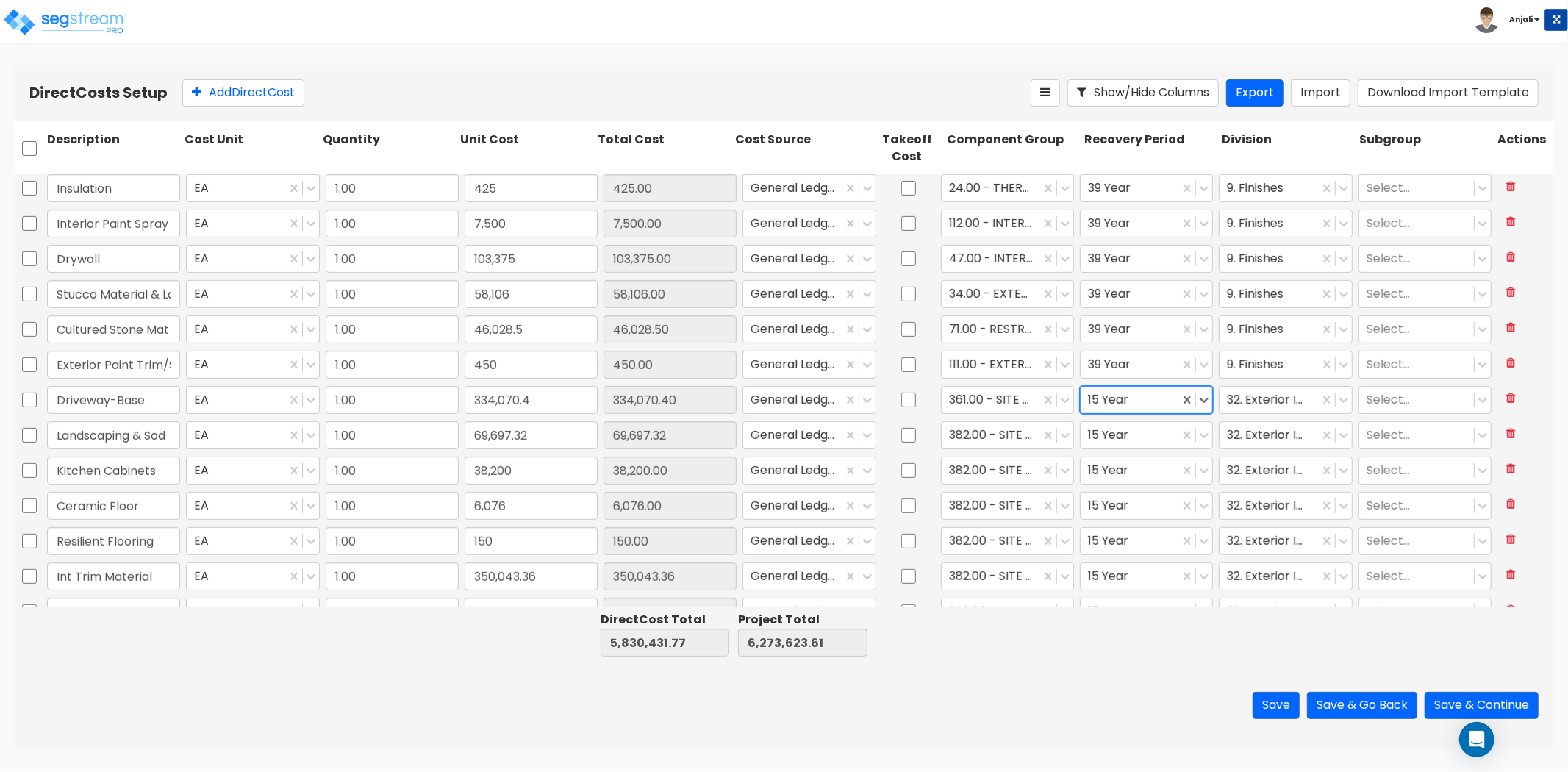
scroll to position [572, 0]
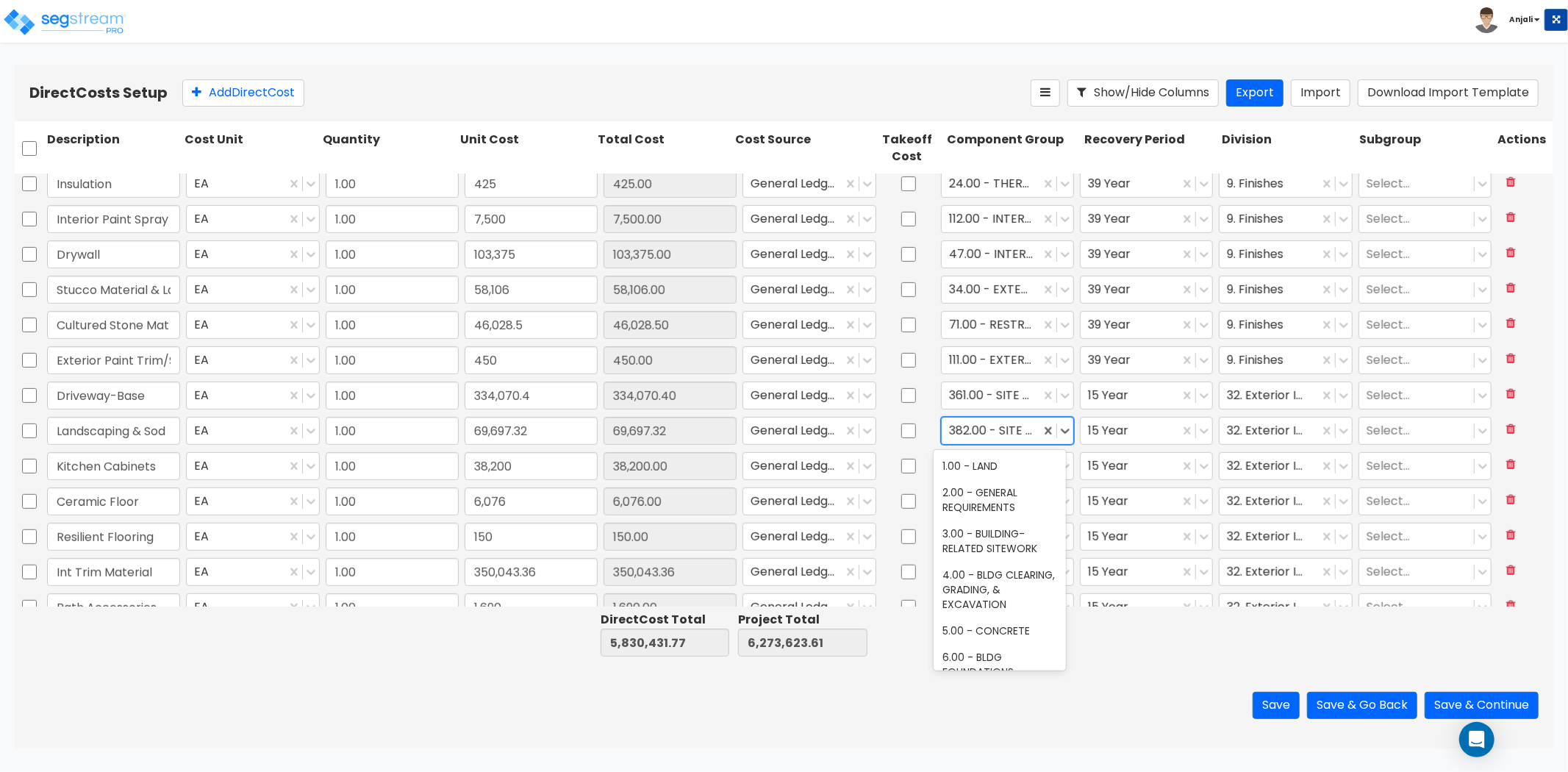
click at [1015, 431] on div at bounding box center [991, 431] width 84 height 20
click at [1013, 428] on div at bounding box center [999, 431] width 100 height 20
click at [1007, 468] on div "413.00 - SITE LANDSCAPING" at bounding box center [1000, 473] width 133 height 42
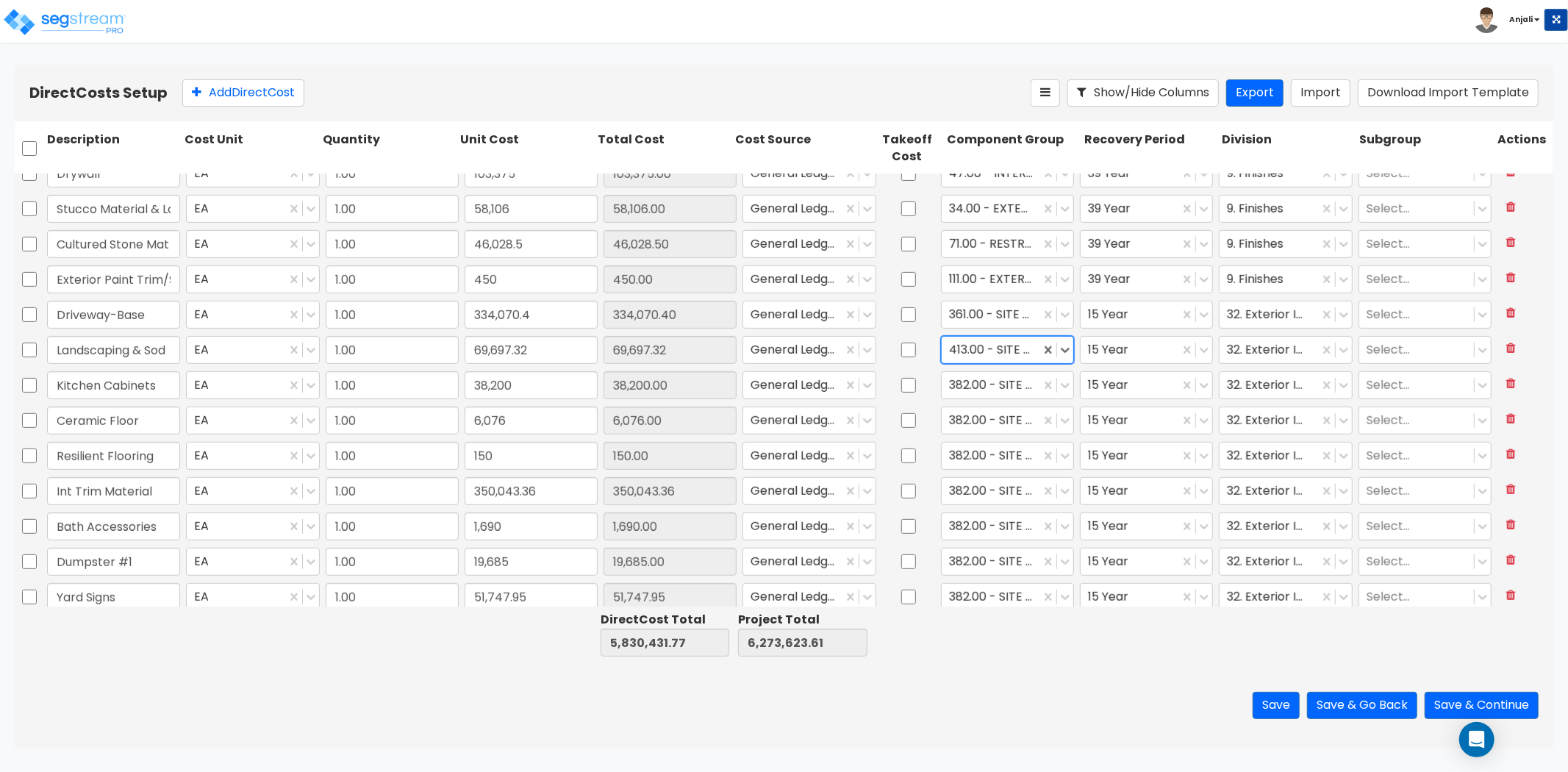
scroll to position [653, 0]
click at [1027, 387] on div "382.00 - SITE FENCING & GATES" at bounding box center [991, 384] width 99 height 26
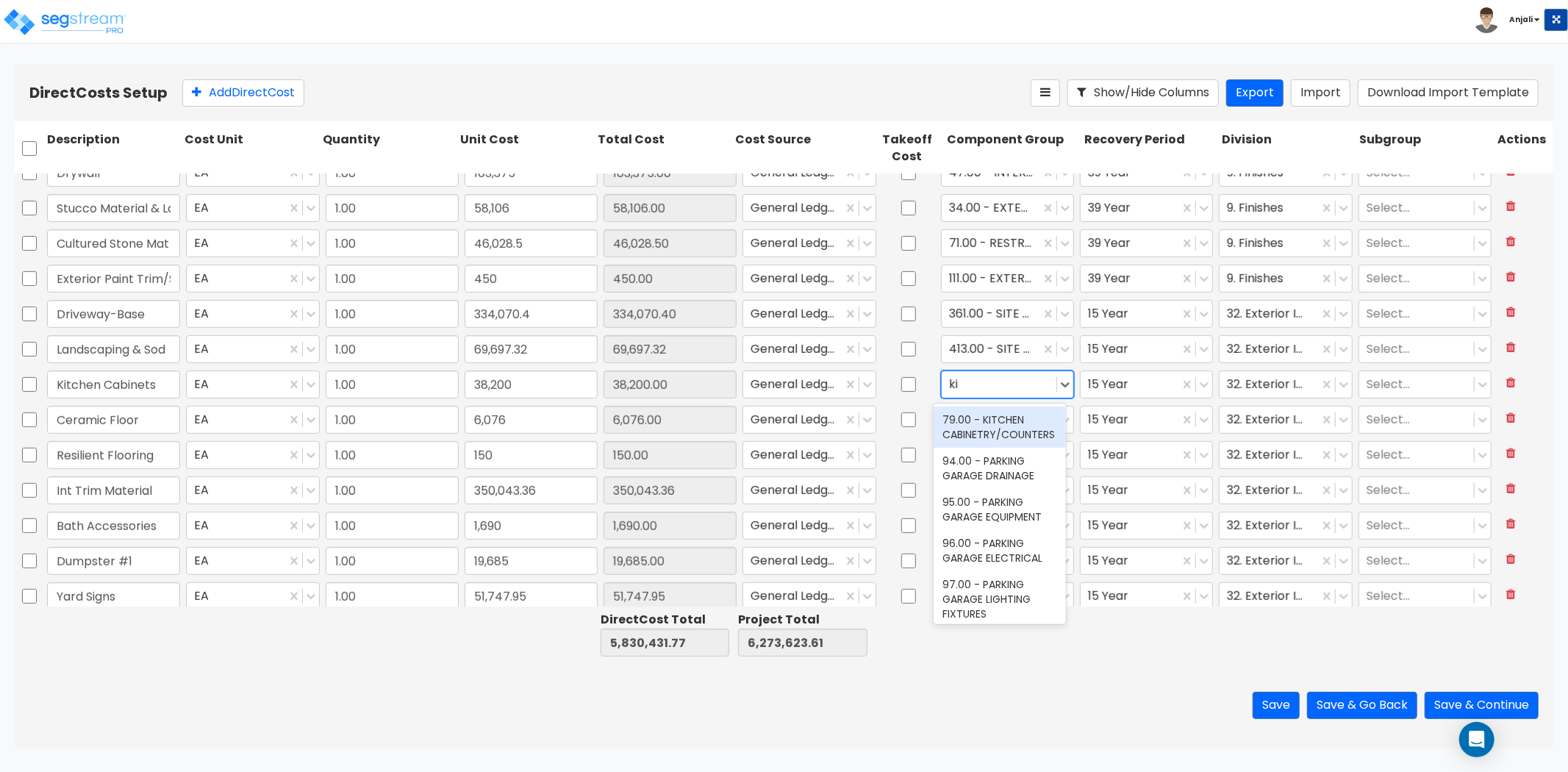
click at [1002, 436] on div "79.00 - KITCHEN CABINETRY/COUNTERS" at bounding box center [1000, 427] width 133 height 42
click at [1097, 379] on div at bounding box center [1130, 384] width 84 height 20
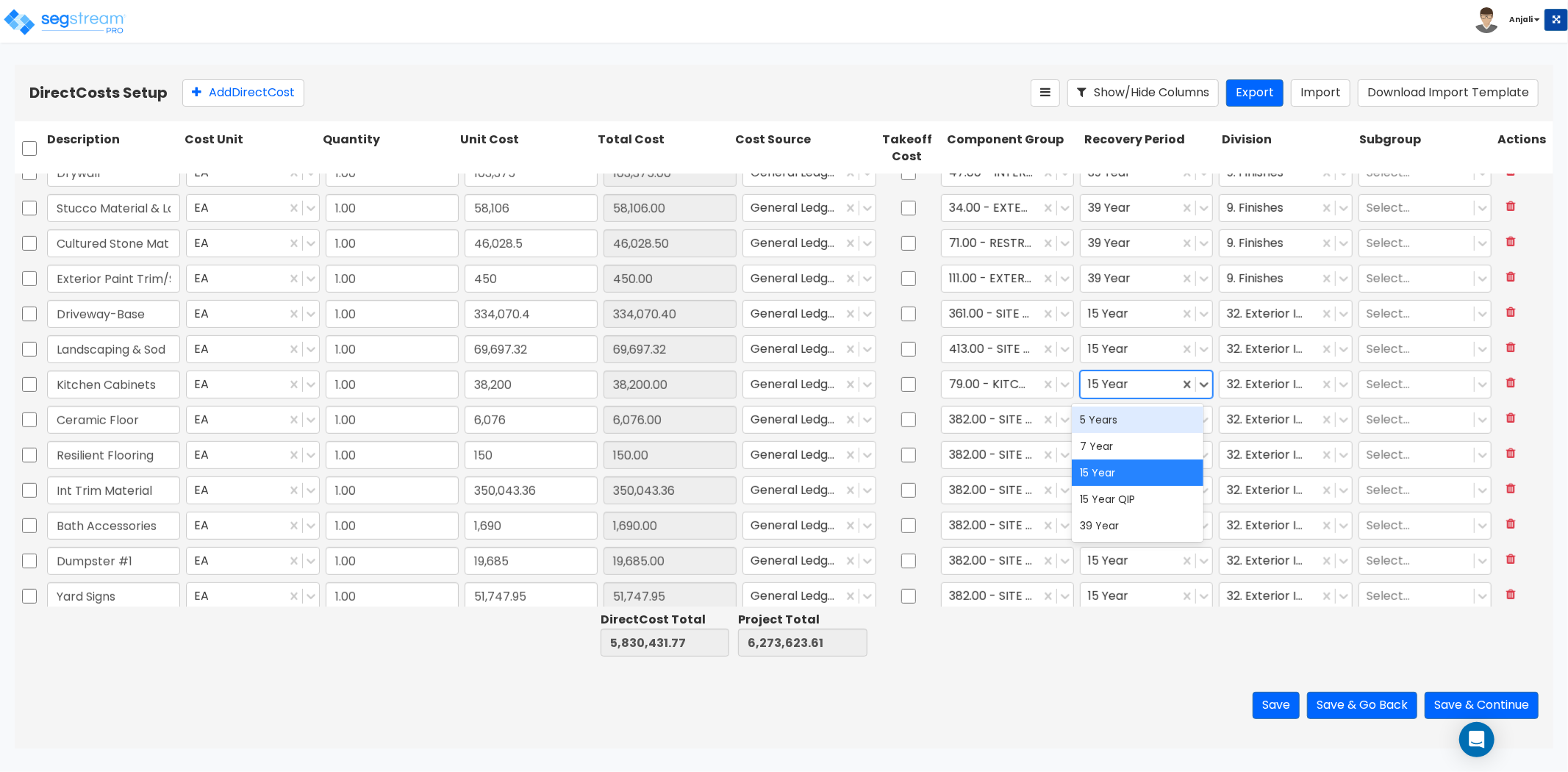
click at [1106, 416] on div "5 Years" at bounding box center [1138, 419] width 133 height 27
click at [1281, 393] on div "32. Exterior Improvements" at bounding box center [1268, 384] width 99 height 26
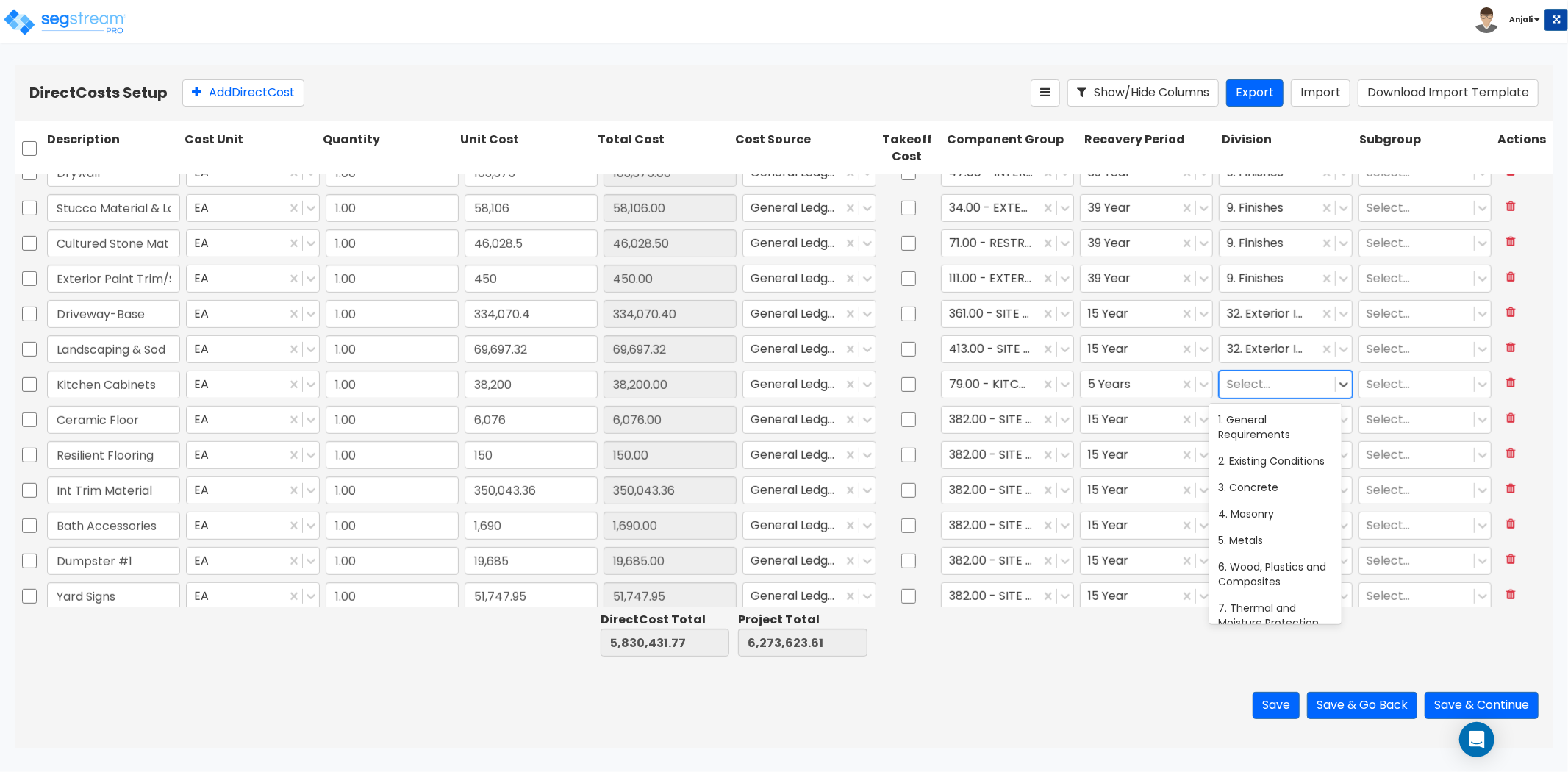
scroll to position [595, 0]
click at [1268, 378] on div at bounding box center [1277, 384] width 100 height 20
click at [1264, 419] on div "9. Finishes" at bounding box center [1276, 419] width 133 height 27
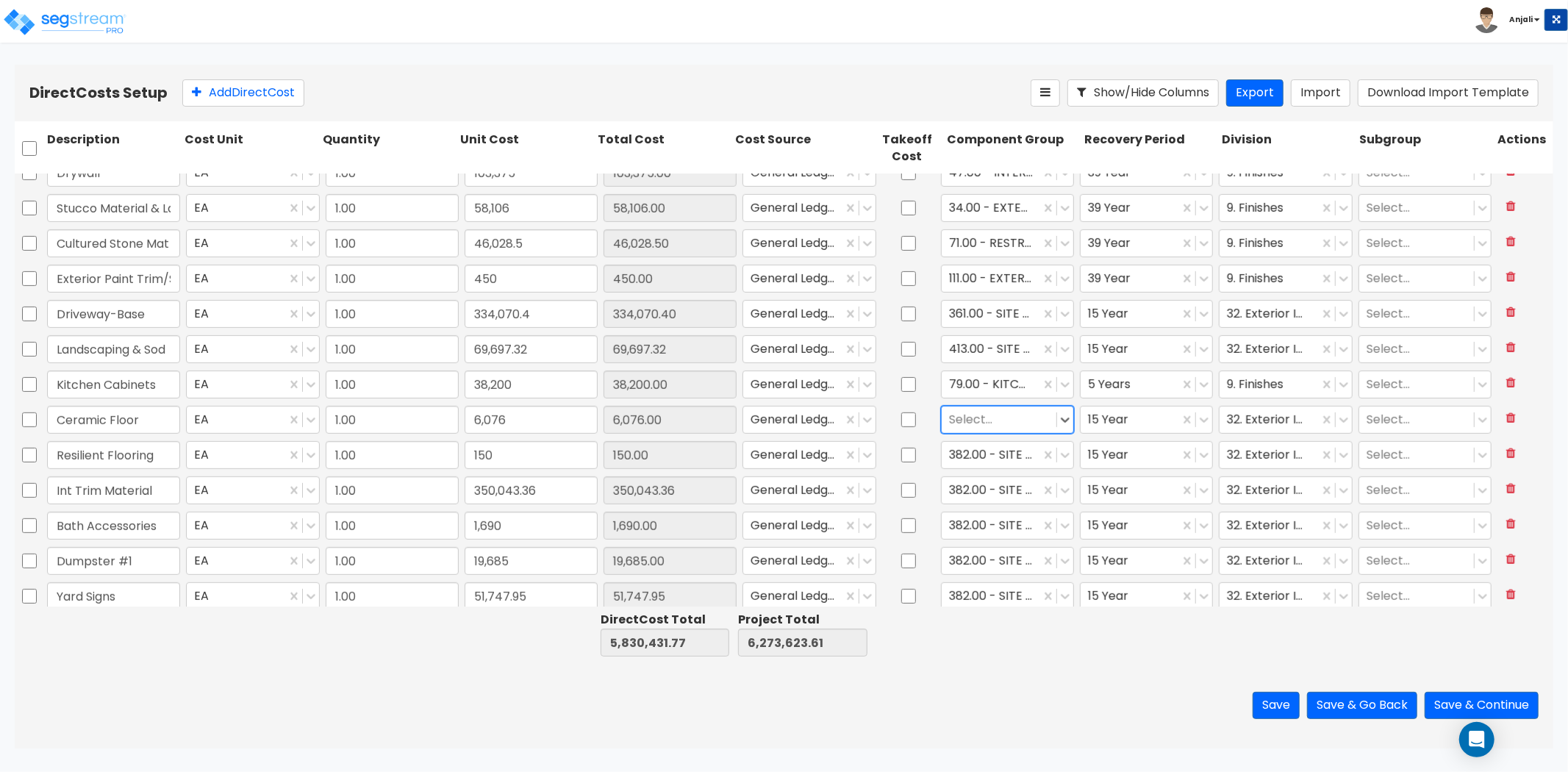
click at [1005, 419] on div at bounding box center [999, 419] width 100 height 20
click at [1005, 415] on div at bounding box center [999, 419] width 100 height 20
click at [1018, 457] on div "123.00 - CERAMIC TILE" at bounding box center [1000, 455] width 133 height 27
click at [1118, 428] on div "15 Year" at bounding box center [1130, 419] width 99 height 26
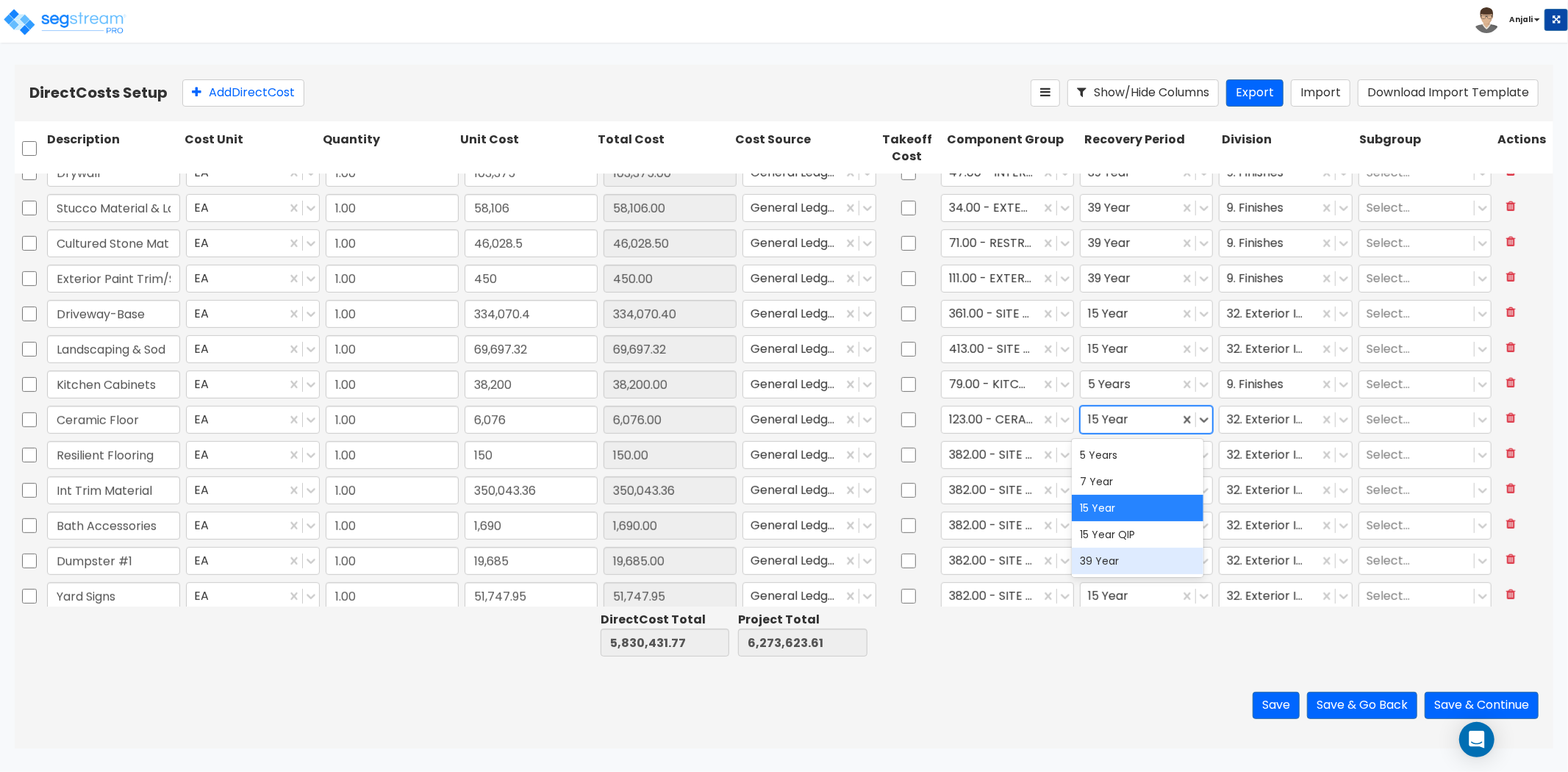
click at [1115, 559] on div "39 Year" at bounding box center [1138, 561] width 133 height 27
click at [1248, 419] on div at bounding box center [1268, 419] width 84 height 20
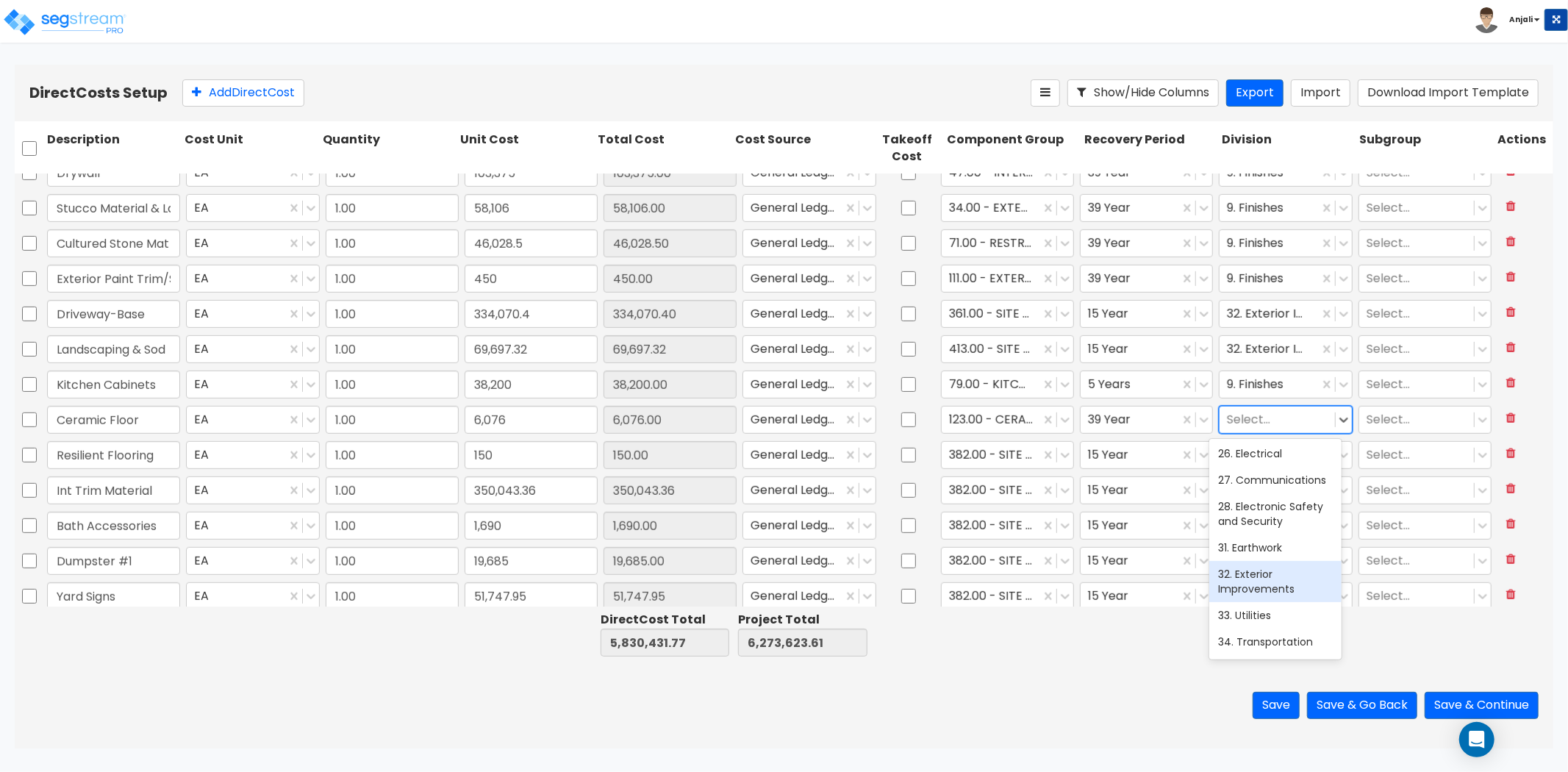
click at [1264, 415] on div at bounding box center [1277, 419] width 100 height 20
click at [1272, 449] on div "9. Finishes" at bounding box center [1276, 455] width 133 height 27
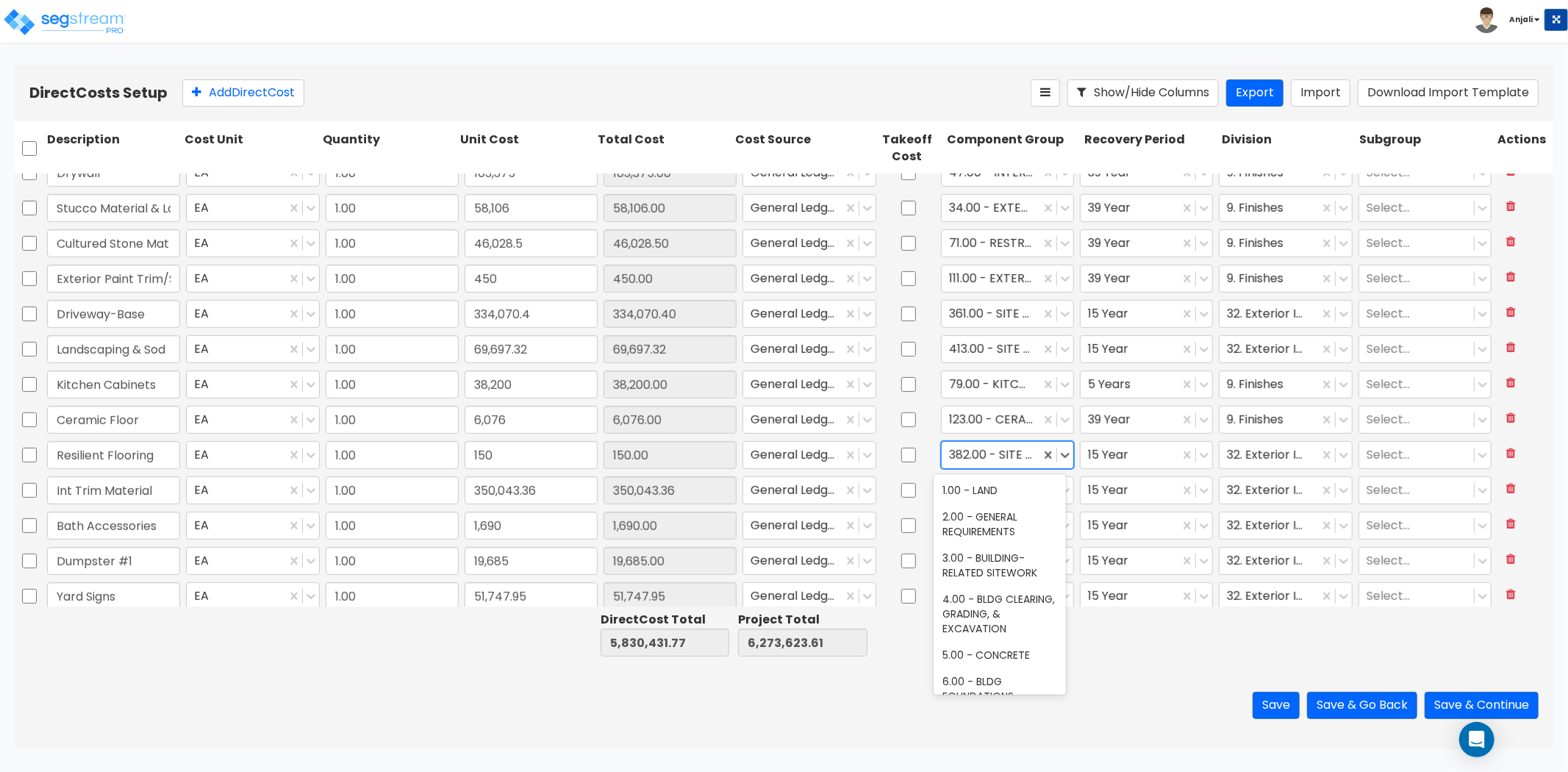
click at [1019, 447] on div at bounding box center [991, 454] width 84 height 20
click at [1005, 450] on div at bounding box center [999, 454] width 100 height 20
click at [992, 496] on div "132.00 - LAMINATE FLOORING" at bounding box center [1000, 498] width 133 height 42
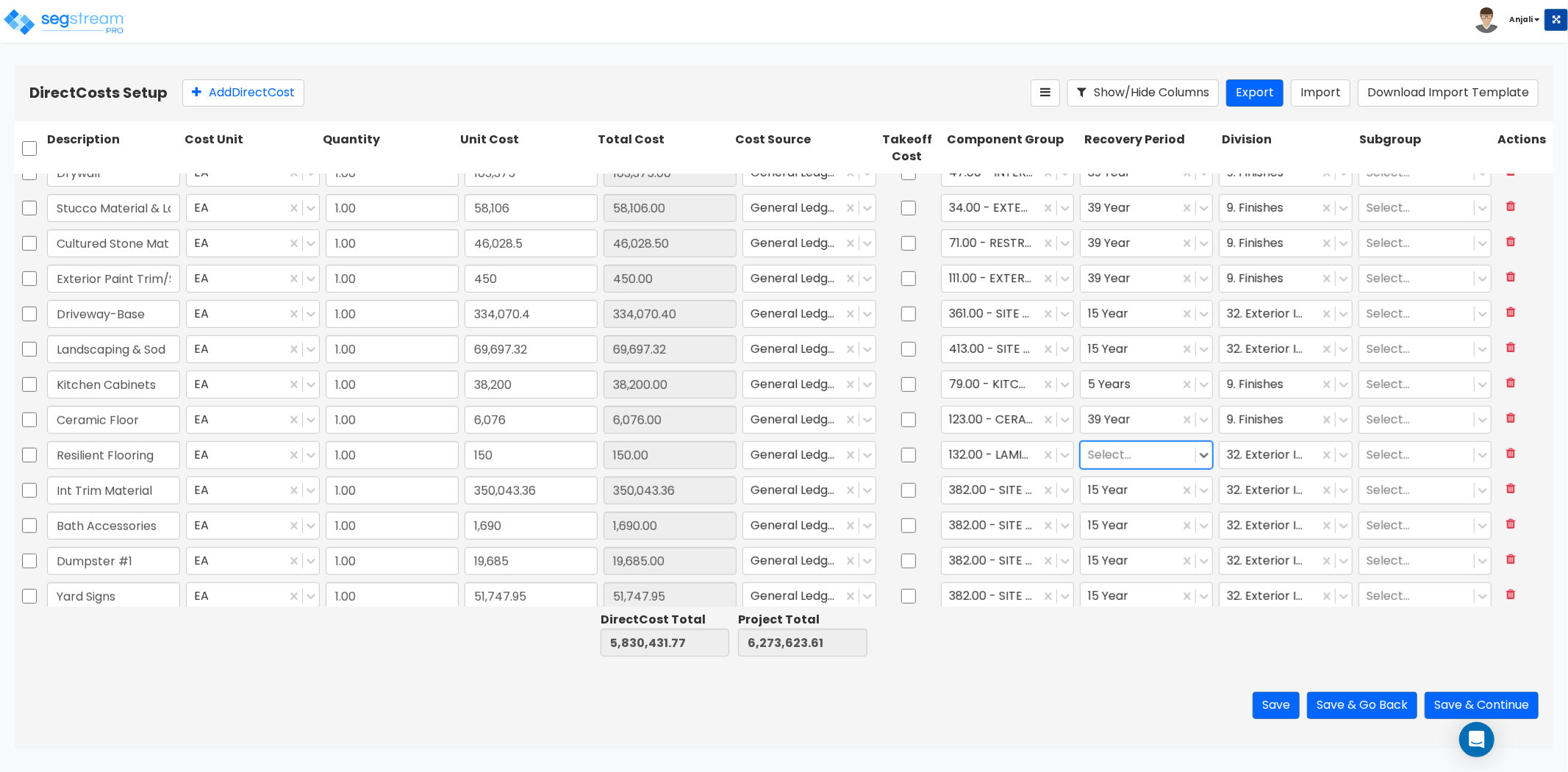
click at [1157, 456] on div at bounding box center [1138, 454] width 100 height 20
click at [1108, 601] on div "39 Year" at bounding box center [1138, 596] width 133 height 27
click at [1137, 450] on div at bounding box center [1130, 454] width 84 height 20
click at [1119, 489] on div "5 Years" at bounding box center [1138, 490] width 133 height 27
click at [1268, 442] on div "32. Exterior Improvements" at bounding box center [1268, 455] width 99 height 26
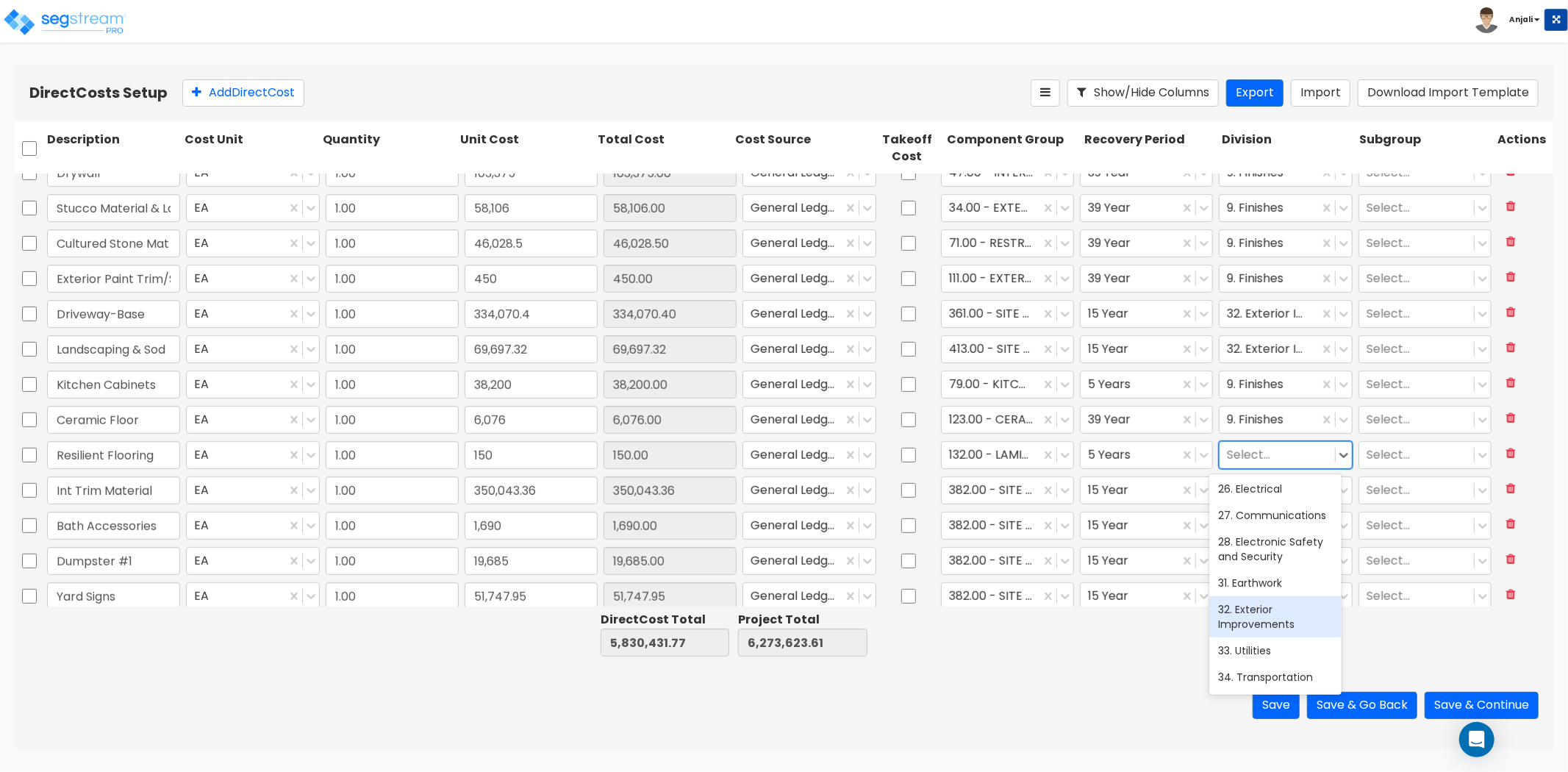
click at [1263, 457] on div at bounding box center [1277, 454] width 100 height 20
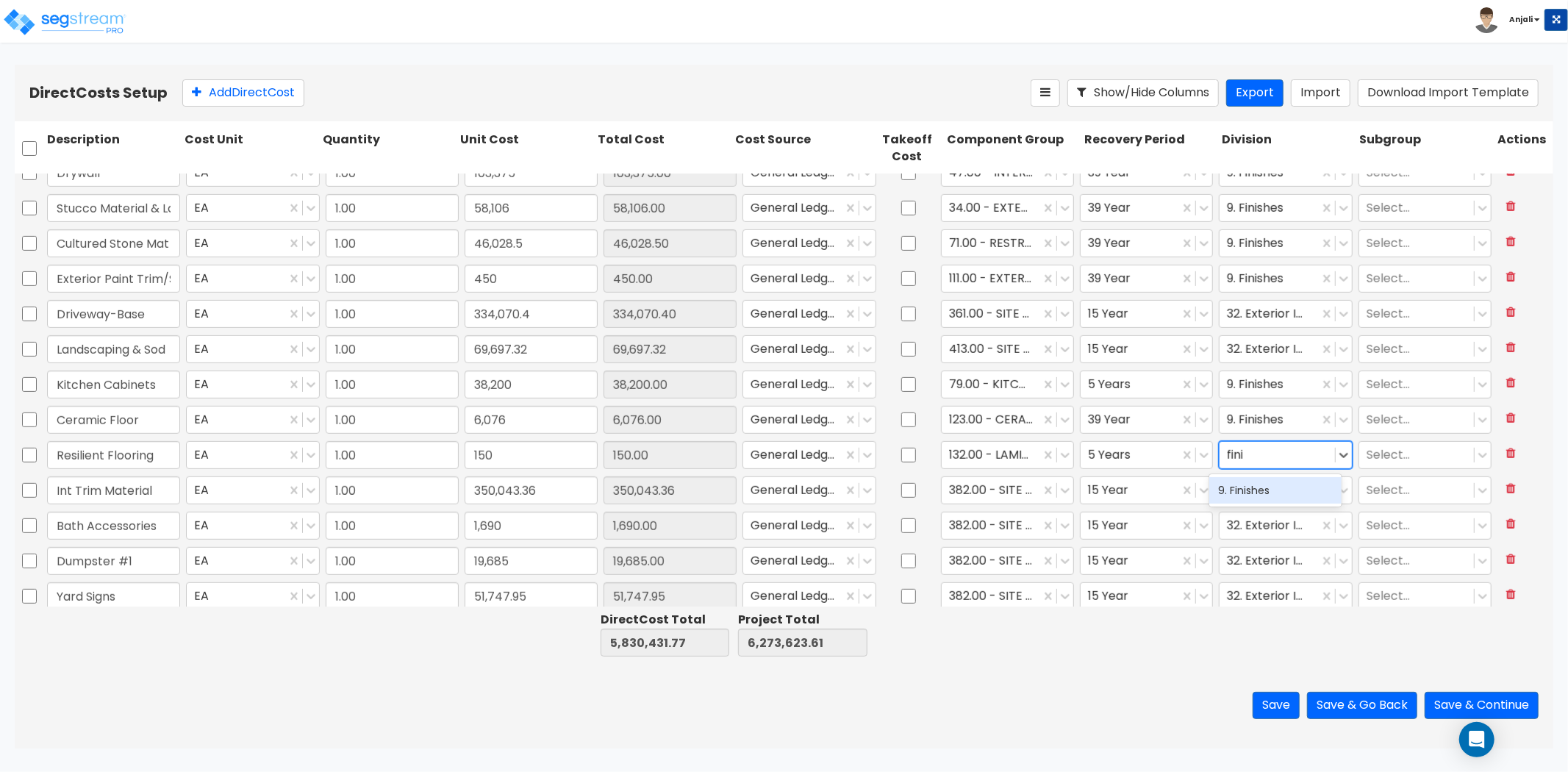
click at [1235, 493] on div "9. Finishes" at bounding box center [1276, 490] width 133 height 27
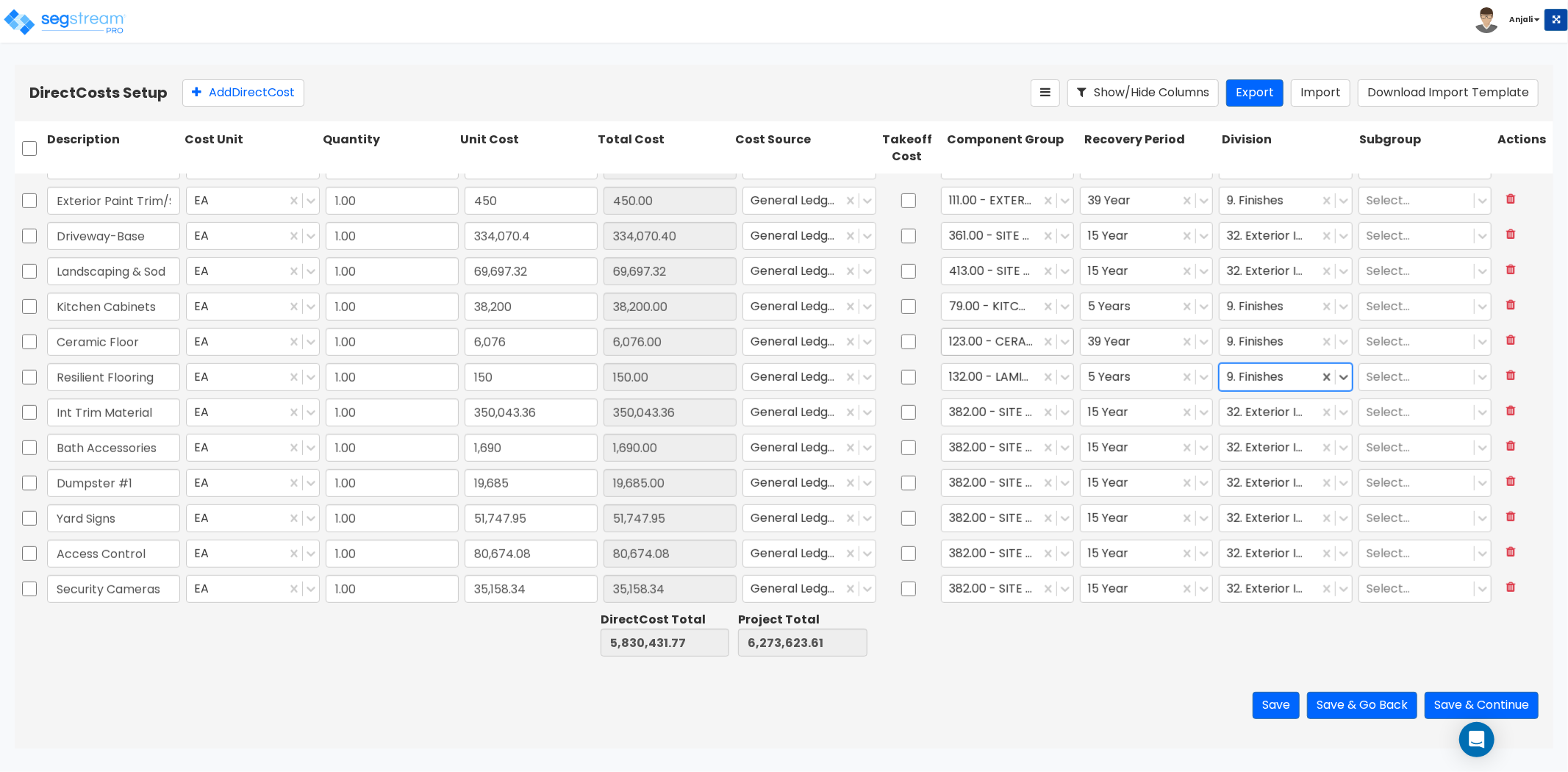
scroll to position [735, 0]
click at [996, 413] on div at bounding box center [991, 408] width 84 height 20
click at [997, 410] on div at bounding box center [999, 408] width 100 height 20
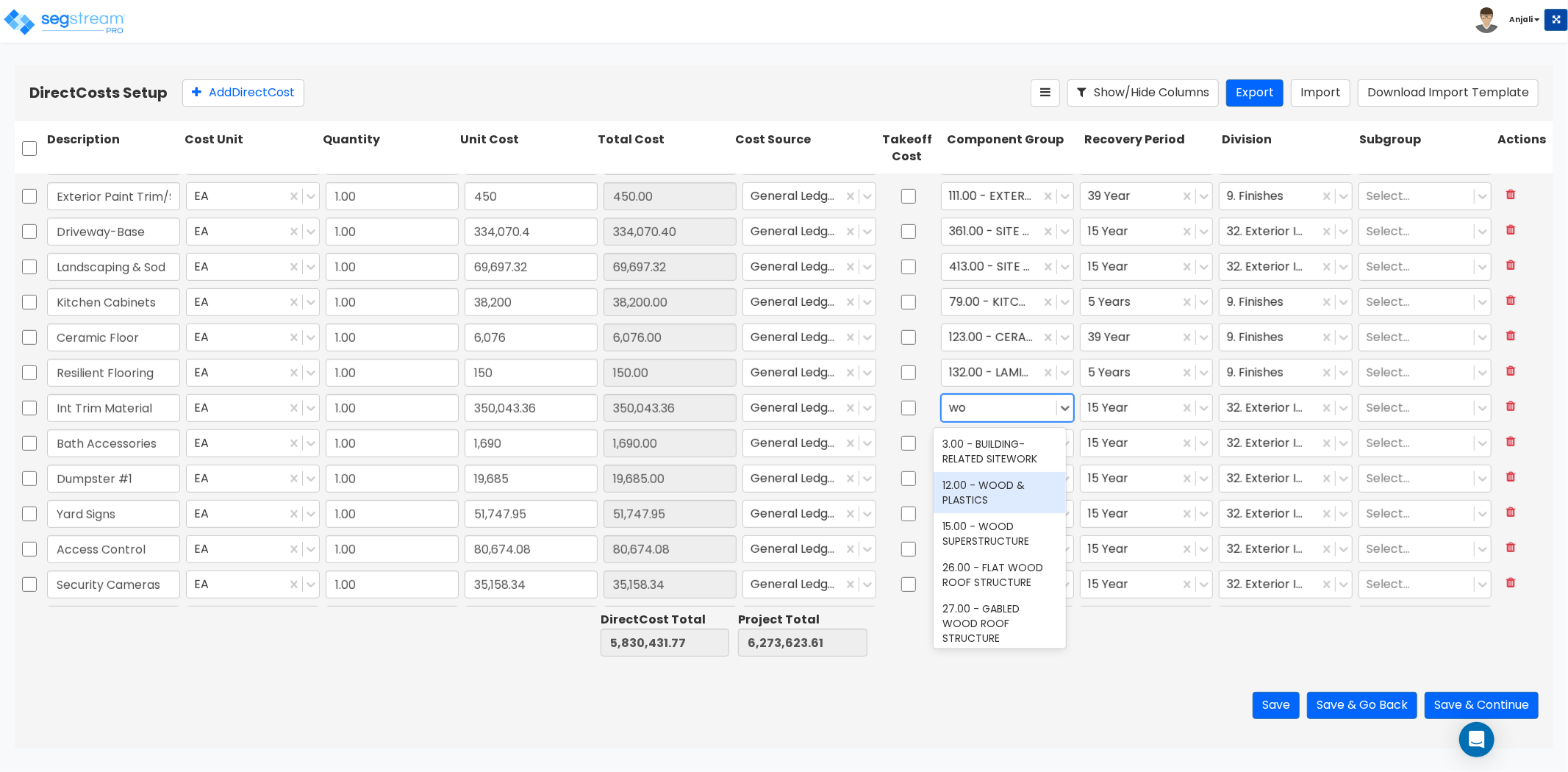
click at [973, 478] on div "12.00 - WOOD & PLASTICS" at bounding box center [1000, 493] width 133 height 42
click at [942, 399] on div "12.00 - WOOD & PLASTICS" at bounding box center [991, 408] width 99 height 26
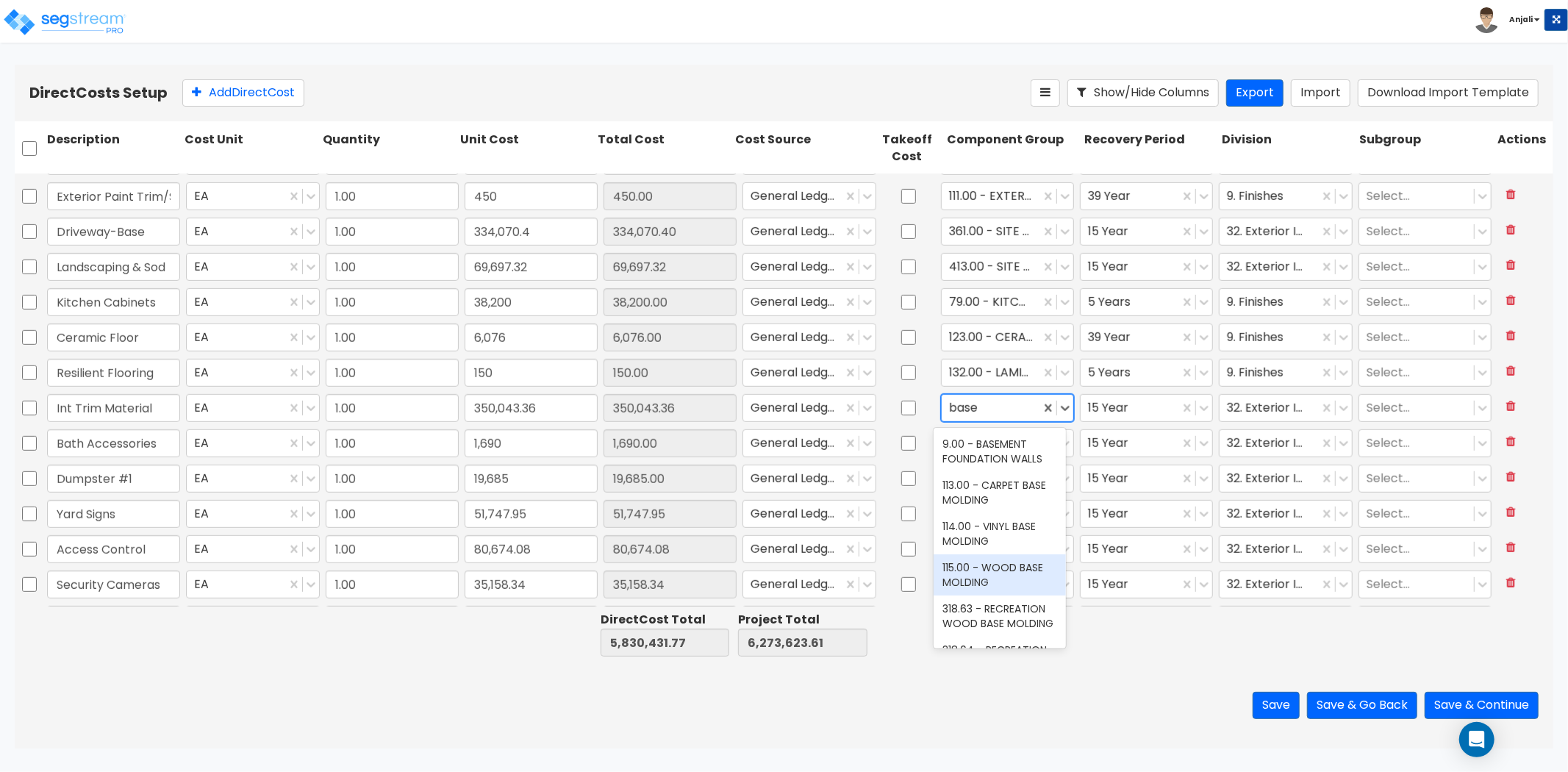
click at [991, 586] on div "115.00 - WOOD BASE MOLDING" at bounding box center [1000, 575] width 133 height 42
click at [1134, 406] on div at bounding box center [1130, 408] width 84 height 20
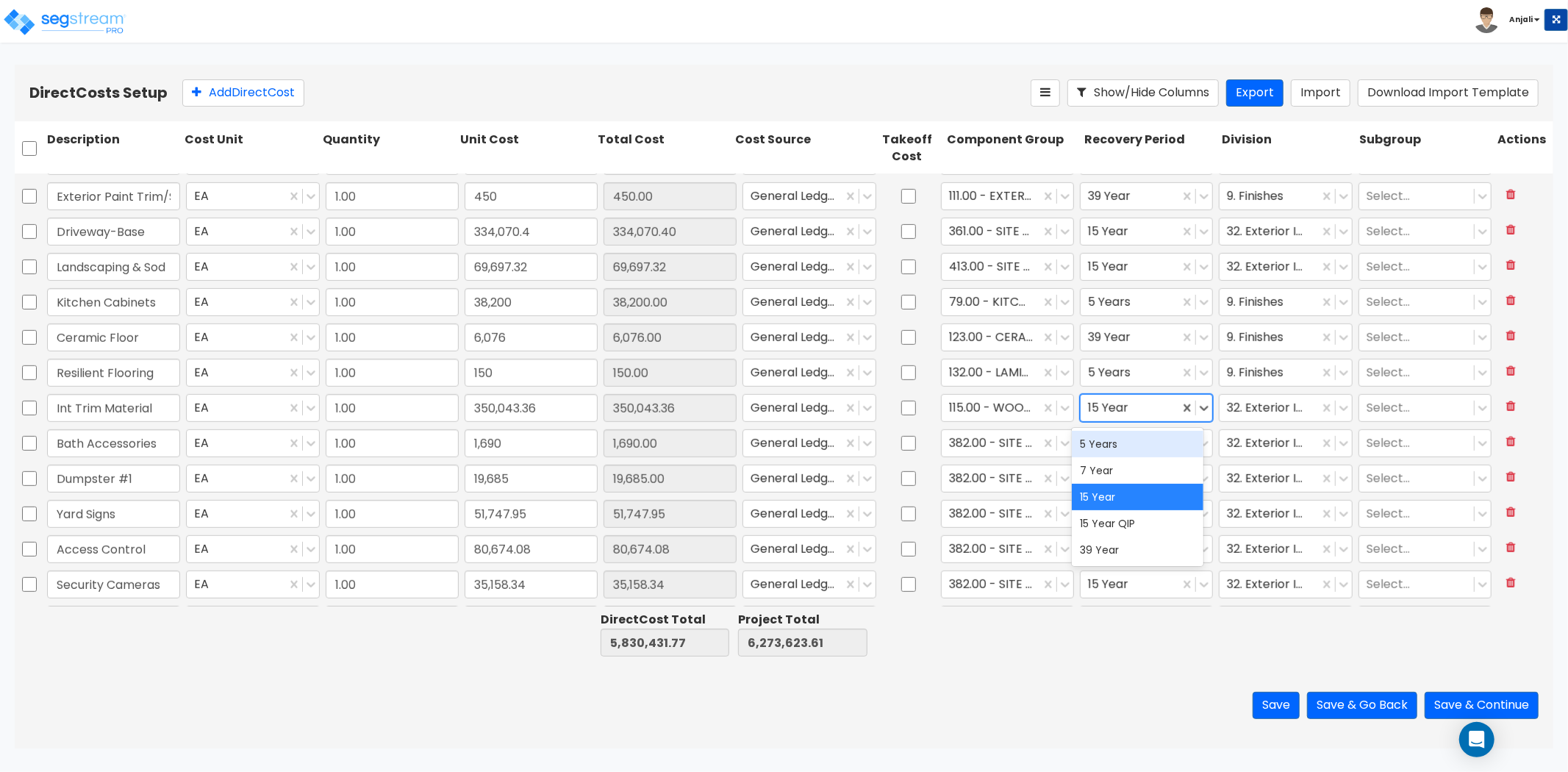
click at [1131, 434] on div "5 Years" at bounding box center [1138, 444] width 133 height 27
click at [1104, 406] on div at bounding box center [1130, 408] width 84 height 20
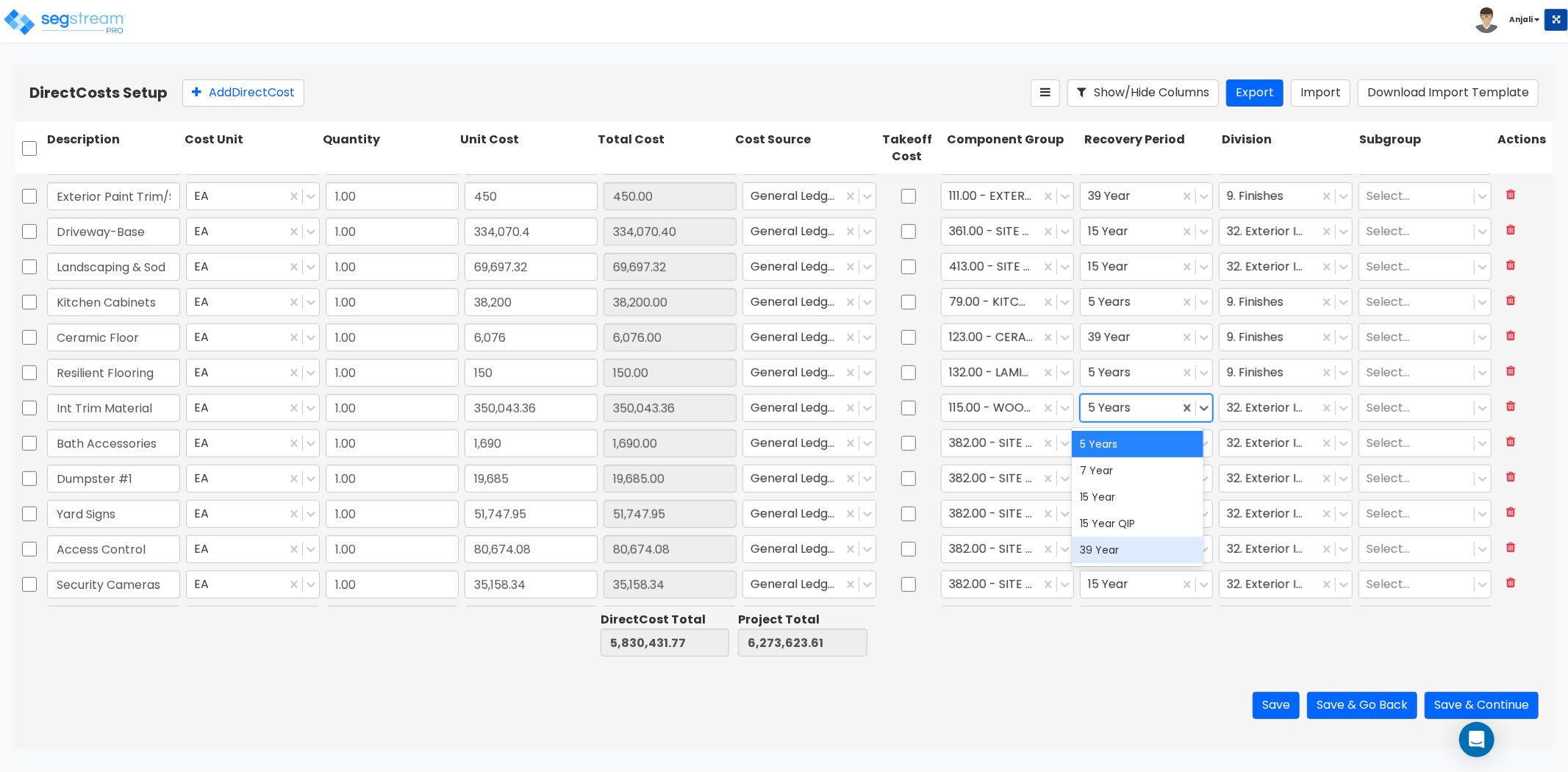
click at [1111, 546] on div "39 Year" at bounding box center [1138, 550] width 133 height 27
click at [1236, 410] on div at bounding box center [1268, 408] width 84 height 20
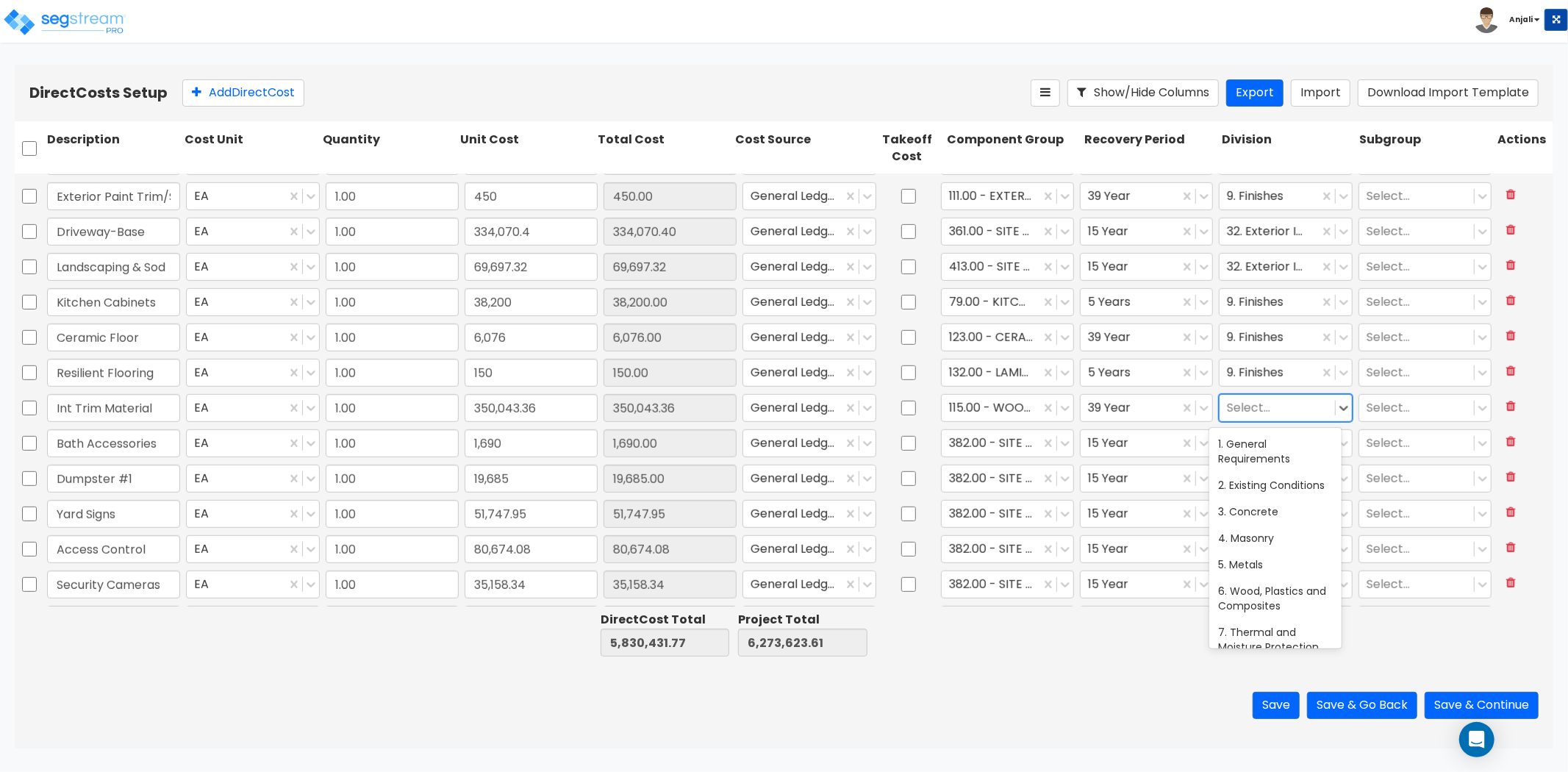
scroll to position [595, 0]
click at [1271, 403] on div at bounding box center [1277, 408] width 100 height 20
click at [1269, 445] on div "6. Wood, Plastics and Composites" at bounding box center [1276, 451] width 133 height 42
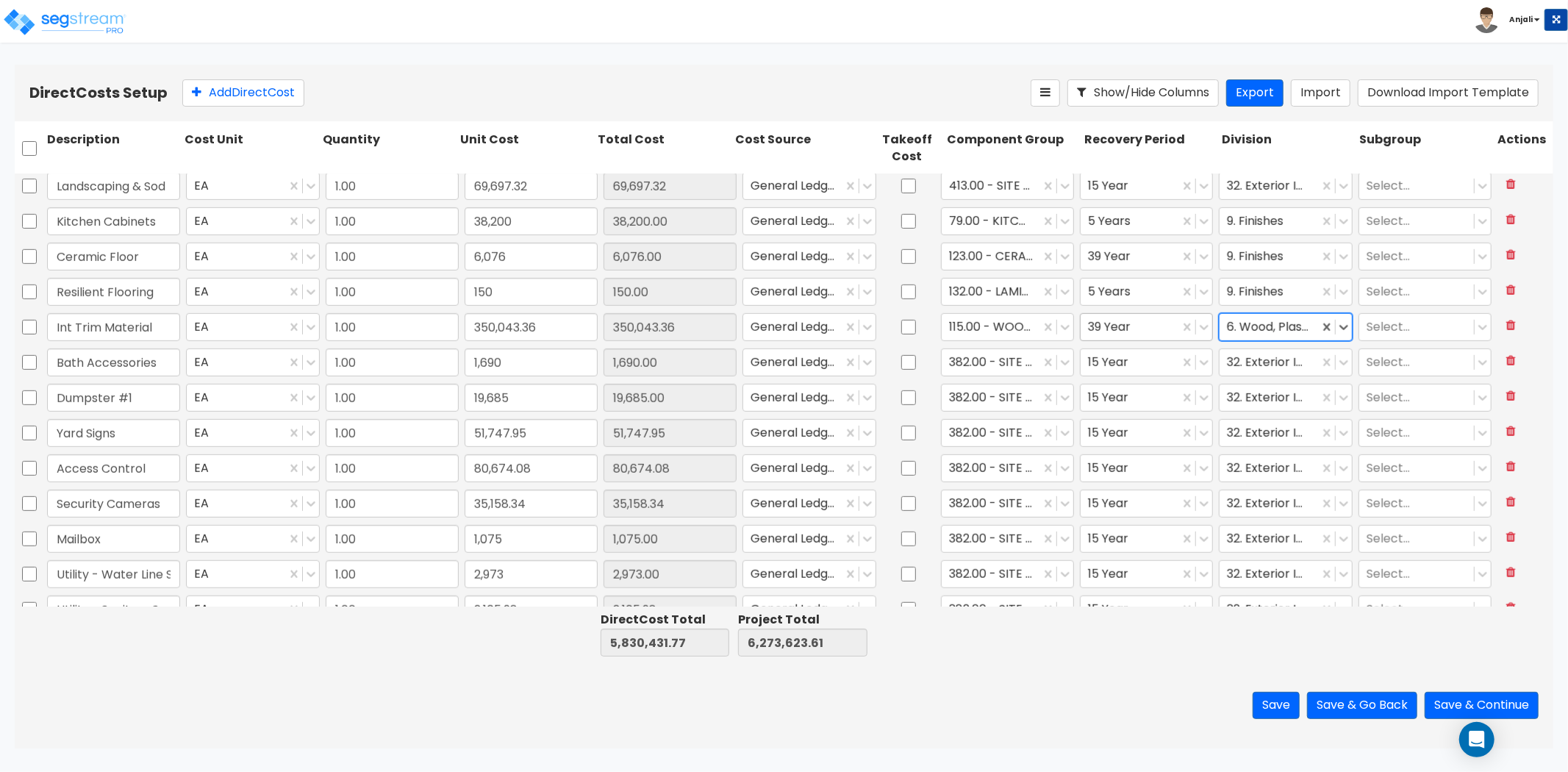
scroll to position [817, 0]
click at [1107, 359] on div at bounding box center [1130, 362] width 84 height 20
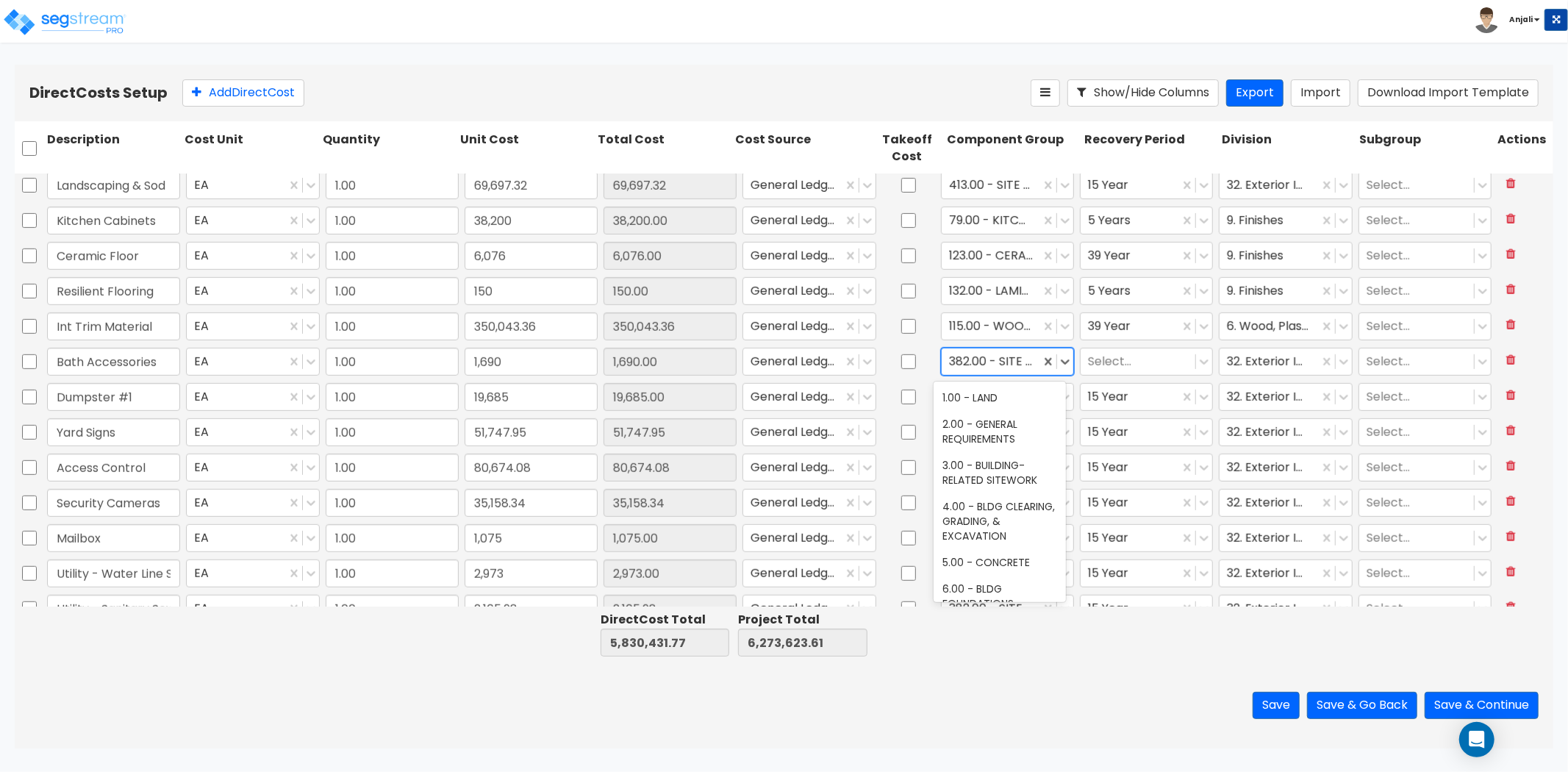
click at [992, 349] on div "382.00 - SITE FENCING & GATES" at bounding box center [991, 362] width 99 height 26
click at [982, 357] on div at bounding box center [999, 362] width 100 height 20
click at [996, 406] on div "70.00 - RESTROOM ACCESSORIES" at bounding box center [1000, 405] width 133 height 42
click at [1142, 365] on div at bounding box center [1138, 362] width 100 height 20
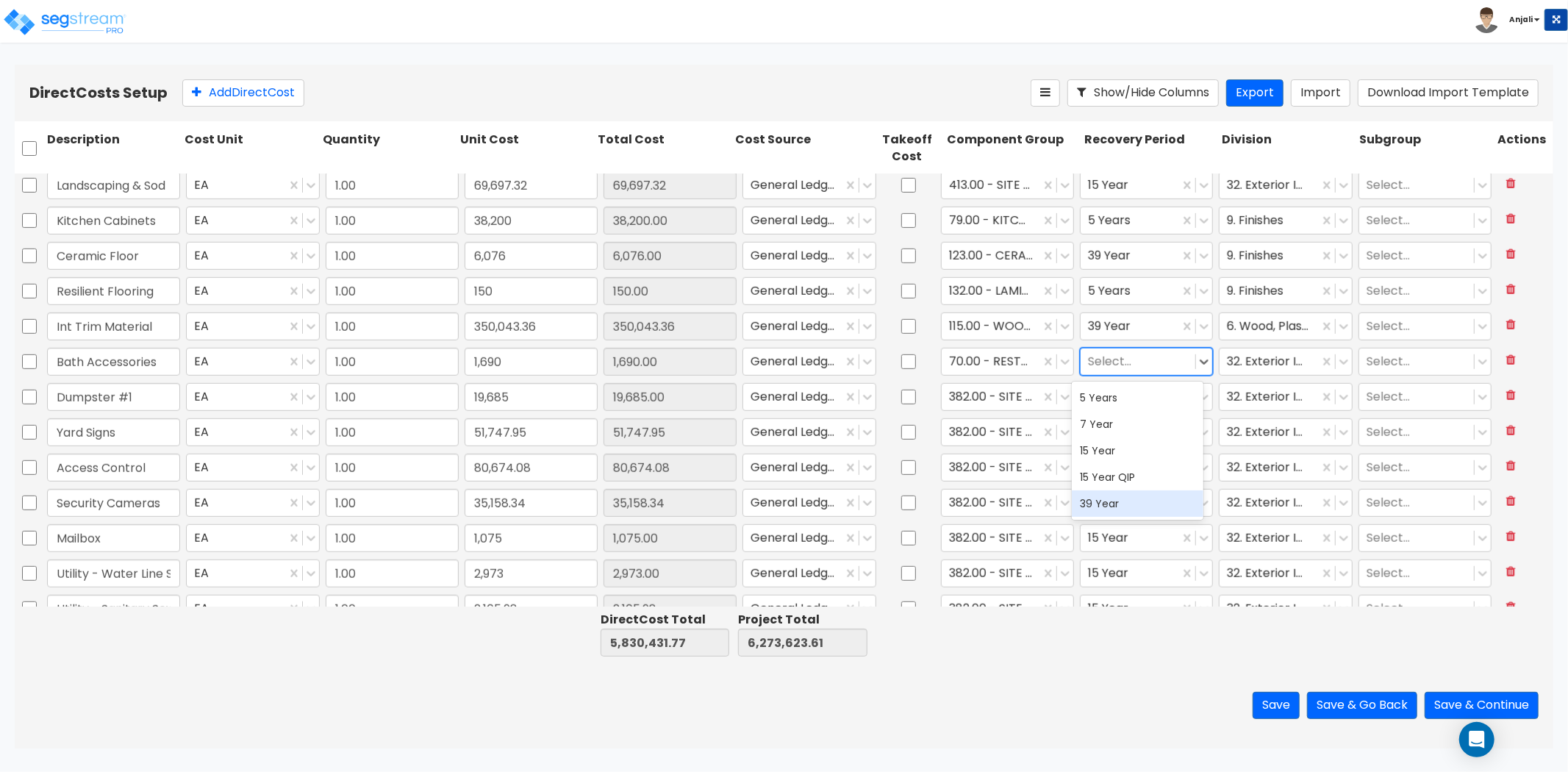
click at [1111, 498] on div "39 Year" at bounding box center [1138, 503] width 133 height 27
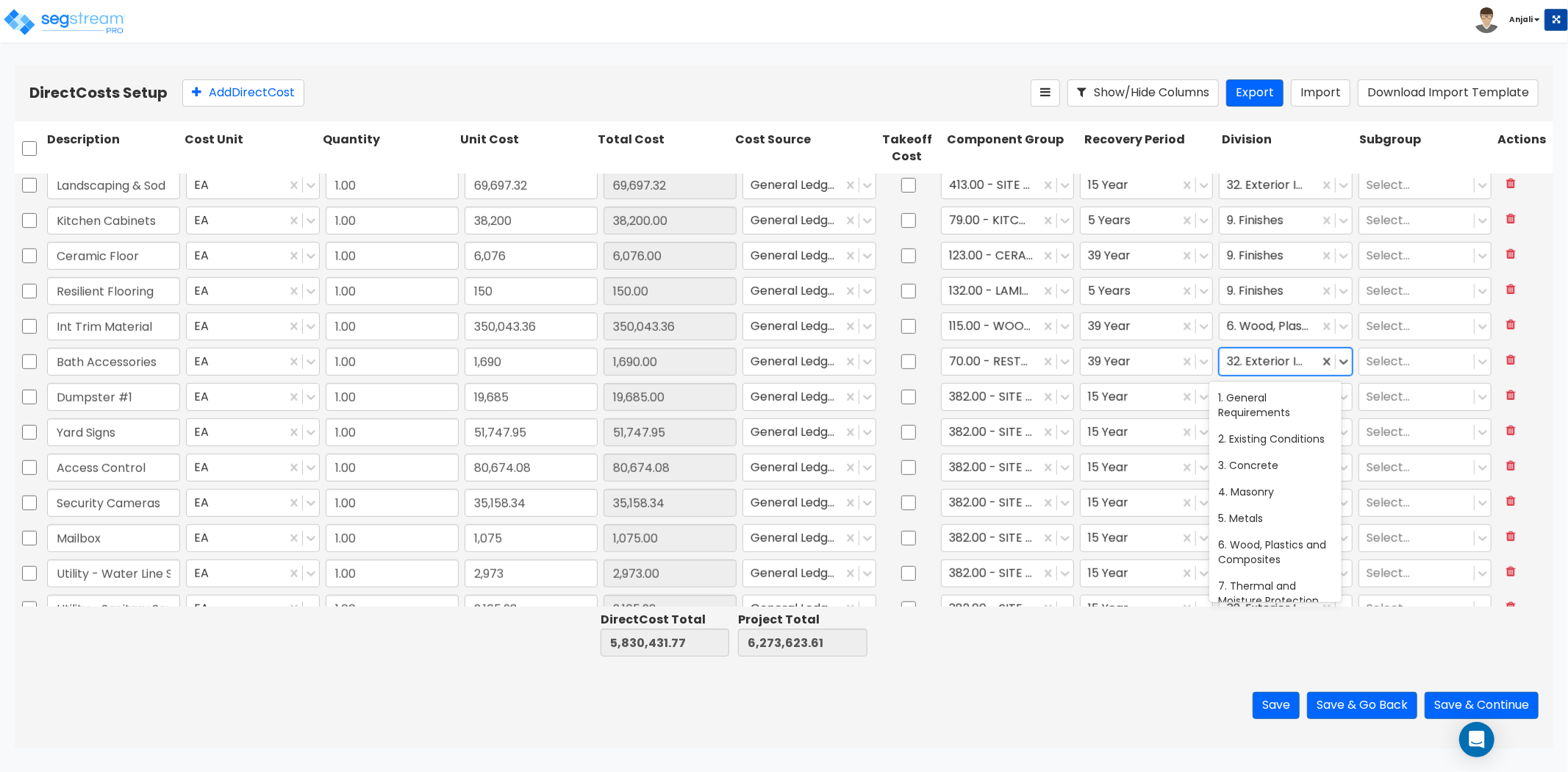
click at [1248, 362] on div at bounding box center [1268, 362] width 84 height 20
click at [1279, 361] on div at bounding box center [1277, 362] width 100 height 20
click at [1264, 390] on div "9. Finishes" at bounding box center [1276, 397] width 133 height 27
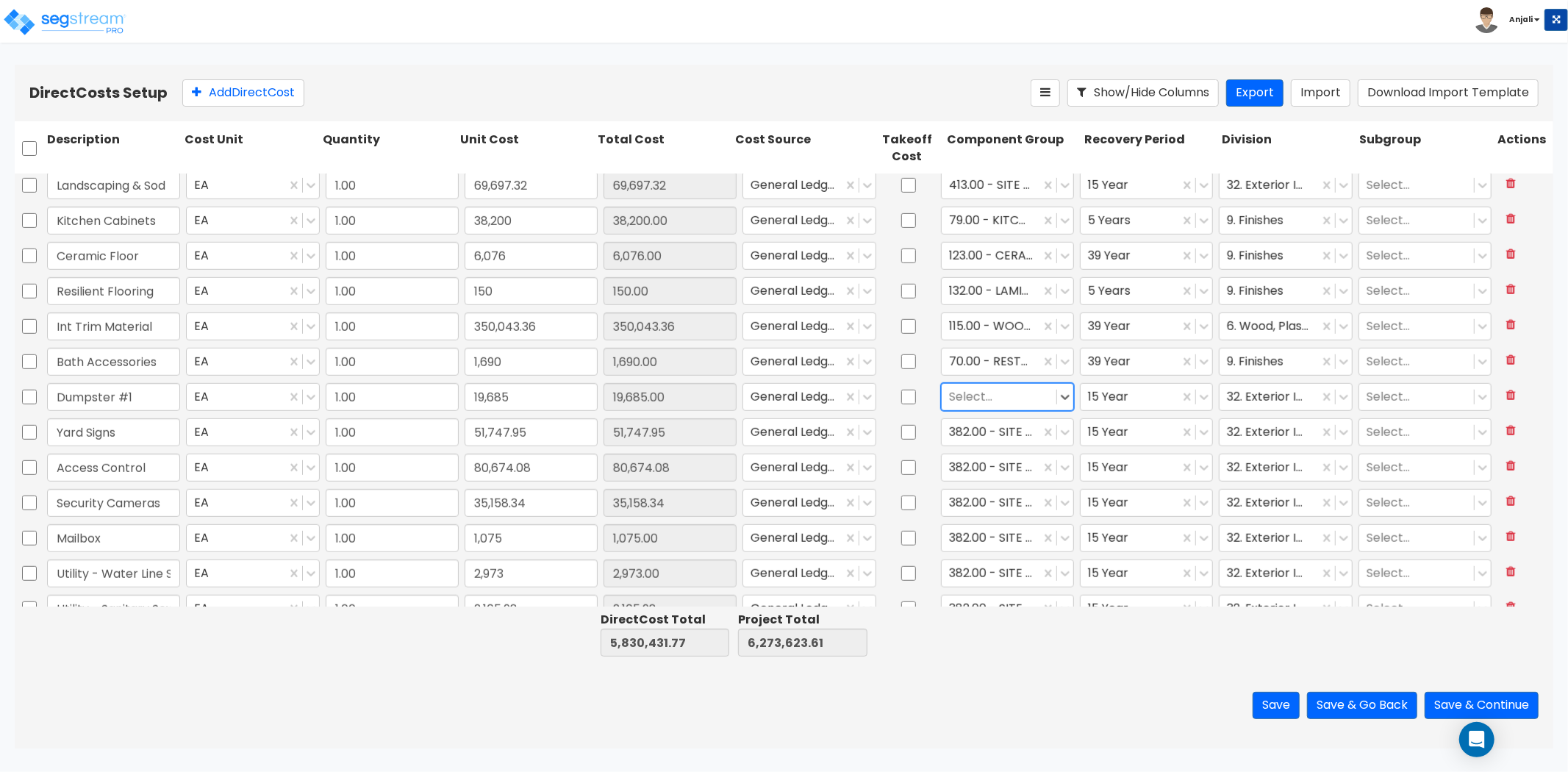
click at [1020, 393] on div at bounding box center [999, 397] width 100 height 20
click at [1003, 467] on div "452.00 - SITE TRASH ENCLOSURES" at bounding box center [1000, 467] width 133 height 42
click at [994, 432] on div at bounding box center [991, 432] width 84 height 20
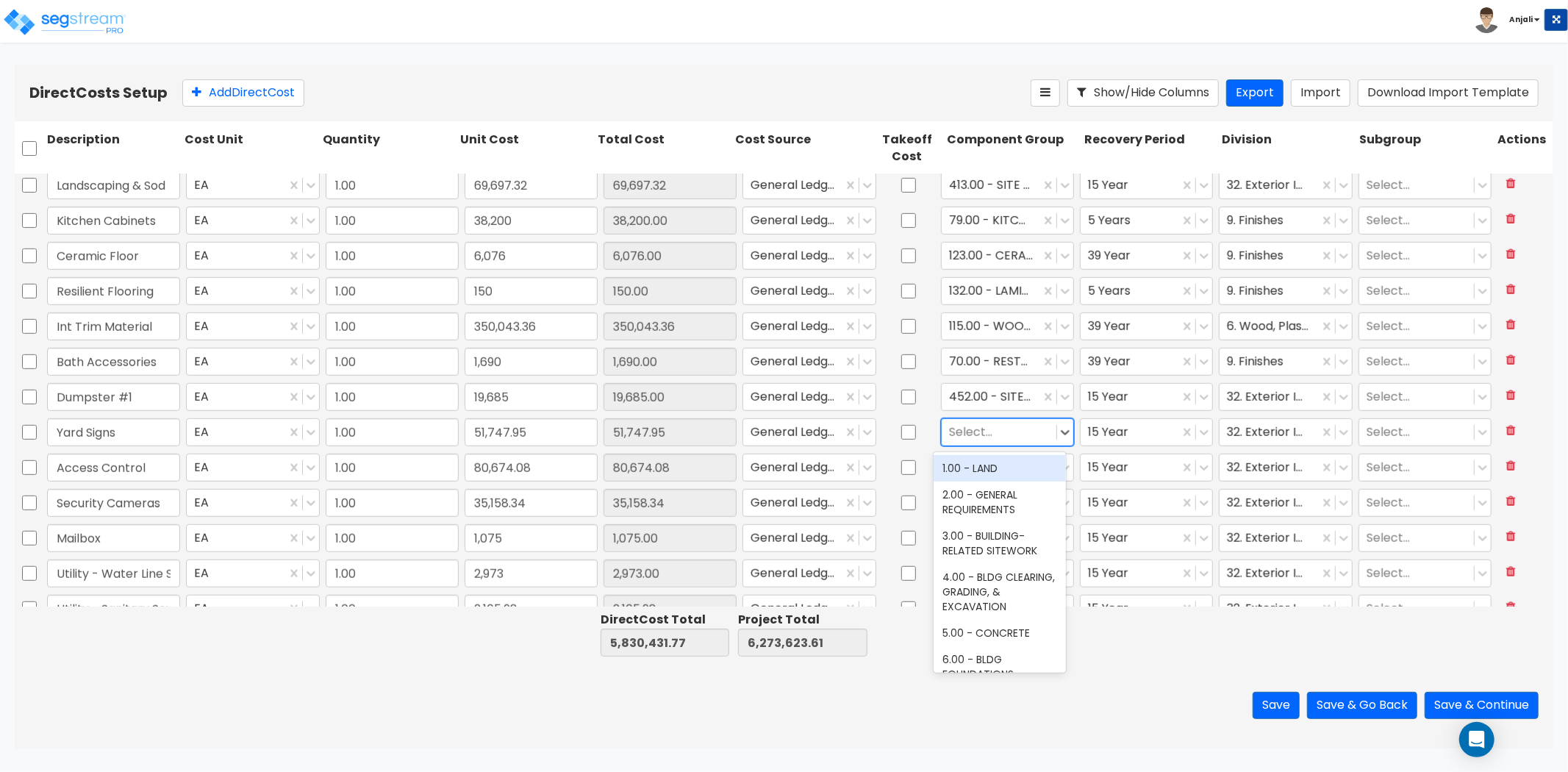
click at [1019, 430] on div at bounding box center [999, 432] width 100 height 20
click at [1014, 464] on div "439.00 - SITE SIGNAGE" at bounding box center [1000, 468] width 133 height 27
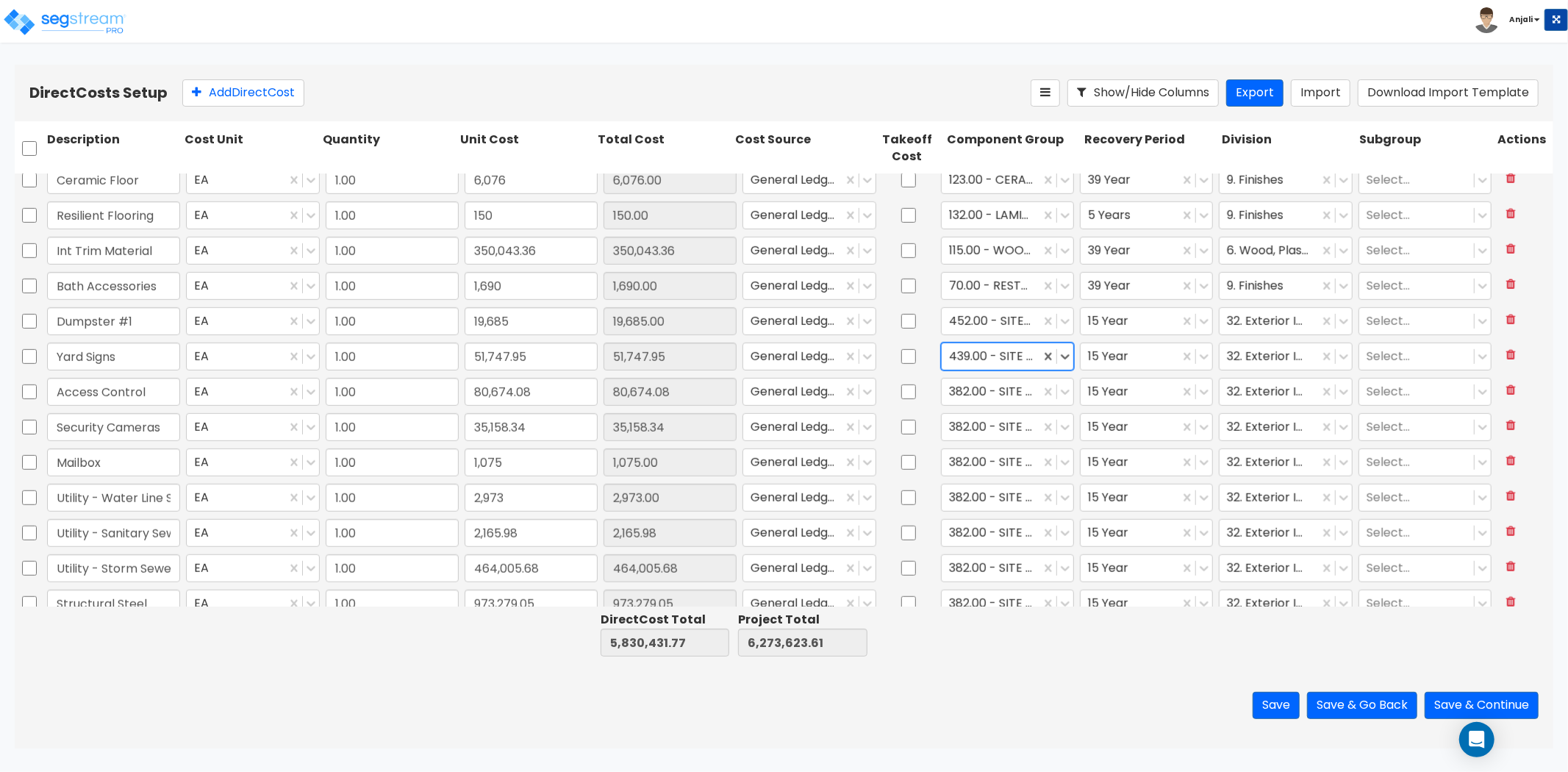
scroll to position [899, 0]
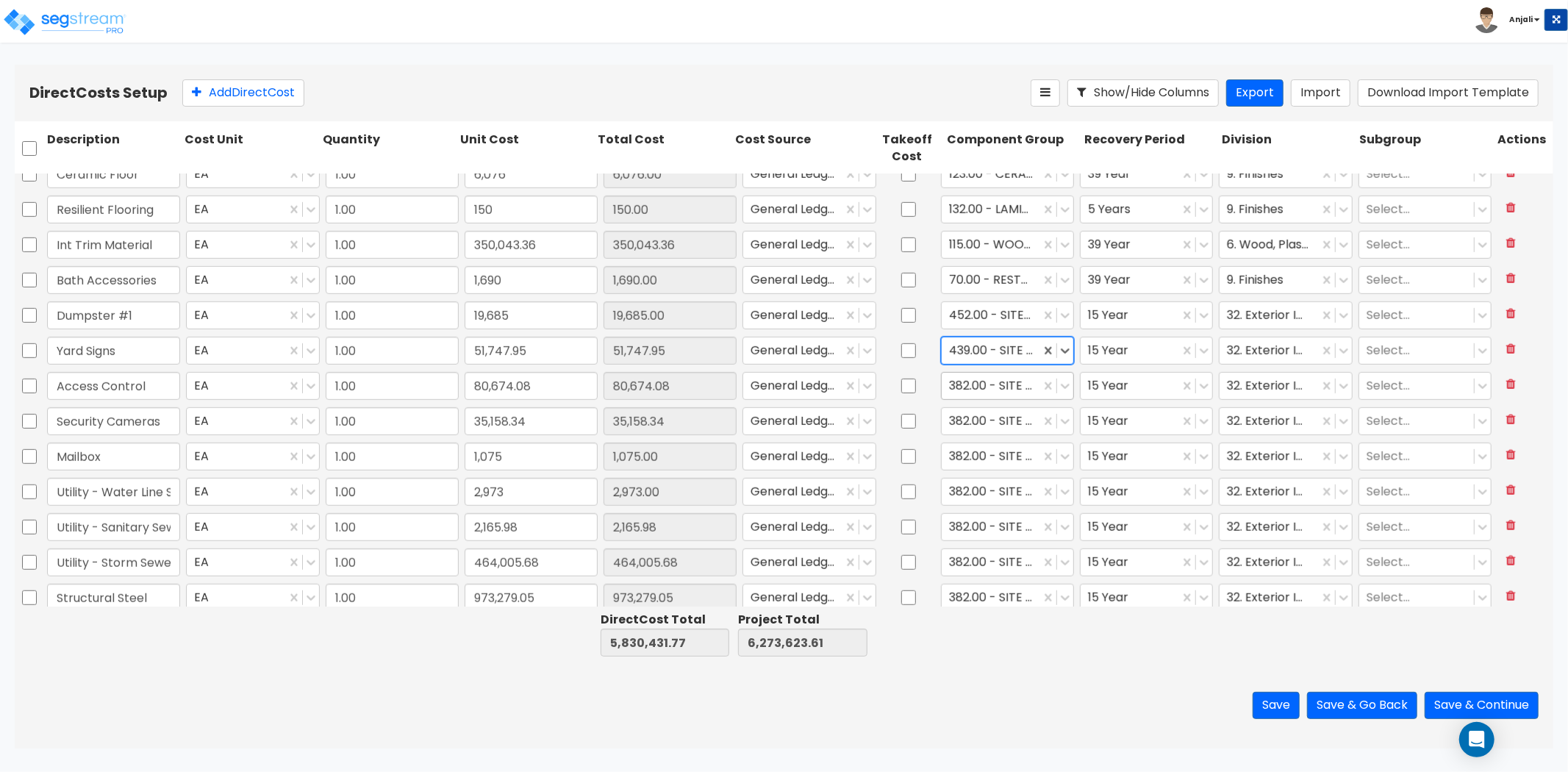
drag, startPoint x: 997, startPoint y: 388, endPoint x: 1031, endPoint y: 398, distance: 35.4
click at [997, 388] on div at bounding box center [991, 385] width 84 height 20
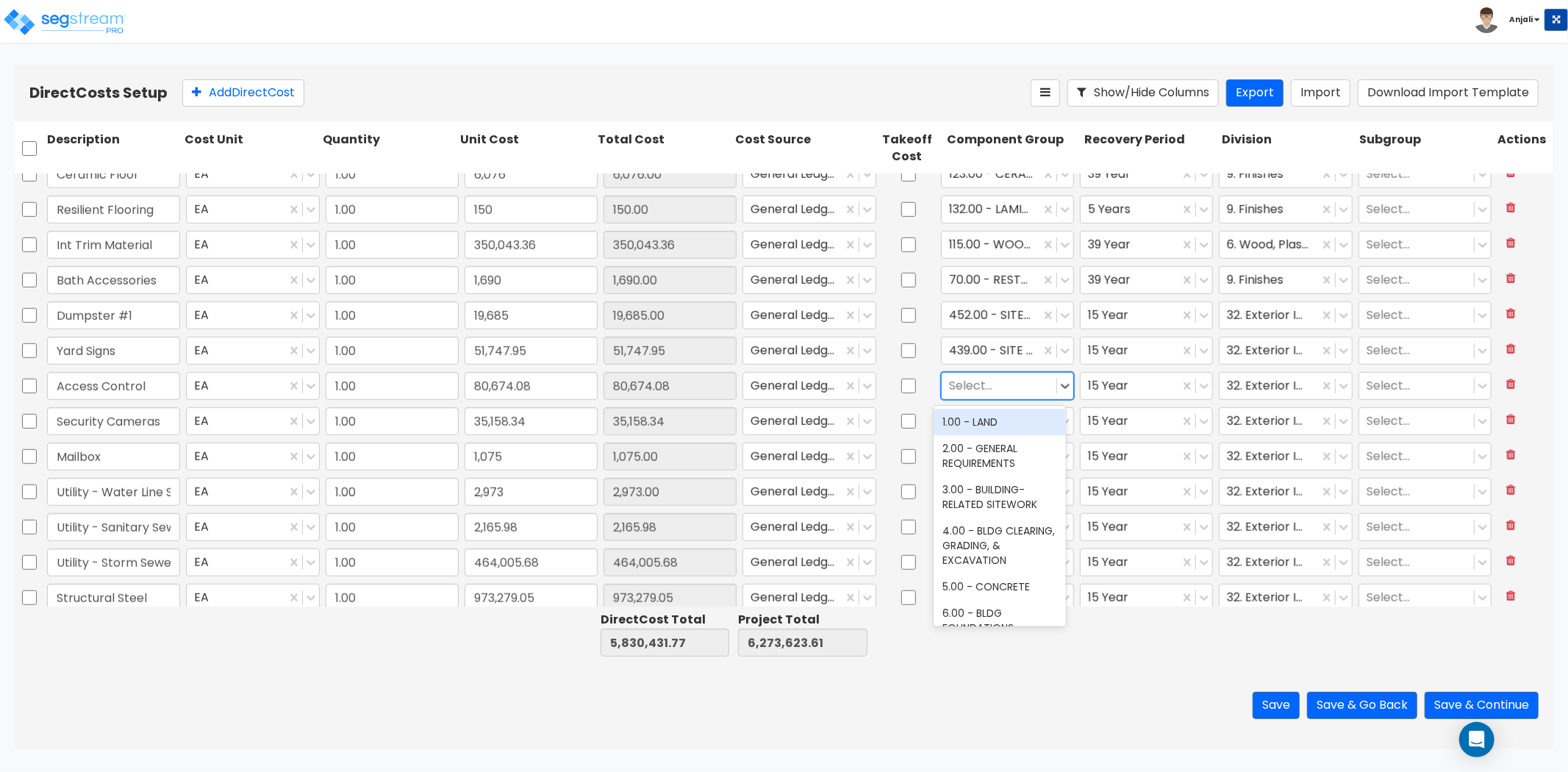
click at [1010, 384] on div at bounding box center [999, 385] width 100 height 20
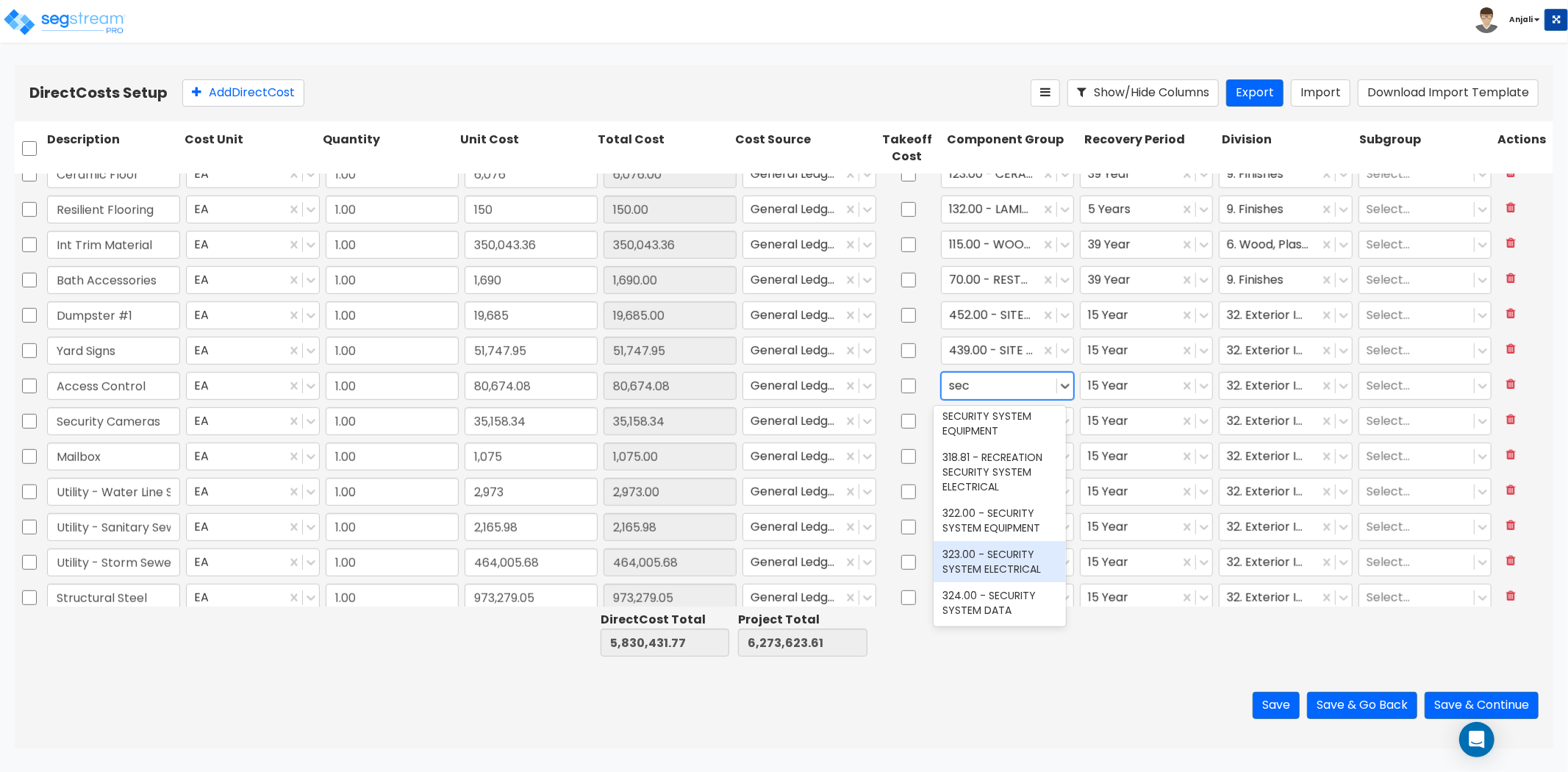
click at [1014, 564] on div "323.00 - SECURITY SYSTEM ELECTRICAL" at bounding box center [1000, 562] width 133 height 42
click at [1141, 379] on div at bounding box center [1130, 385] width 84 height 20
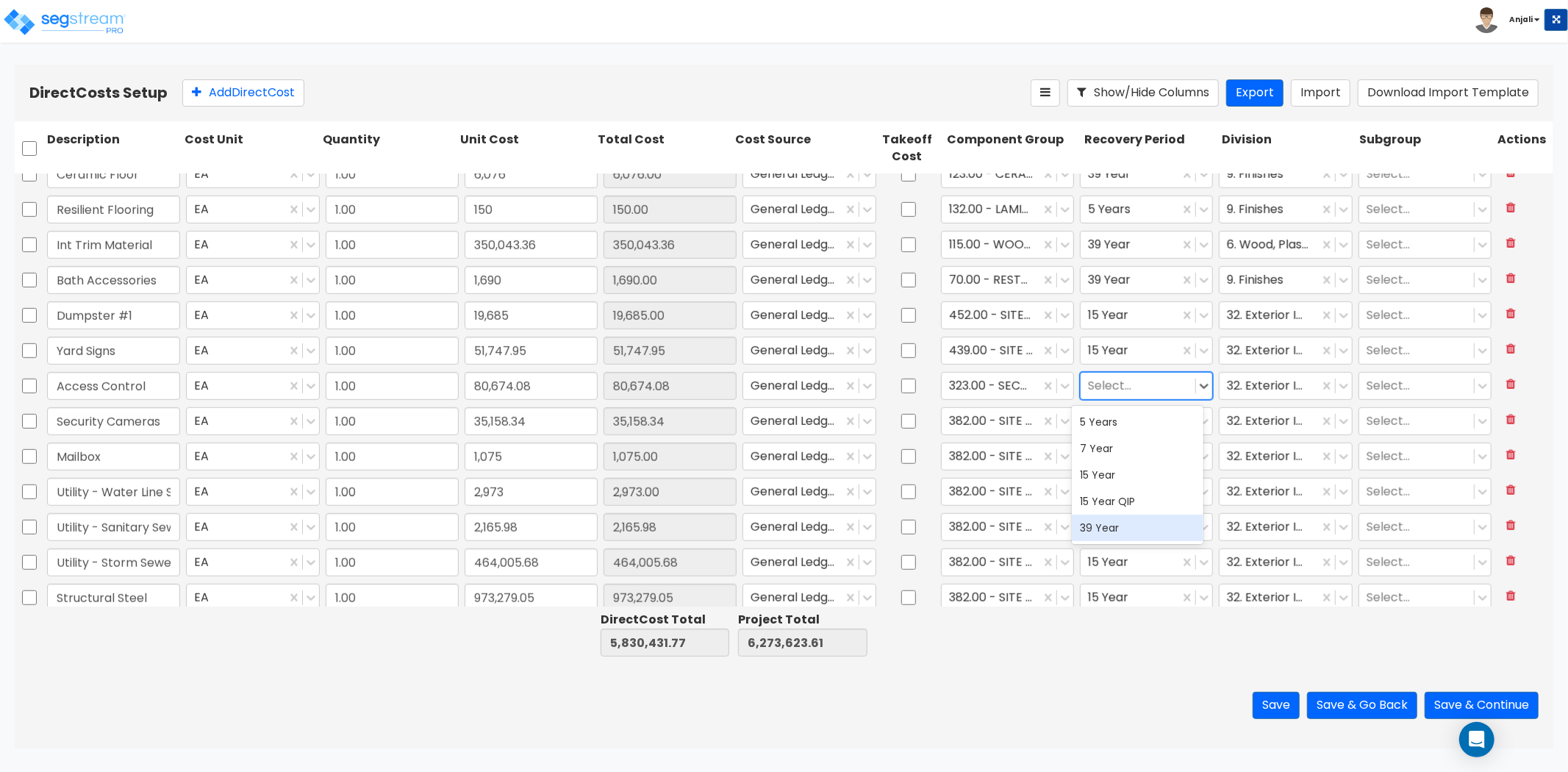
click at [1126, 528] on div "39 Year" at bounding box center [1138, 528] width 133 height 27
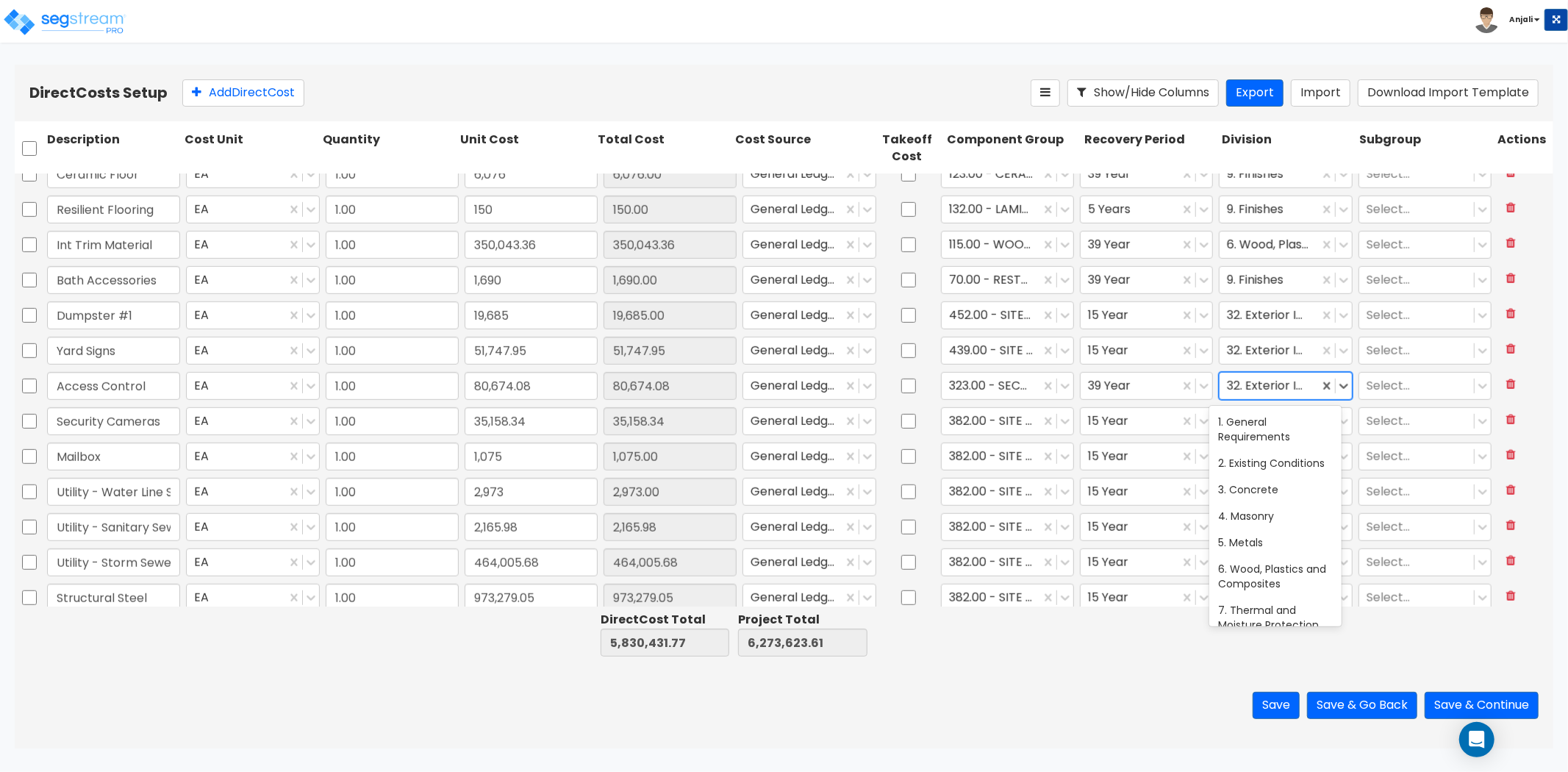
click at [1296, 385] on div at bounding box center [1268, 385] width 84 height 20
click at [1259, 386] on div at bounding box center [1277, 385] width 100 height 20
click at [1284, 423] on div "28. Electronic Safety and Security" at bounding box center [1276, 429] width 133 height 42
click at [975, 415] on div at bounding box center [991, 421] width 84 height 20
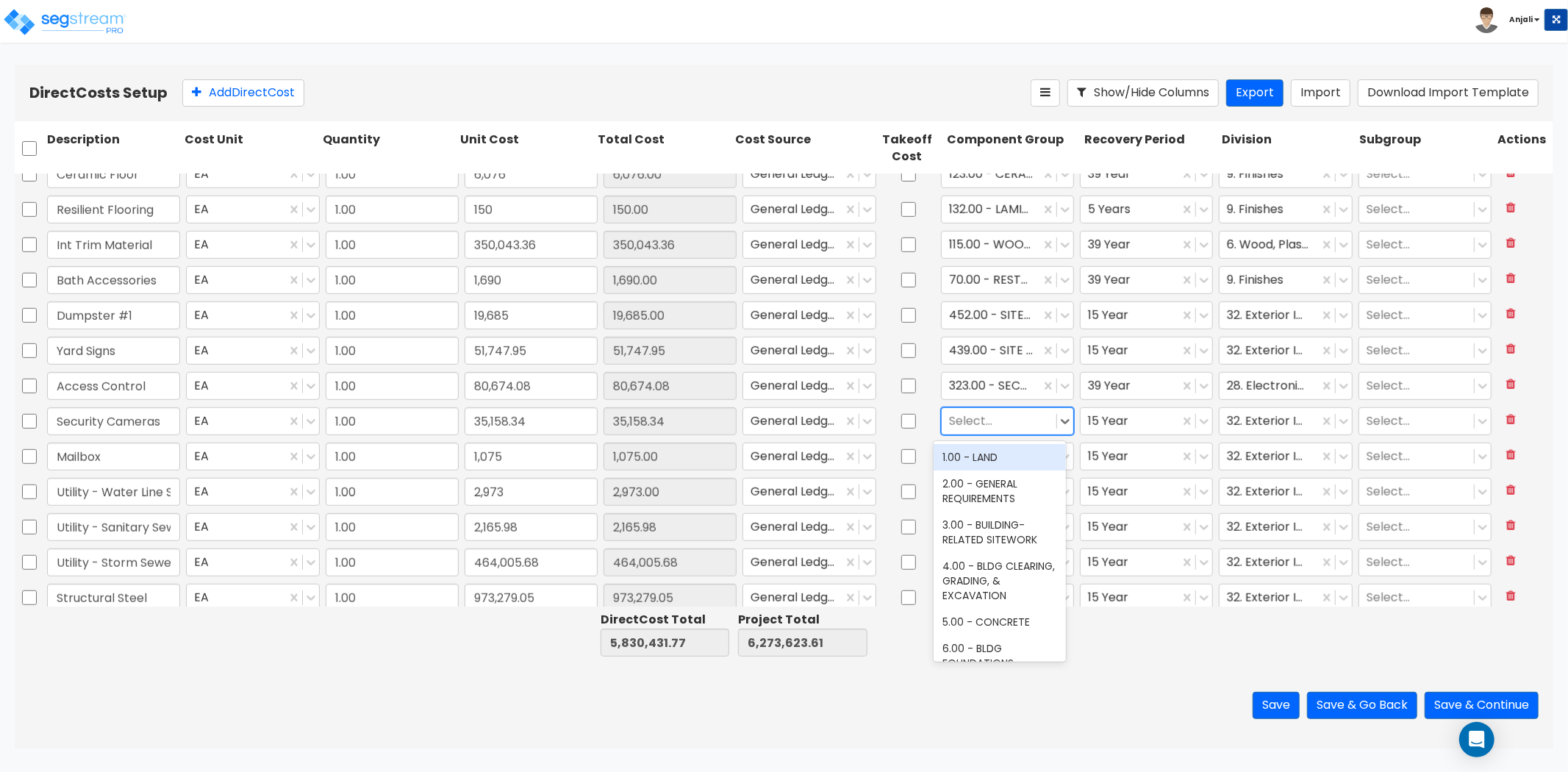
click at [1008, 417] on div at bounding box center [999, 421] width 100 height 20
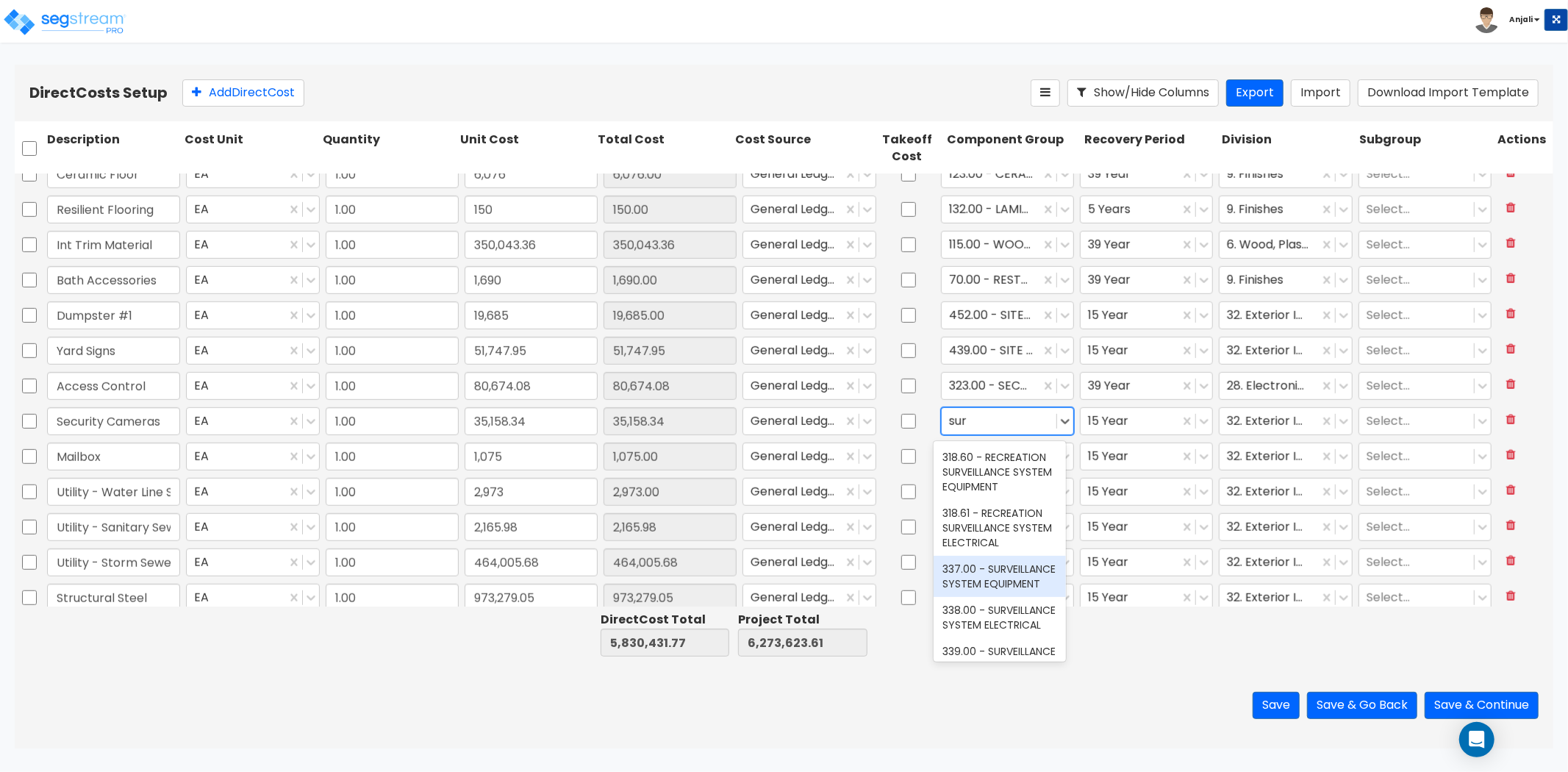
click at [1007, 596] on div "337.00 - SURVEILLANCE SYSTEM EQUIPMENT" at bounding box center [1000, 577] width 133 height 42
click at [1122, 421] on div at bounding box center [1130, 421] width 84 height 20
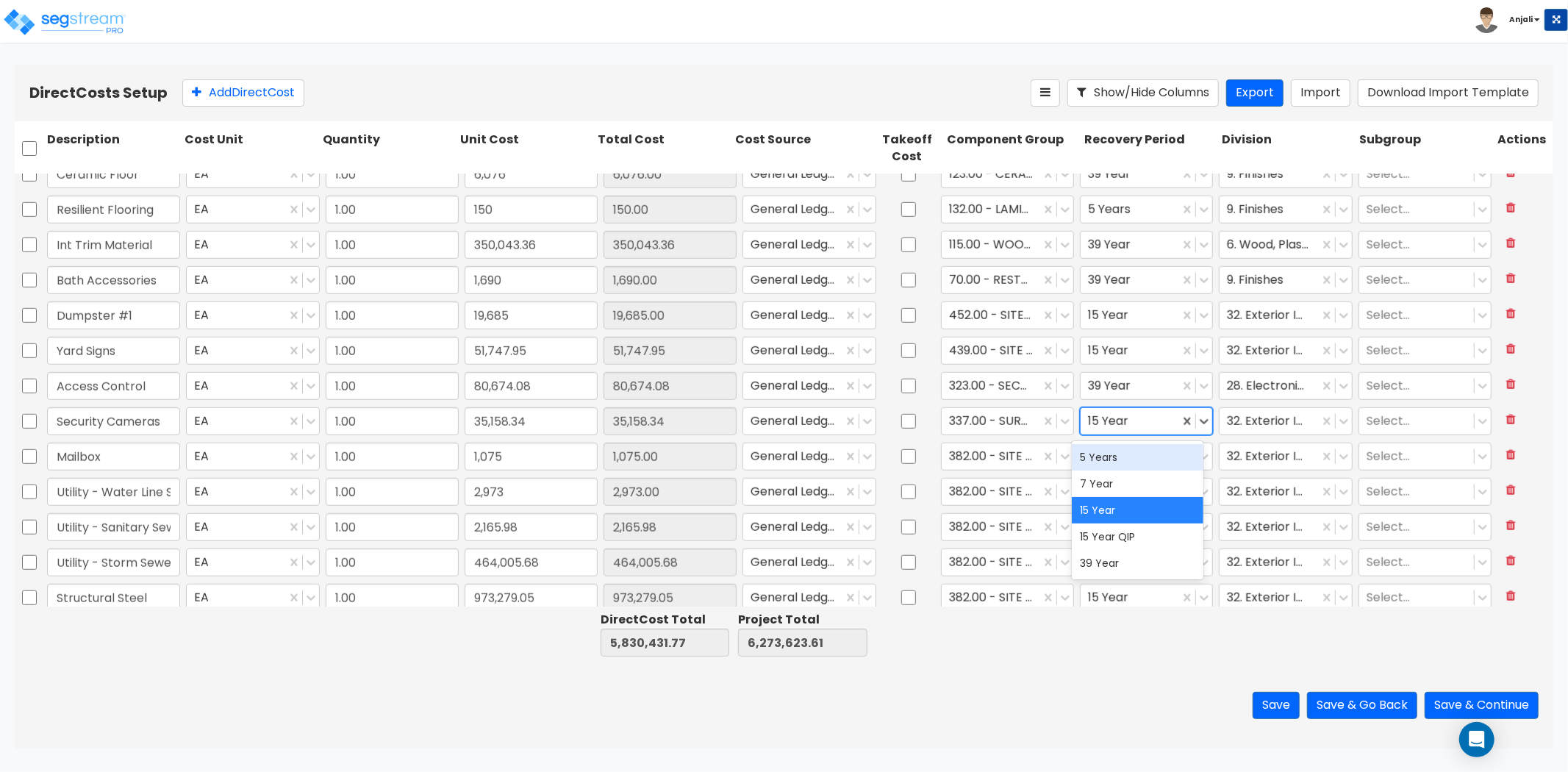
click at [1111, 445] on div "5 Years" at bounding box center [1138, 457] width 133 height 27
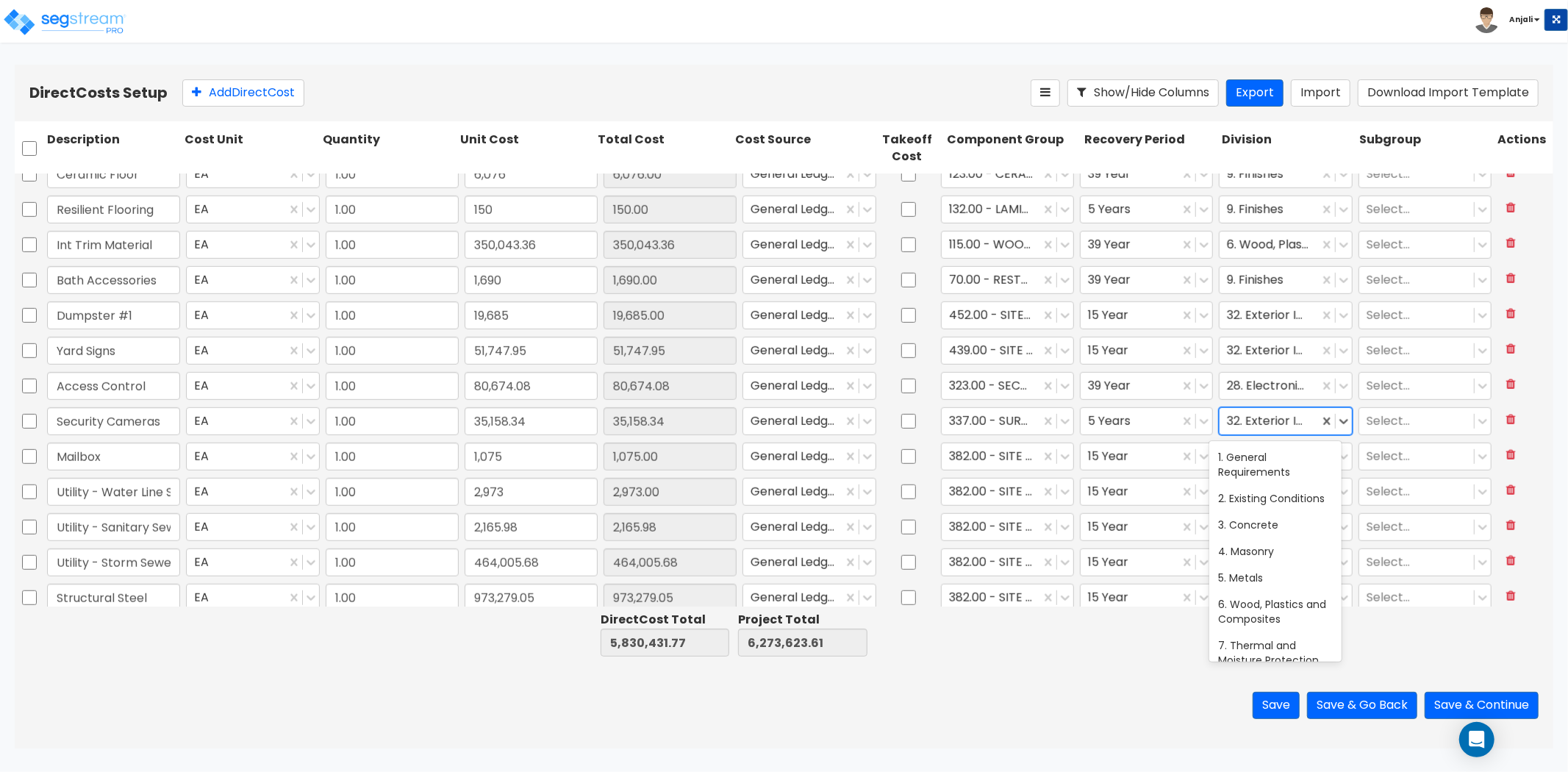
click at [1262, 420] on div at bounding box center [1268, 421] width 84 height 20
click at [1277, 421] on div at bounding box center [1277, 421] width 100 height 20
click at [1275, 491] on div "28. Electronic Safety and Security" at bounding box center [1276, 491] width 133 height 42
click at [996, 457] on div at bounding box center [991, 456] width 84 height 20
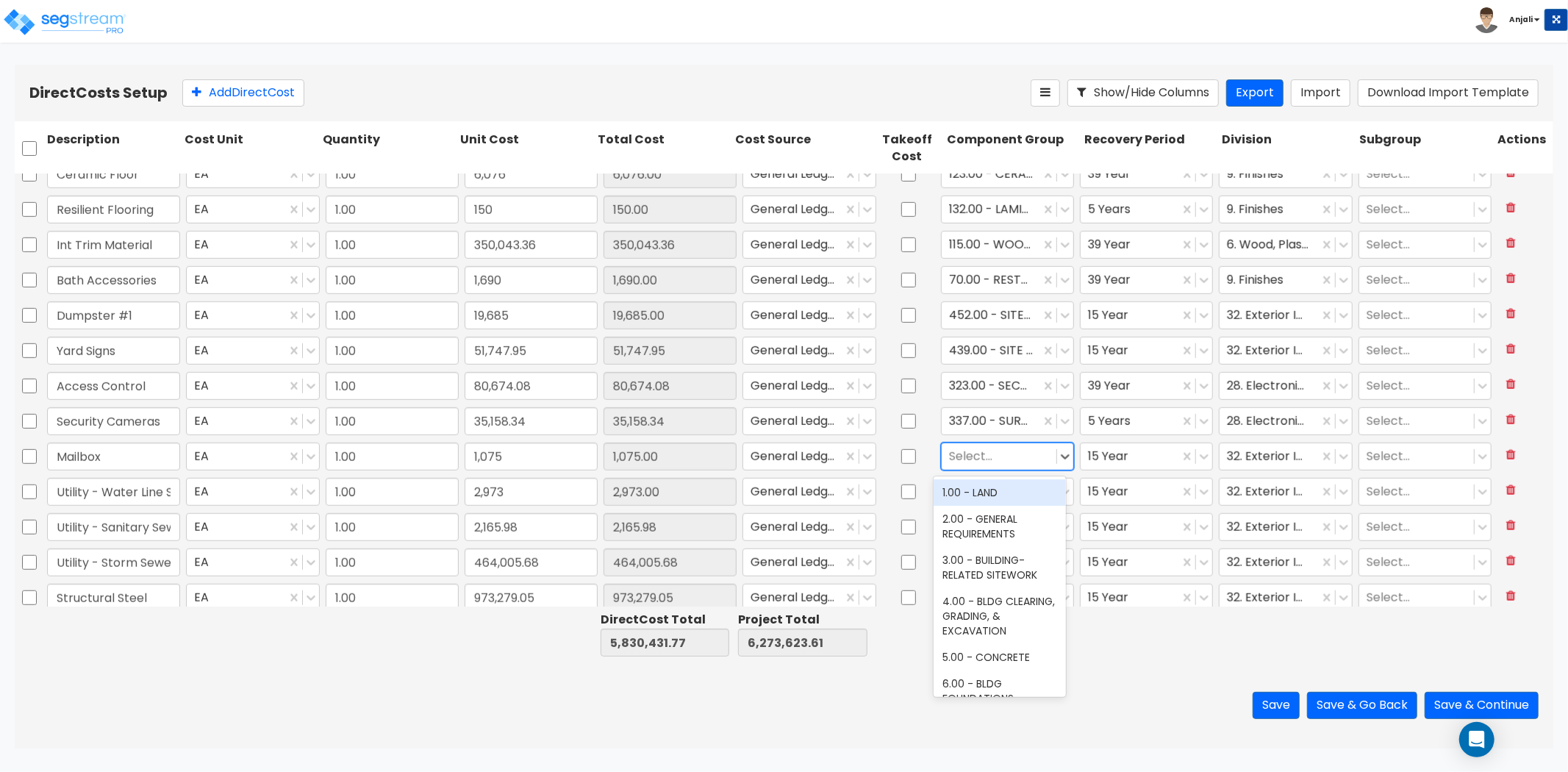
click at [1011, 454] on div at bounding box center [999, 456] width 100 height 20
click at [1007, 489] on div "103.00 - MAILBOXES" at bounding box center [1000, 493] width 133 height 27
click at [1127, 452] on div at bounding box center [1130, 456] width 84 height 20
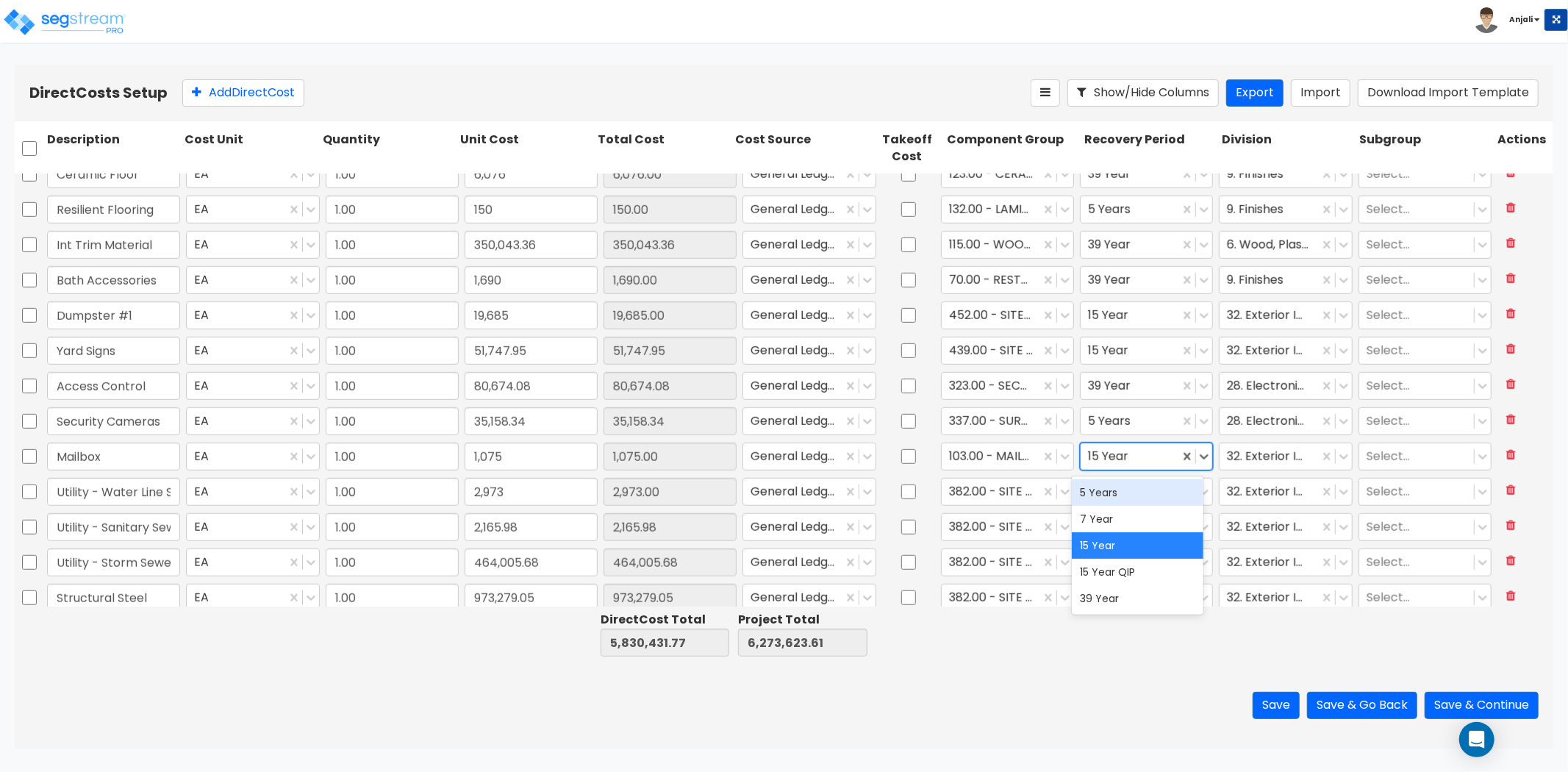
click at [1119, 493] on div "5 Years" at bounding box center [1138, 493] width 133 height 27
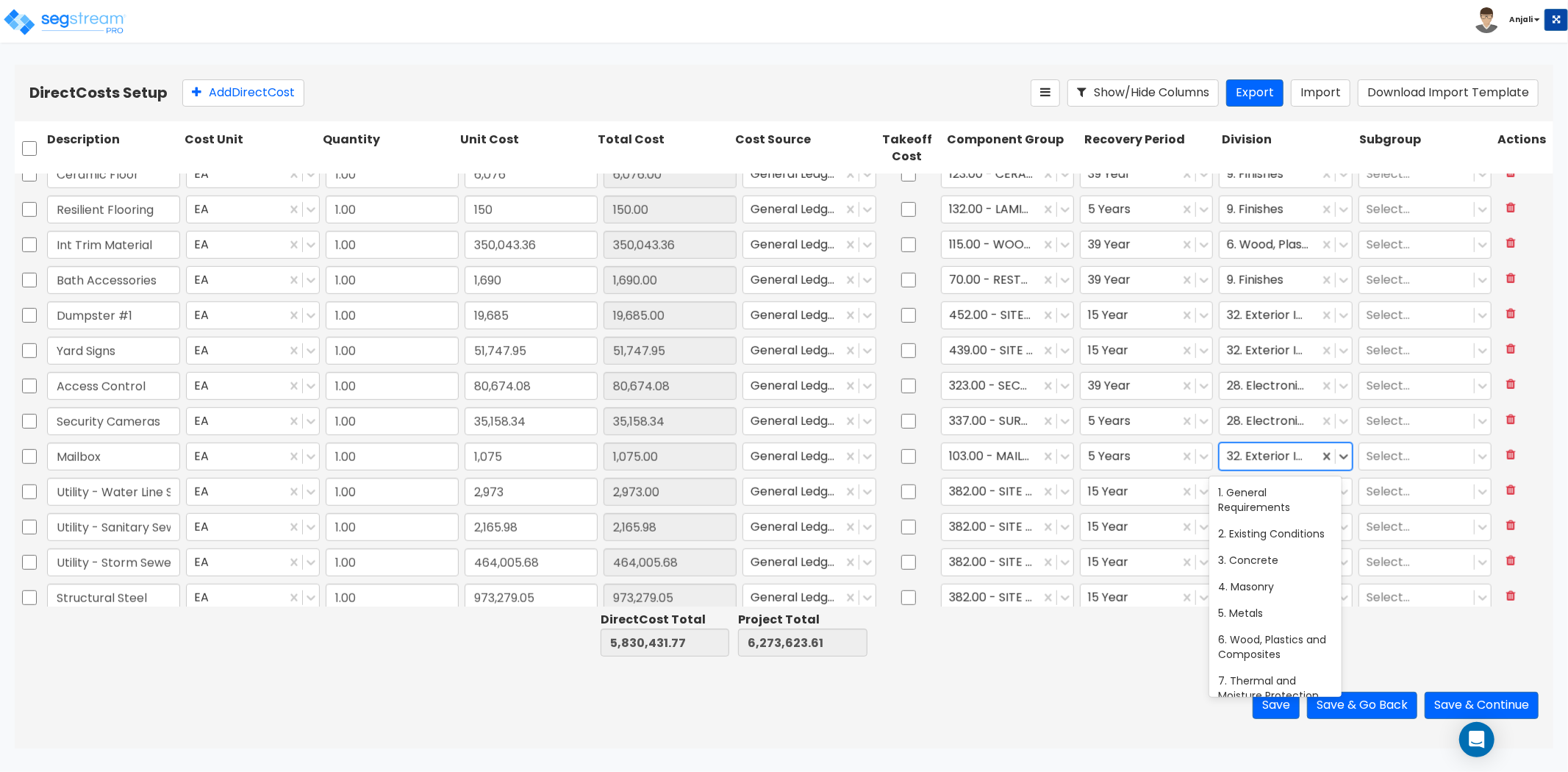
click at [1276, 463] on div at bounding box center [1268, 456] width 84 height 20
click at [1263, 454] on div at bounding box center [1277, 456] width 100 height 20
click at [1272, 489] on div "9. Finishes" at bounding box center [1276, 493] width 133 height 27
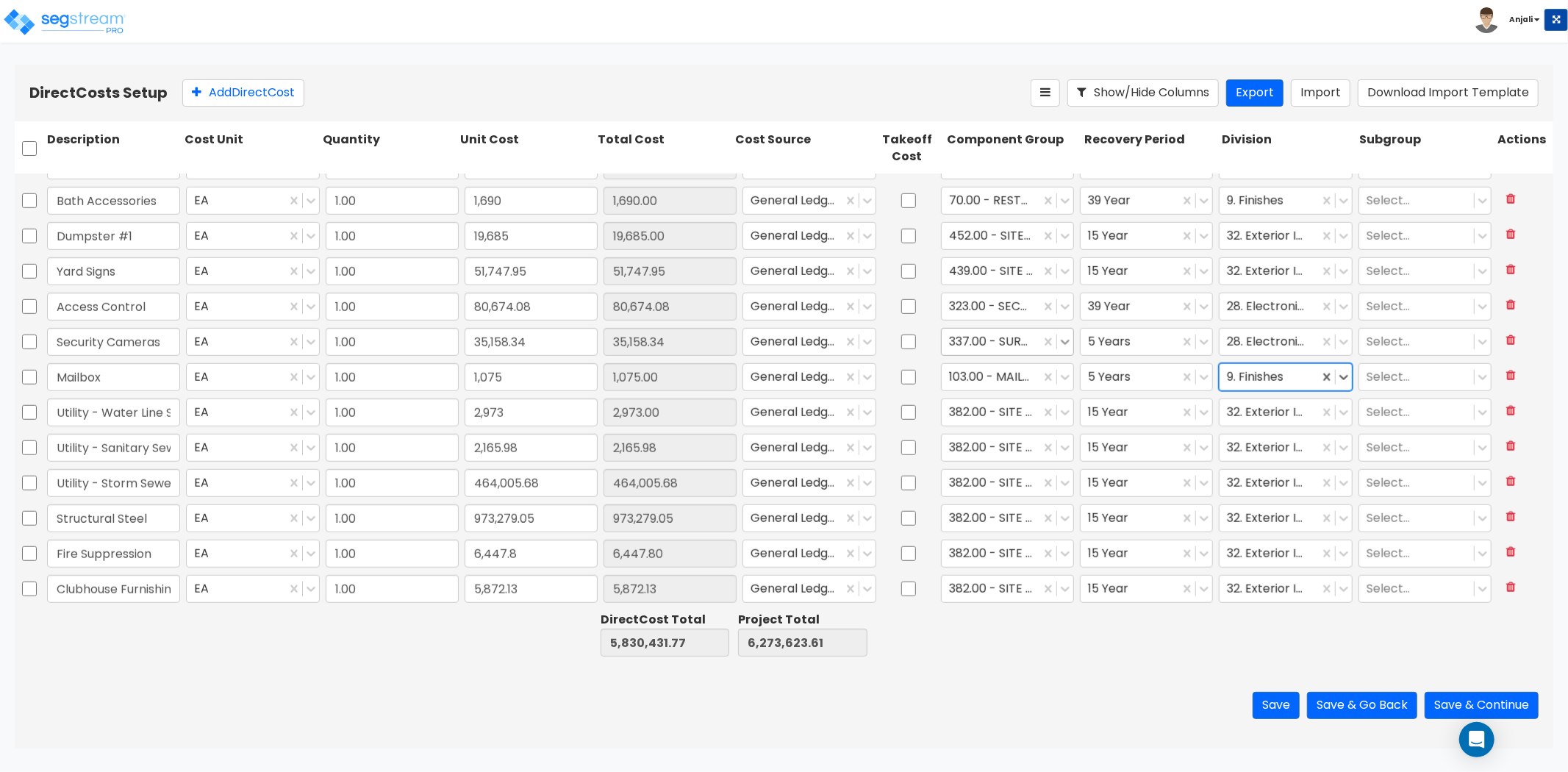
scroll to position [980, 0]
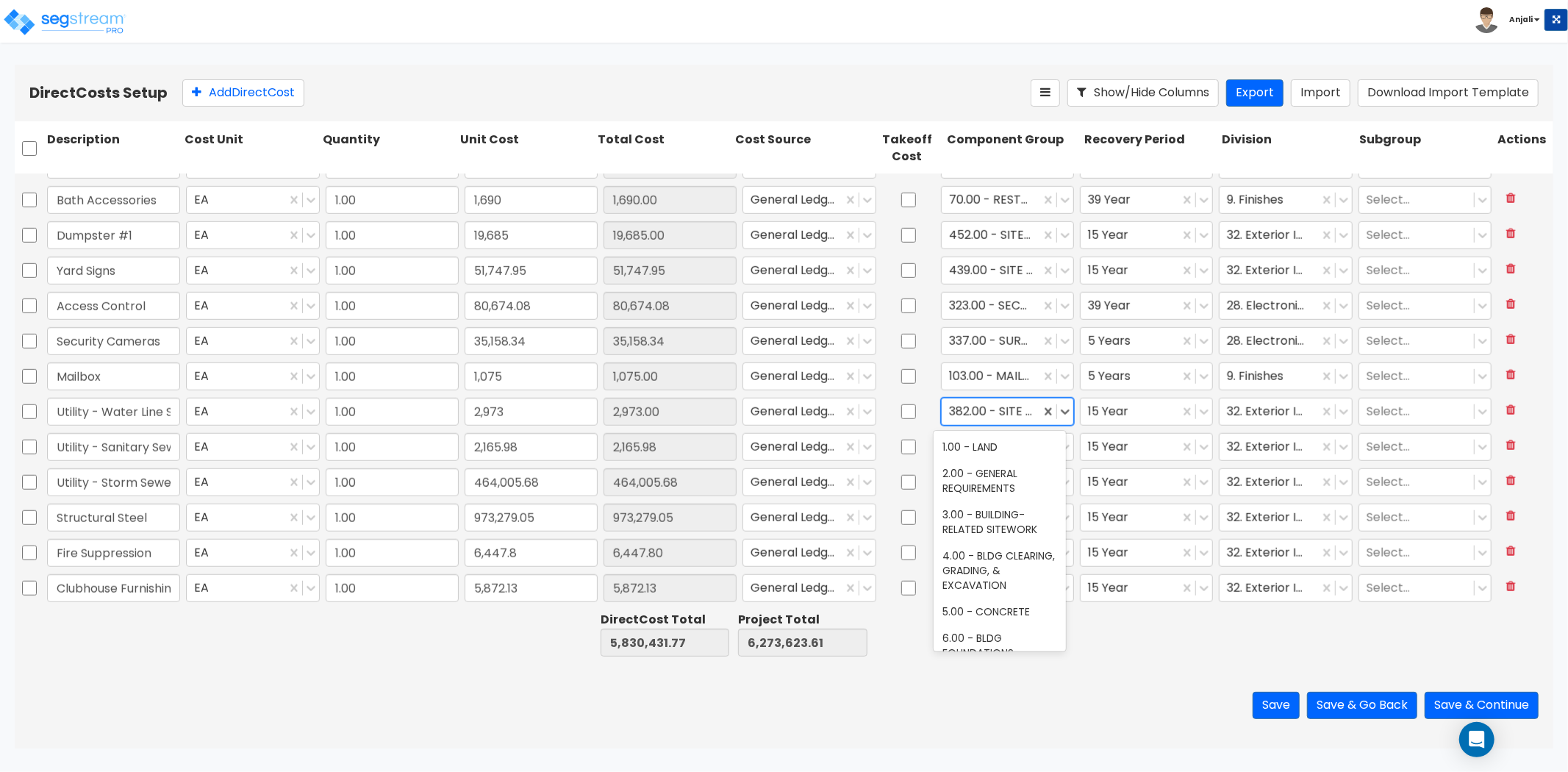
click at [997, 415] on div at bounding box center [991, 411] width 84 height 20
click at [1004, 409] on div at bounding box center [999, 411] width 100 height 20
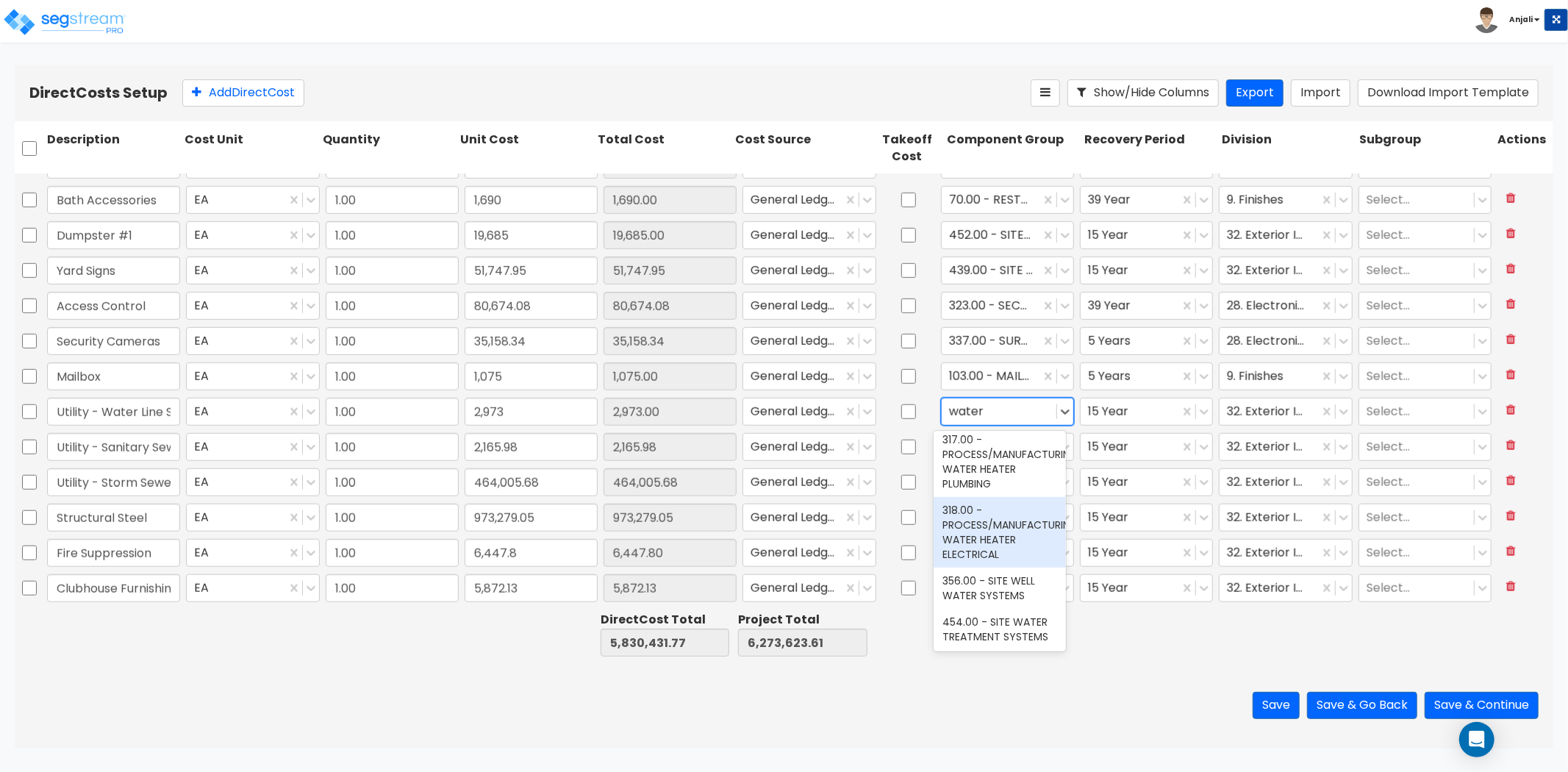
scroll to position [940, 0]
click at [1013, 608] on div "454.00 - SITE WATER TREATMENT SYSTEMS" at bounding box center [1000, 628] width 133 height 42
click at [1134, 415] on div at bounding box center [1130, 411] width 84 height 20
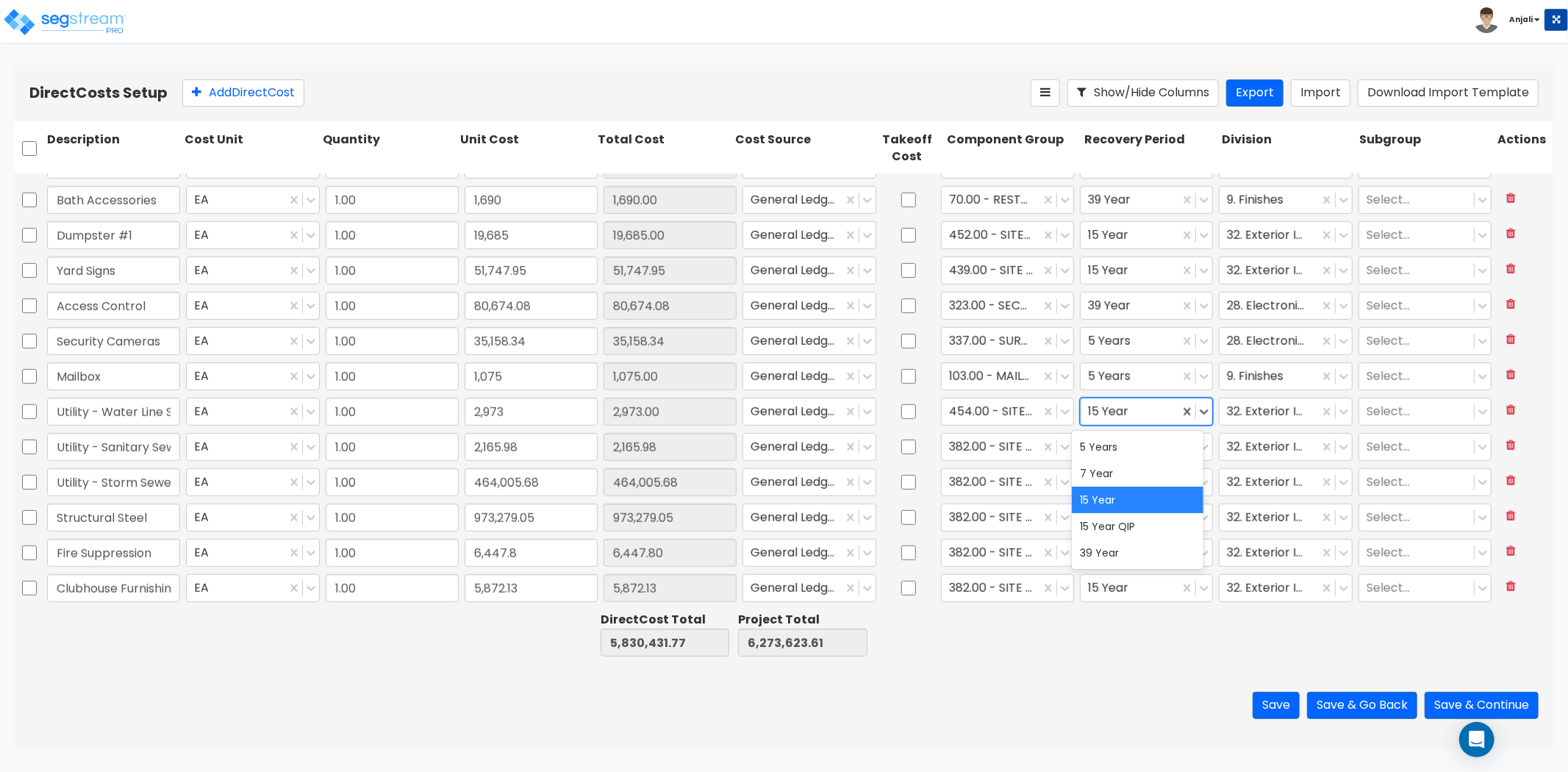
click at [1134, 415] on div at bounding box center [1130, 411] width 84 height 20
click at [1136, 414] on div at bounding box center [1130, 411] width 84 height 20
click at [1114, 550] on div "39 Year" at bounding box center [1138, 553] width 133 height 27
click at [1263, 417] on div at bounding box center [1268, 411] width 84 height 20
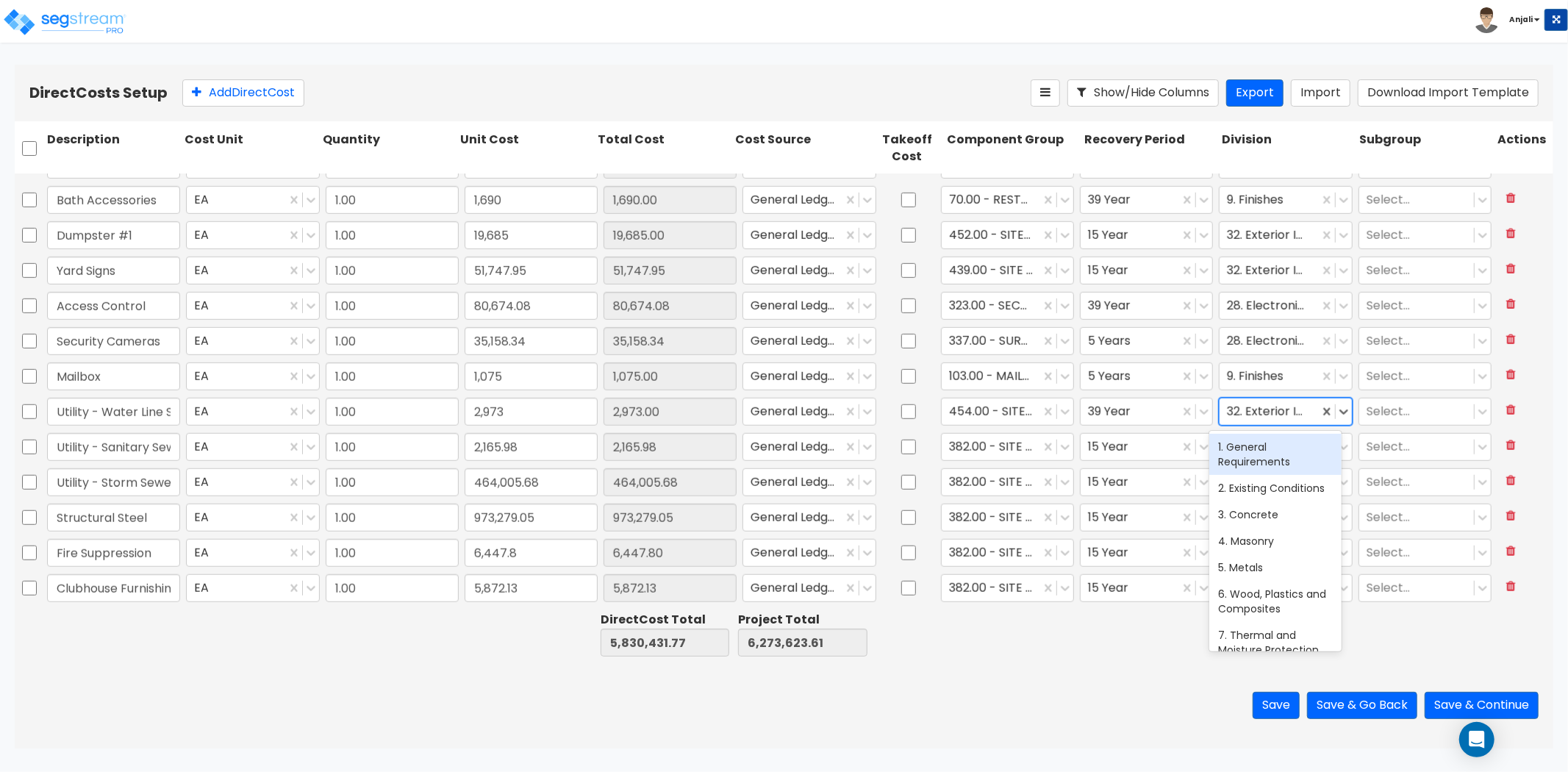
click at [1257, 410] on div at bounding box center [1268, 411] width 84 height 20
click at [1272, 410] on div at bounding box center [1277, 411] width 100 height 20
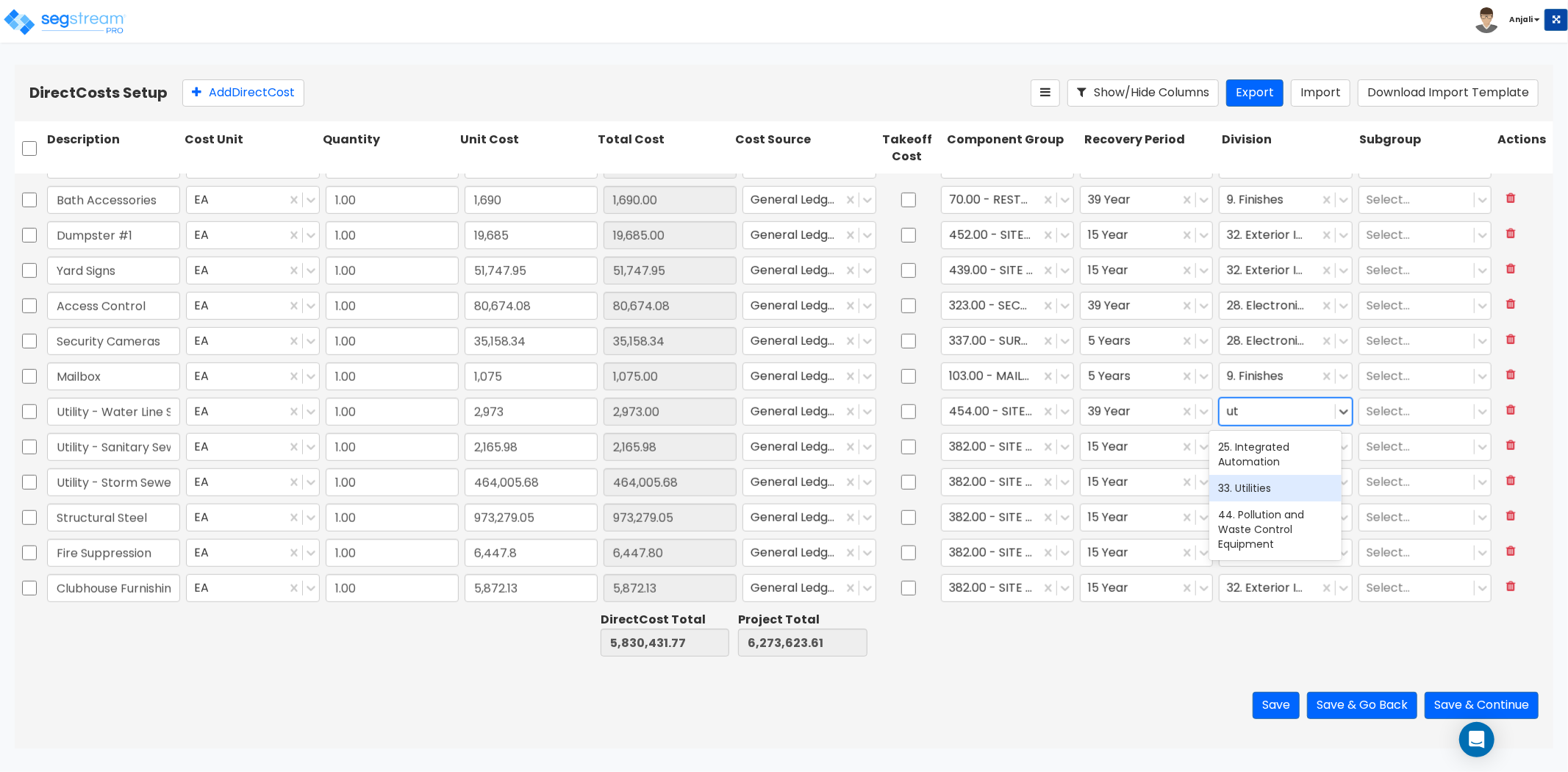
click at [1258, 484] on div "33. Utilities" at bounding box center [1276, 488] width 133 height 27
click at [997, 450] on div at bounding box center [991, 446] width 84 height 20
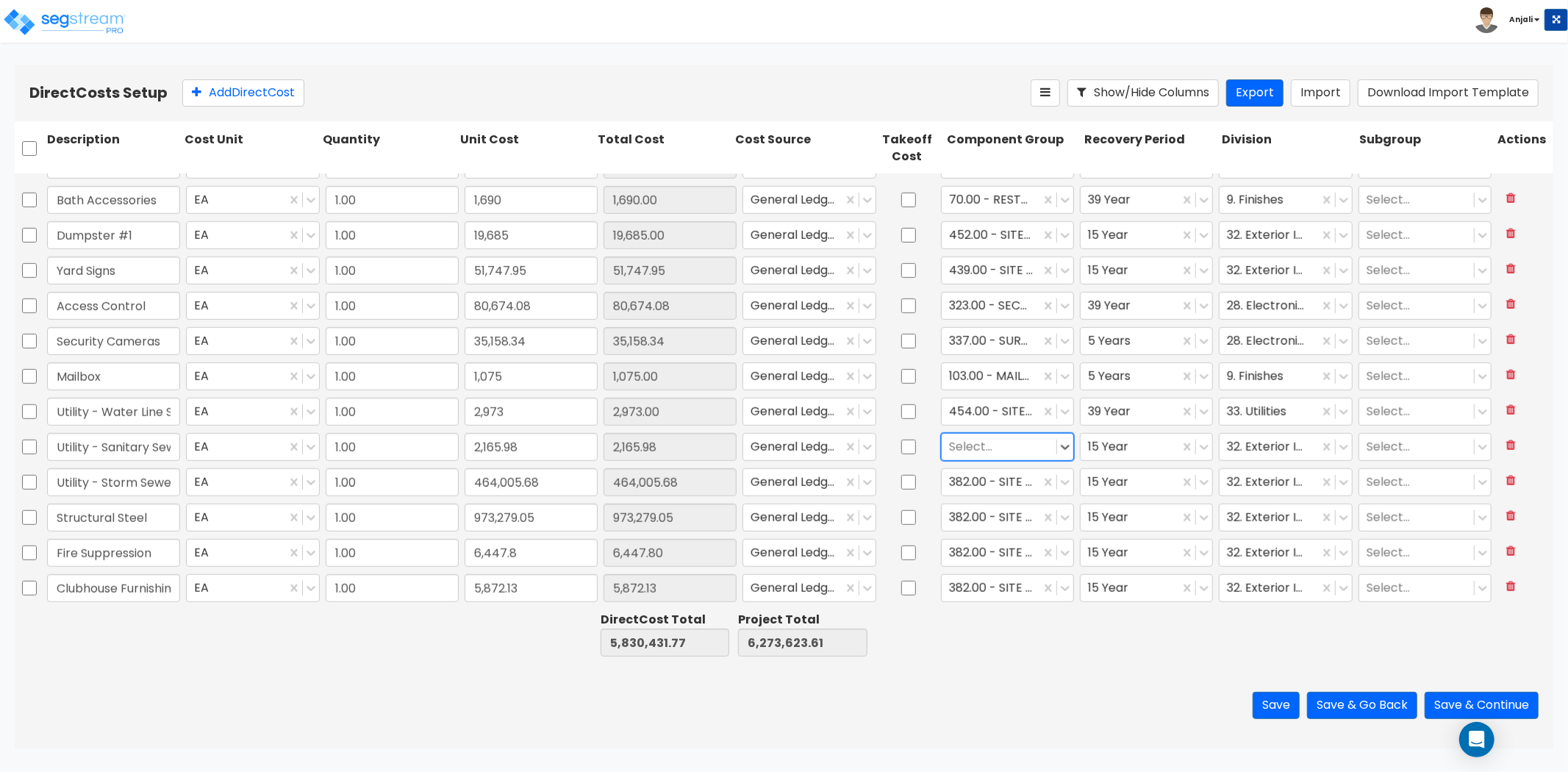
click at [985, 444] on div at bounding box center [999, 446] width 100 height 20
click at [528, 440] on input "2,165.98" at bounding box center [531, 447] width 133 height 28
paste
click at [32, 482] on input "checkbox" at bounding box center [29, 482] width 15 height 28
click at [345, 93] on icon at bounding box center [339, 93] width 11 height 15
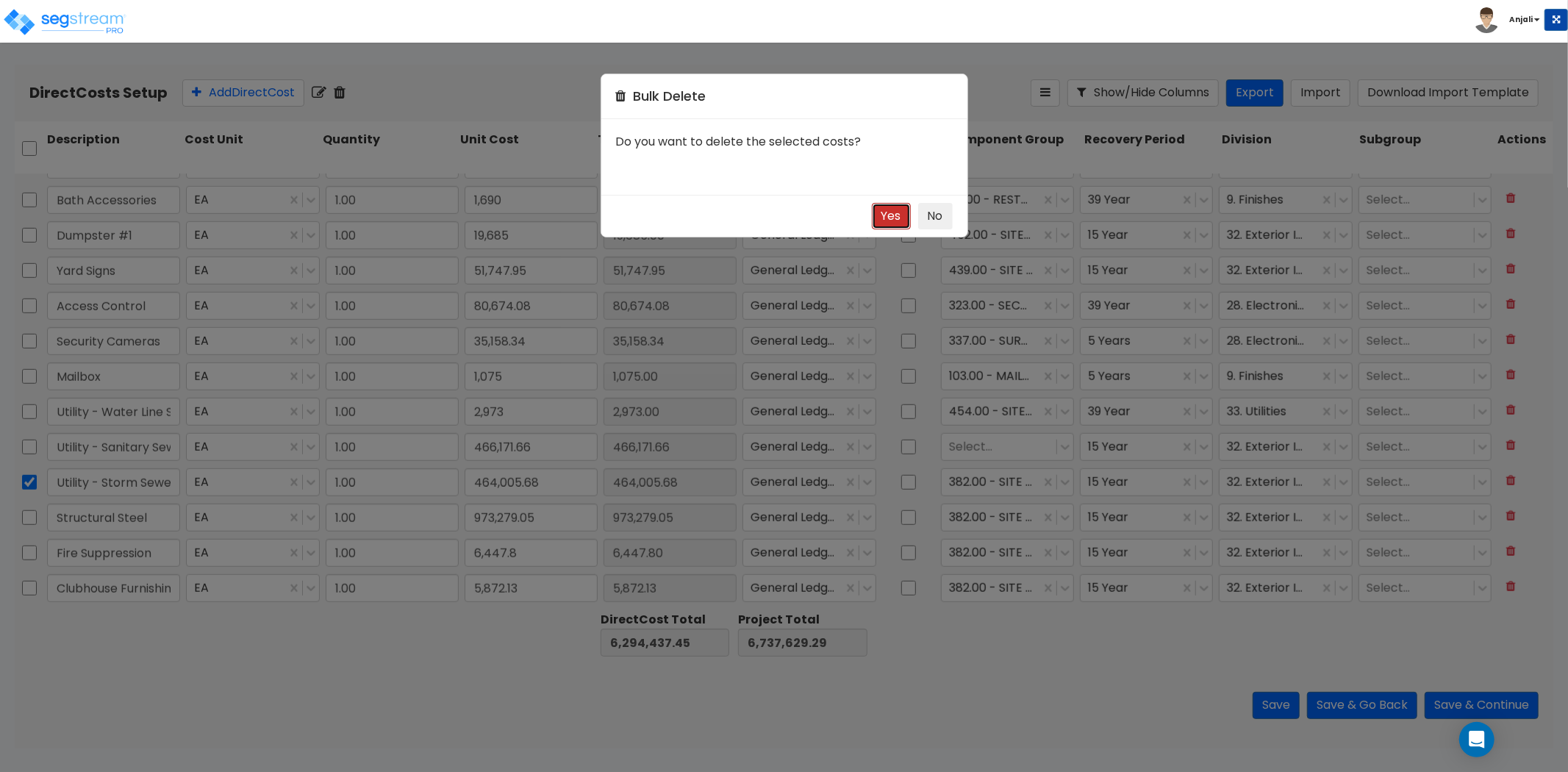
click at [888, 216] on button "Yes" at bounding box center [891, 216] width 39 height 27
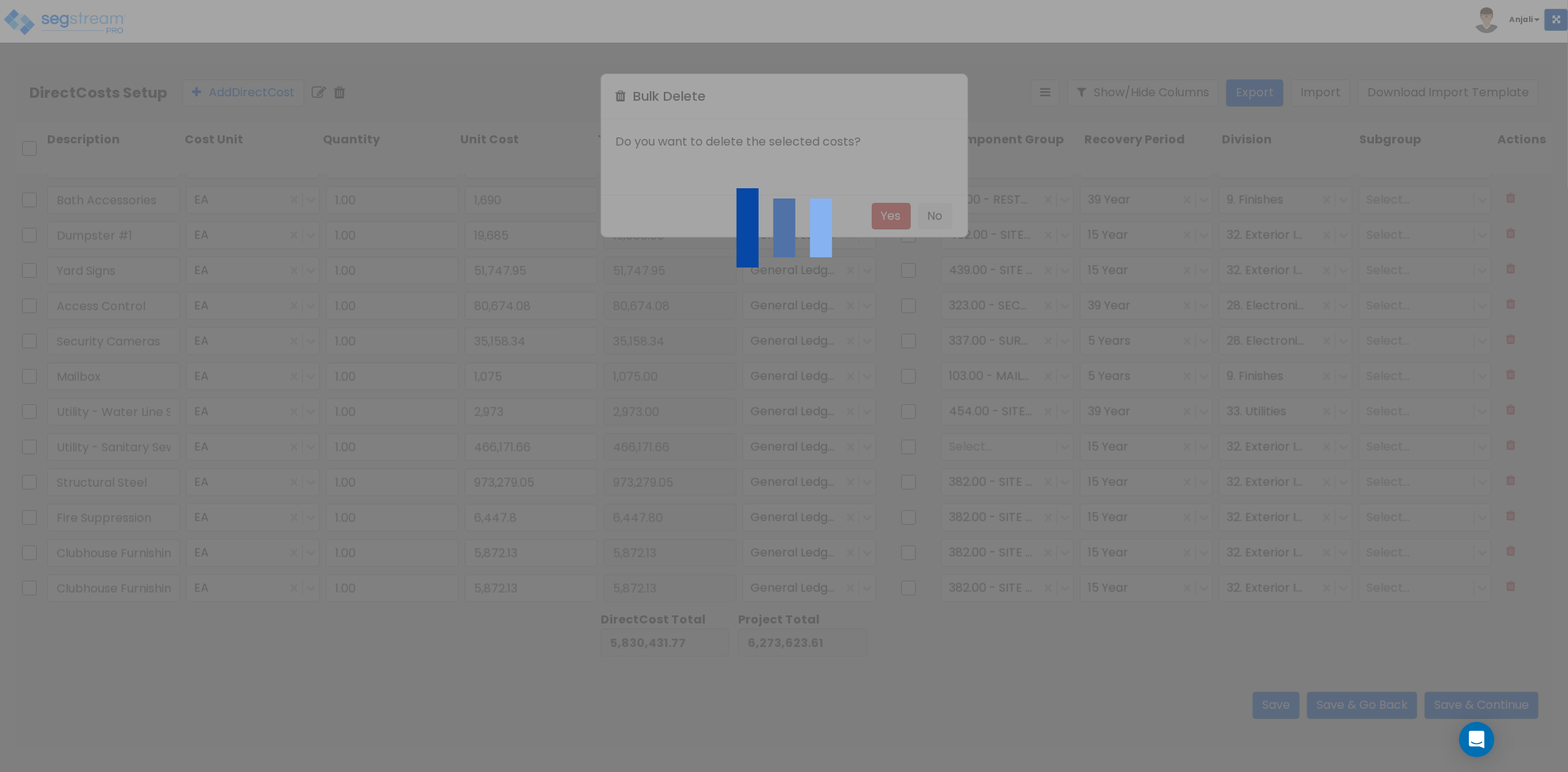
scroll to position [945, 0]
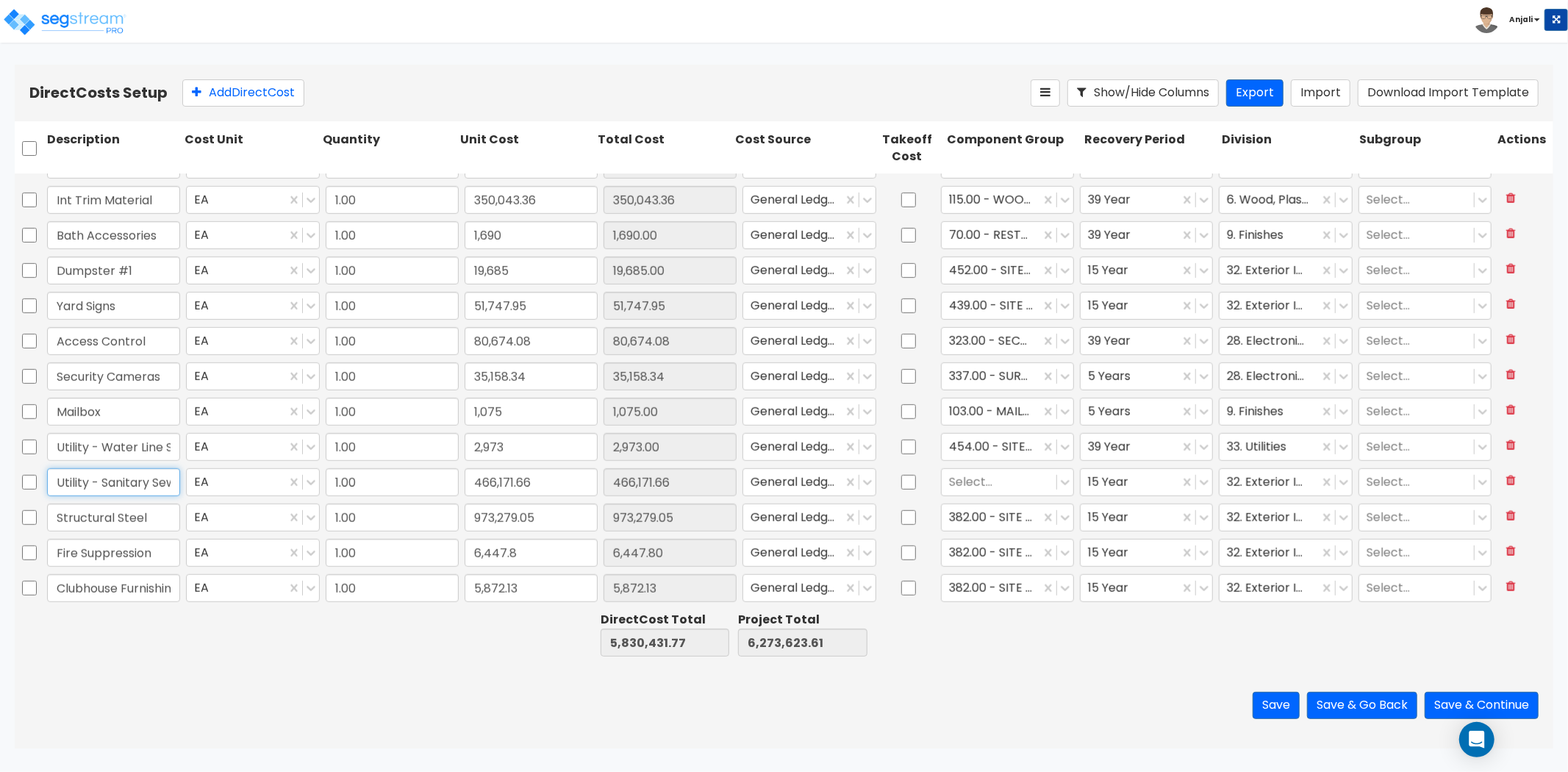
click at [155, 480] on input "Utility - Sanitary Sewer" at bounding box center [113, 482] width 133 height 28
click at [99, 480] on input "Utility - Sanitary Sewer" at bounding box center [113, 482] width 133 height 28
click at [979, 486] on div at bounding box center [999, 482] width 100 height 20
click at [996, 533] on div "446.00 - SITE STORM DRAINAGE" at bounding box center [1000, 524] width 133 height 42
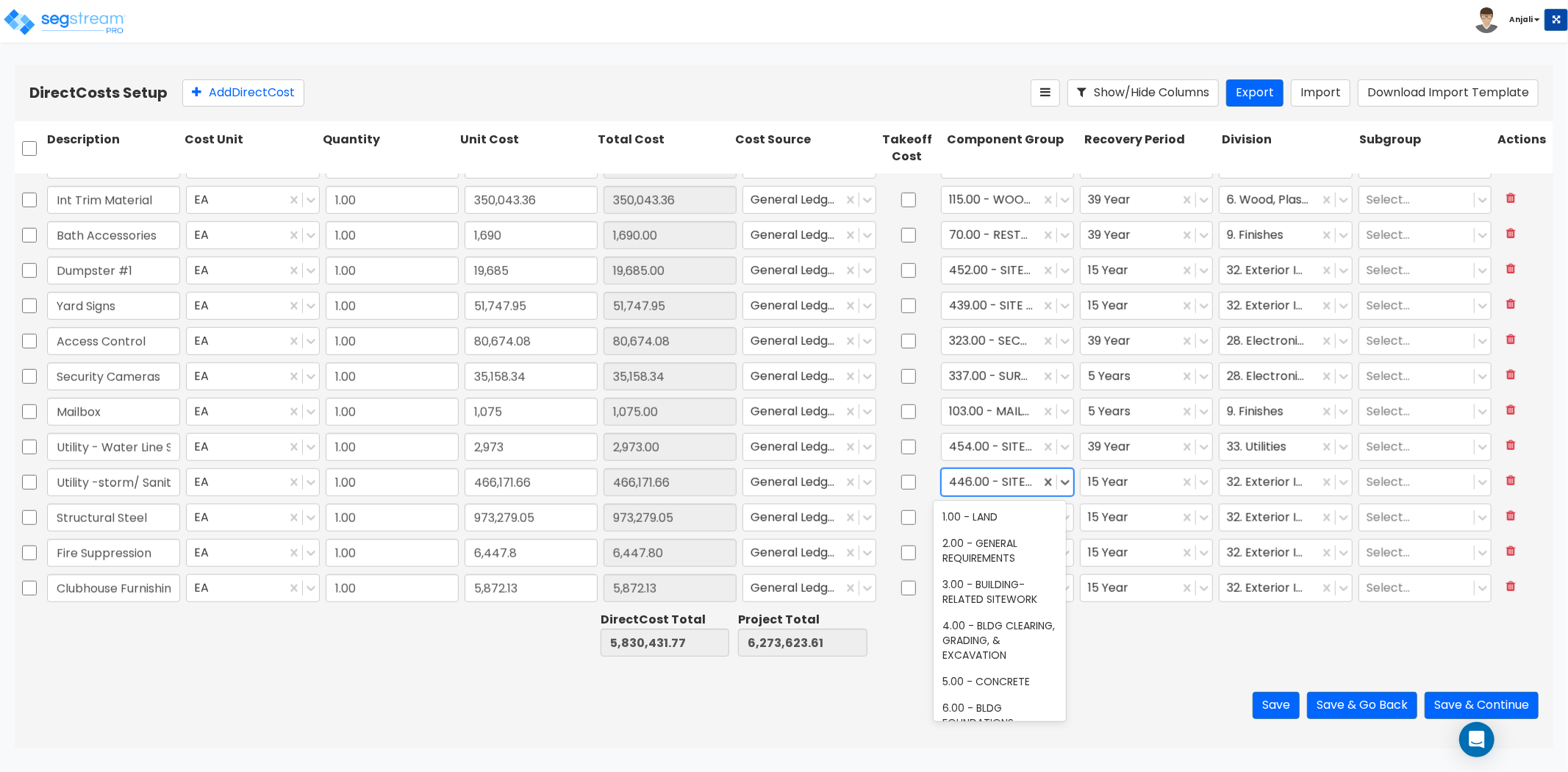
click at [942, 478] on div "446.00 - SITE STORM DRAINAGE" at bounding box center [991, 482] width 99 height 26
drag, startPoint x: 995, startPoint y: 478, endPoint x: 931, endPoint y: 480, distance: 64.0
click at [938, 480] on div "option 446.00 - SITE STORM DRAINAGE, selected. 446.00 - SITE STORM DRAINAGE" at bounding box center [1007, 483] width 139 height 34
click at [1140, 482] on div at bounding box center [1130, 482] width 84 height 20
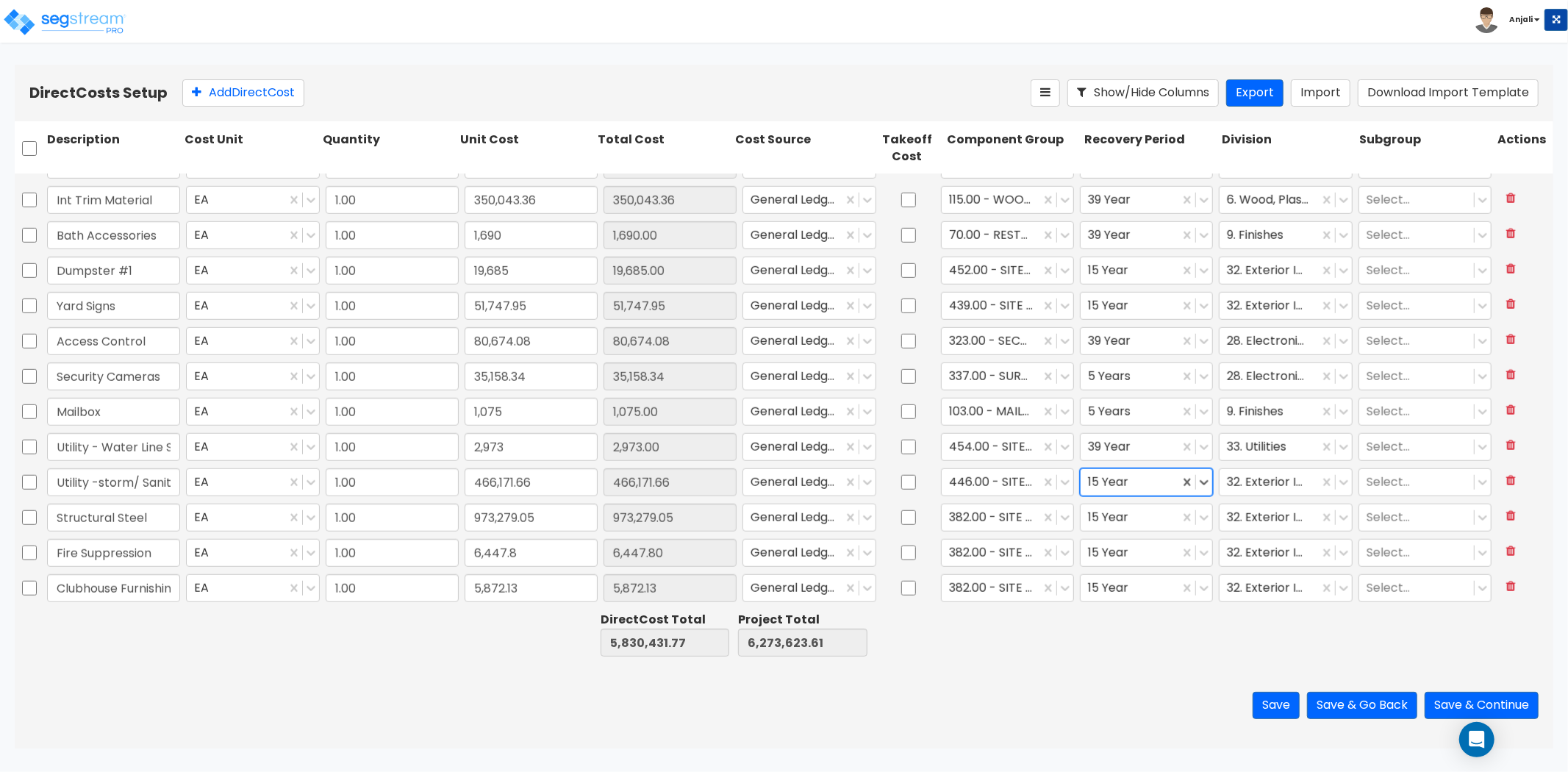
click at [1140, 482] on div at bounding box center [1130, 482] width 84 height 20
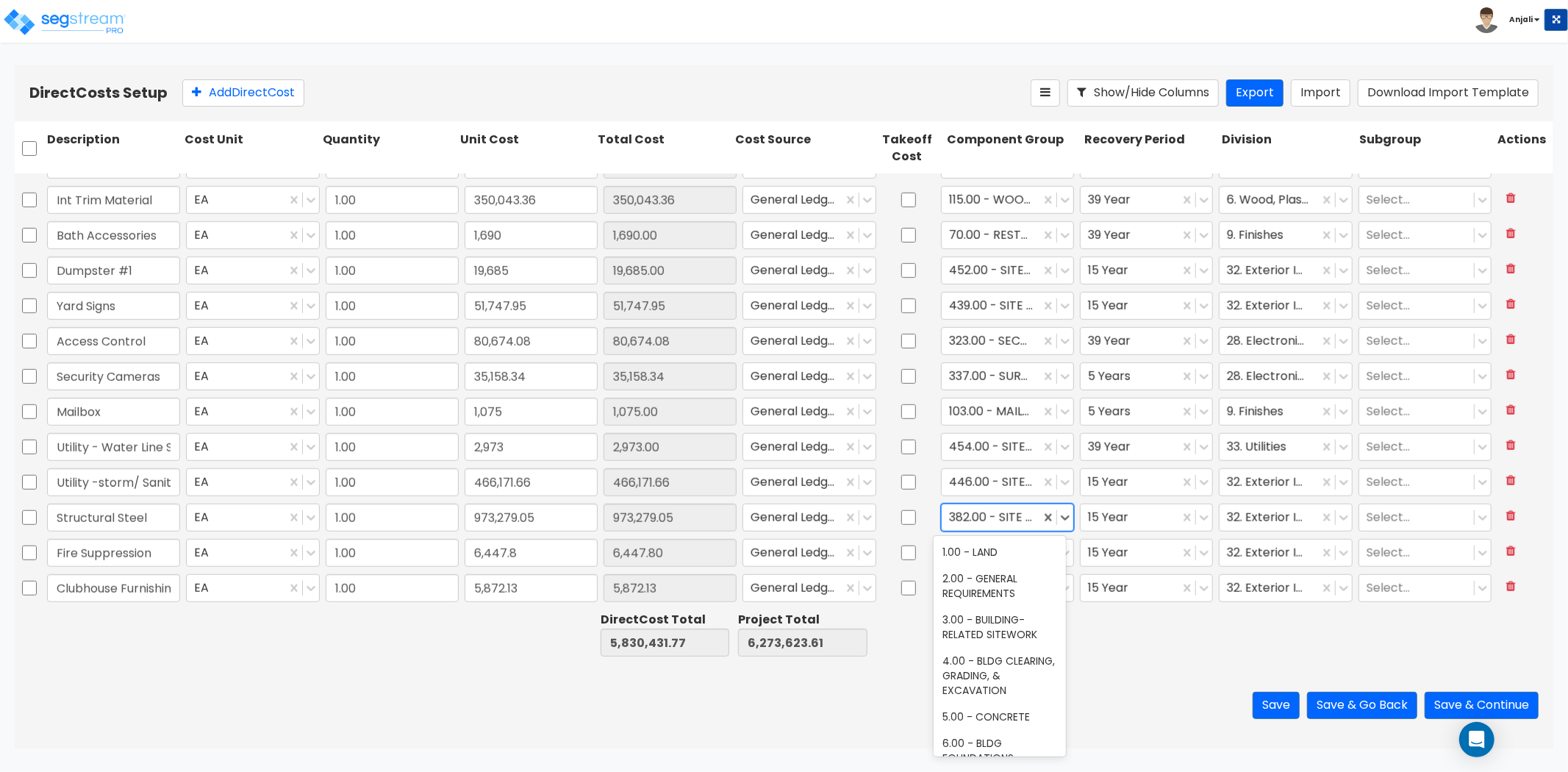
click at [968, 524] on div at bounding box center [991, 517] width 84 height 20
click at [983, 511] on div at bounding box center [999, 517] width 100 height 20
click at [990, 550] on div "11.00 - METALS" at bounding box center [1000, 552] width 133 height 27
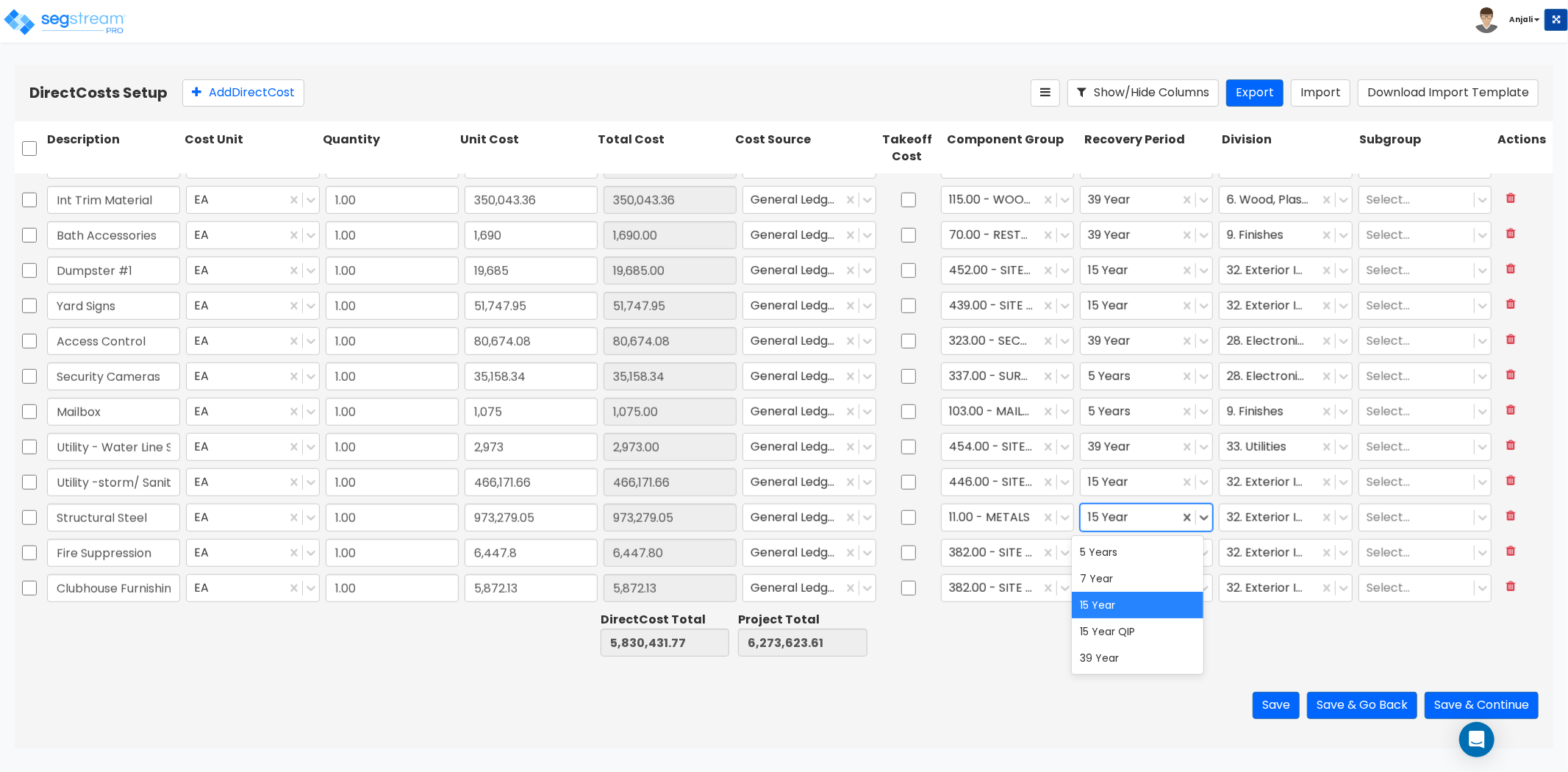
click at [1130, 515] on div at bounding box center [1130, 517] width 84 height 20
click at [1115, 662] on div "39 Year" at bounding box center [1138, 658] width 133 height 27
click at [1240, 522] on div at bounding box center [1268, 517] width 84 height 20
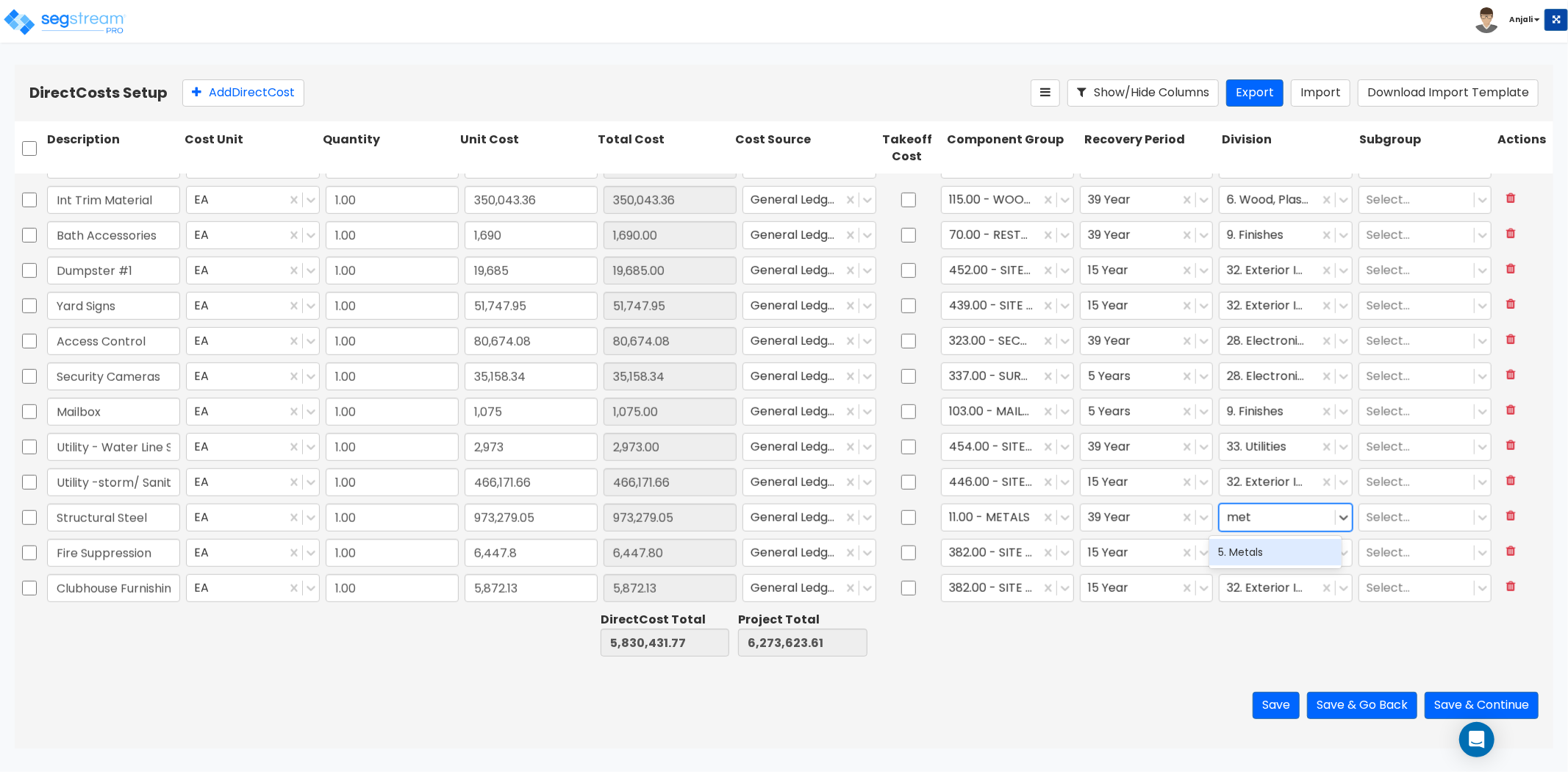
click at [1254, 549] on div "5. Metals" at bounding box center [1276, 552] width 133 height 27
click at [27, 554] on input "checkbox" at bounding box center [29, 553] width 15 height 28
click at [340, 88] on icon at bounding box center [339, 93] width 11 height 15
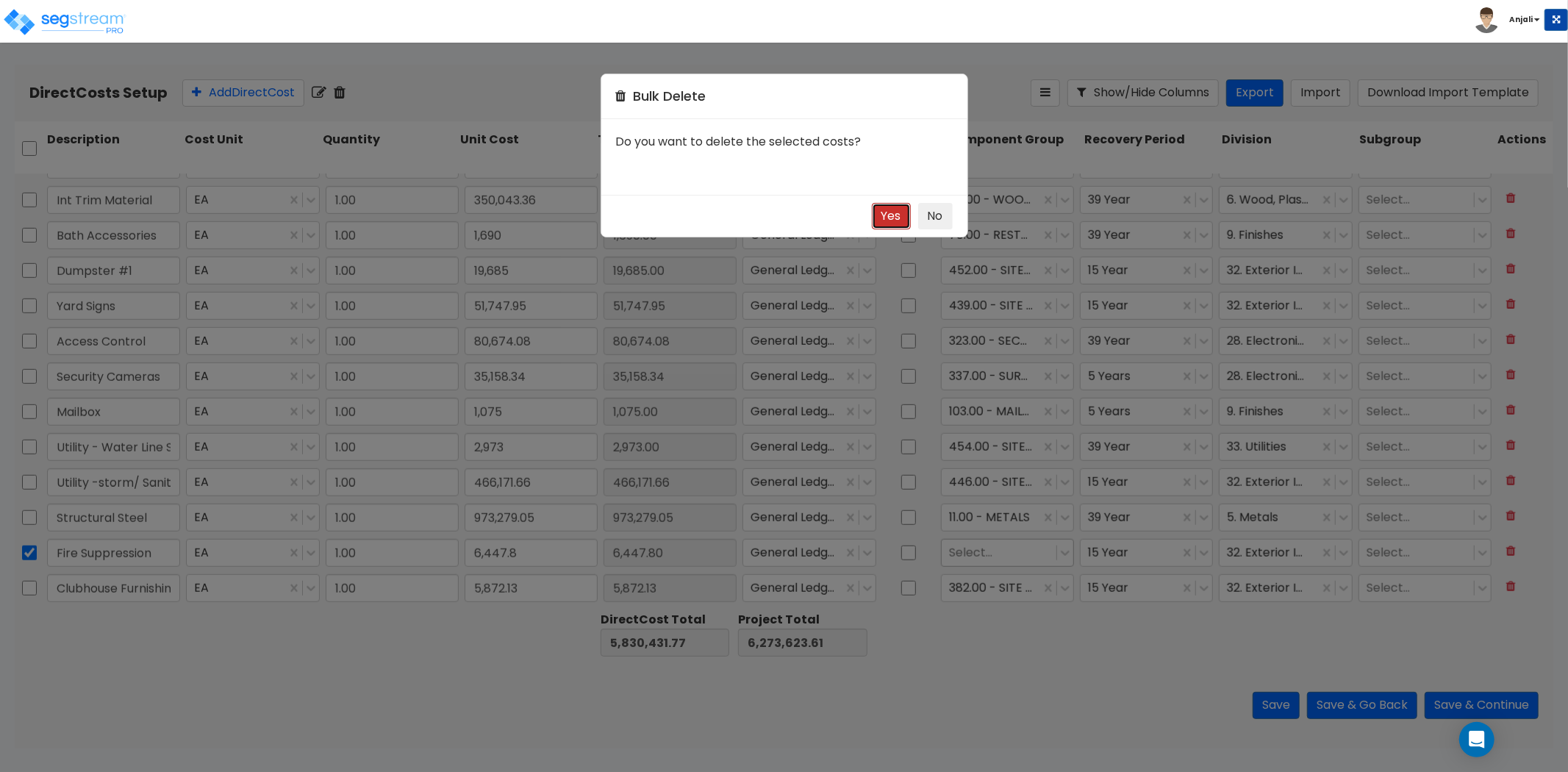
click at [892, 217] on button "Yes" at bounding box center [891, 216] width 39 height 27
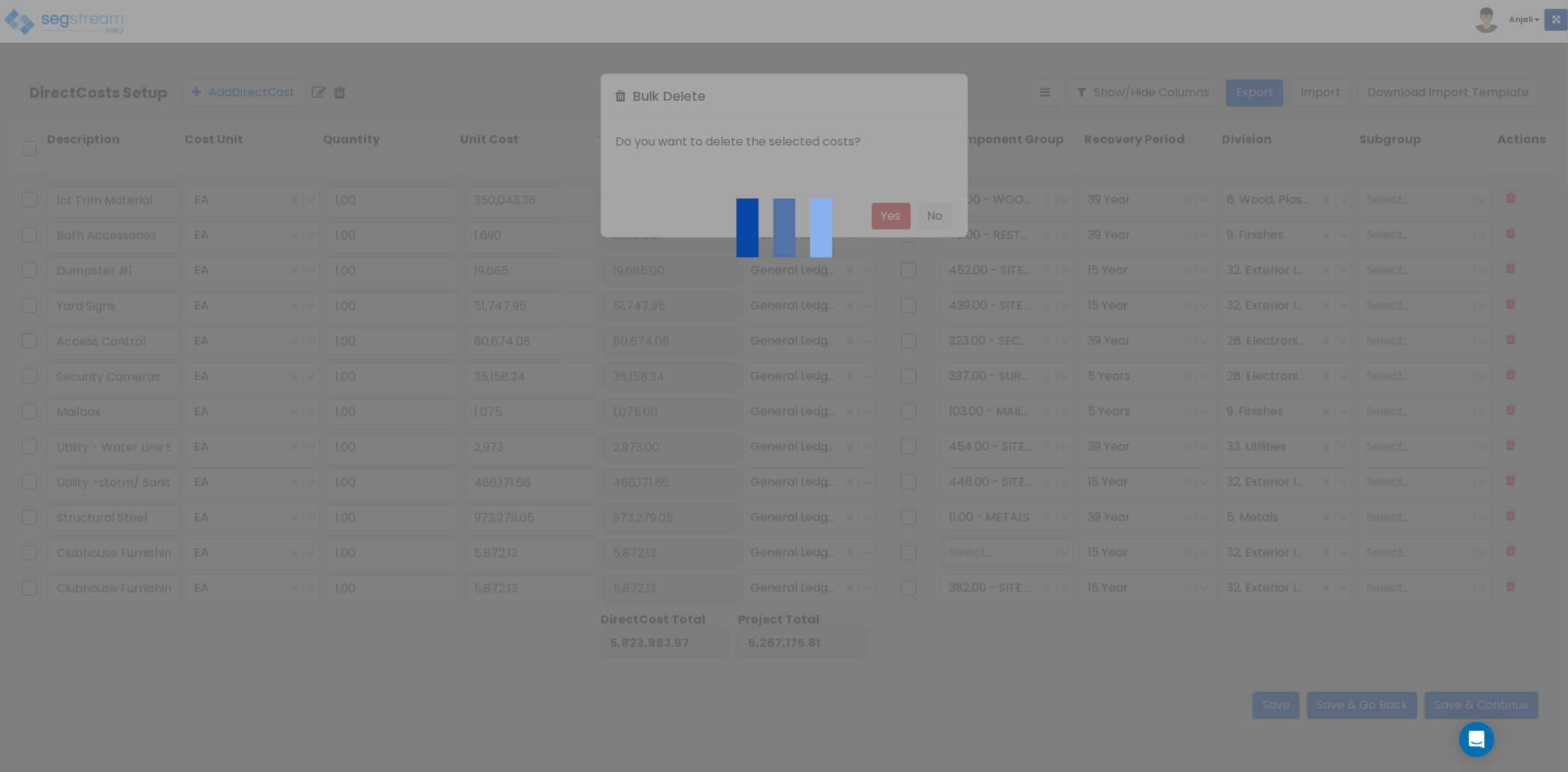
scroll to position [909, 0]
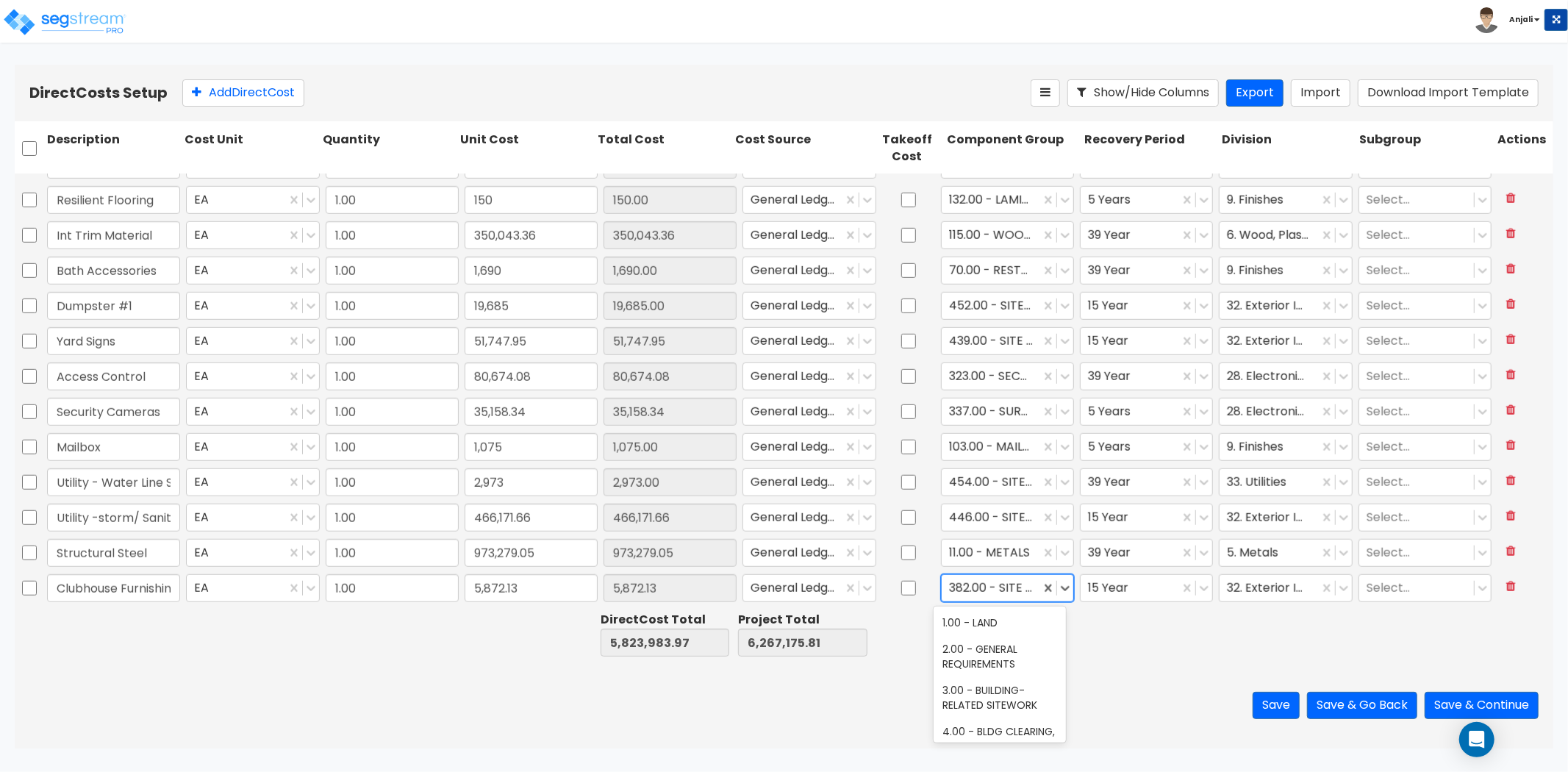
click at [1010, 584] on div at bounding box center [991, 588] width 84 height 20
click at [1017, 587] on div at bounding box center [999, 588] width 100 height 20
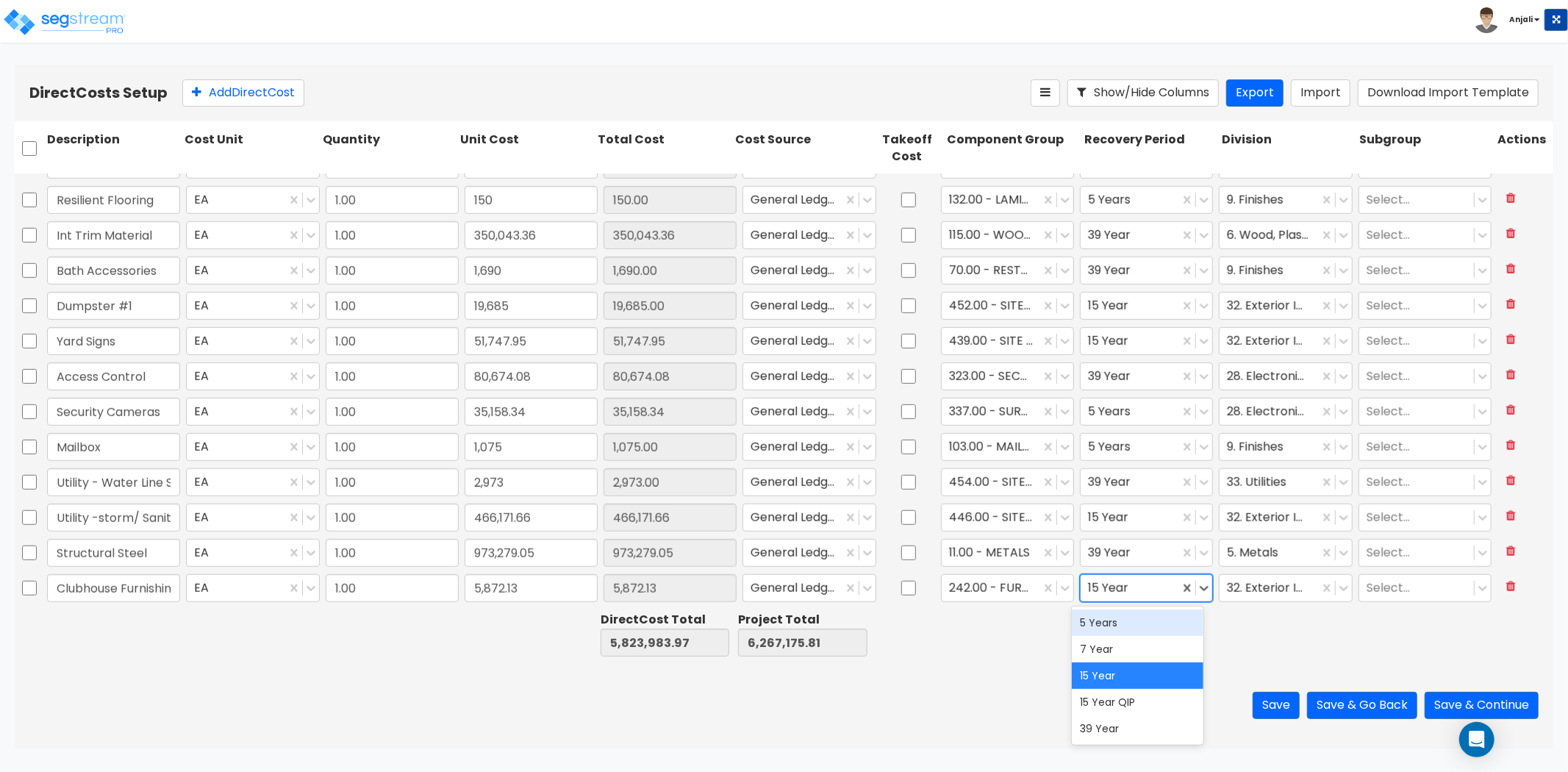
click at [1123, 618] on div "5 Years" at bounding box center [1138, 623] width 133 height 27
click at [1259, 589] on div at bounding box center [1268, 588] width 84 height 20
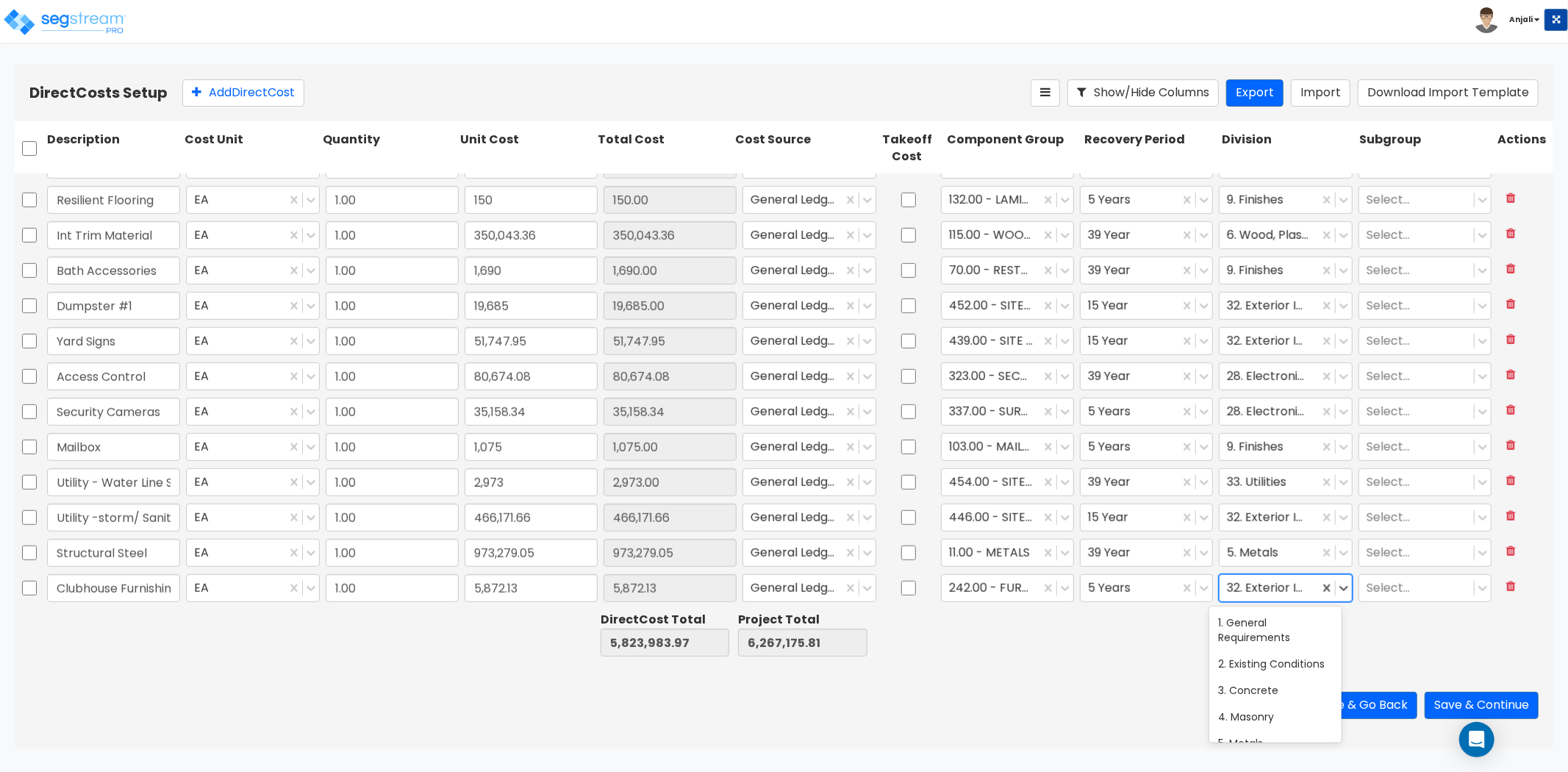
scroll to position [679, 0]
click at [1260, 587] on div at bounding box center [1277, 588] width 100 height 20
type input "fur"
click at [1264, 623] on div "12. Furnishings" at bounding box center [1276, 623] width 133 height 27
click at [1271, 712] on button "Save" at bounding box center [1277, 705] width 47 height 27
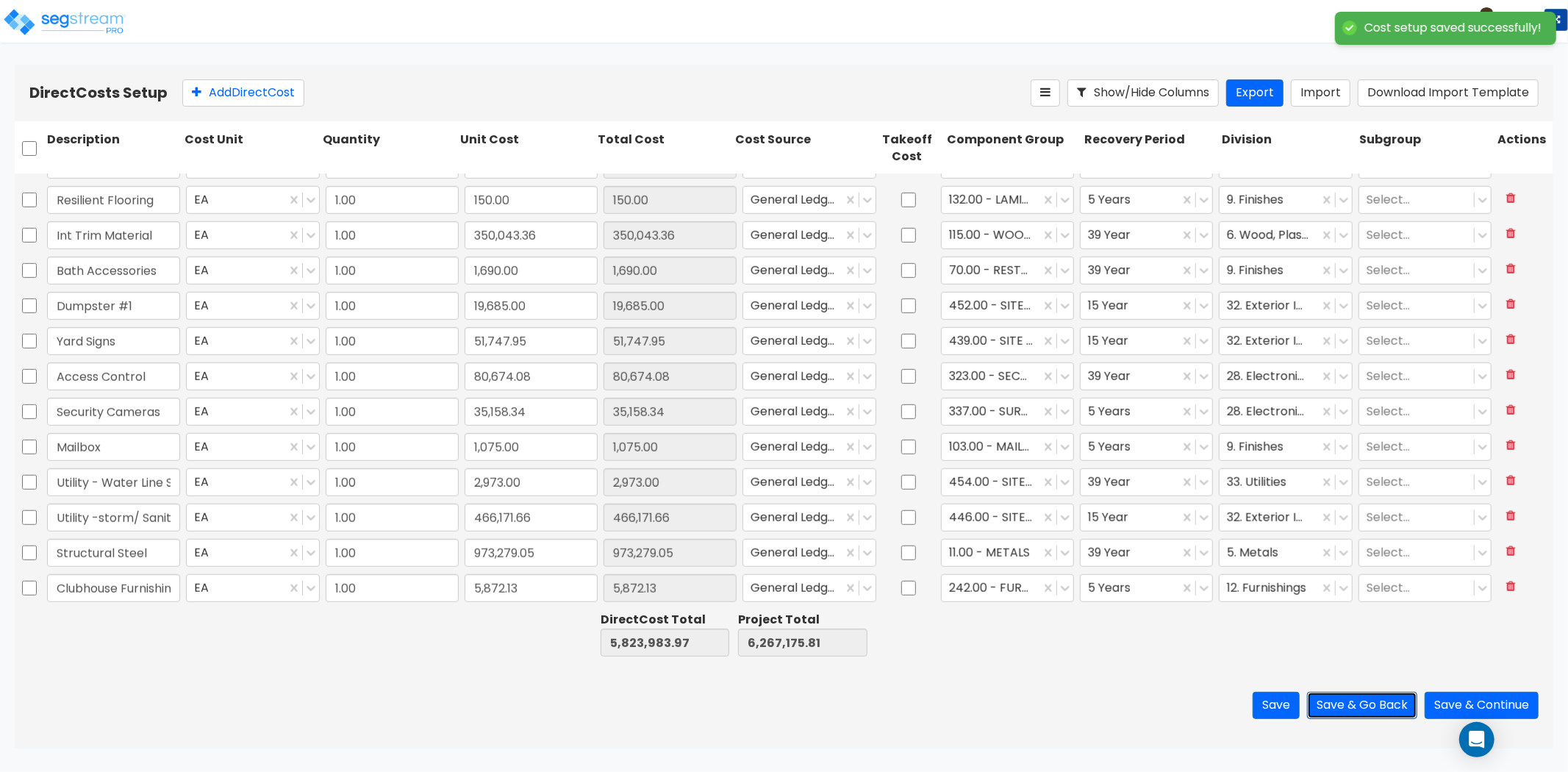
click at [1364, 718] on button "Save & Go Back" at bounding box center [1362, 705] width 110 height 27
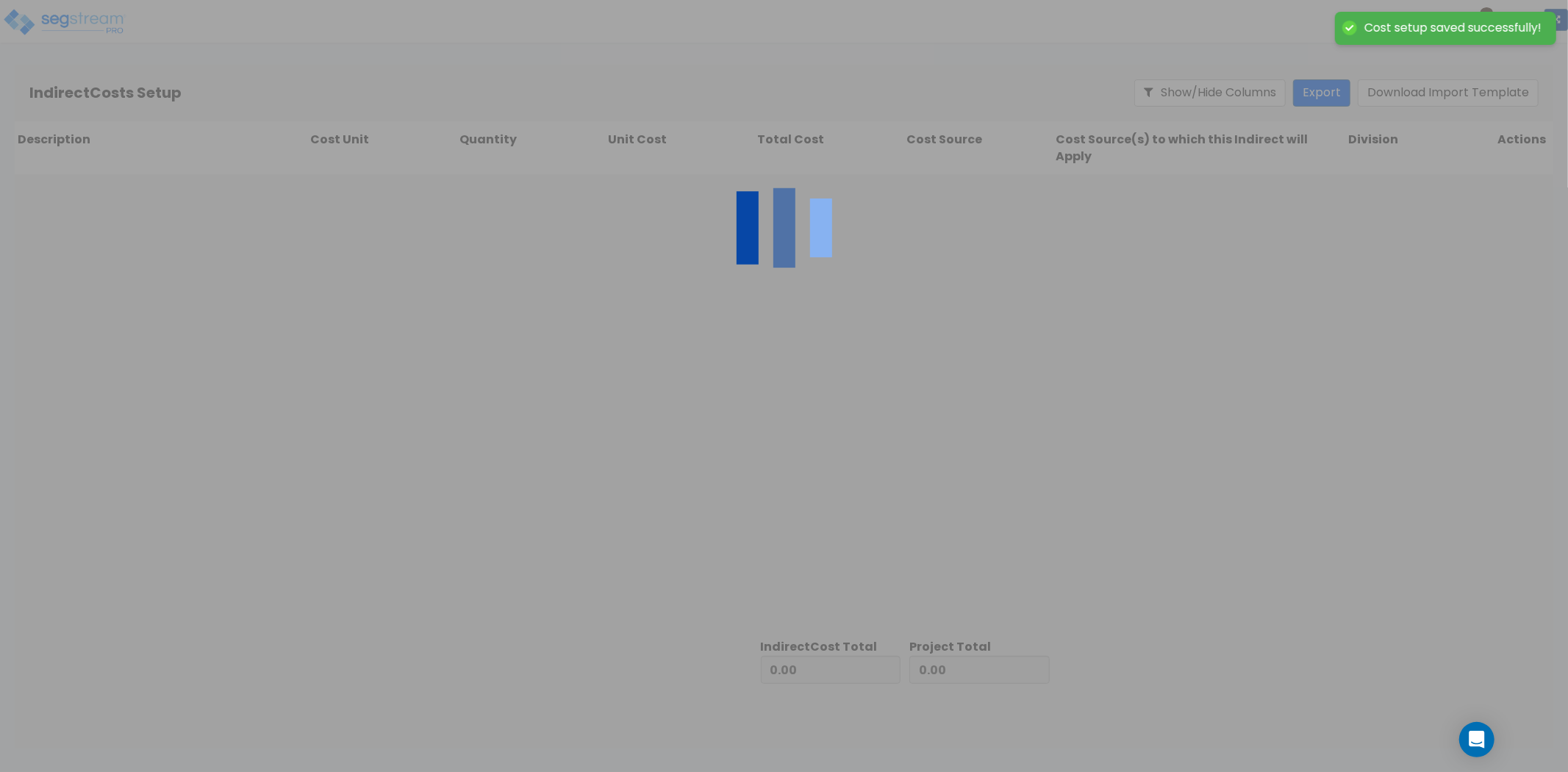
type input "5,823,983.97"
type input "443,191.84"
type input "6,267,175.81"
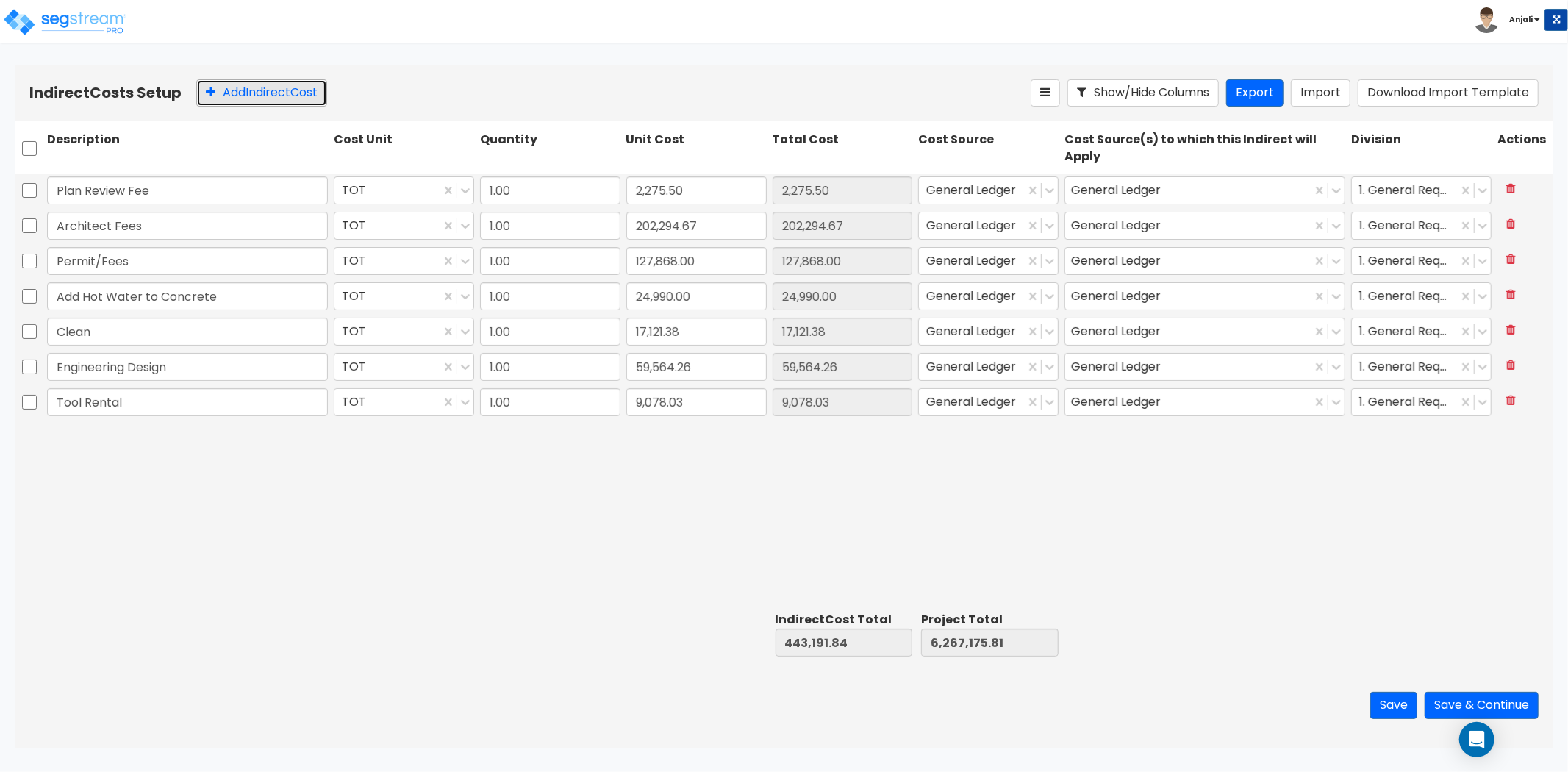
click at [292, 86] on button "Add Indirect Cost" at bounding box center [261, 93] width 131 height 27
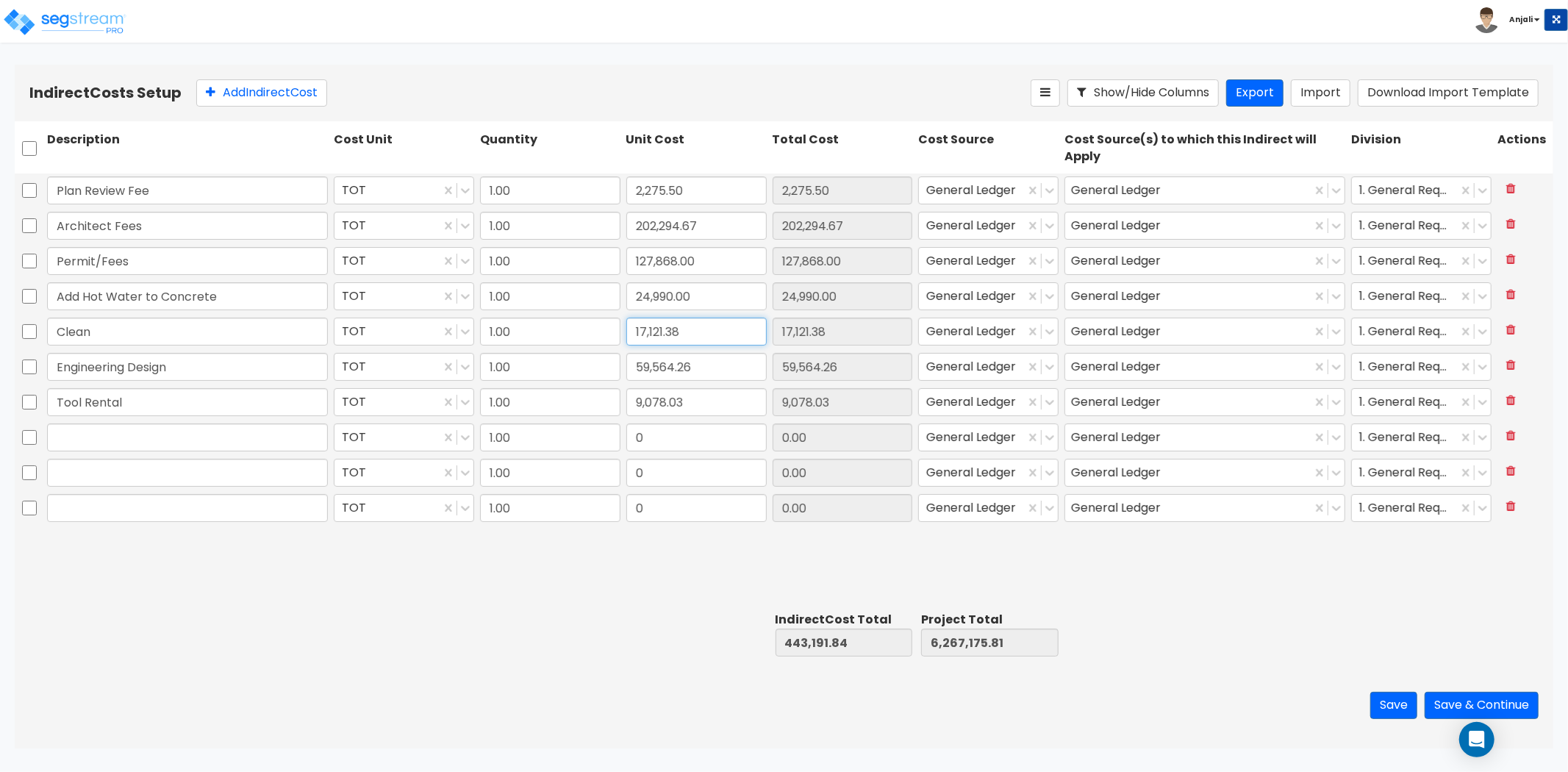
click at [699, 331] on input "17,121.38" at bounding box center [696, 331] width 140 height 28
click at [725, 334] on input "17,121.38" at bounding box center [696, 331] width 140 height 28
drag, startPoint x: 716, startPoint y: 336, endPoint x: 633, endPoint y: 336, distance: 83.0
click at [633, 336] on input "17,121.38" at bounding box center [696, 331] width 140 height 28
paste input "23,0"
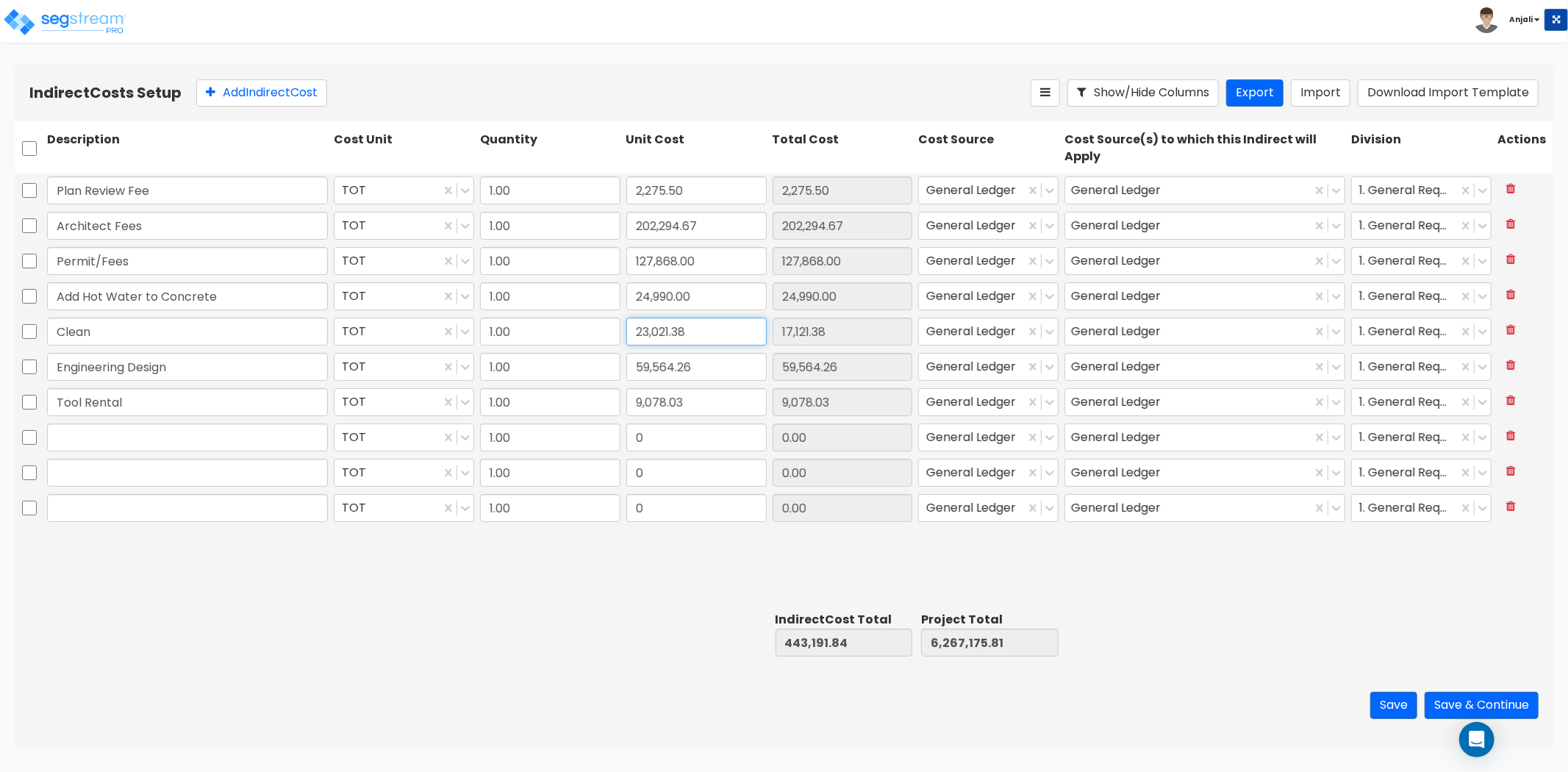
type input "23,021.38"
type input "449,091.84"
type input "6,273,075.81"
type input "23,021.38"
click at [603, 583] on div "Plan Review Fee TOT 1.00 2,275.50 2,275.50 General Ledger General Ledger 1. Gen…" at bounding box center [784, 390] width 1539 height 433
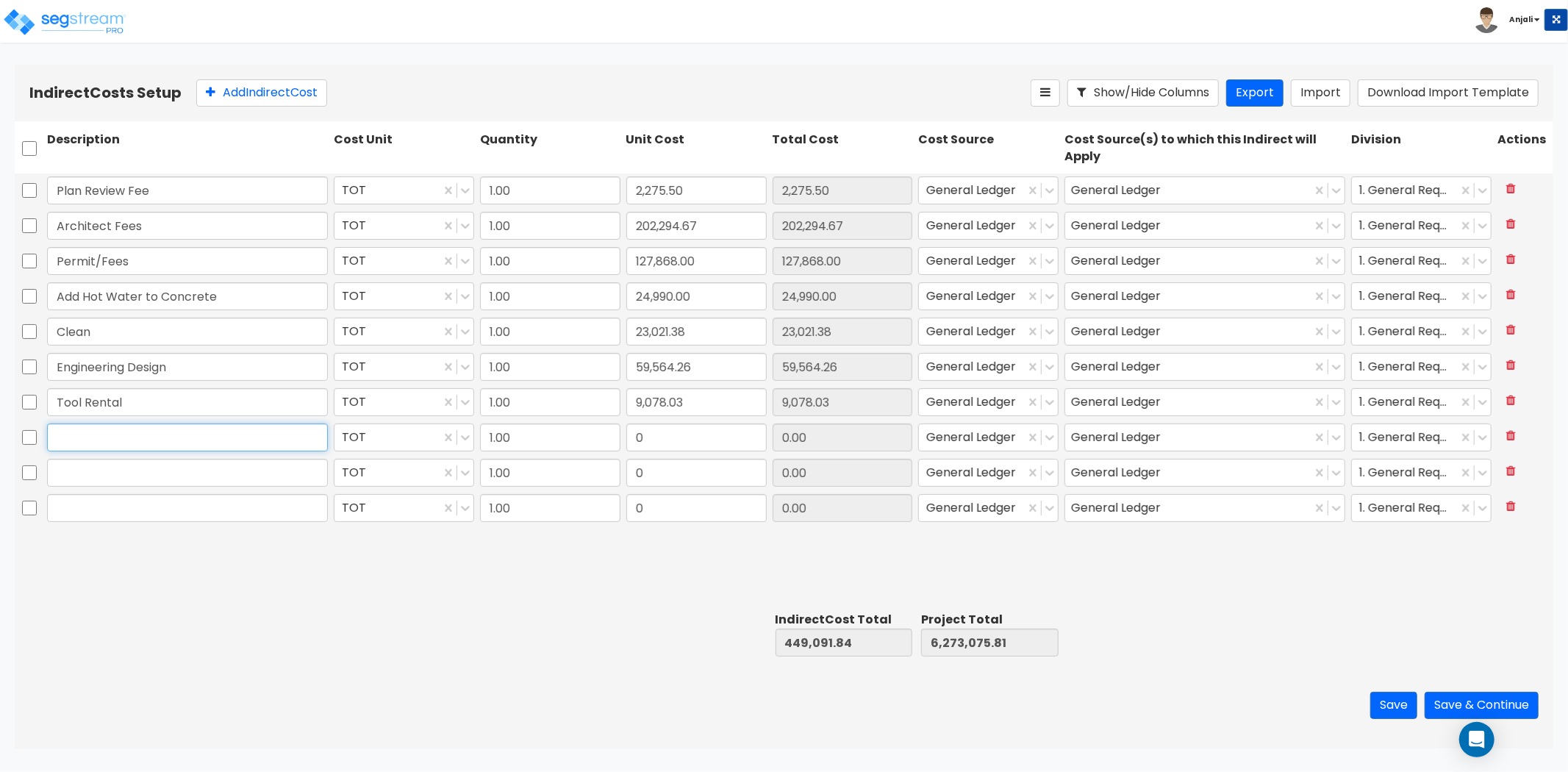
click at [79, 432] on input "text" at bounding box center [187, 437] width 281 height 28
type input "Interest"
click at [748, 436] on input "0" at bounding box center [696, 437] width 140 height 28
paste input "550,072.81"
type input "550,072.81"
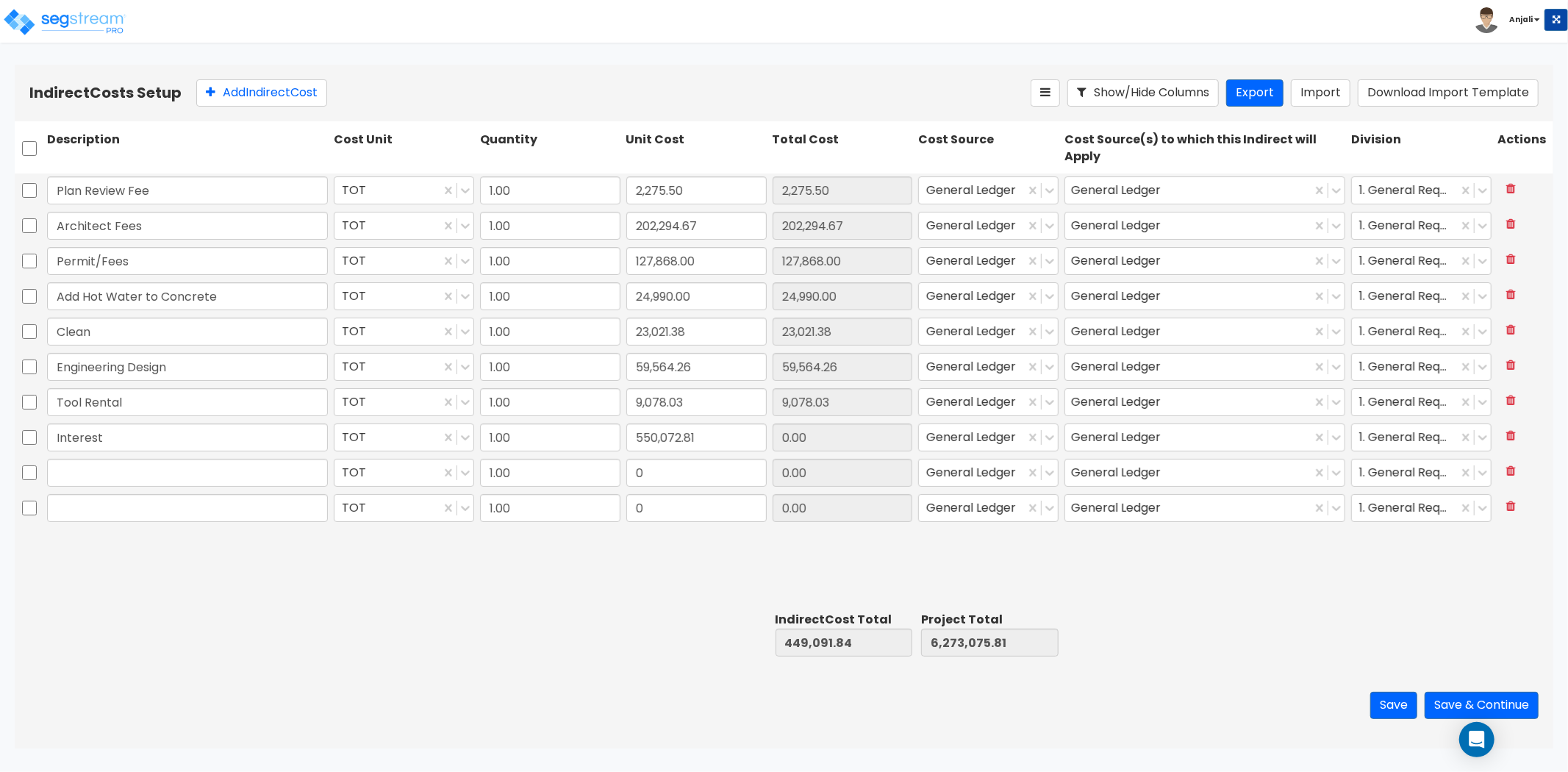
type input "999,164.65"
type input "6,823,148.62"
type input "550,072.81"
click at [116, 472] on input "text" at bounding box center [187, 473] width 281 height 28
paste input "Construction management fees"
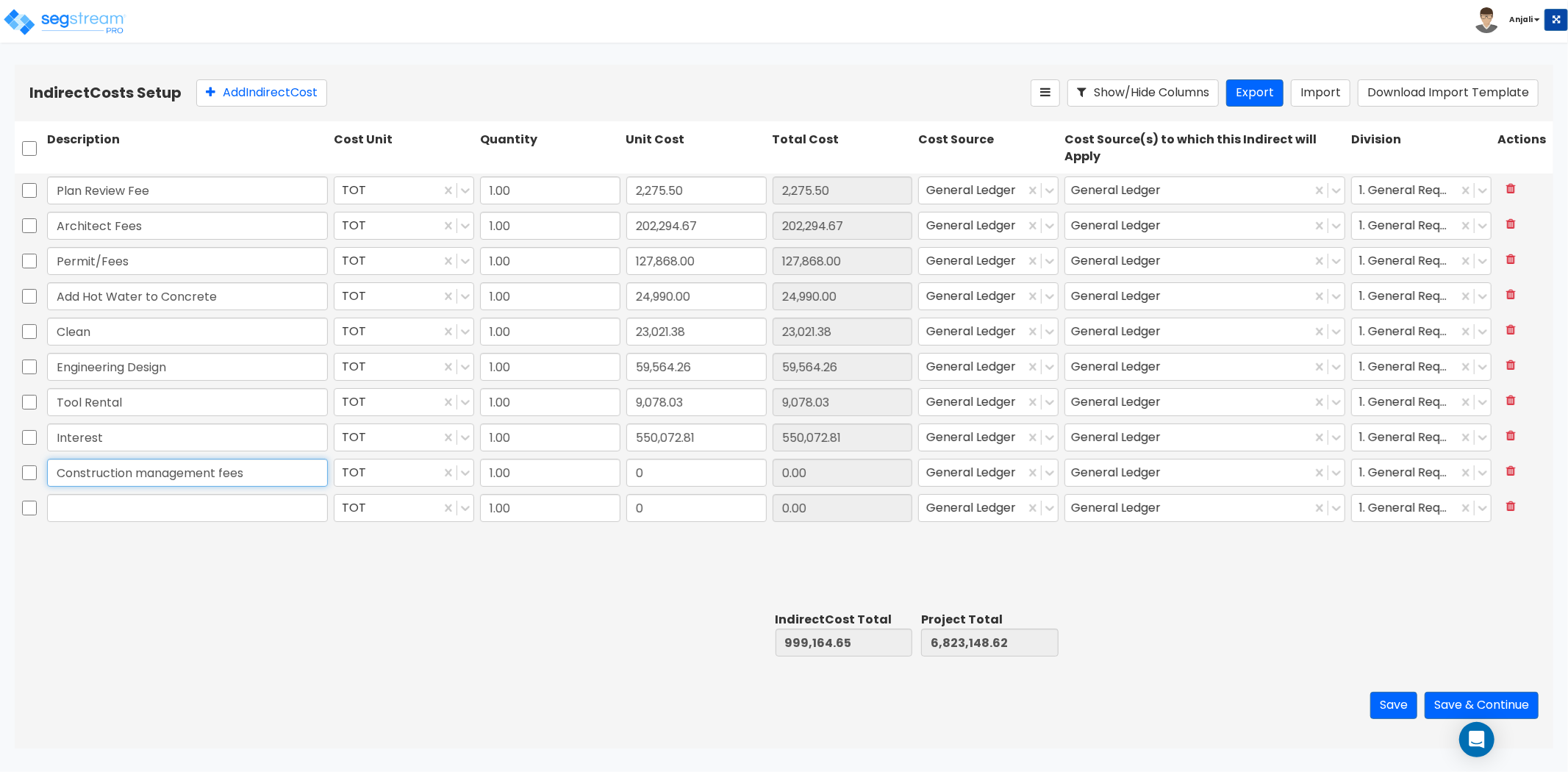
type input "Construction management fees"
click at [740, 471] on input "0" at bounding box center [696, 473] width 140 height 28
paste input "110,00"
type input "110,000"
type input "1,109,164.65"
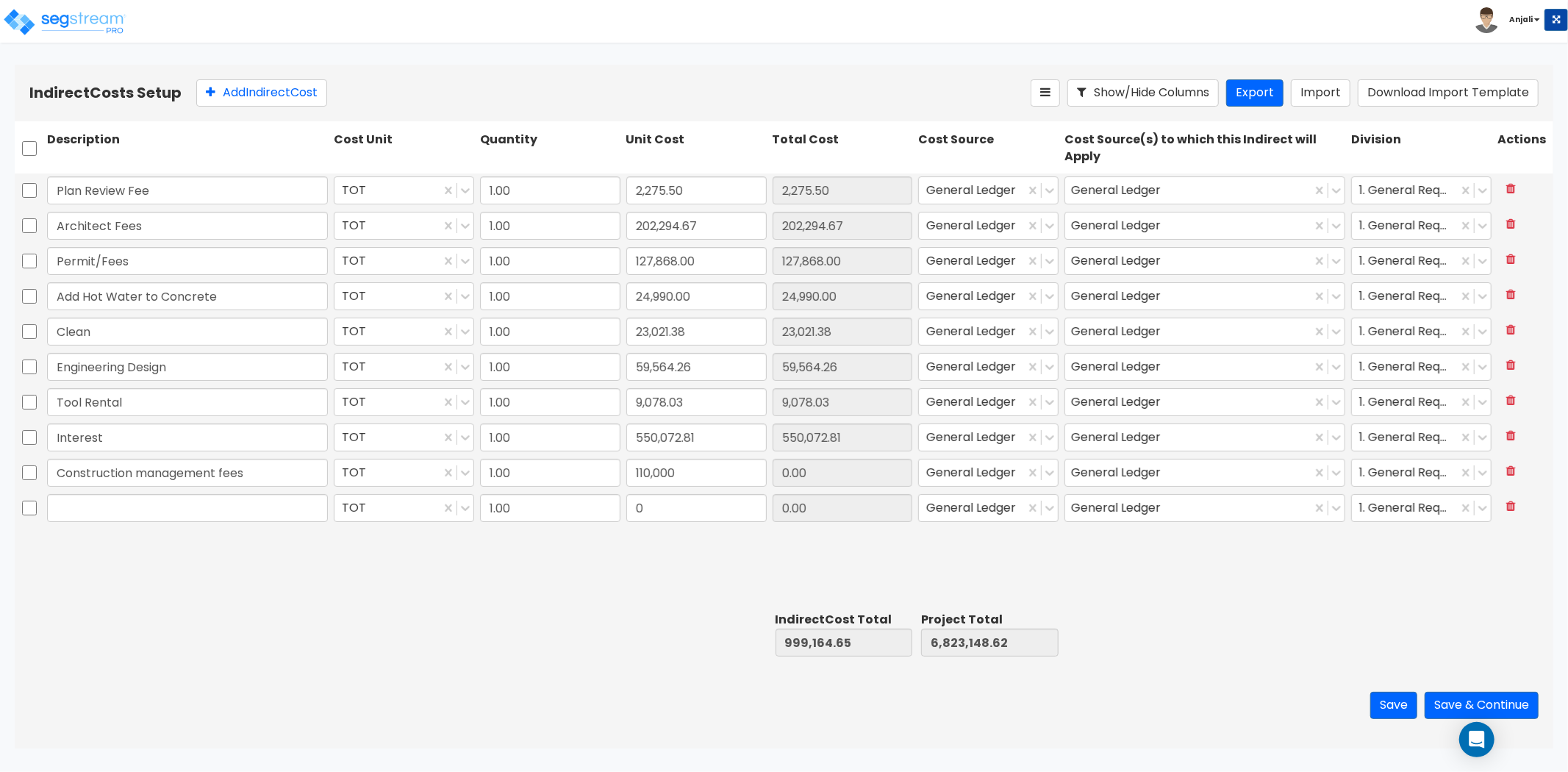
type input "6,933,148.62"
type input "110,000.00"
click at [120, 522] on div at bounding box center [187, 508] width 287 height 34
click at [125, 510] on input "text" at bounding box center [187, 508] width 281 height 28
paste input "Gen Cond"
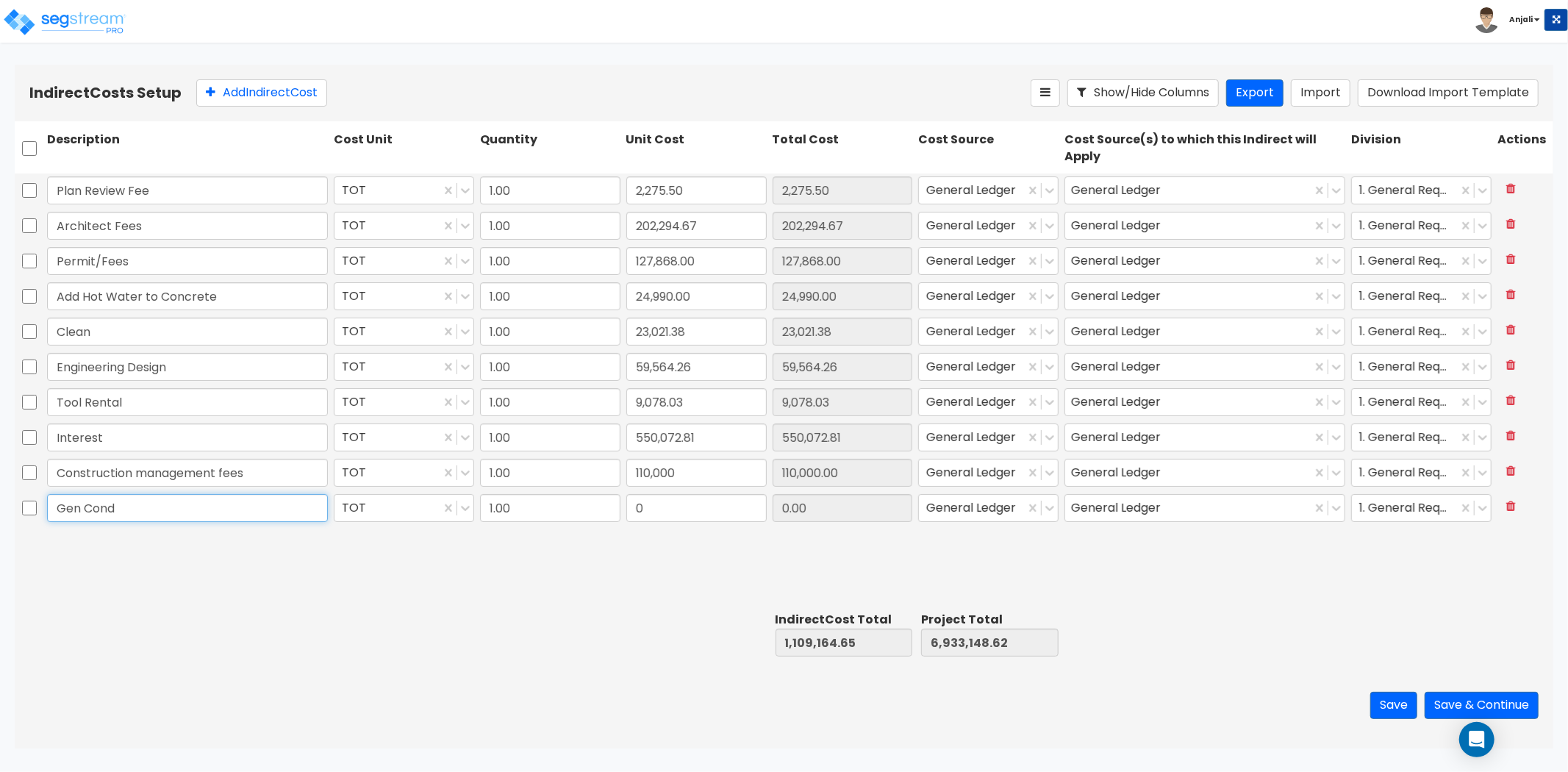
type input "Gen Cond"
click at [682, 511] on input "0" at bounding box center [696, 508] width 140 height 28
paste input "103,832.86"
type input "103,832.86"
click at [259, 94] on button "Add Indirect Cost" at bounding box center [261, 93] width 131 height 27
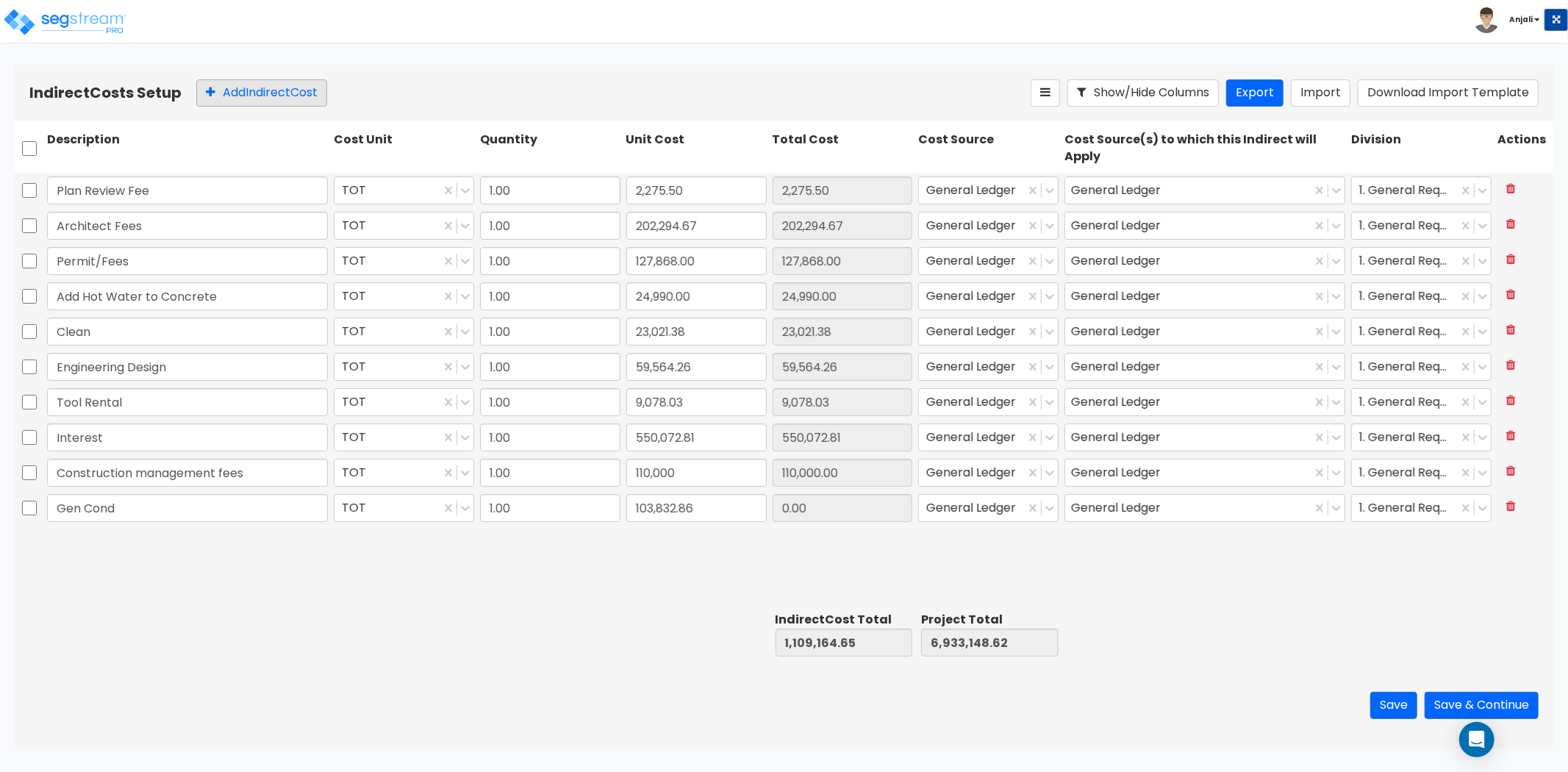
type input "1,212,997.51"
type input "7,036,981.48"
type input "103,832.86"
click at [259, 94] on button "Add Indirect Cost" at bounding box center [261, 93] width 131 height 27
click at [261, 542] on input "text" at bounding box center [187, 543] width 281 height 28
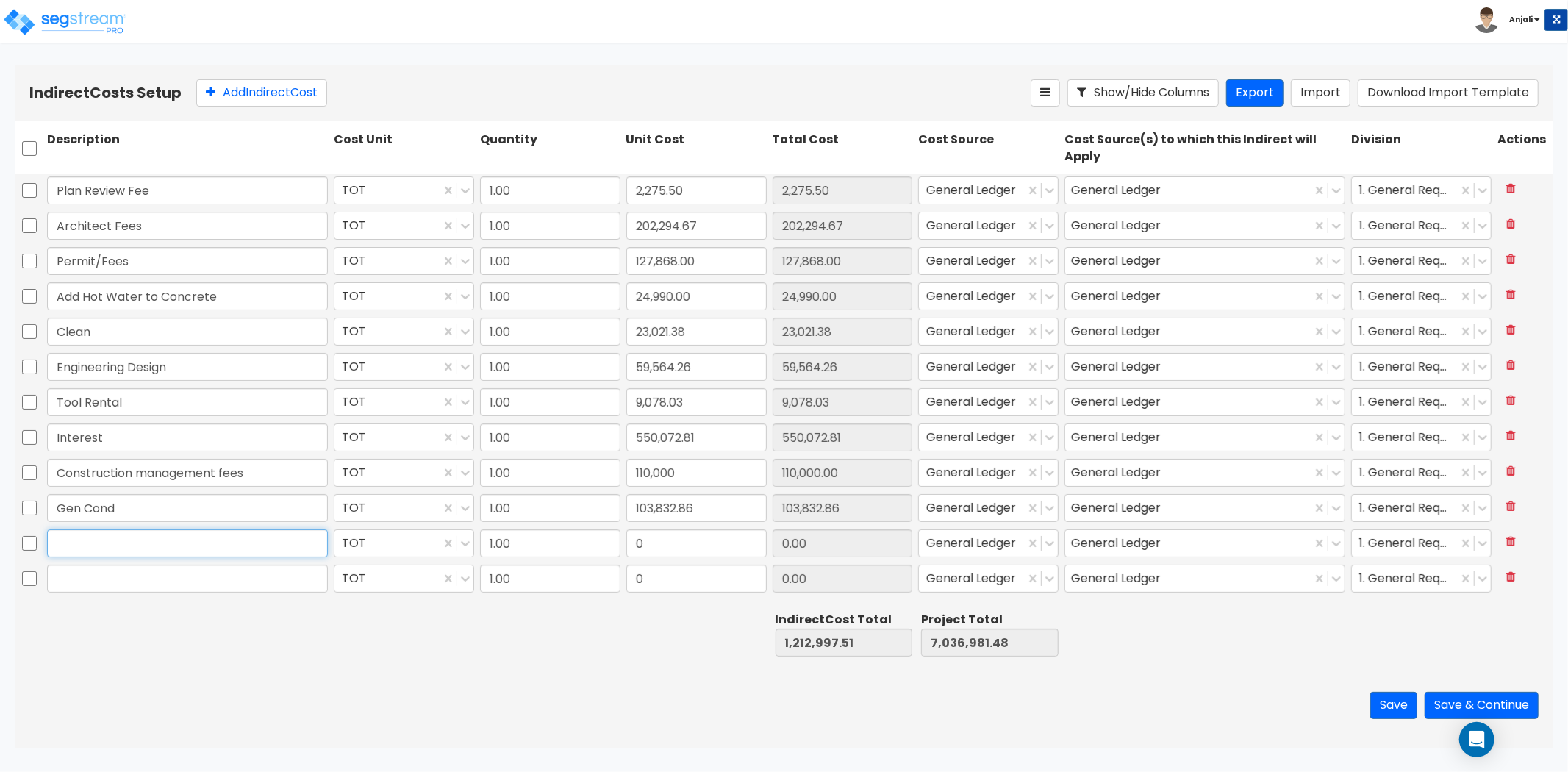
paste input "Real estate taxes"
type input "Real estate taxes"
click at [666, 537] on input "0" at bounding box center [696, 543] width 140 height 28
paste input "105,729.97"
type input "105,729.97"
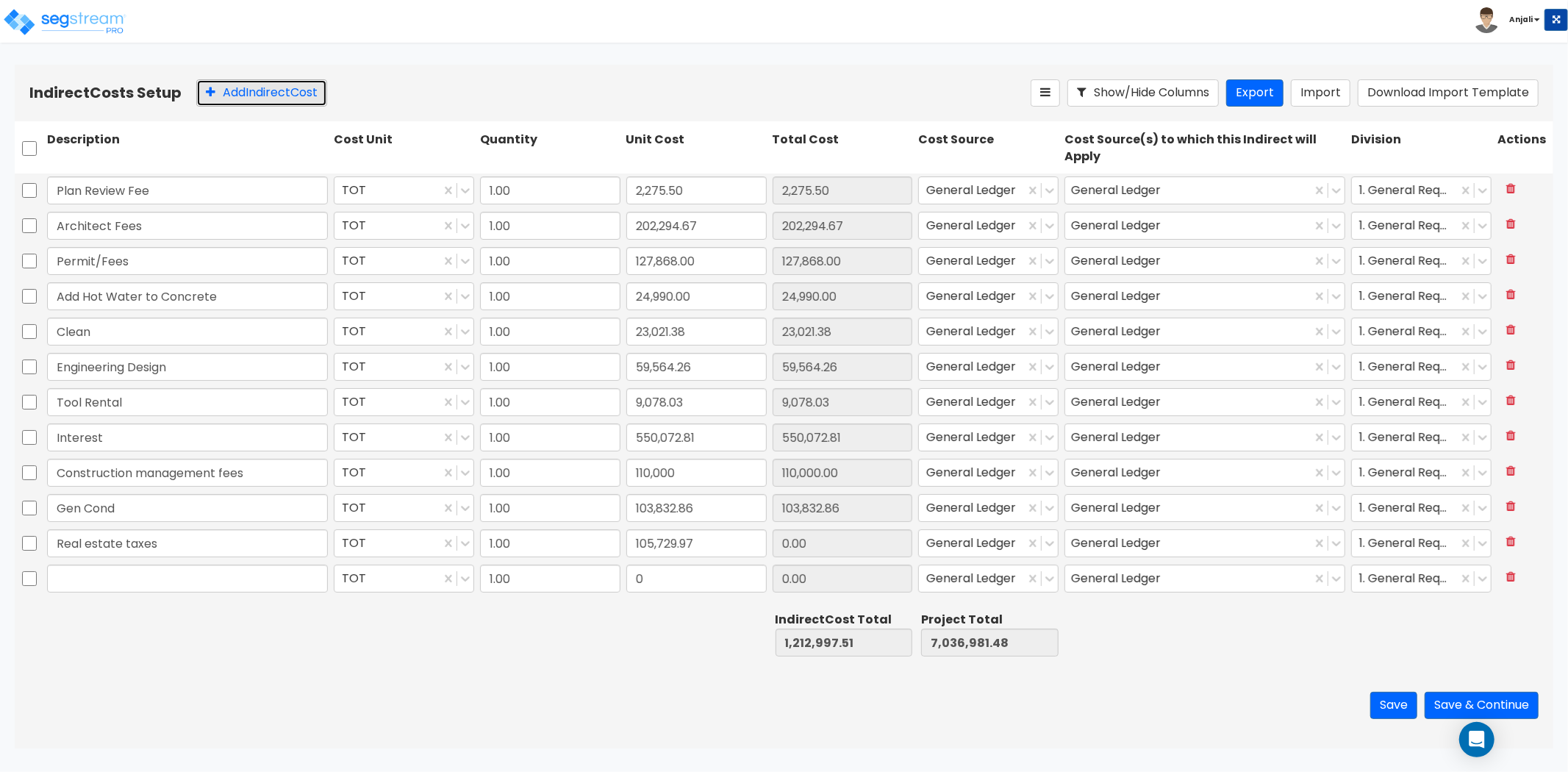
type input "1,318,727.48"
type input "7,142,711.45"
type input "105,729.97"
click at [243, 98] on button "Add Indirect Cost" at bounding box center [261, 93] width 131 height 27
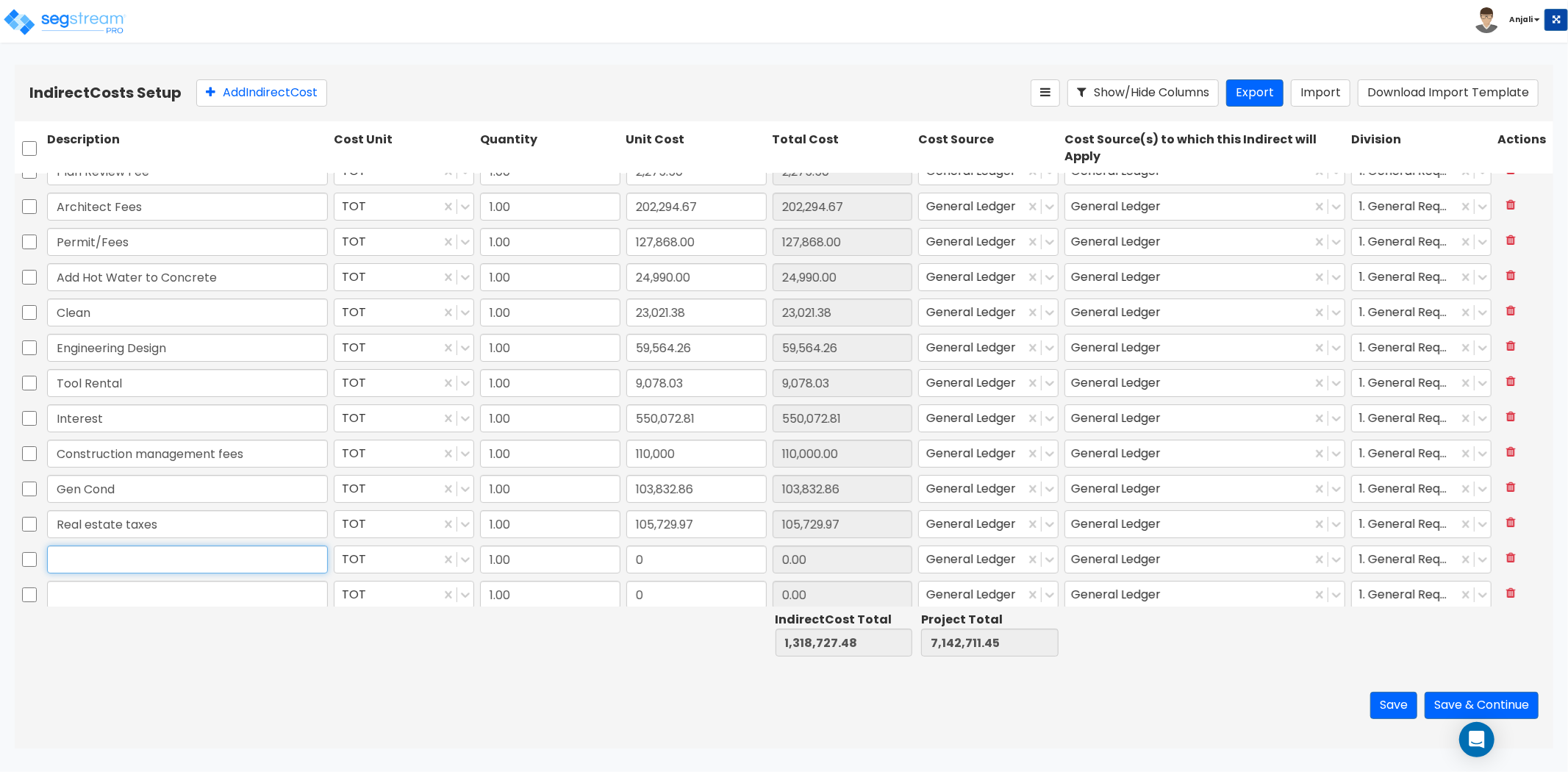
click at [100, 548] on input "text" at bounding box center [187, 559] width 281 height 28
paste input "Other Soft"
type input "Other Soft"
click at [712, 559] on input "0" at bounding box center [696, 559] width 140 height 28
paste input "65,413.23"
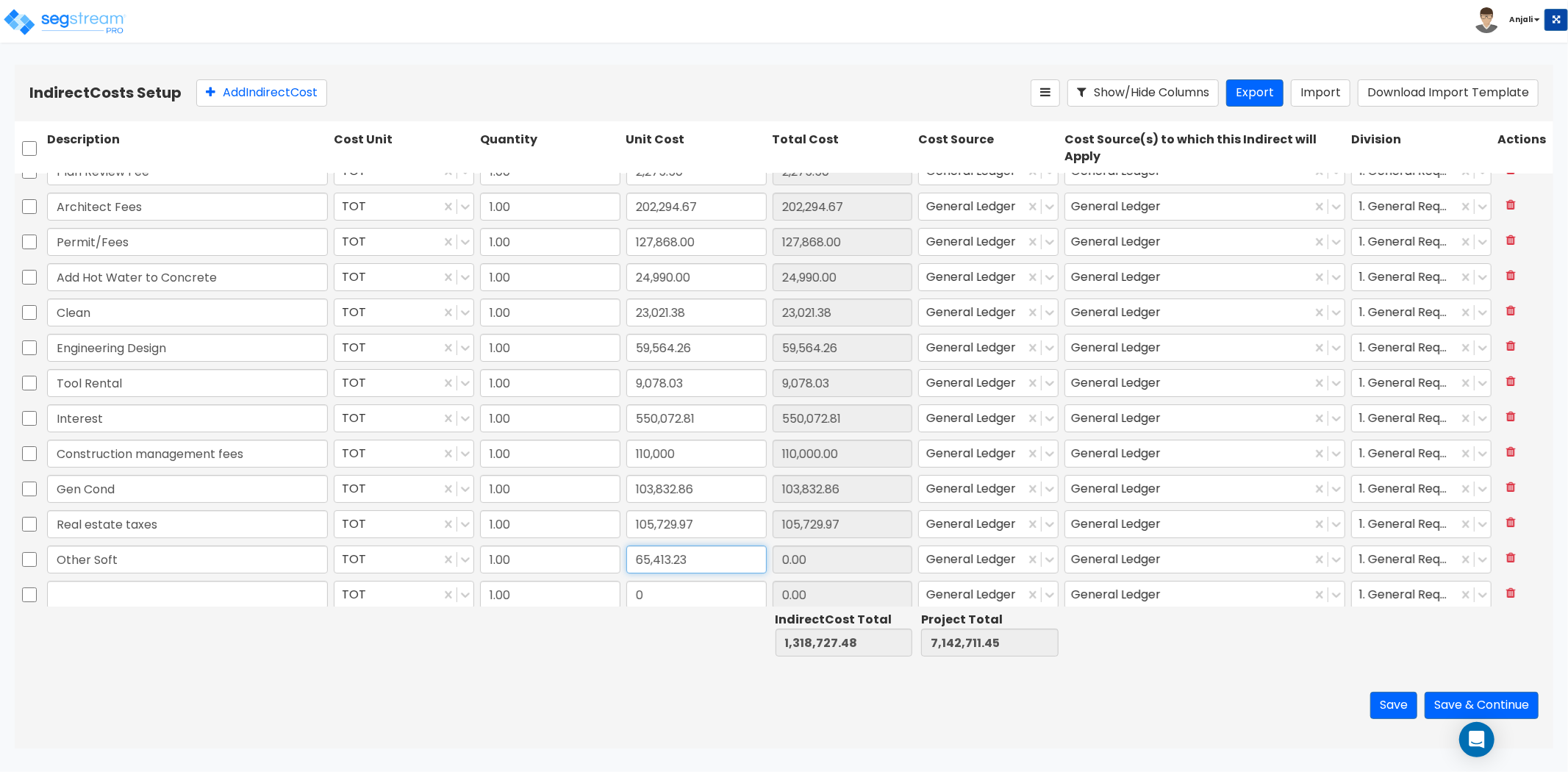
type input "65,413.23"
click at [582, 682] on div "Save Save & Continue" at bounding box center [784, 706] width 1539 height 86
type input "1,384,140.71"
type input "7,208,124.68"
type input "65,413.23"
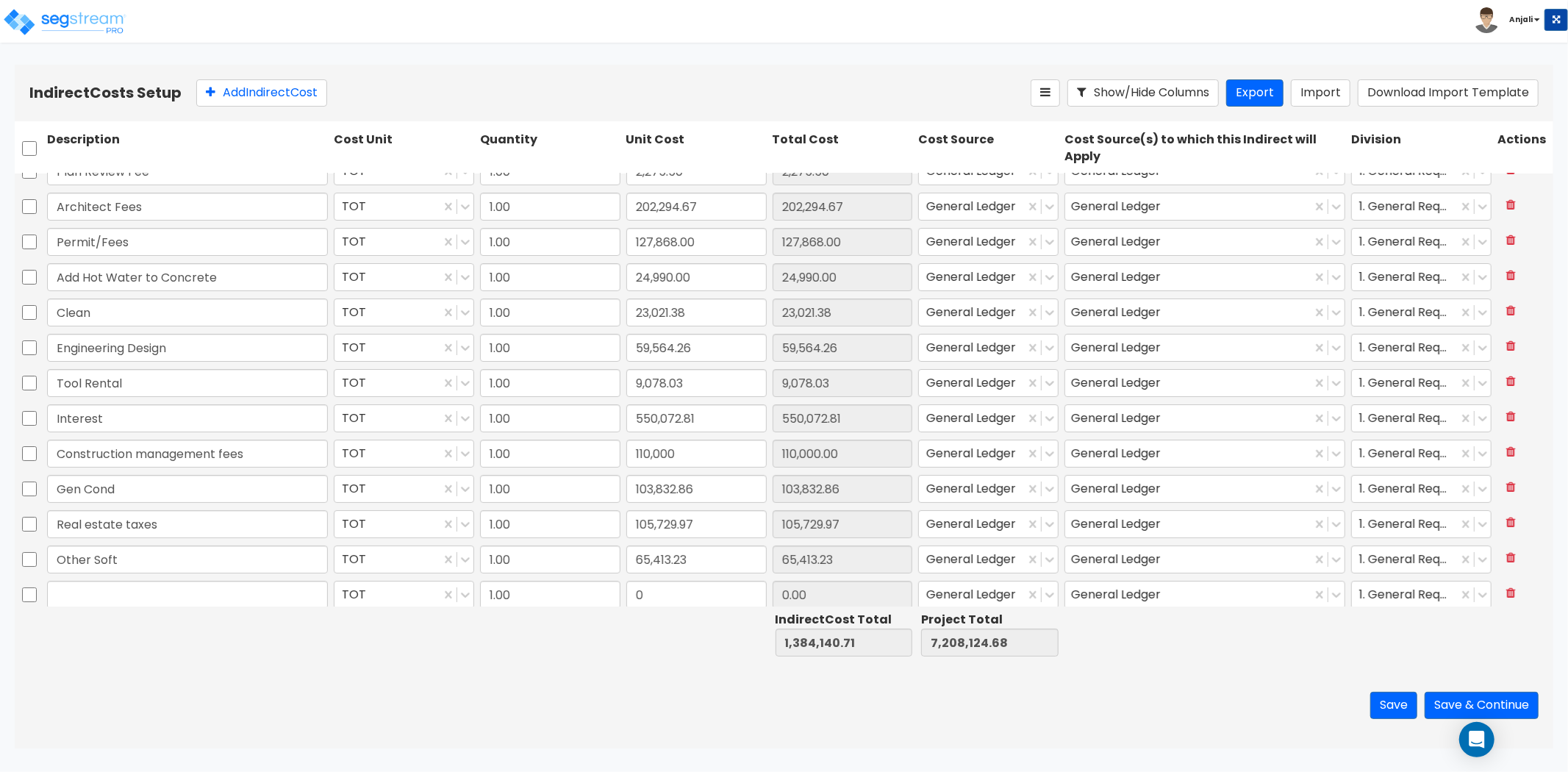
click at [100, 590] on input "text" at bounding box center [187, 594] width 281 height 28
click at [104, 591] on input "text" at bounding box center [187, 594] width 281 height 28
click at [113, 594] on input "text" at bounding box center [187, 594] width 281 height 28
click at [113, 591] on input "text" at bounding box center [187, 594] width 281 height 28
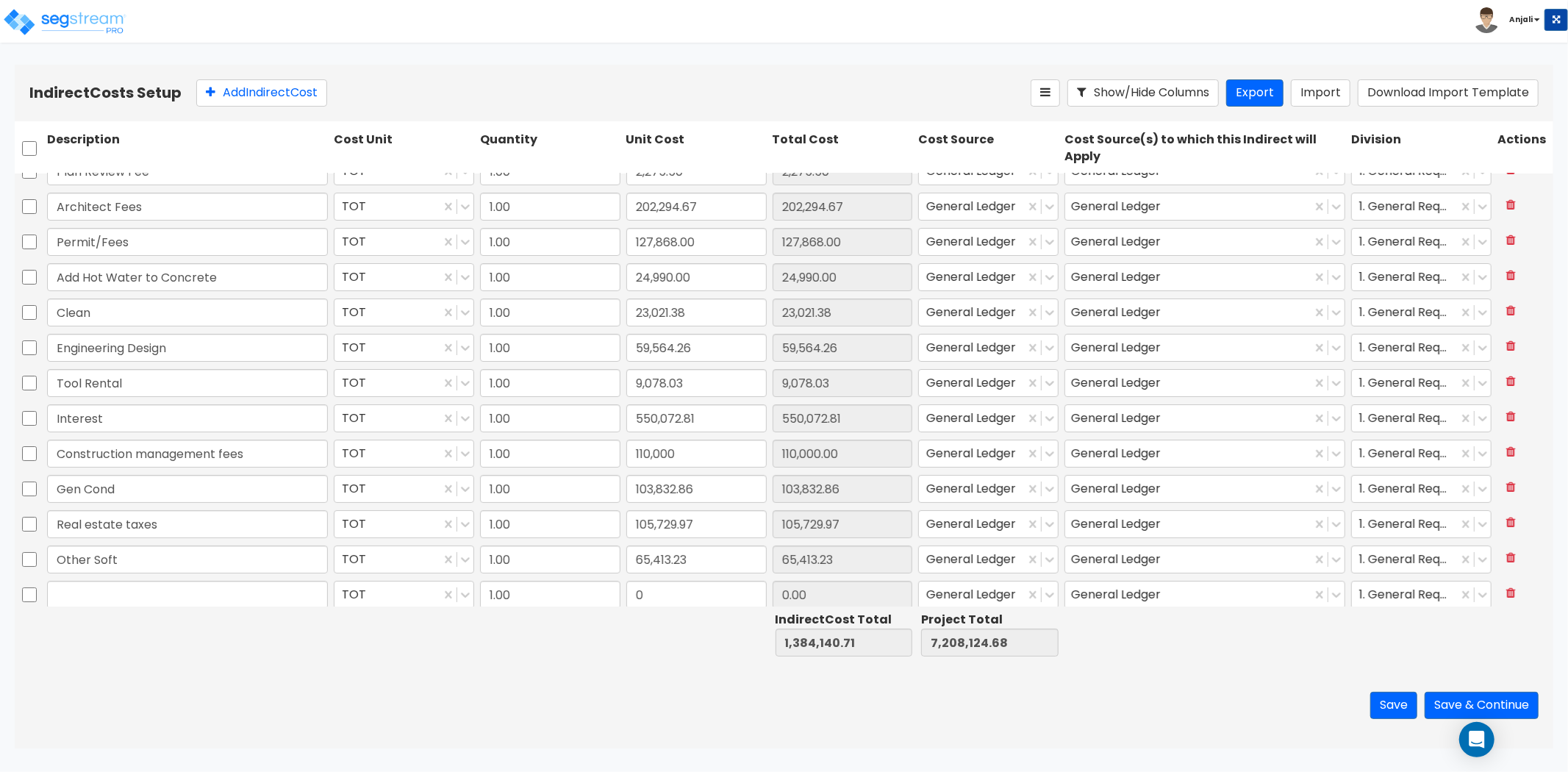
click at [113, 591] on input "text" at bounding box center [187, 594] width 281 height 28
click at [285, 93] on button "Add Indirect Cost" at bounding box center [261, 93] width 131 height 27
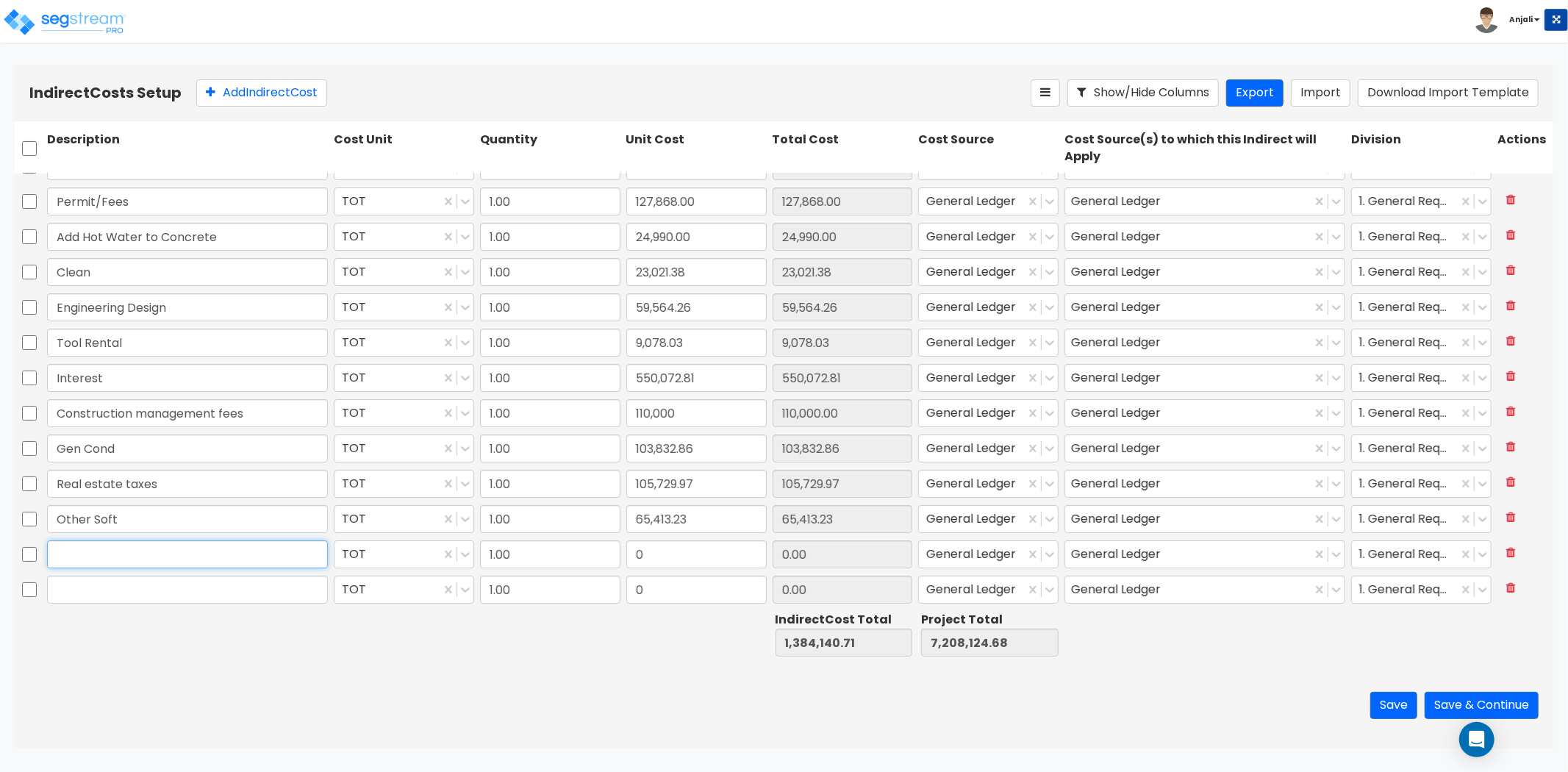
click at [125, 551] on input "text" at bounding box center [187, 555] width 281 height 28
paste input "Predevelopment"
type input "Predevelopment"
click at [685, 541] on input "0" at bounding box center [696, 555] width 140 height 28
paste input "2,704.05"
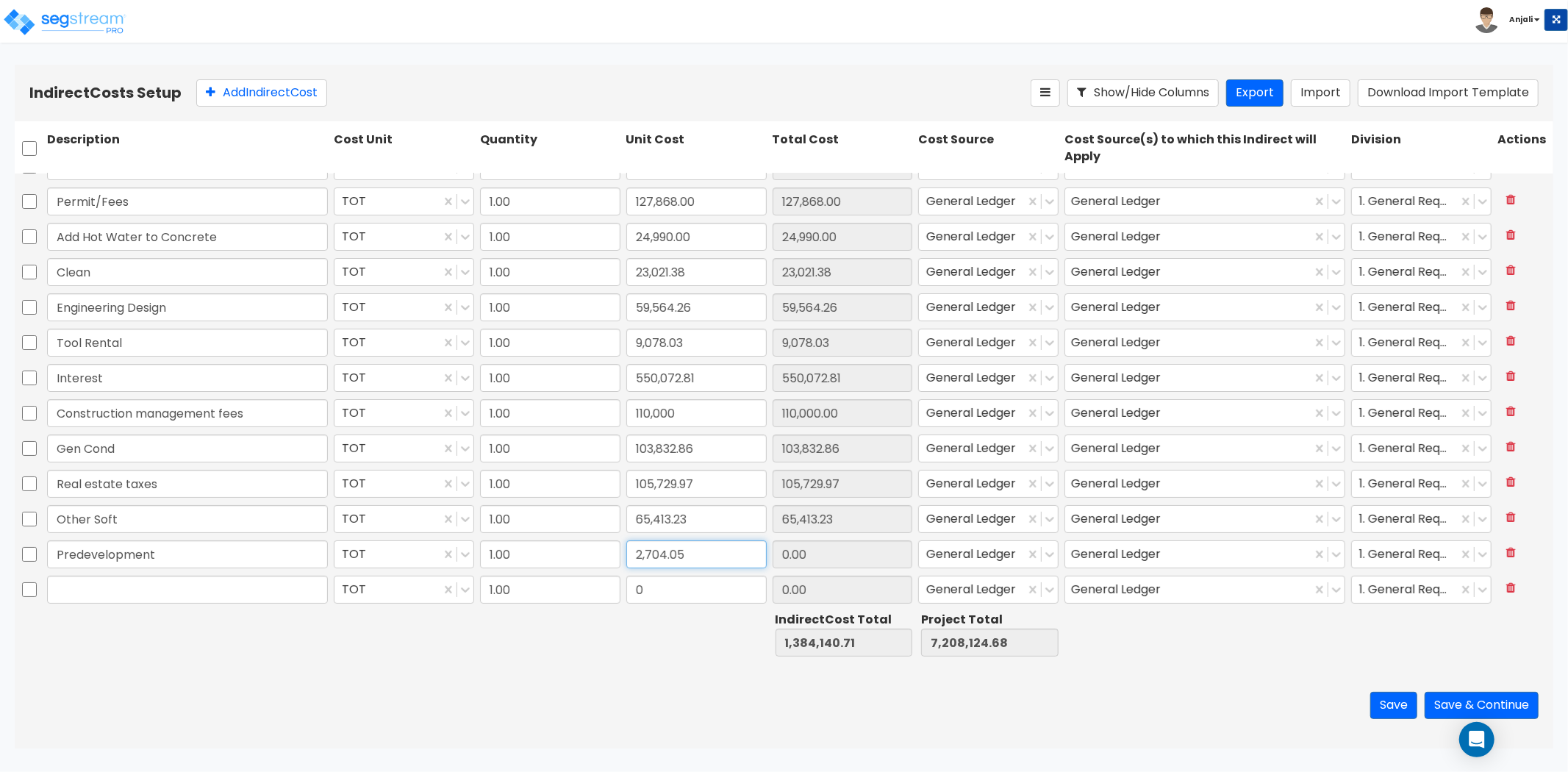
type input "2,704.05"
click at [633, 629] on div at bounding box center [697, 634] width 147 height 50
type input "1,386,844.76"
type input "7,210,828.73"
type input "2,704.05"
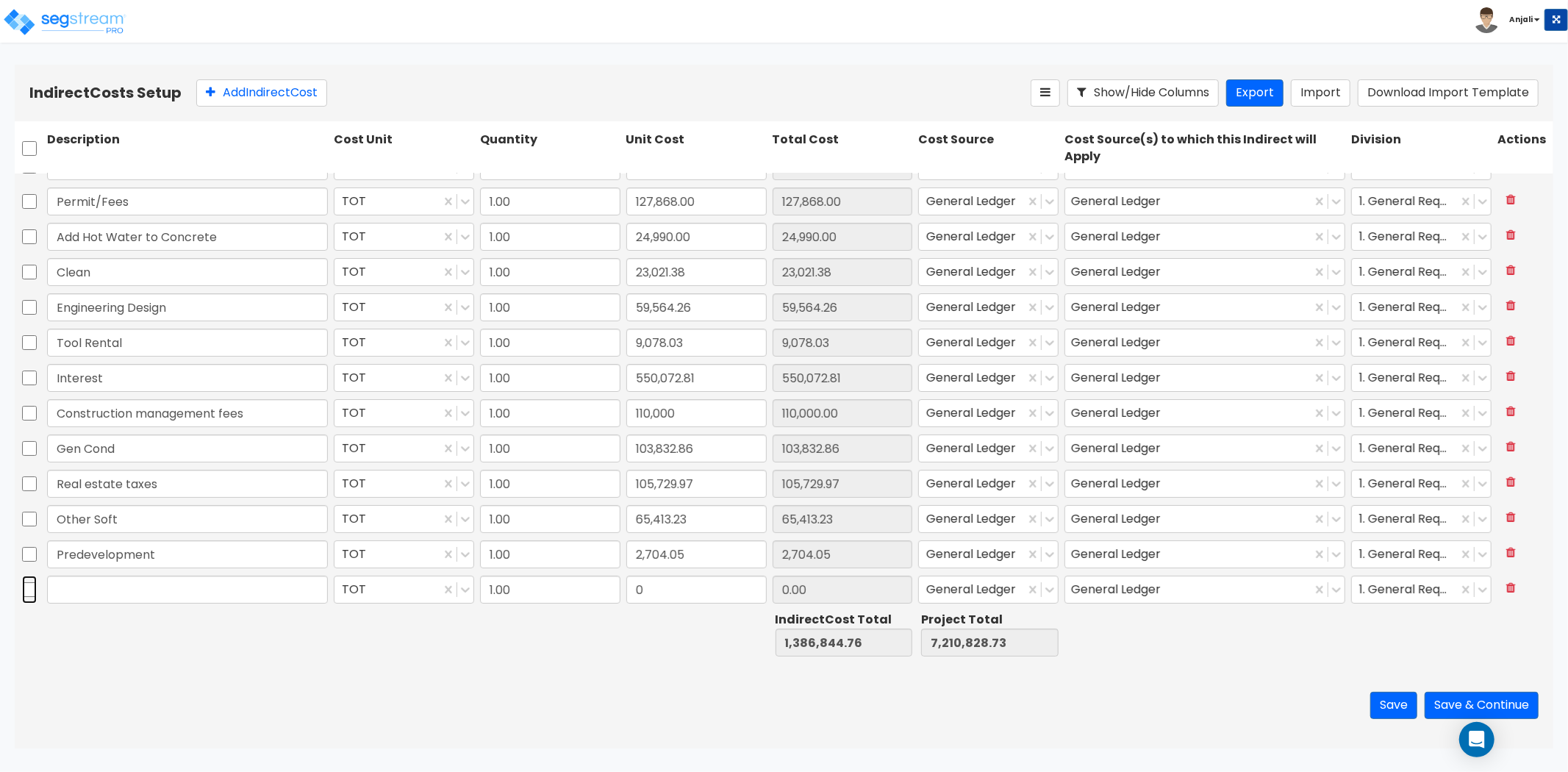
click at [31, 590] on input "checkbox" at bounding box center [29, 590] width 15 height 28
checkbox input "true"
click at [368, 93] on icon at bounding box center [362, 93] width 11 height 15
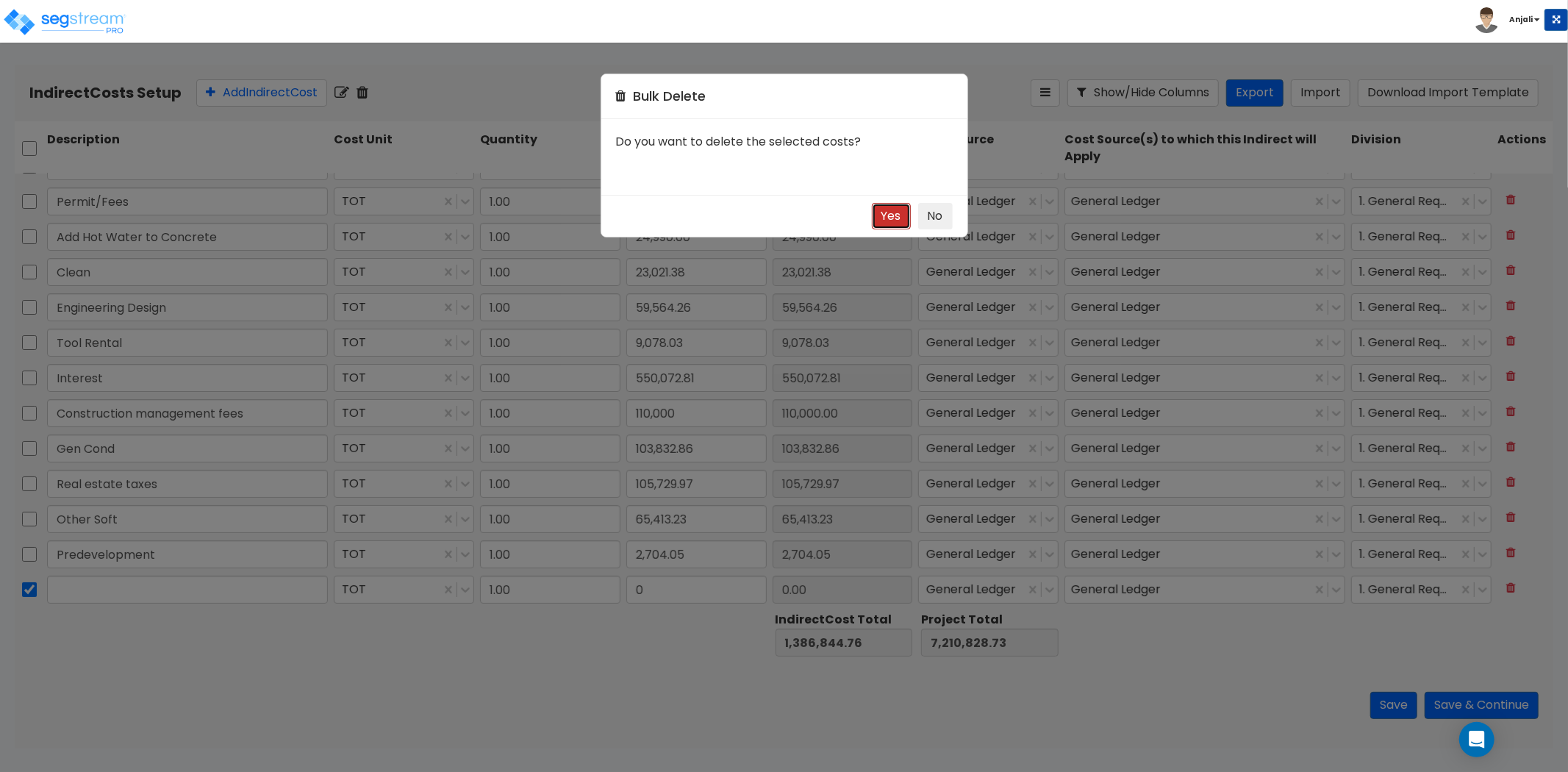
click at [891, 215] on button "Yes" at bounding box center [891, 216] width 39 height 27
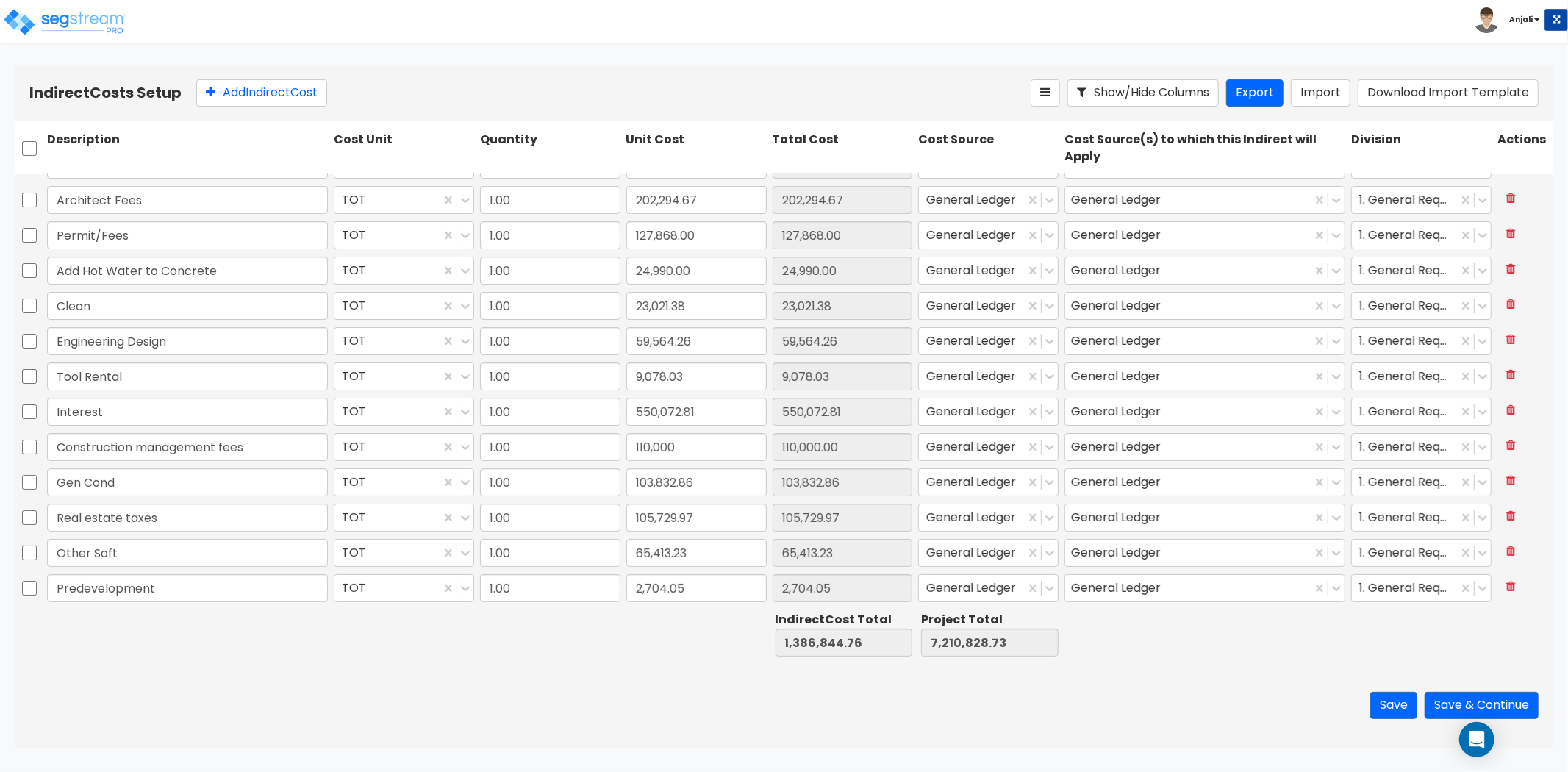
scroll to position [24, 0]
click at [1408, 703] on button "Save" at bounding box center [1394, 705] width 47 height 27
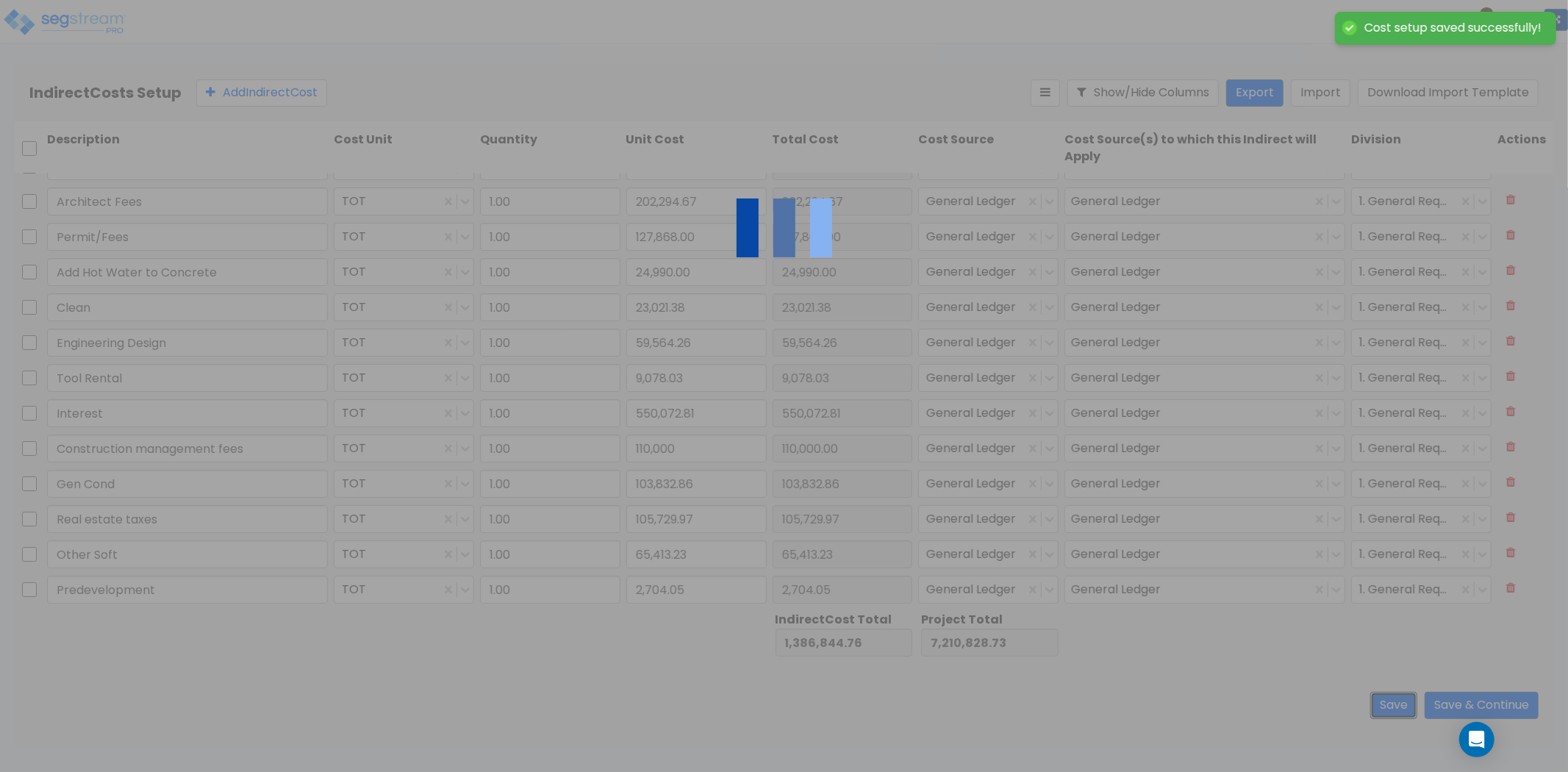
type input "Interest"
type input "110,000.00"
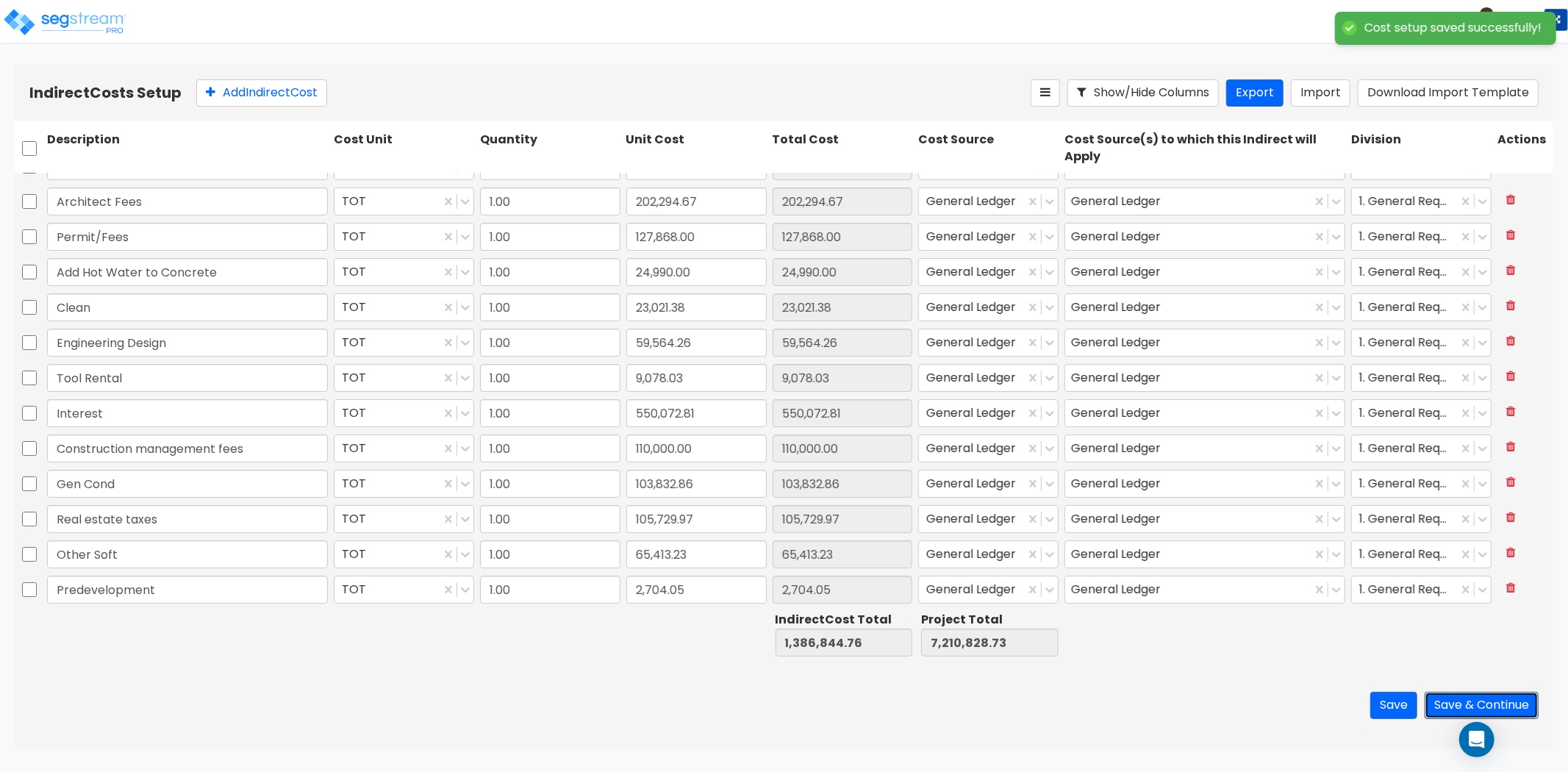
click at [1453, 702] on button "Save & Continue" at bounding box center [1482, 705] width 114 height 27
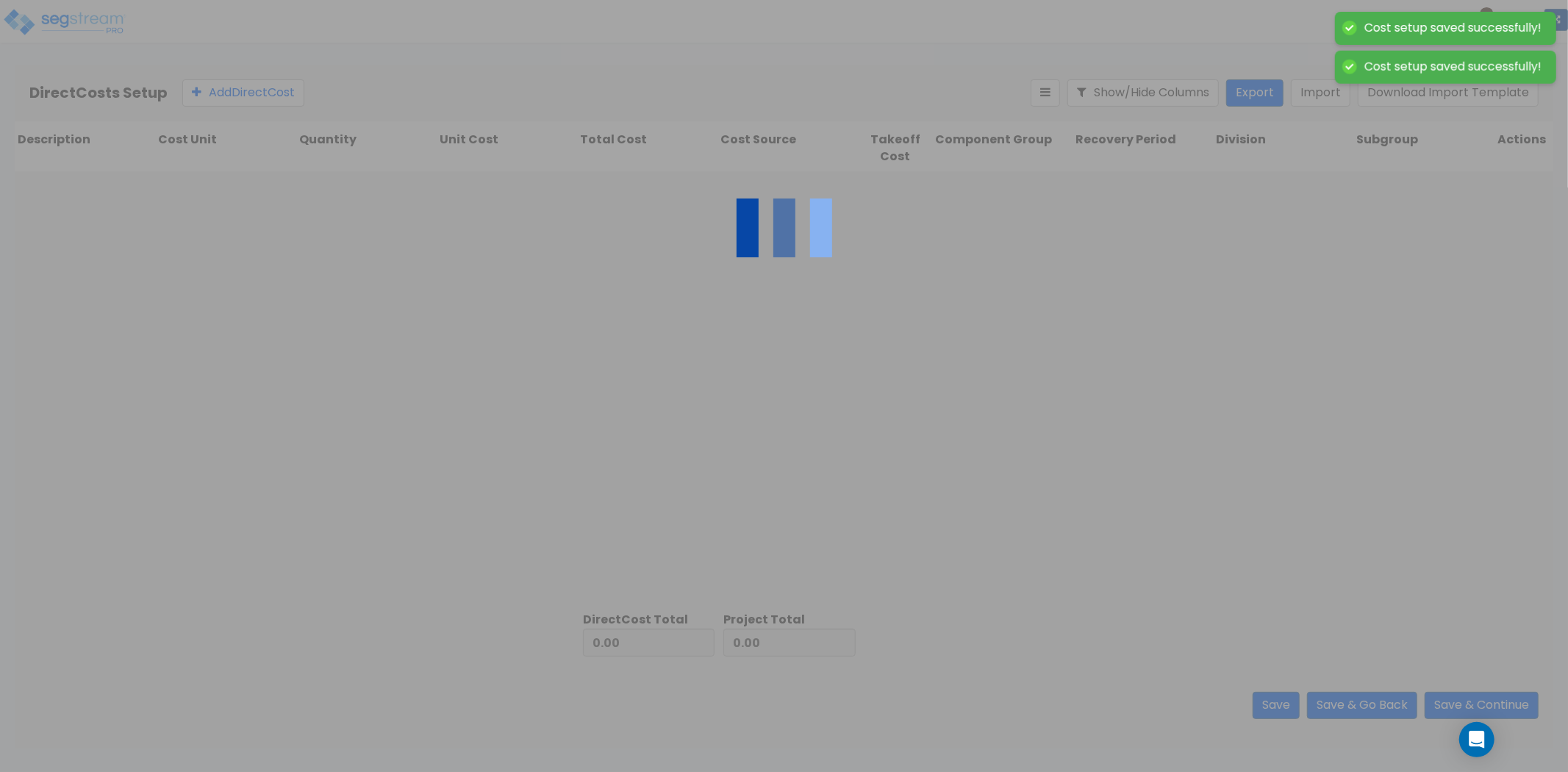
type input "1,386,844.76"
type input "5,823,983.97"
type input "7,210,828.73"
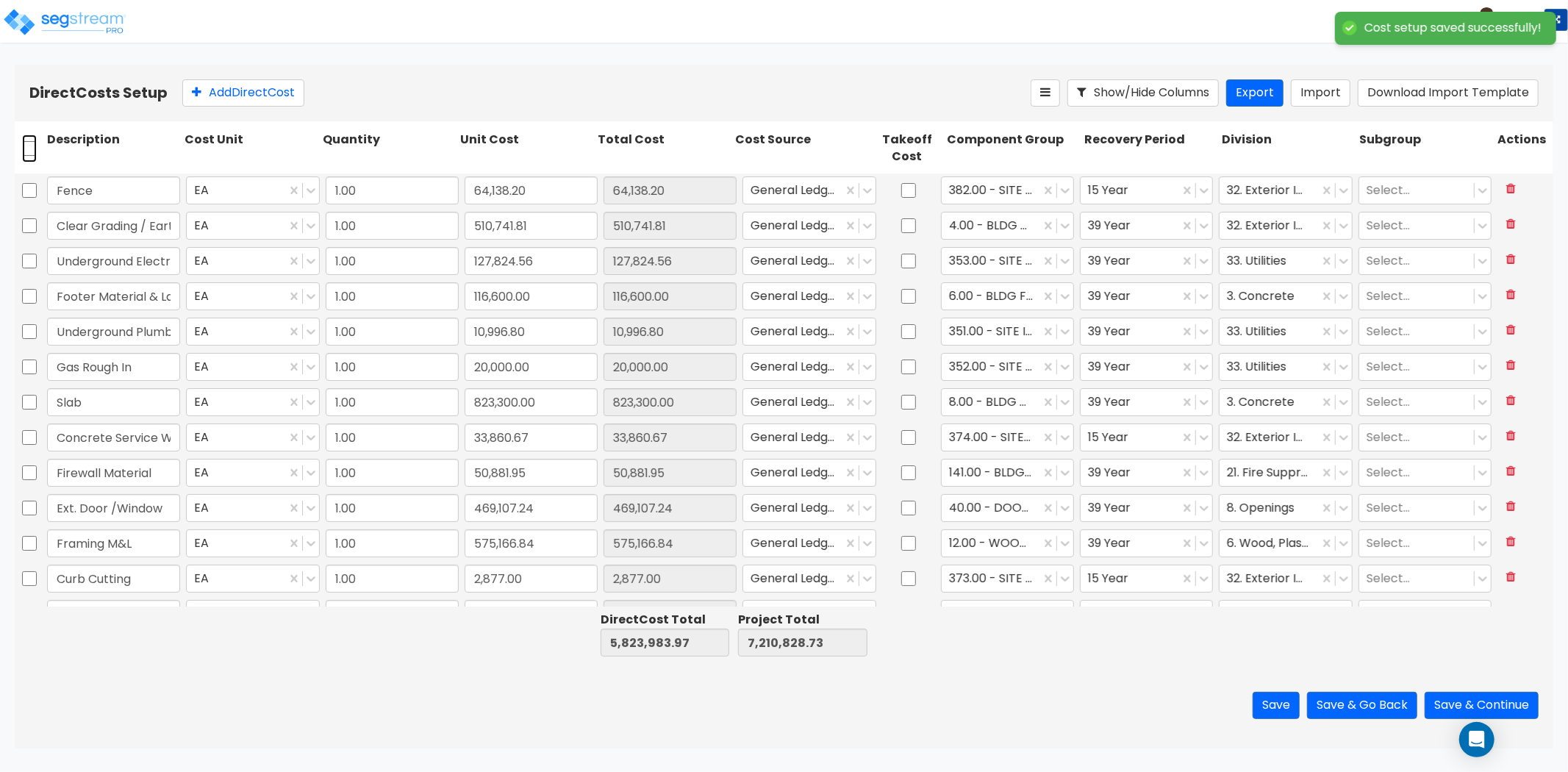
click at [31, 155] on input "checkbox" at bounding box center [29, 148] width 15 height 28
checkbox input "true"
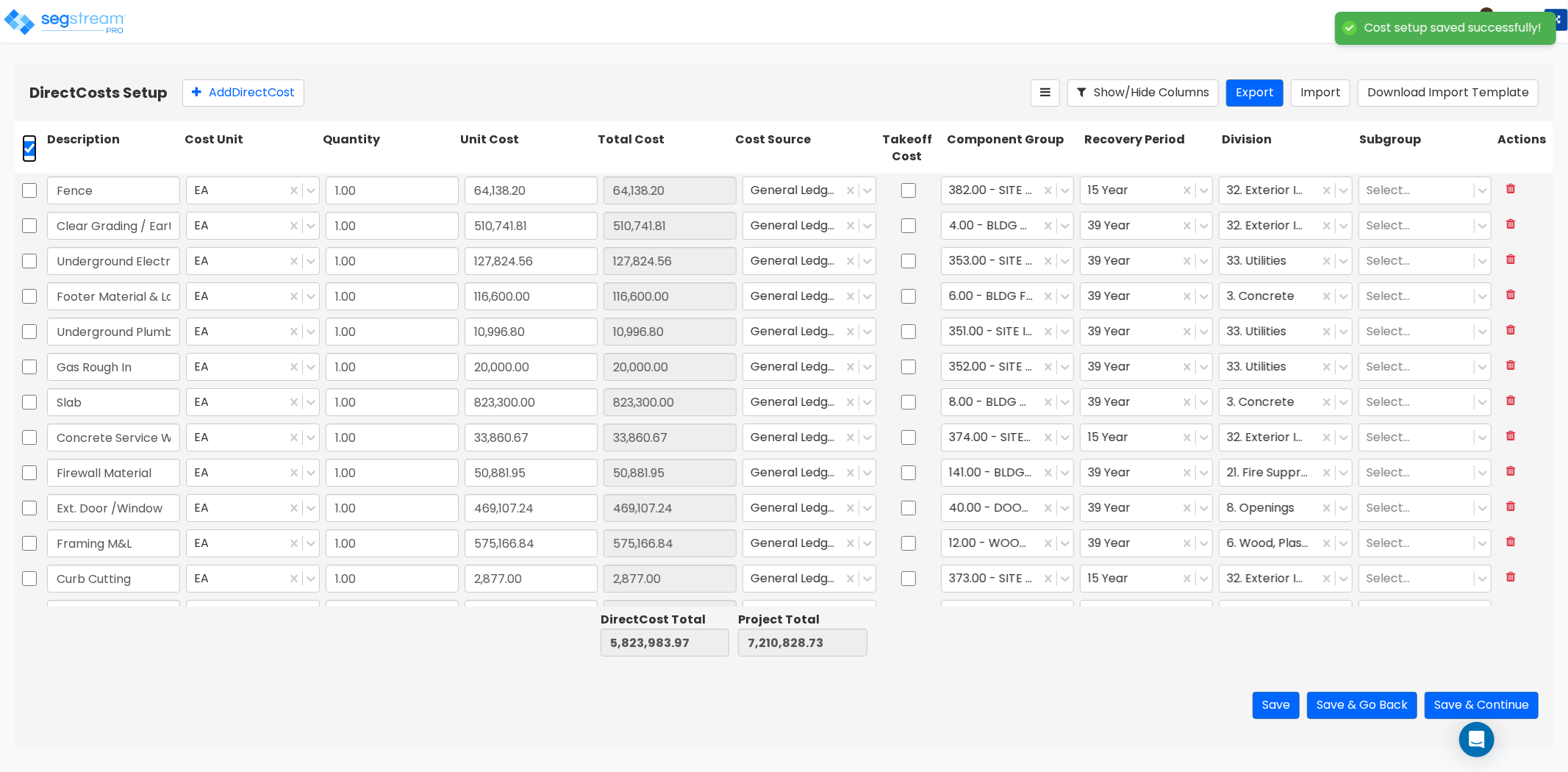
checkbox input "true"
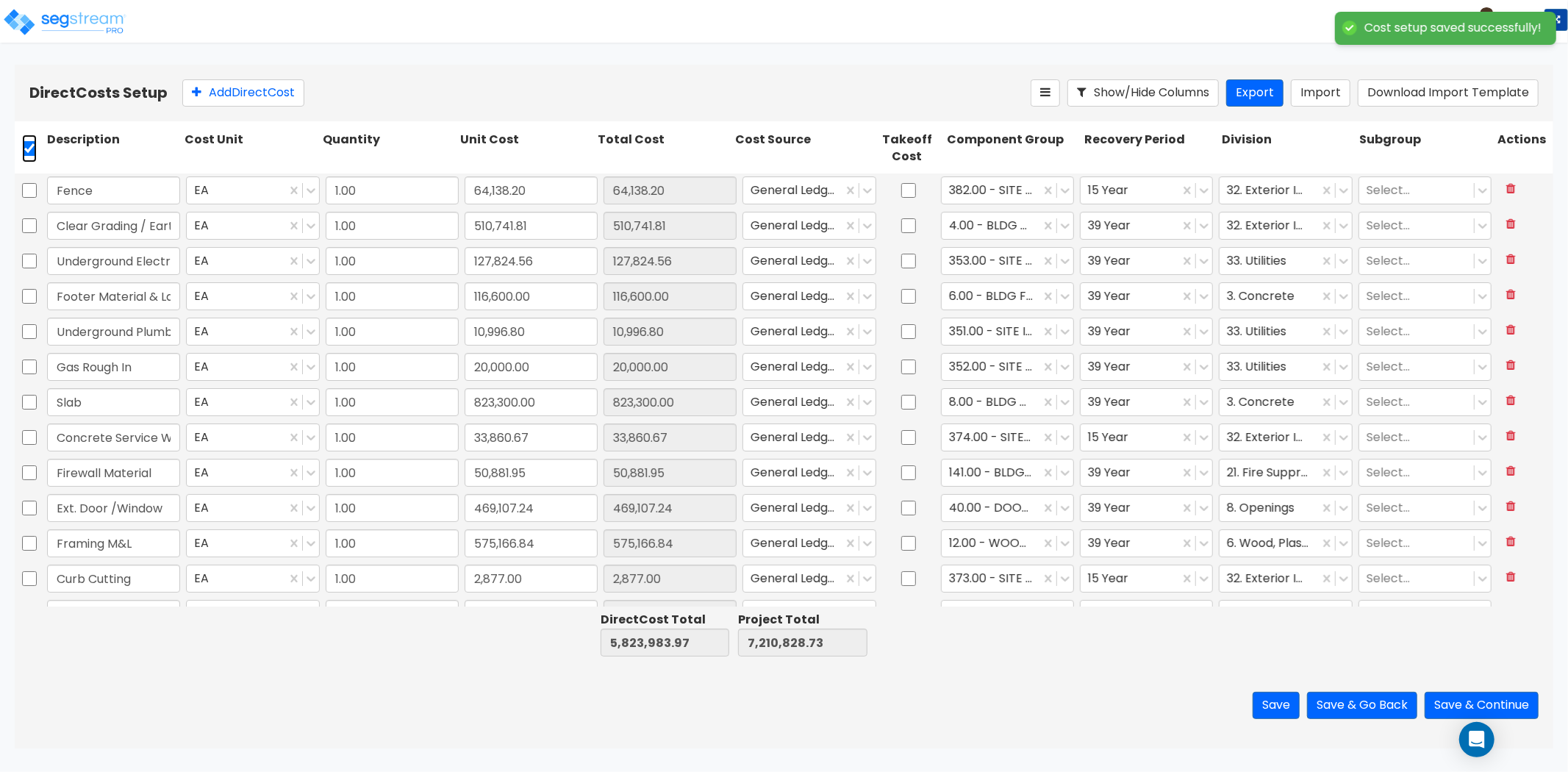
checkbox input "true"
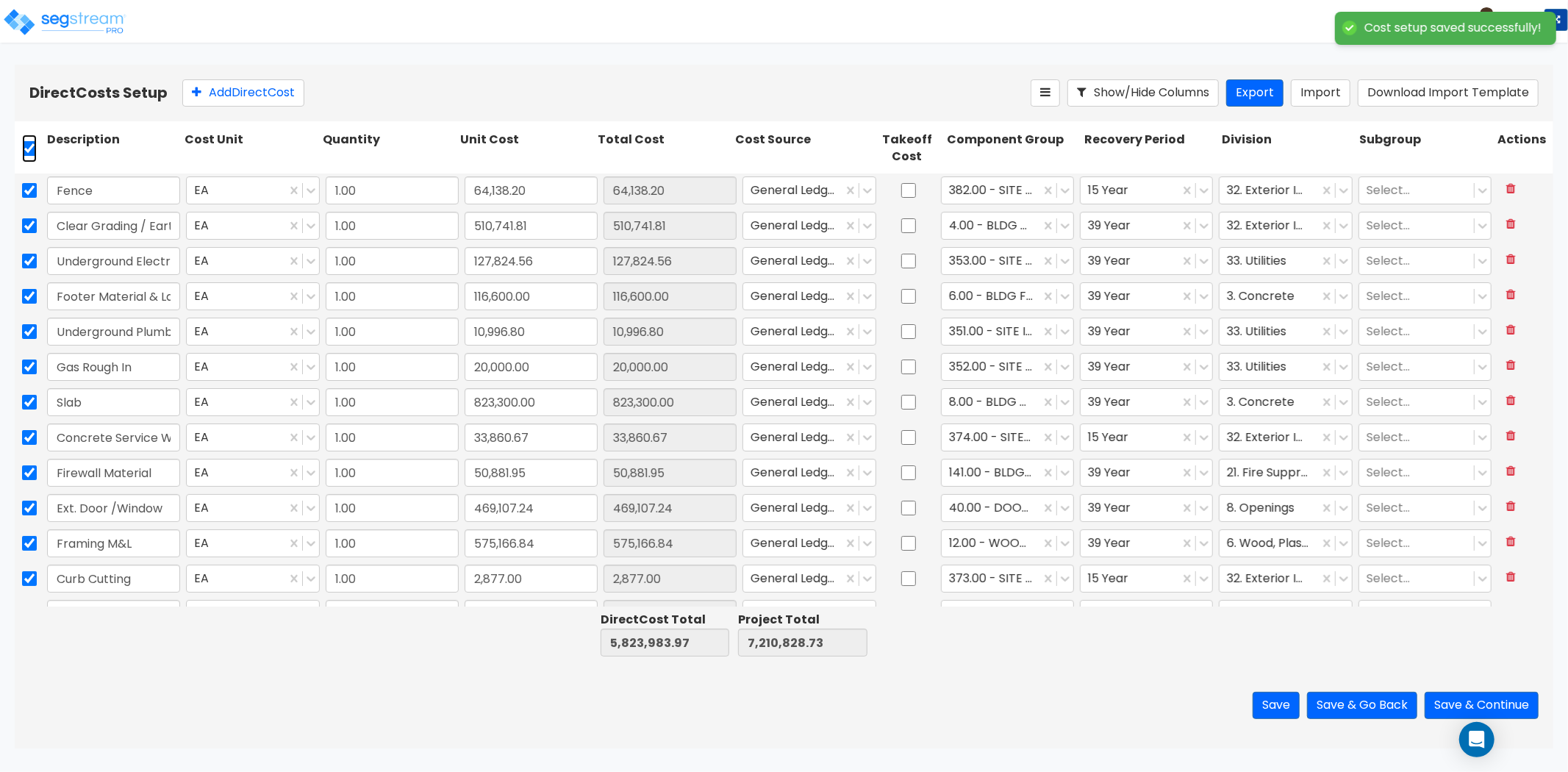
checkbox input "true"
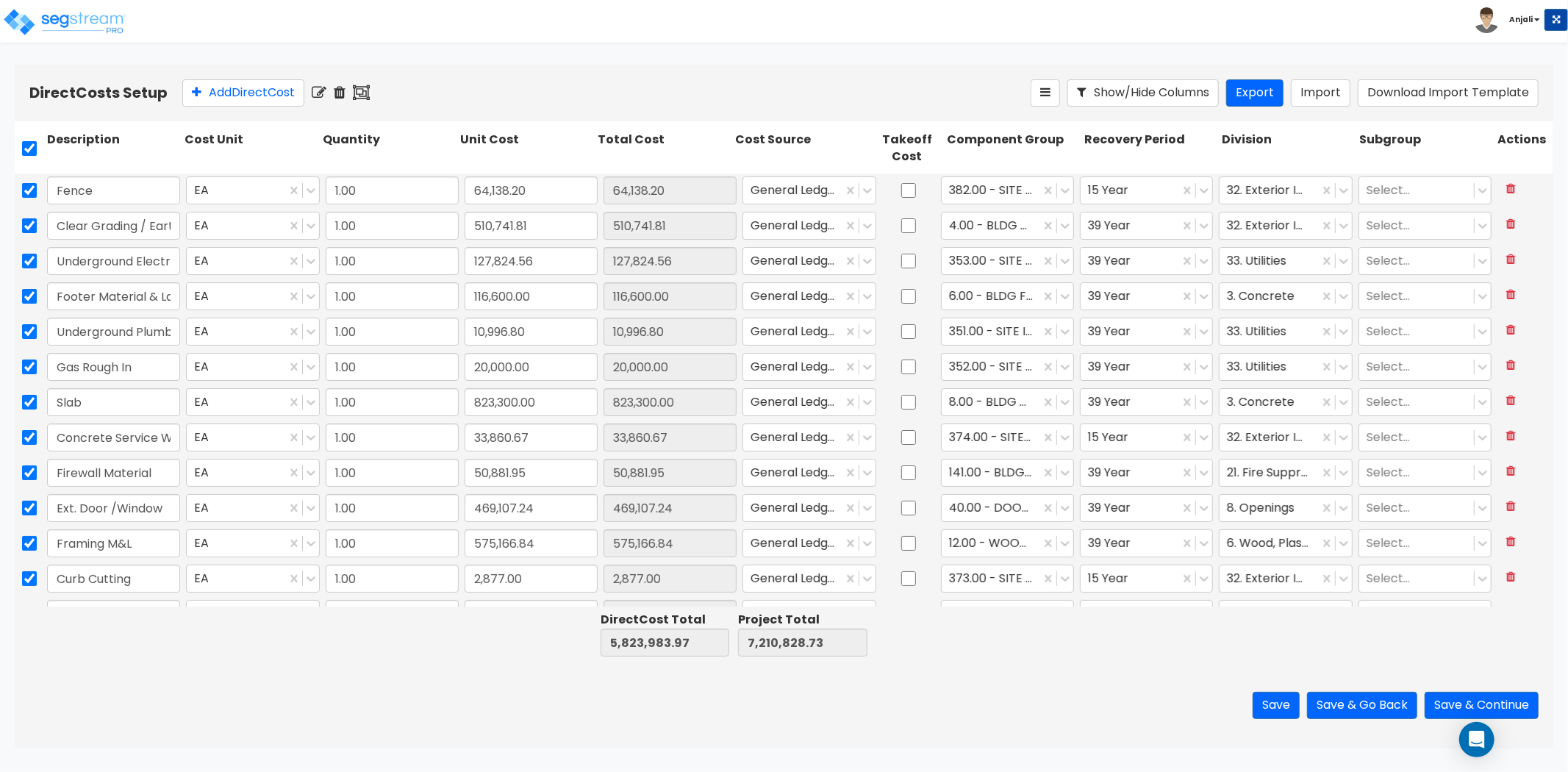
click at [324, 94] on icon at bounding box center [319, 93] width 15 height 15
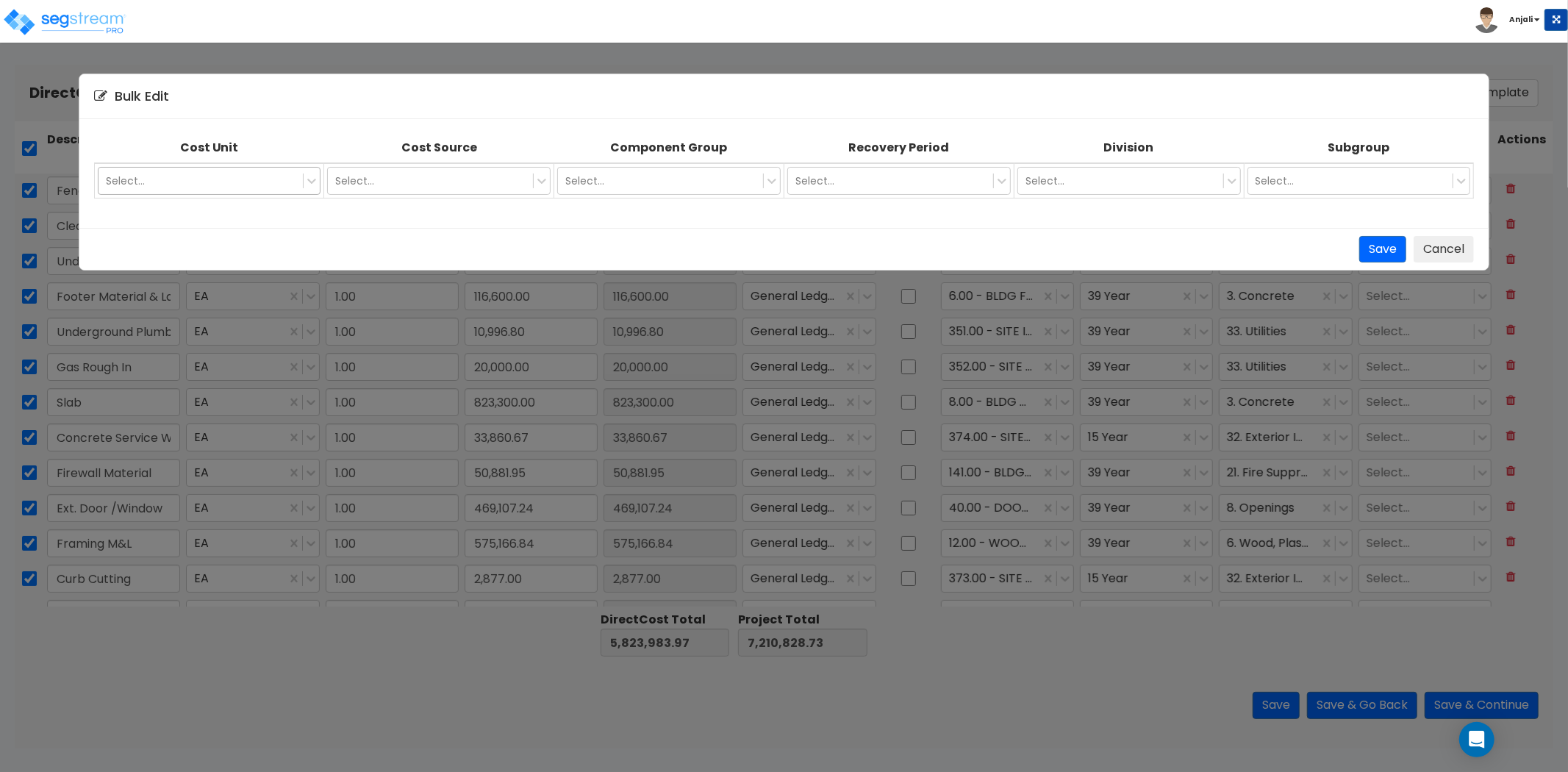
click at [206, 185] on div at bounding box center [201, 181] width 191 height 18
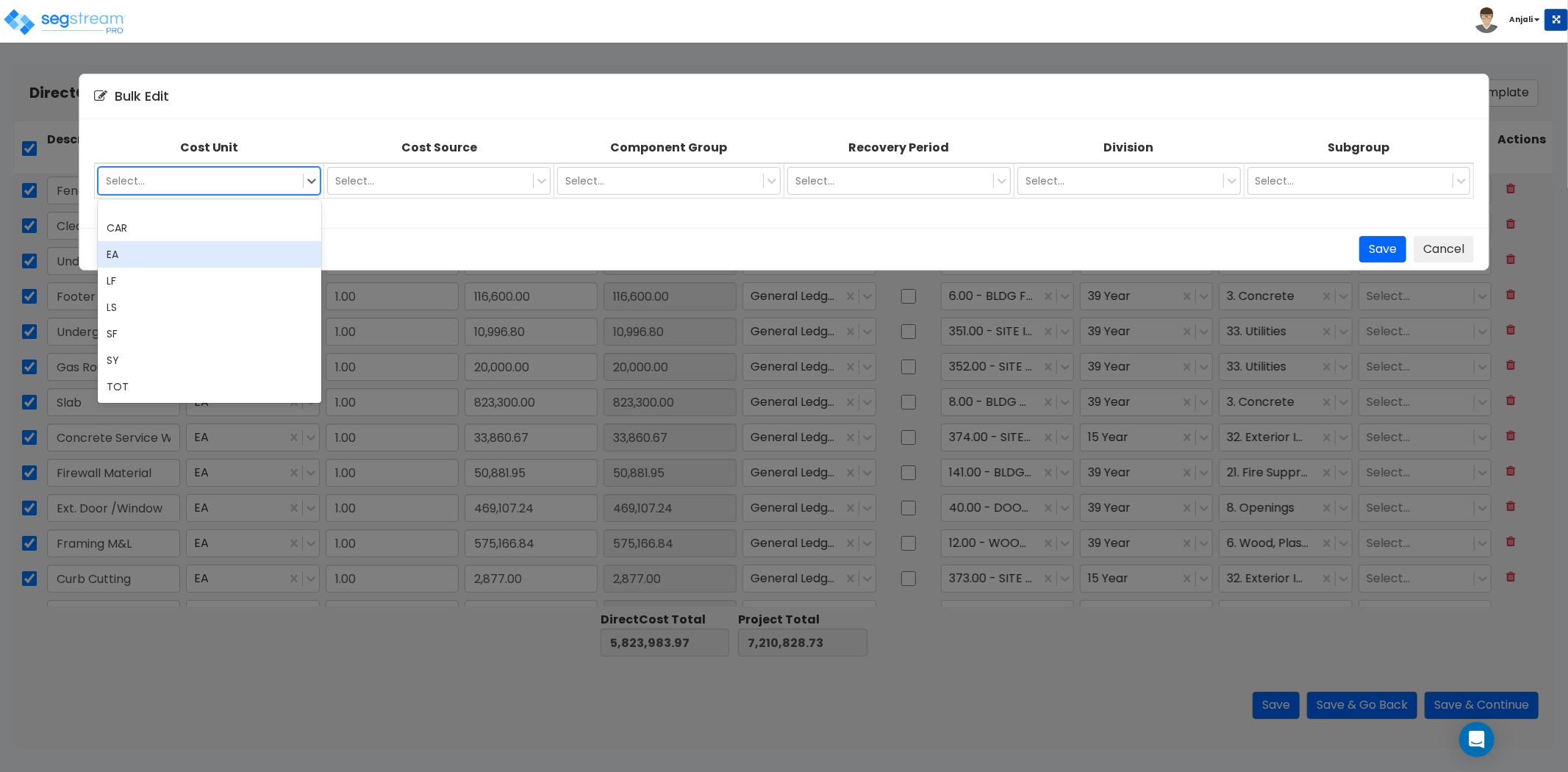
click at [148, 247] on div "EA" at bounding box center [209, 254] width 224 height 27
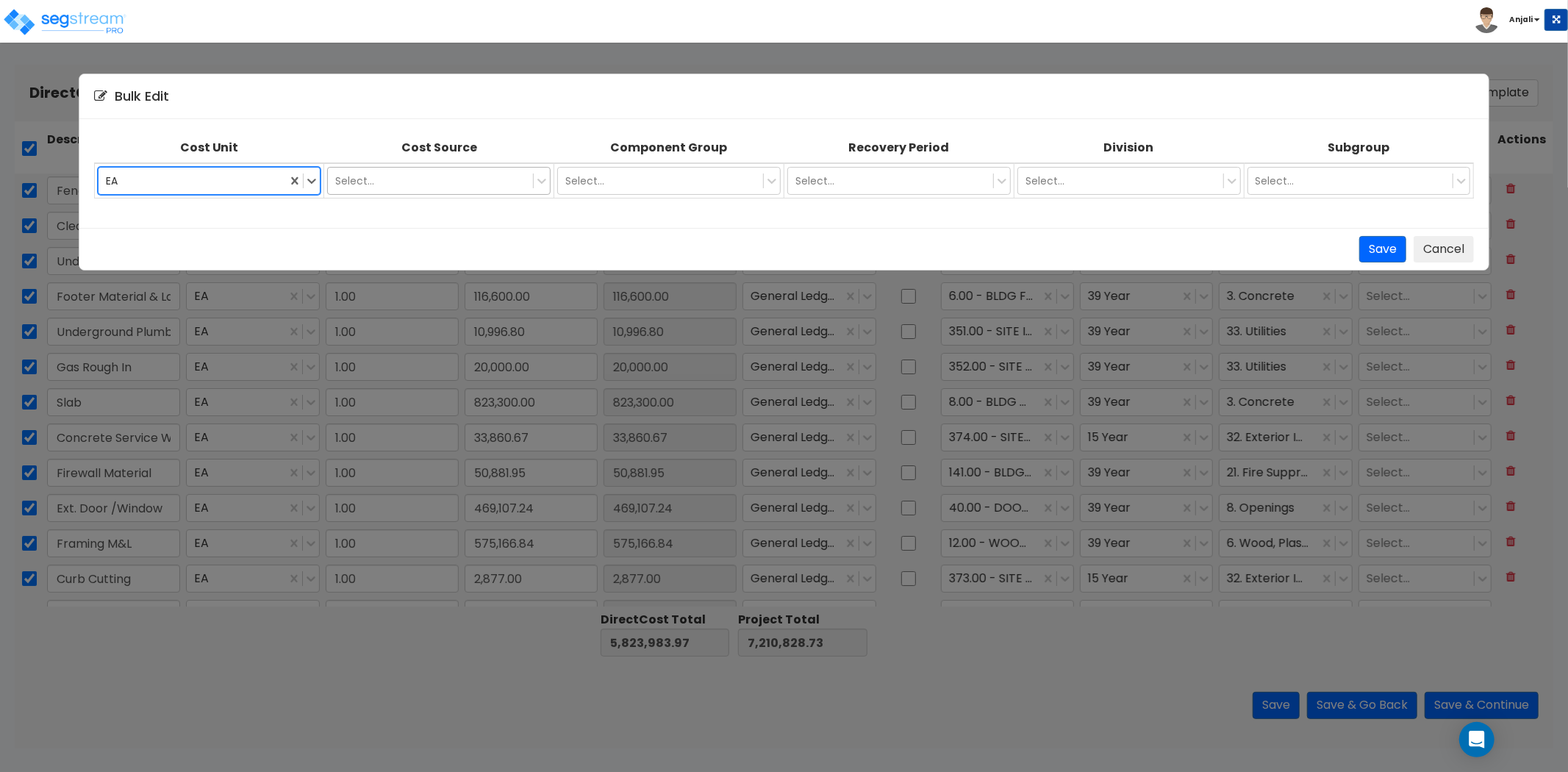
click at [456, 187] on div at bounding box center [431, 181] width 191 height 18
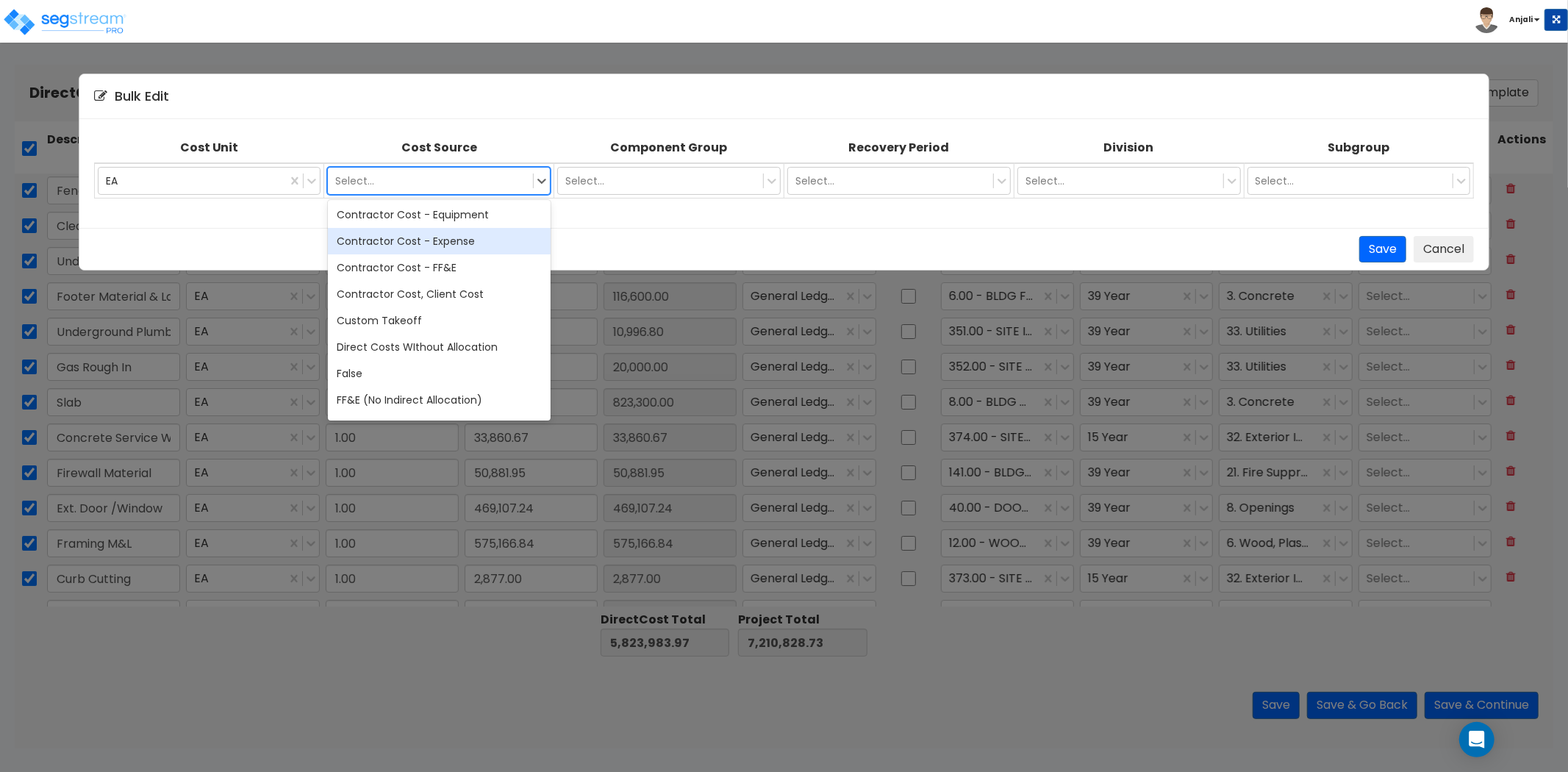
scroll to position [81, 0]
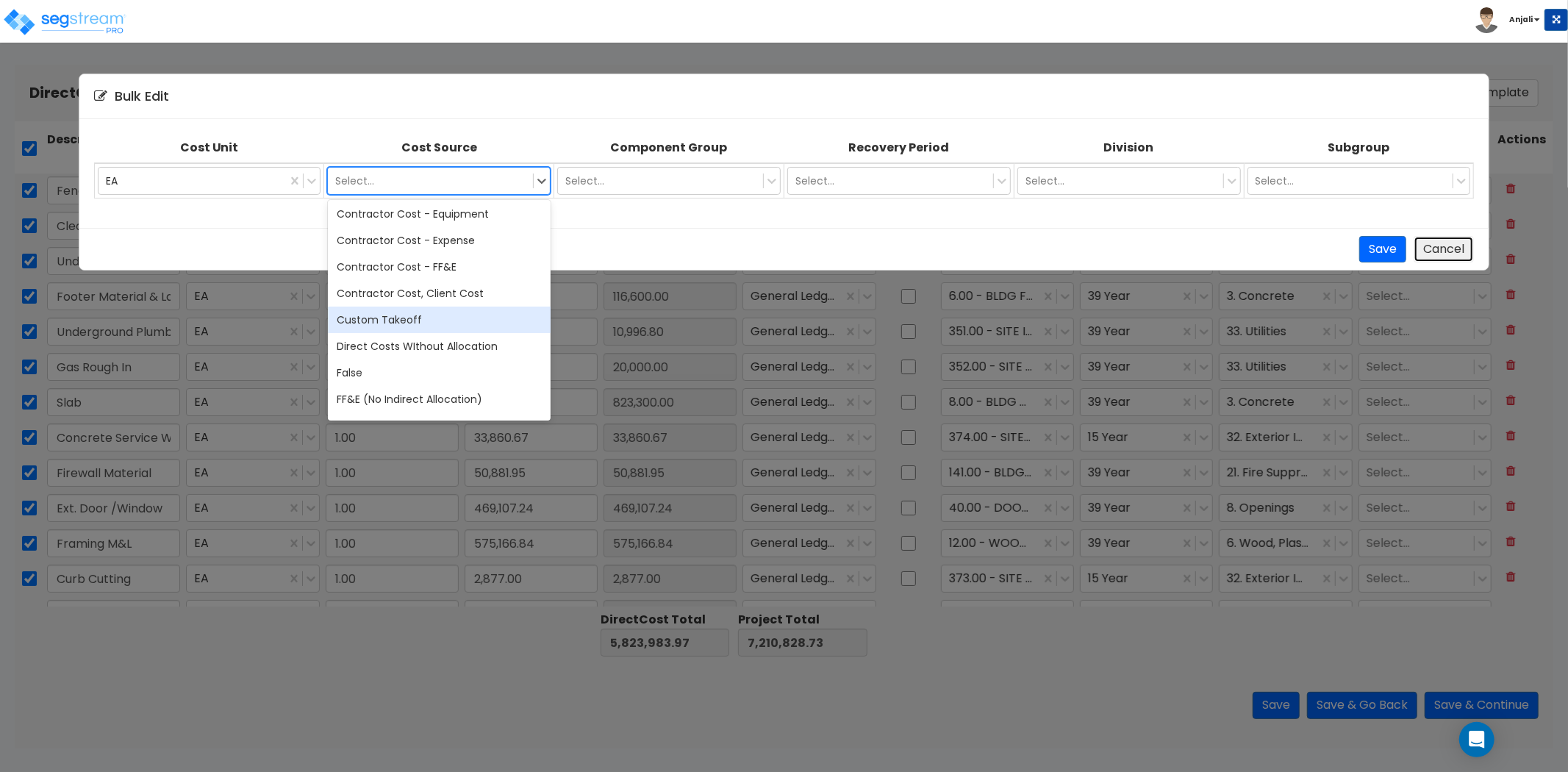
click at [1439, 240] on button "Cancel" at bounding box center [1444, 249] width 60 height 27
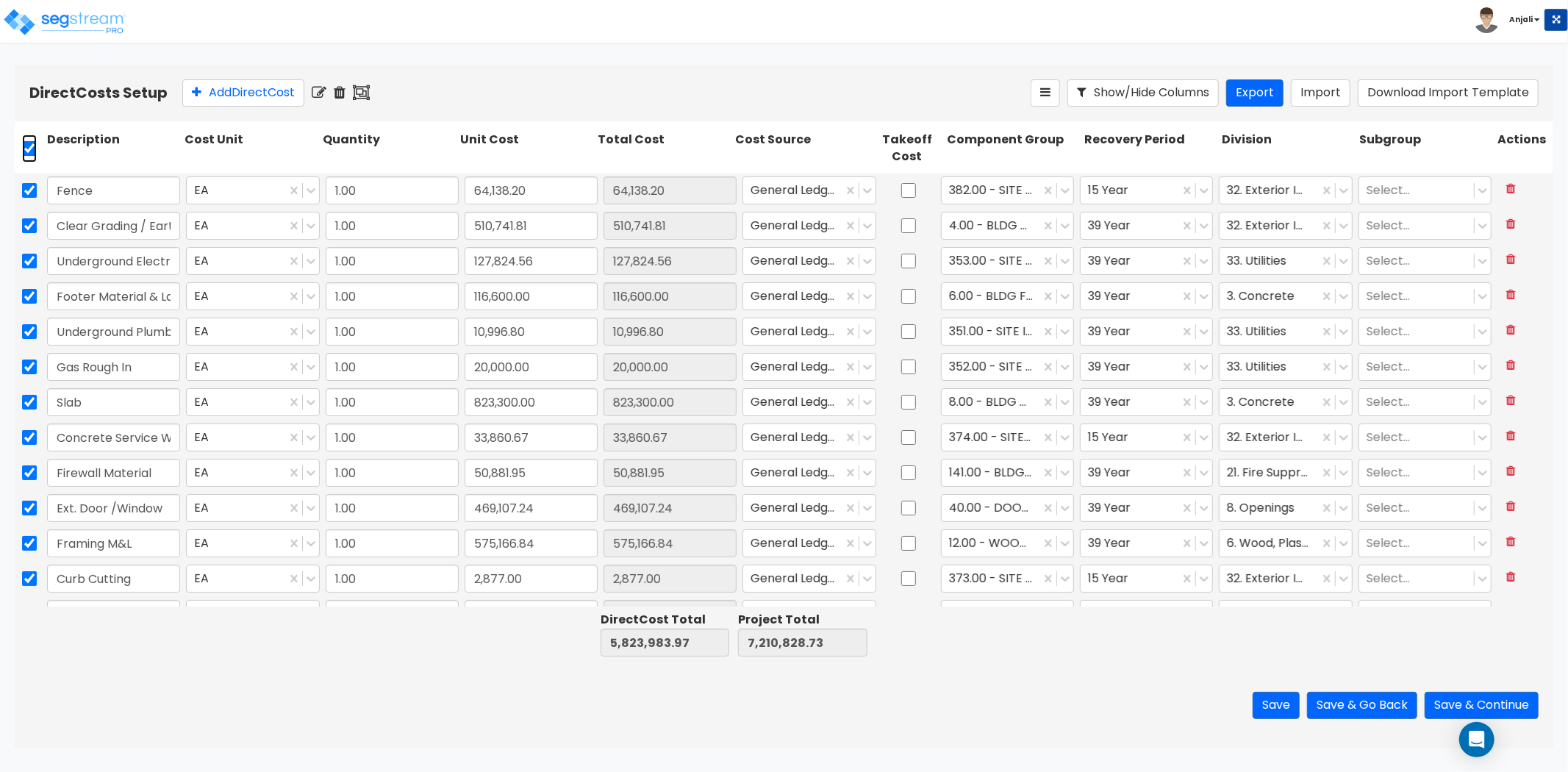
click at [28, 147] on input "checkbox" at bounding box center [29, 148] width 15 height 28
checkbox input "false"
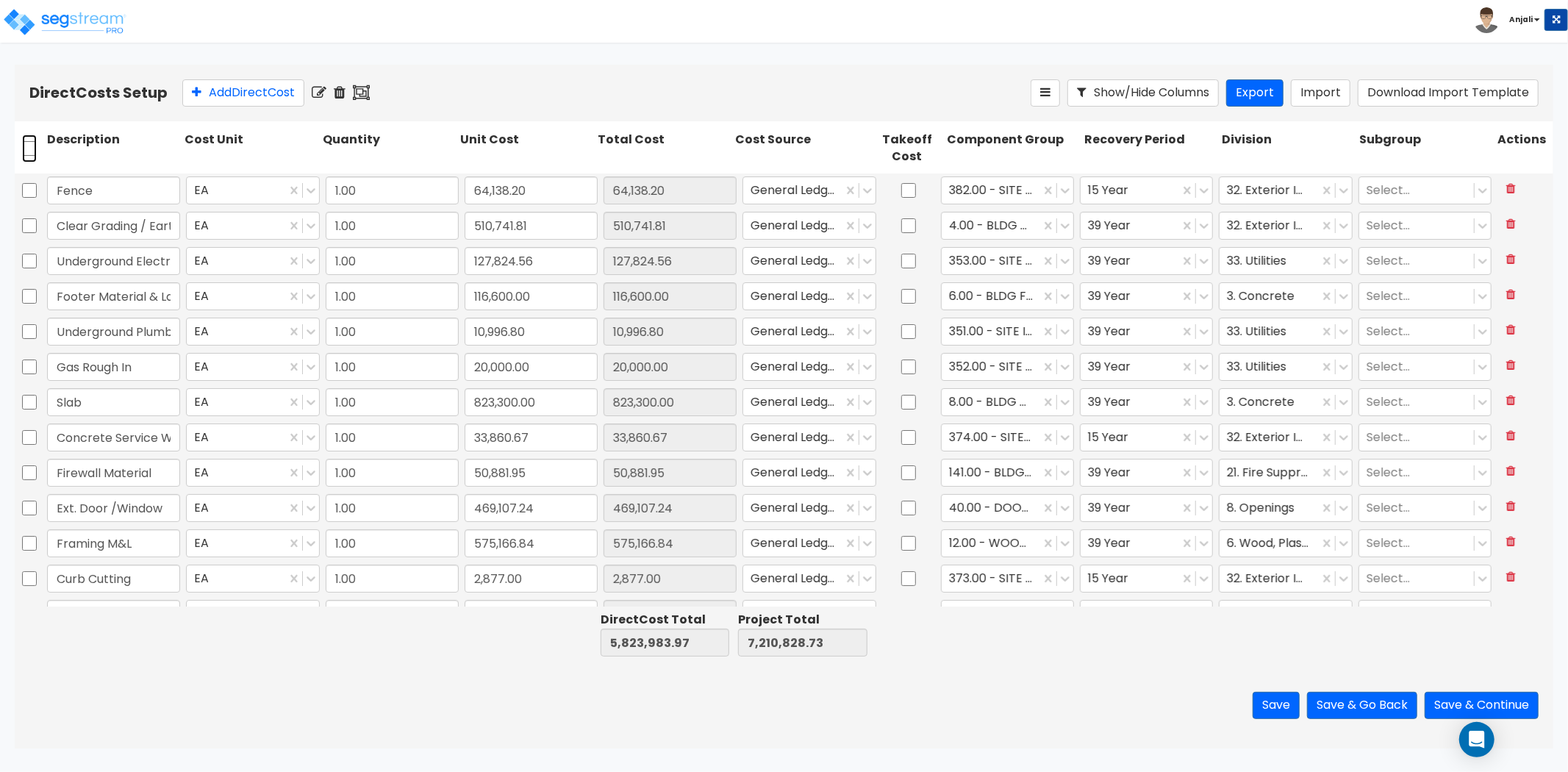
checkbox input "false"
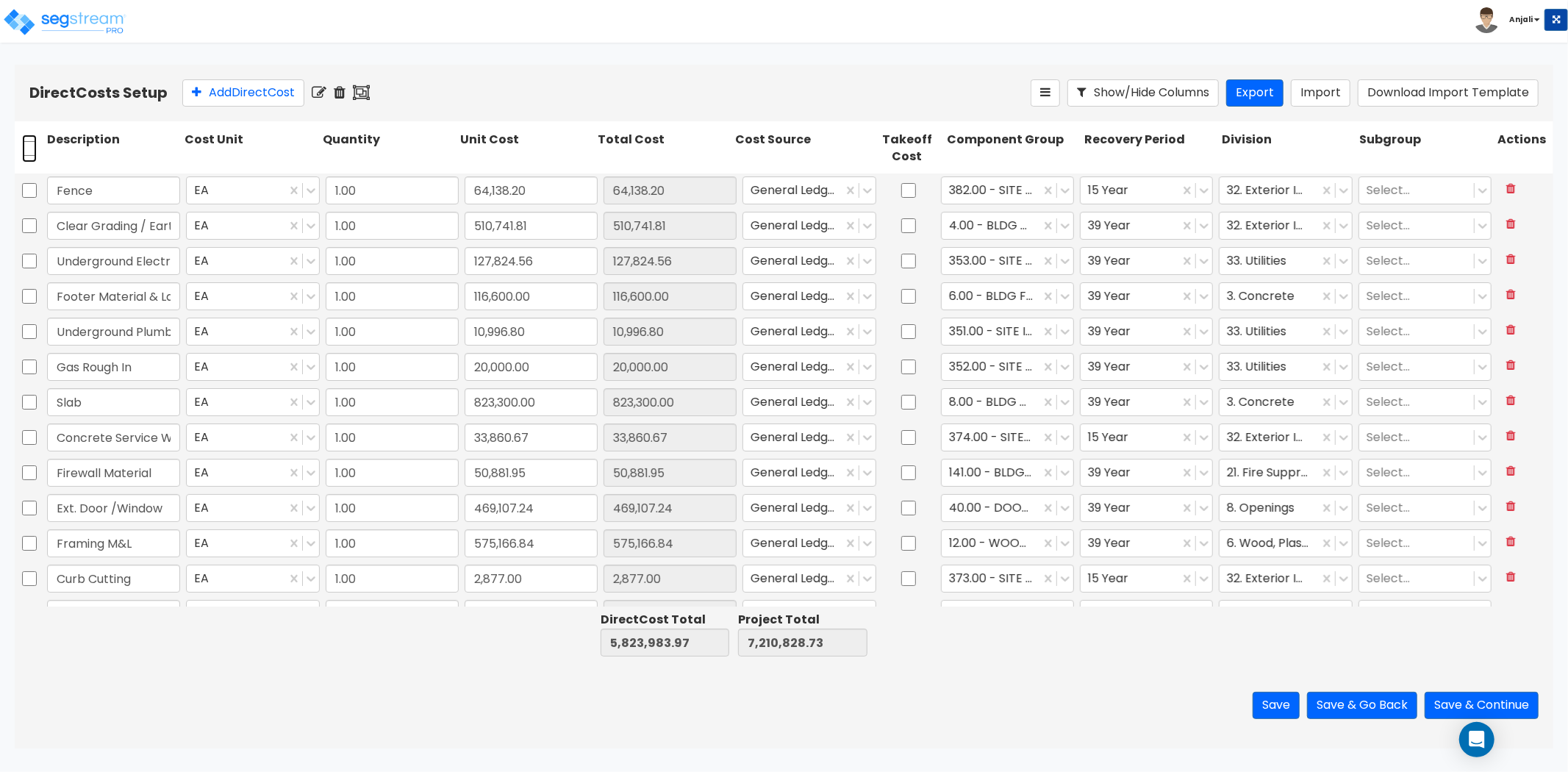
checkbox input "false"
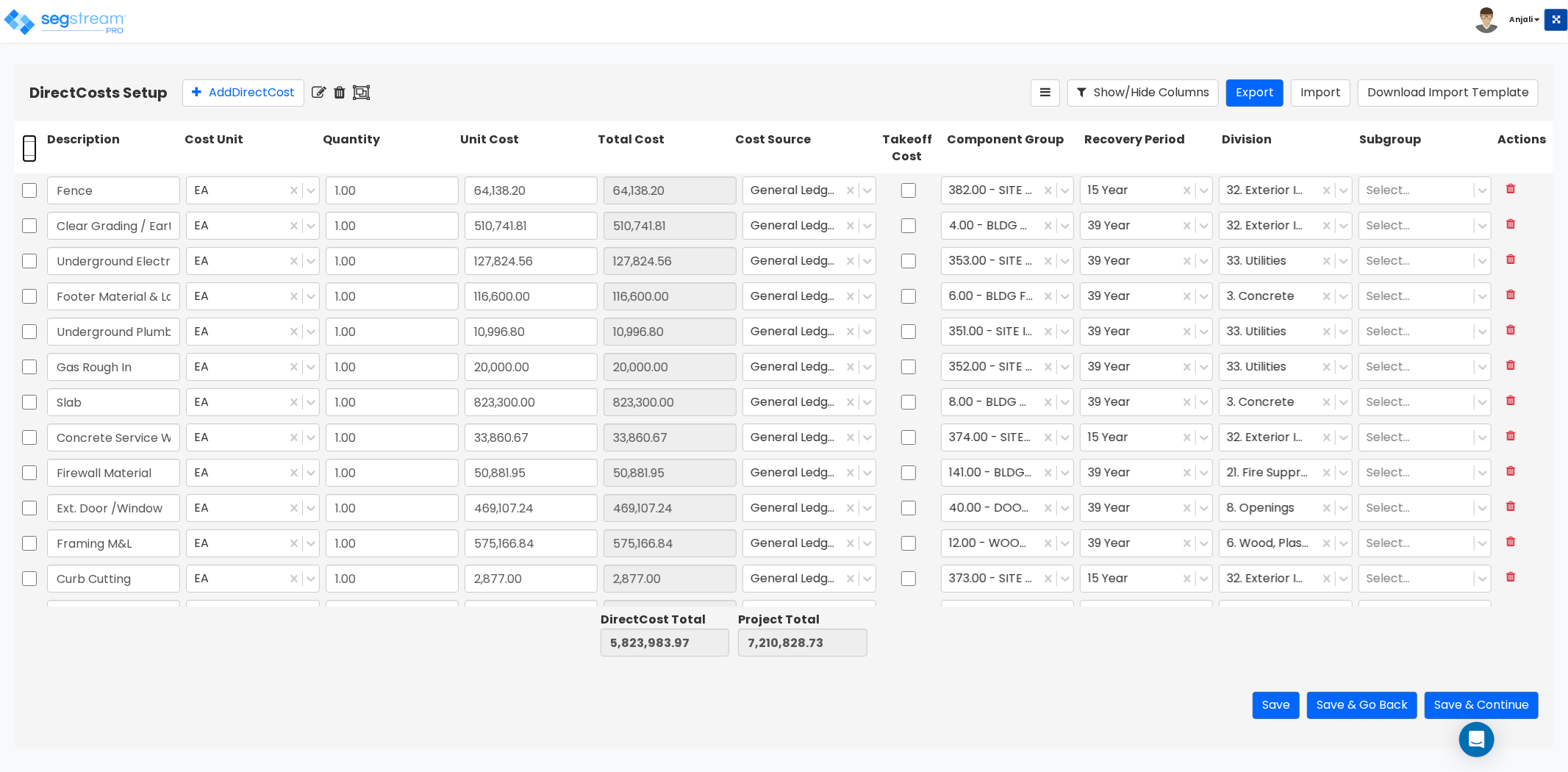
checkbox input "false"
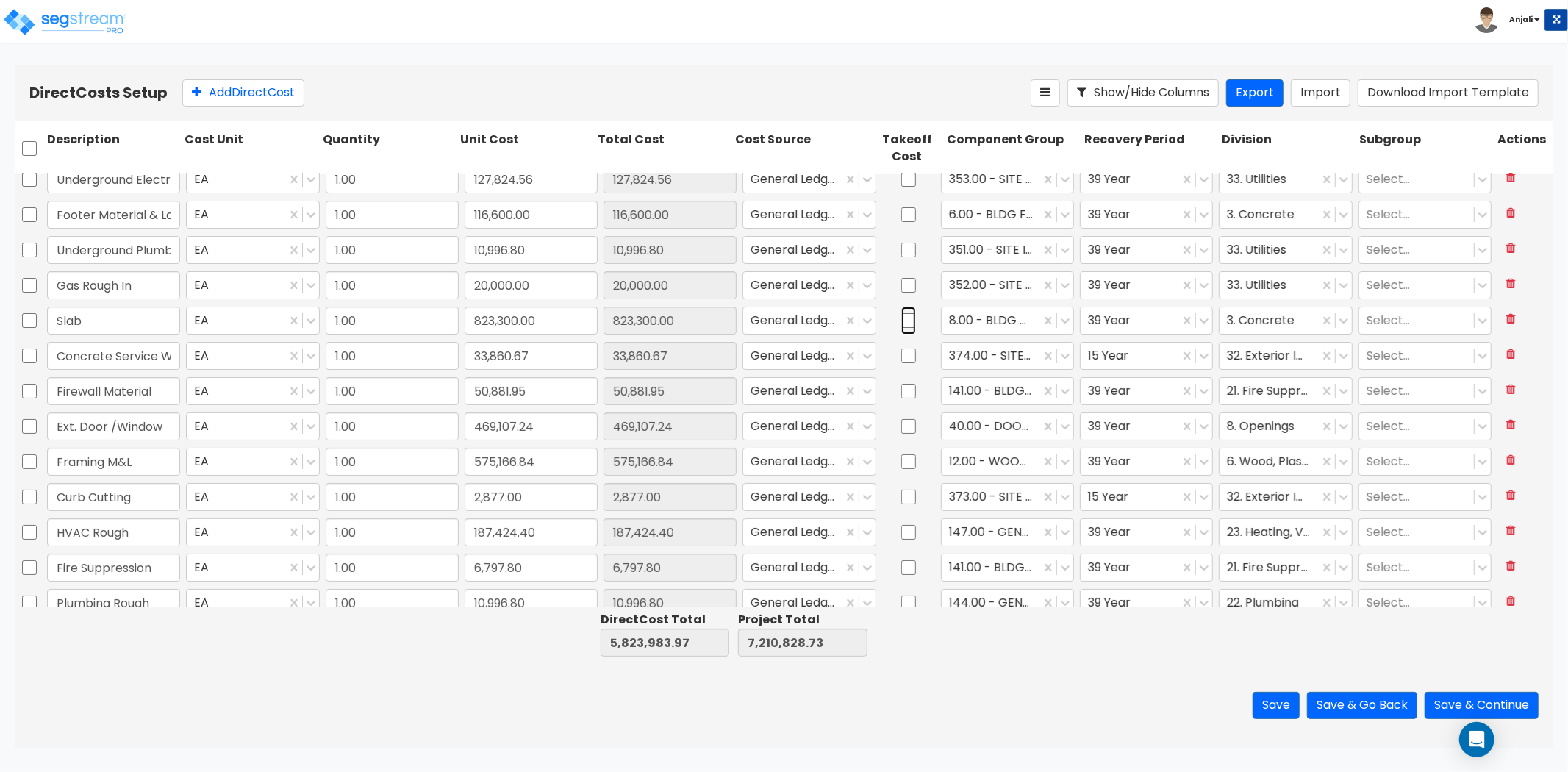
click at [901, 318] on input "checkbox" at bounding box center [909, 321] width 15 height 28
checkbox input "true"
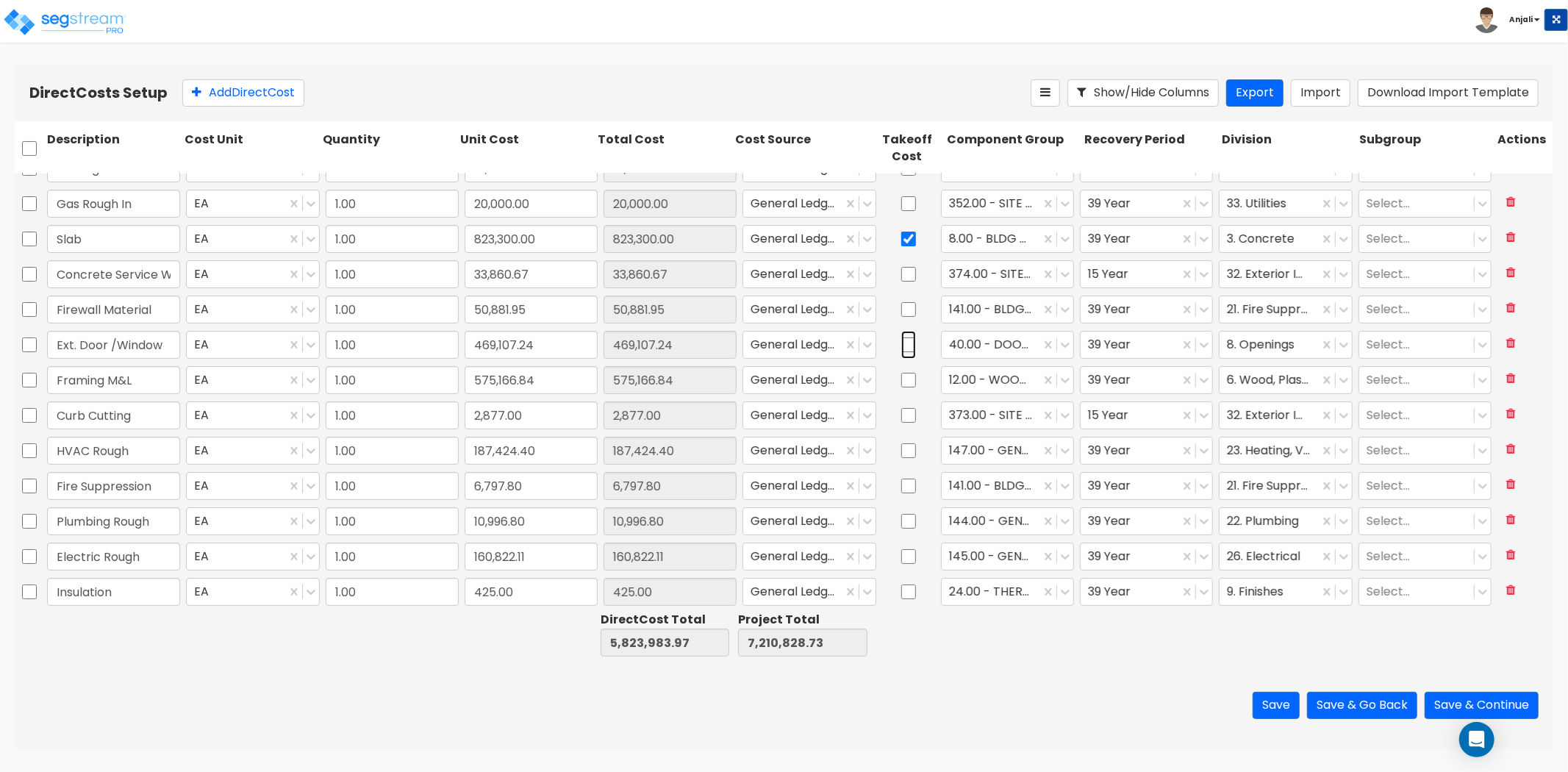
click at [901, 342] on input "checkbox" at bounding box center [909, 344] width 15 height 28
checkbox input "true"
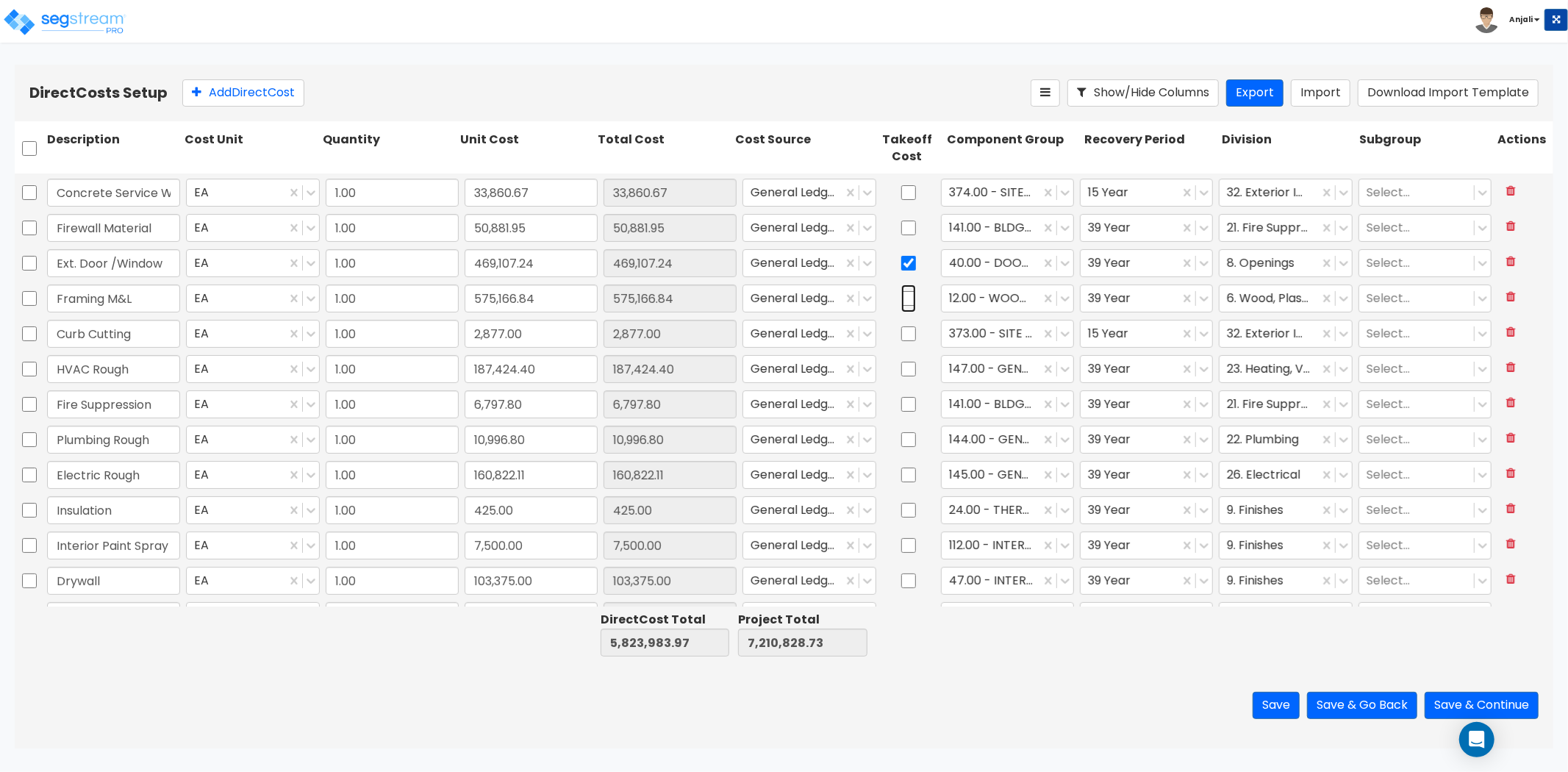
click at [901, 299] on input "checkbox" at bounding box center [909, 298] width 15 height 28
checkbox input "true"
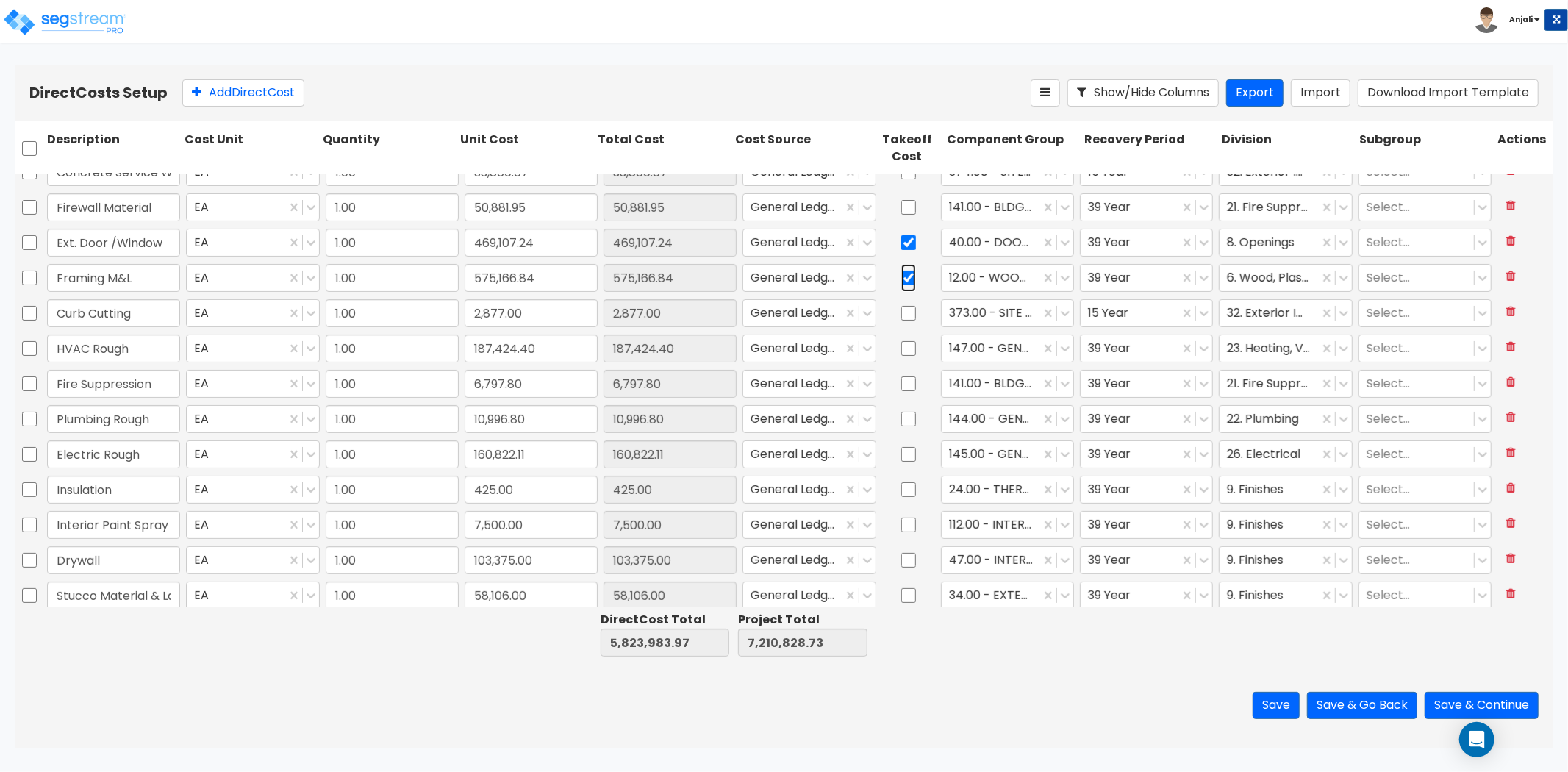
scroll to position [327, 0]
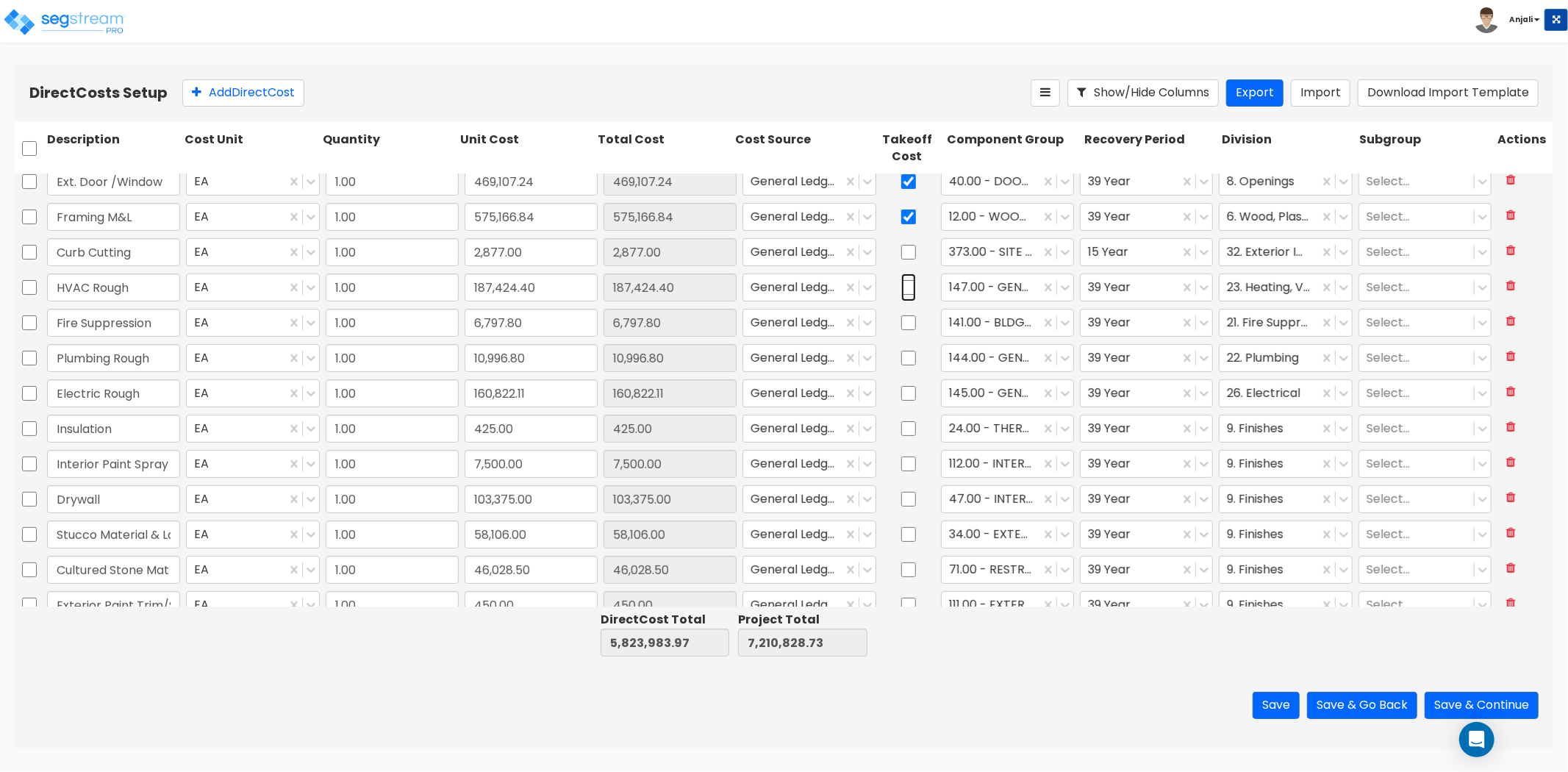
click at [903, 282] on input "checkbox" at bounding box center [909, 287] width 15 height 28
checkbox input "true"
click at [901, 356] on input "checkbox" at bounding box center [909, 358] width 15 height 28
checkbox input "true"
click at [901, 393] on input "checkbox" at bounding box center [909, 393] width 15 height 28
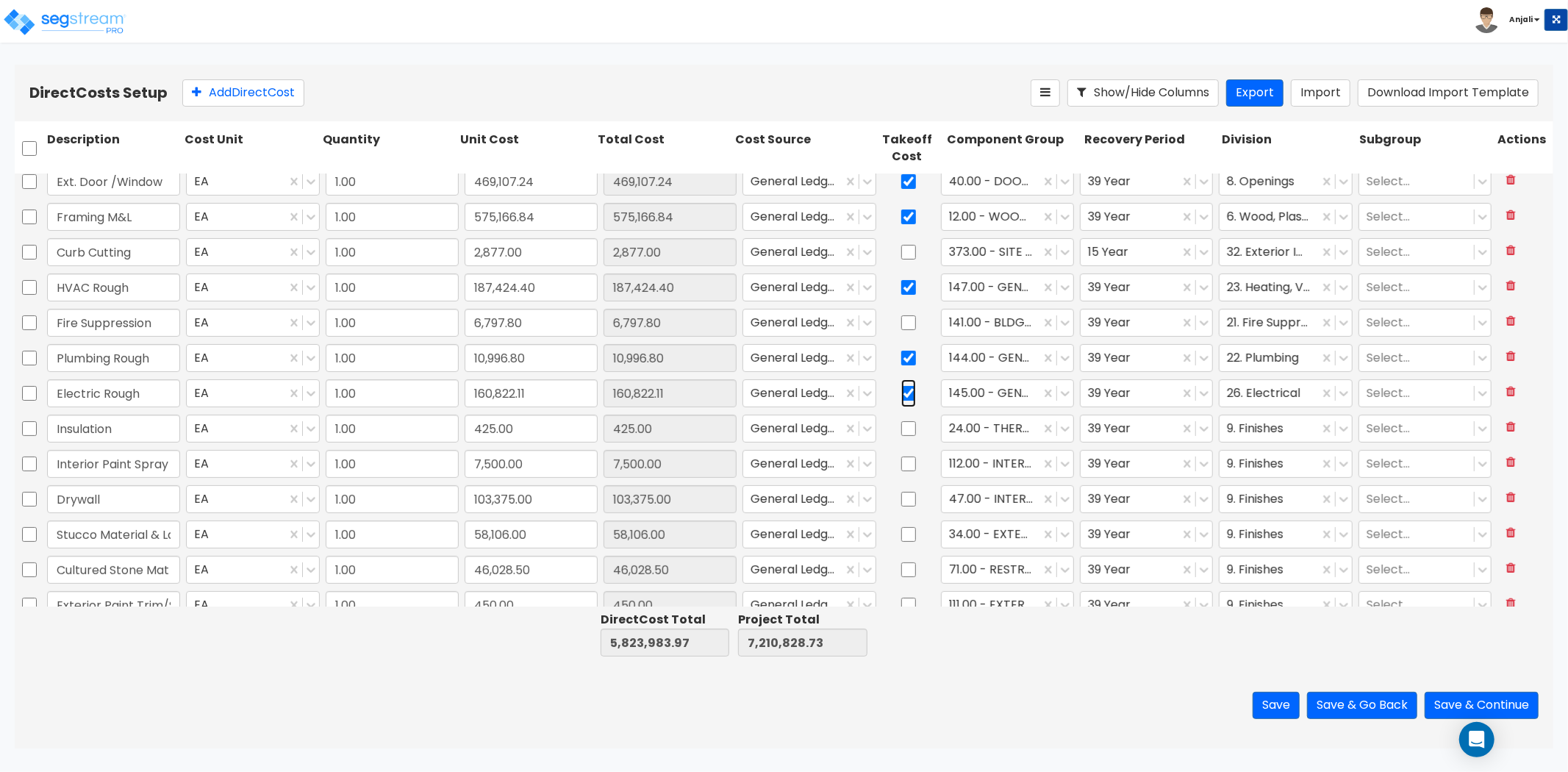
checkbox input "true"
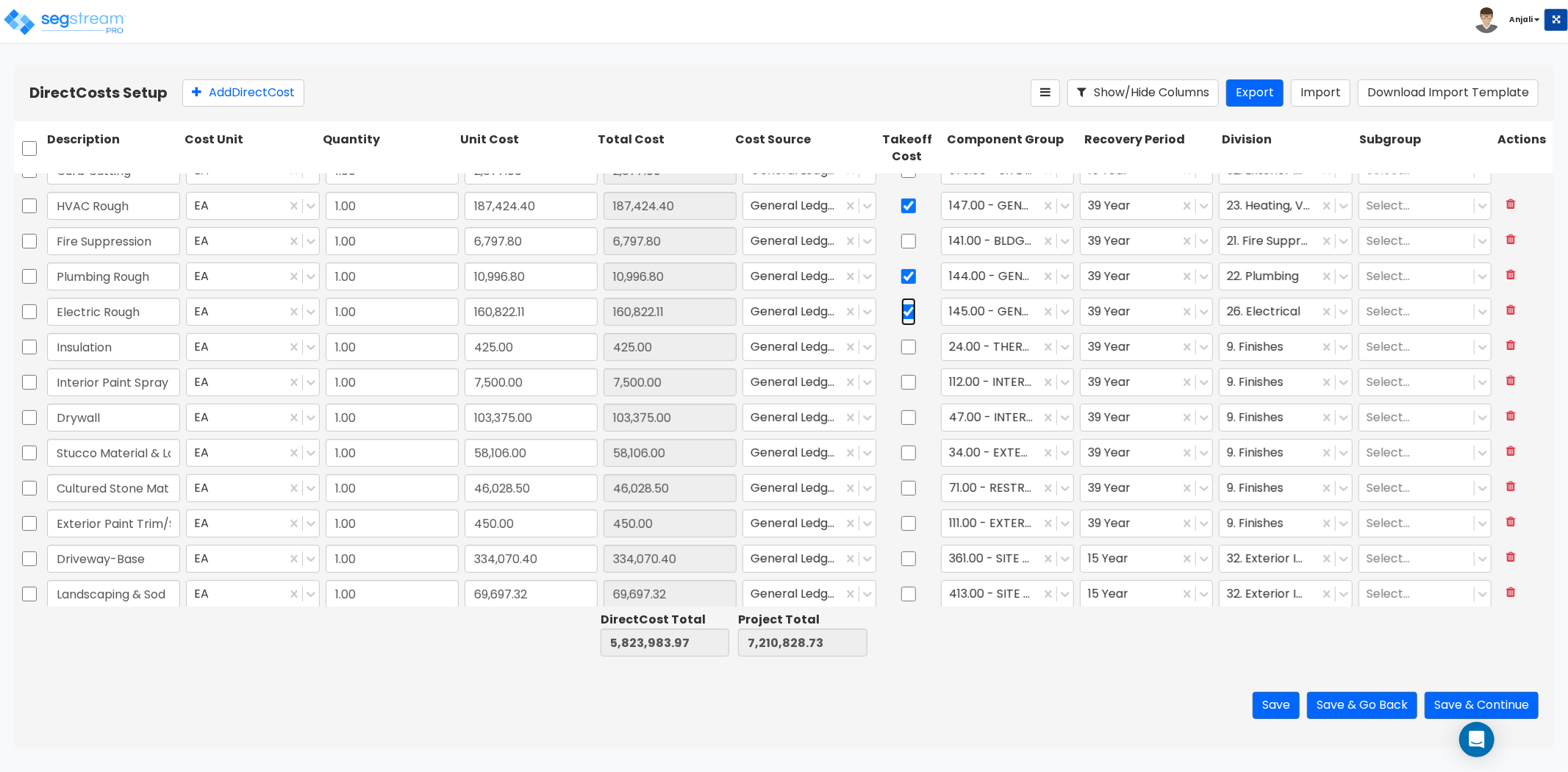
scroll to position [489, 0]
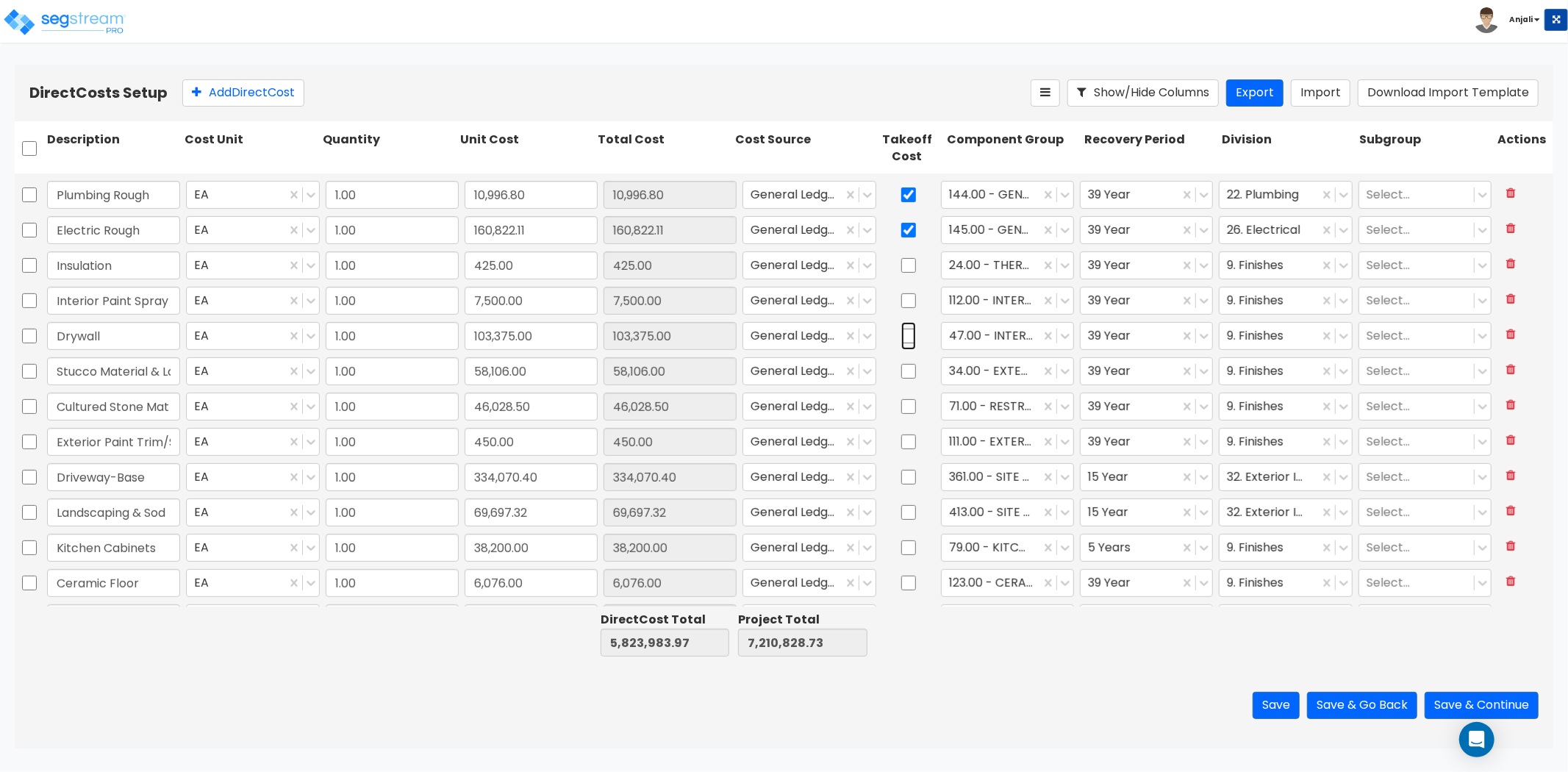
click at [903, 333] on input "checkbox" at bounding box center [909, 336] width 15 height 28
checkbox input "true"
click at [901, 374] on input "checkbox" at bounding box center [909, 371] width 15 height 28
checkbox input "true"
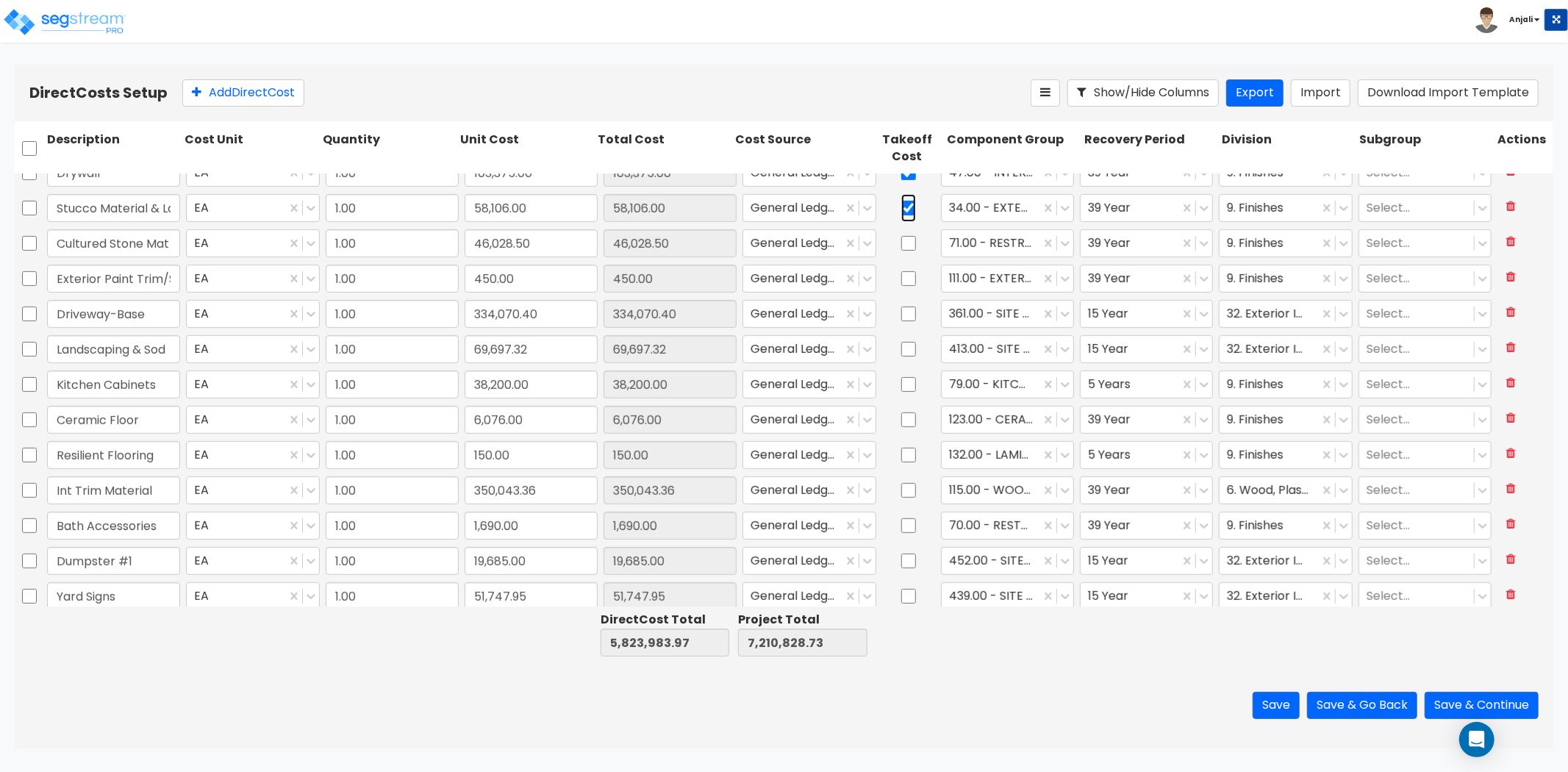
scroll to position [735, 0]
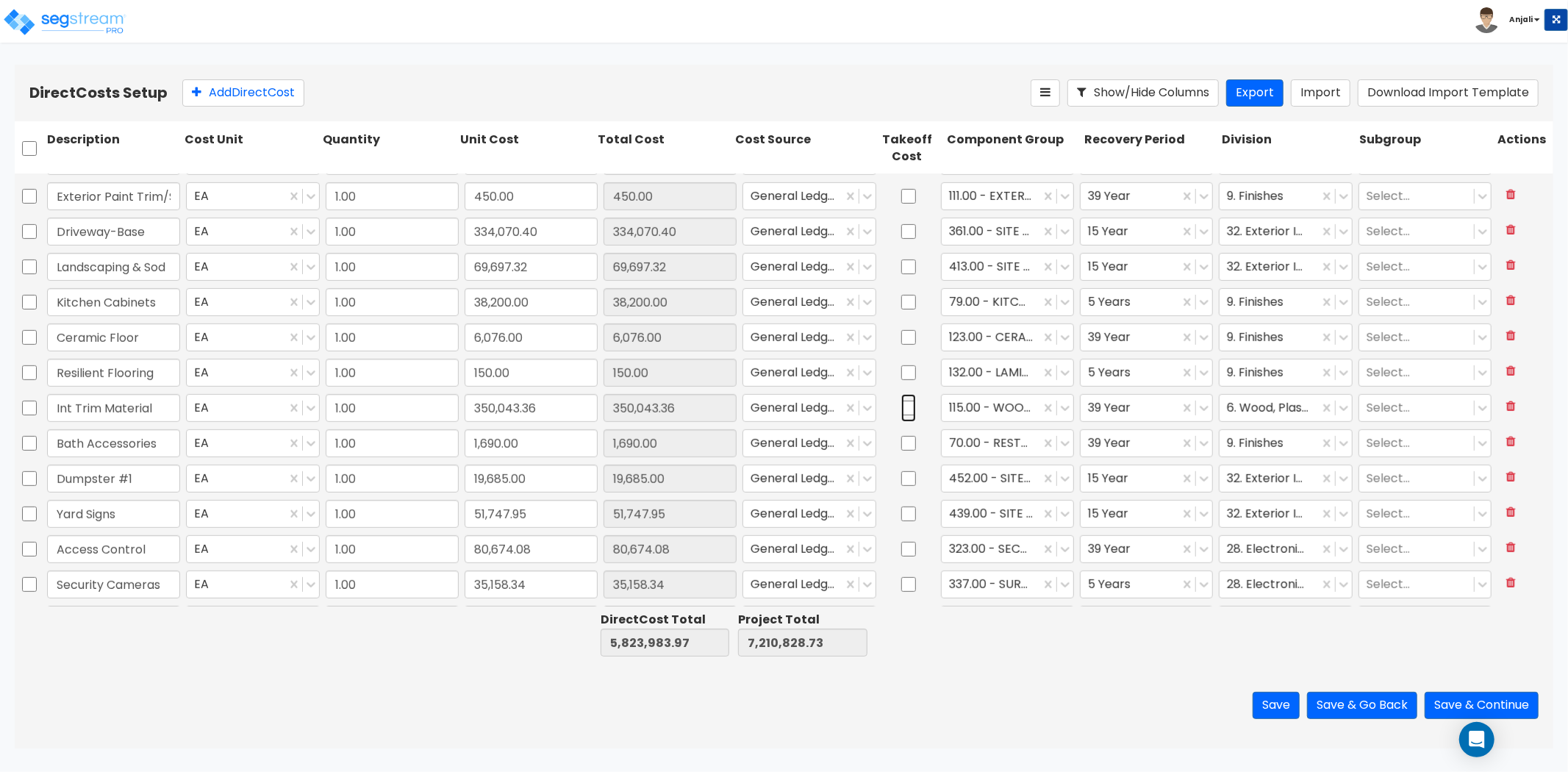
click at [902, 406] on input "checkbox" at bounding box center [909, 408] width 15 height 28
checkbox input "true"
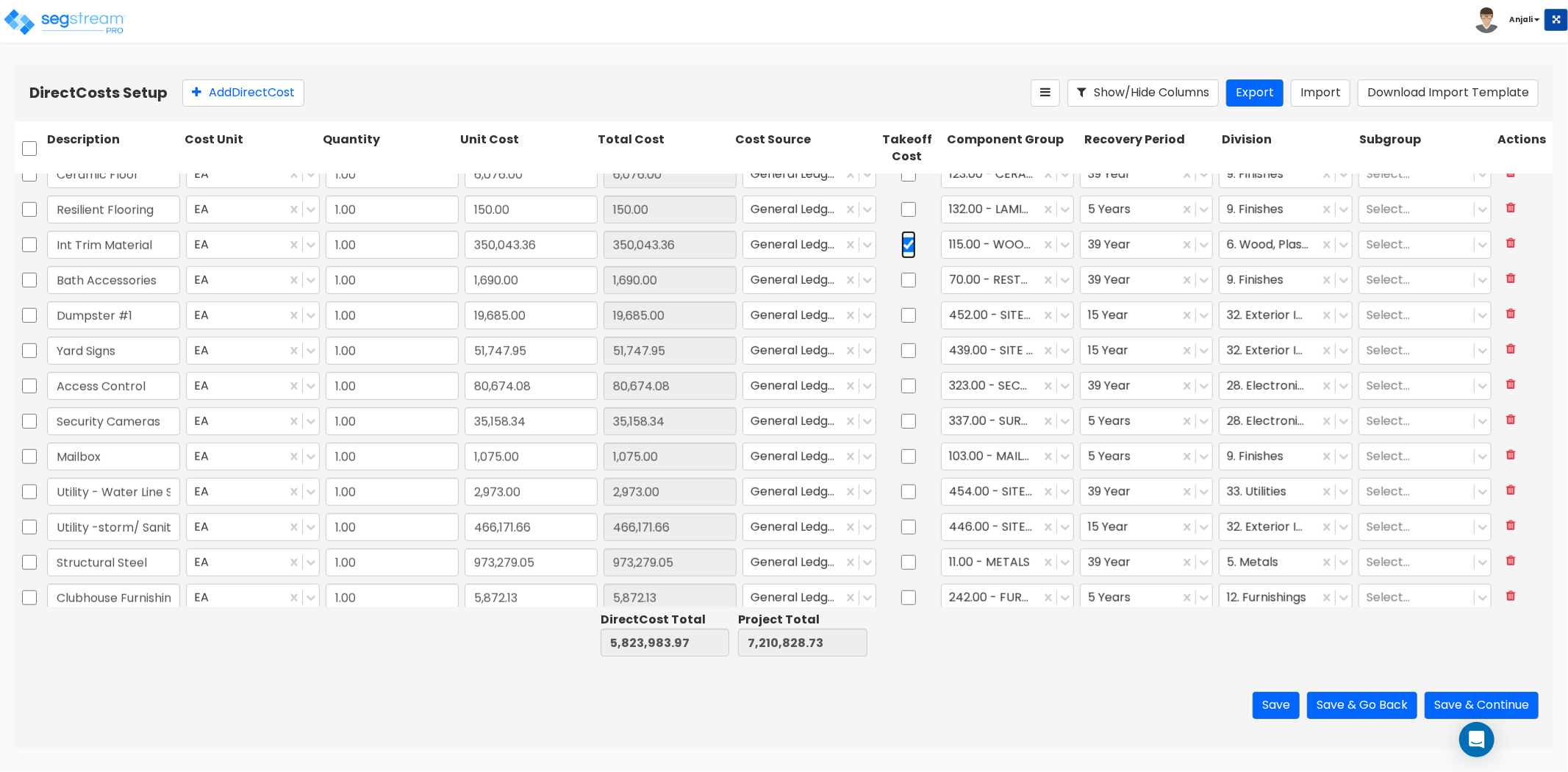
scroll to position [909, 0]
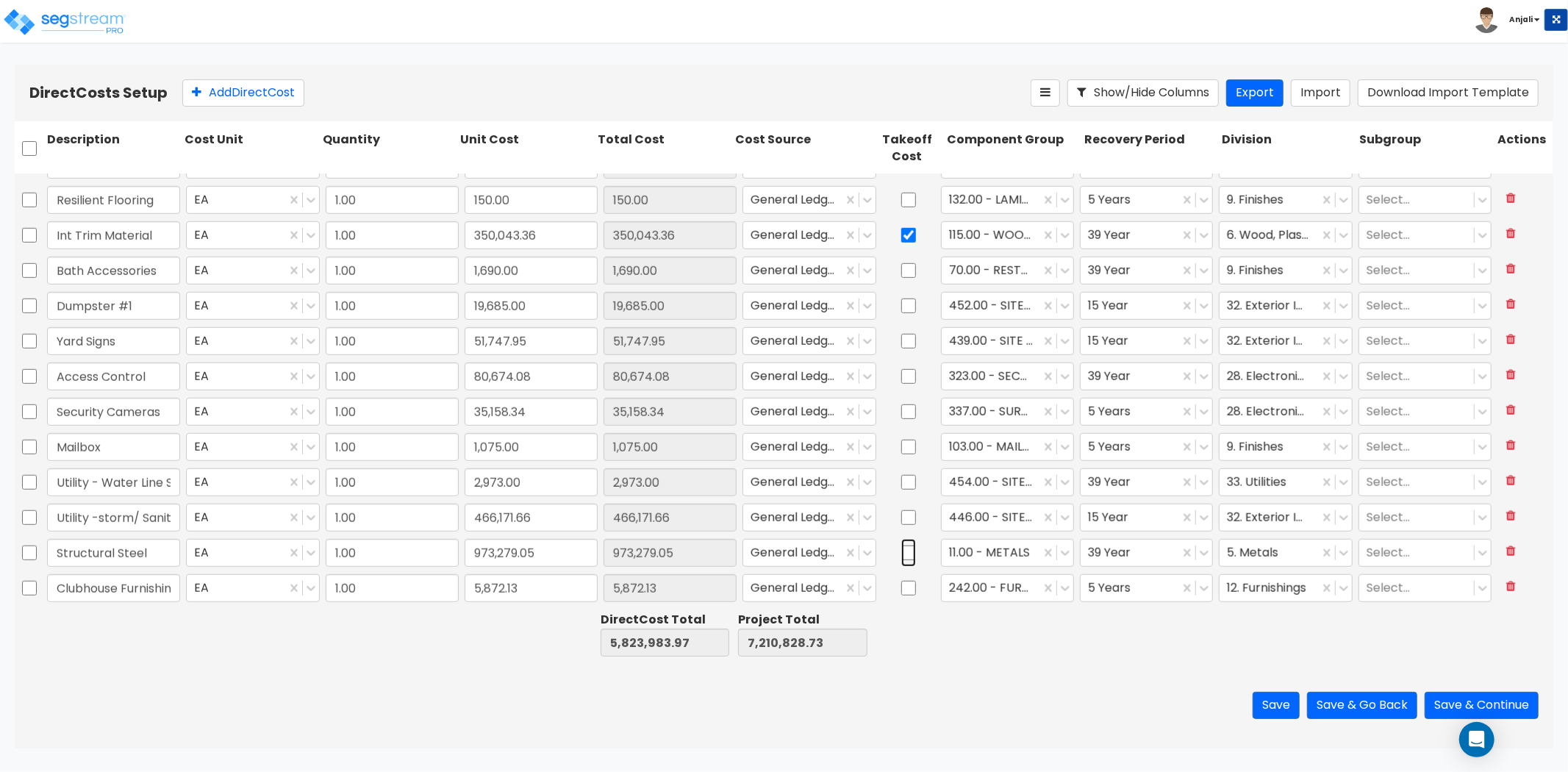
click at [901, 549] on input "checkbox" at bounding box center [909, 553] width 15 height 28
checkbox input "true"
click at [1474, 696] on button "Save & Continue" at bounding box center [1482, 705] width 114 height 27
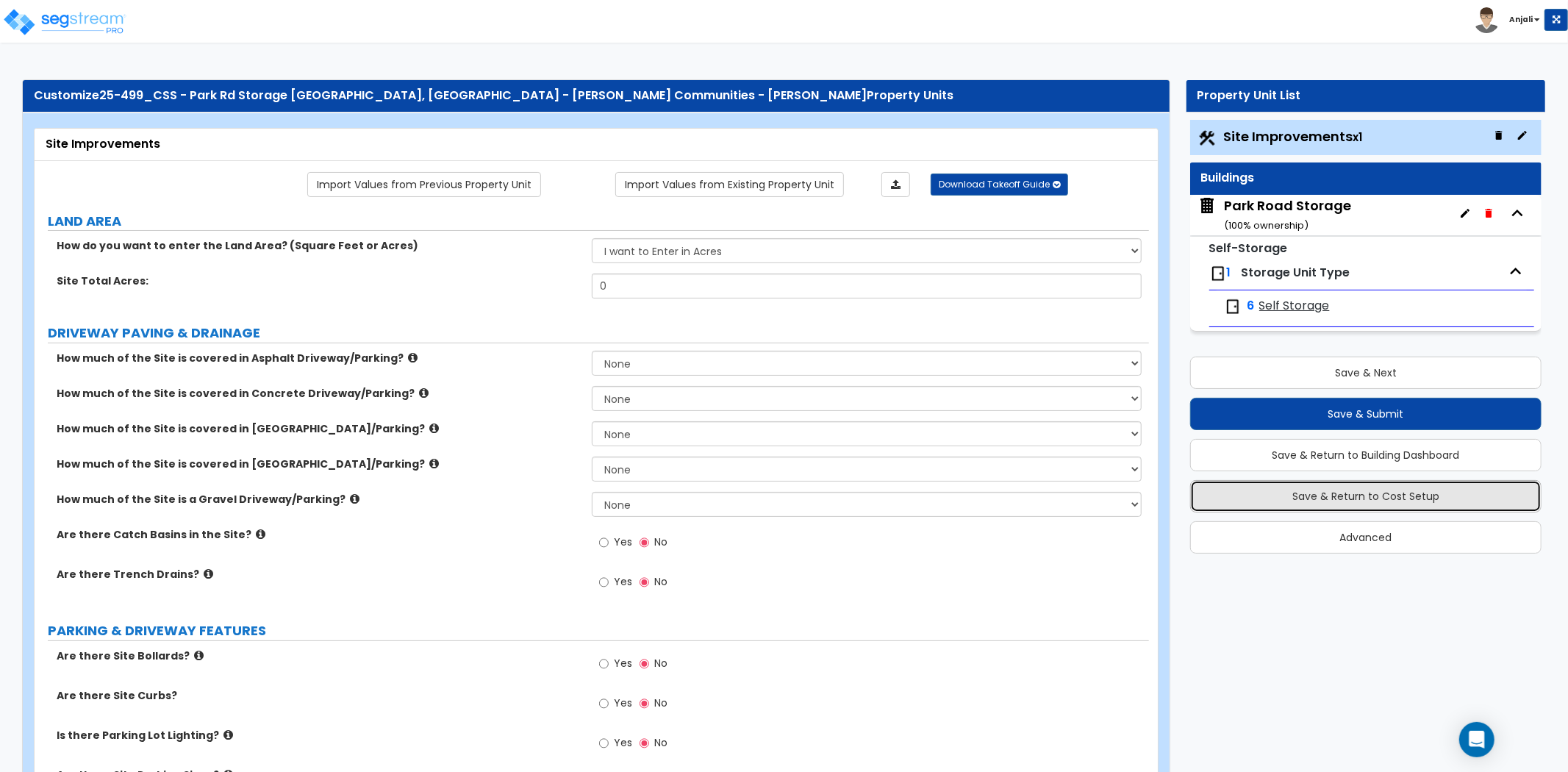
click at [1298, 506] on button "Save & Return to Cost Setup" at bounding box center [1366, 497] width 352 height 33
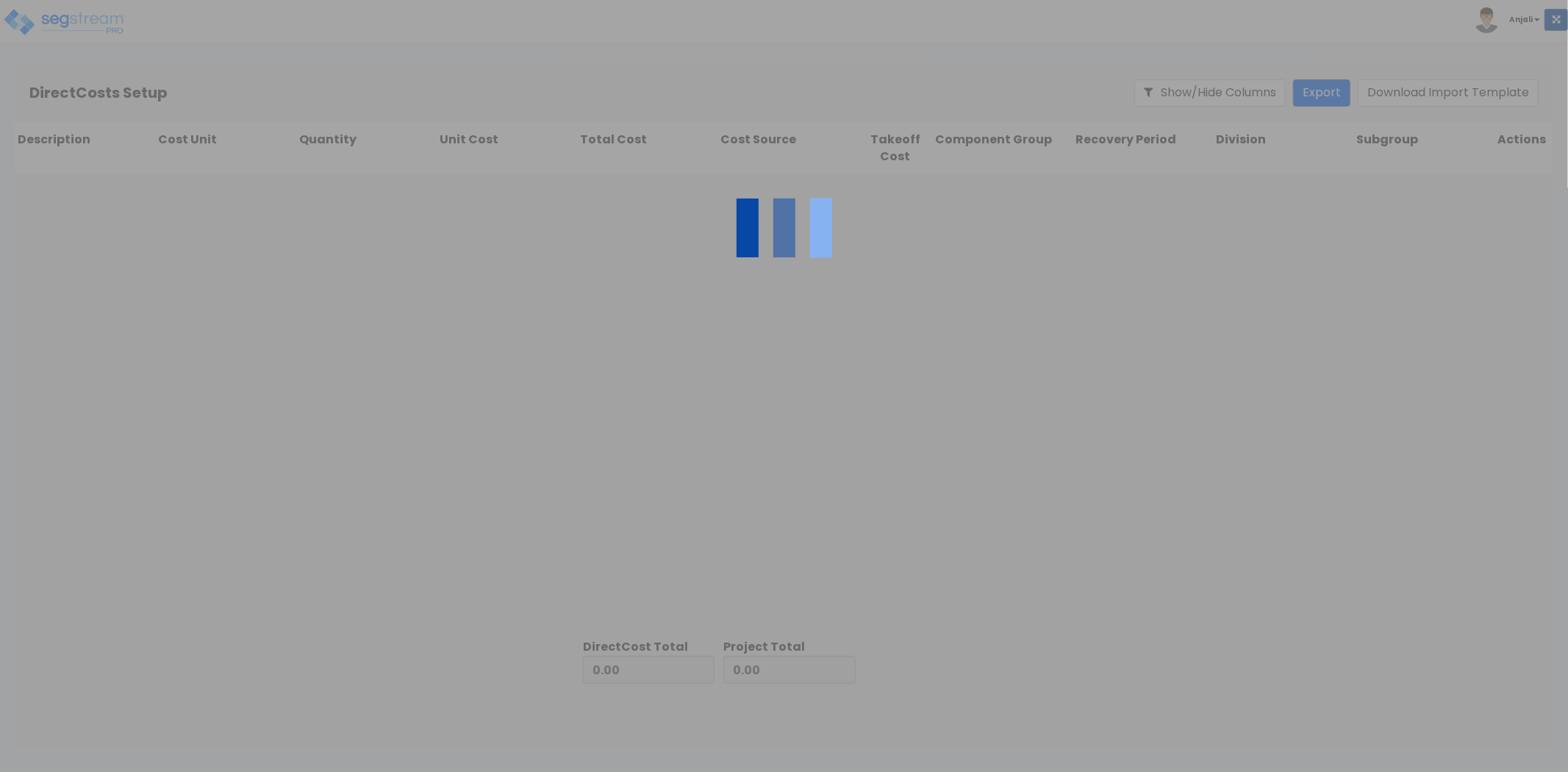
type input "1,386,844.76"
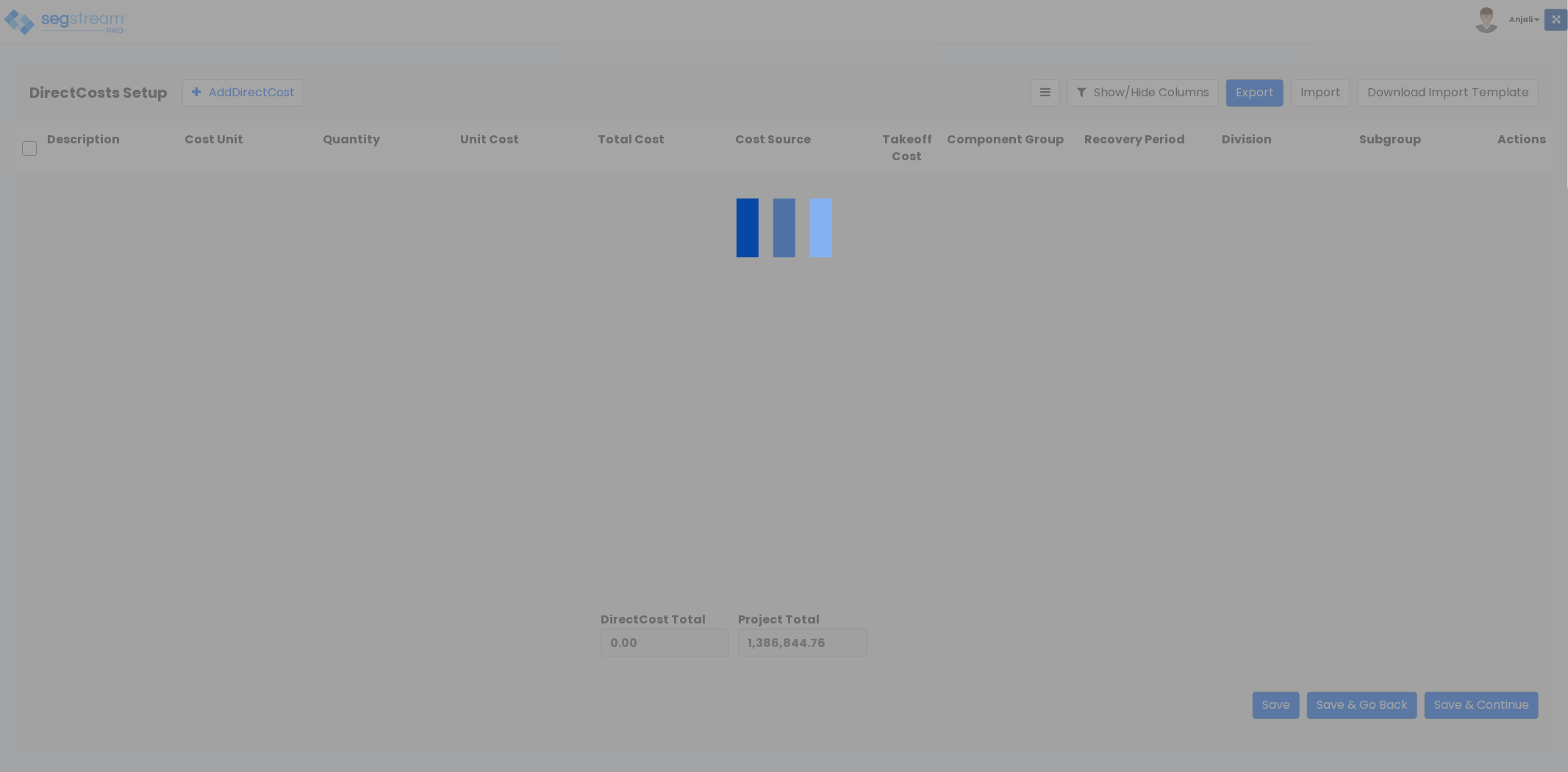
type input "5,823,983.97"
type input "7,210,828.73"
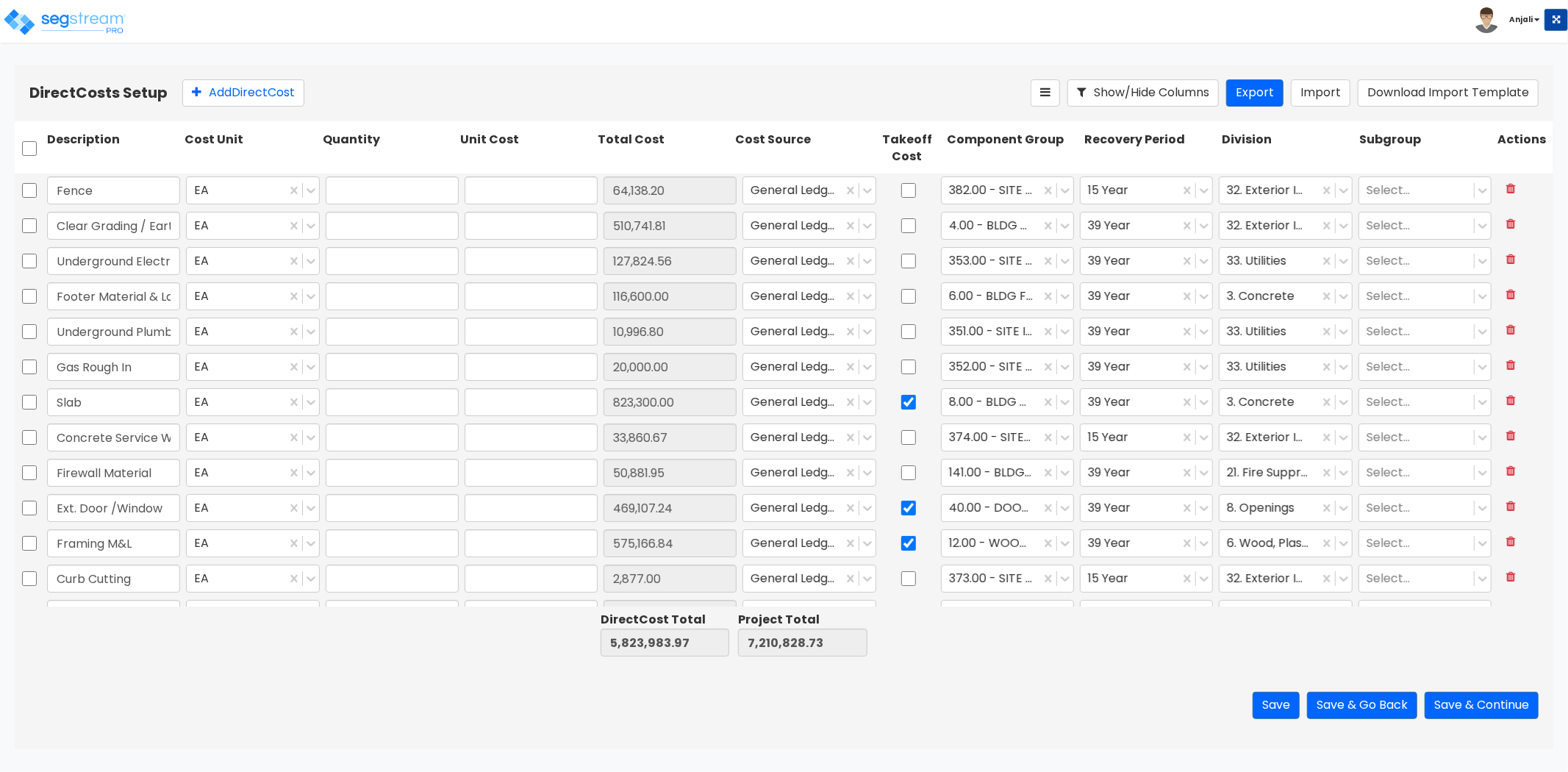
type input "1.00"
type input "64,138.20"
type input "1.00"
type input "510,741.81"
type input "1.00"
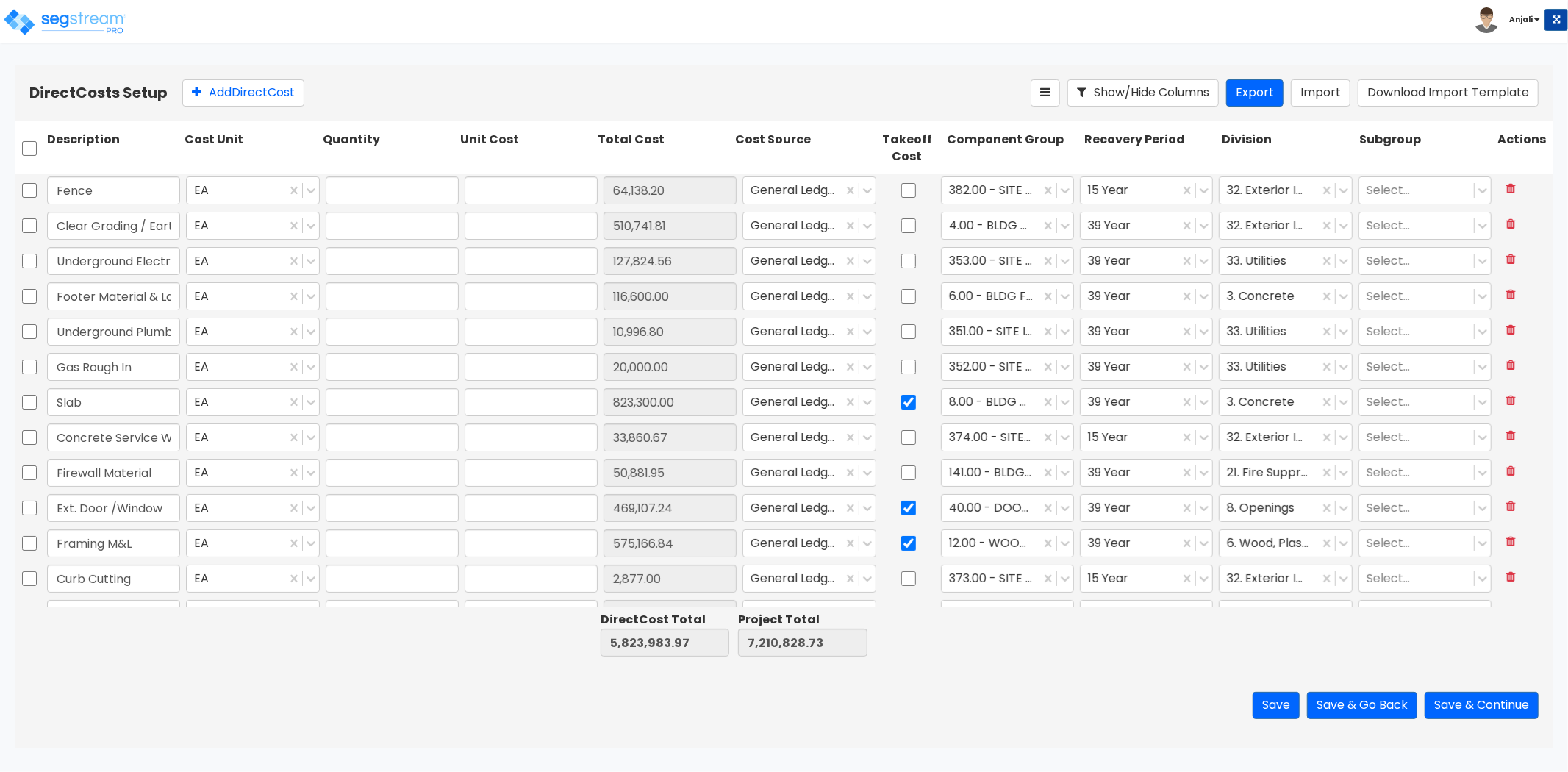
type input "127,824.56"
type input "1.00"
type input "116,600.00"
type input "1.00"
type input "10,996.80"
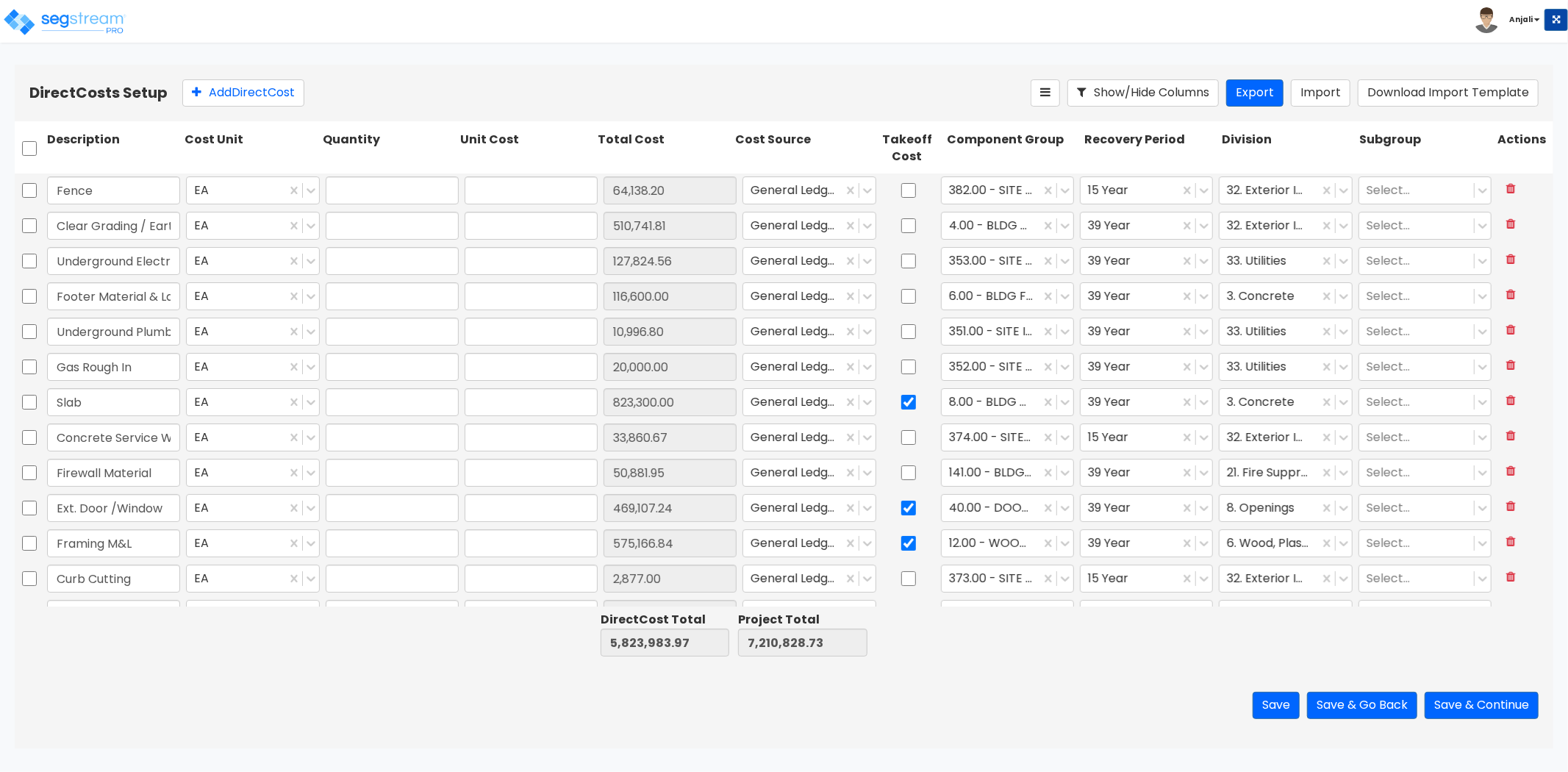
type input "1.00"
type input "20,000.00"
type input "1.00"
type input "823,300.00"
type input "1.00"
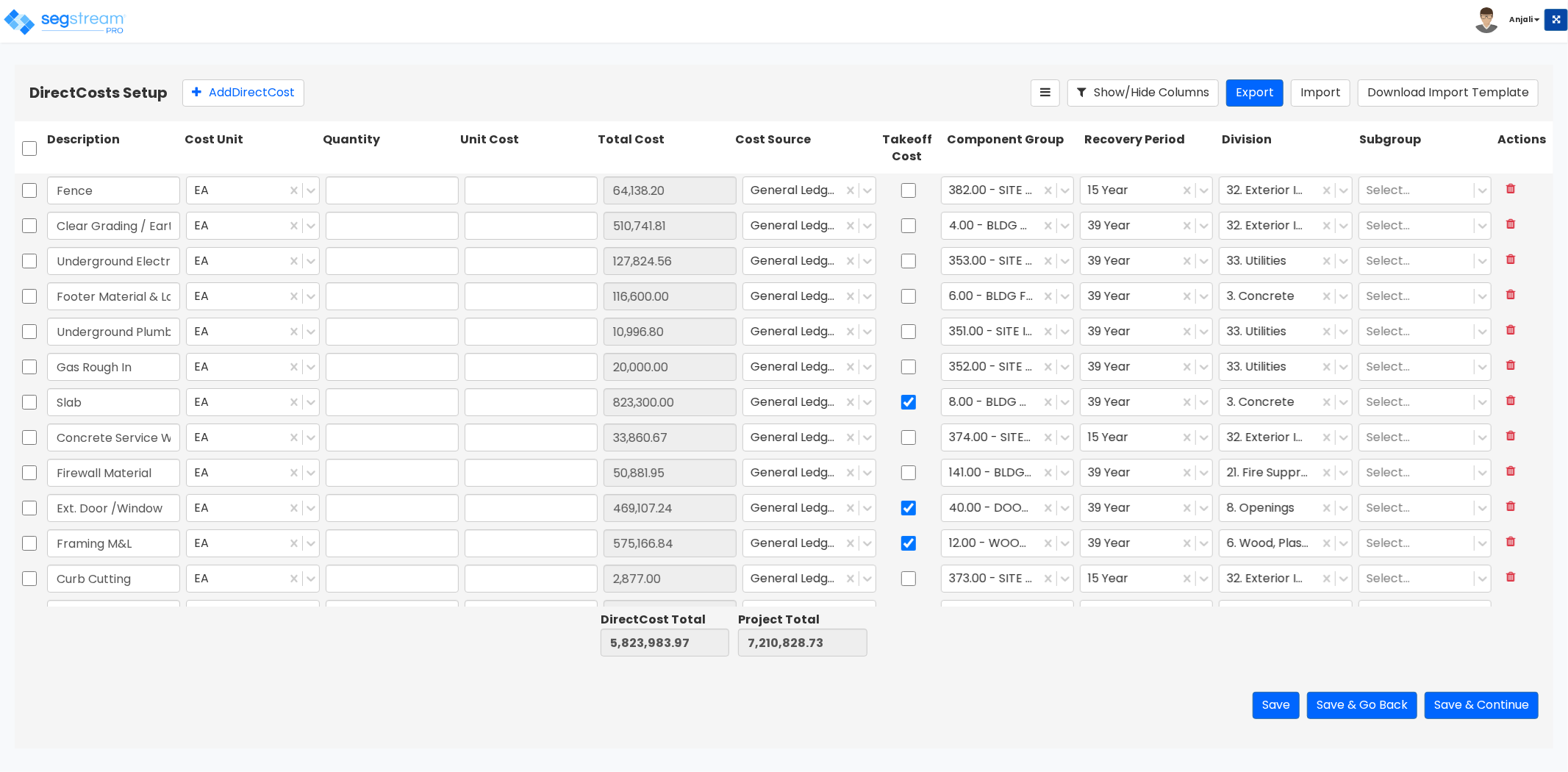
type input "33,860.67"
type input "1.00"
type input "50,881.95"
type input "1.00"
type input "469,107.24"
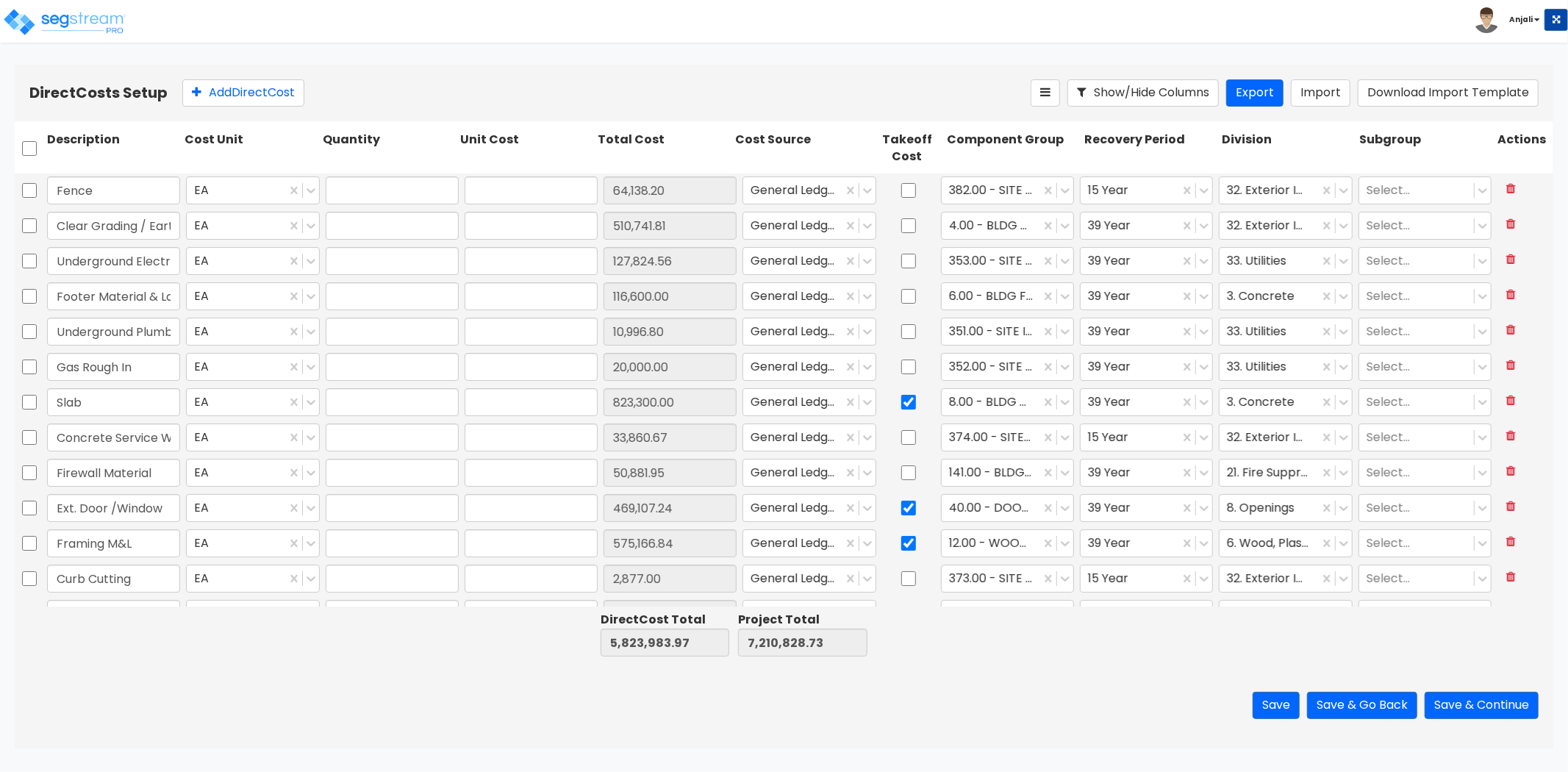
type input "1.00"
type input "575,166.84"
type input "1.00"
type input "2,877.00"
type input "1.00"
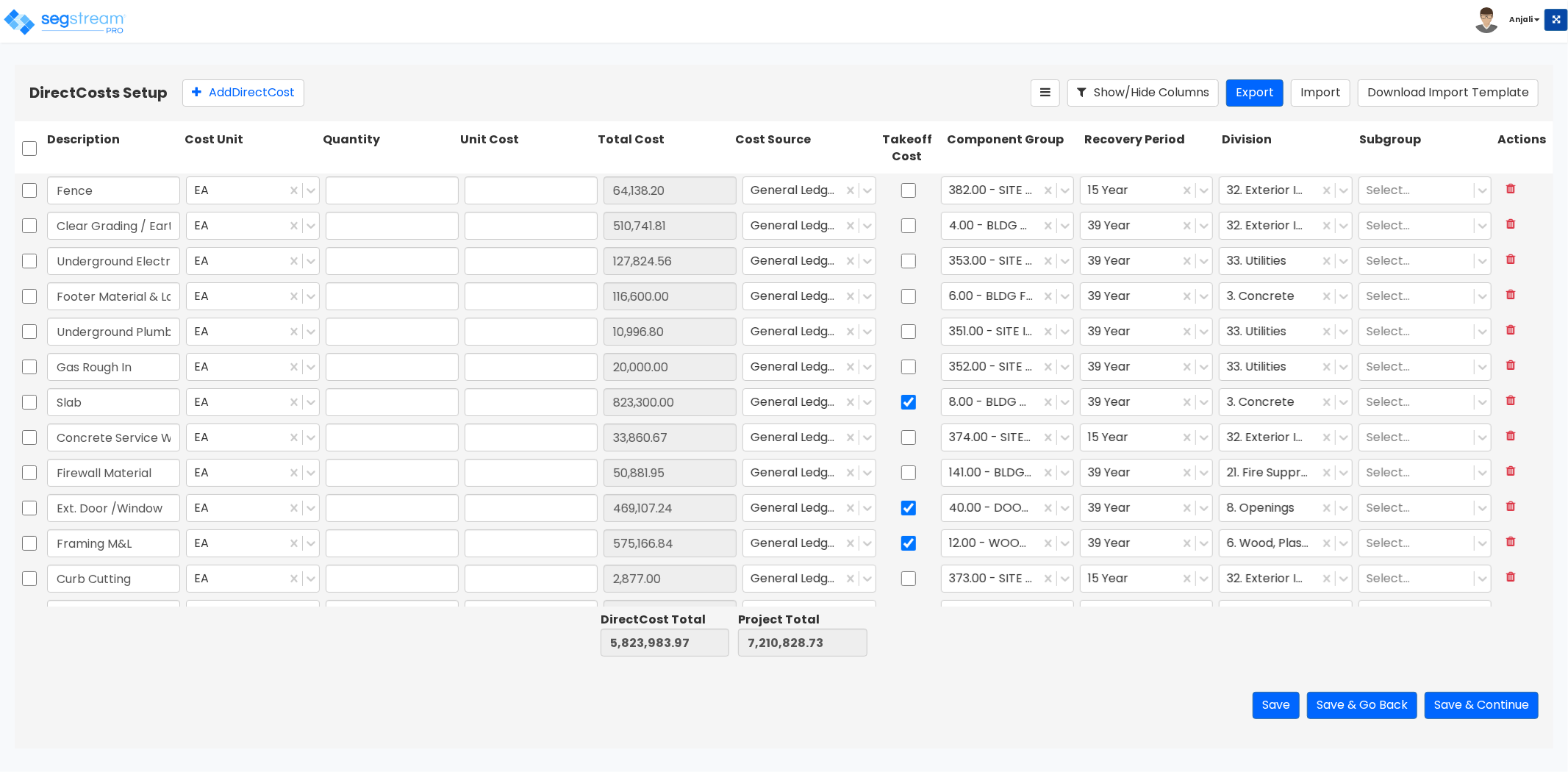
type input "187,424.40"
type input "1.00"
type input "6,797.80"
type input "1.00"
type input "10,996.80"
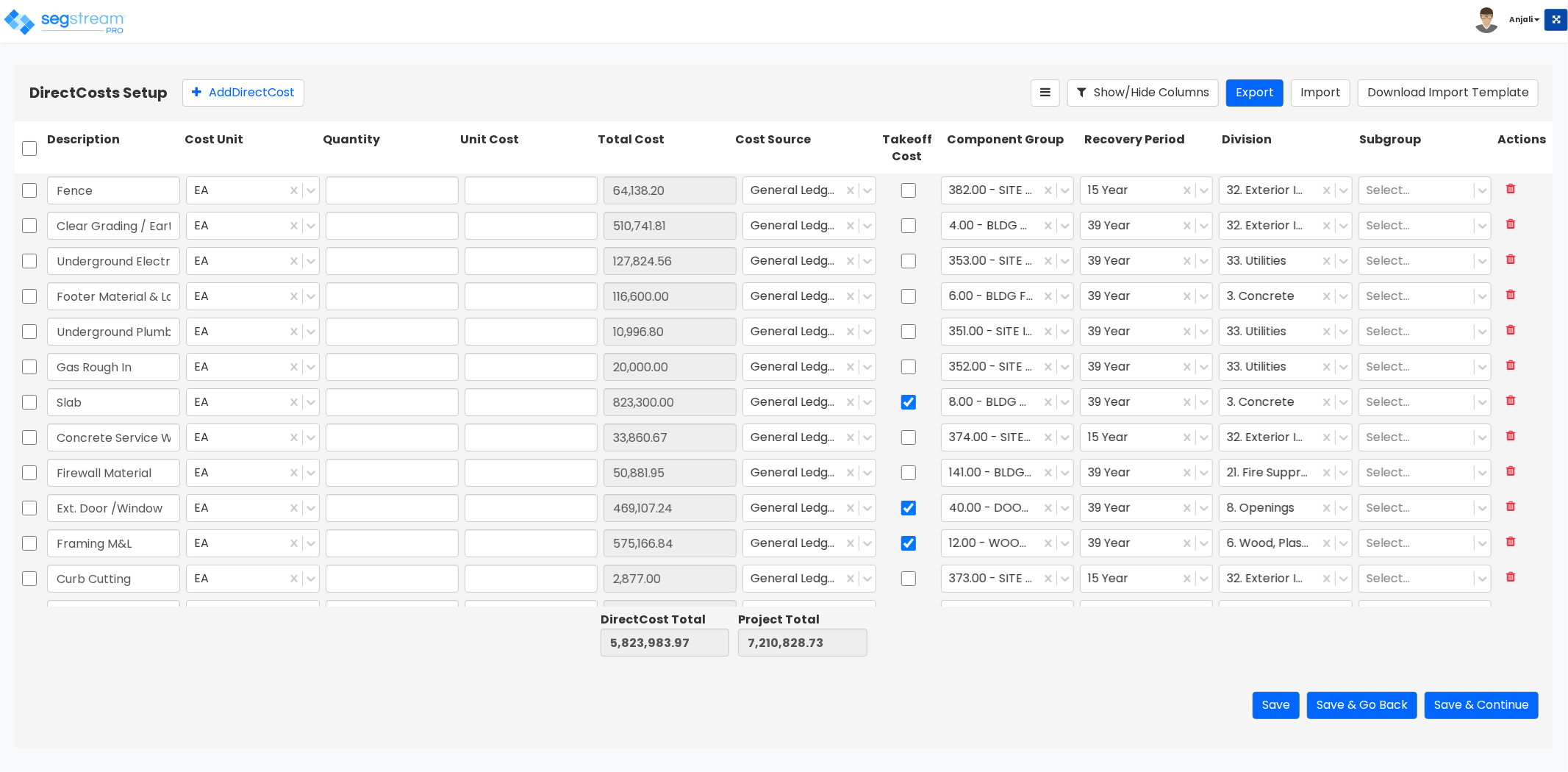
type input "1.00"
type input "160,822.11"
type input "1.00"
type input "425.00"
type input "1.00"
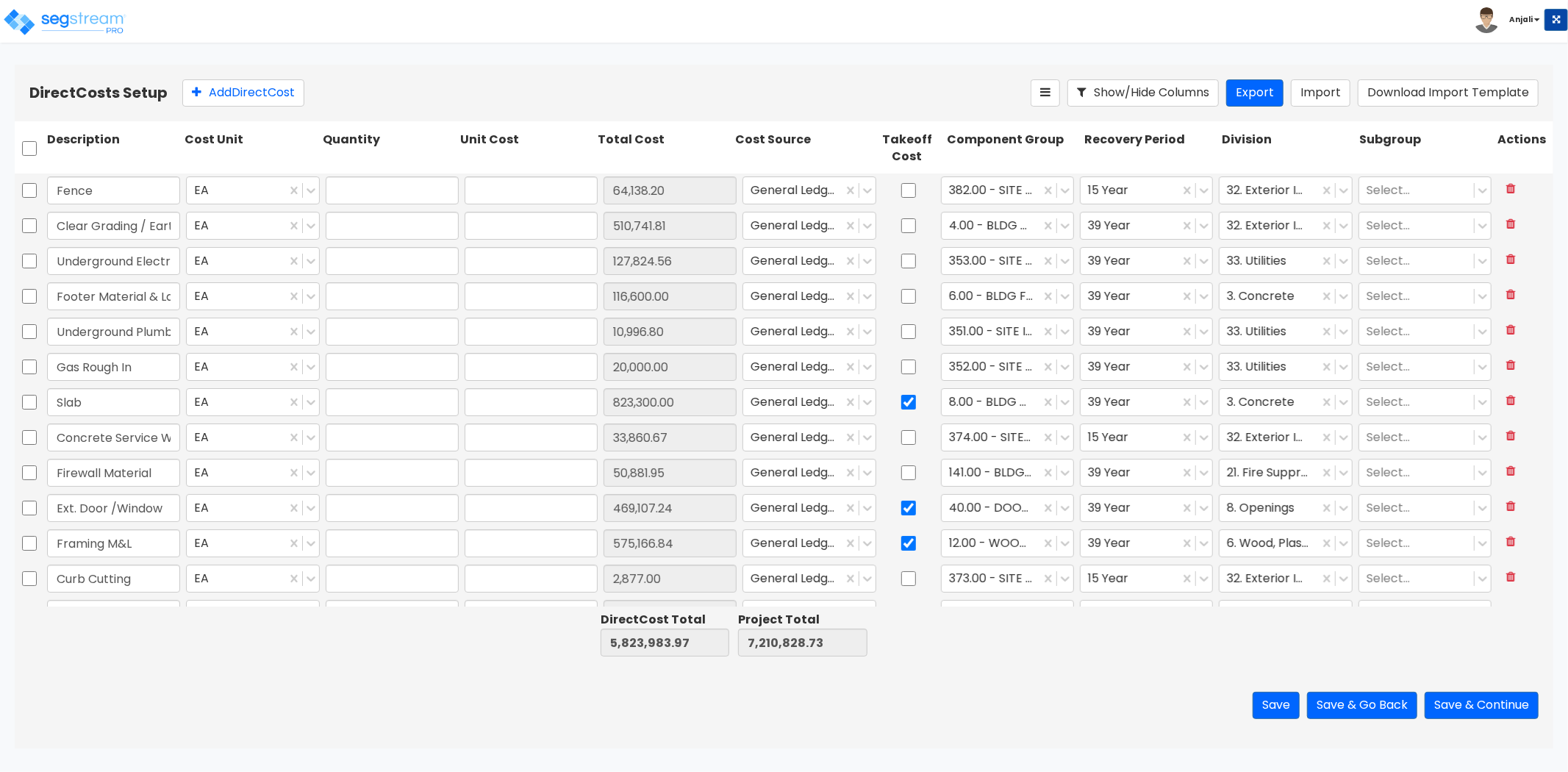
type input "7,500.00"
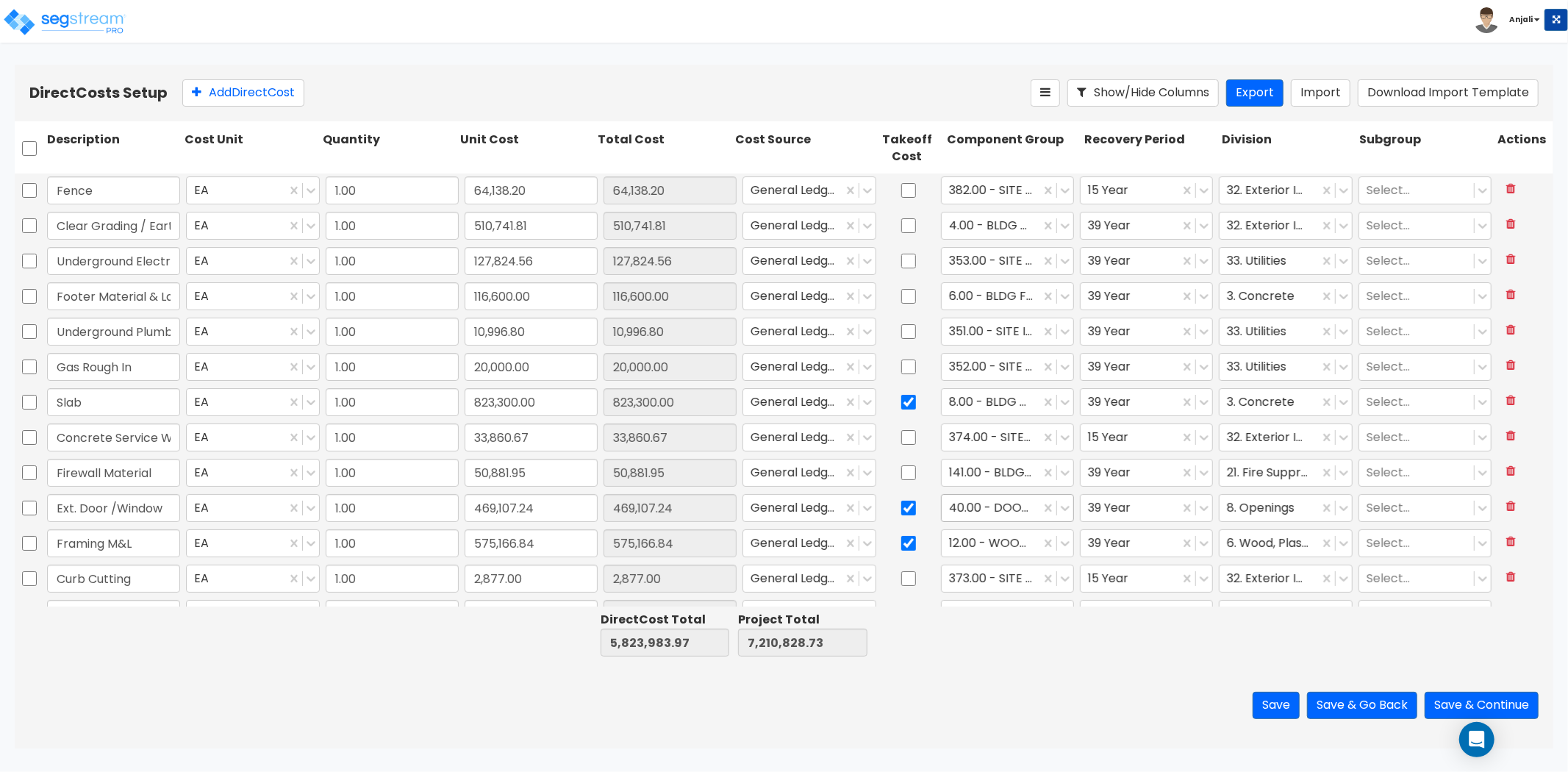
click at [956, 511] on div at bounding box center [991, 507] width 84 height 20
click at [1150, 637] on div at bounding box center [1150, 634] width 138 height 50
click at [1482, 703] on button "Save & Continue" at bounding box center [1482, 705] width 114 height 27
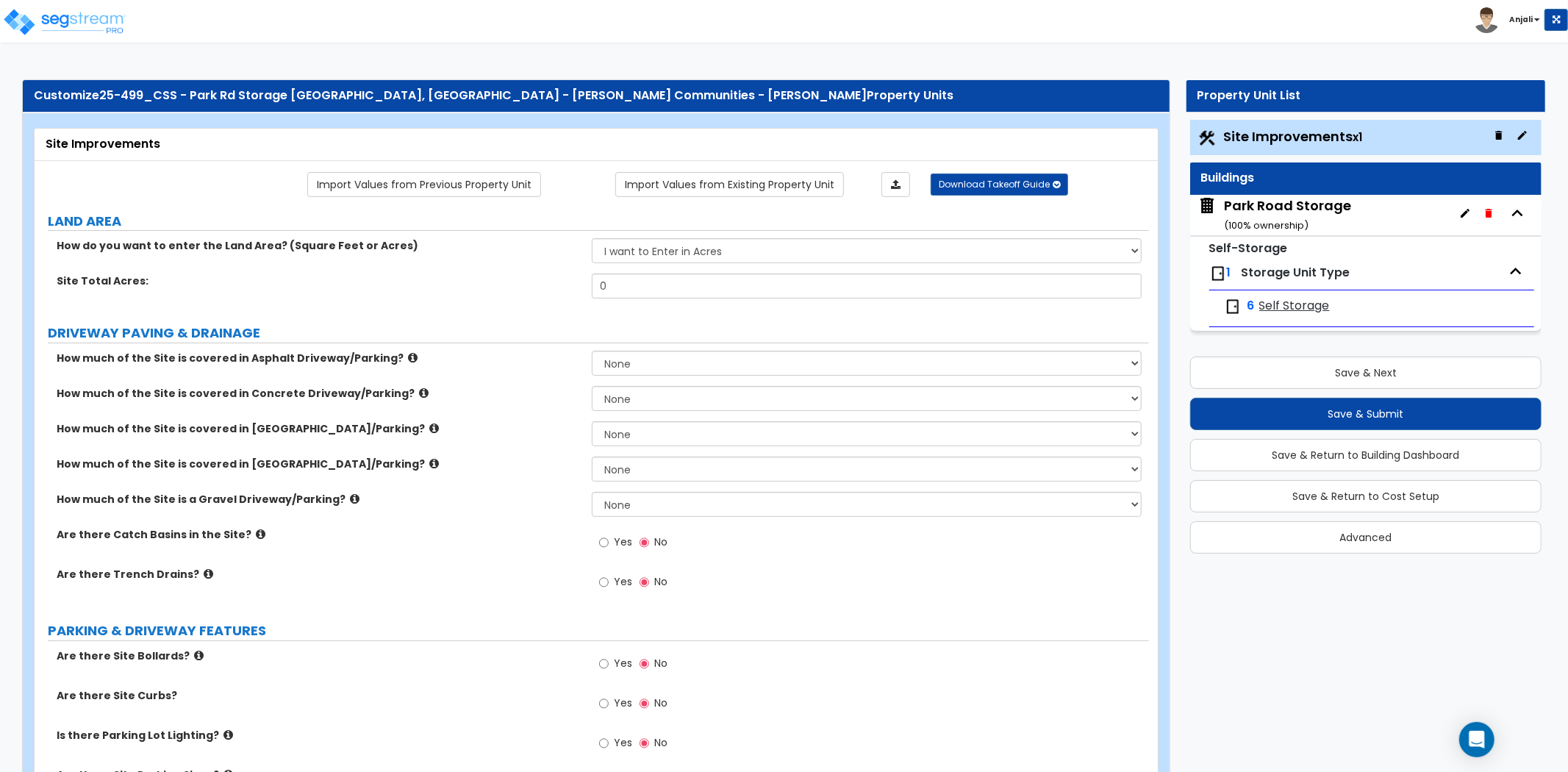
click at [1250, 306] on span "6" at bounding box center [1251, 306] width 7 height 17
click at [1236, 309] on img at bounding box center [1233, 307] width 18 height 18
click at [1223, 273] on img at bounding box center [1219, 274] width 18 height 18
click at [1218, 274] on img at bounding box center [1219, 274] width 18 height 18
click at [1346, 457] on button "Save & Return to Building Dashboard" at bounding box center [1366, 455] width 352 height 33
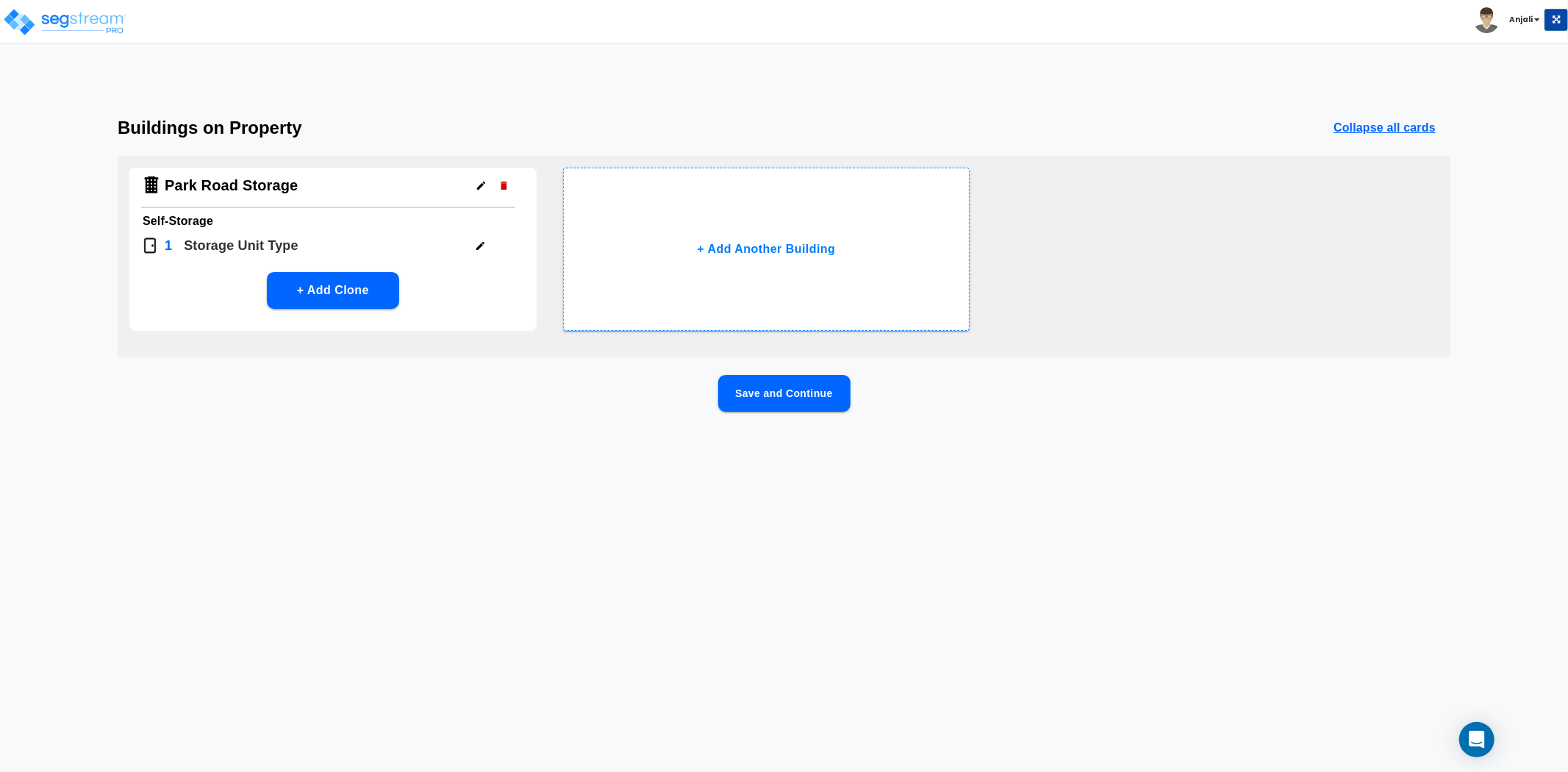
click at [482, 248] on icon "button" at bounding box center [480, 246] width 11 height 11
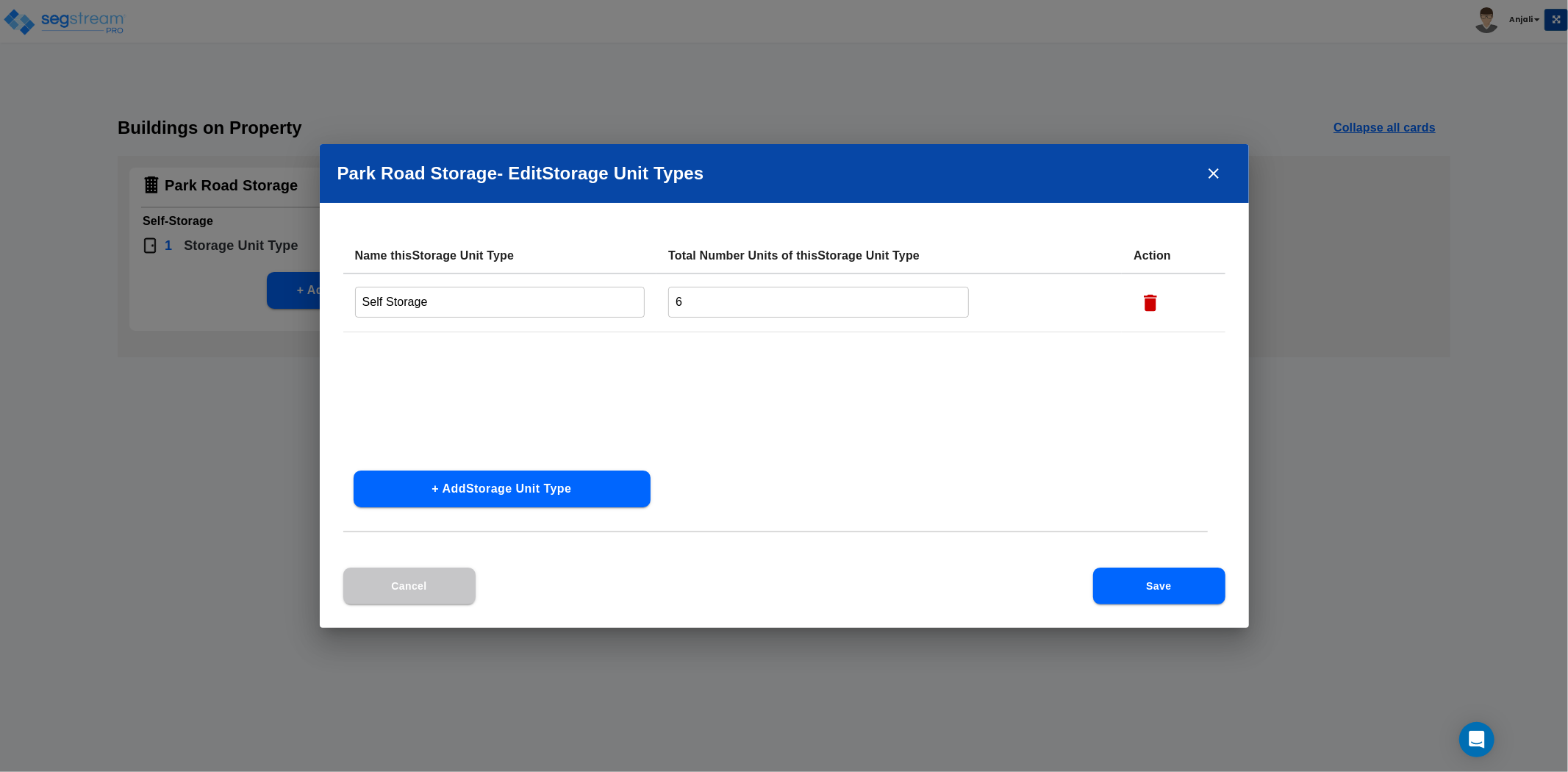
click at [681, 292] on input "6" at bounding box center [818, 301] width 300 height 32
click at [742, 301] on input "6" at bounding box center [818, 301] width 300 height 32
type input "516"
click at [1134, 576] on button "Save" at bounding box center [1159, 586] width 133 height 37
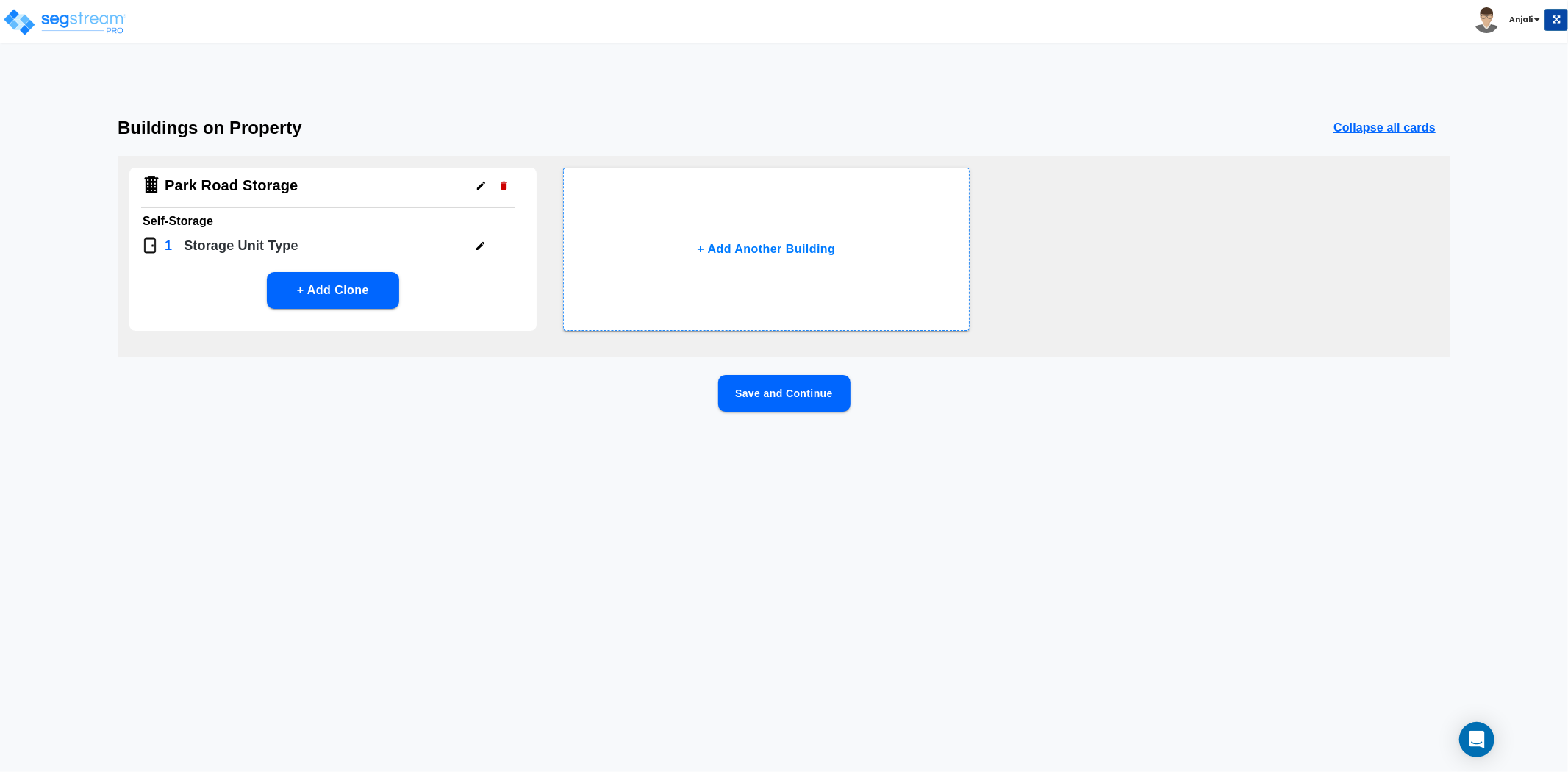
click at [759, 391] on button "Save and Continue" at bounding box center [784, 393] width 133 height 37
